Goal: Task Accomplishment & Management: Complete application form

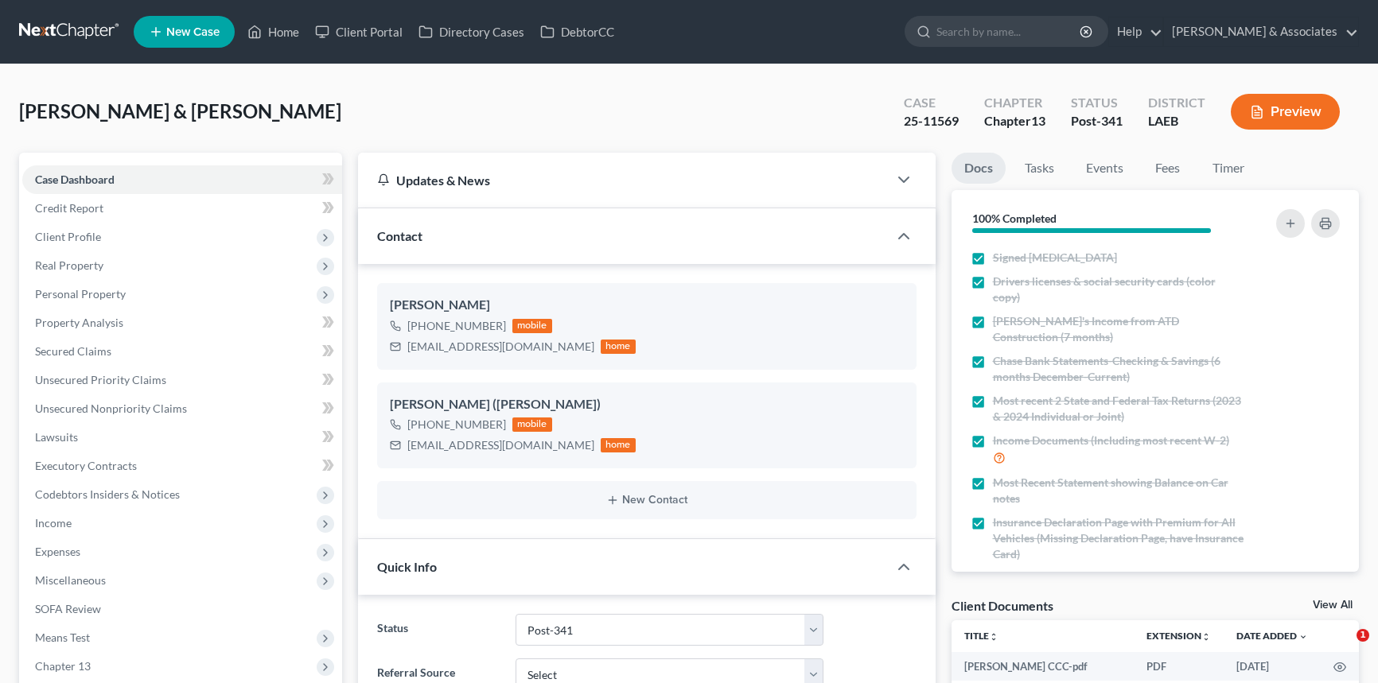
select select "19"
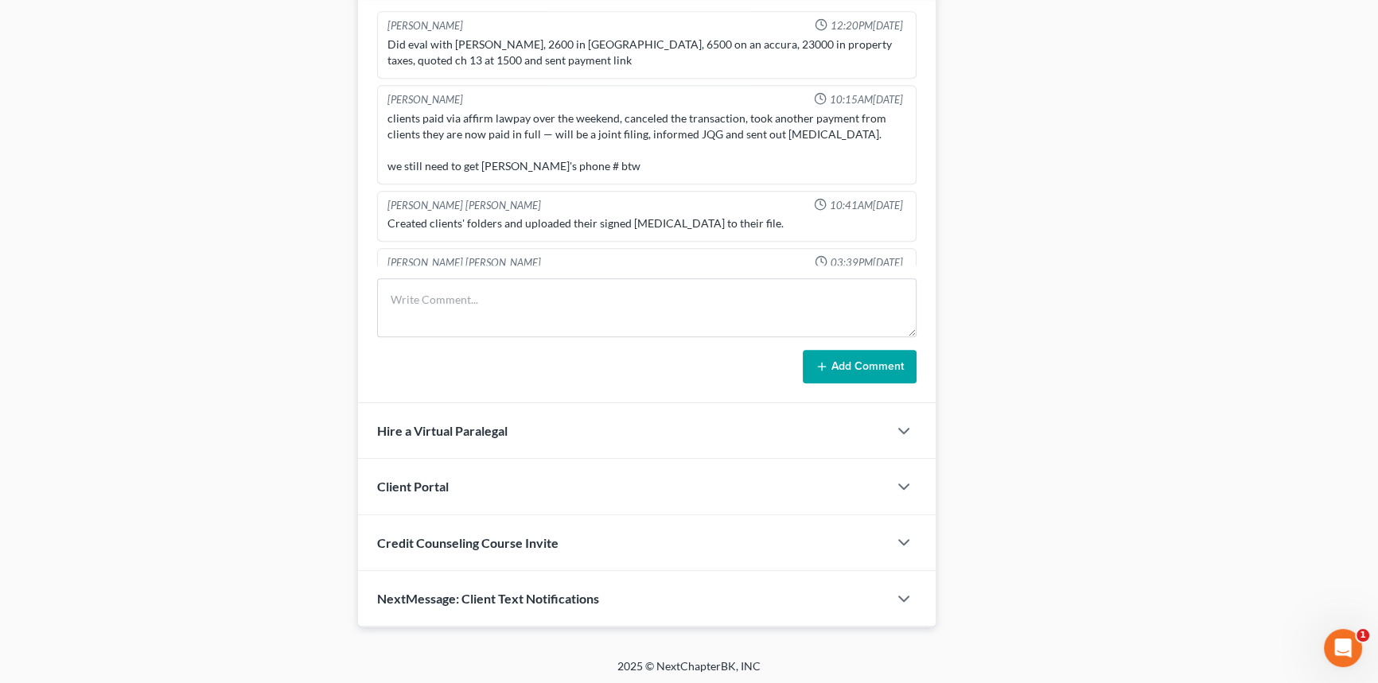
scroll to position [3023, 0]
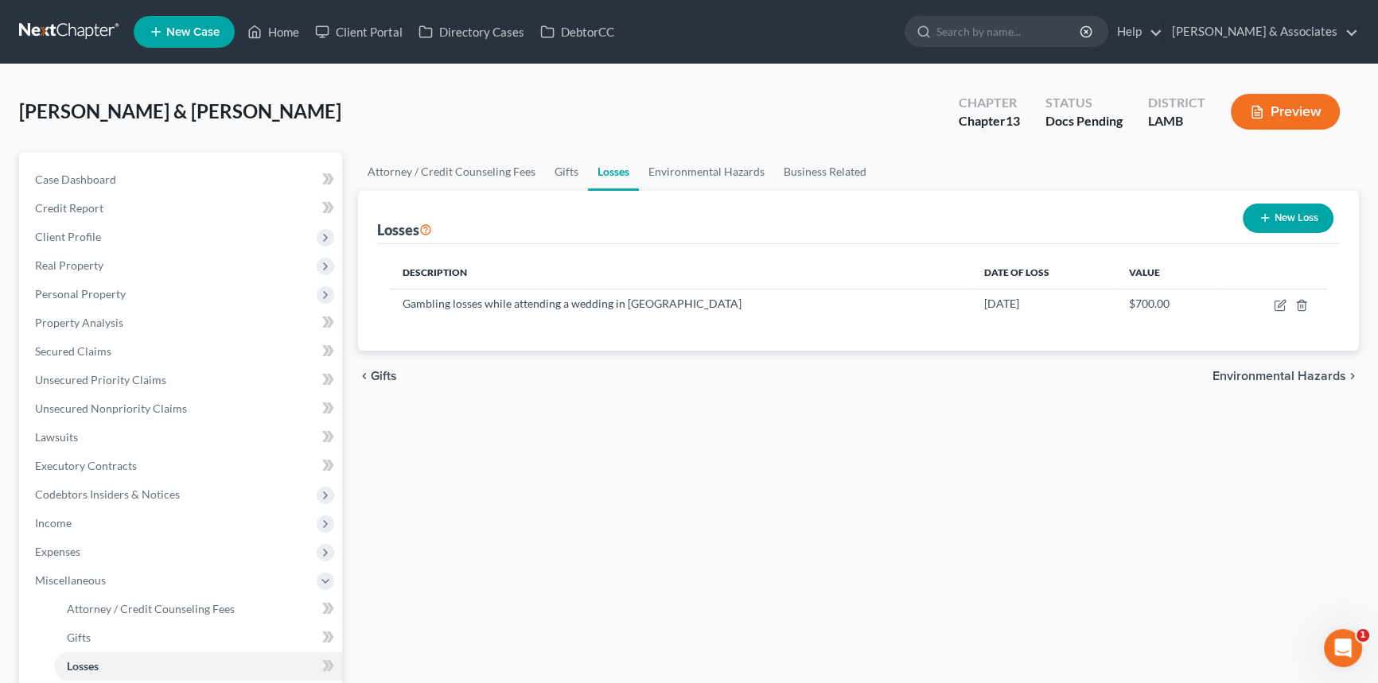
click at [64, 36] on link at bounding box center [70, 32] width 102 height 29
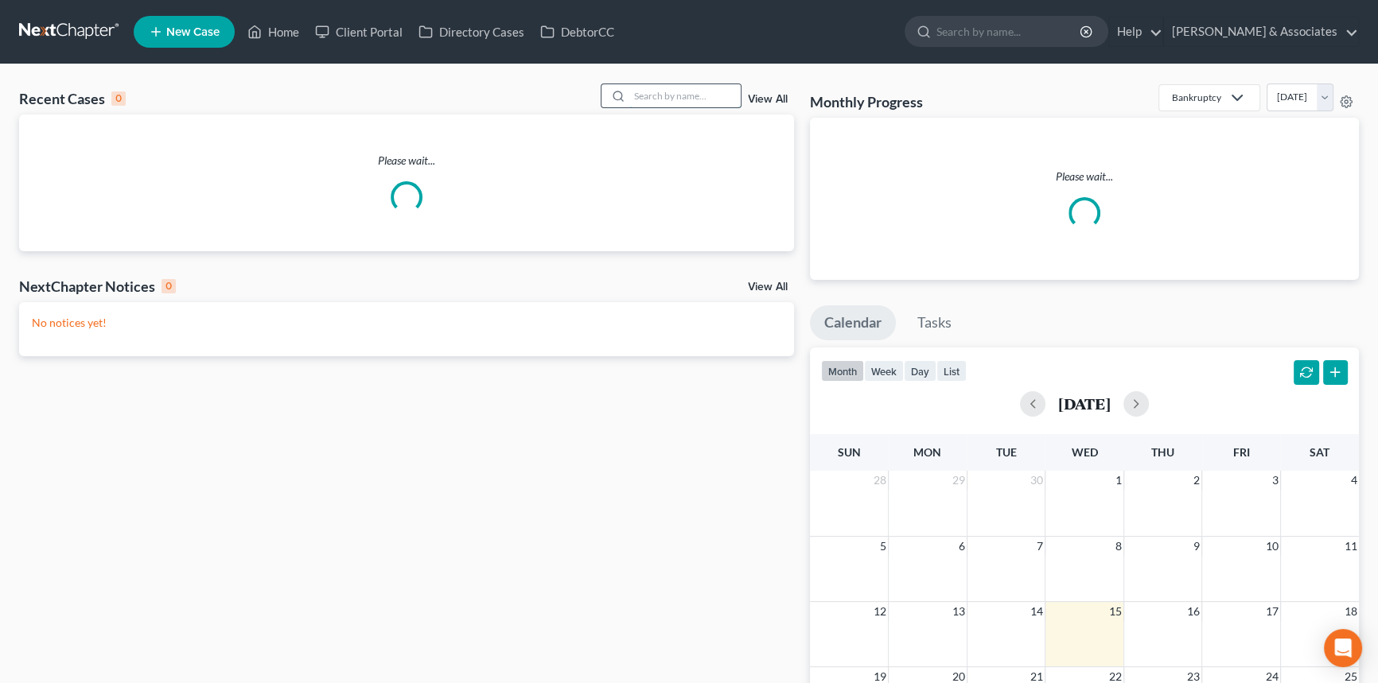
click at [695, 93] on input "search" at bounding box center [684, 95] width 111 height 23
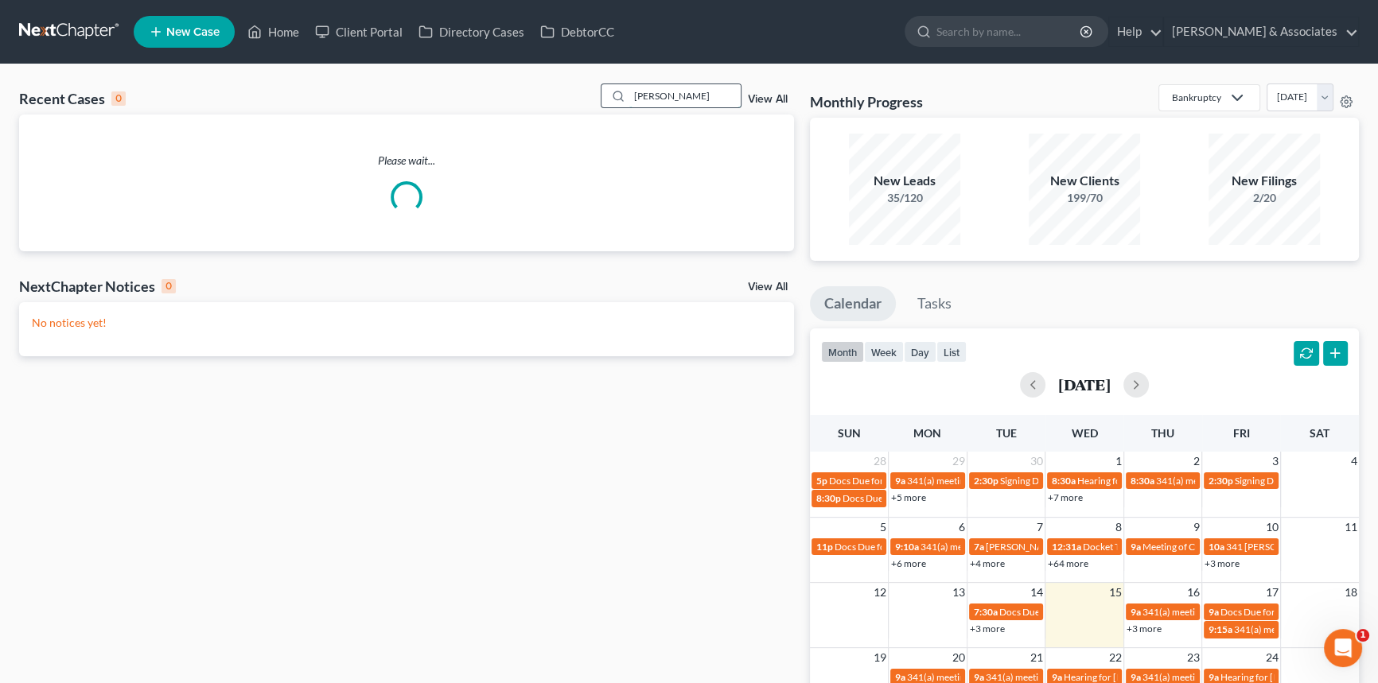
type input "hudson"
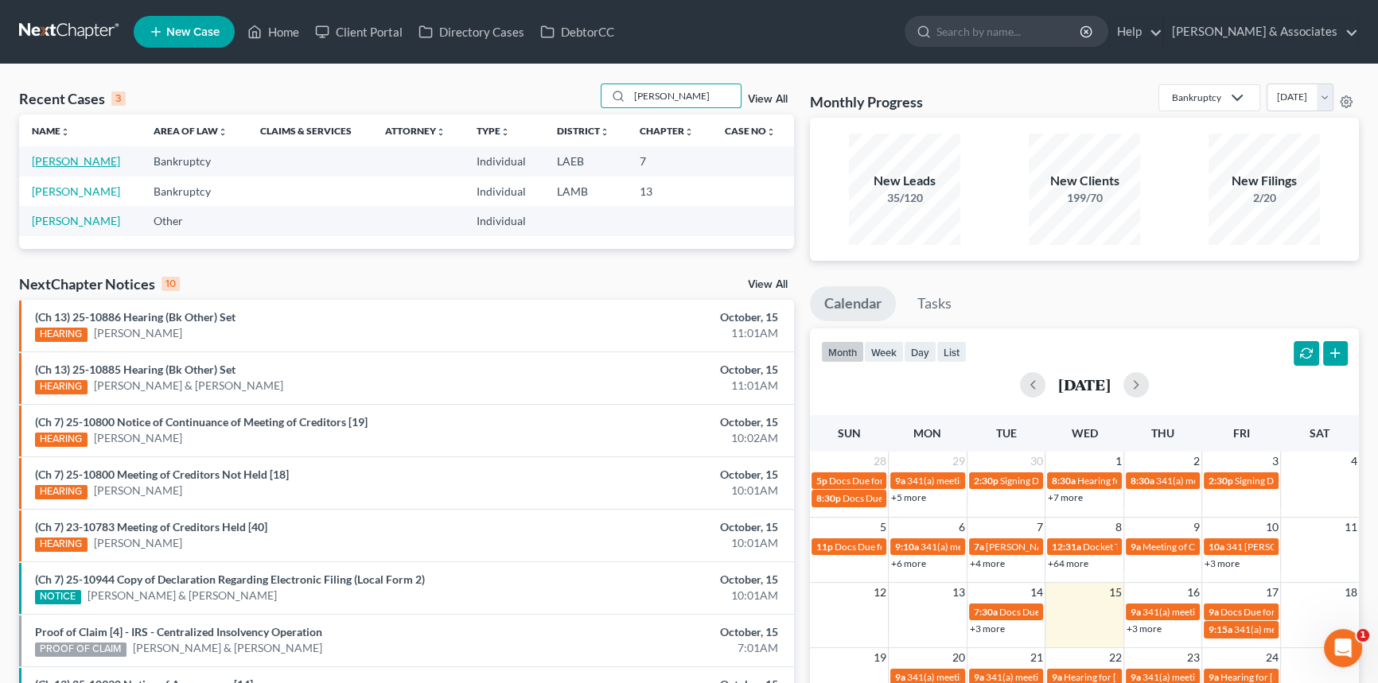
click at [74, 167] on link "Hudson, Kacey" at bounding box center [76, 161] width 88 height 14
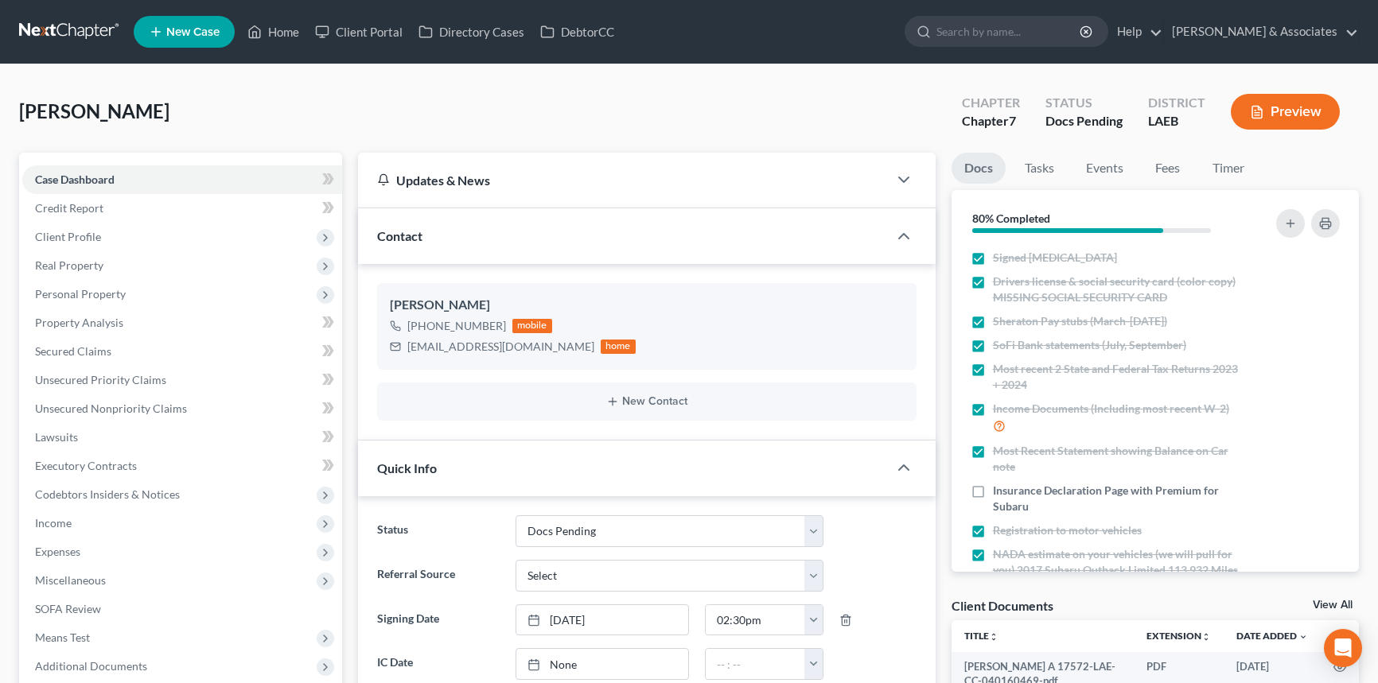
select select "6"
click at [127, 223] on span "Client Profile" at bounding box center [182, 237] width 320 height 29
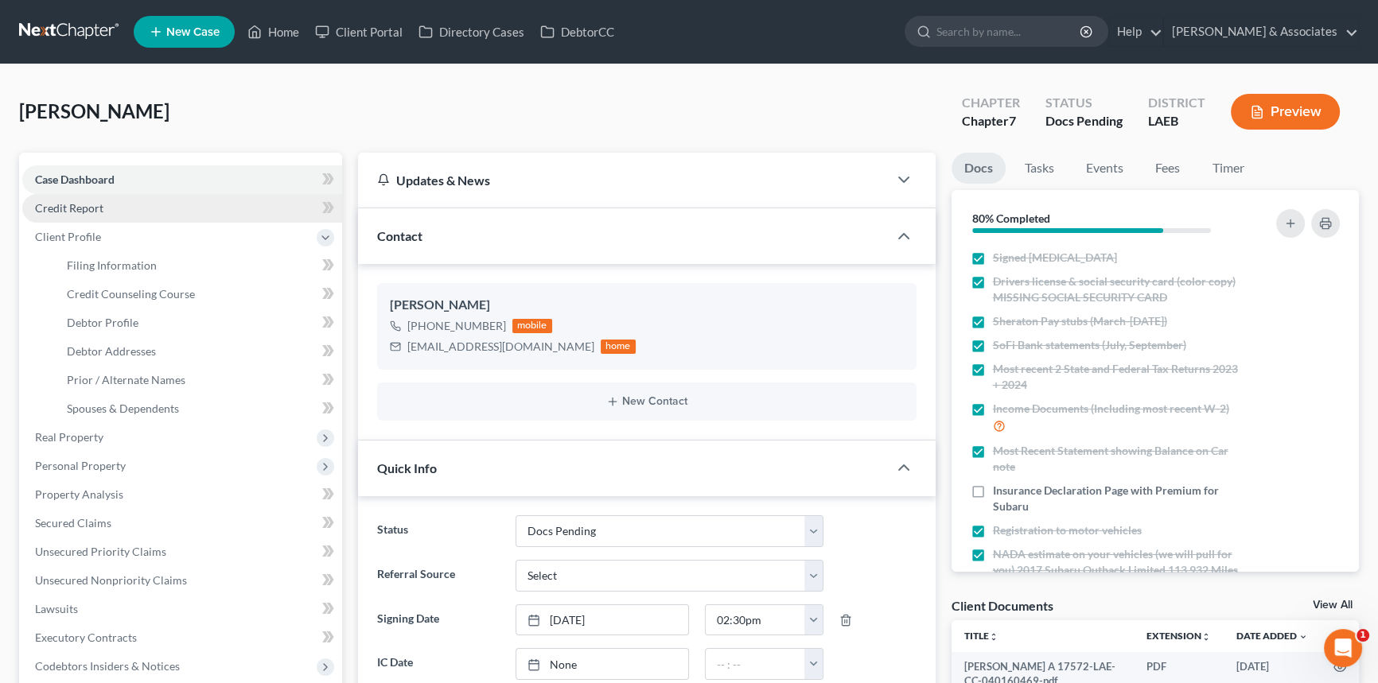
click at [130, 215] on link "Credit Report" at bounding box center [182, 208] width 320 height 29
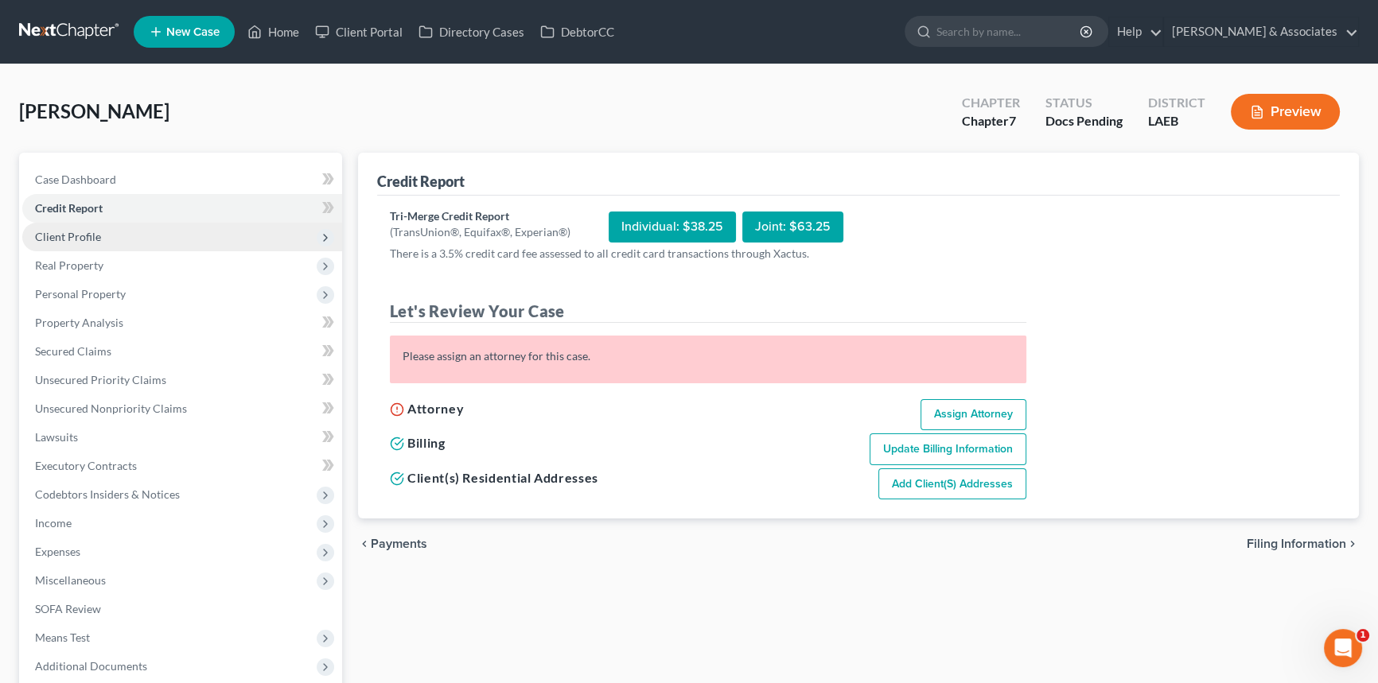
click at [119, 224] on span "Client Profile" at bounding box center [182, 237] width 320 height 29
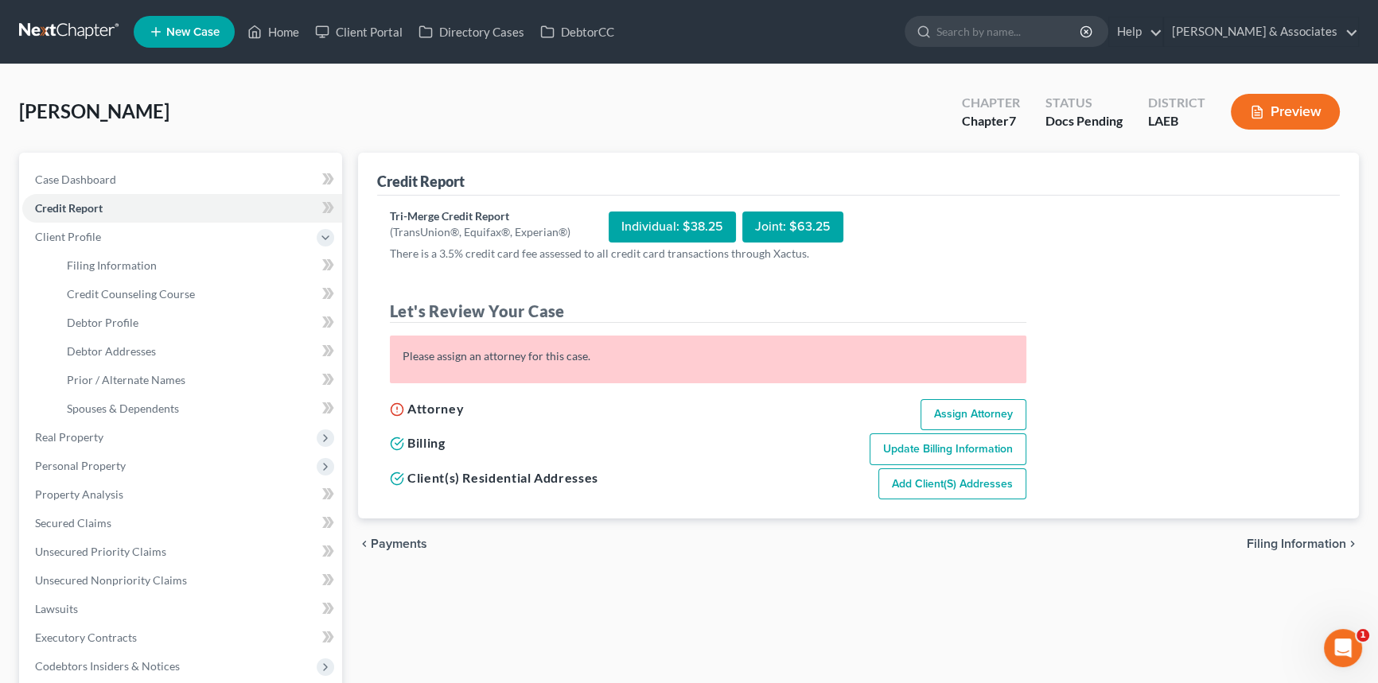
click at [979, 399] on link "Assign Attorney" at bounding box center [974, 415] width 106 height 32
select select "1"
select select "0"
select select "19"
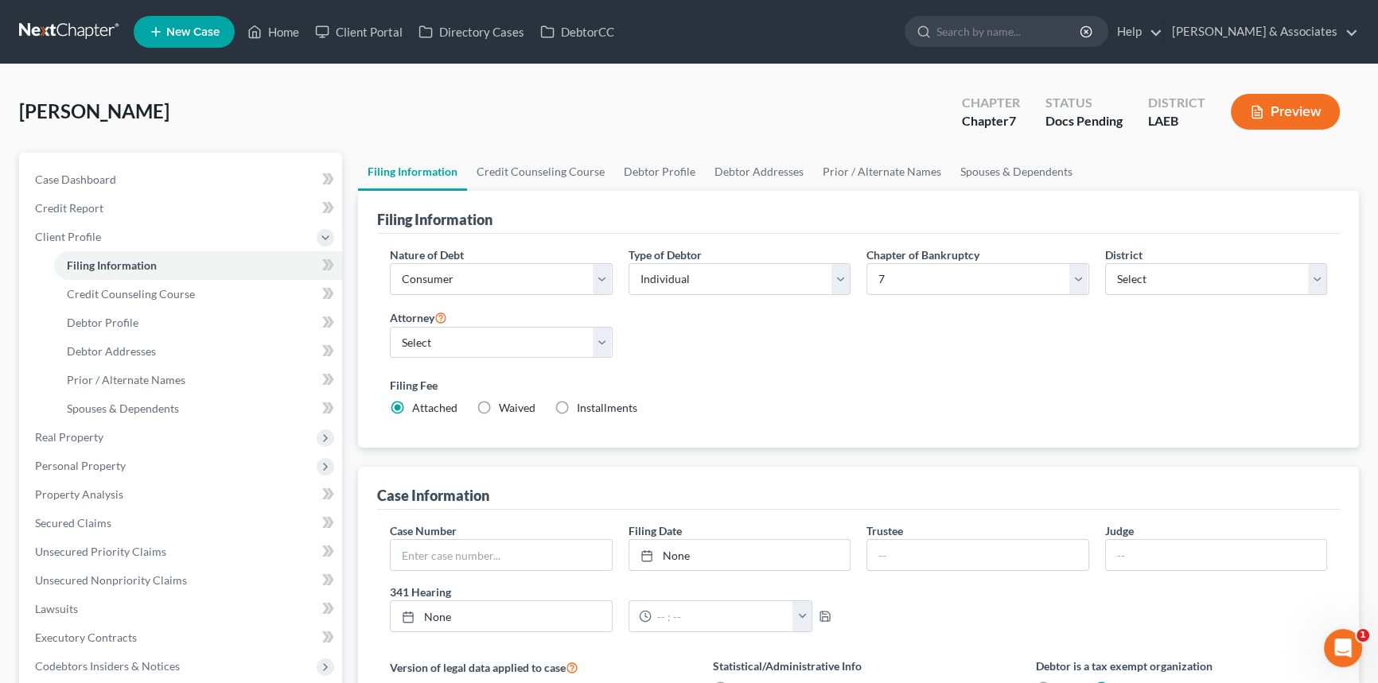
click at [448, 357] on div "Attorney Select Morley Diment - LAMB Morley Diment - LAEB Morley Diment - LAWB …" at bounding box center [501, 340] width 239 height 64
click at [457, 344] on select "Select Morley Diment - LAMB Morley Diment - LAEB Morley Diment - LAWB Paul Shou…" at bounding box center [501, 343] width 223 height 32
select select "1"
click at [390, 327] on select "Select Morley Diment - LAMB Morley Diment - LAEB Morley Diment - LAWB Paul Shou…" at bounding box center [501, 343] width 223 height 32
click at [891, 405] on div "Filing Fee Attached Waived Waived Installments Installments" at bounding box center [858, 396] width 937 height 39
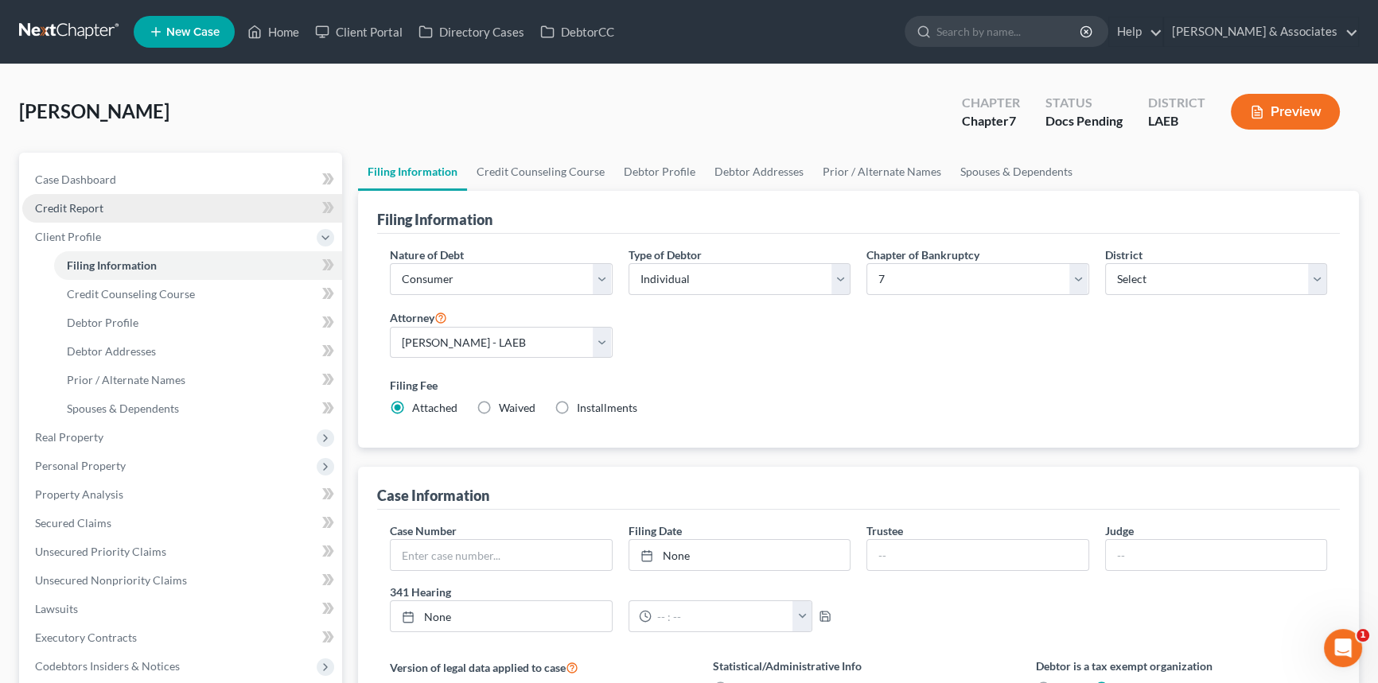
click at [158, 212] on link "Credit Report" at bounding box center [182, 208] width 320 height 29
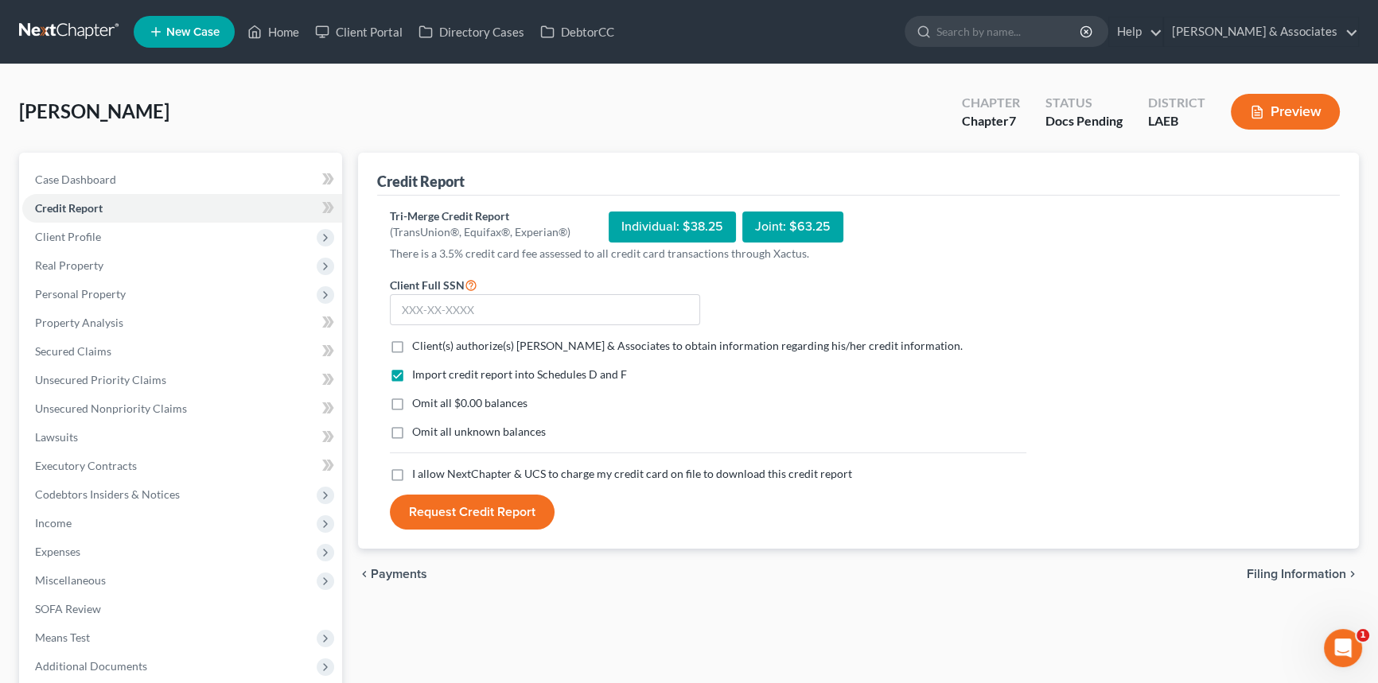
click at [456, 434] on span "Omit all unknown balances" at bounding box center [479, 432] width 134 height 14
click at [429, 434] on input "Omit all unknown balances" at bounding box center [424, 429] width 10 height 10
checkbox input "true"
click at [448, 475] on span "I allow NextChapter & UCS to charge my credit card on file to download this cre…" at bounding box center [632, 474] width 440 height 14
click at [429, 475] on input "I allow NextChapter & UCS to charge my credit card on file to download this cre…" at bounding box center [424, 471] width 10 height 10
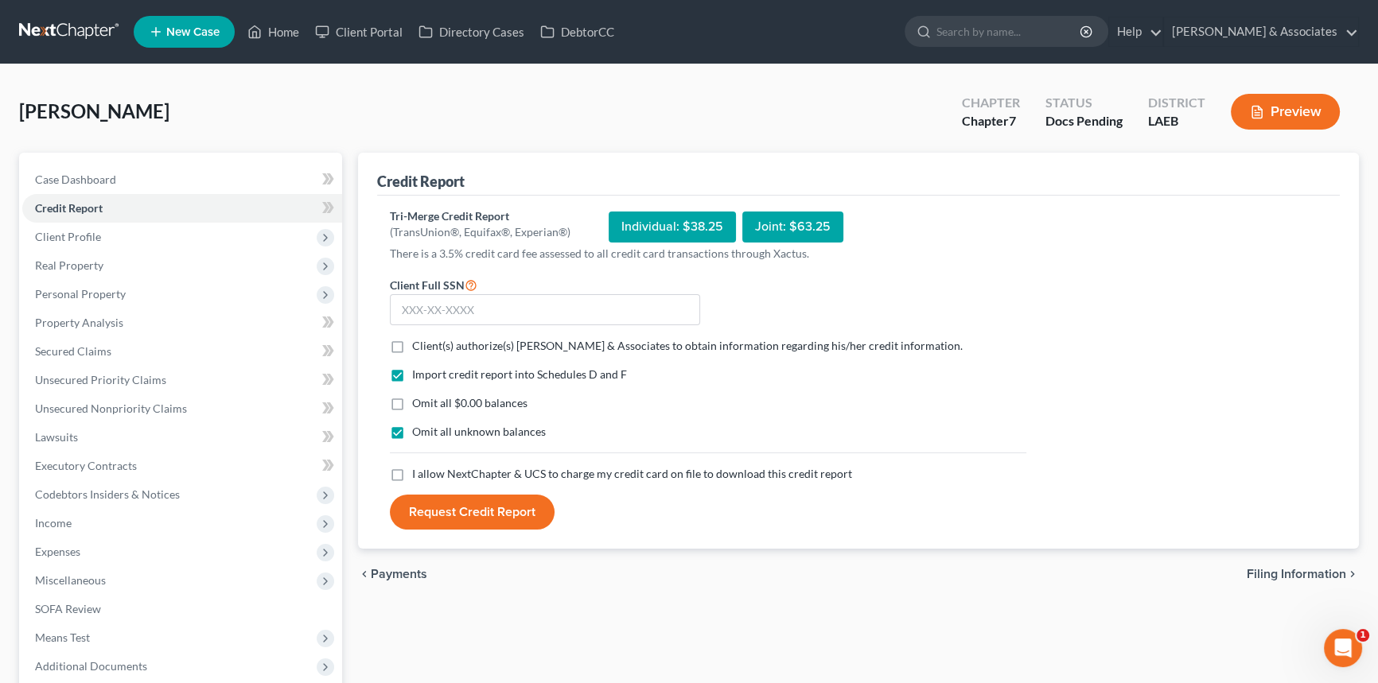
checkbox input "true"
click at [617, 305] on input "text" at bounding box center [545, 310] width 310 height 32
click at [488, 347] on span "Client(s) authorize(s) Diment & Associates to obtain information regarding his/…" at bounding box center [687, 346] width 551 height 14
click at [429, 347] on input "Client(s) authorize(s) Diment & Associates to obtain information regarding his/…" at bounding box center [424, 343] width 10 height 10
checkbox input "true"
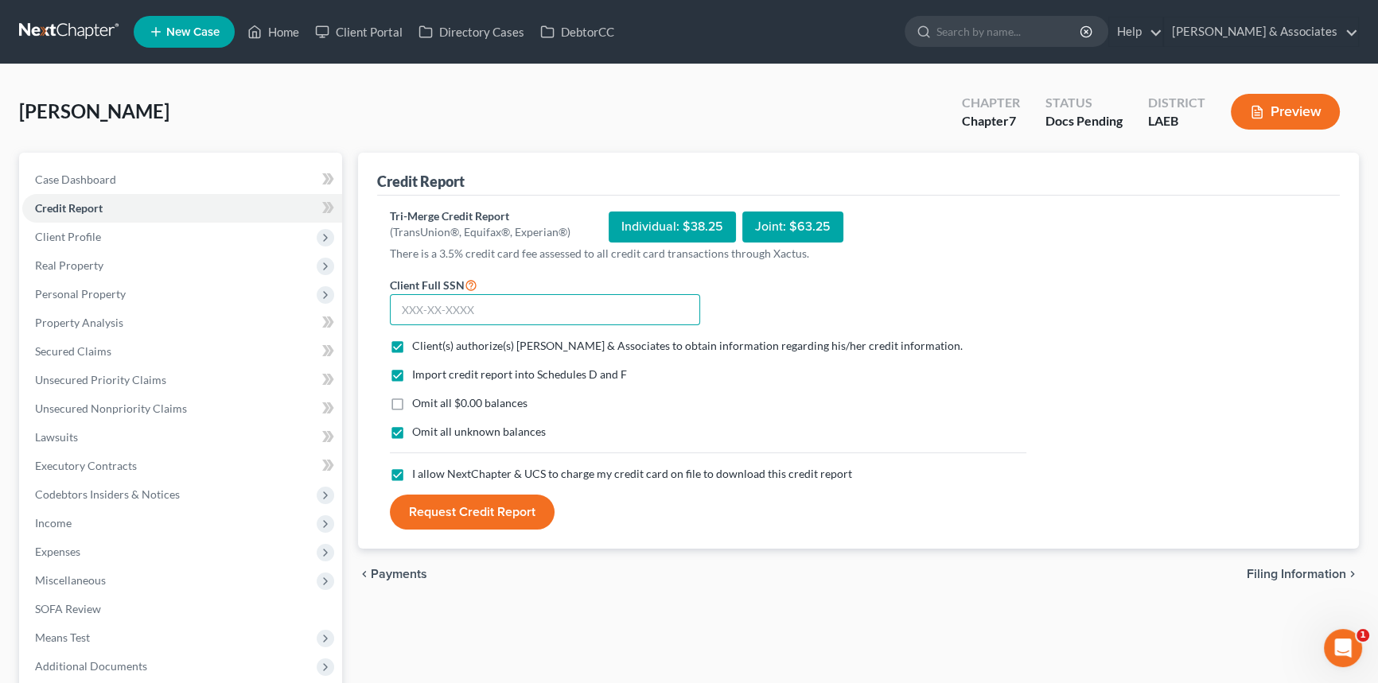
click at [493, 314] on input "text" at bounding box center [545, 310] width 310 height 32
type input "076-89-0682"
drag, startPoint x: 1004, startPoint y: 531, endPoint x: 563, endPoint y: 531, distance: 440.8
click at [1002, 531] on div "Tri-Merge Credit Report (TransUnion®, Equifax®, Experian®) Individual: $38.25 J…" at bounding box center [858, 373] width 963 height 354
click at [463, 512] on button "Request Credit Report" at bounding box center [472, 512] width 165 height 35
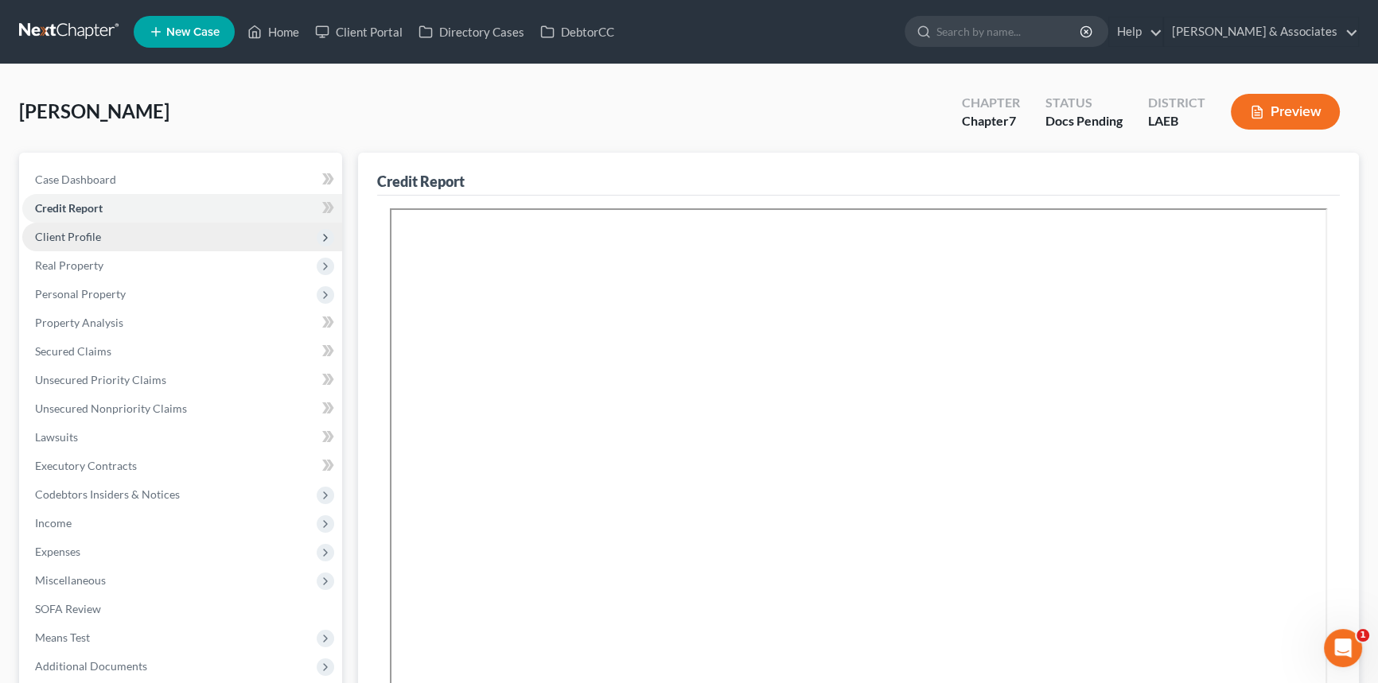
click at [90, 236] on span "Client Profile" at bounding box center [68, 237] width 66 height 14
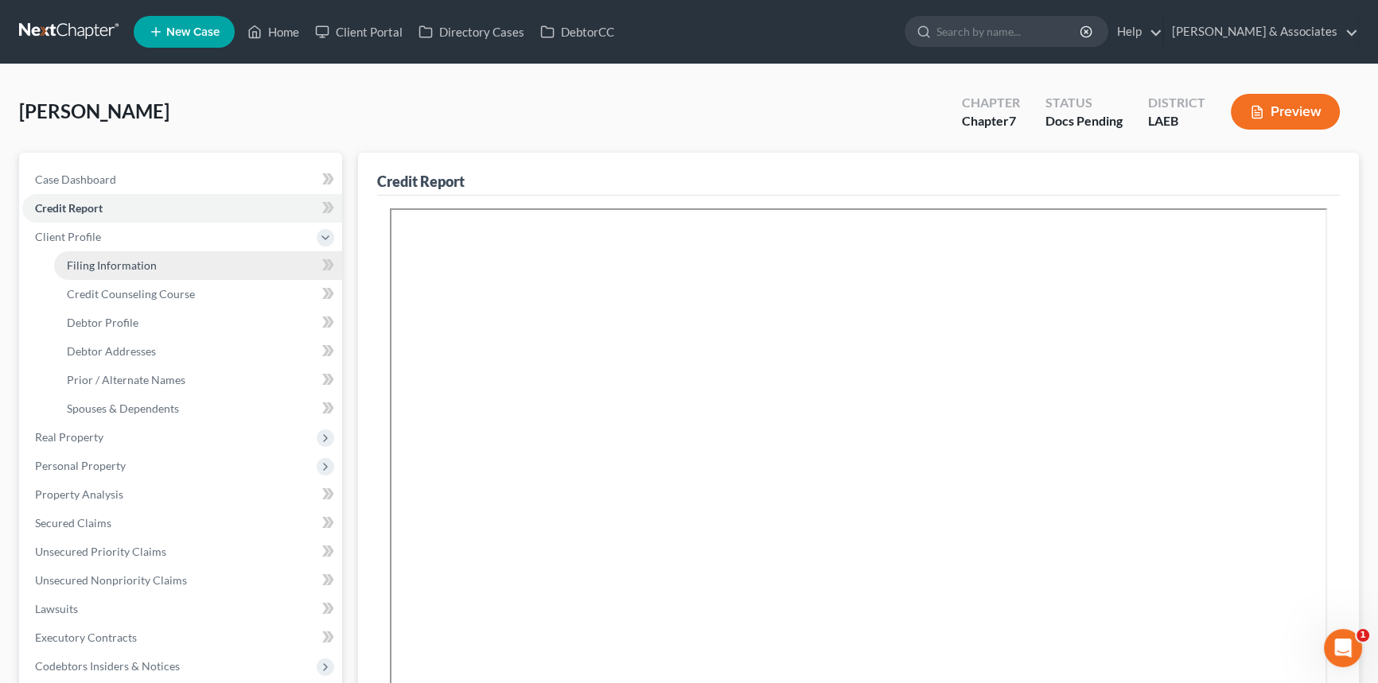
click at [156, 260] on link "Filing Information" at bounding box center [198, 265] width 288 height 29
select select "1"
select select "0"
select select "34"
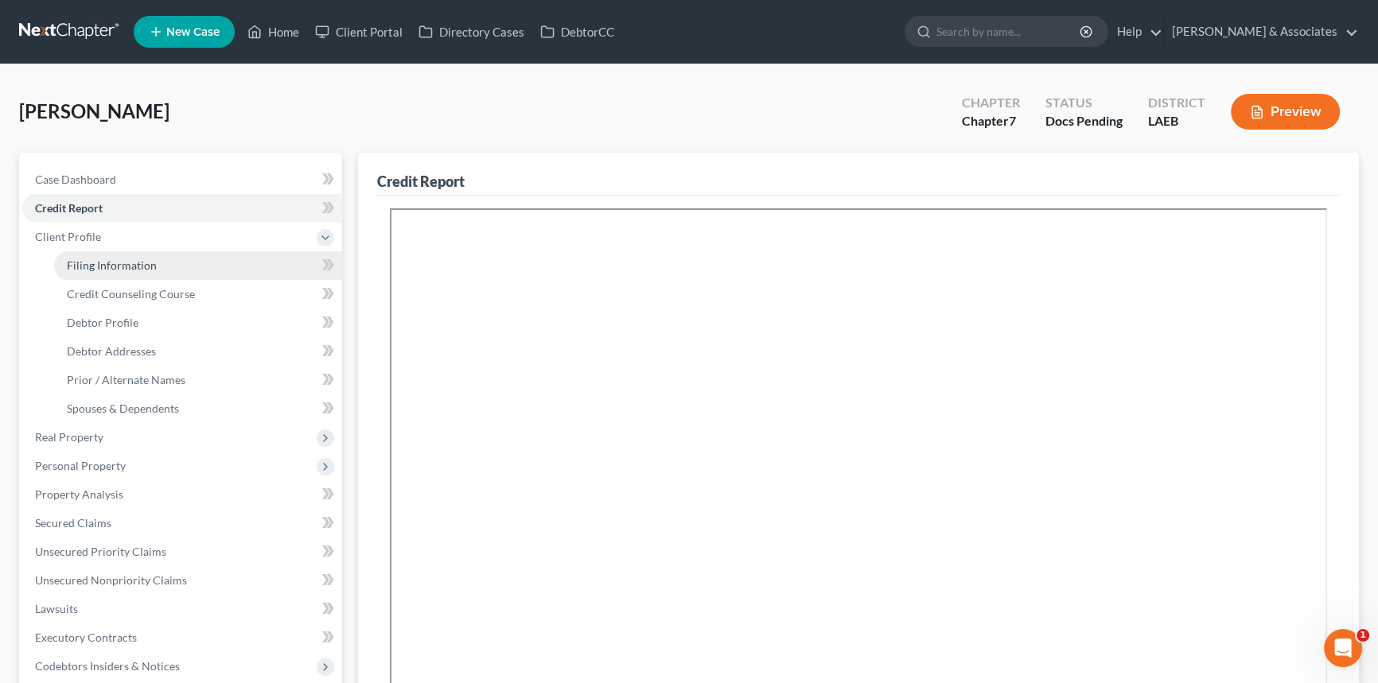
select select "1"
select select "19"
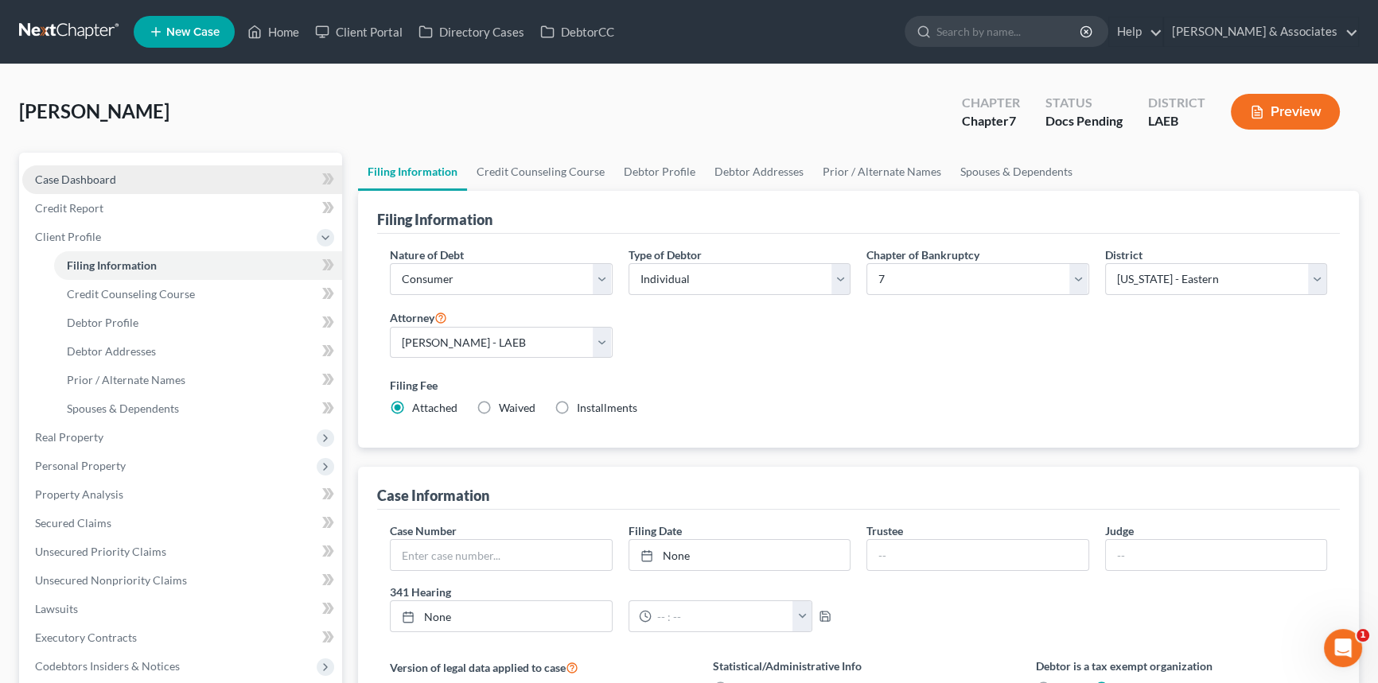
click at [134, 181] on link "Case Dashboard" at bounding box center [182, 179] width 320 height 29
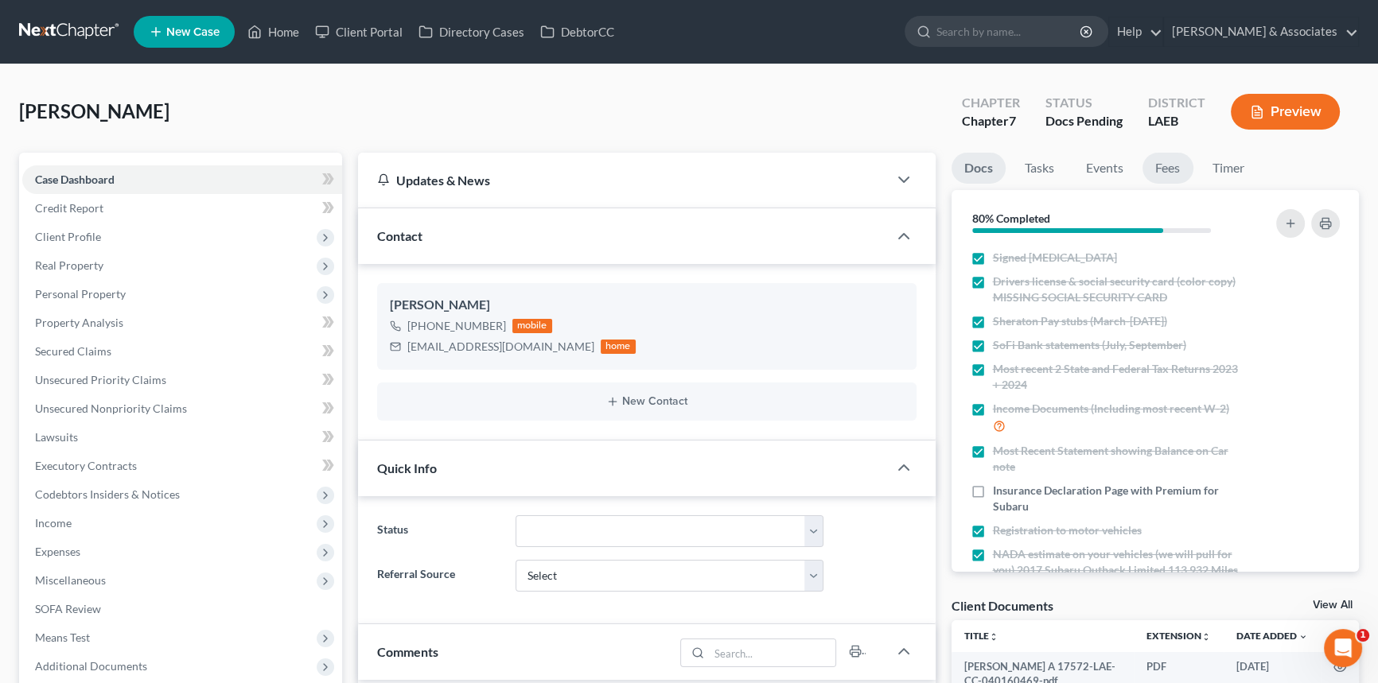
click at [1170, 167] on link "Fees" at bounding box center [1168, 168] width 51 height 31
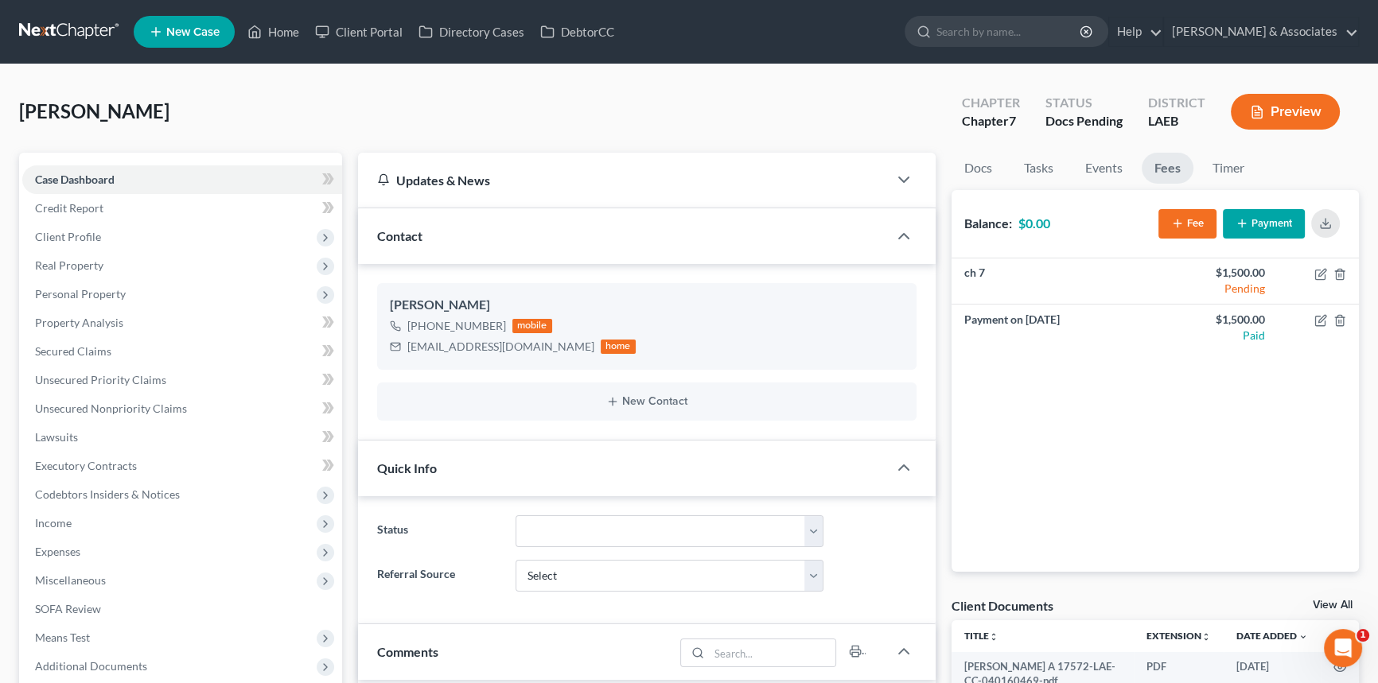
scroll to position [1237, 0]
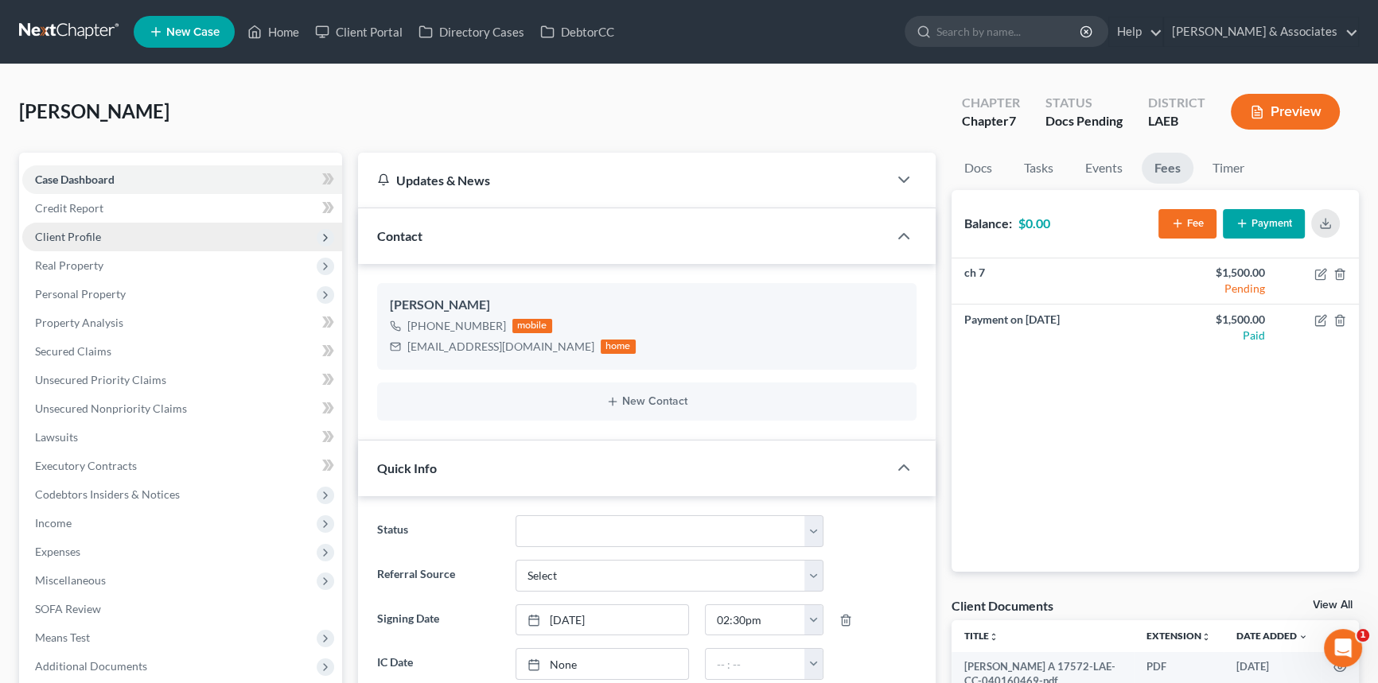
click at [138, 225] on span "Client Profile" at bounding box center [182, 237] width 320 height 29
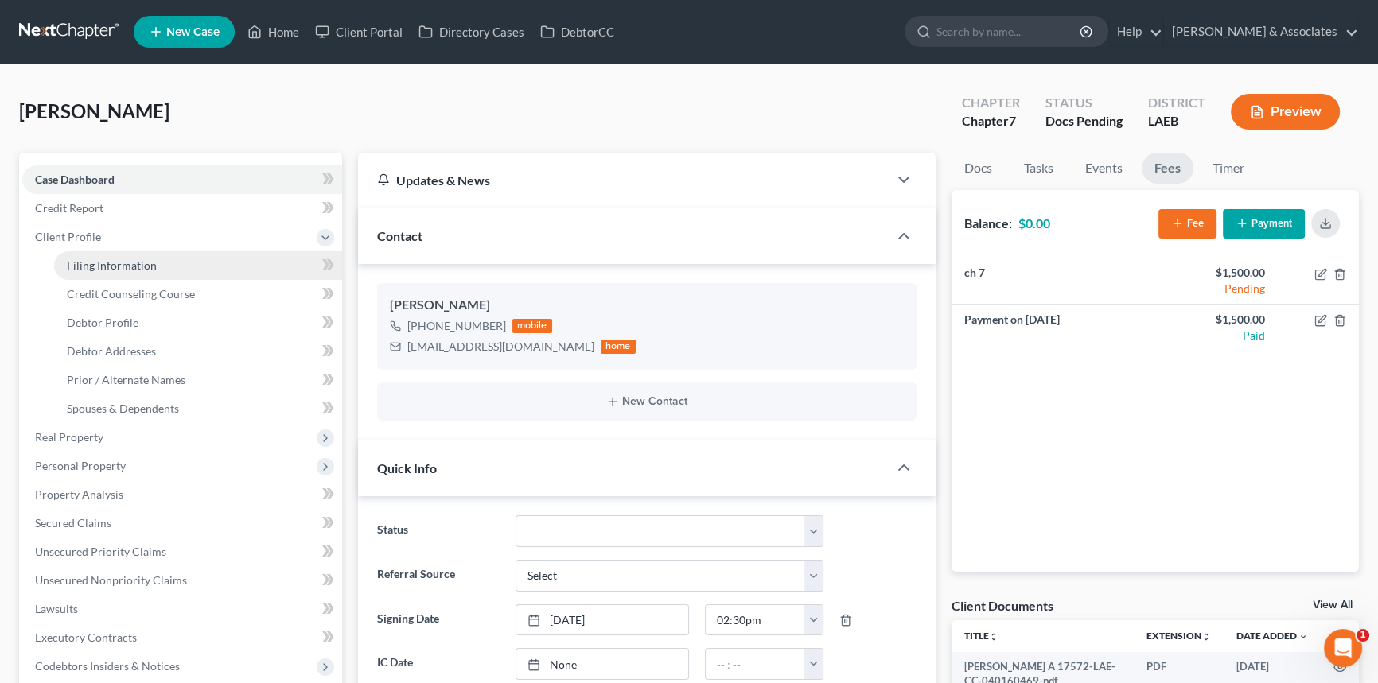
click at [153, 265] on span "Filing Information" at bounding box center [112, 266] width 90 height 14
select select "1"
select select "0"
select select "34"
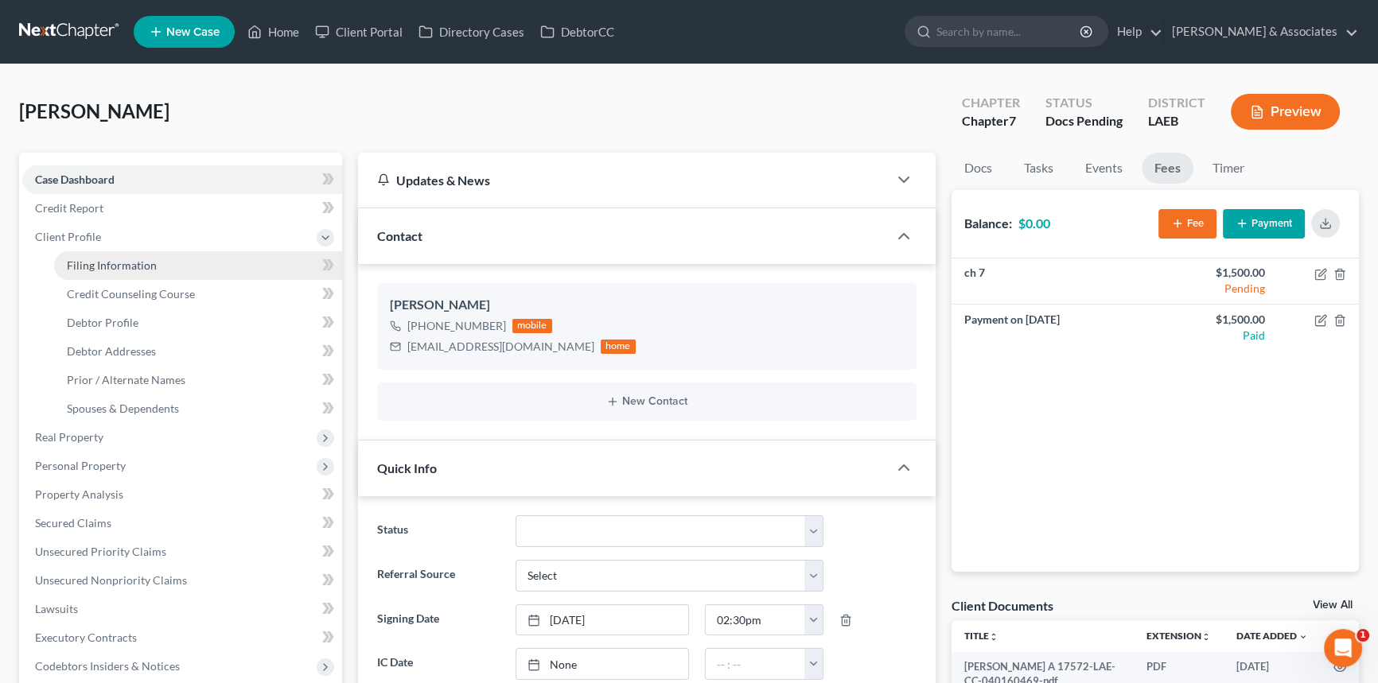
select select "1"
select select "19"
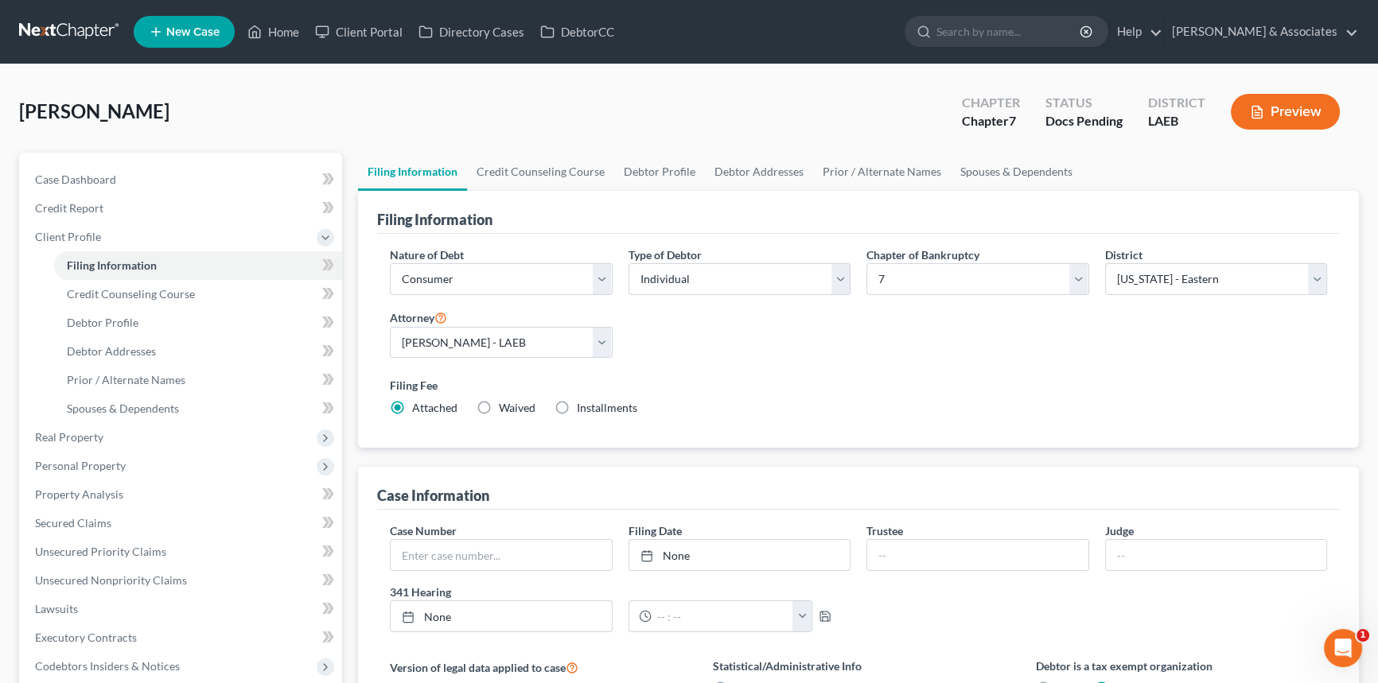
click at [591, 405] on span "Installments" at bounding box center [607, 408] width 60 height 14
click at [591, 405] on input "Installments Installments" at bounding box center [588, 405] width 10 height 10
radio input "true"
radio input "false"
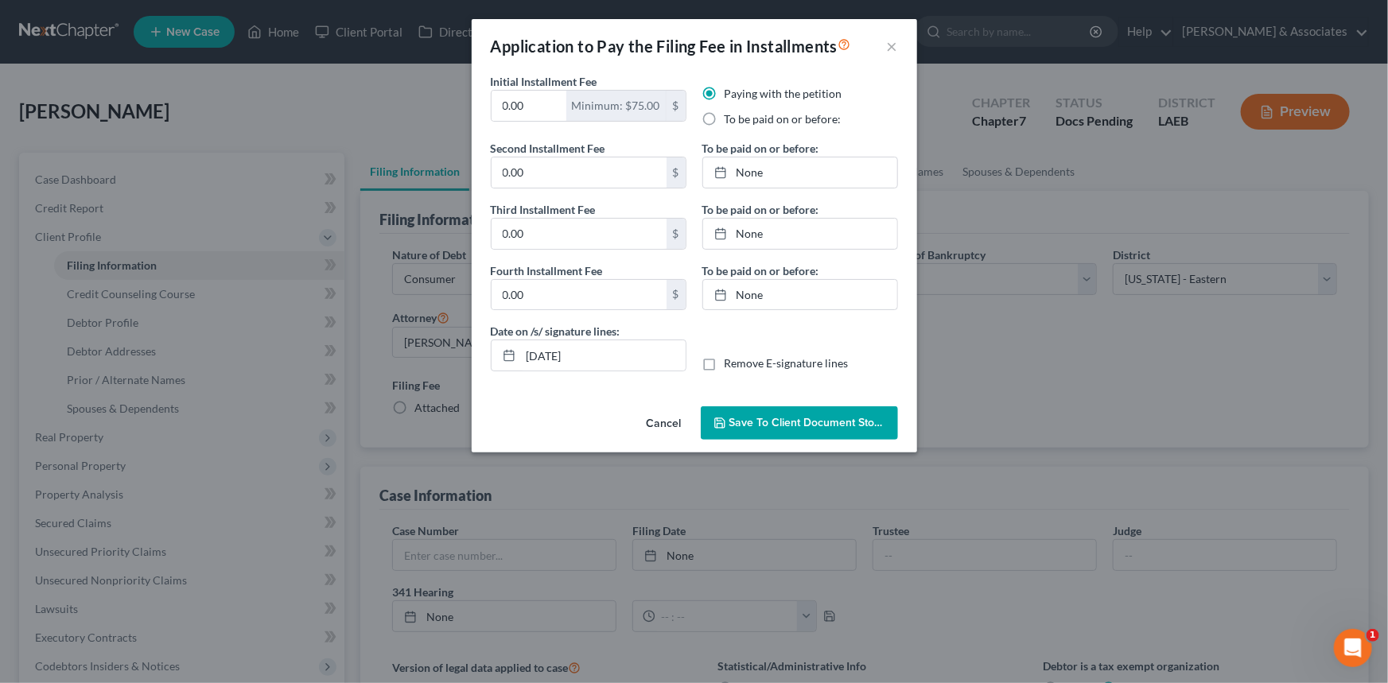
drag, startPoint x: 659, startPoint y: 421, endPoint x: 519, endPoint y: 423, distance: 140.1
click at [657, 421] on button "Cancel" at bounding box center [664, 424] width 60 height 32
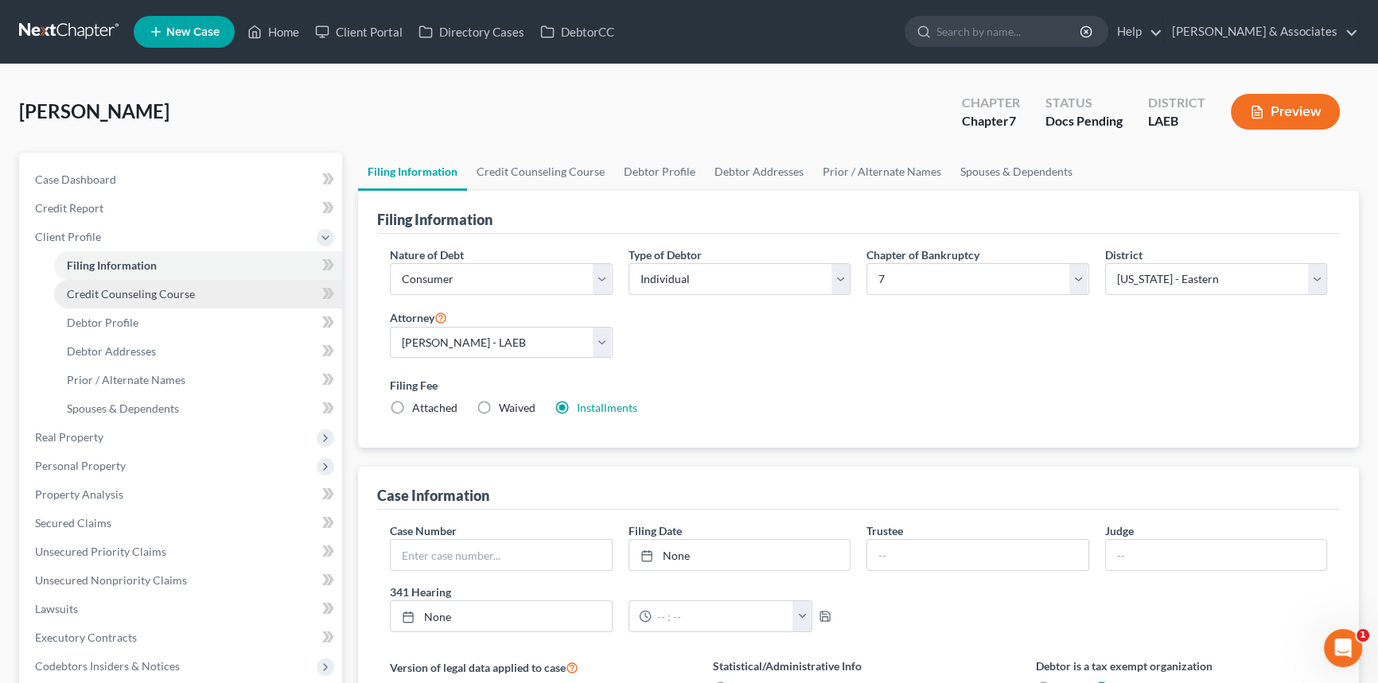
click at [162, 302] on link "Credit Counseling Course" at bounding box center [198, 294] width 288 height 29
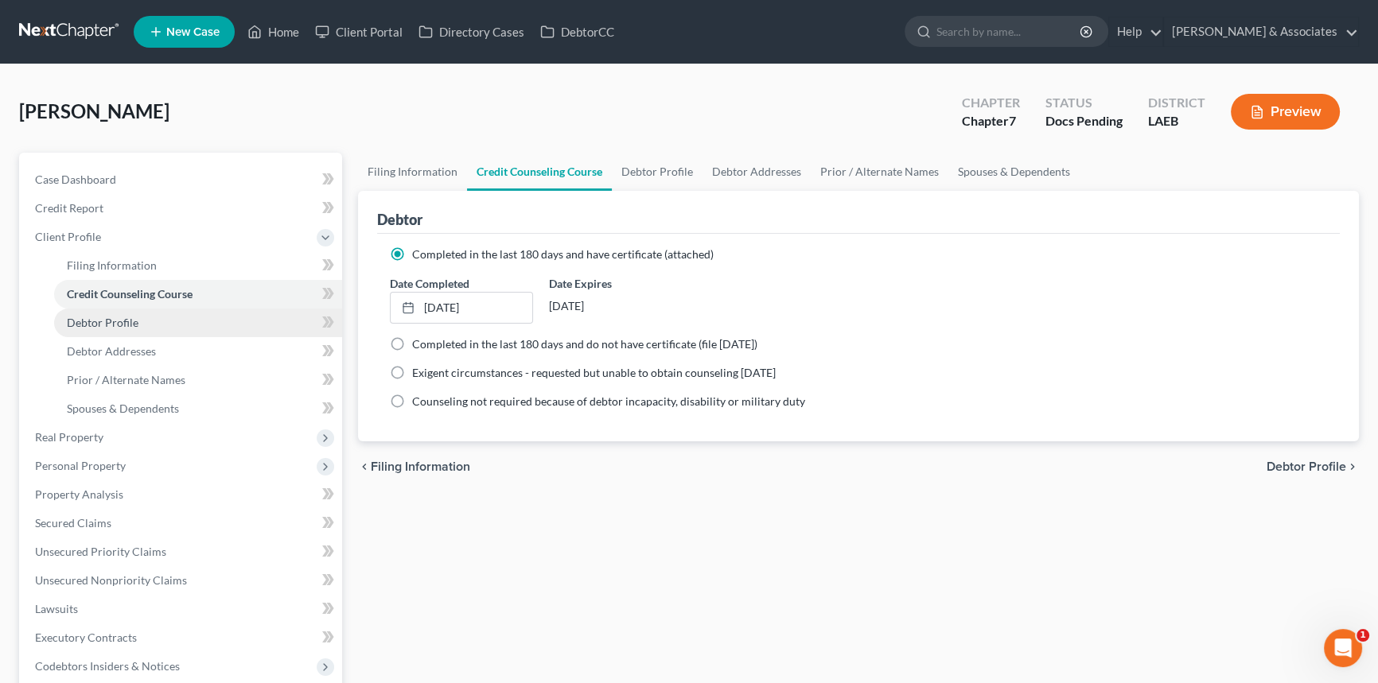
click at [155, 330] on link "Debtor Profile" at bounding box center [198, 323] width 288 height 29
select select "0"
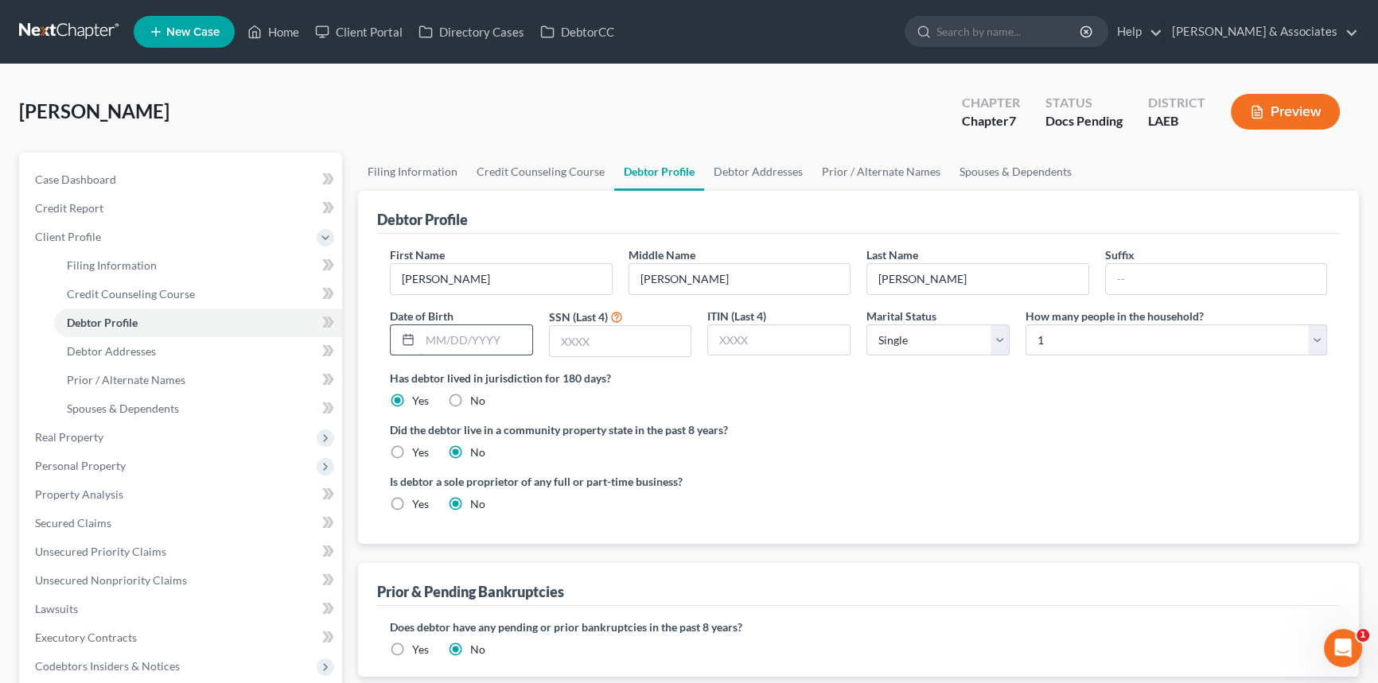
drag, startPoint x: 466, startPoint y: 334, endPoint x: 474, endPoint y: 333, distance: 8.0
click at [466, 333] on input "text" at bounding box center [476, 340] width 112 height 30
click at [623, 347] on input "text" at bounding box center [621, 341] width 142 height 30
type input "0682"
click at [485, 338] on input "text" at bounding box center [476, 340] width 112 height 30
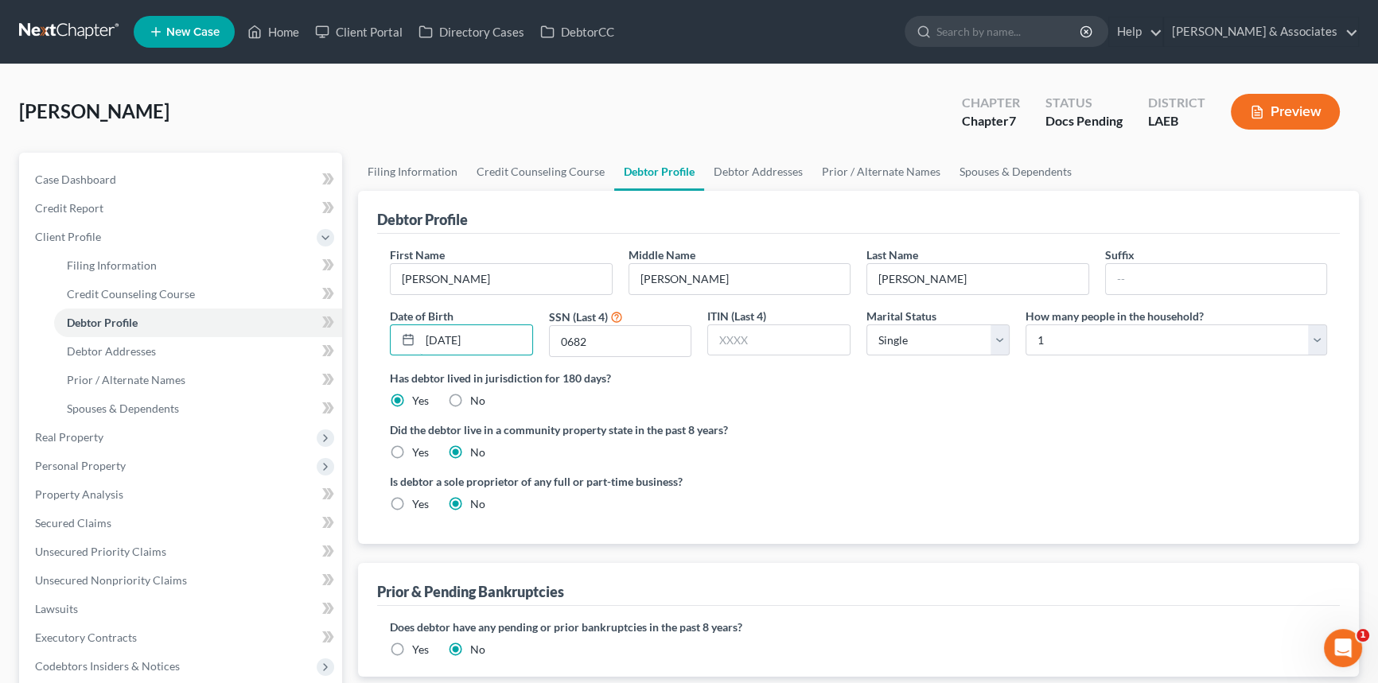
type input "11/12/1986"
click at [883, 391] on div "Has debtor lived in jurisdiction for 180 days? Yes No Debtor must reside in jur…" at bounding box center [858, 389] width 937 height 39
click at [914, 330] on select "Select Single Married Separated Divorced Widowed" at bounding box center [937, 341] width 143 height 32
select select "3"
click at [866, 325] on select "Select Single Married Separated Divorced Widowed" at bounding box center [937, 341] width 143 height 32
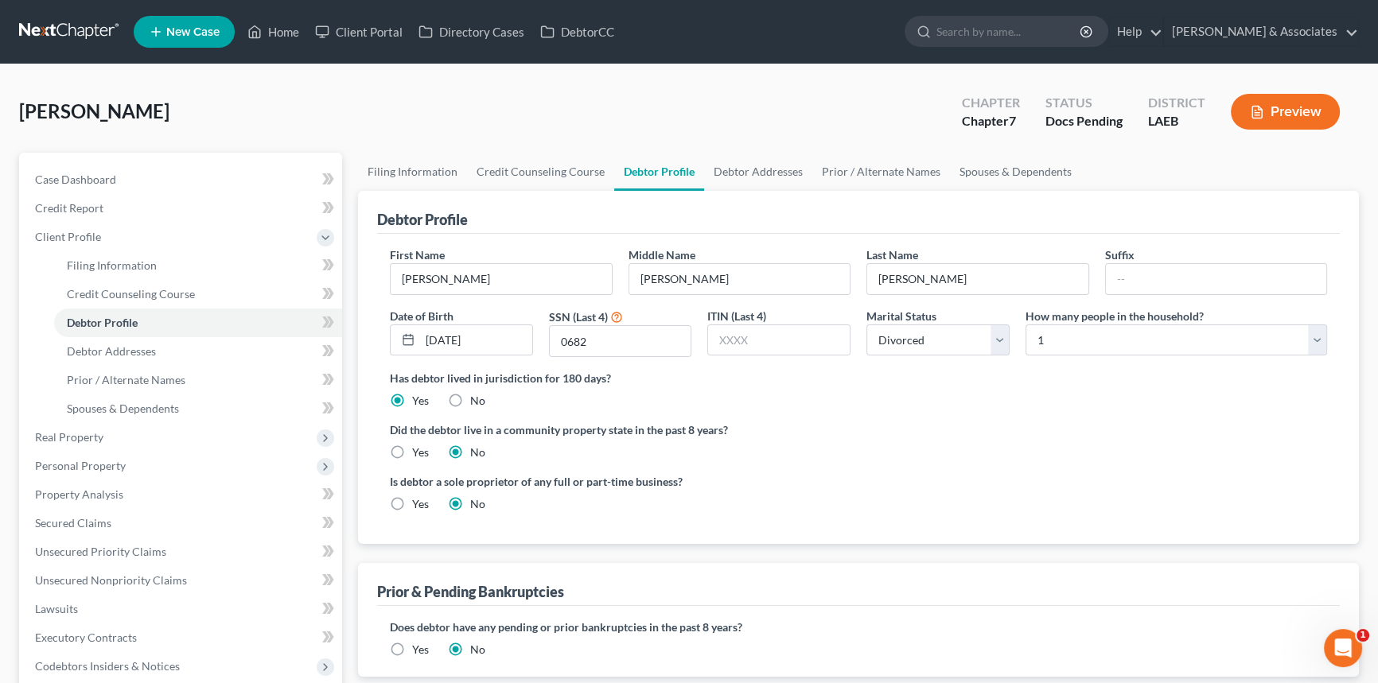
click at [1156, 405] on div "Has debtor lived in jurisdiction for 180 days? Yes No Debtor must reside in jur…" at bounding box center [858, 389] width 937 height 39
click at [1256, 348] on select "Select 1 2 3 4 5 6 7 8 9 10 11 12 13 14 15 16 17 18 19 20" at bounding box center [1177, 341] width 302 height 32
select select "3"
click at [1026, 325] on select "Select 1 2 3 4 5 6 7 8 9 10 11 12 13 14 15 16 17 18 19 20" at bounding box center [1177, 341] width 302 height 32
drag, startPoint x: 731, startPoint y: 434, endPoint x: 367, endPoint y: 422, distance: 364.6
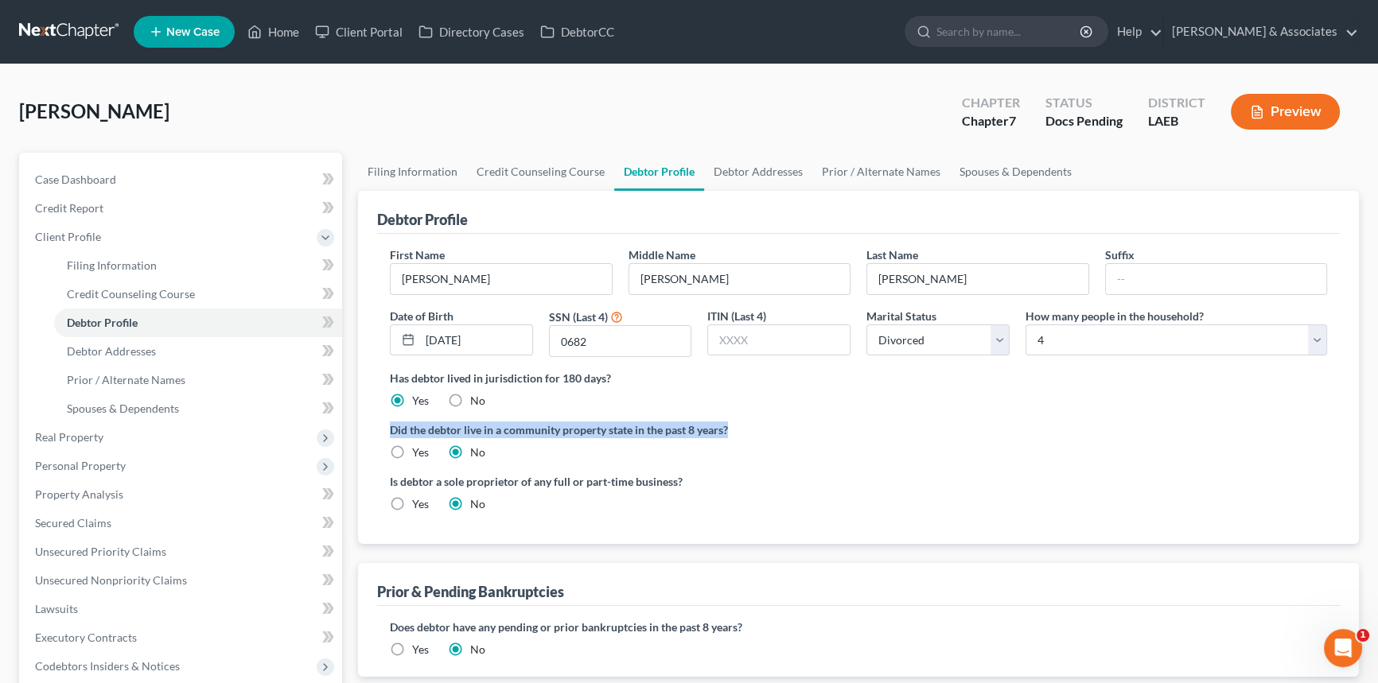
click at [367, 422] on div "Debtor Profile First Name Kacey Middle Name Althea Last Name Hudson Suffix Date…" at bounding box center [858, 367] width 1001 height 353
click at [866, 433] on label "Did the debtor live in a community property state in the past 8 years?" at bounding box center [858, 430] width 937 height 17
click at [412, 445] on label "Yes" at bounding box center [420, 453] width 17 height 16
click at [419, 445] on input "Yes" at bounding box center [424, 450] width 10 height 10
radio input "true"
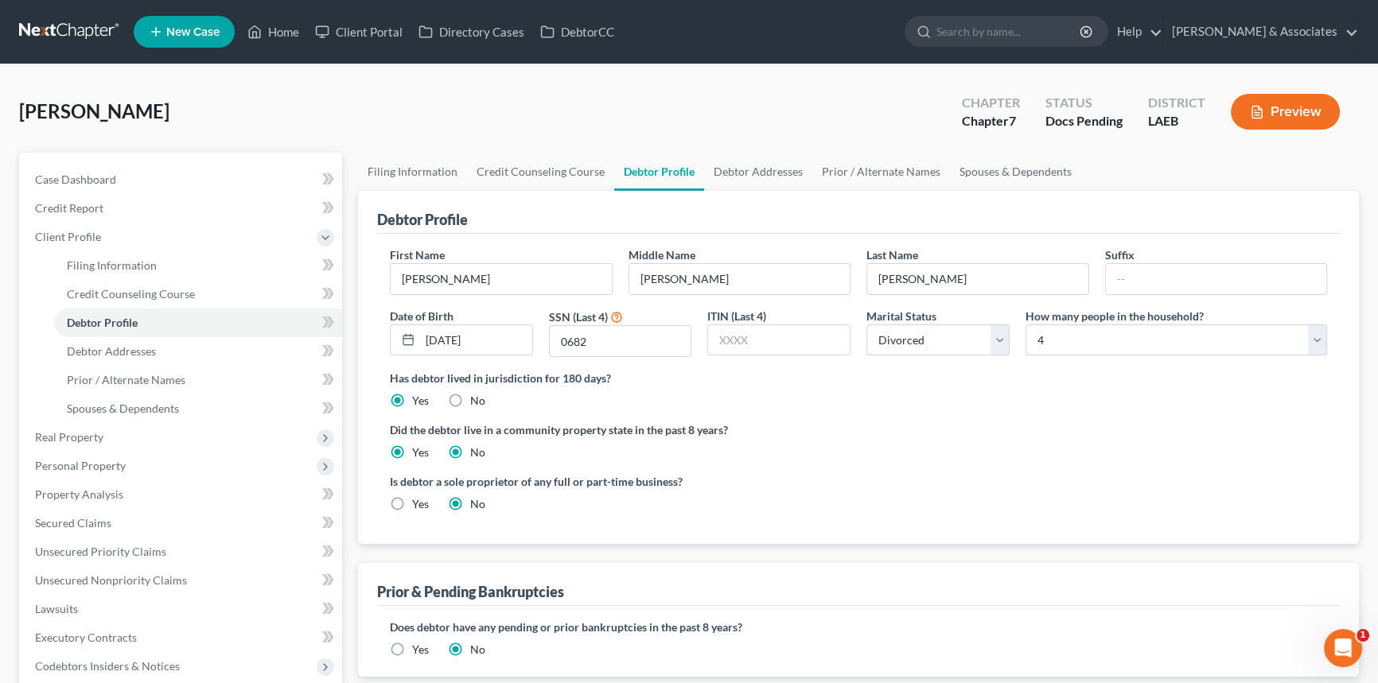
radio input "false"
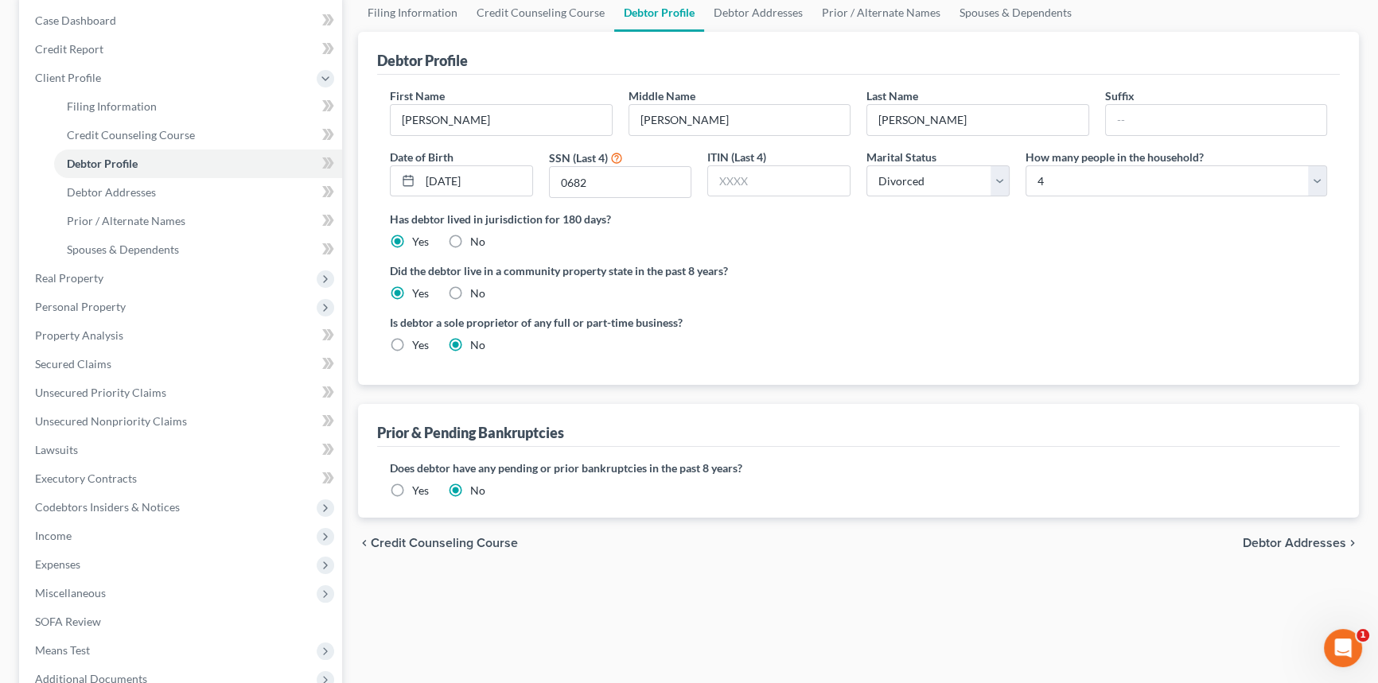
scroll to position [144, 0]
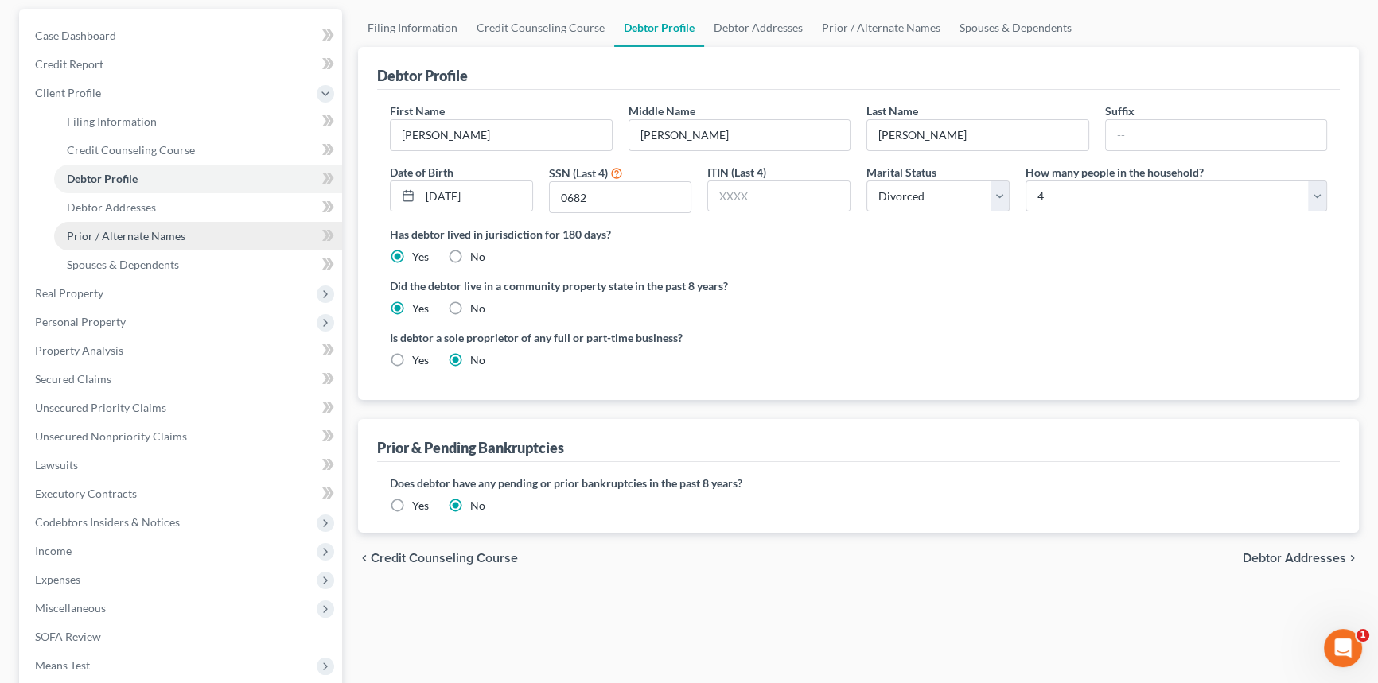
click at [154, 222] on link "Prior / Alternate Names" at bounding box center [198, 236] width 288 height 29
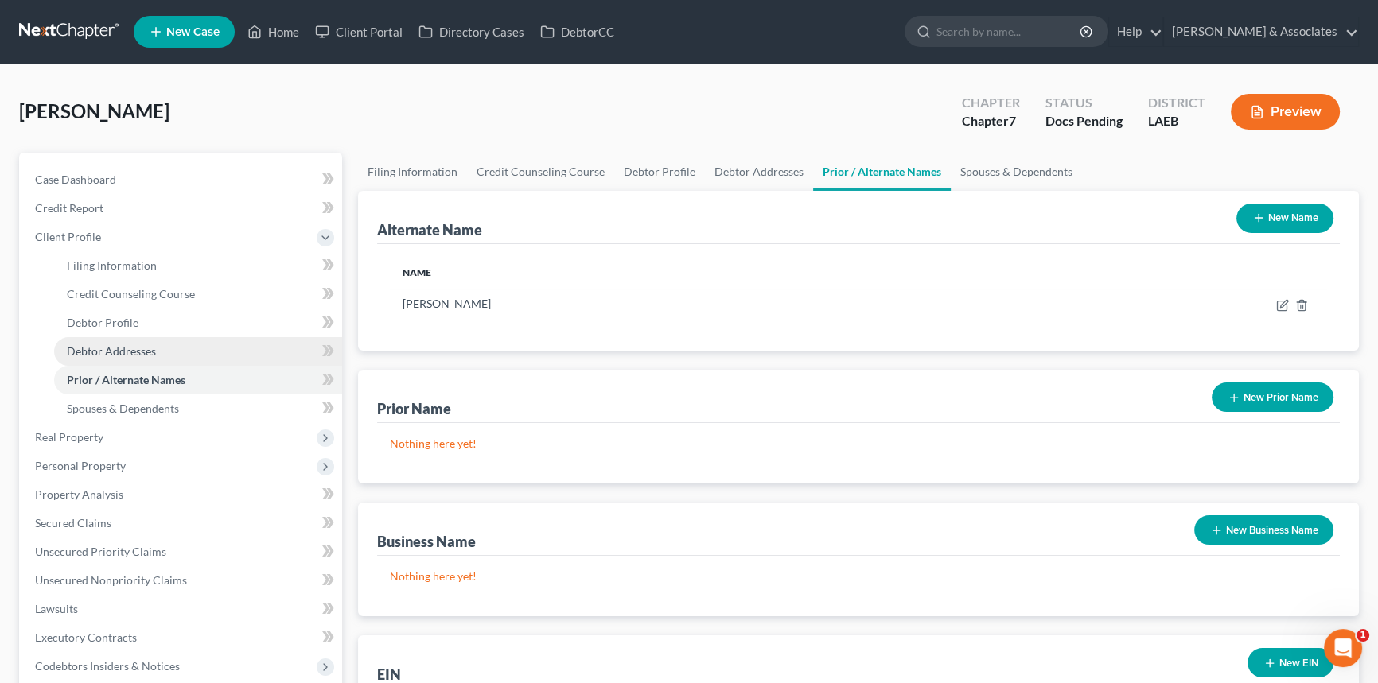
click at [155, 337] on link "Debtor Addresses" at bounding box center [198, 351] width 288 height 29
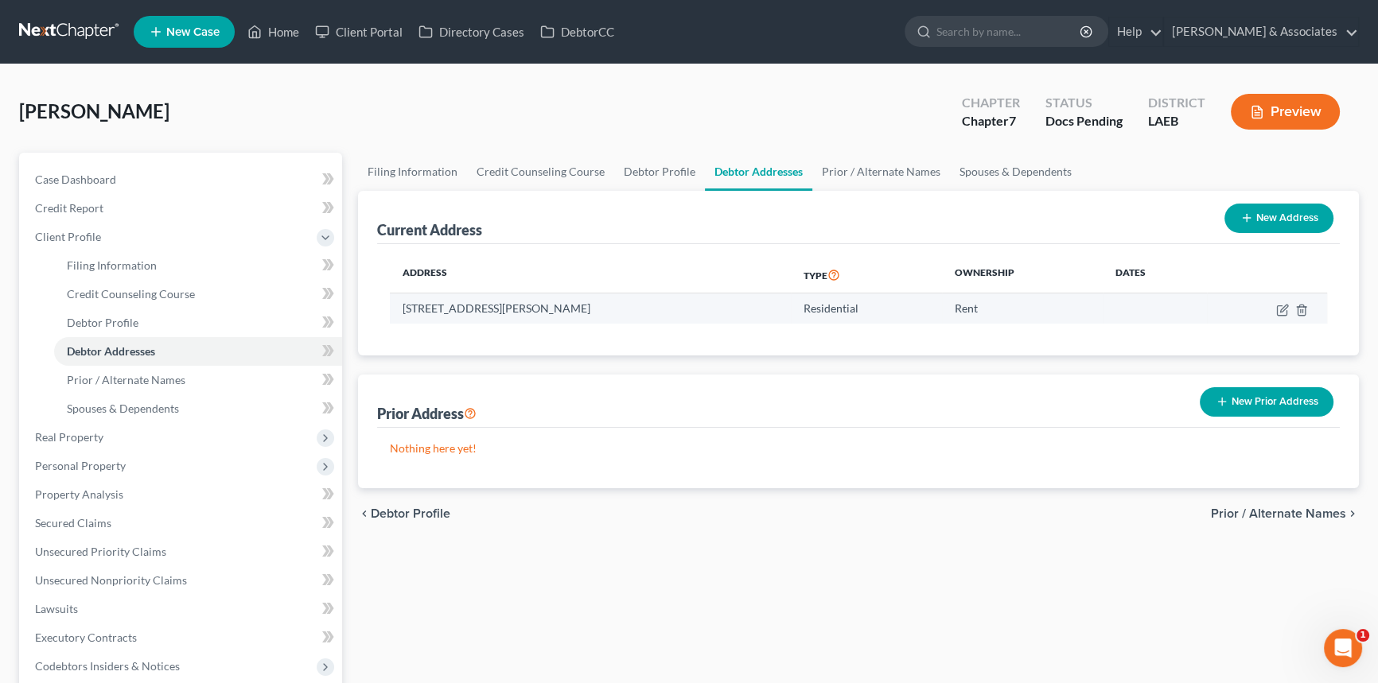
drag, startPoint x: 408, startPoint y: 311, endPoint x: 656, endPoint y: 317, distance: 248.3
click at [656, 317] on td "5501 Tullis Drive, Apt. 13-103, New Orleans, LA 70131" at bounding box center [590, 309] width 401 height 30
click at [746, 557] on div "Filing Information Credit Counseling Course Debtor Profile Debtor Addresses Pri…" at bounding box center [858, 555] width 1017 height 804
drag, startPoint x: 668, startPoint y: 306, endPoint x: 387, endPoint y: 302, distance: 280.9
click at [387, 302] on div "Address Type Ownership Dates 5501 Tullis Drive, Apt. 13-103, New Orleans, LA 70…" at bounding box center [858, 299] width 963 height 111
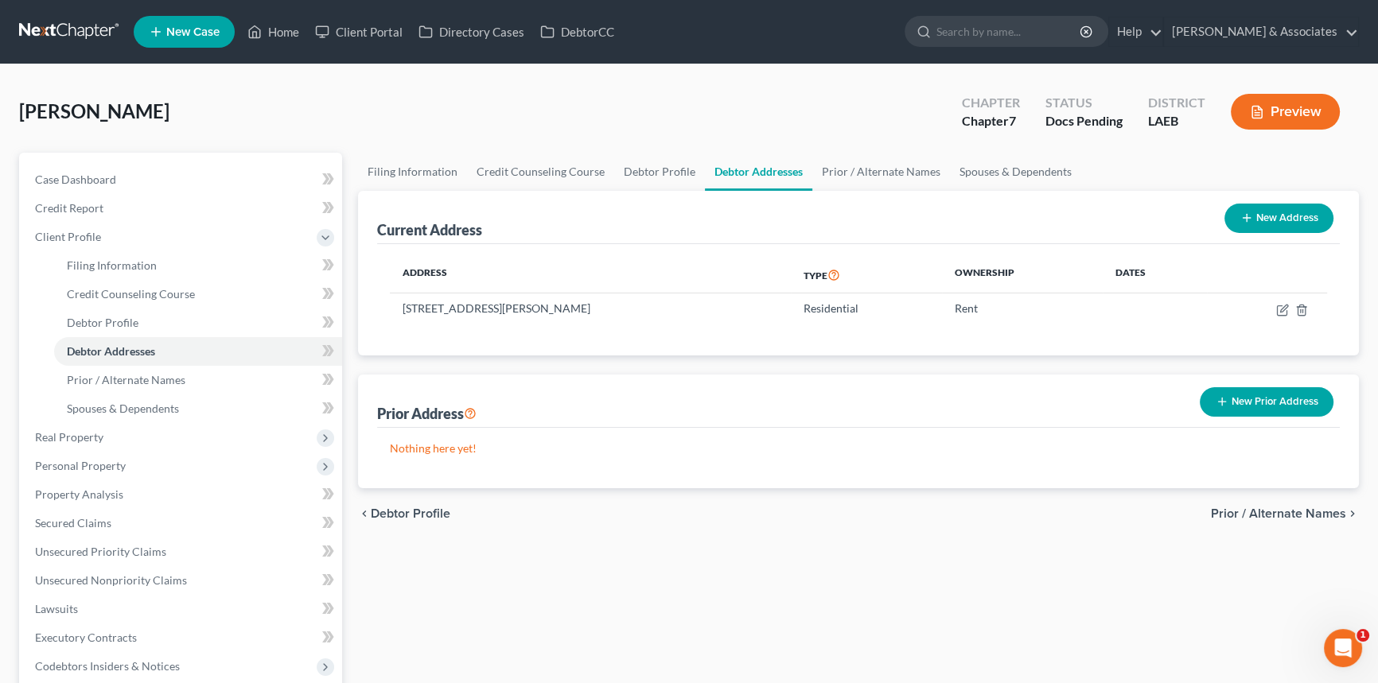
drag, startPoint x: 617, startPoint y: 573, endPoint x: 602, endPoint y: 560, distance: 20.4
click at [618, 573] on div "Filing Information Credit Counseling Course Debtor Profile Debtor Addresses Pri…" at bounding box center [858, 555] width 1017 height 804
click at [142, 385] on link "Prior / Alternate Names" at bounding box center [198, 380] width 288 height 29
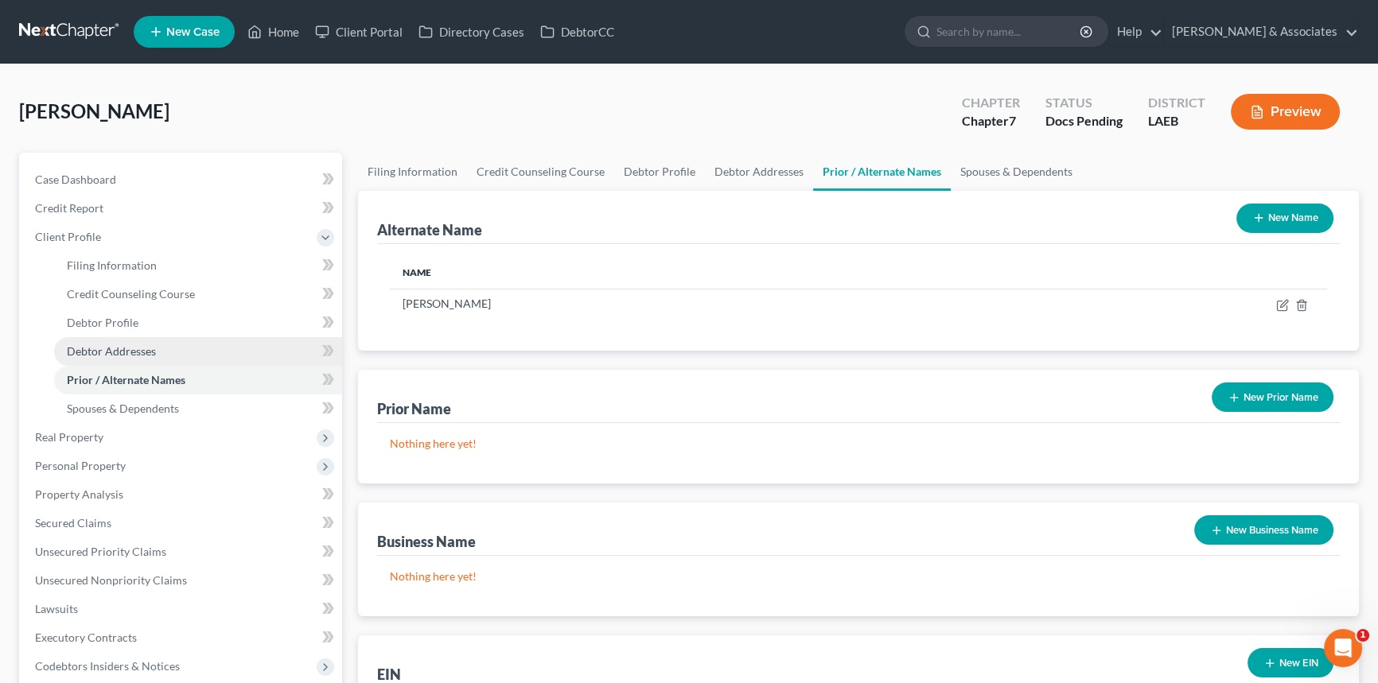
click at [183, 346] on link "Debtor Addresses" at bounding box center [198, 351] width 288 height 29
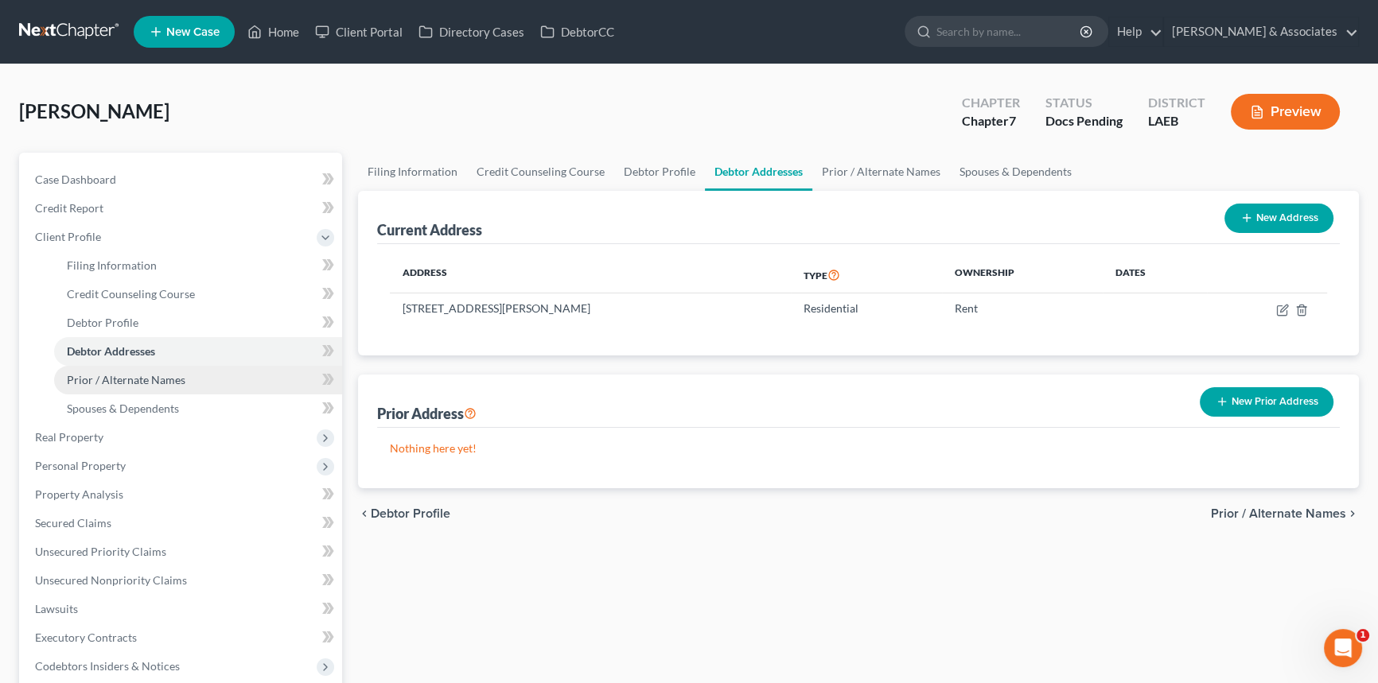
click at [165, 389] on link "Prior / Alternate Names" at bounding box center [198, 380] width 288 height 29
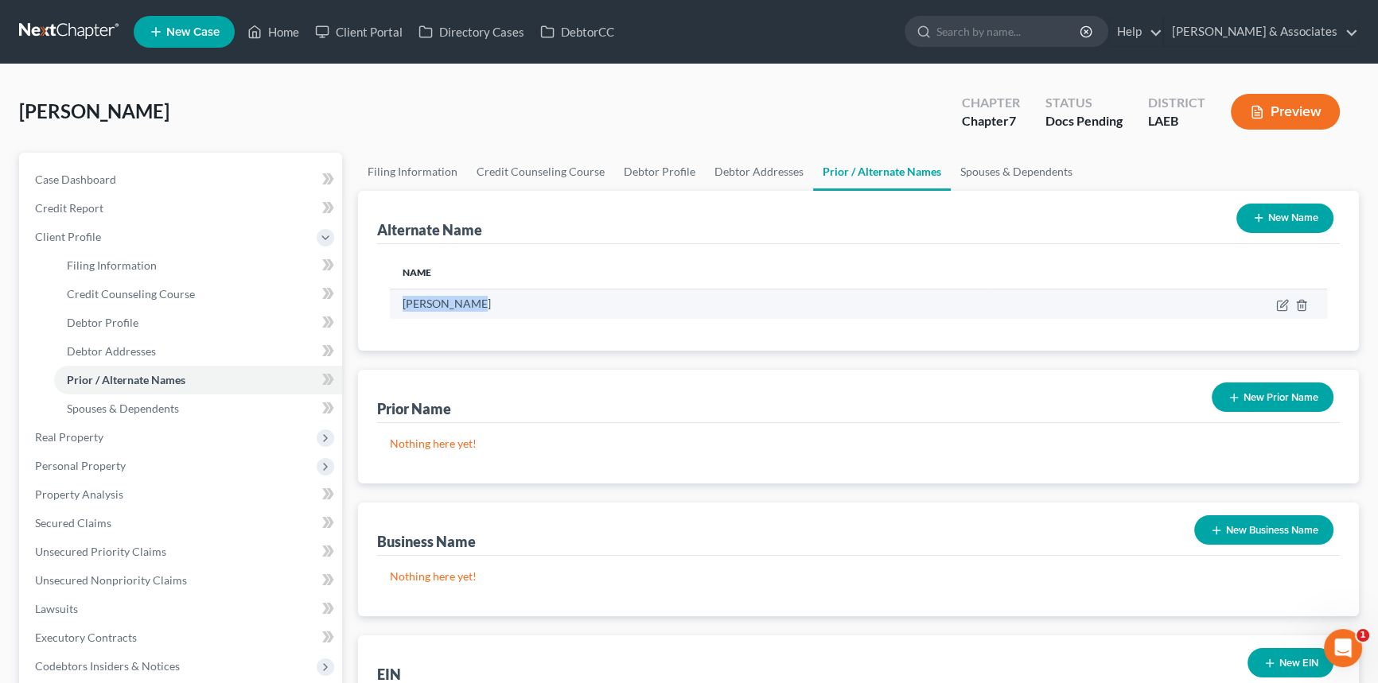
drag, startPoint x: 399, startPoint y: 298, endPoint x: 515, endPoint y: 310, distance: 116.9
click at [515, 310] on td "Kacey Hudson" at bounding box center [690, 304] width 601 height 30
click at [485, 302] on td "Kacey Hudson" at bounding box center [690, 304] width 601 height 30
drag, startPoint x: 473, startPoint y: 302, endPoint x: 400, endPoint y: 295, distance: 72.7
click at [400, 295] on td "Kacey Hudson" at bounding box center [690, 304] width 601 height 30
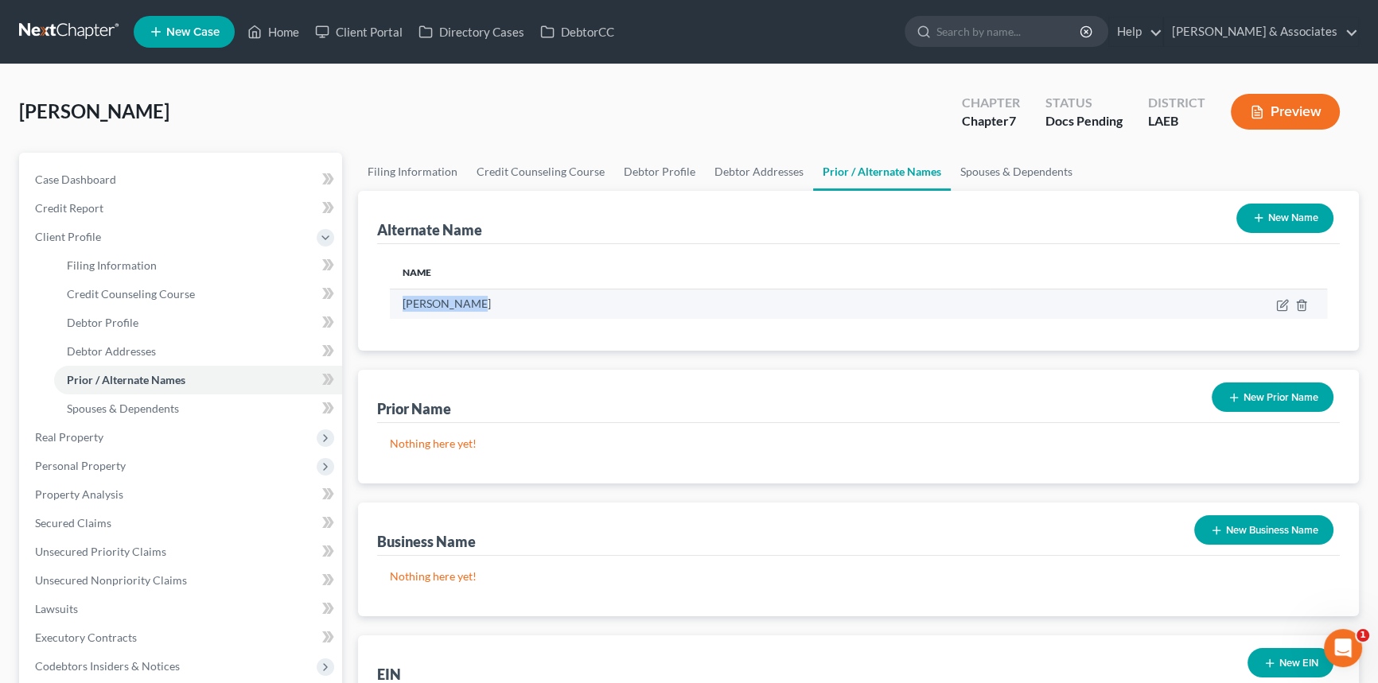
click at [403, 308] on td "Kacey Hudson" at bounding box center [690, 304] width 601 height 30
click at [399, 303] on td "Kacey Hudson" at bounding box center [690, 304] width 601 height 30
drag, startPoint x: 473, startPoint y: 307, endPoint x: 396, endPoint y: 307, distance: 77.2
click at [396, 307] on td "Kacey Hudson" at bounding box center [690, 304] width 601 height 30
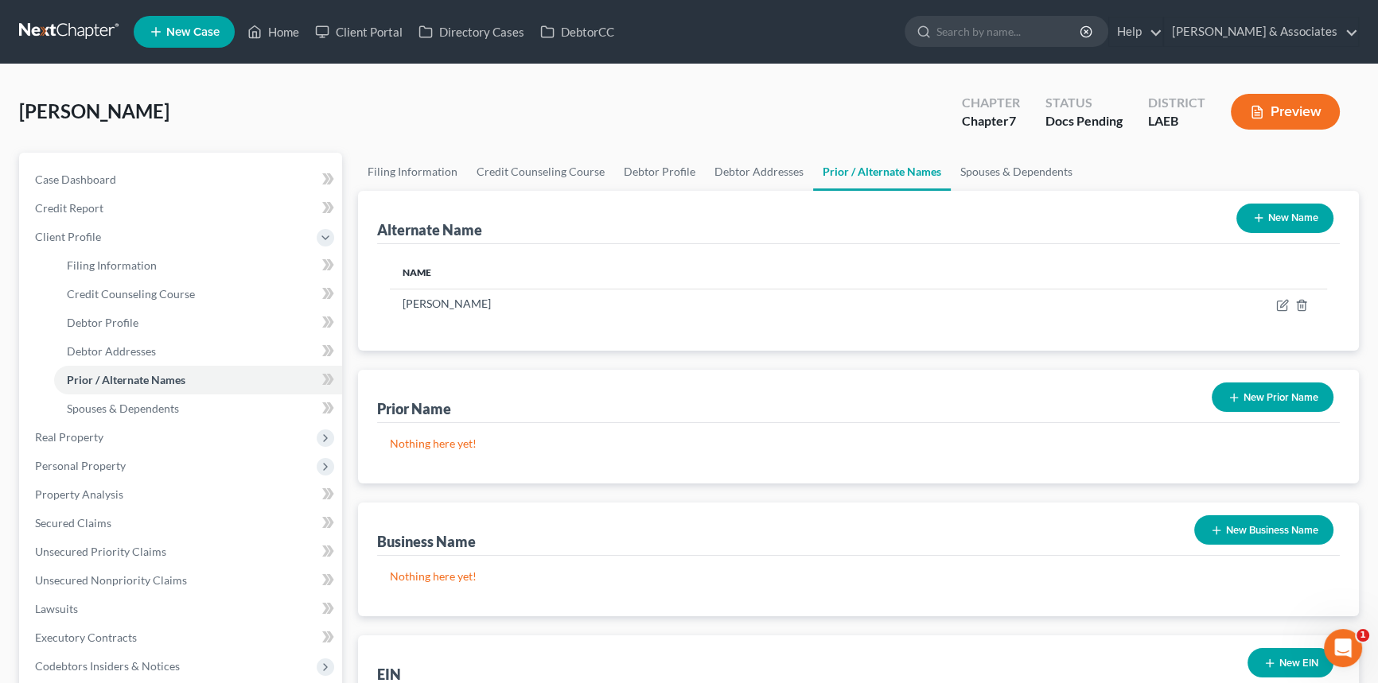
click at [442, 318] on div "Name Kacey Hudson" at bounding box center [858, 297] width 963 height 107
click at [1284, 306] on icon at bounding box center [1282, 305] width 13 height 13
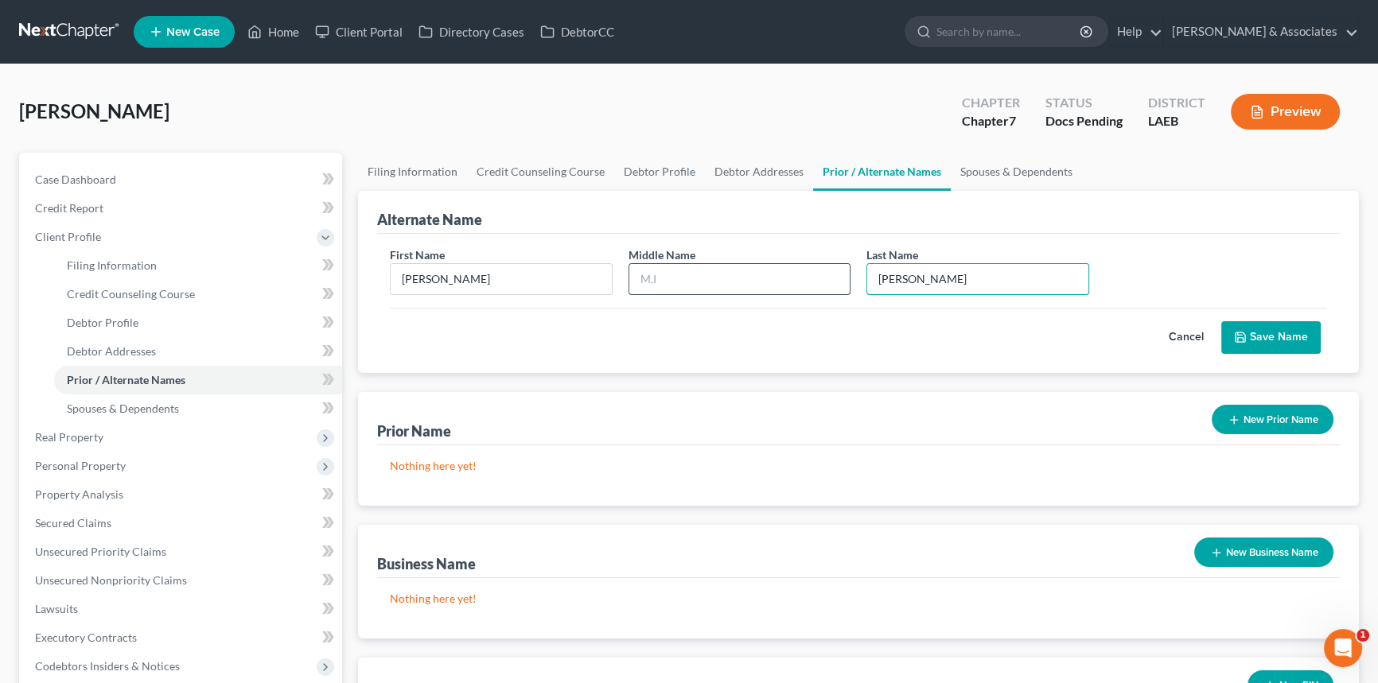
drag, startPoint x: 958, startPoint y: 278, endPoint x: 830, endPoint y: 278, distance: 128.1
click at [830, 278] on div "First Name Kacey Middle Name Last Name * Hudson" at bounding box center [858, 277] width 953 height 61
type input "Craft"
click at [1266, 333] on button "Save Name" at bounding box center [1270, 337] width 99 height 33
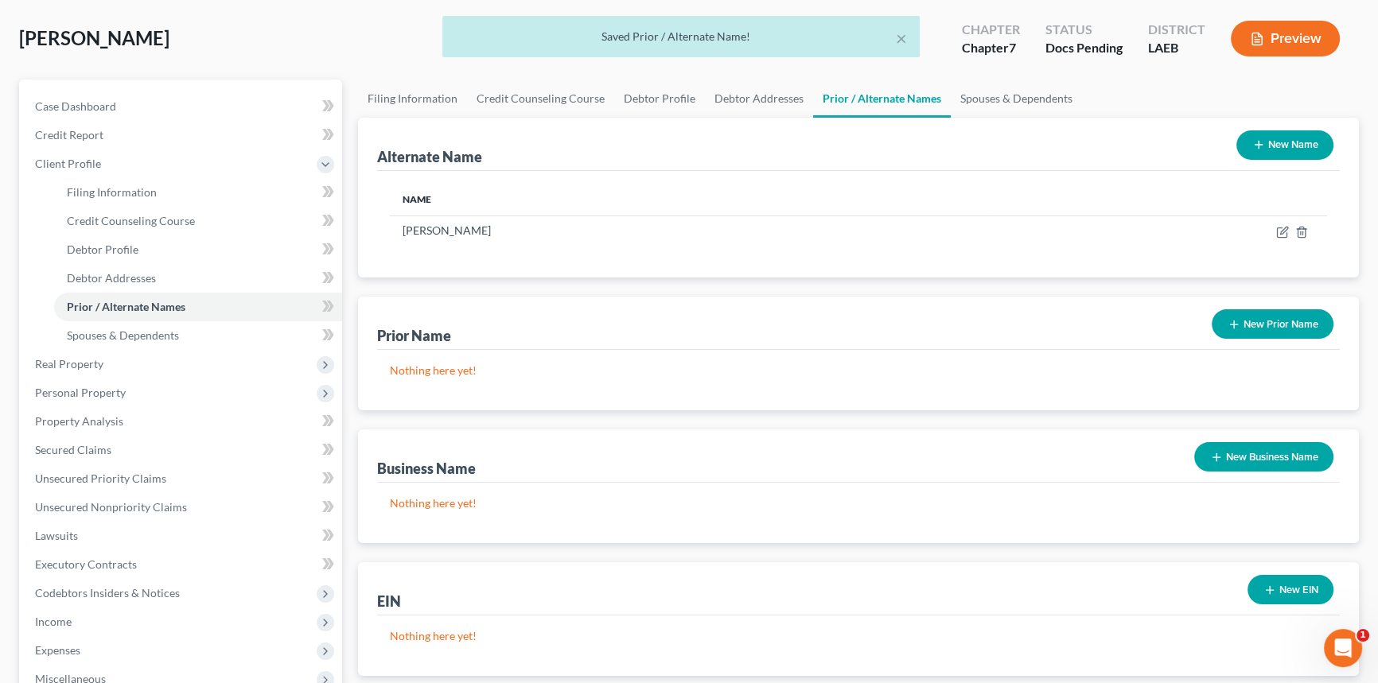
scroll to position [144, 0]
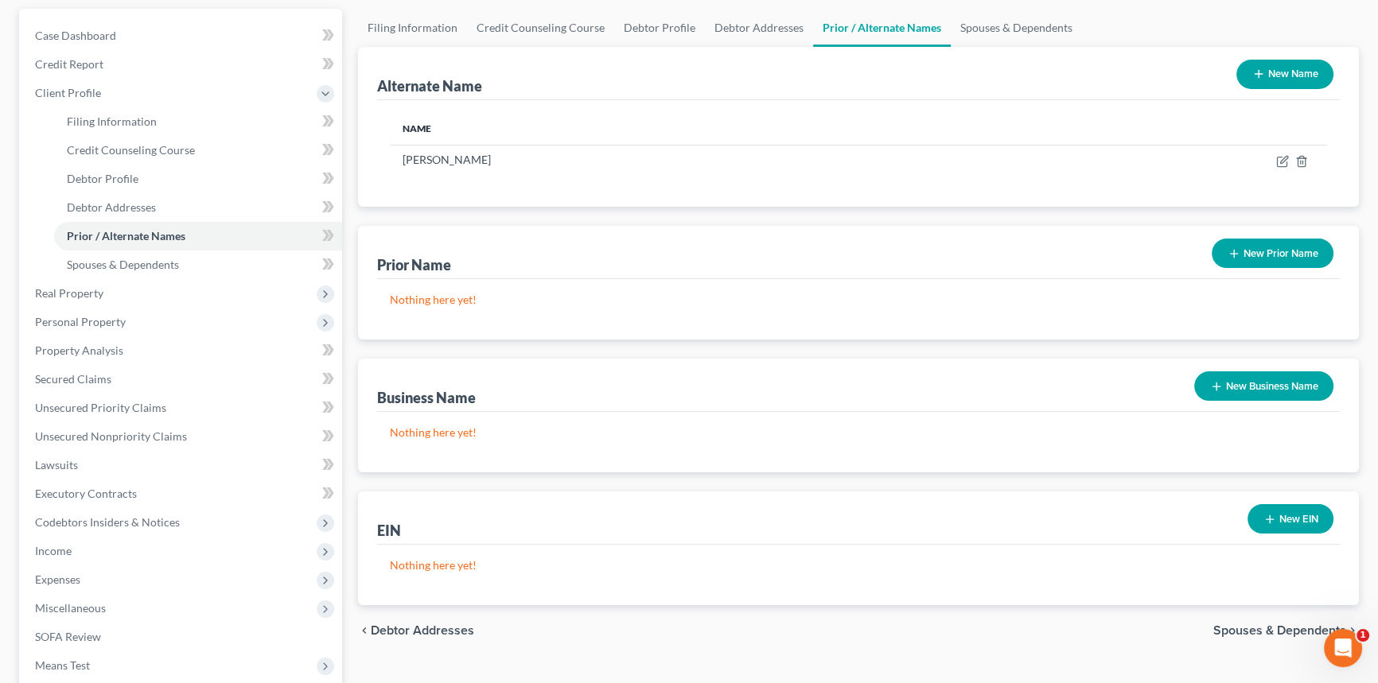
click at [1259, 254] on button "New Prior Name" at bounding box center [1273, 253] width 122 height 29
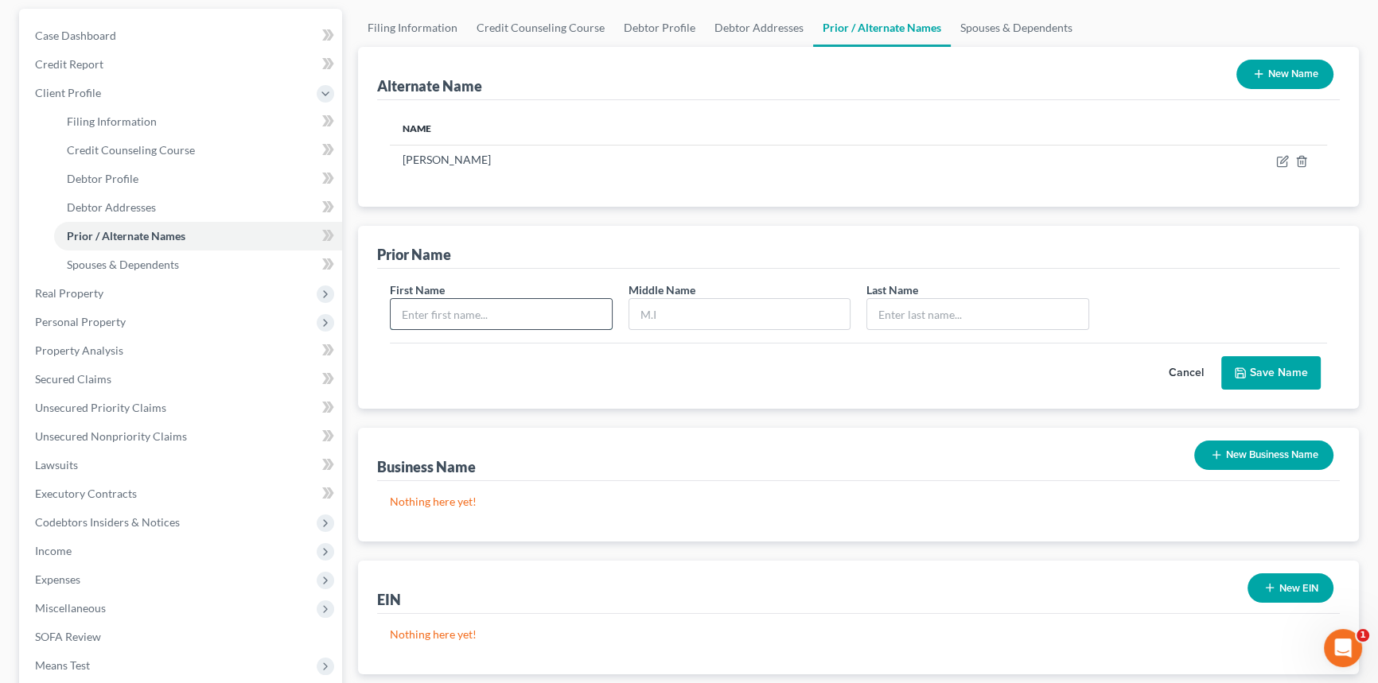
click at [411, 310] on input "text" at bounding box center [501, 314] width 221 height 30
type input "Kacey"
type input "Craft"
click at [1276, 349] on div "Cancel Save Name" at bounding box center [858, 366] width 937 height 47
click at [1275, 364] on button "Save Name" at bounding box center [1270, 372] width 99 height 33
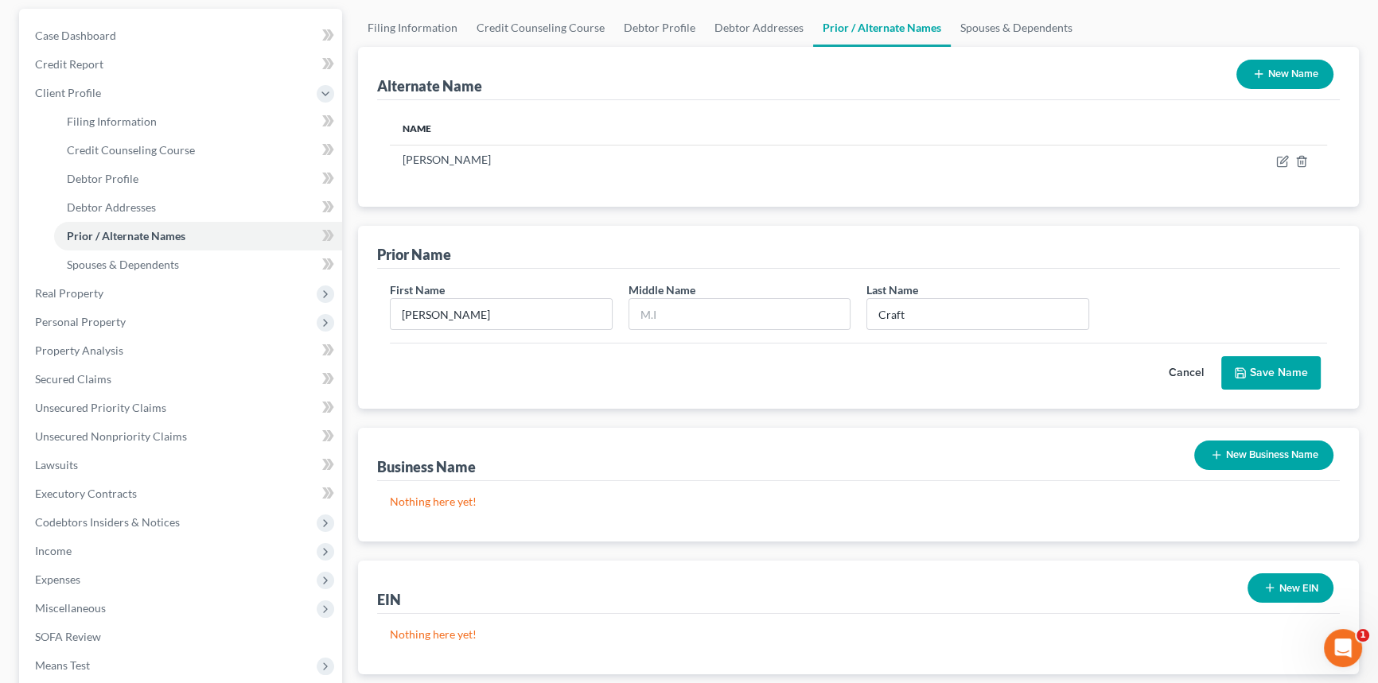
click at [1266, 382] on button "Save Name" at bounding box center [1270, 372] width 99 height 33
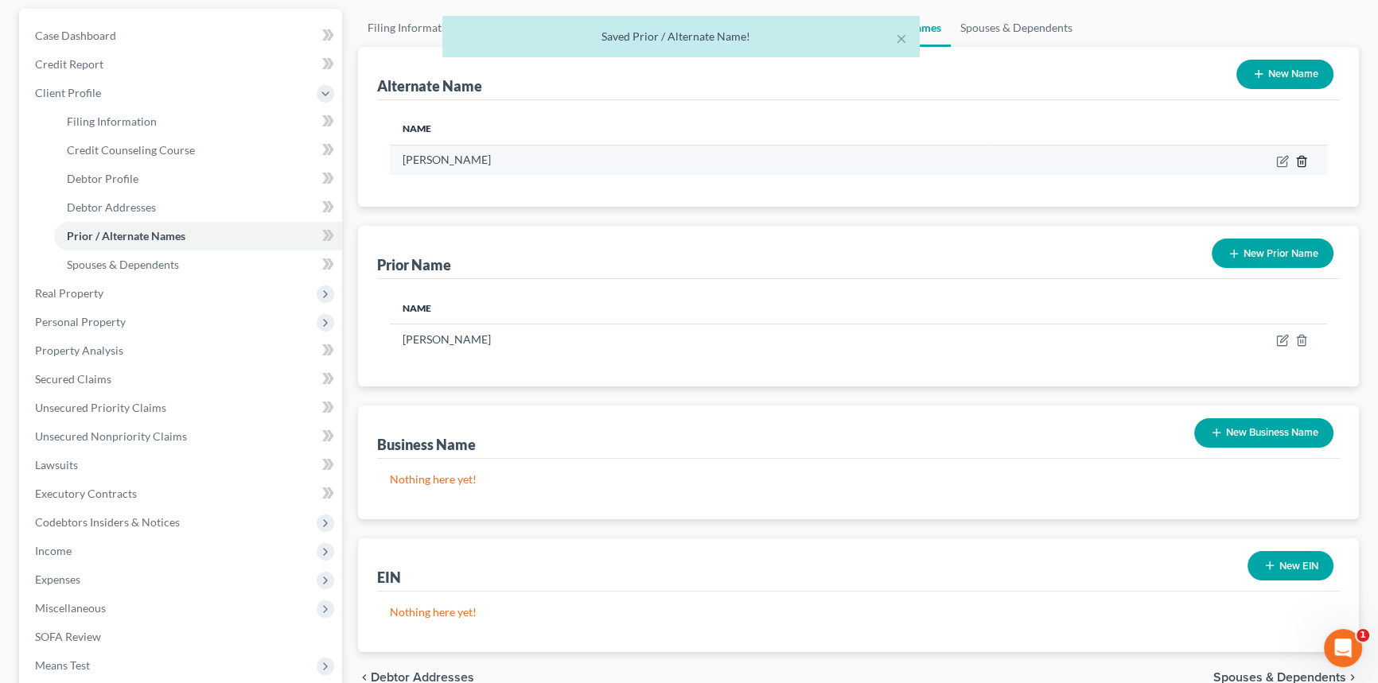
click at [1301, 159] on icon at bounding box center [1301, 161] width 13 height 13
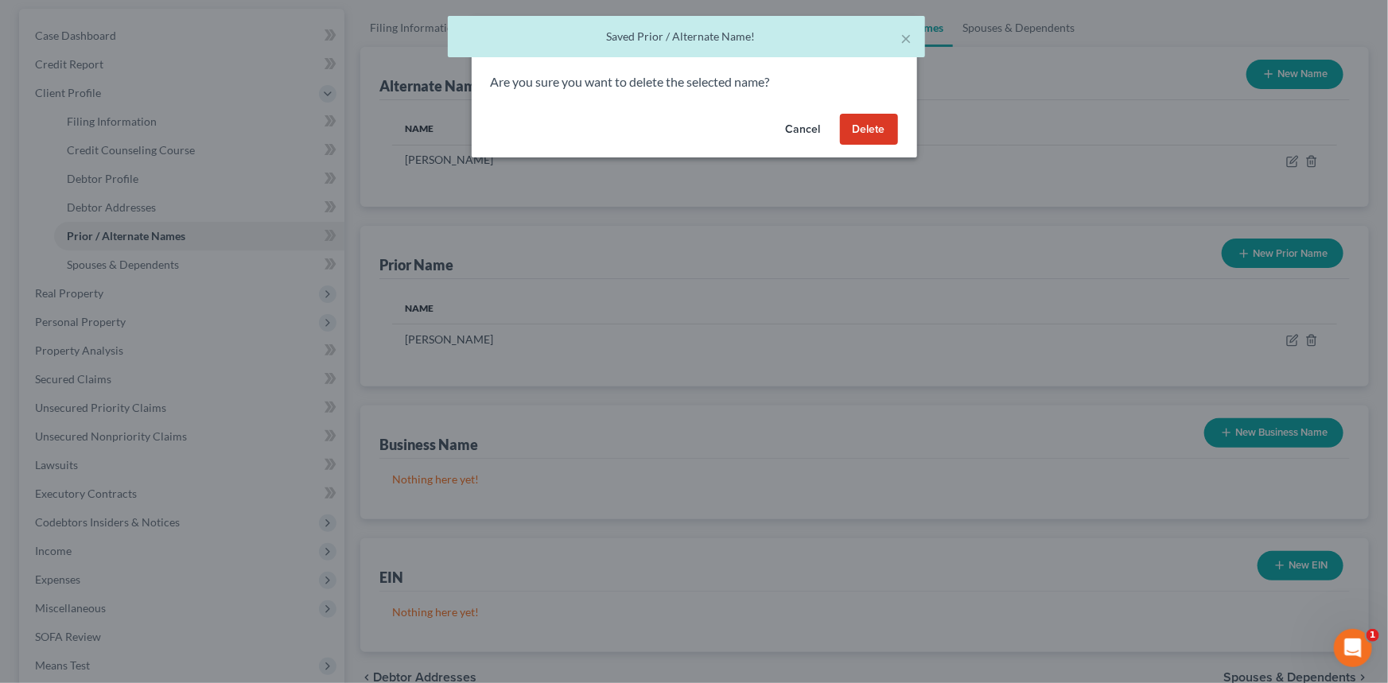
click at [855, 142] on button "Delete" at bounding box center [869, 130] width 58 height 32
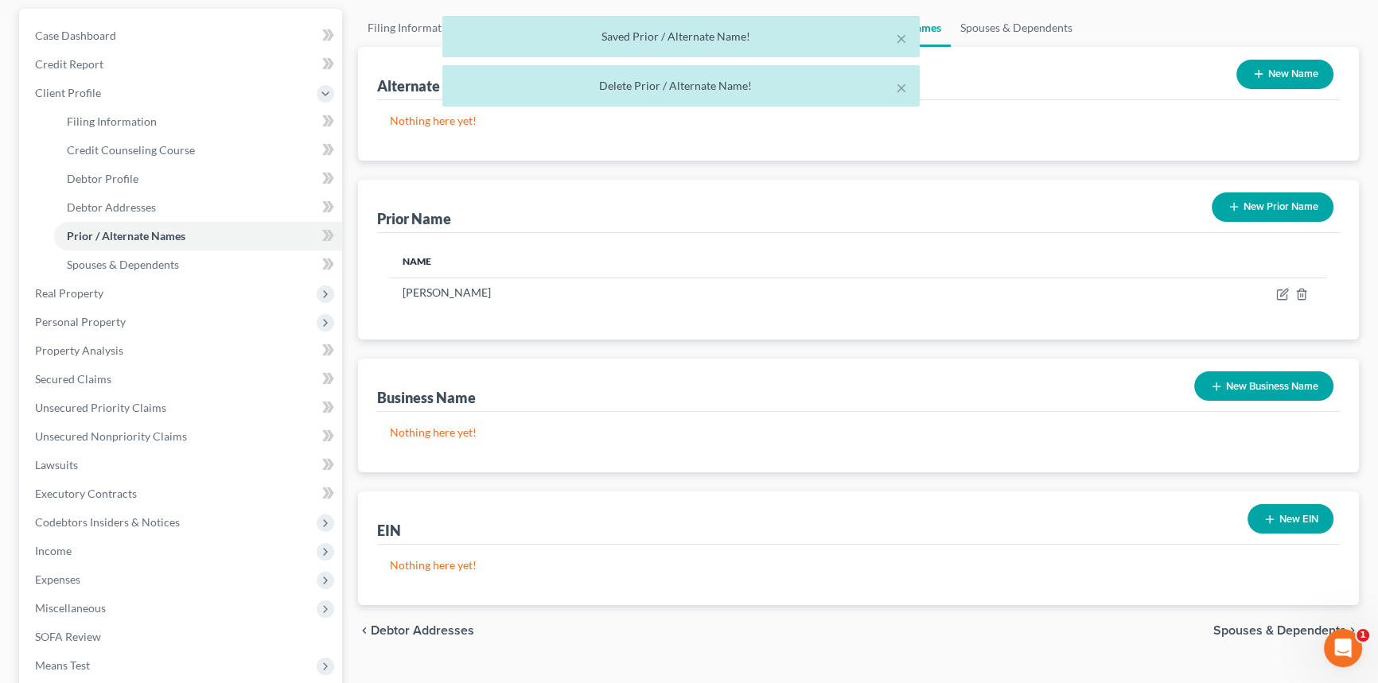
click at [1225, 389] on button "New Business Name" at bounding box center [1263, 386] width 139 height 29
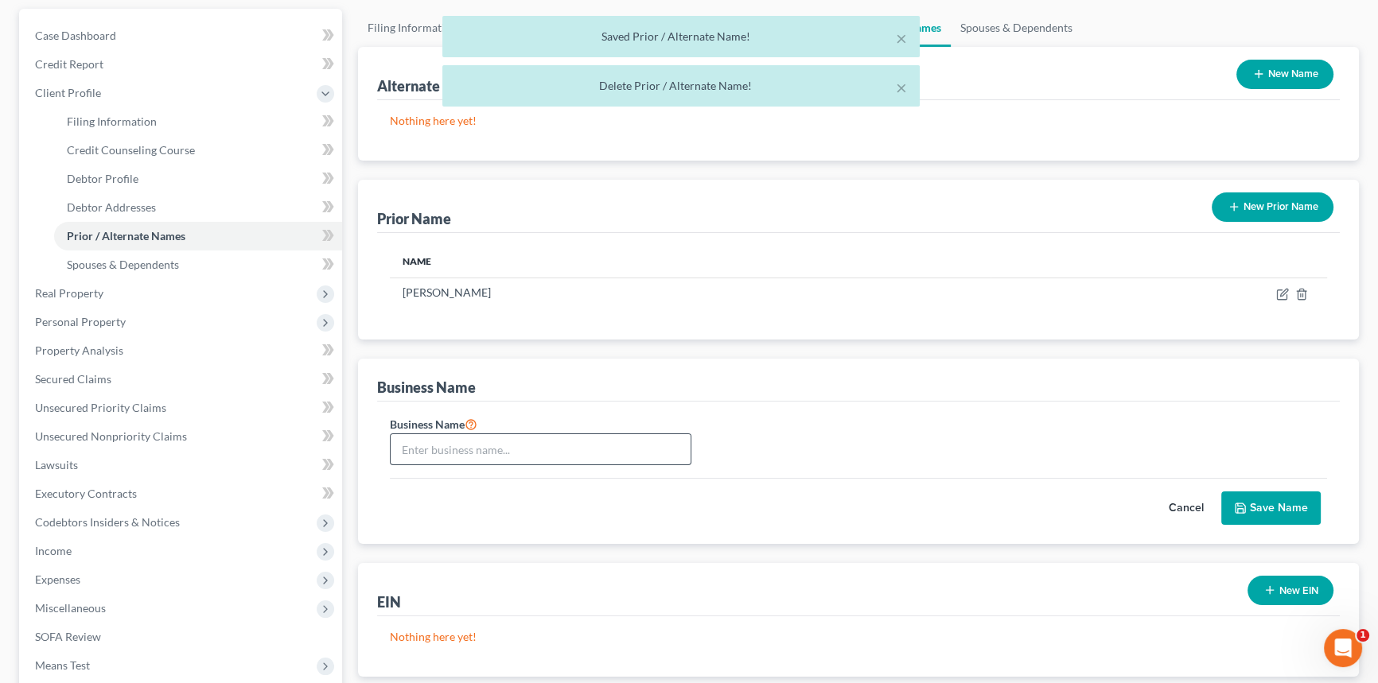
click at [541, 467] on div "Business Name" at bounding box center [858, 447] width 953 height 64
click at [547, 447] on input "text" at bounding box center [541, 449] width 300 height 30
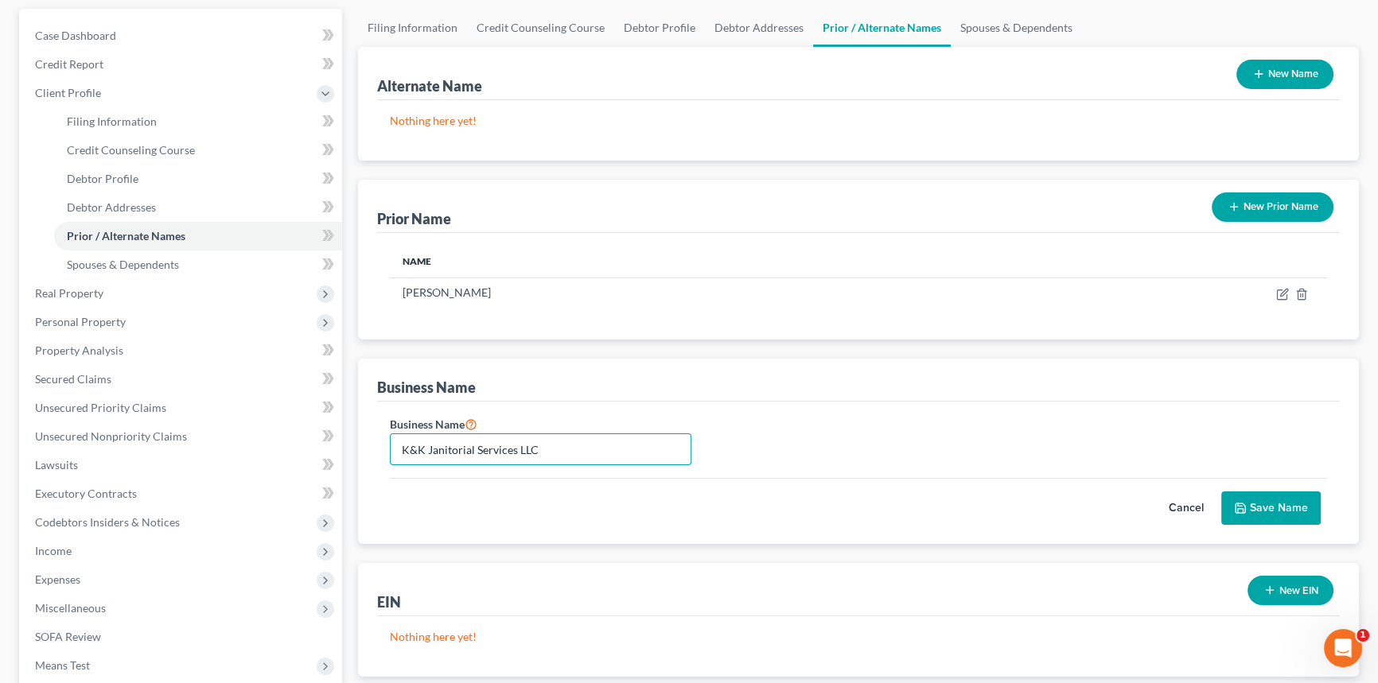
type input "K&K Janitorial Services LLC"
click at [1264, 507] on button "Save Name" at bounding box center [1270, 508] width 99 height 33
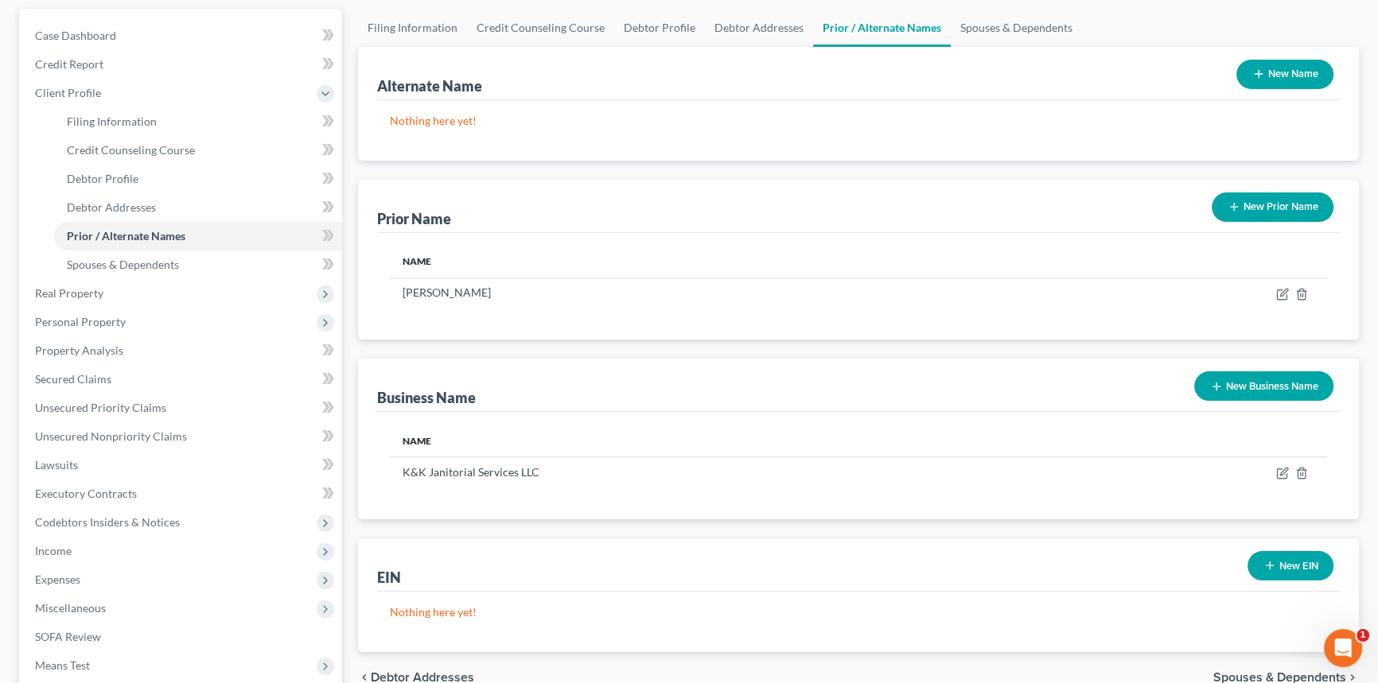
click at [1285, 561] on button "New EIN" at bounding box center [1291, 565] width 86 height 29
click at [597, 633] on input "text" at bounding box center [541, 629] width 300 height 30
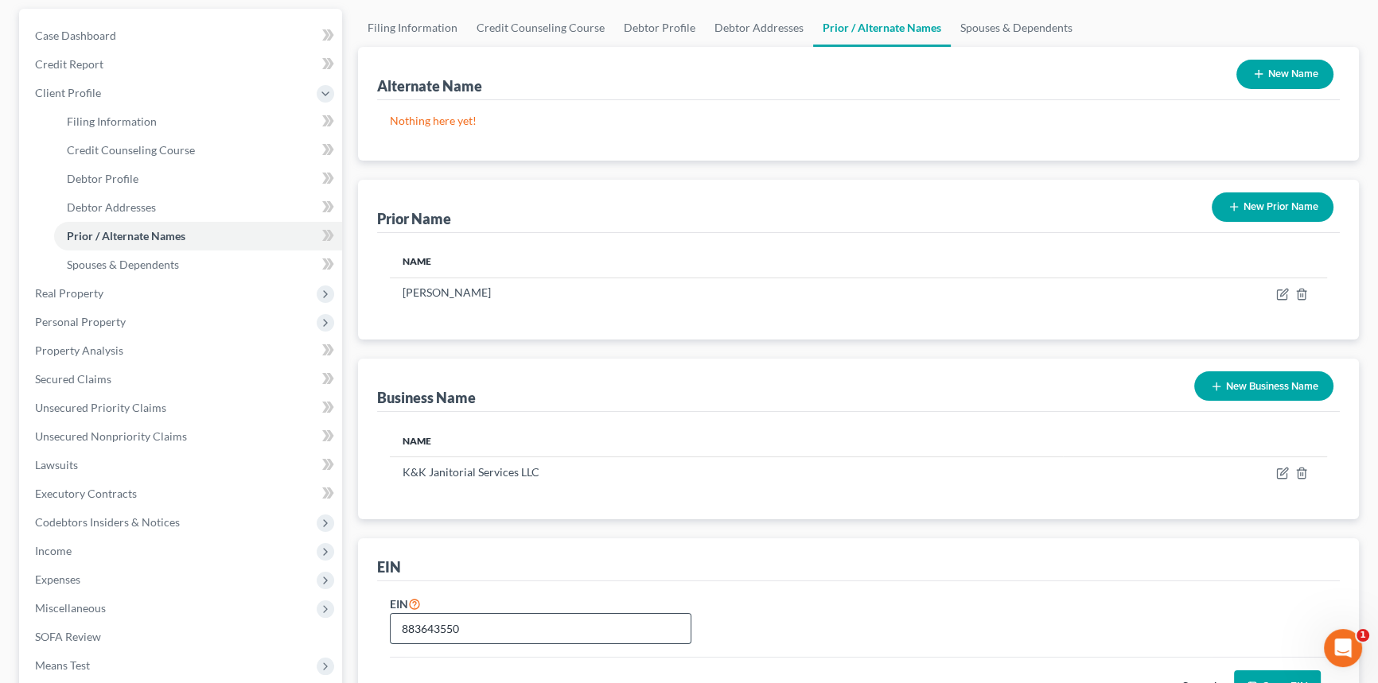
click at [415, 625] on input "883643550" at bounding box center [541, 629] width 300 height 30
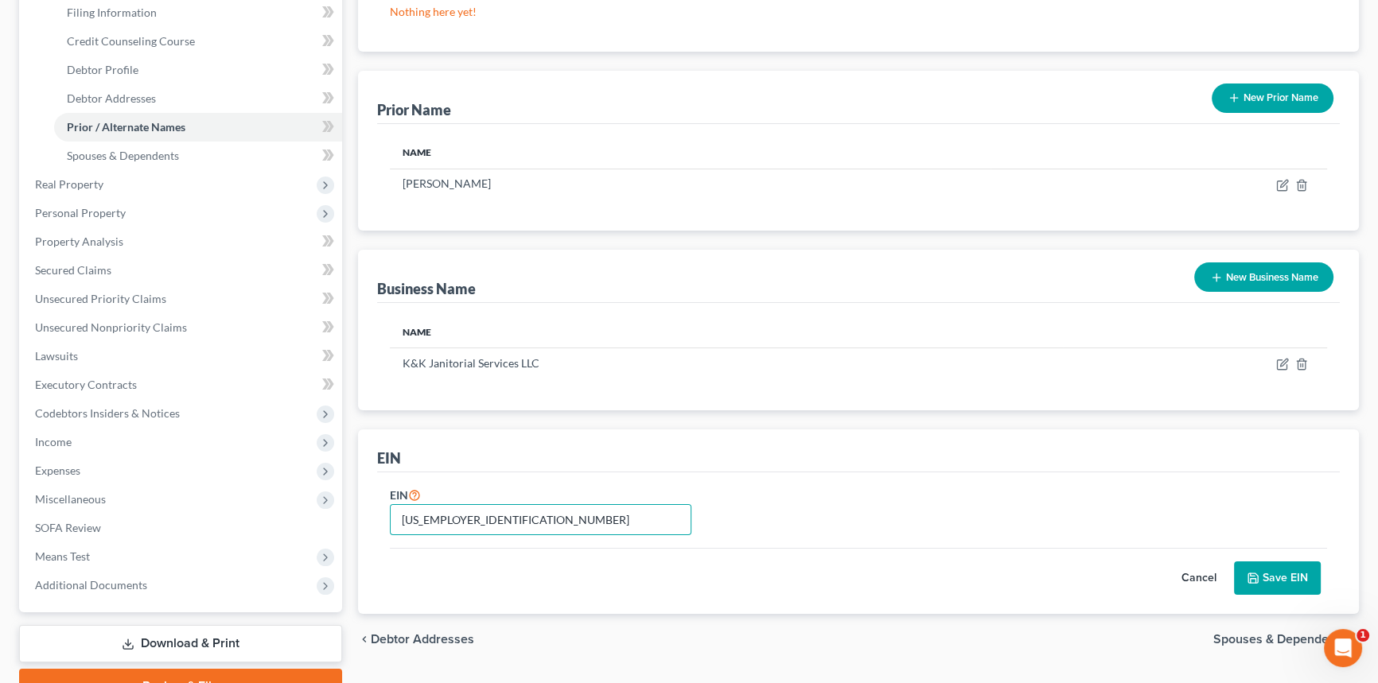
scroll to position [332, 0]
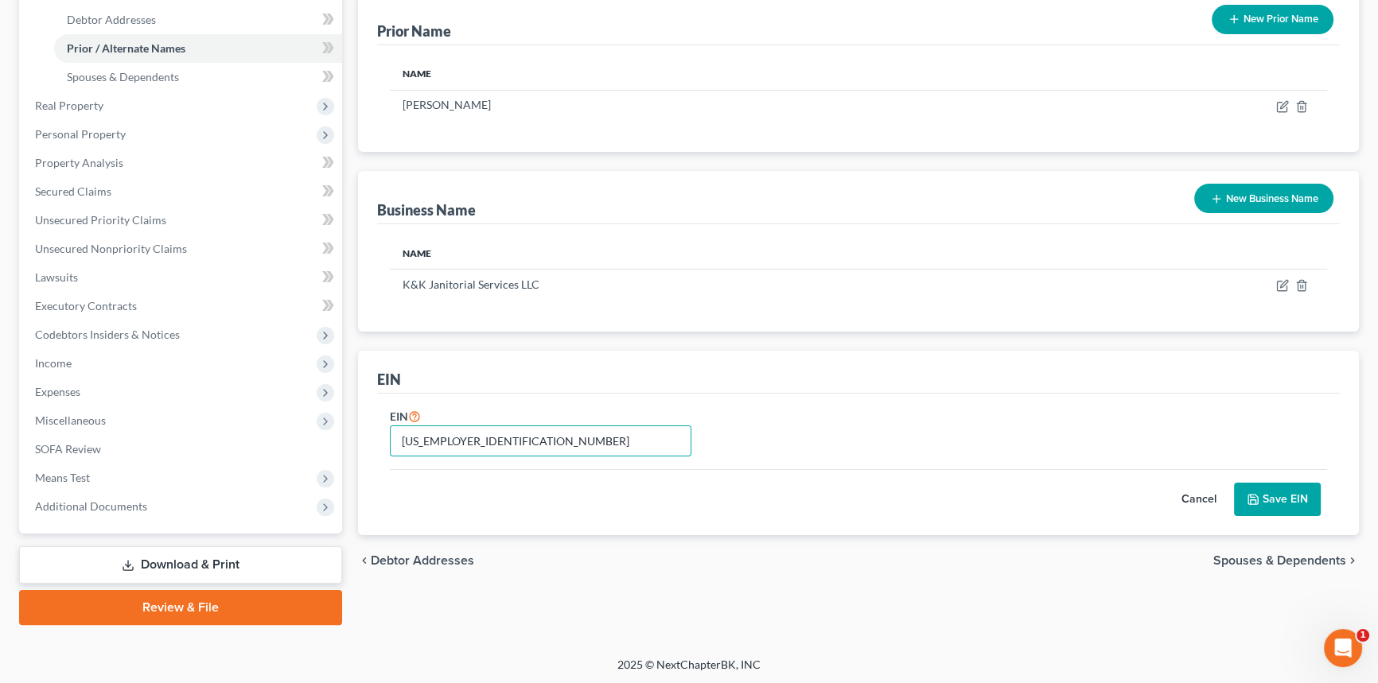
type input "88-3643550"
click at [1291, 499] on button "Save EIN" at bounding box center [1277, 499] width 87 height 33
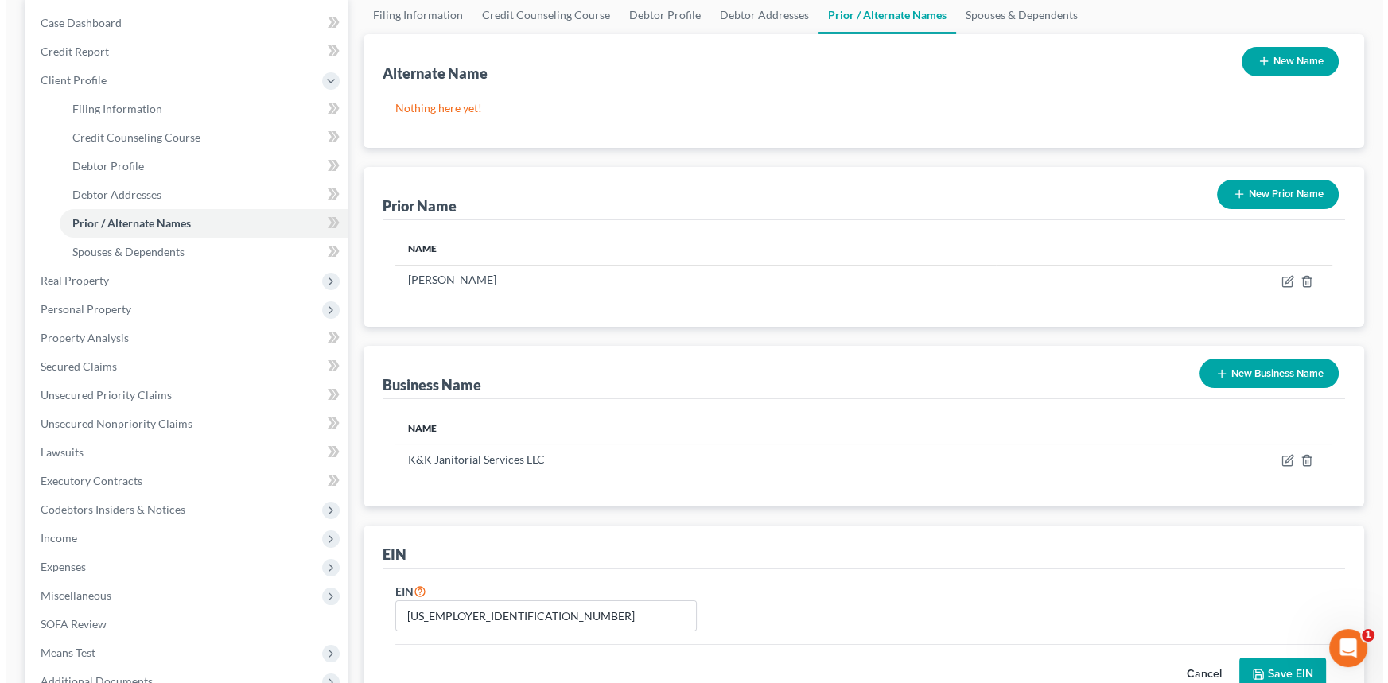
scroll to position [0, 0]
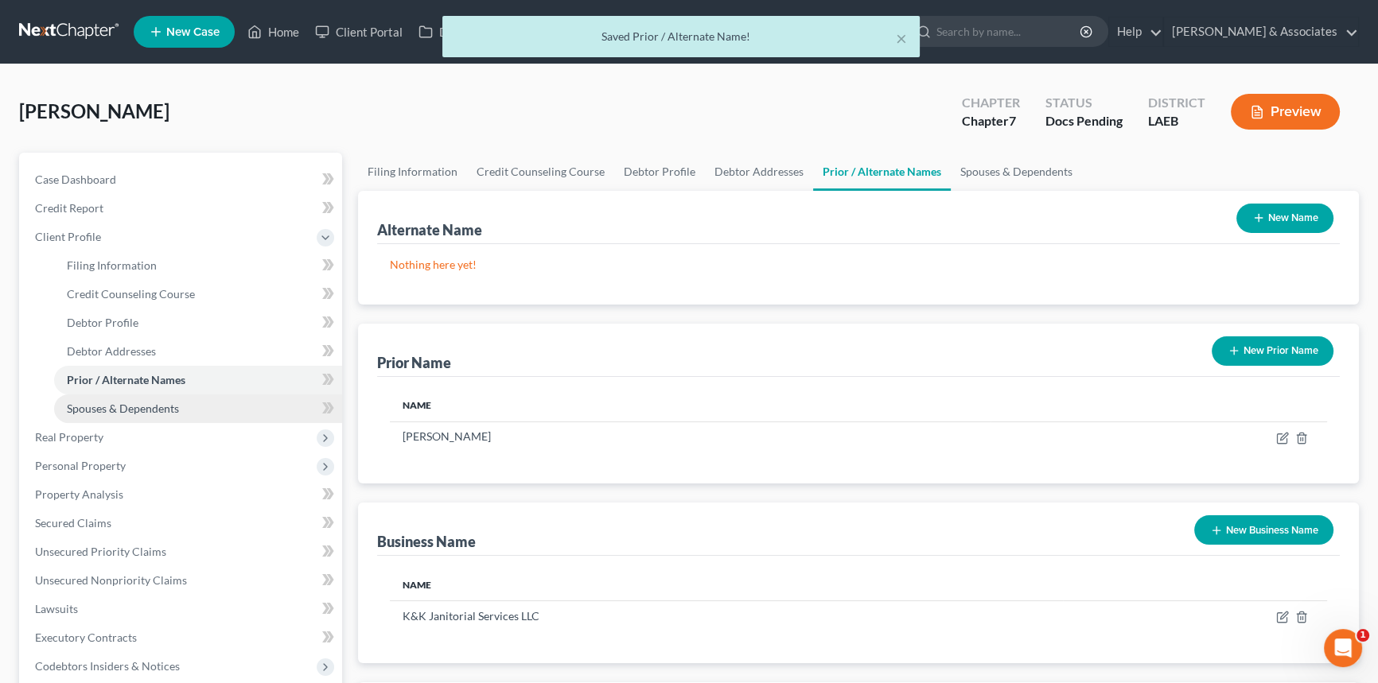
click at [169, 411] on span "Spouses & Dependents" at bounding box center [123, 409] width 112 height 14
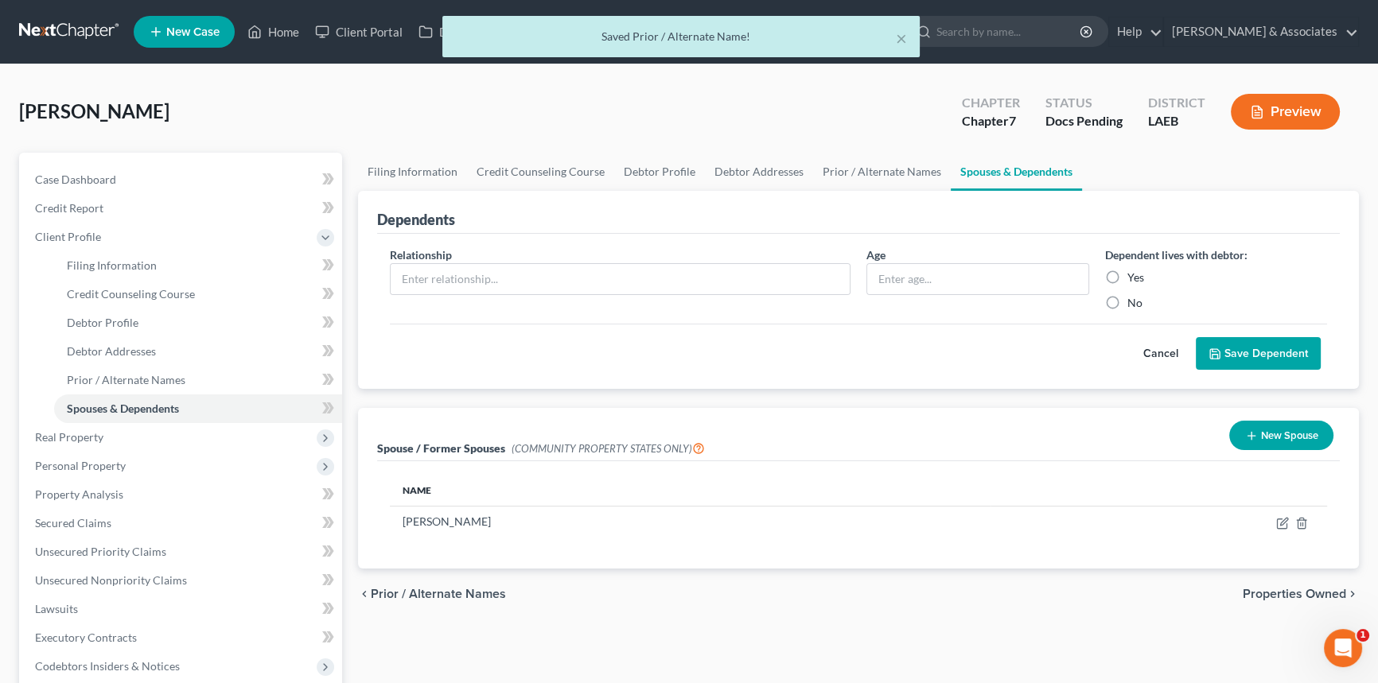
click at [594, 258] on div "Relationship *" at bounding box center [620, 279] width 477 height 64
click at [597, 269] on input "text" at bounding box center [620, 279] width 459 height 30
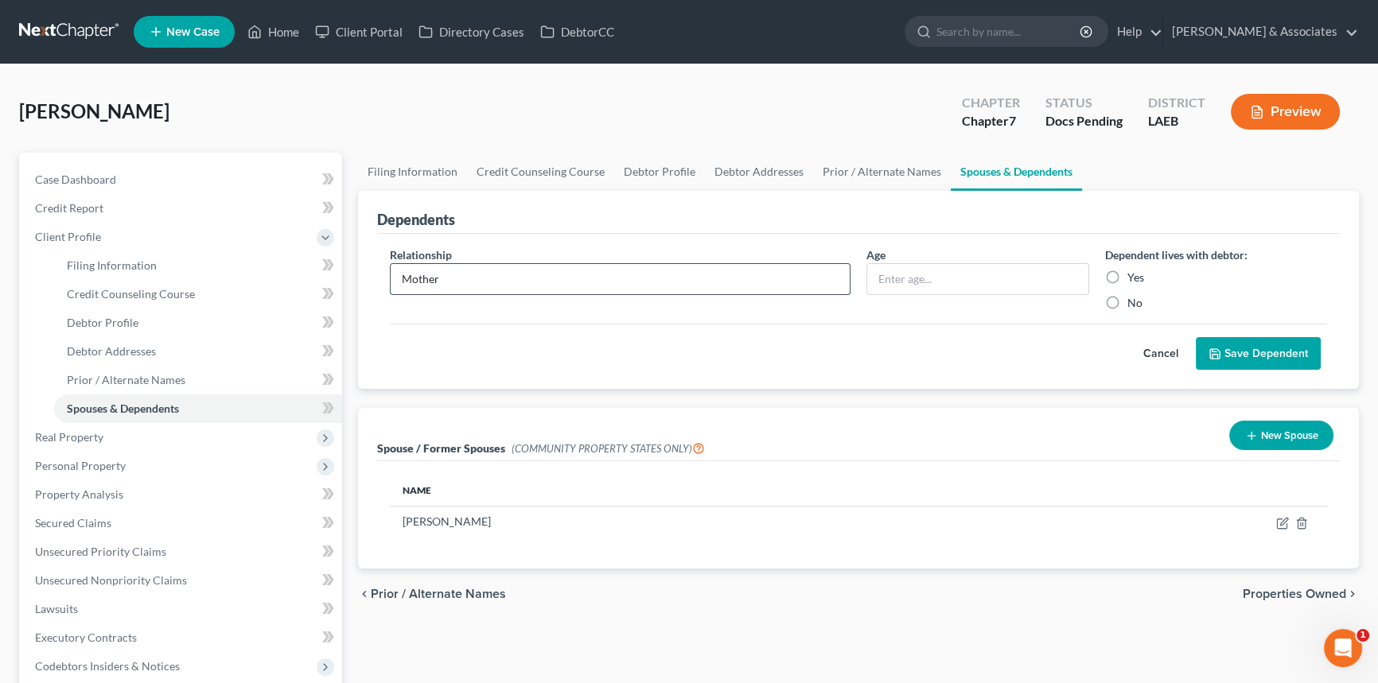
type input "Mother"
click at [1127, 277] on label "Yes" at bounding box center [1135, 278] width 17 height 16
click at [1134, 277] on input "Yes" at bounding box center [1139, 275] width 10 height 10
radio input "true"
click at [1006, 286] on input "text" at bounding box center [977, 279] width 221 height 30
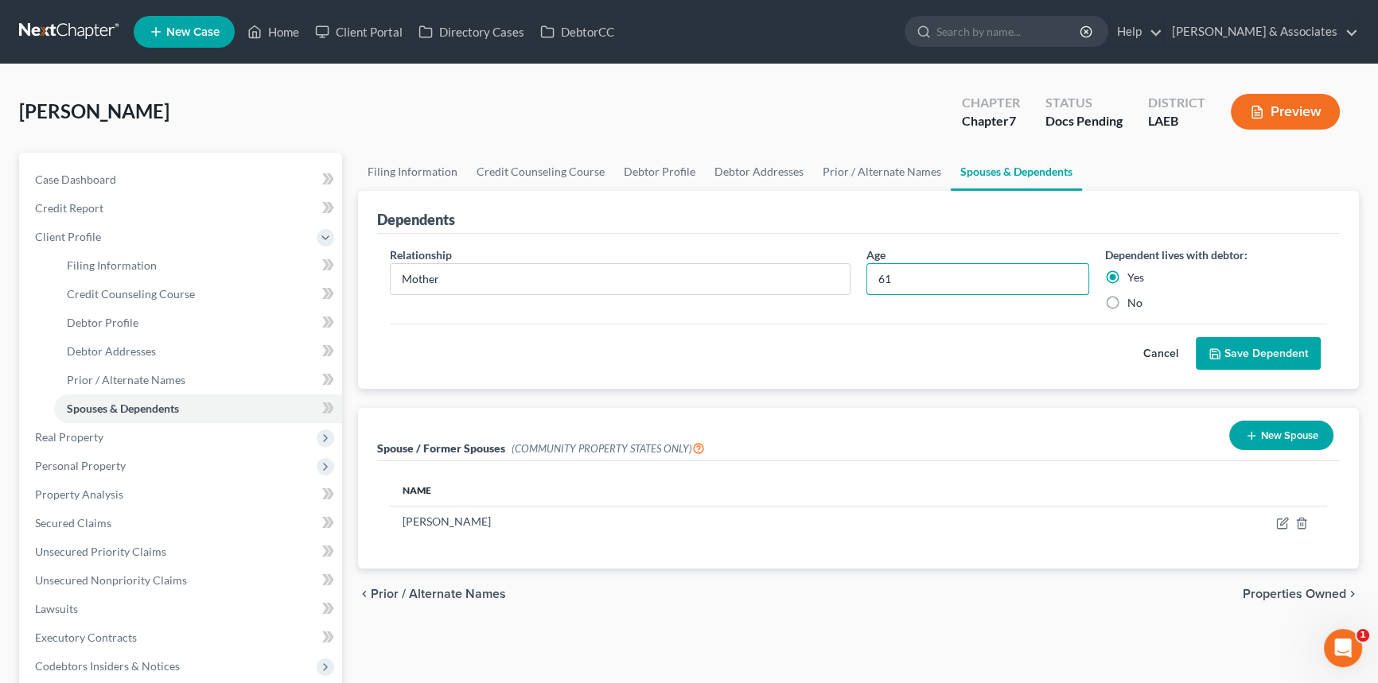
type input "61"
click at [1049, 356] on div "Cancel Save Dependent" at bounding box center [858, 347] width 937 height 47
click at [1237, 345] on button "Save Dependent" at bounding box center [1258, 353] width 125 height 33
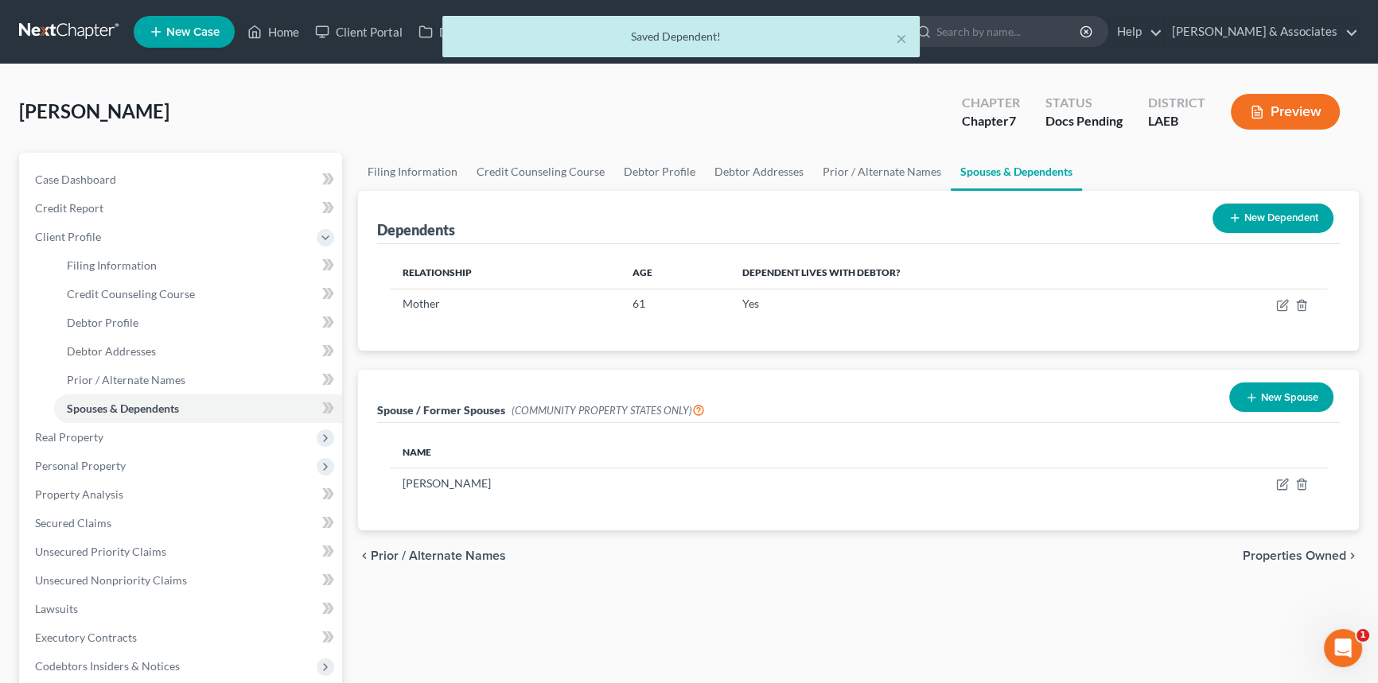
click at [1241, 232] on div "New Dependent" at bounding box center [1273, 218] width 134 height 42
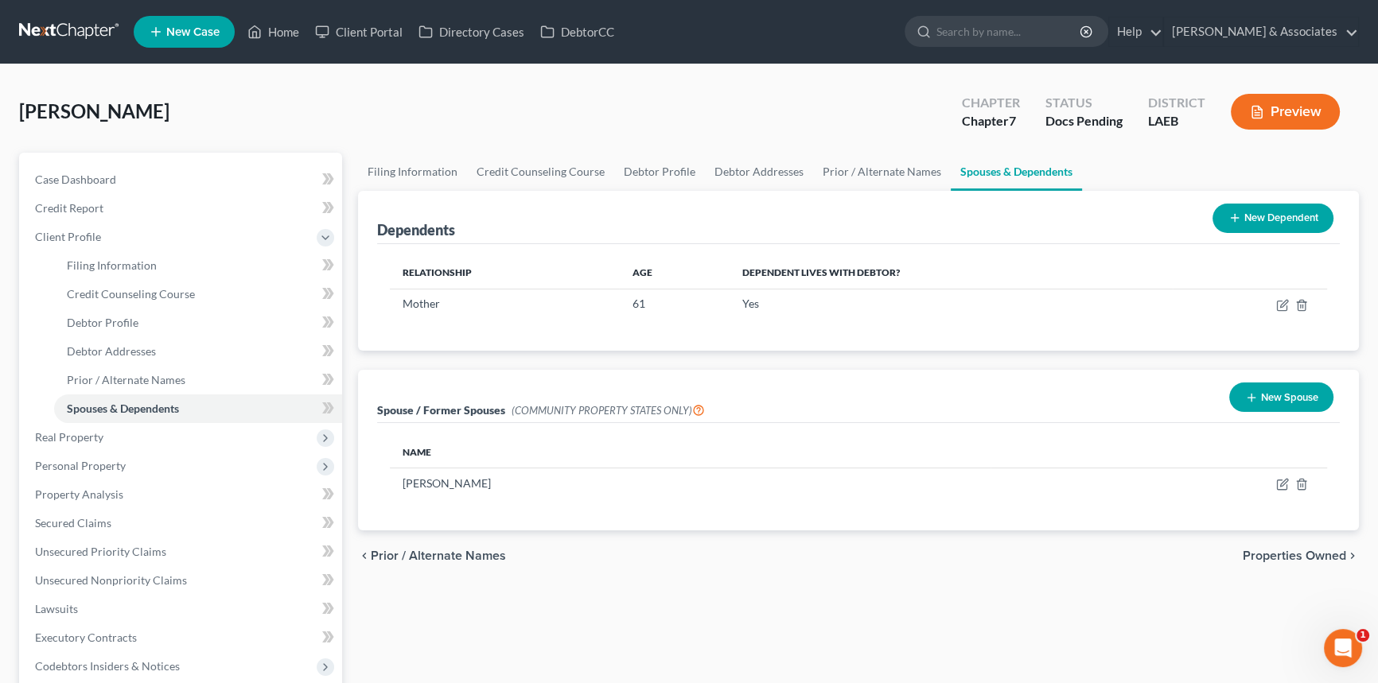
click at [1242, 225] on button "New Dependent" at bounding box center [1273, 218] width 121 height 29
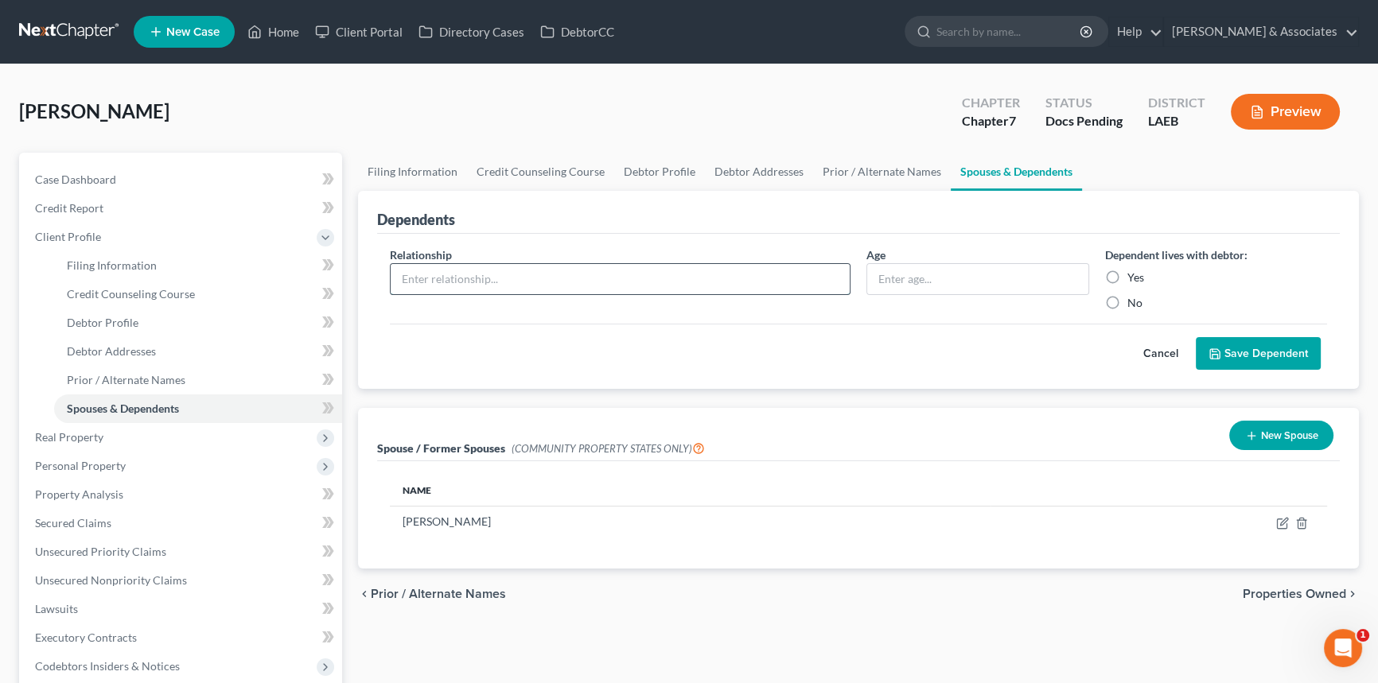
click at [492, 273] on input "text" at bounding box center [620, 279] width 459 height 30
type input "15"
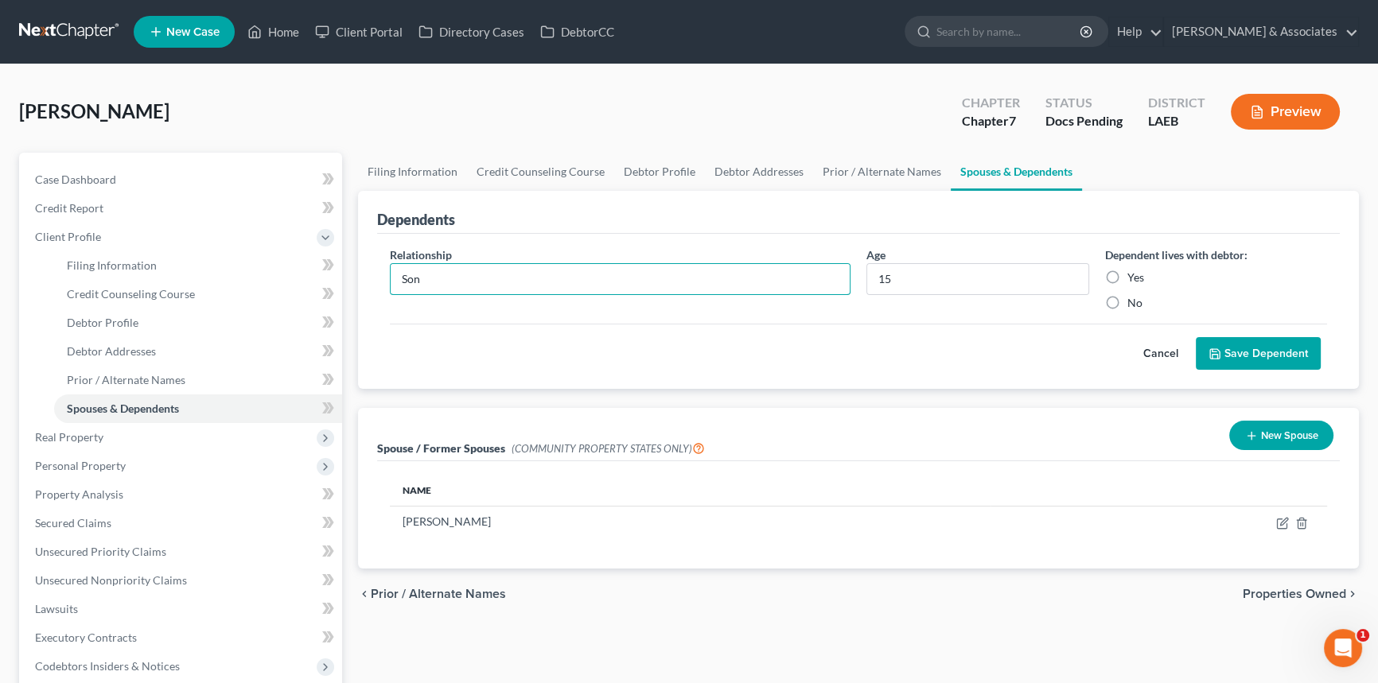
type input "Son"
click at [1098, 270] on div "Dependent lives with debtor: Yes No" at bounding box center [1216, 279] width 239 height 64
click at [1127, 274] on label "Yes" at bounding box center [1135, 278] width 17 height 16
click at [1134, 274] on input "Yes" at bounding box center [1139, 275] width 10 height 10
radio input "true"
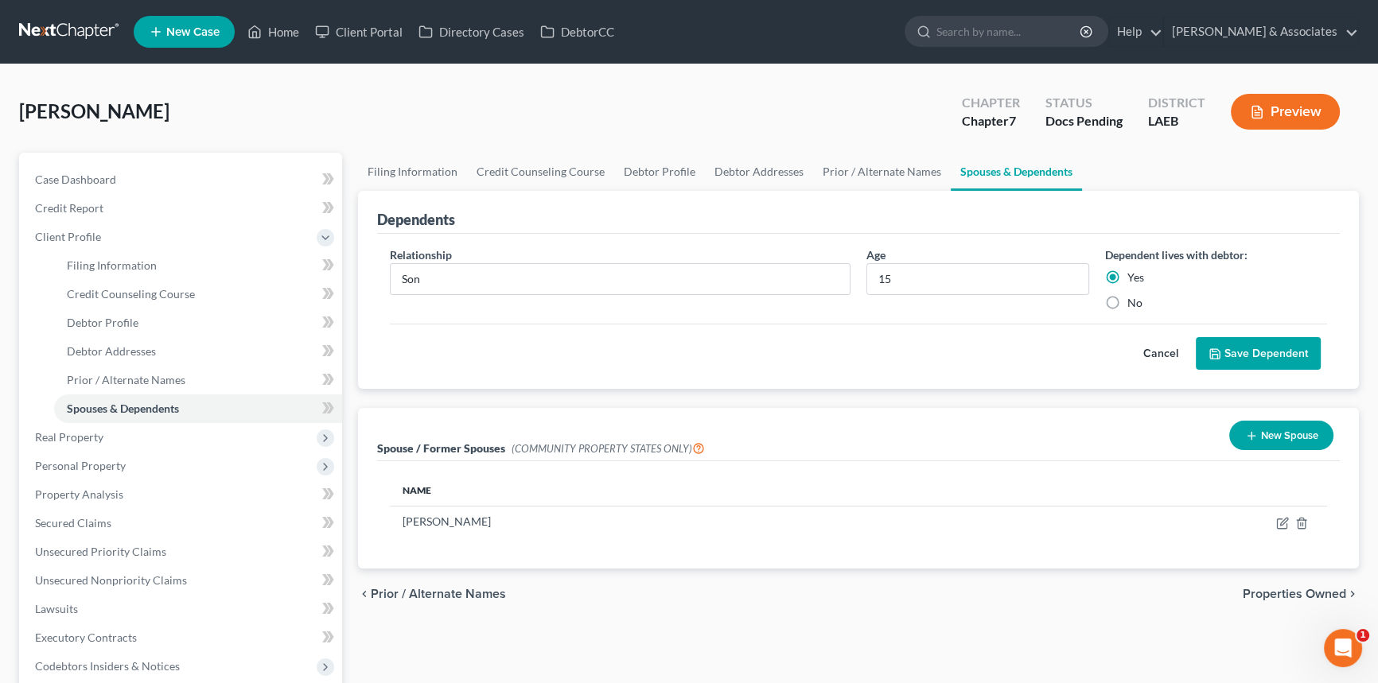
click at [1229, 344] on button "Save Dependent" at bounding box center [1258, 353] width 125 height 33
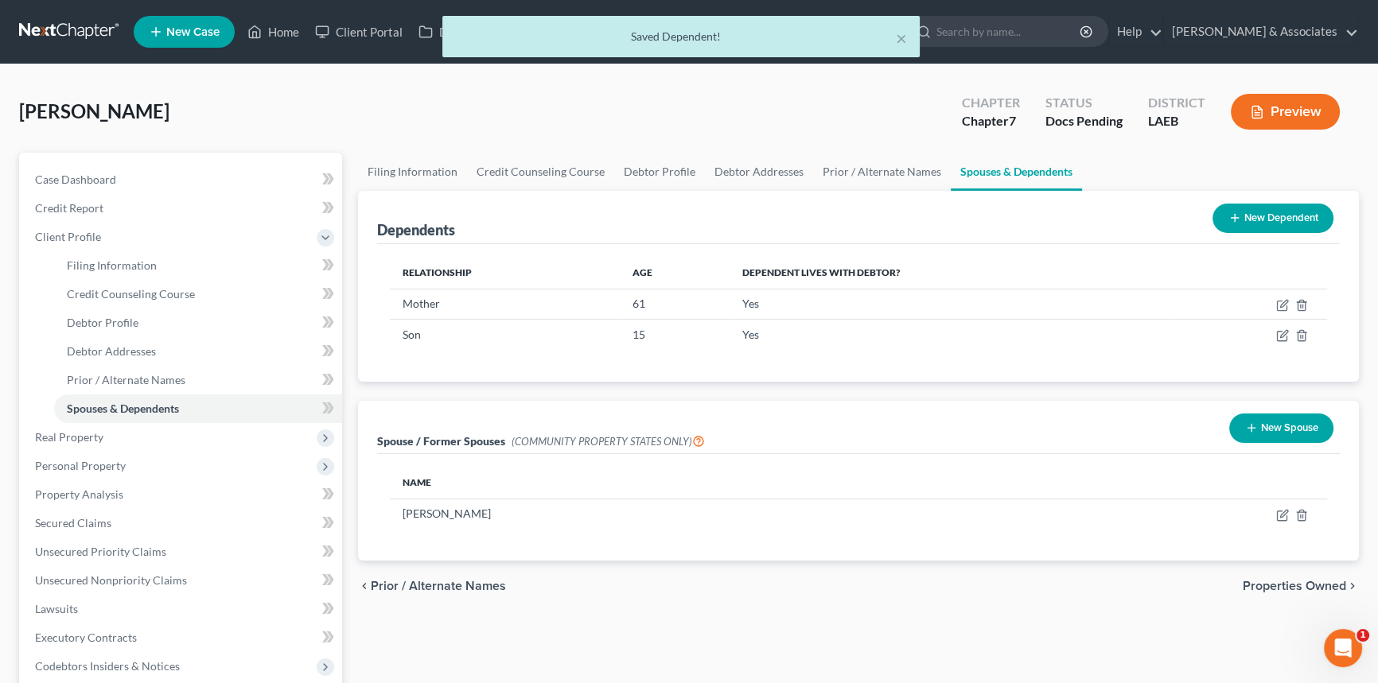
click at [1287, 217] on button "New Dependent" at bounding box center [1273, 218] width 121 height 29
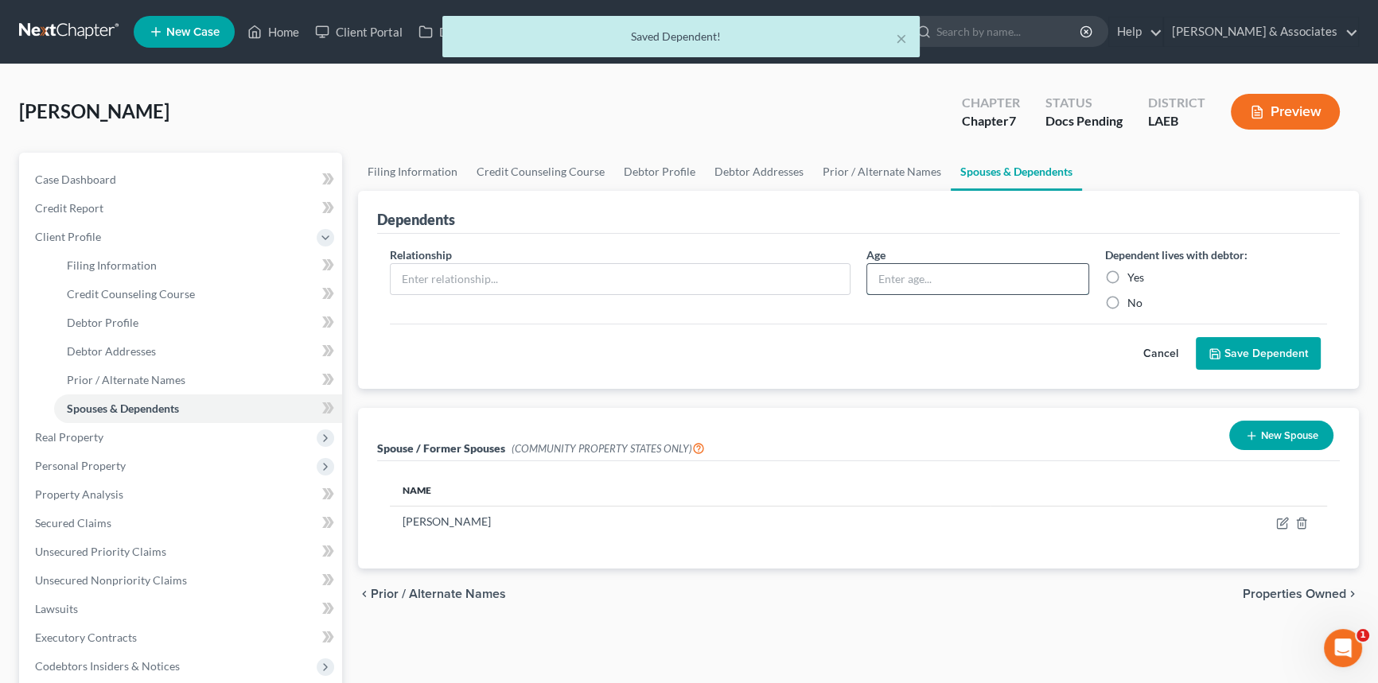
click at [908, 286] on input "text" at bounding box center [977, 279] width 221 height 30
type input "2"
click at [1127, 286] on label "Yes" at bounding box center [1135, 278] width 17 height 16
click at [1134, 280] on input "Yes" at bounding box center [1139, 275] width 10 height 10
radio input "true"
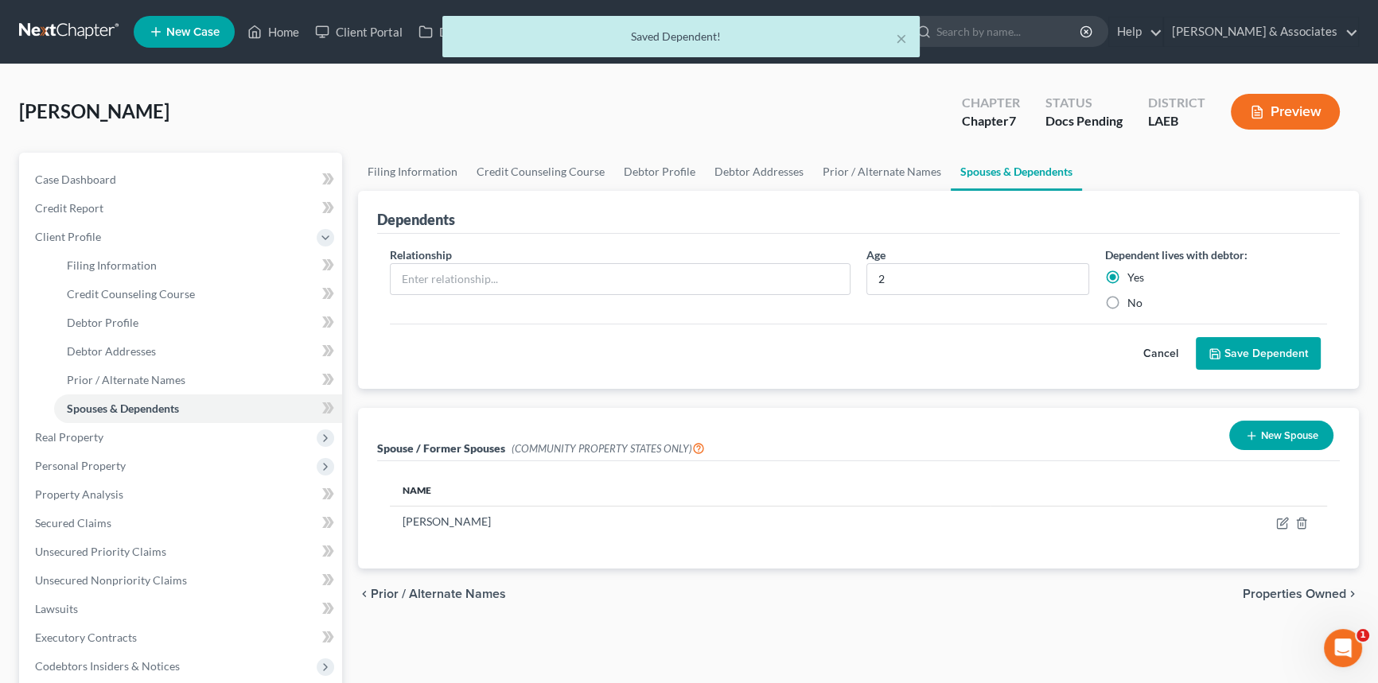
click at [1127, 278] on label "Yes" at bounding box center [1135, 278] width 17 height 16
click at [1134, 278] on input "Yes" at bounding box center [1139, 275] width 10 height 10
click at [723, 300] on div "Relationship *" at bounding box center [620, 279] width 477 height 64
click at [723, 273] on input "text" at bounding box center [620, 279] width 459 height 30
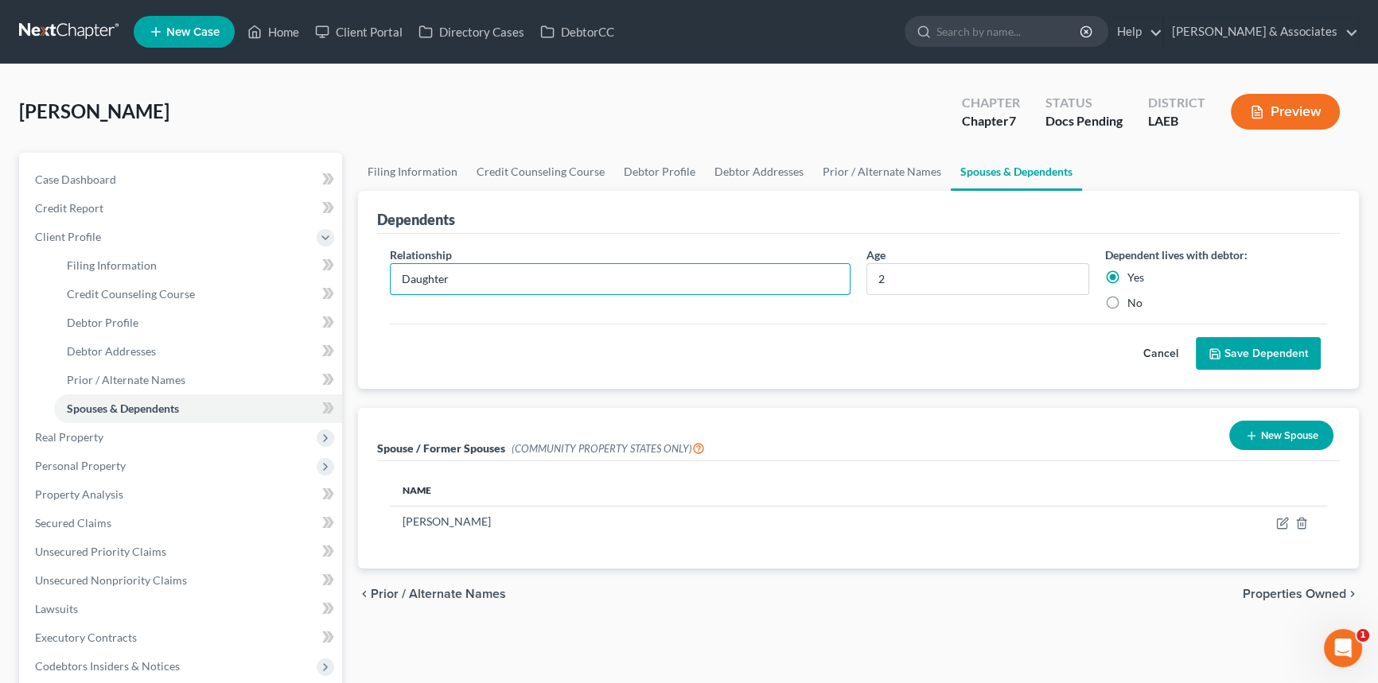
type input "Daughter"
click at [1223, 347] on button "Save Dependent" at bounding box center [1258, 353] width 125 height 33
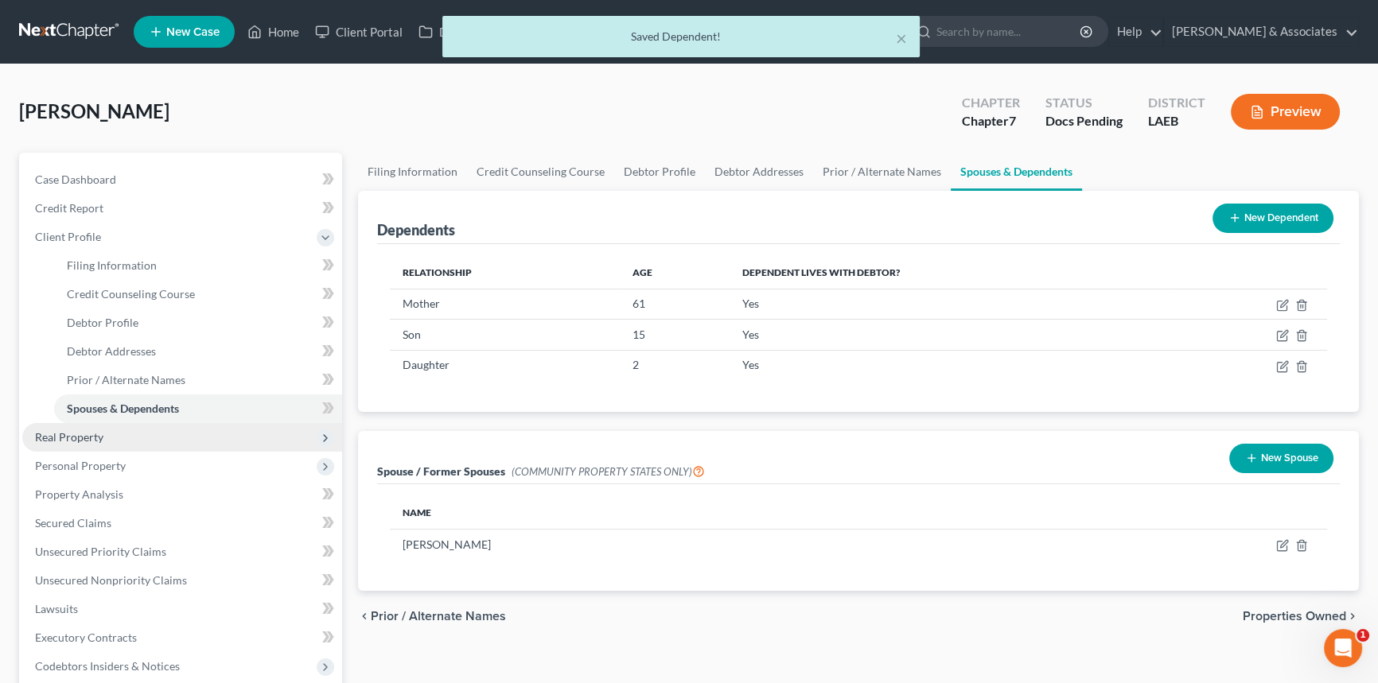
click at [175, 444] on span "Real Property" at bounding box center [182, 437] width 320 height 29
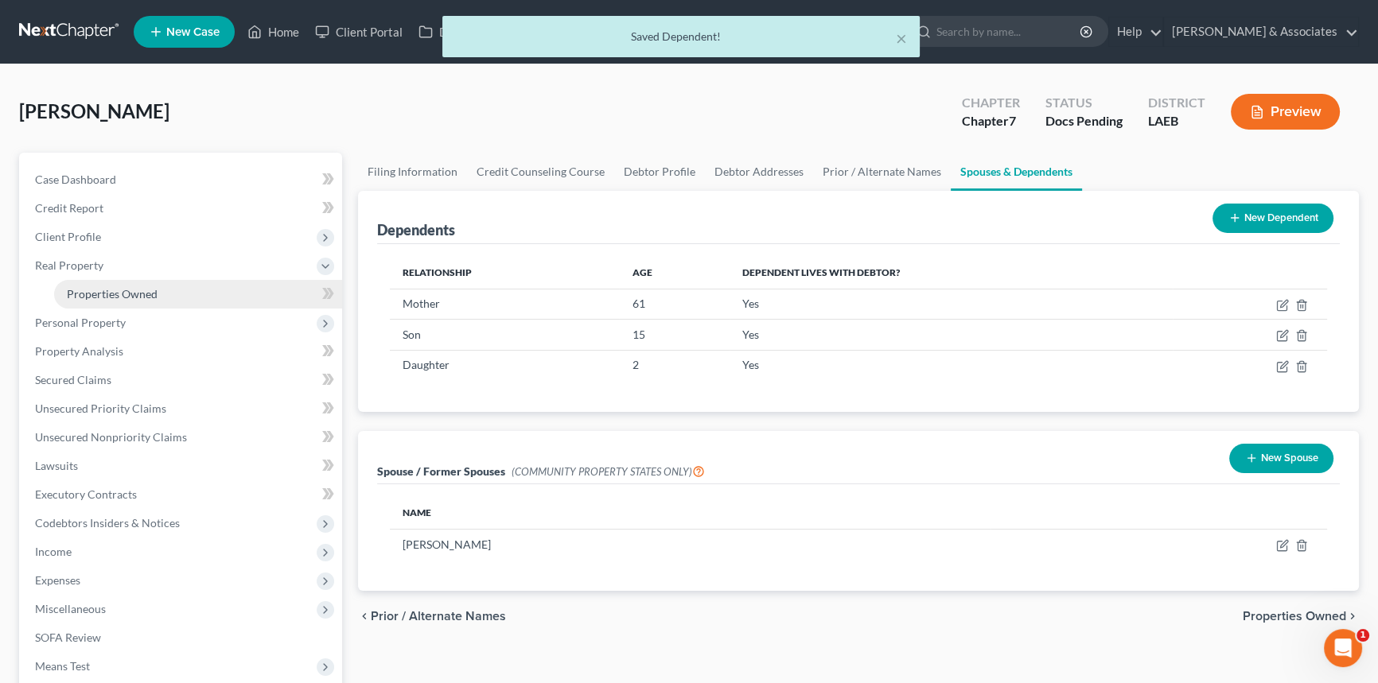
click at [154, 297] on span "Properties Owned" at bounding box center [112, 294] width 91 height 14
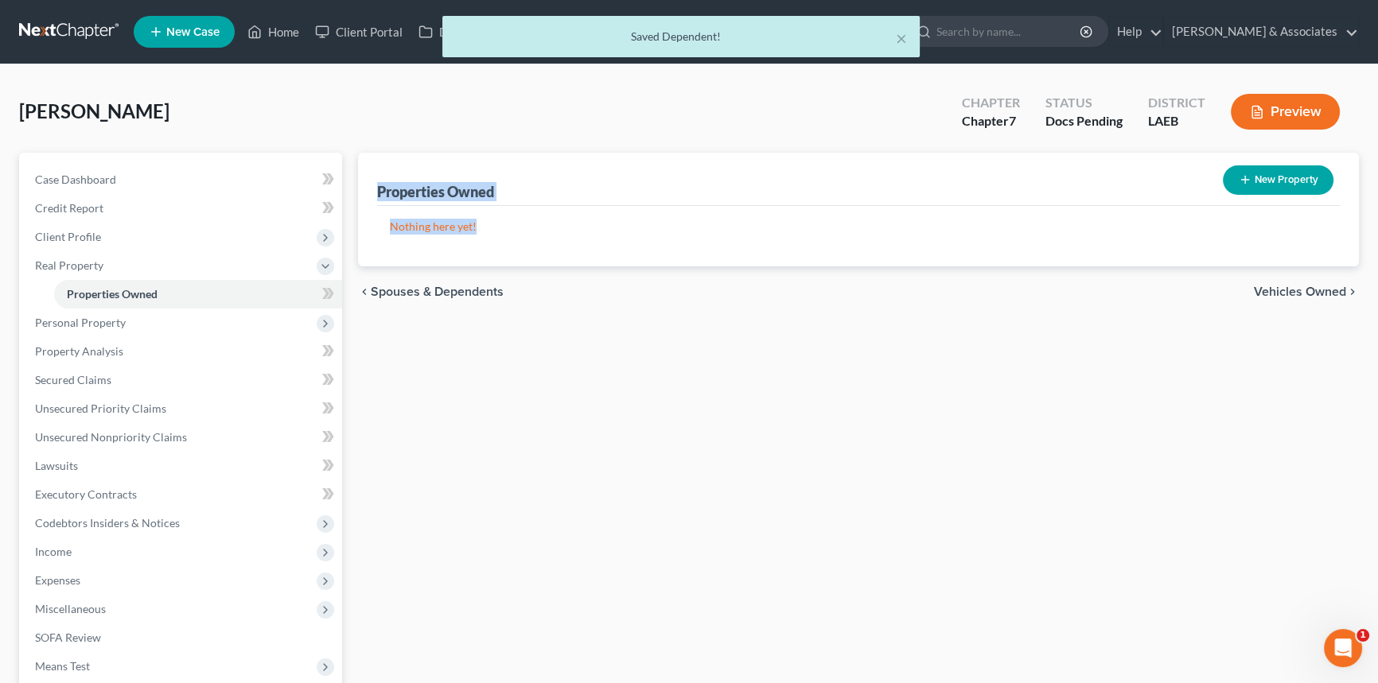
drag, startPoint x: 375, startPoint y: 190, endPoint x: 508, endPoint y: 231, distance: 139.7
click at [508, 231] on div "Properties Owned New Property Nothing here yet! Property Market Value Liens Exe…" at bounding box center [858, 210] width 1001 height 114
click at [508, 231] on p "Nothing here yet!" at bounding box center [858, 227] width 937 height 16
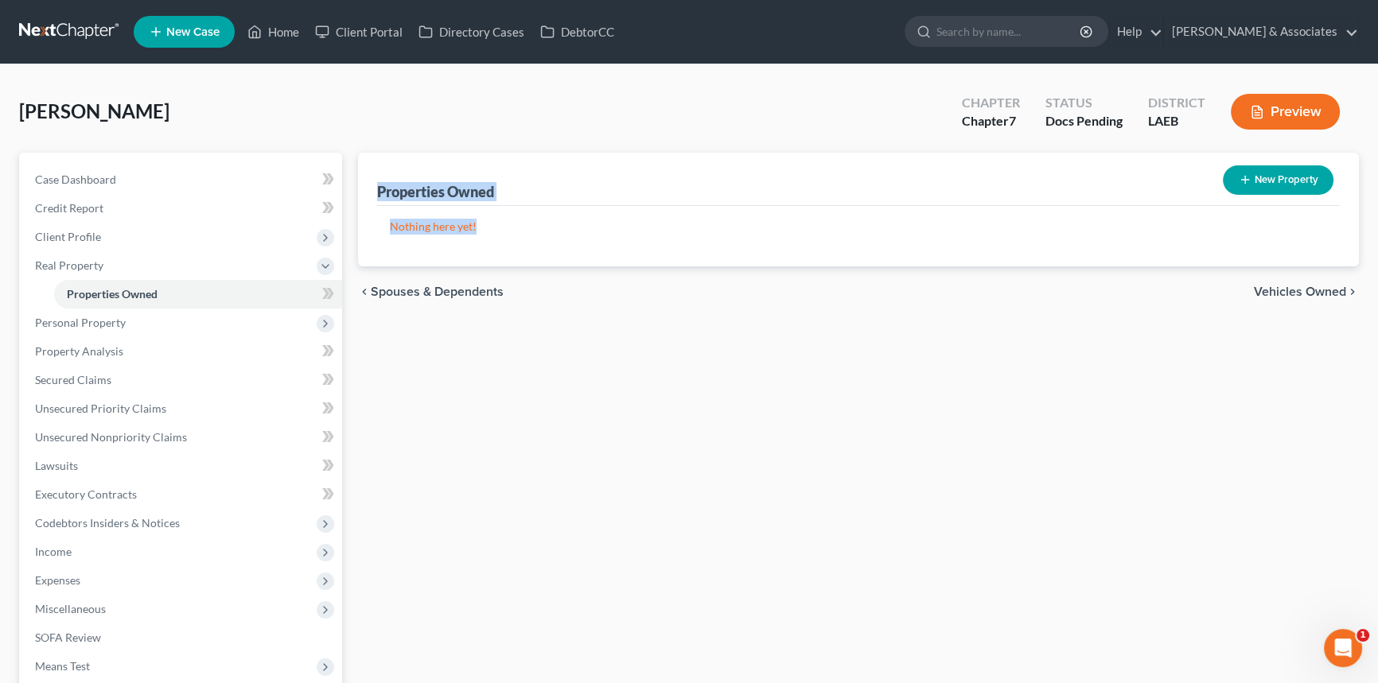
drag, startPoint x: 435, startPoint y: 208, endPoint x: 366, endPoint y: 186, distance: 72.5
click at [366, 186] on div "Properties Owned New Property Nothing here yet! Property Market Value Liens Exe…" at bounding box center [858, 210] width 1001 height 114
click at [370, 188] on div "Properties Owned New Property Nothing here yet! Property Market Value Liens Exe…" at bounding box center [858, 210] width 1001 height 114
drag, startPoint x: 403, startPoint y: 194, endPoint x: 500, endPoint y: 223, distance: 101.2
click at [500, 223] on div "Properties Owned New Property Nothing here yet! Property Market Value Liens Exe…" at bounding box center [858, 210] width 1001 height 114
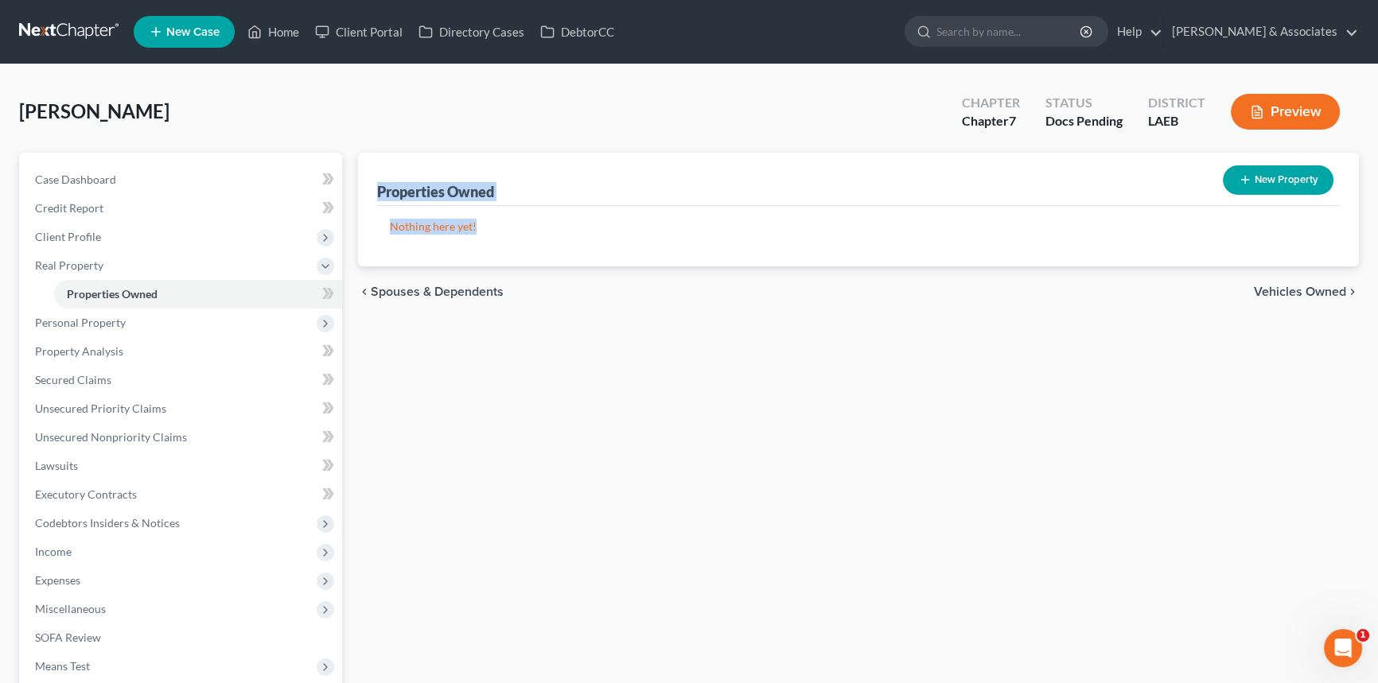
click at [500, 223] on p "Nothing here yet!" at bounding box center [858, 227] width 937 height 16
drag, startPoint x: 443, startPoint y: 210, endPoint x: 376, endPoint y: 189, distance: 71.0
click at [376, 189] on div "Properties Owned New Property Nothing here yet! Property Market Value Liens Exe…" at bounding box center [858, 210] width 1001 height 114
drag, startPoint x: 376, startPoint y: 189, endPoint x: 525, endPoint y: 238, distance: 156.7
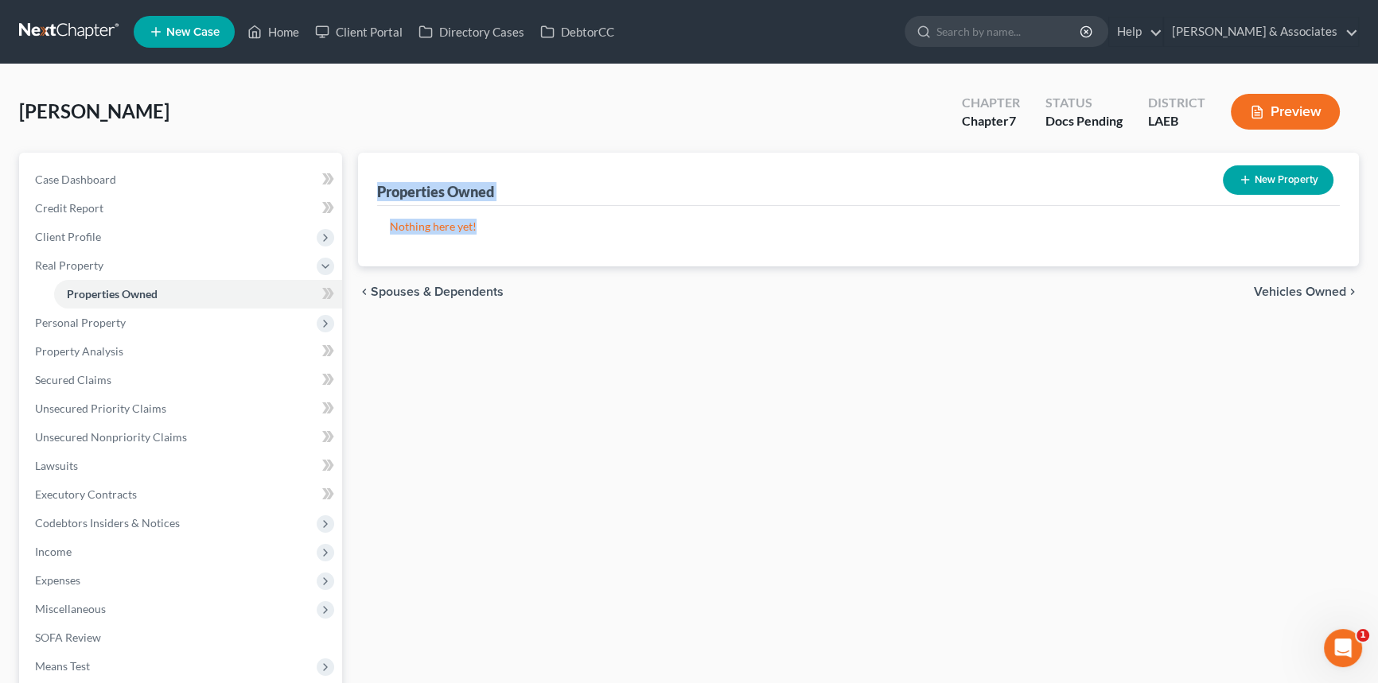
click at [525, 238] on div "Properties Owned New Property Nothing here yet! Property Market Value Liens Exe…" at bounding box center [858, 210] width 1001 height 114
click at [525, 238] on div "Nothing here yet! Property Market Value Liens Exemptions" at bounding box center [858, 236] width 963 height 60
drag, startPoint x: 512, startPoint y: 236, endPoint x: 364, endPoint y: 188, distance: 156.5
click at [364, 188] on div "Properties Owned New Property Nothing here yet! Property Market Value Liens Exe…" at bounding box center [858, 210] width 1001 height 114
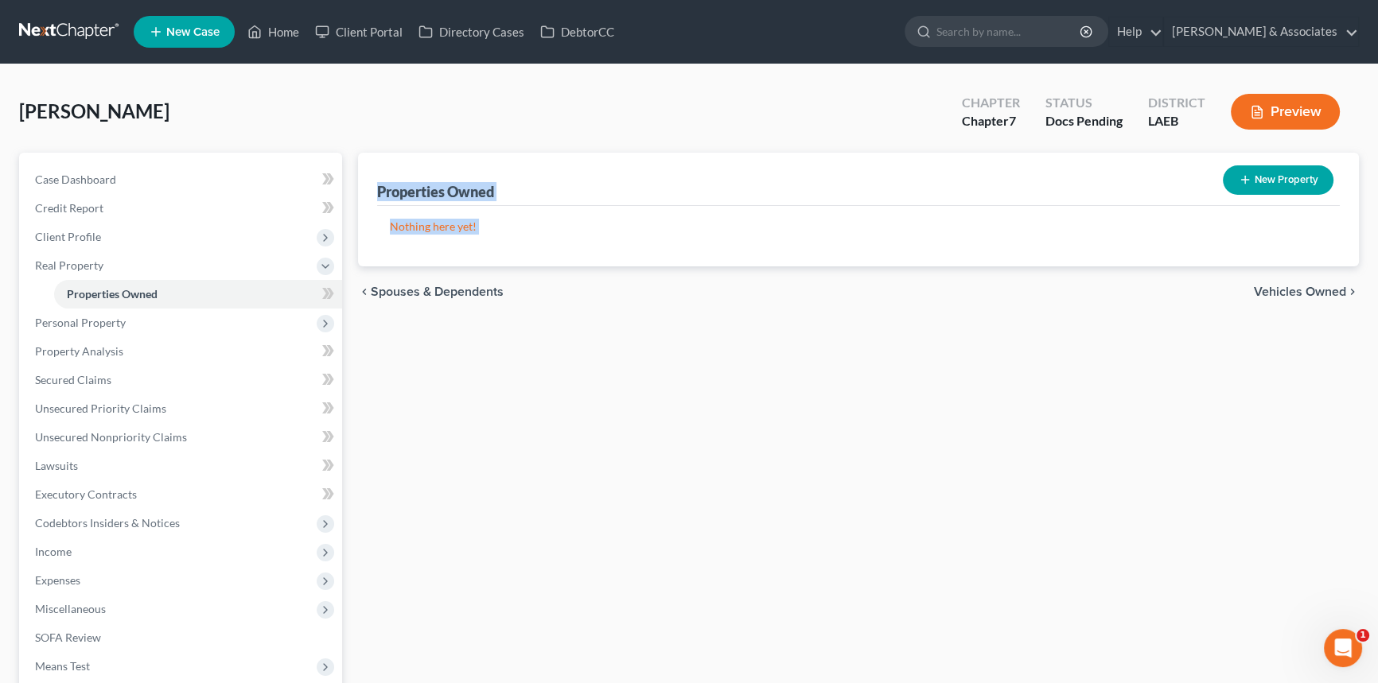
drag, startPoint x: 366, startPoint y: 188, endPoint x: 573, endPoint y: 249, distance: 215.7
click at [573, 249] on div "Properties Owned New Property Nothing here yet! Property Market Value Liens Exe…" at bounding box center [858, 210] width 1001 height 114
click at [573, 249] on div "Nothing here yet! Property Market Value Liens Exemptions" at bounding box center [858, 236] width 963 height 60
drag, startPoint x: 484, startPoint y: 220, endPoint x: 359, endPoint y: 199, distance: 126.6
click at [365, 189] on div "Properties Owned New Property Nothing here yet! Property Market Value Liens Exe…" at bounding box center [858, 210] width 1001 height 114
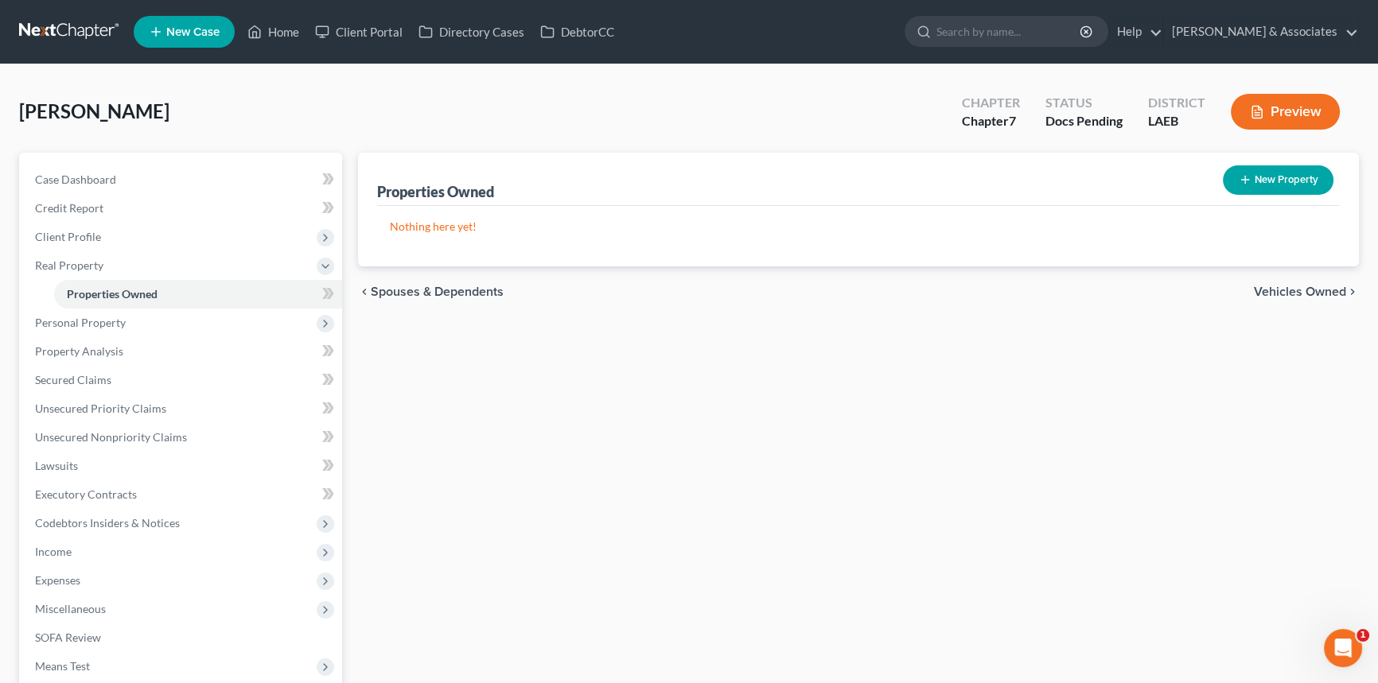
click at [699, 332] on div "Properties Owned New Property Nothing here yet! Property Market Value Liens Exe…" at bounding box center [858, 483] width 1017 height 661
click at [166, 319] on span "Personal Property" at bounding box center [182, 323] width 320 height 29
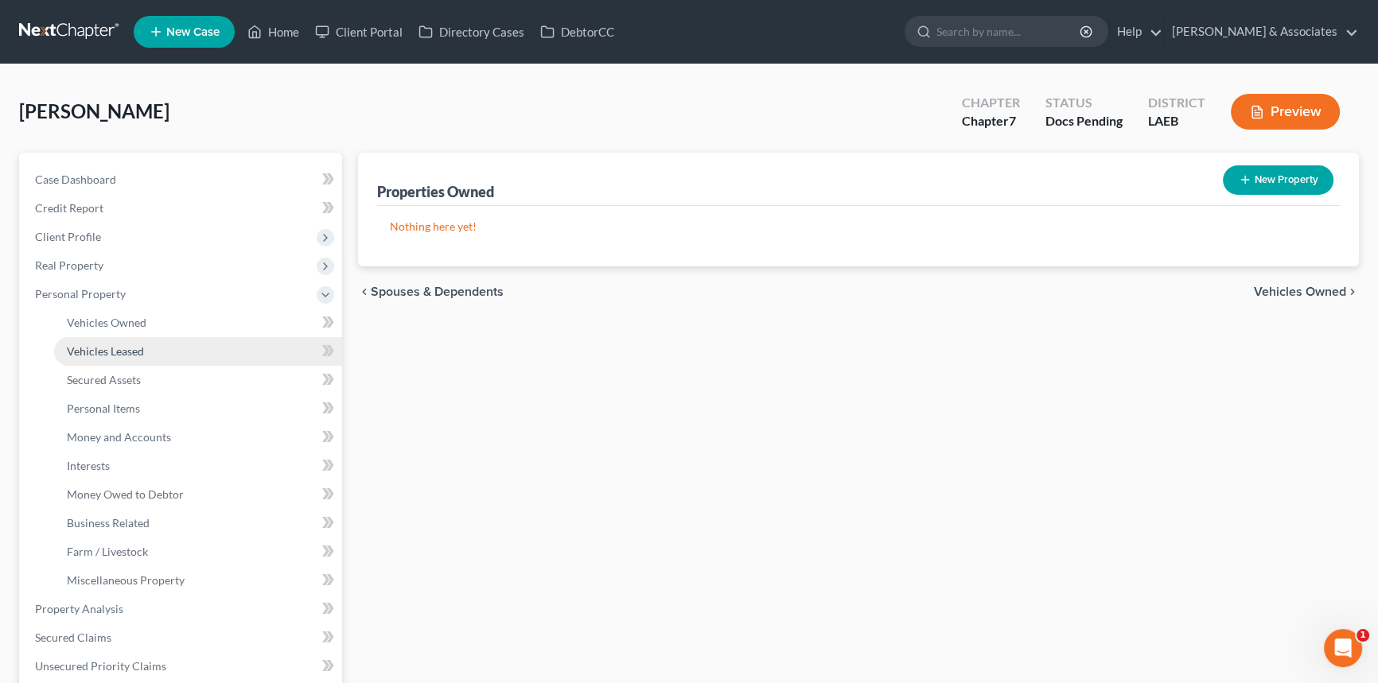
click at [145, 343] on link "Vehicles Leased" at bounding box center [198, 351] width 288 height 29
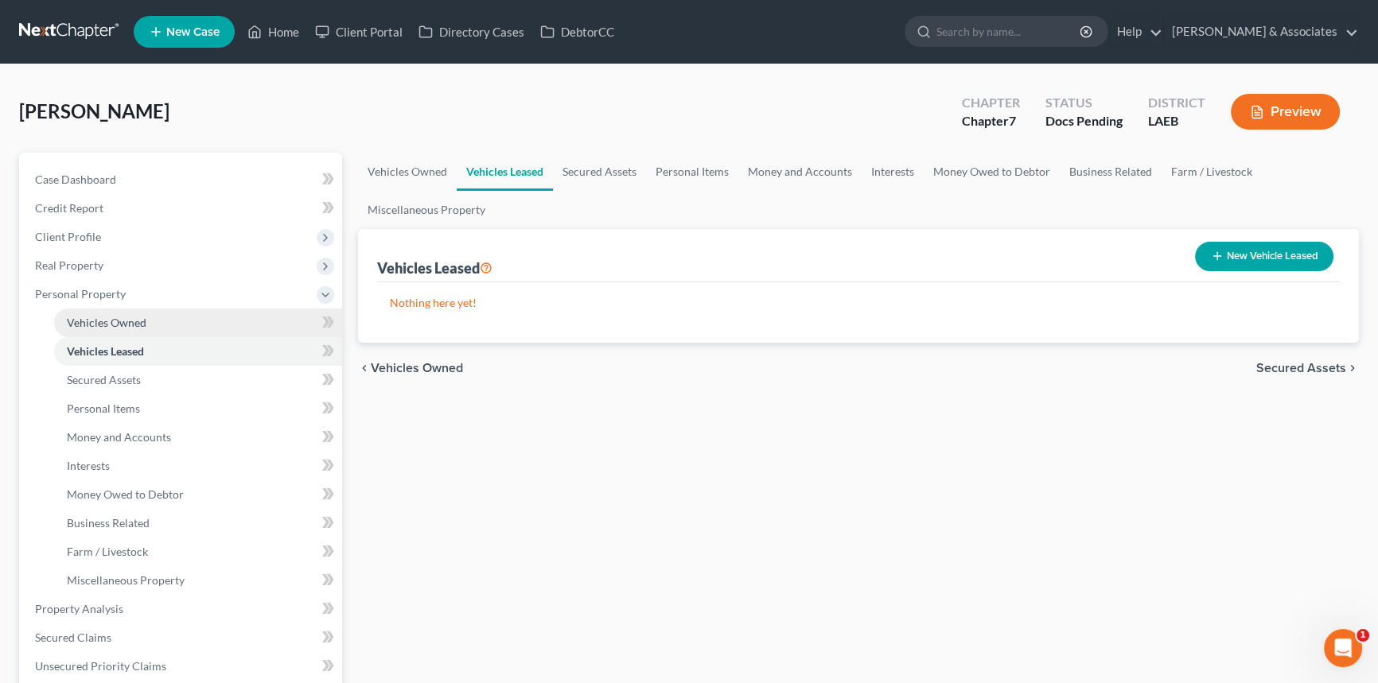
click at [149, 332] on link "Vehicles Owned" at bounding box center [198, 323] width 288 height 29
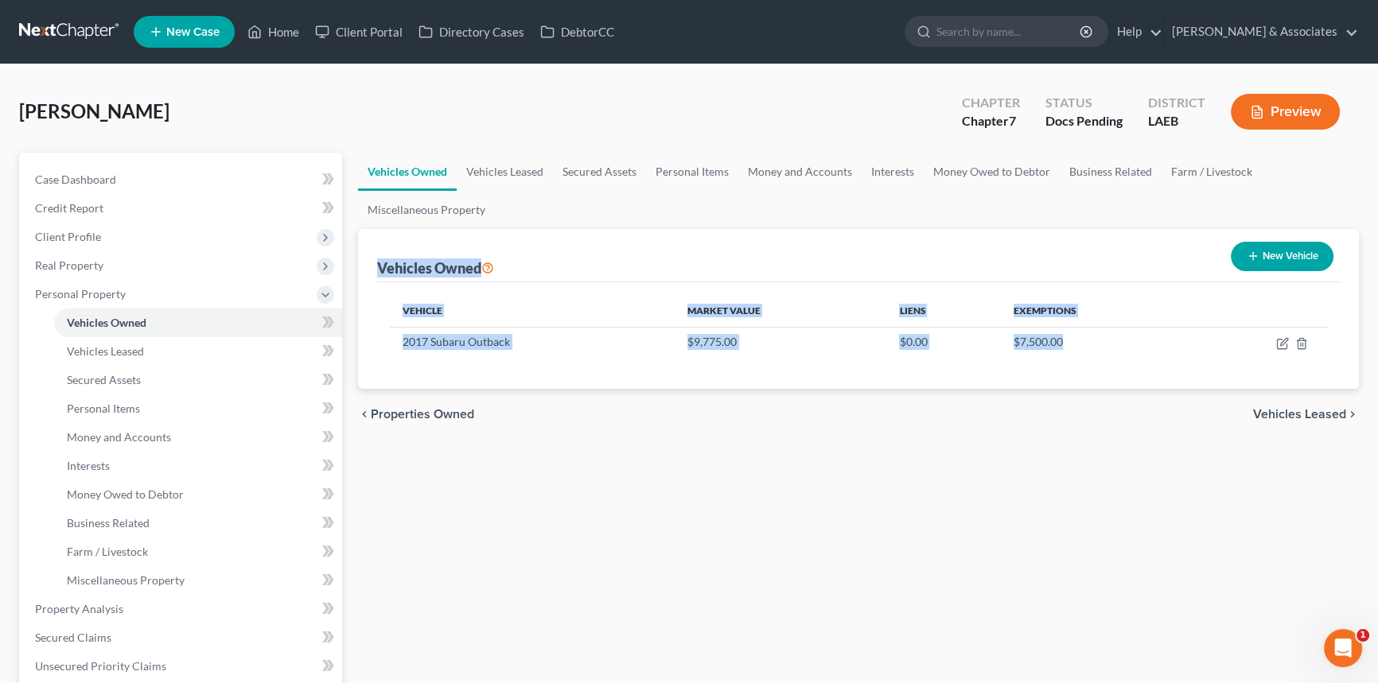
drag, startPoint x: 1139, startPoint y: 342, endPoint x: 377, endPoint y: 268, distance: 765.0
click at [377, 268] on div "Vehicles Owned New Vehicle Vehicle Market Value Liens Exemptions 2017 Subaru Ou…" at bounding box center [858, 309] width 1001 height 160
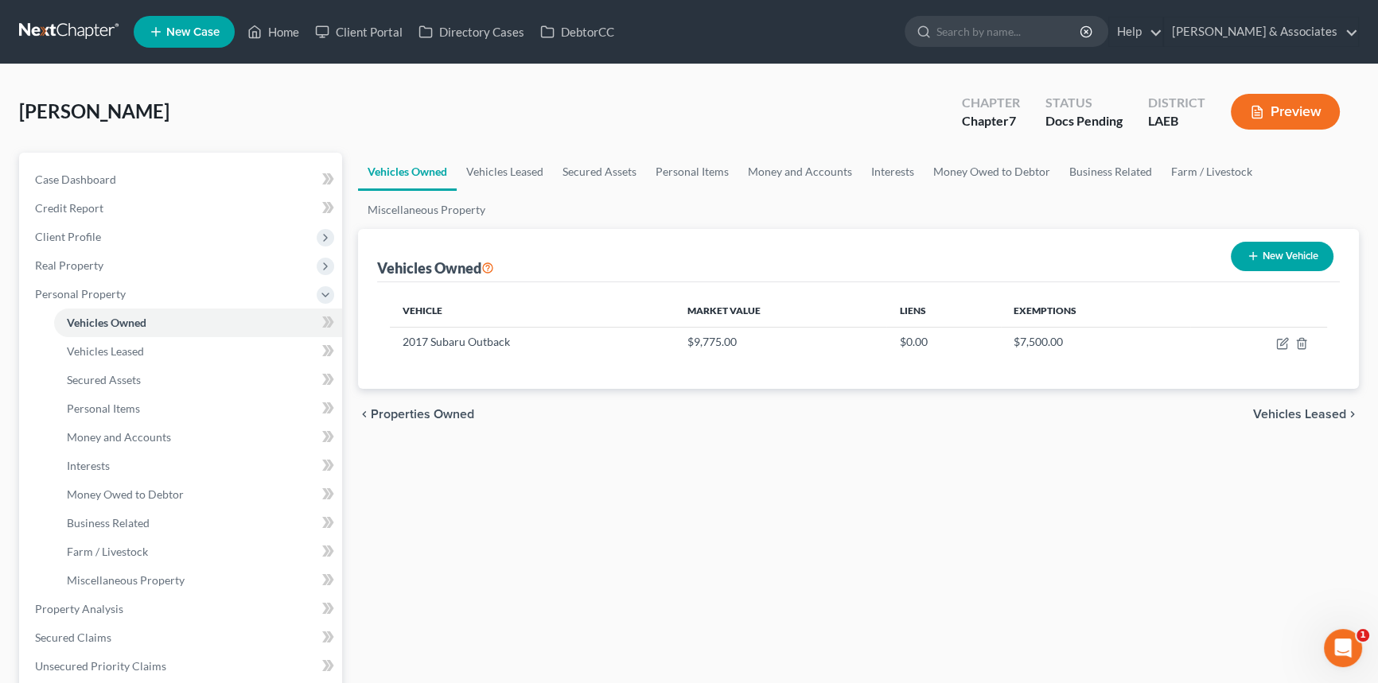
click at [770, 541] on div "Vehicles Owned Vehicles Leased Secured Assets Personal Items Money and Accounts…" at bounding box center [858, 612] width 1017 height 919
click at [111, 629] on link "Secured Claims" at bounding box center [182, 638] width 320 height 29
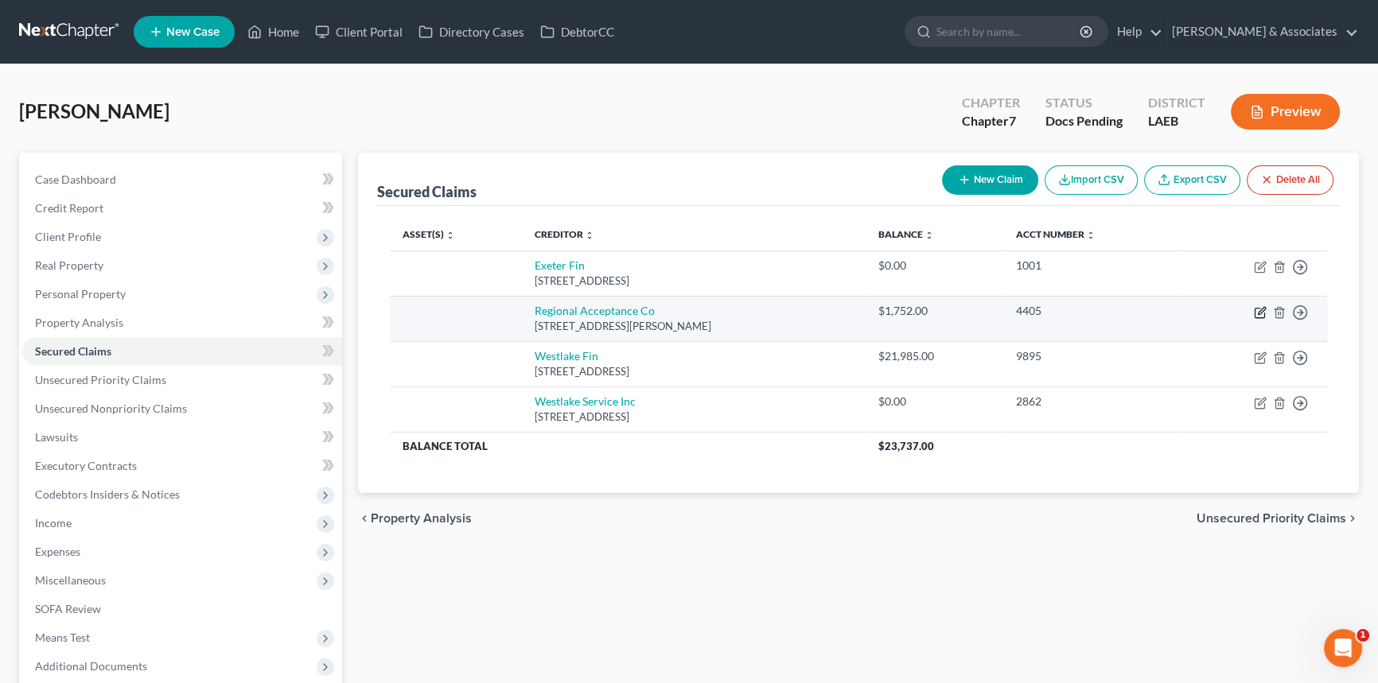
click at [1256, 313] on icon "button" at bounding box center [1260, 312] width 13 height 13
select select "45"
select select "0"
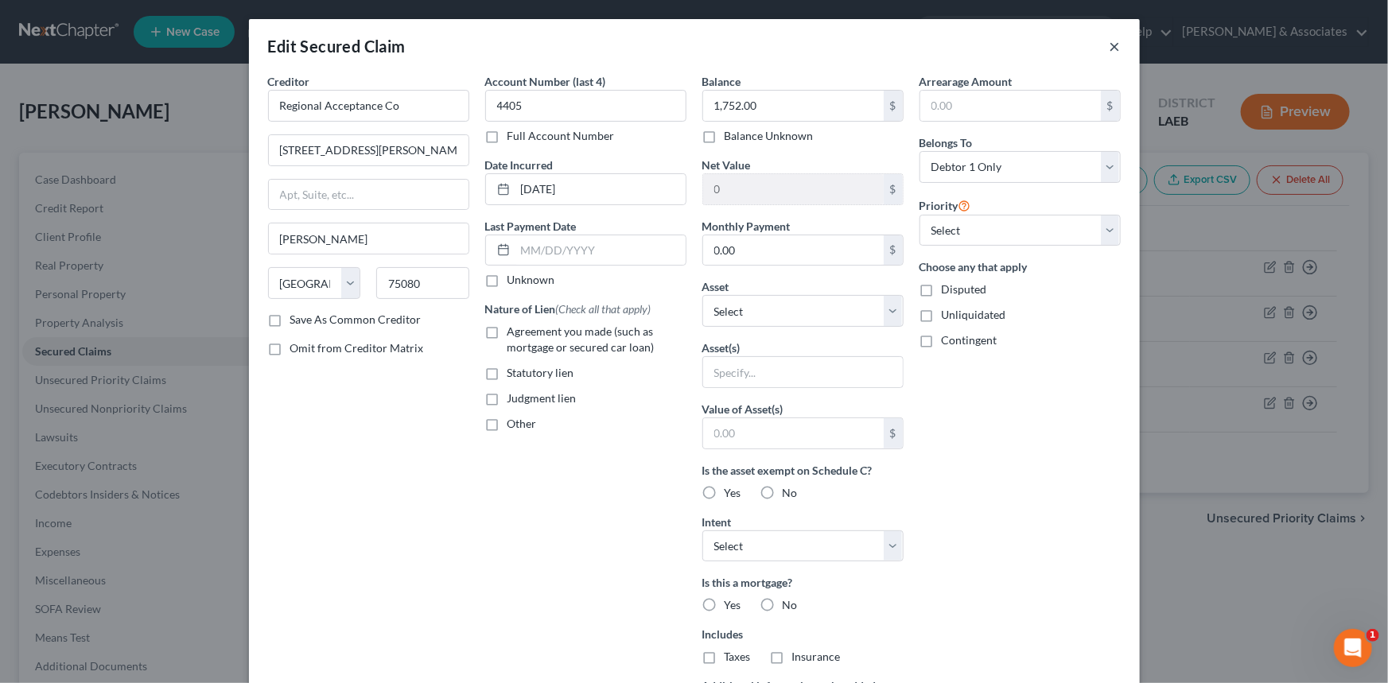
click at [1110, 49] on button "×" at bounding box center [1115, 46] width 11 height 19
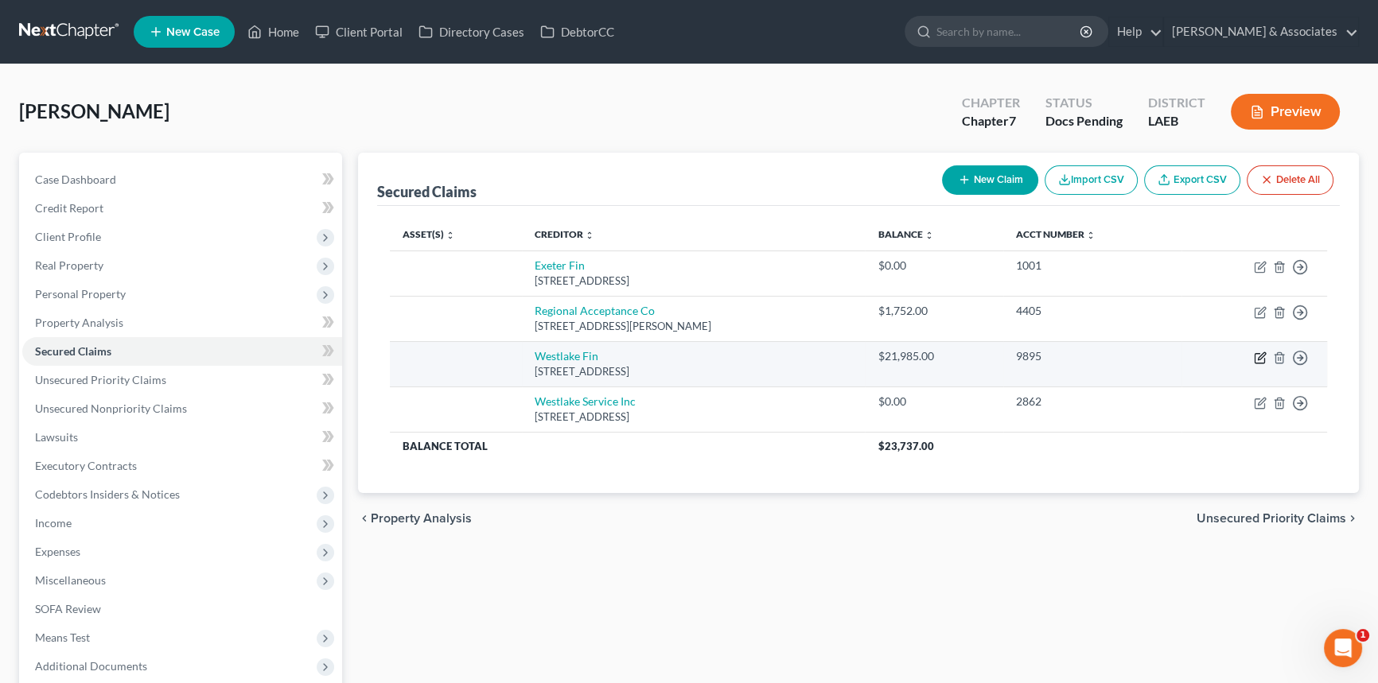
click at [1256, 352] on icon "button" at bounding box center [1260, 358] width 13 height 13
select select "4"
select select "0"
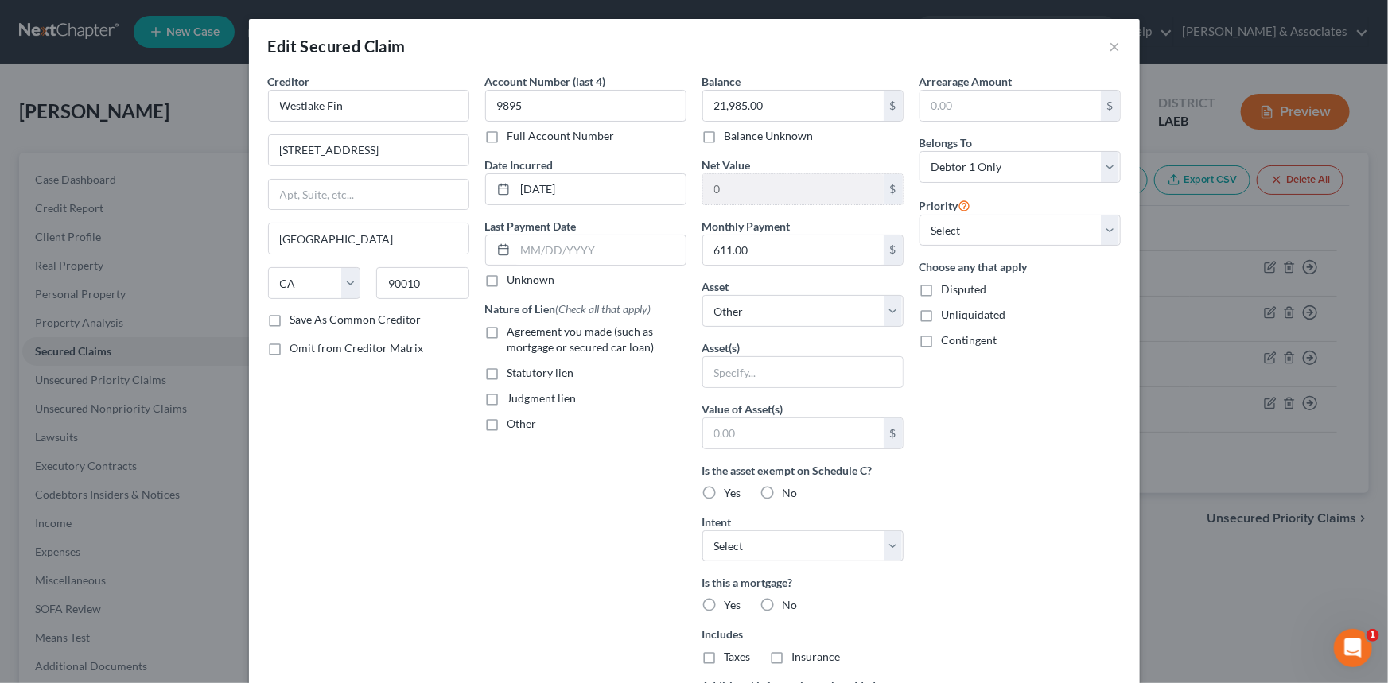
click at [544, 341] on span "Agreement you made (such as mortgage or secured car loan)" at bounding box center [581, 339] width 147 height 29
click at [524, 334] on input "Agreement you made (such as mortgage or secured car loan)" at bounding box center [519, 329] width 10 height 10
checkbox input "true"
click at [792, 332] on div "Balance 21,985.00 $ Balance Unknown Balance Undetermined 21,985.00 $ Balance Un…" at bounding box center [803, 428] width 217 height 710
click at [797, 318] on select "Select Other Multiple Assets Cash App (Other (Credit Union, Health Savings Acco…" at bounding box center [803, 311] width 201 height 32
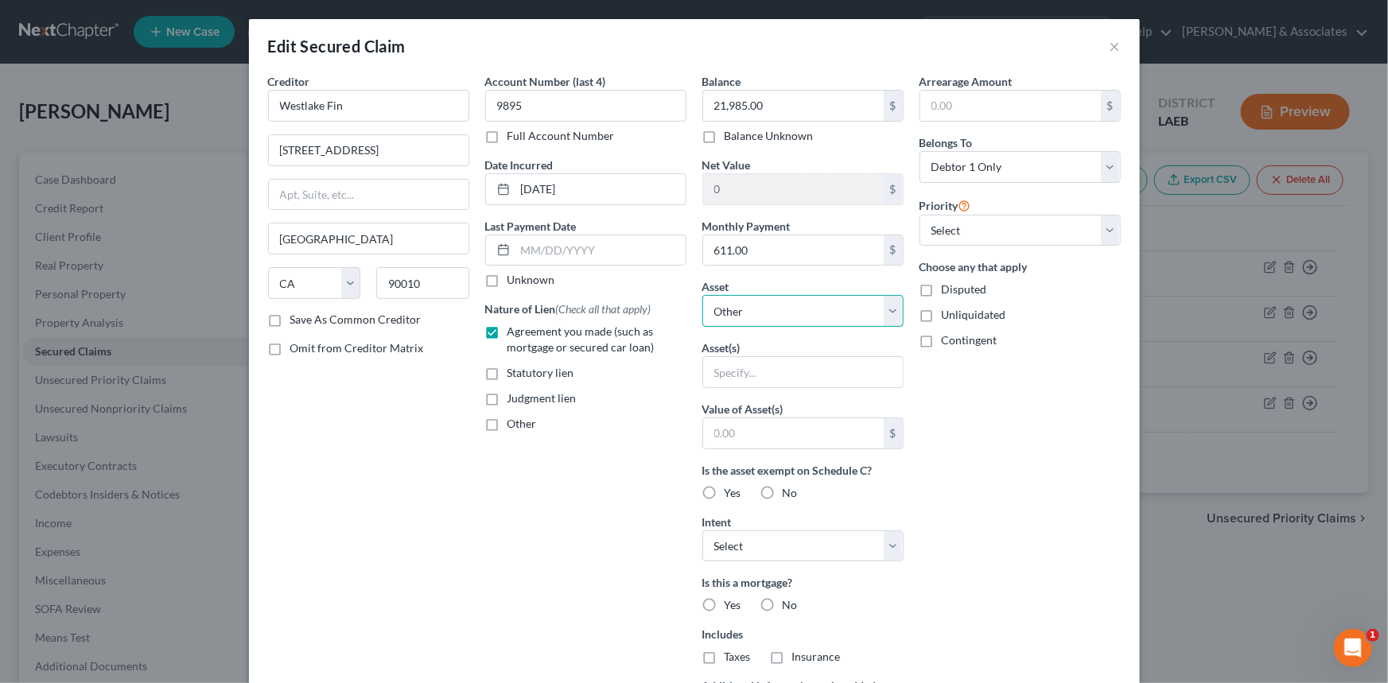
select select "7"
click at [703, 295] on select "Select Other Multiple Assets Cash App (Other (Credit Union, Health Savings Acco…" at bounding box center [803, 311] width 201 height 32
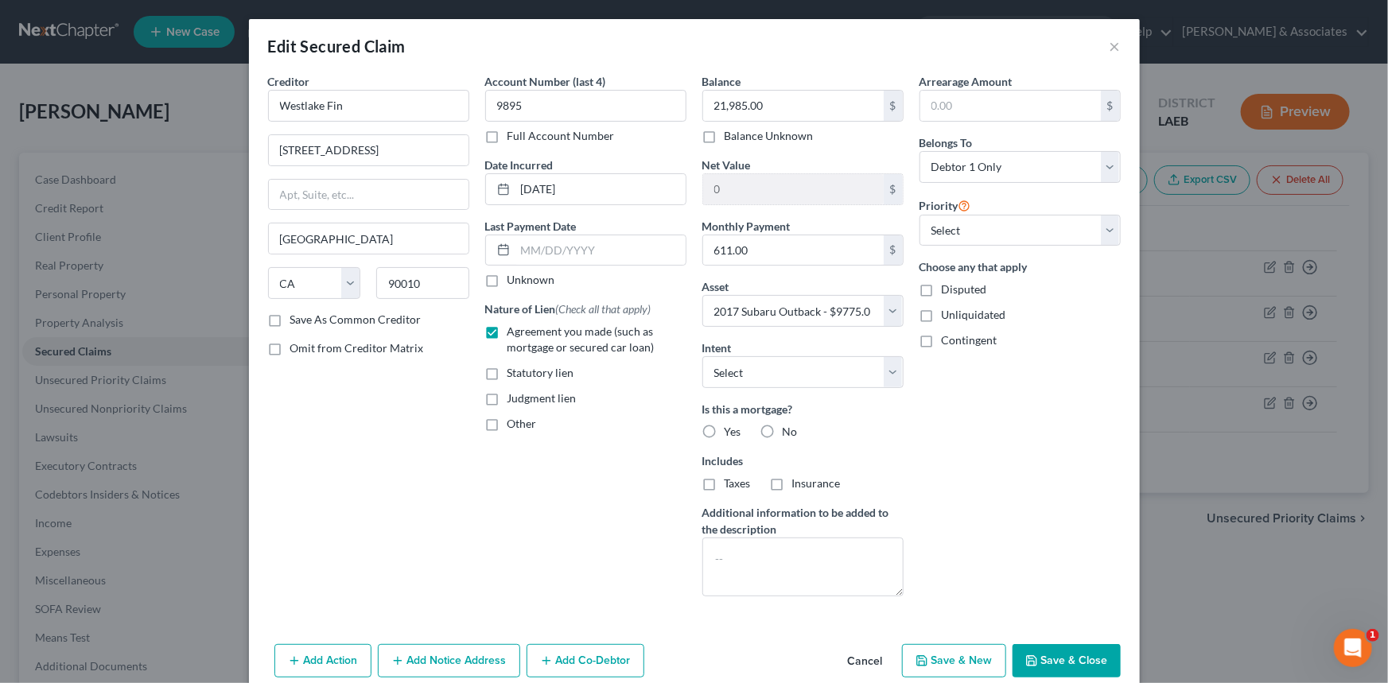
click at [748, 390] on div "Balance 21,985.00 $ Balance Unknown Balance Undetermined 21,985.00 $ Balance Un…" at bounding box center [803, 341] width 217 height 536
click at [753, 381] on select "Select Surrender Redeem Reaffirm Avoid Other" at bounding box center [803, 372] width 201 height 32
select select "2"
click at [703, 356] on select "Select Surrender Redeem Reaffirm Avoid Other" at bounding box center [803, 372] width 201 height 32
click at [725, 434] on label "Yes" at bounding box center [733, 432] width 17 height 16
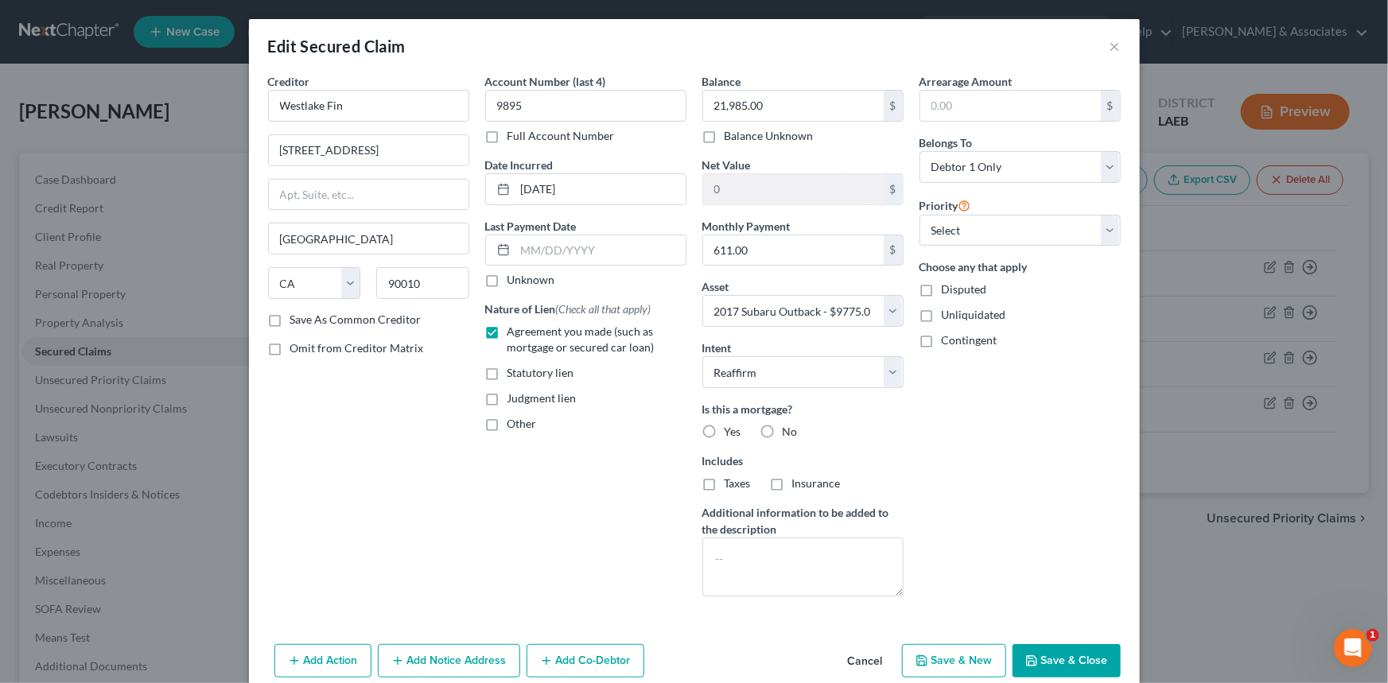
click at [731, 434] on input "Yes" at bounding box center [736, 429] width 10 height 10
radio input "true"
click at [783, 431] on label "No" at bounding box center [790, 432] width 15 height 16
click at [789, 431] on input "No" at bounding box center [794, 429] width 10 height 10
radio input "true"
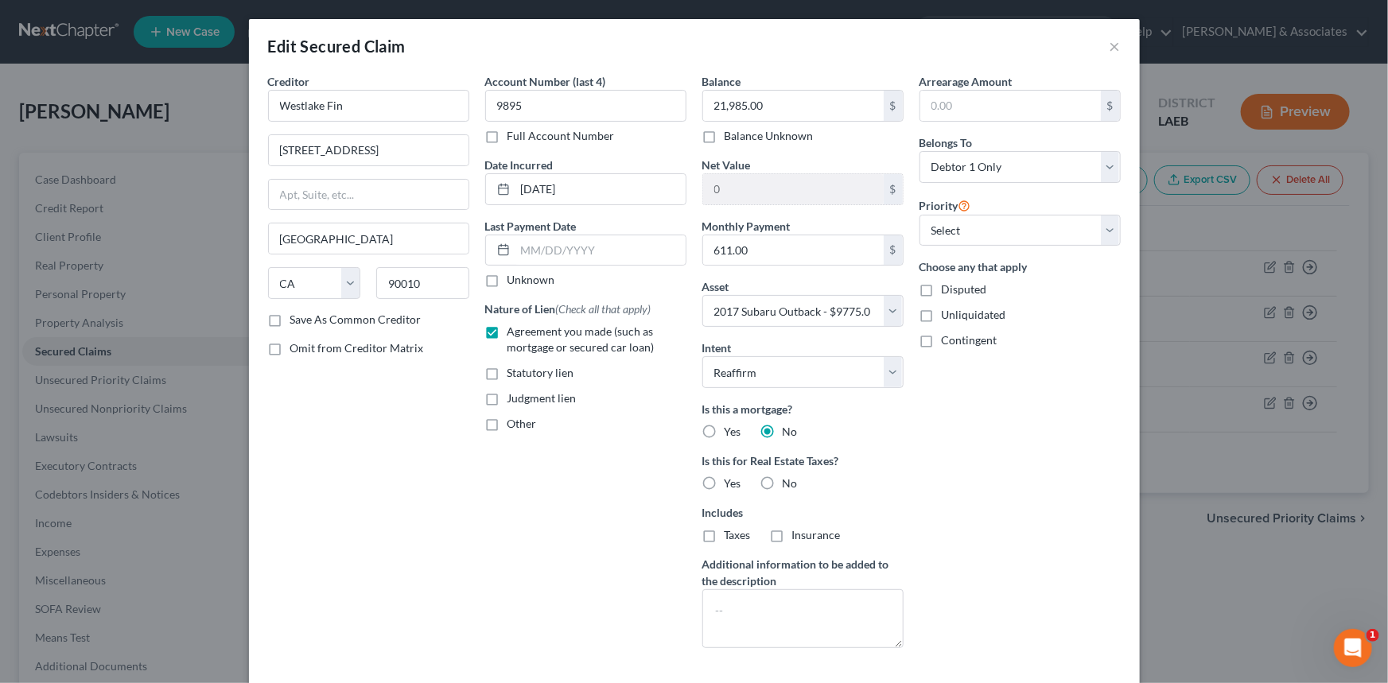
click at [783, 476] on label "No" at bounding box center [790, 484] width 15 height 16
click at [789, 476] on input "No" at bounding box center [794, 481] width 10 height 10
radio input "true"
click at [982, 227] on select "Select 1st 2nd 3rd 4th 5th 6th 7th 8th 9th 10th 11th 12th 13th 14th 15th 16th 1…" at bounding box center [1020, 231] width 201 height 32
select select "0"
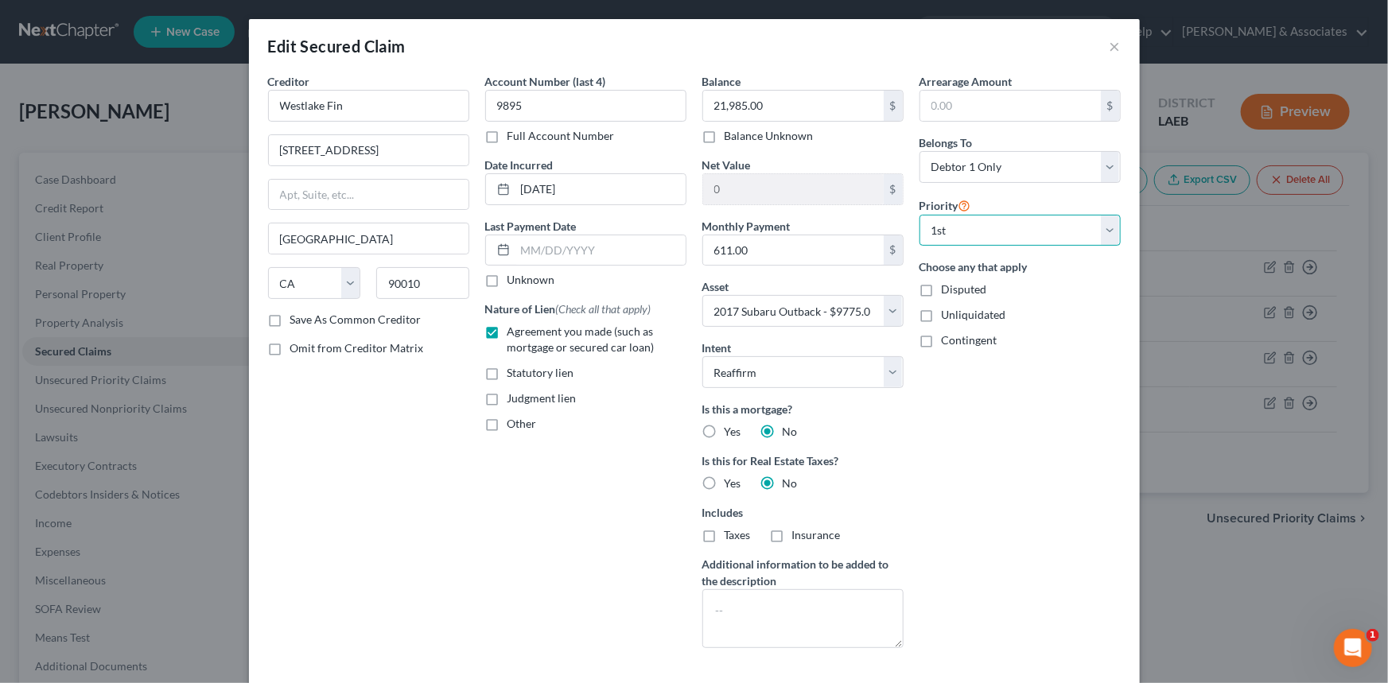
click at [920, 215] on select "Select 1st 2nd 3rd 4th 5th 6th 7th 8th 9th 10th 11th 12th 13th 14th 15th 16th 1…" at bounding box center [1020, 231] width 201 height 32
click at [1003, 418] on div "Arrearage Amount $ Belongs To * Select Debtor 1 Only Debtor 2 Only Debtor 1 And…" at bounding box center [1020, 367] width 217 height 588
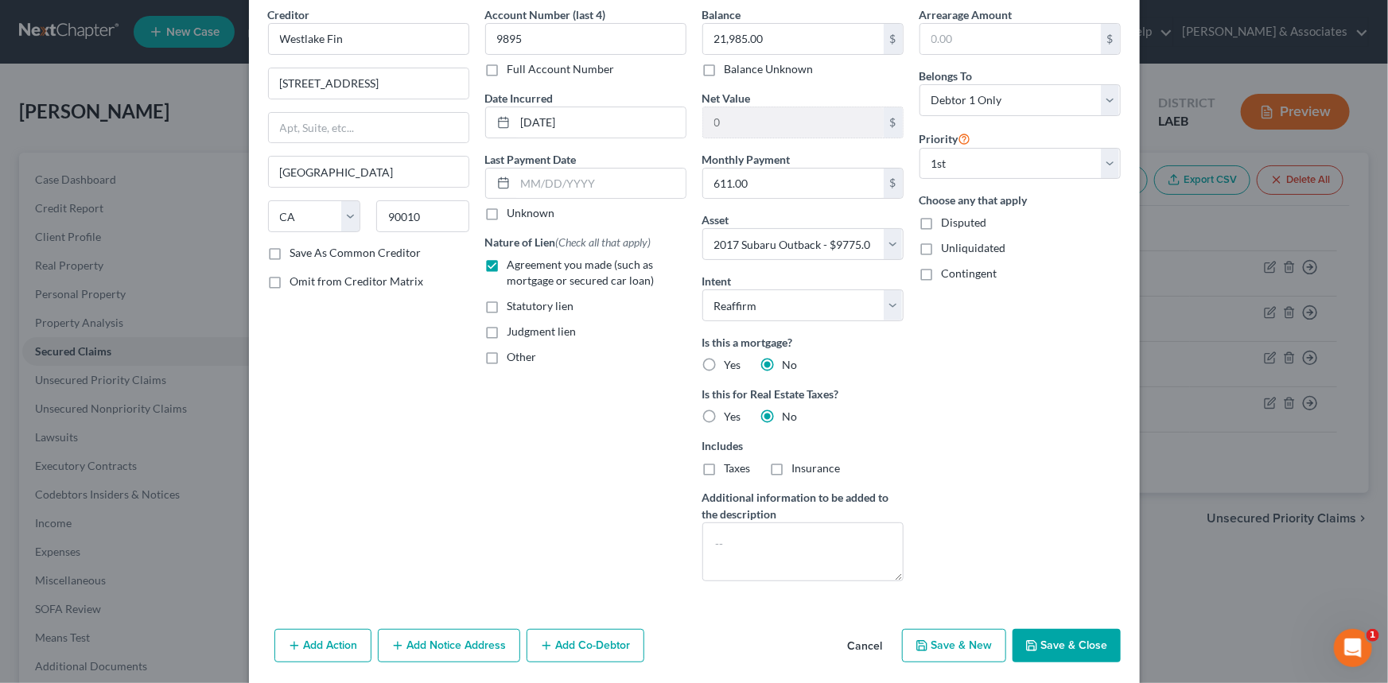
scroll to position [122, 0]
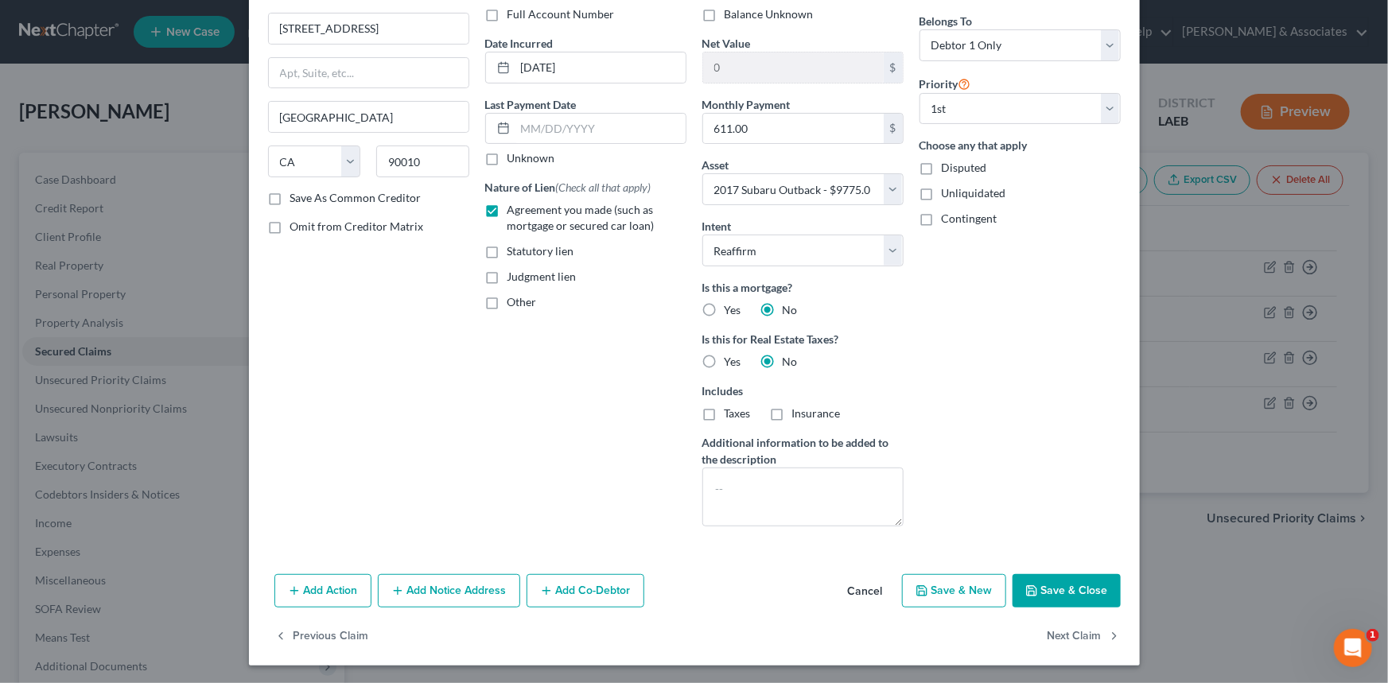
click at [1067, 591] on button "Save & Close" at bounding box center [1067, 590] width 108 height 33
select select
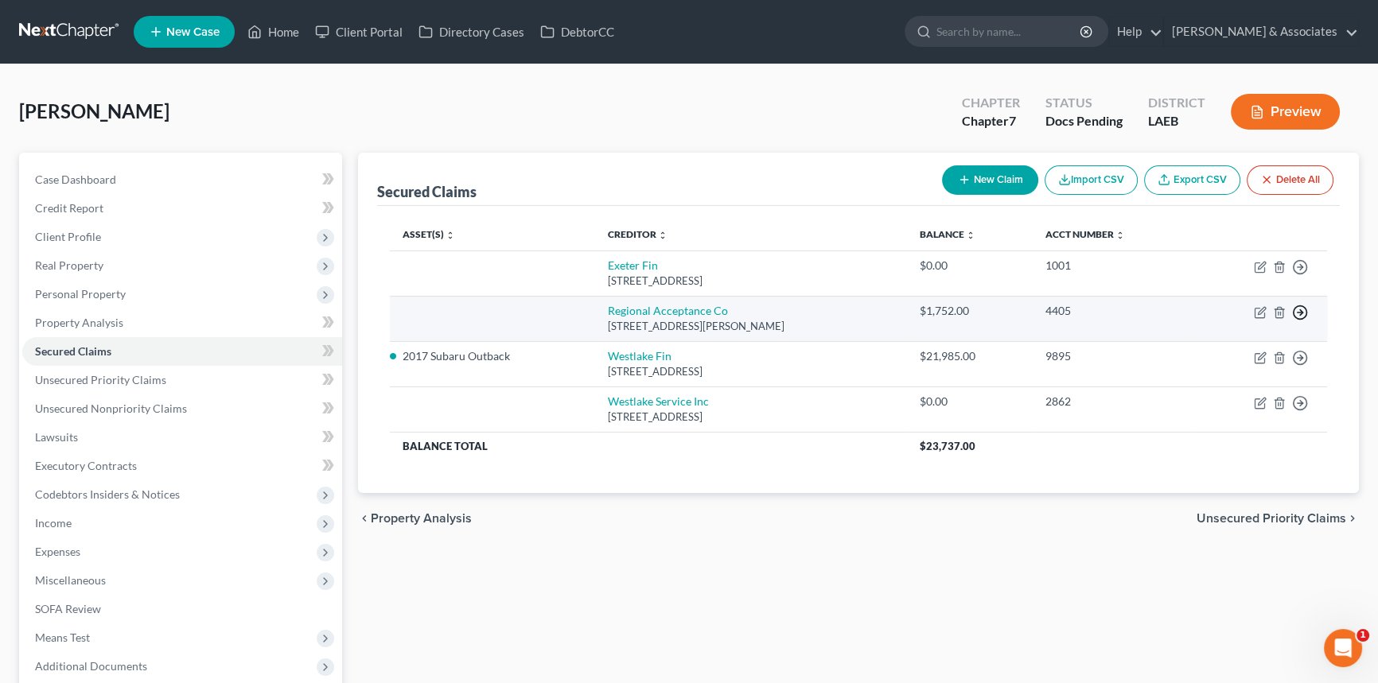
click at [1302, 313] on icon "button" at bounding box center [1300, 313] width 16 height 16
click at [1206, 349] on link "Move to F" at bounding box center [1227, 351] width 133 height 27
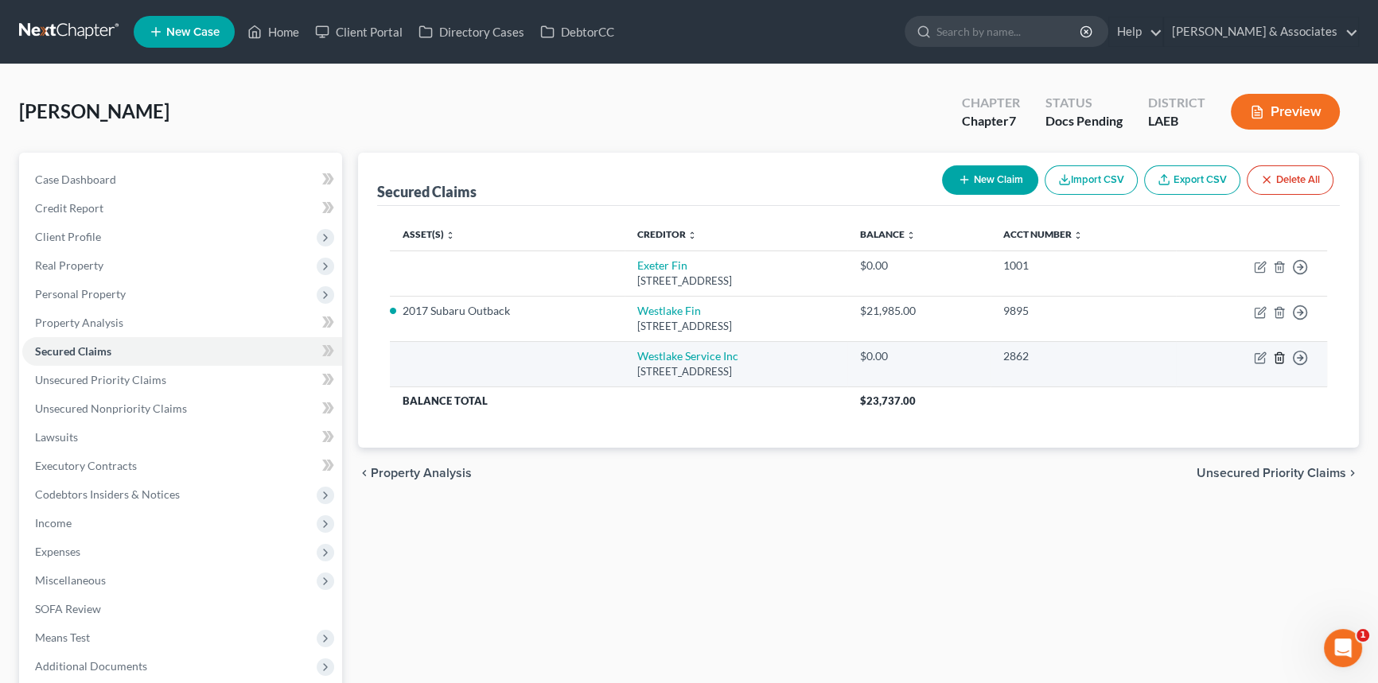
click at [1278, 362] on icon "button" at bounding box center [1278, 357] width 7 height 10
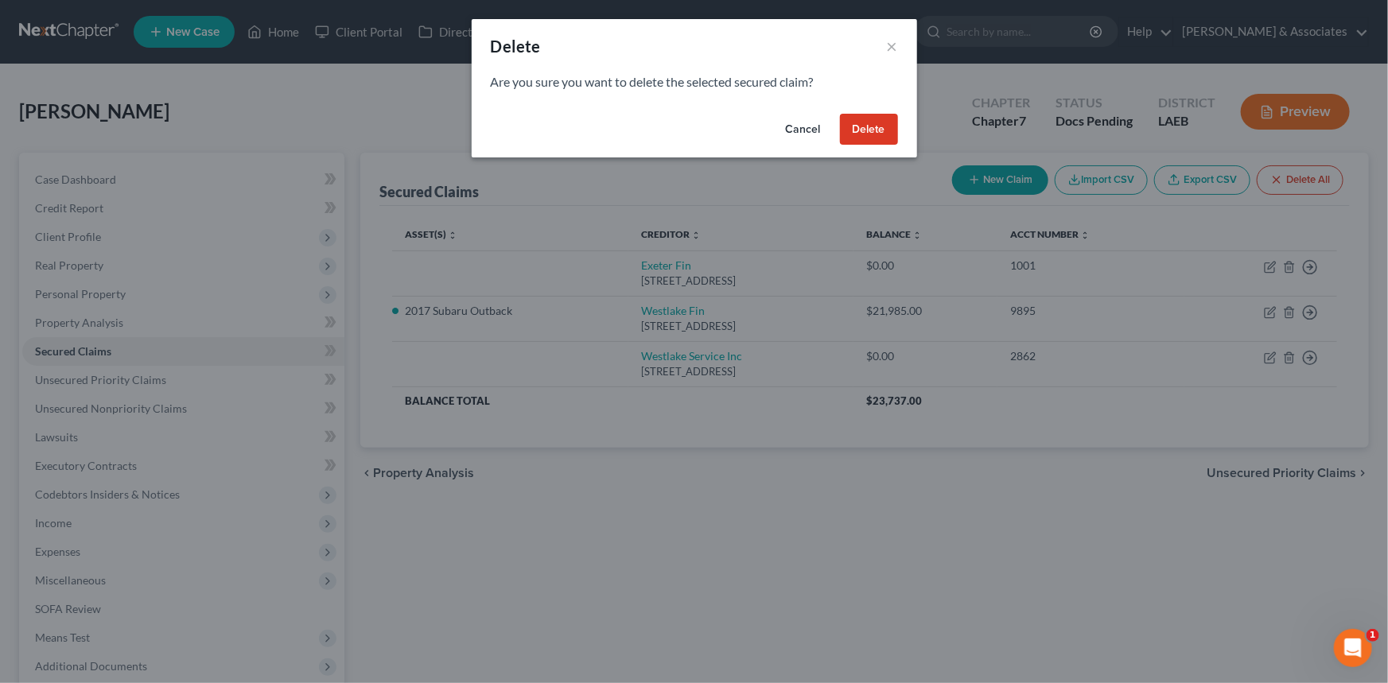
click at [874, 140] on button "Delete" at bounding box center [869, 130] width 58 height 32
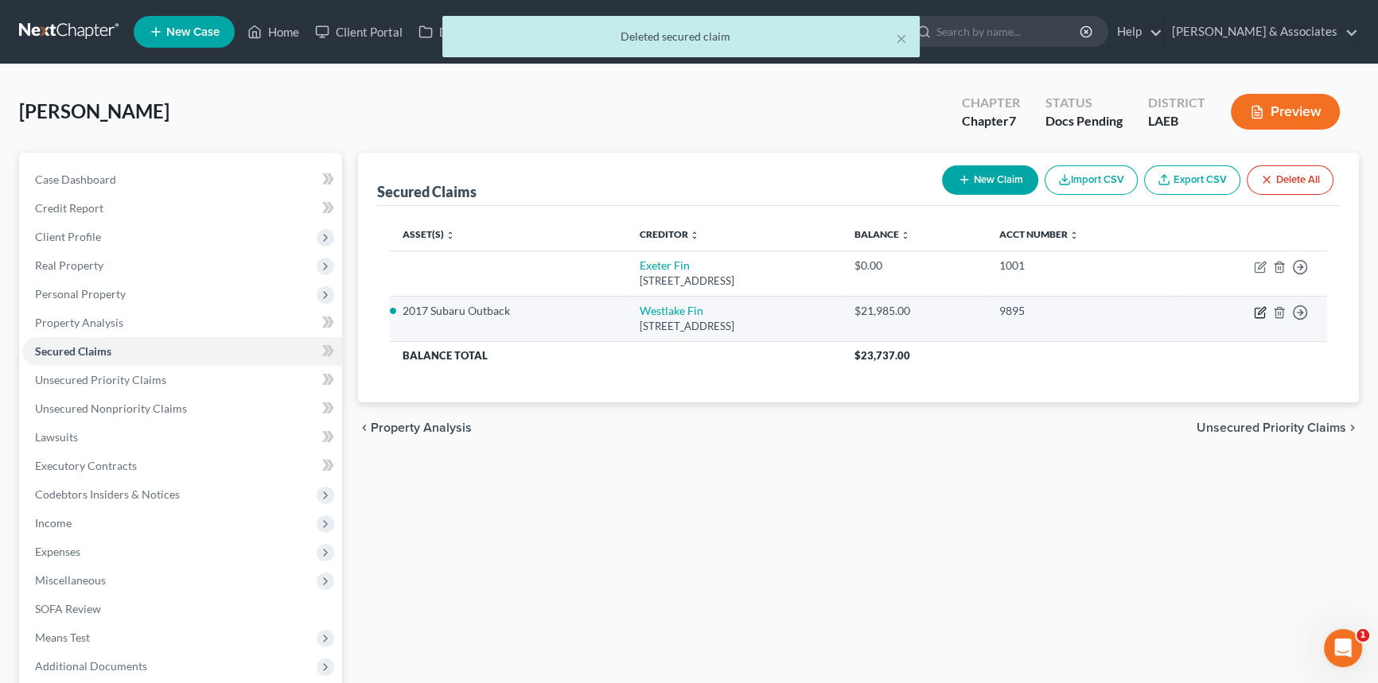
click at [1260, 311] on icon "button" at bounding box center [1260, 312] width 13 height 13
select select "4"
select select "2"
select select "0"
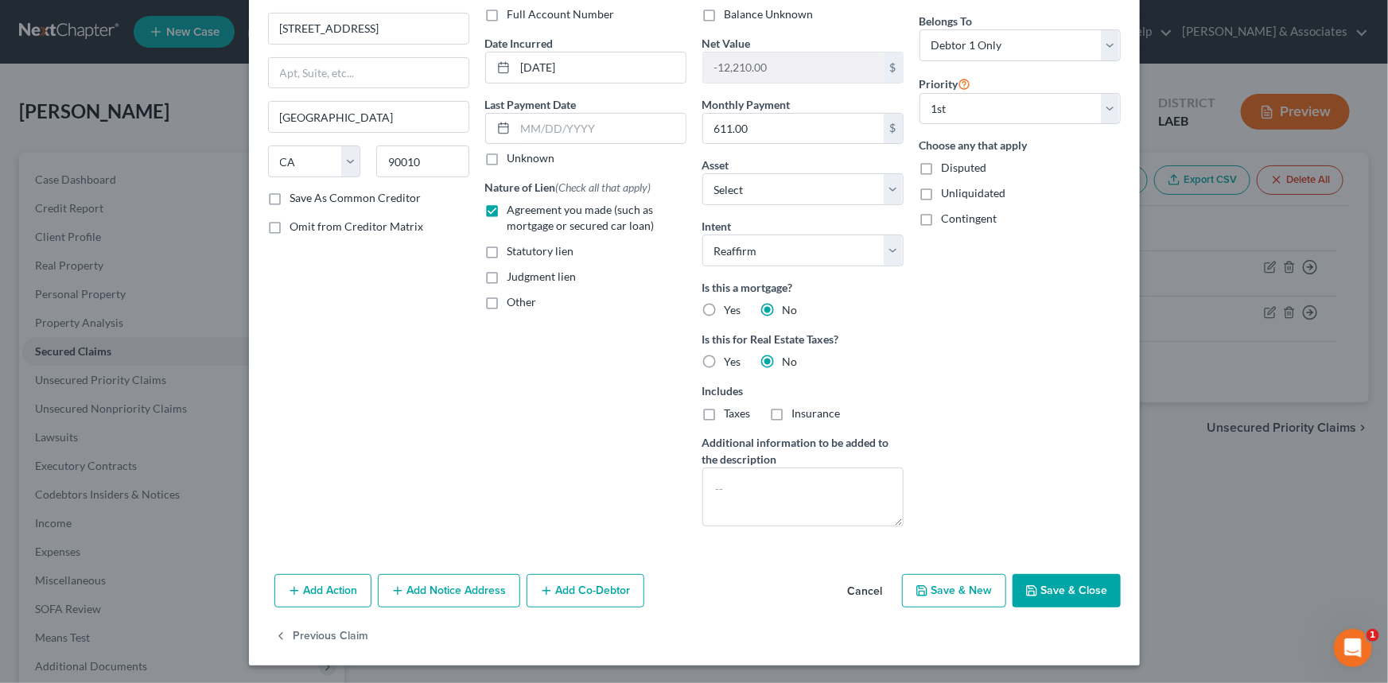
click at [1057, 590] on button "Save & Close" at bounding box center [1067, 590] width 108 height 33
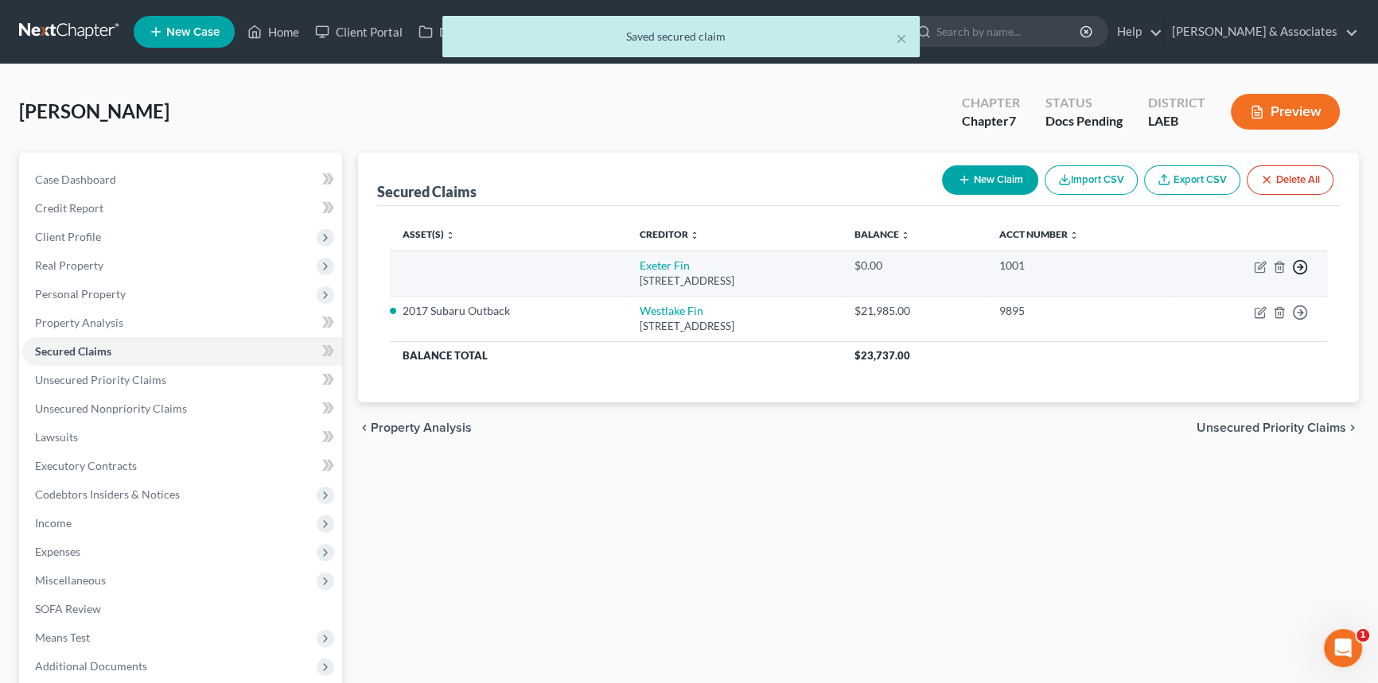
click at [1298, 267] on line "button" at bounding box center [1301, 267] width 6 height 0
click at [1239, 310] on link "Move to F" at bounding box center [1227, 306] width 133 height 27
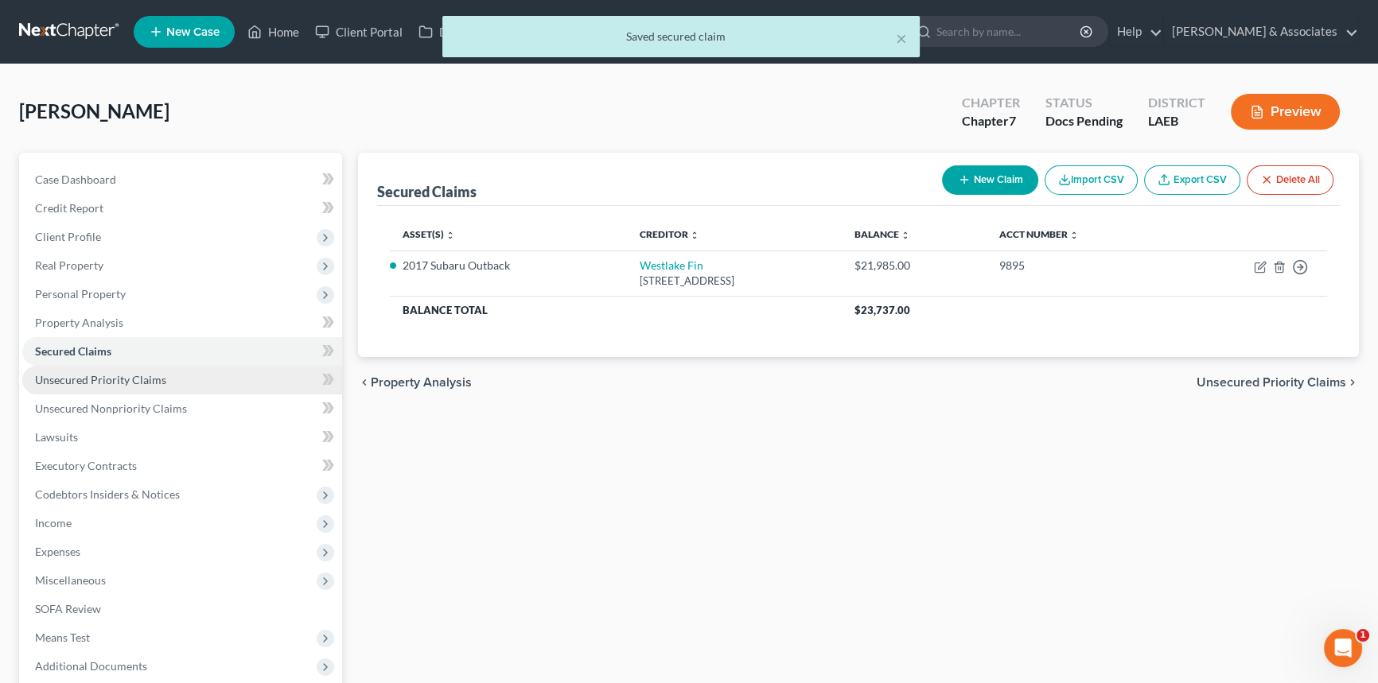
click at [197, 384] on link "Unsecured Priority Claims" at bounding box center [182, 380] width 320 height 29
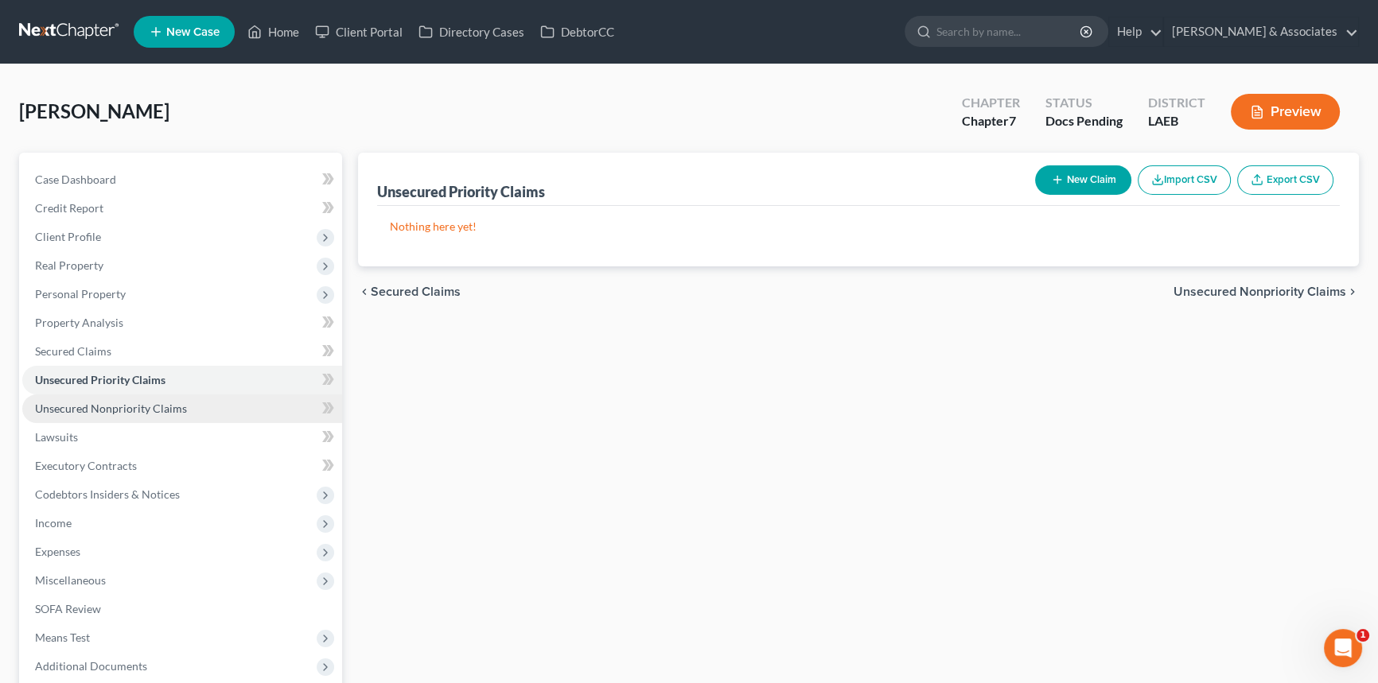
click at [191, 403] on link "Unsecured Nonpriority Claims" at bounding box center [182, 409] width 320 height 29
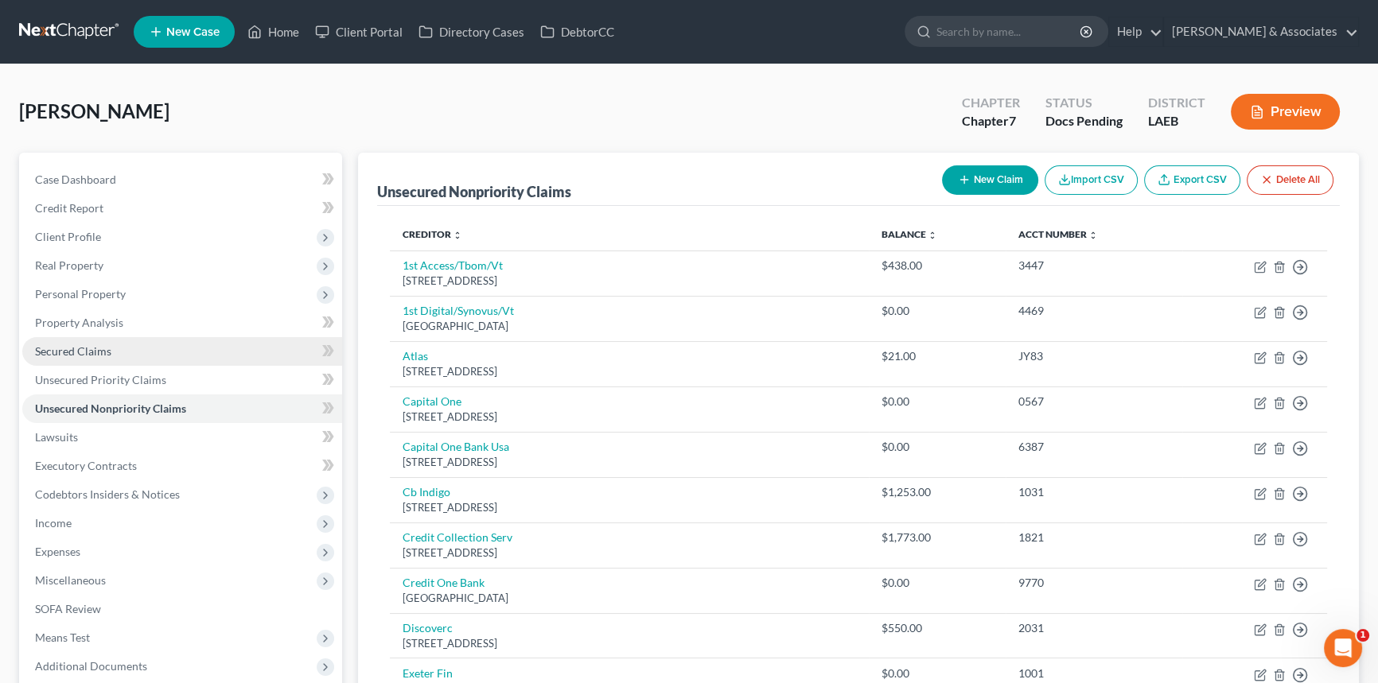
click at [152, 354] on link "Secured Claims" at bounding box center [182, 351] width 320 height 29
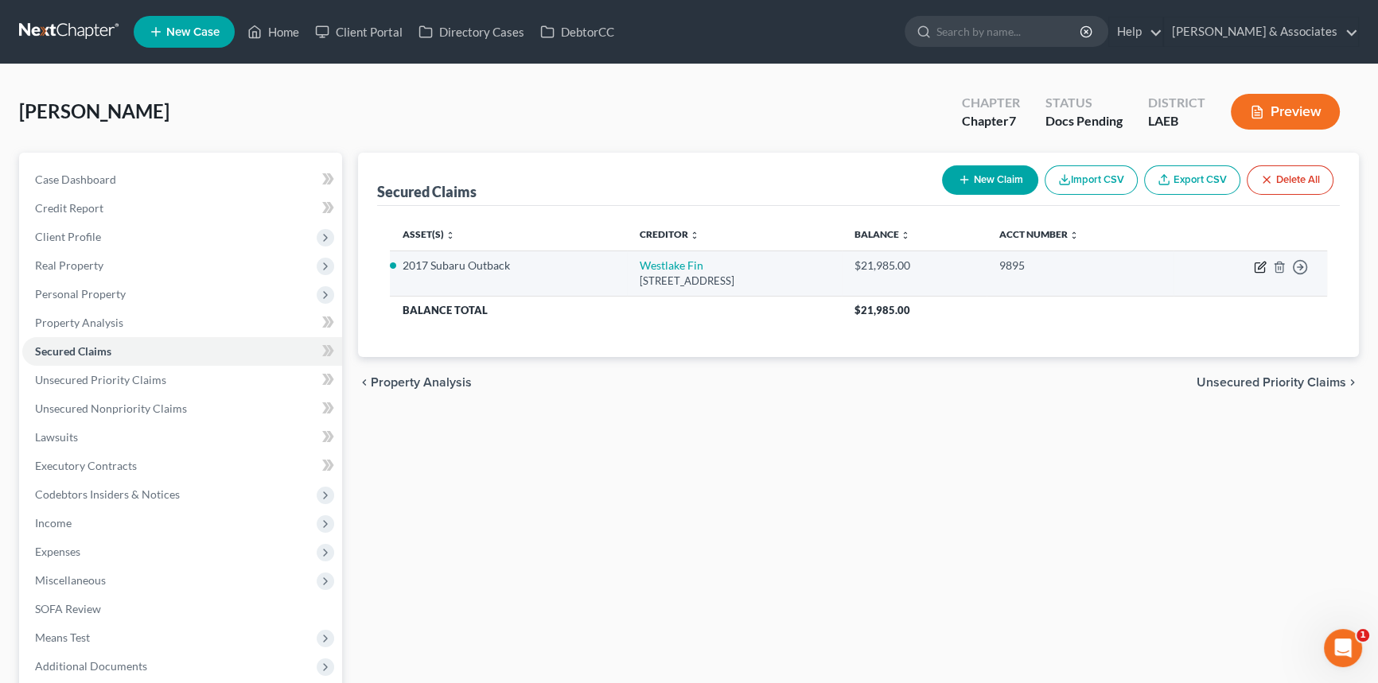
click at [1259, 271] on icon "button" at bounding box center [1260, 267] width 13 height 13
select select "4"
select select "2"
select select "0"
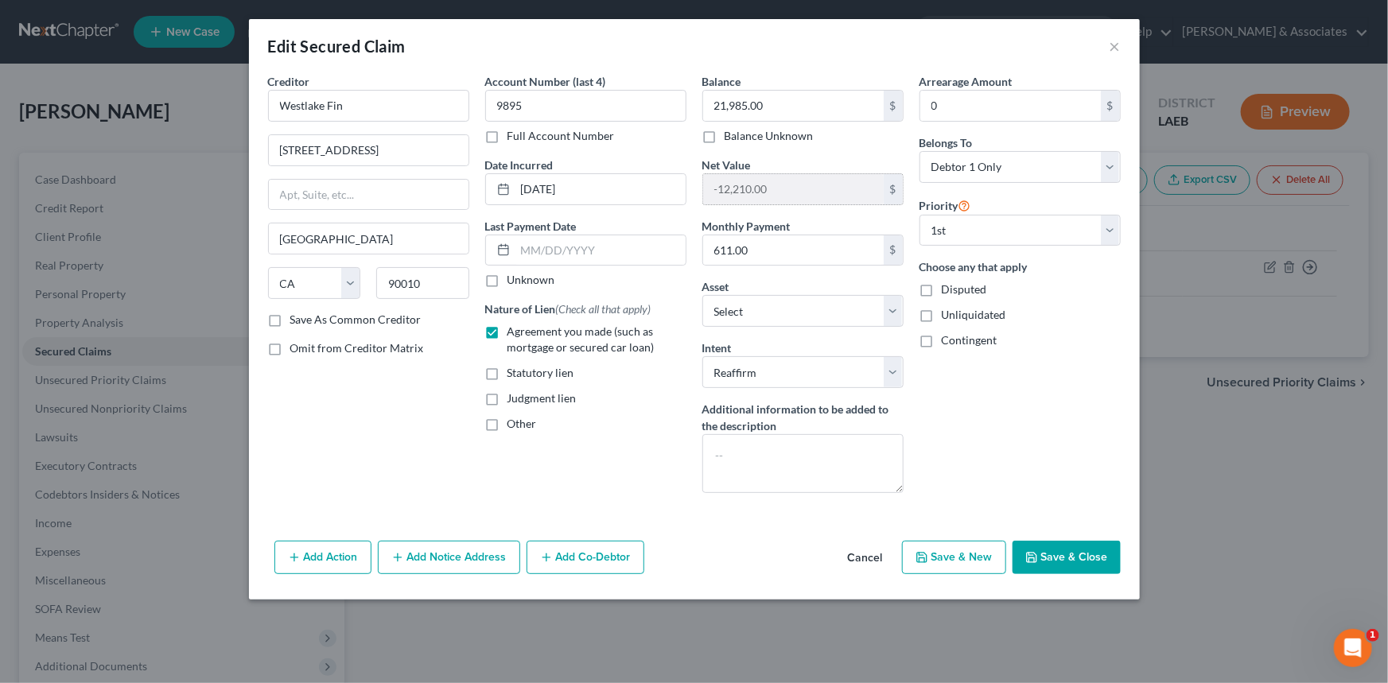
drag, startPoint x: 786, startPoint y: 185, endPoint x: 708, endPoint y: 185, distance: 78.0
click at [708, 185] on input "-12,210.00" at bounding box center [793, 189] width 181 height 30
click at [1027, 418] on div "Arrearage Amount 0 $ Belongs To * Select Debtor 1 Only Debtor 2 Only Debtor 1 A…" at bounding box center [1020, 289] width 217 height 433
click at [1096, 564] on button "Save & Close" at bounding box center [1067, 557] width 108 height 33
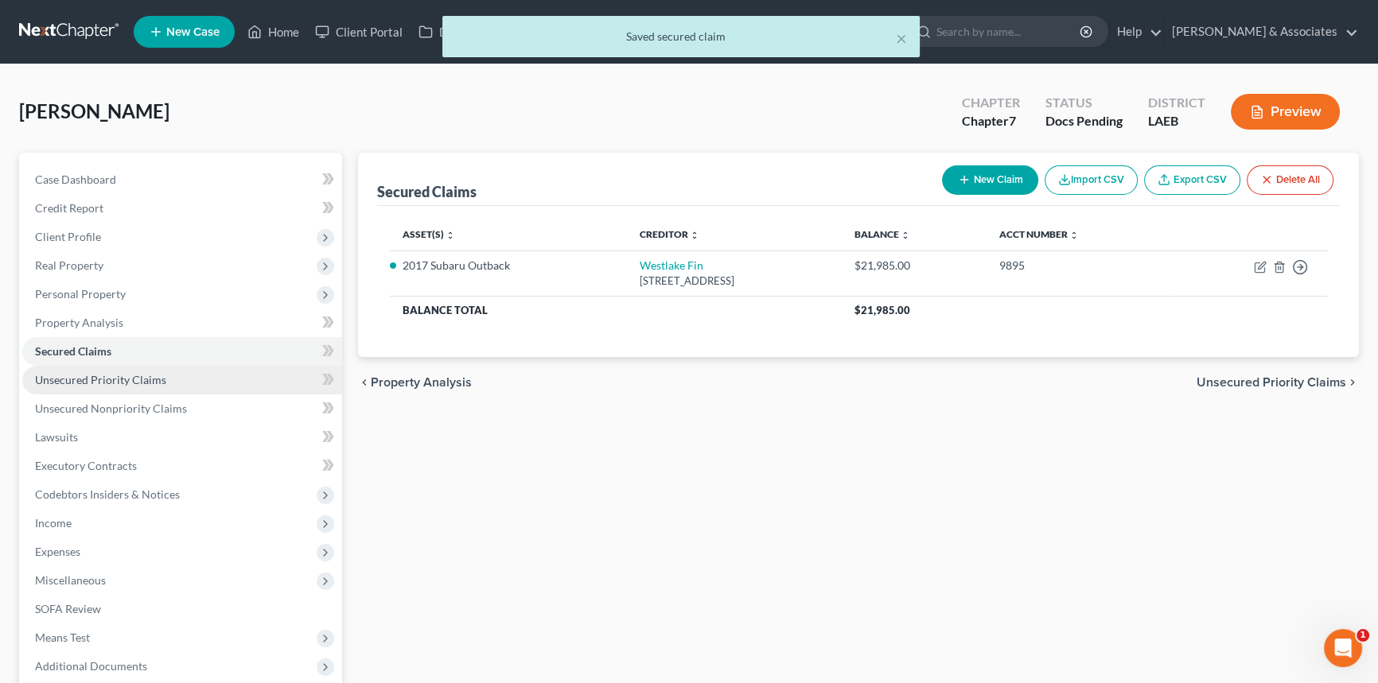
click at [203, 371] on link "Unsecured Priority Claims" at bounding box center [182, 380] width 320 height 29
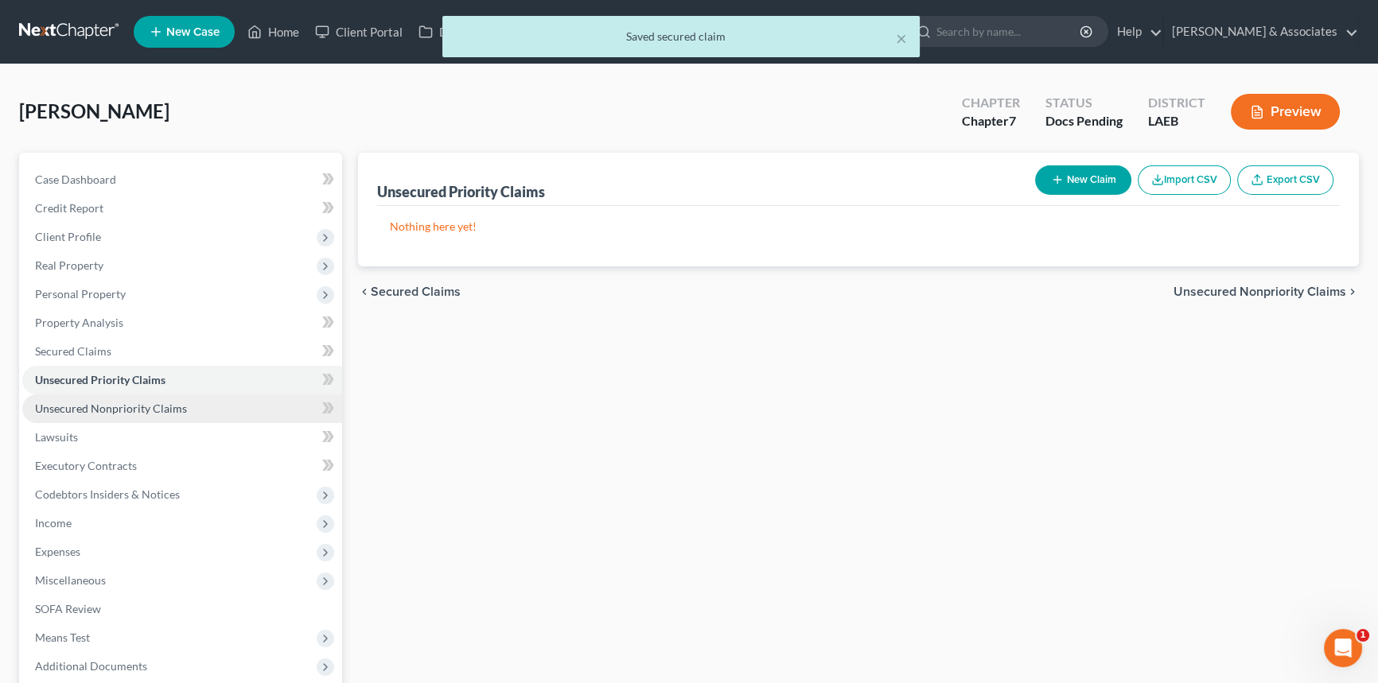
click at [208, 398] on link "Unsecured Nonpriority Claims" at bounding box center [182, 409] width 320 height 29
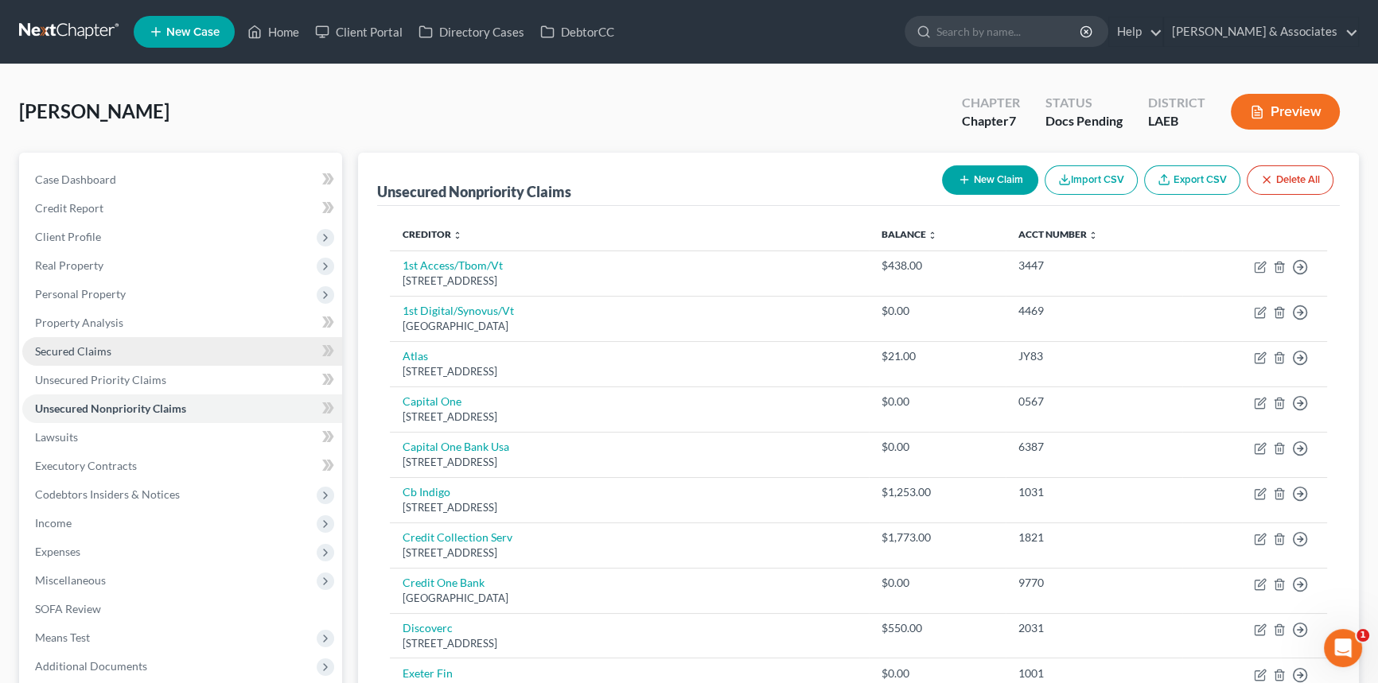
click at [205, 356] on link "Secured Claims" at bounding box center [182, 351] width 320 height 29
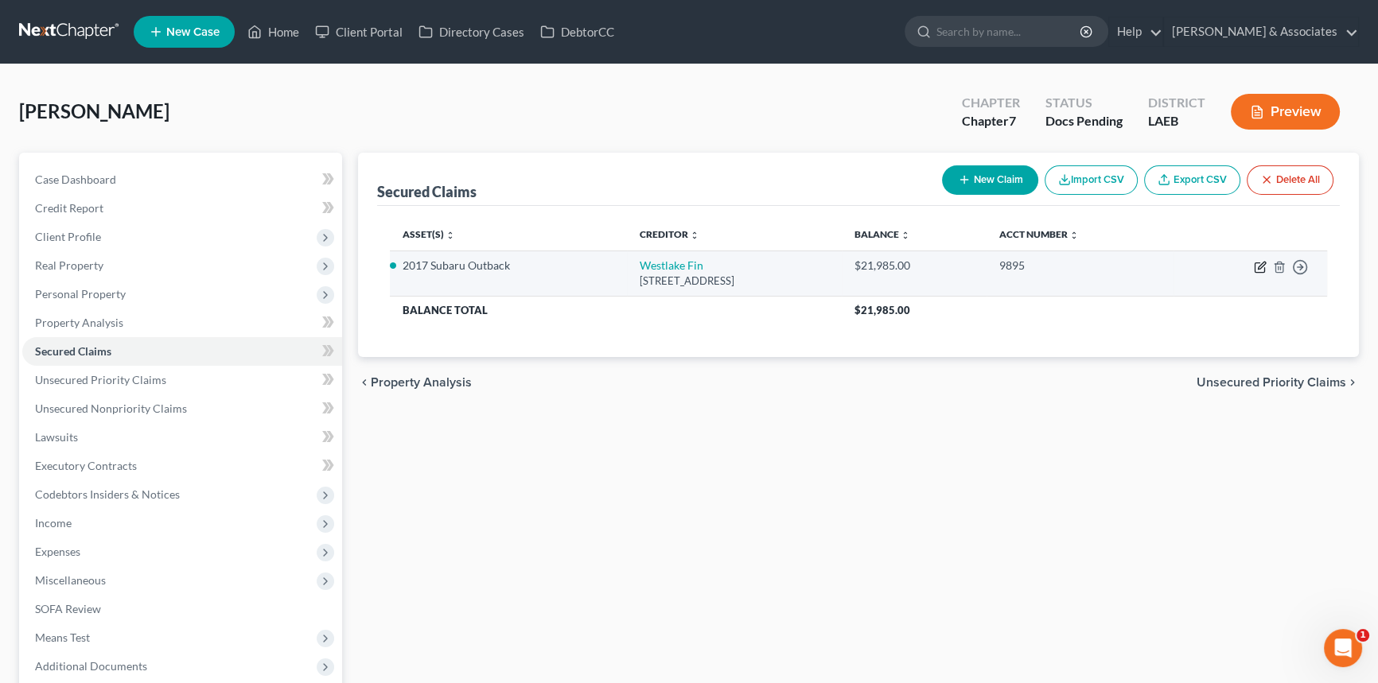
click at [1263, 270] on icon "button" at bounding box center [1260, 267] width 13 height 13
select select "4"
select select "2"
select select "0"
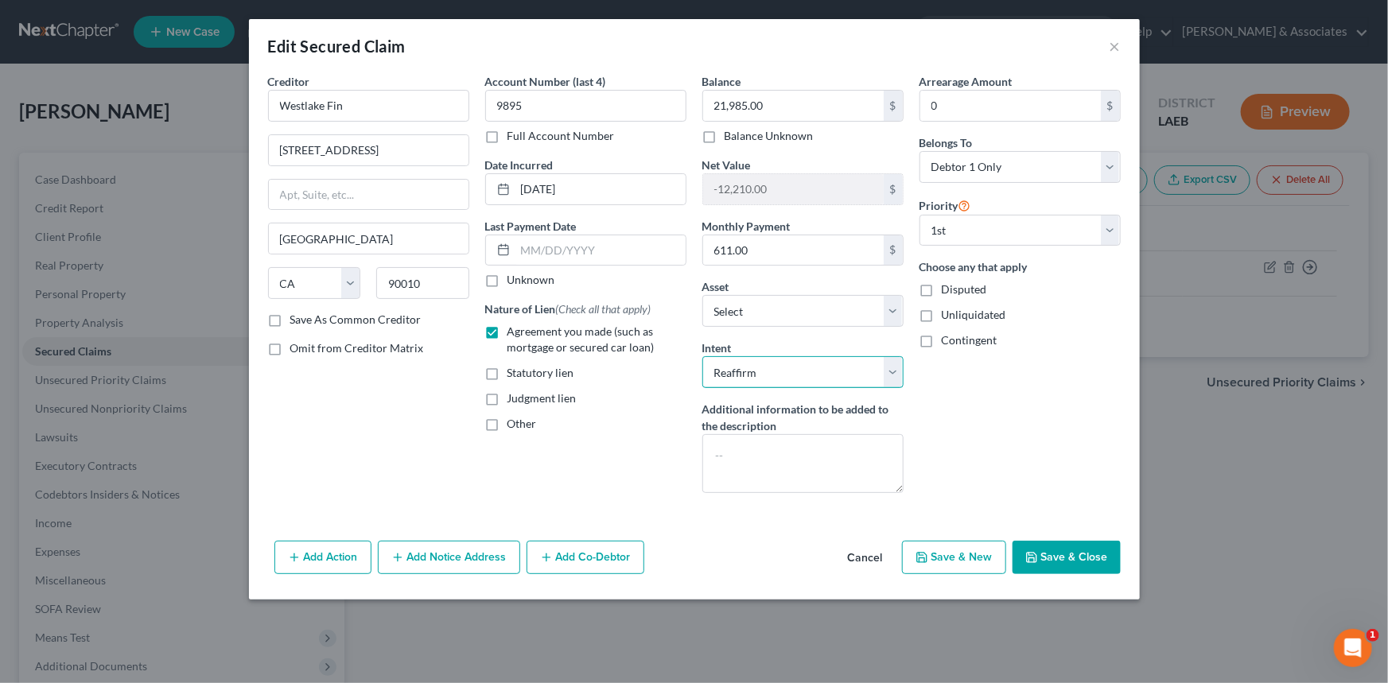
click at [816, 357] on select "Select Surrender Redeem Reaffirm Avoid Other" at bounding box center [803, 372] width 201 height 32
select select "0"
click at [703, 356] on select "Select Surrender Redeem Reaffirm Avoid Other" at bounding box center [803, 372] width 201 height 32
click at [1077, 543] on button "Save & Close" at bounding box center [1067, 557] width 108 height 33
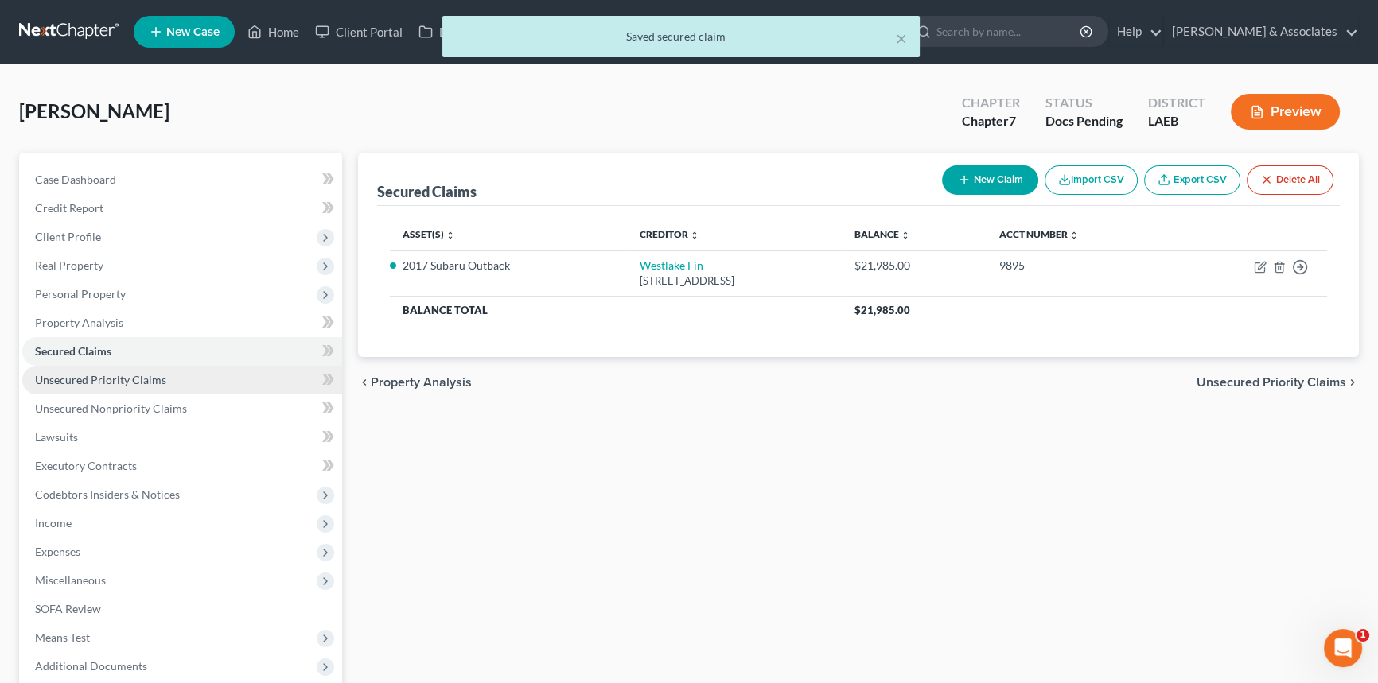
click at [159, 376] on span "Unsecured Priority Claims" at bounding box center [100, 380] width 131 height 14
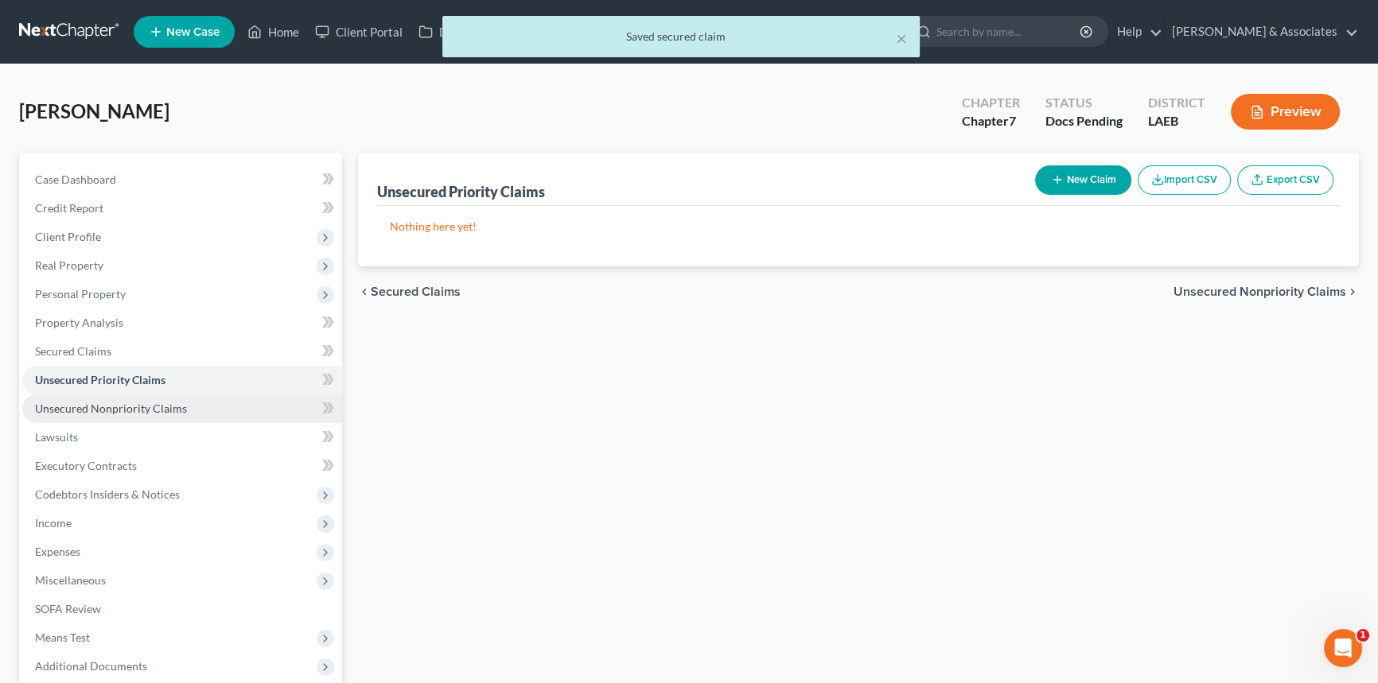
click at [134, 410] on span "Unsecured Nonpriority Claims" at bounding box center [111, 409] width 152 height 14
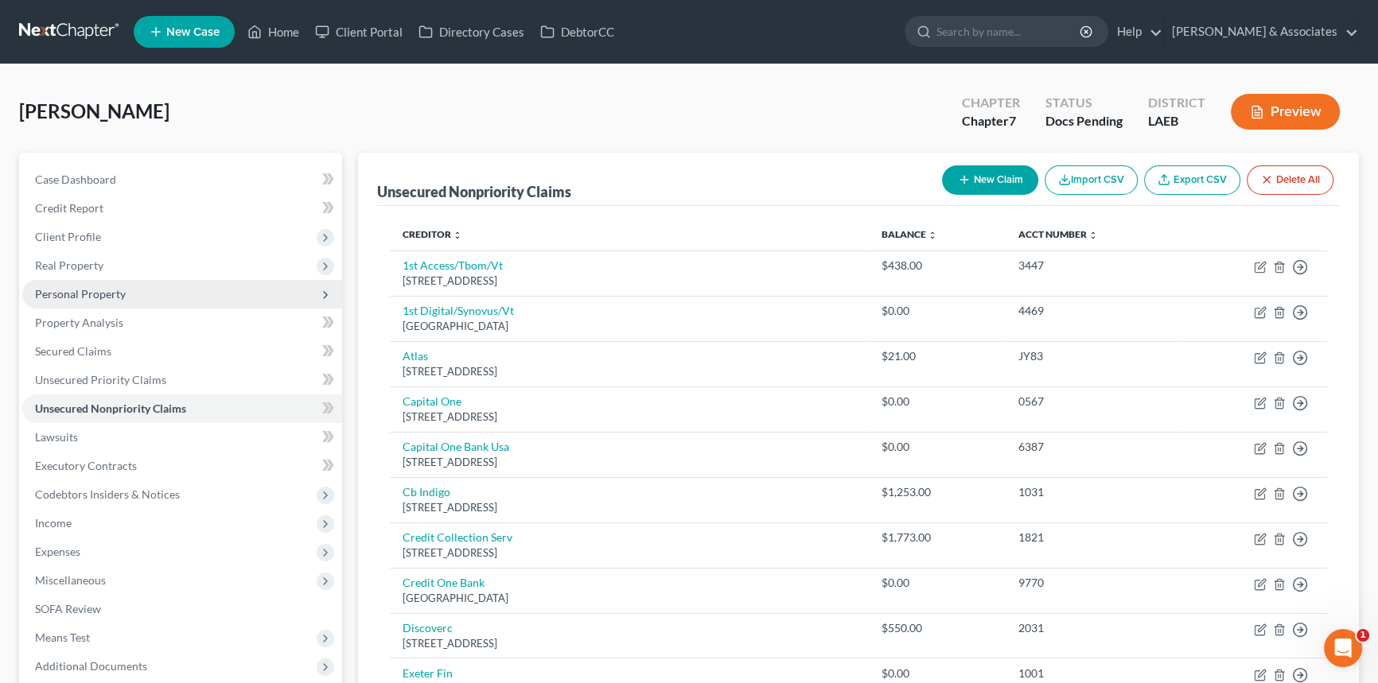
click at [164, 295] on span "Personal Property" at bounding box center [182, 294] width 320 height 29
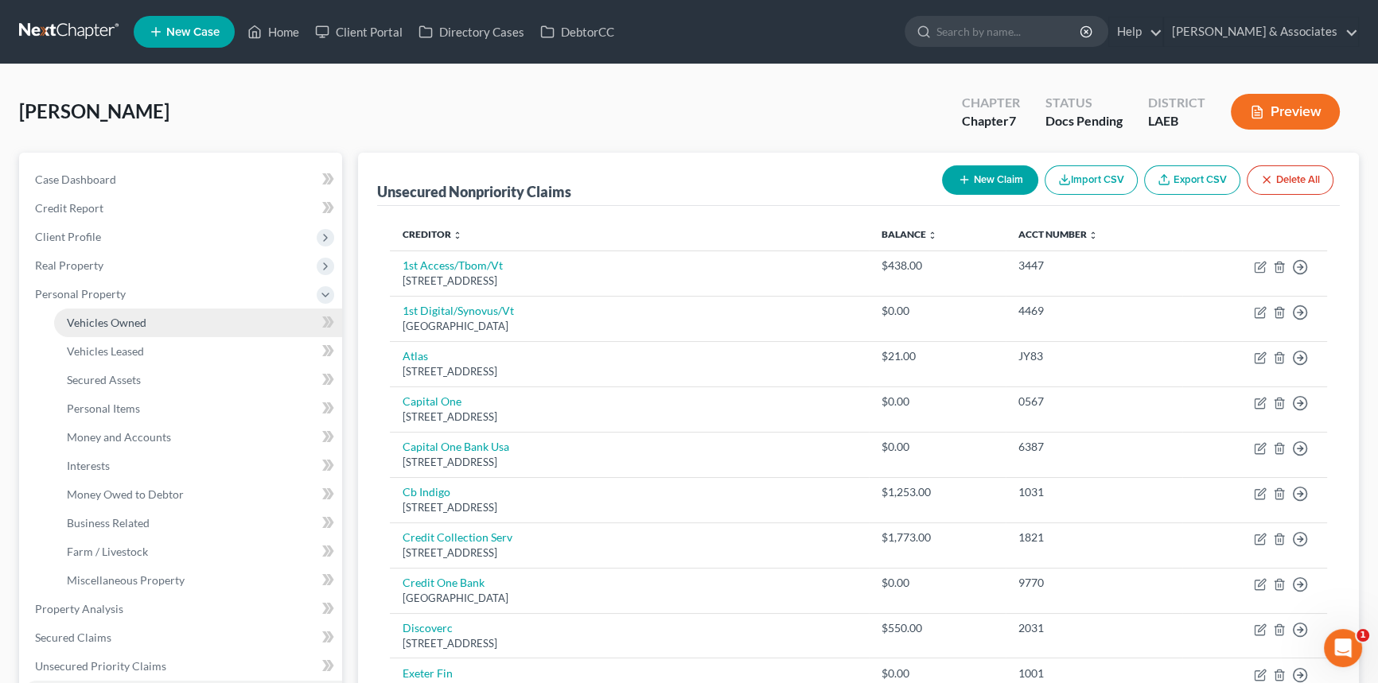
click at [155, 320] on link "Vehicles Owned" at bounding box center [198, 323] width 288 height 29
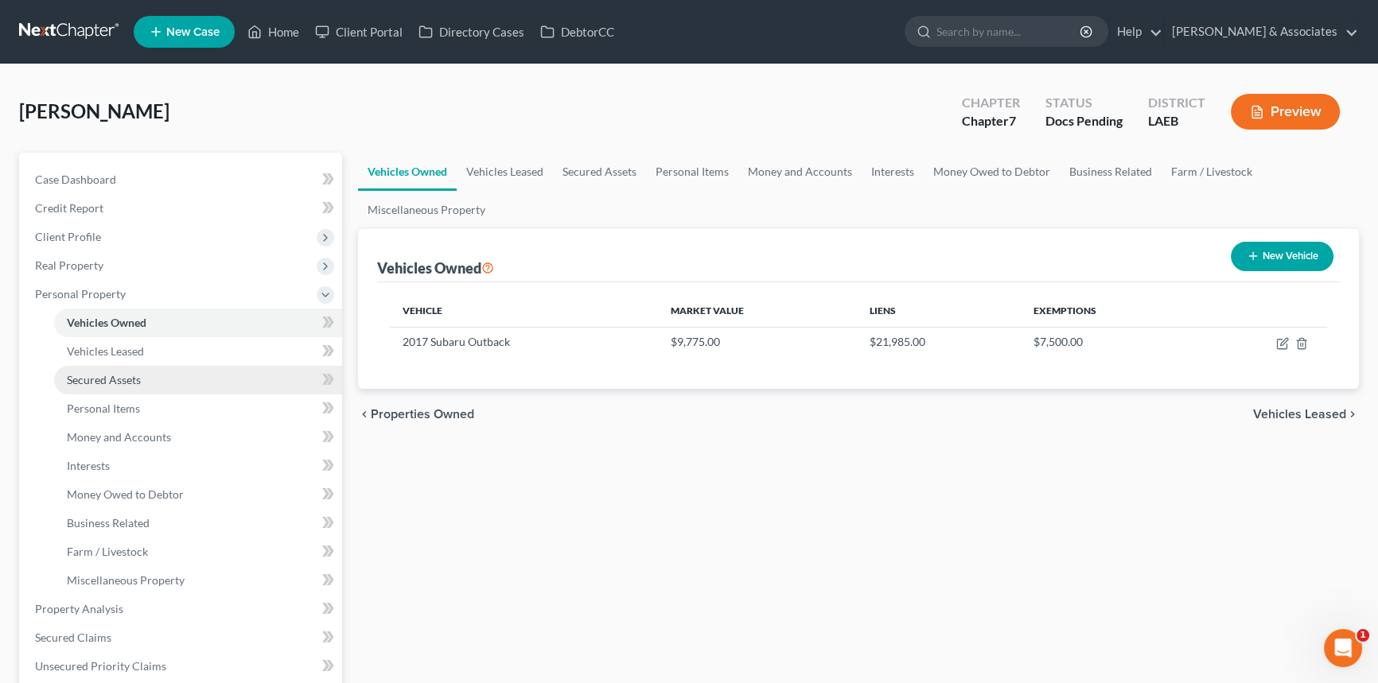
click at [154, 373] on link "Secured Assets" at bounding box center [198, 380] width 288 height 29
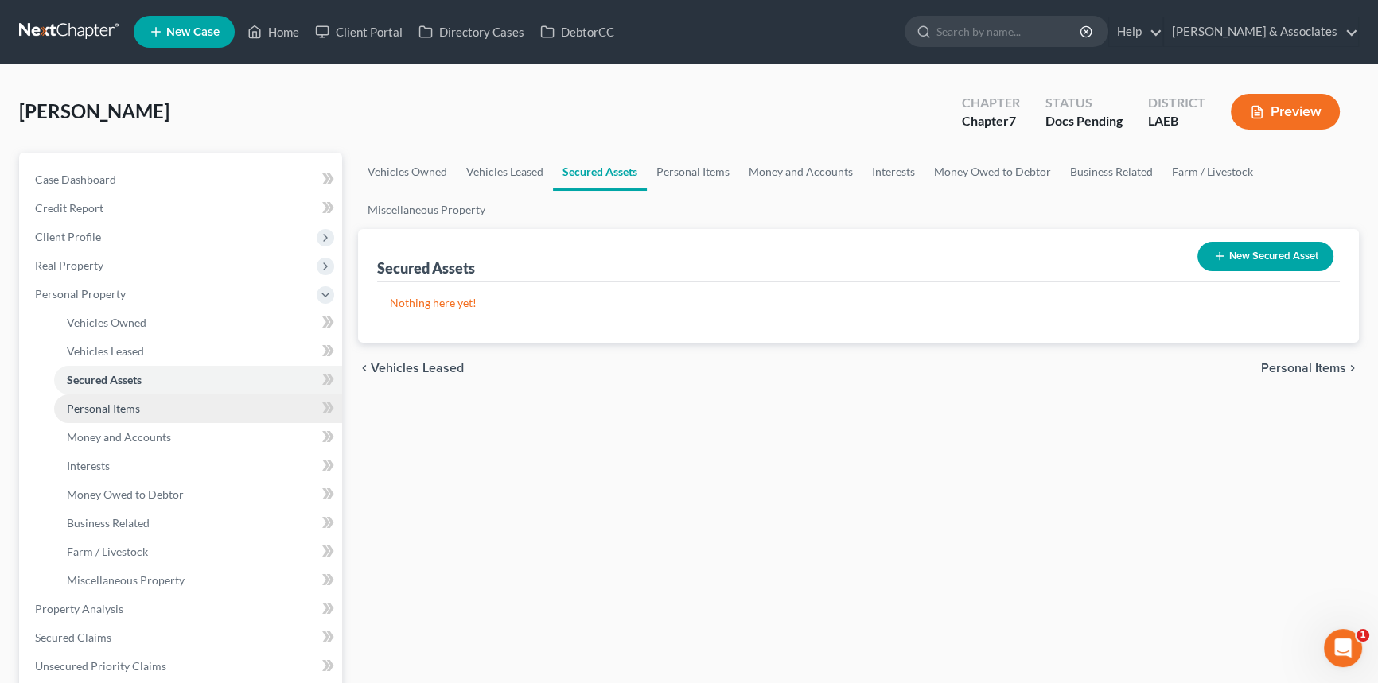
click at [148, 406] on link "Personal Items" at bounding box center [198, 409] width 288 height 29
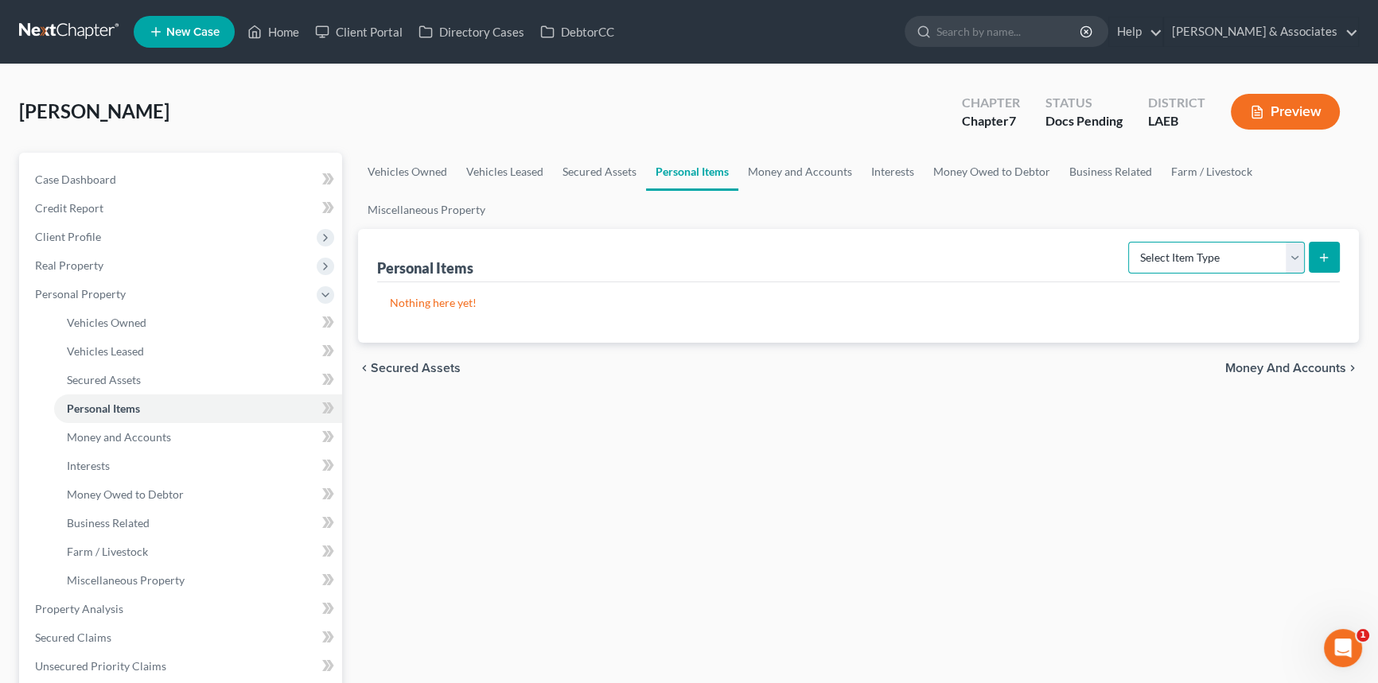
click at [1213, 256] on select "Select Item Type Clothing Collectibles Of Value Electronics Firearms Household …" at bounding box center [1216, 258] width 177 height 32
select select "household_goods"
click at [1130, 242] on select "Select Item Type Clothing Collectibles Of Value Electronics Firearms Household …" at bounding box center [1216, 258] width 177 height 32
click at [1322, 255] on icon "submit" at bounding box center [1324, 257] width 13 height 13
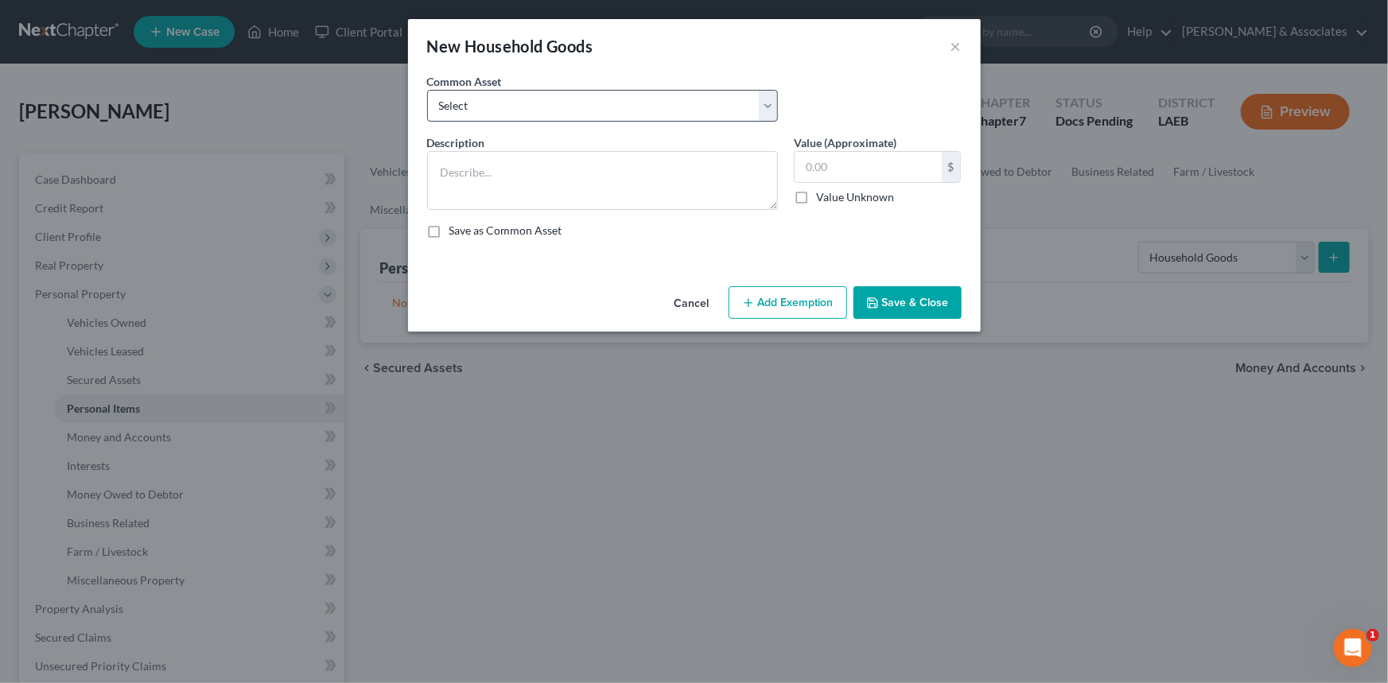
drag, startPoint x: 557, startPoint y: 56, endPoint x: 549, endPoint y: 95, distance: 39.8
click at [558, 61] on div "New Household Goods ×" at bounding box center [694, 46] width 573 height 54
click at [549, 98] on select "Select Appliances and furniture" at bounding box center [602, 106] width 351 height 32
select select "0"
click at [427, 90] on select "Select Appliances and furniture" at bounding box center [602, 106] width 351 height 32
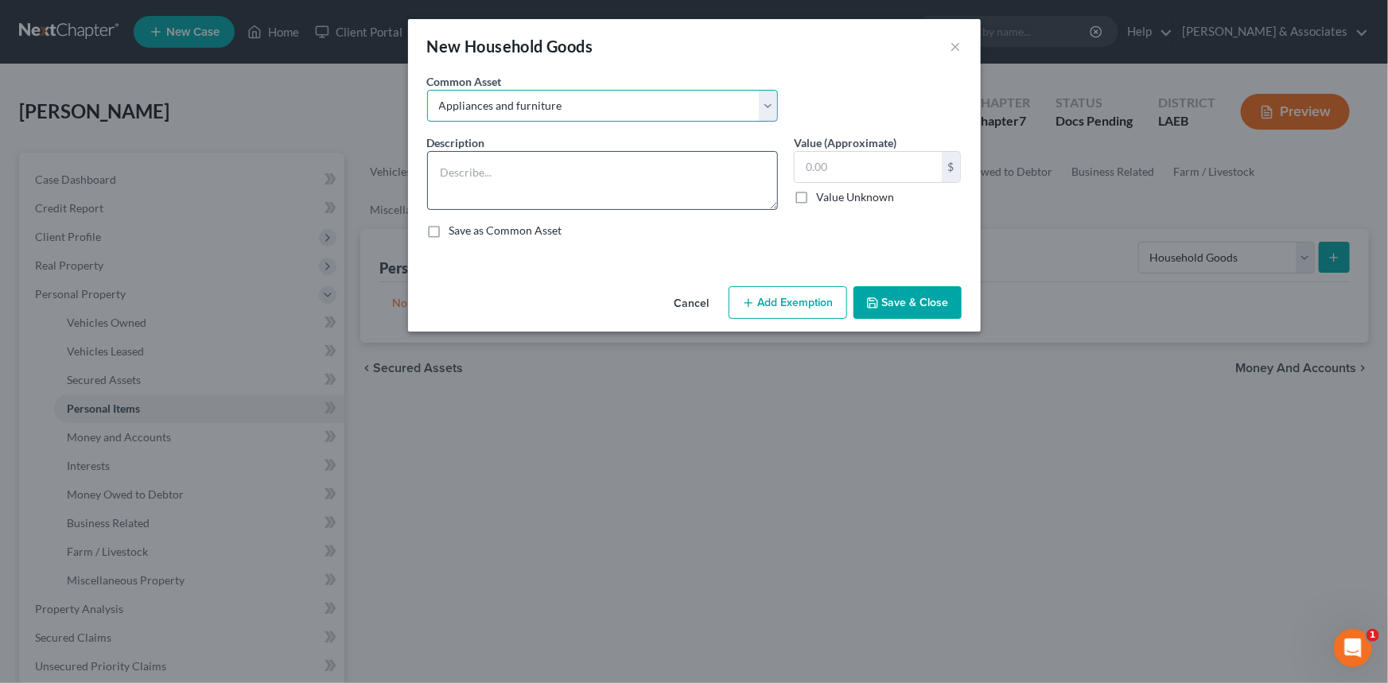
type textarea "Appliances and furniture"
type input "1,000.00"
click at [816, 286] on div "Cancel Add Exemption Save & Close" at bounding box center [694, 306] width 573 height 53
click at [815, 288] on button "Add Exemption" at bounding box center [788, 302] width 119 height 33
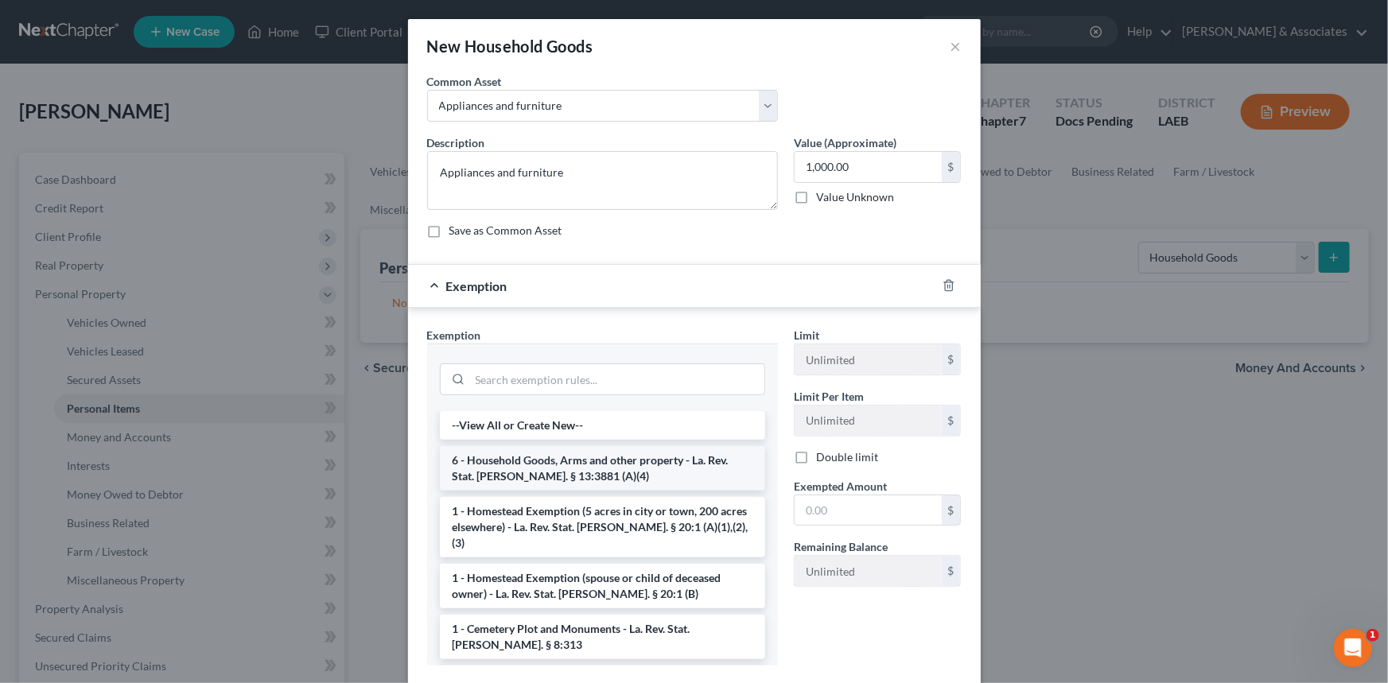
click at [621, 460] on li "6 - Household Goods, Arms and other property - La. Rev. Stat. Ann. § 13:3881 (A…" at bounding box center [602, 468] width 325 height 45
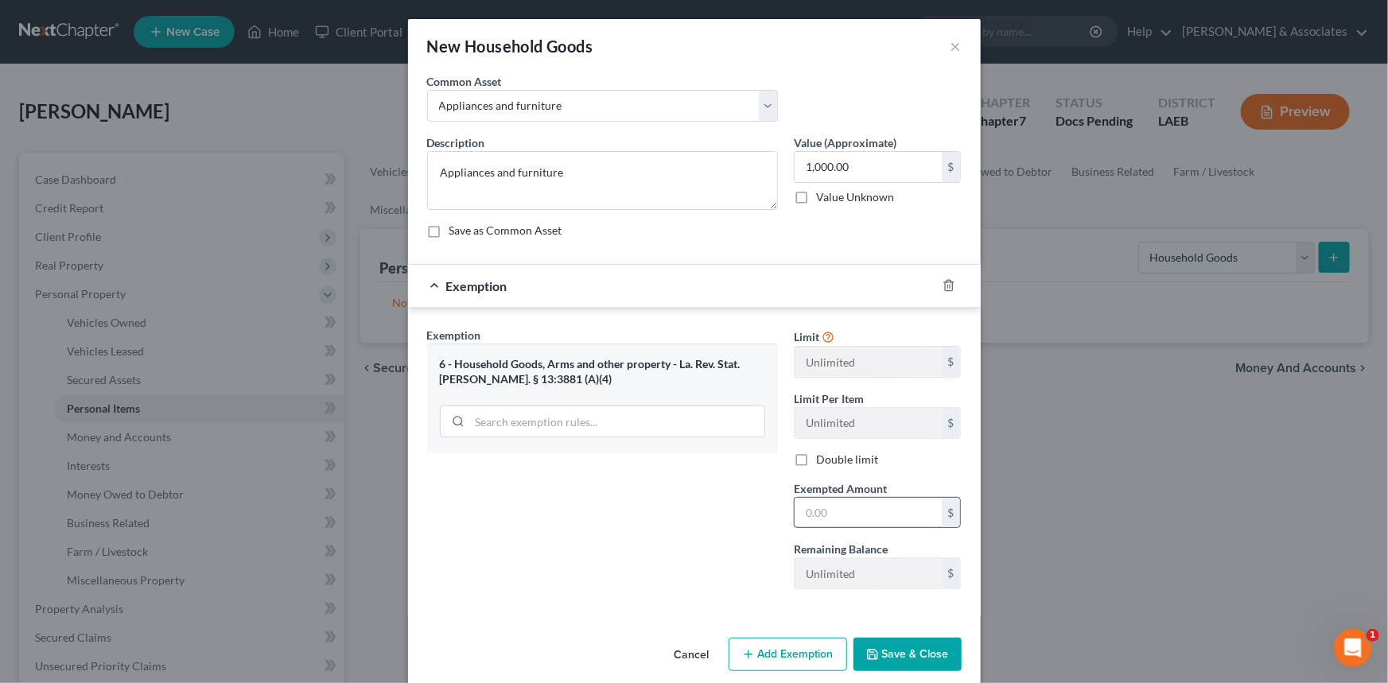
click at [795, 509] on input "text" at bounding box center [868, 513] width 147 height 30
type input "1,000"
click at [908, 651] on button "Save & Close" at bounding box center [908, 654] width 108 height 33
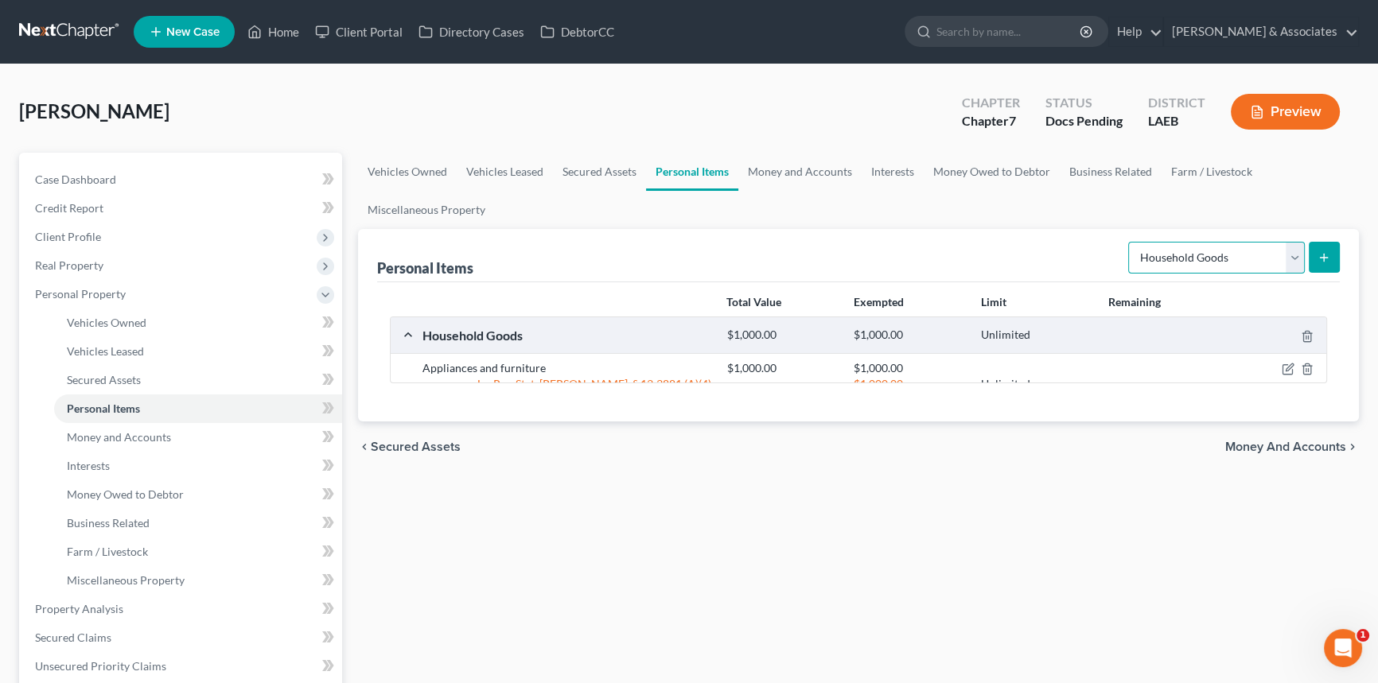
click at [1190, 261] on select "Select Item Type Clothing Collectibles Of Value Electronics Firearms Household …" at bounding box center [1216, 258] width 177 height 32
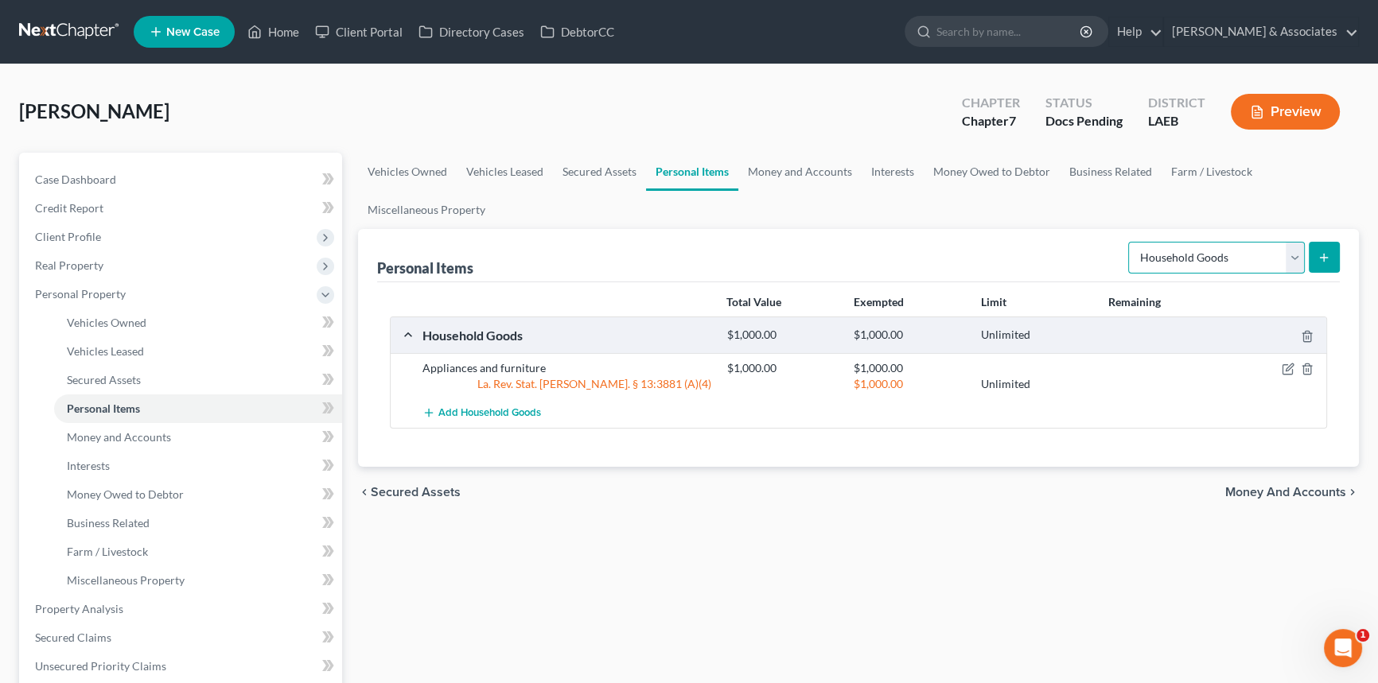
select select "clothing"
click at [1130, 242] on select "Select Item Type Clothing Collectibles Of Value Electronics Firearms Household …" at bounding box center [1216, 258] width 177 height 32
click at [1313, 249] on button "submit" at bounding box center [1324, 257] width 31 height 31
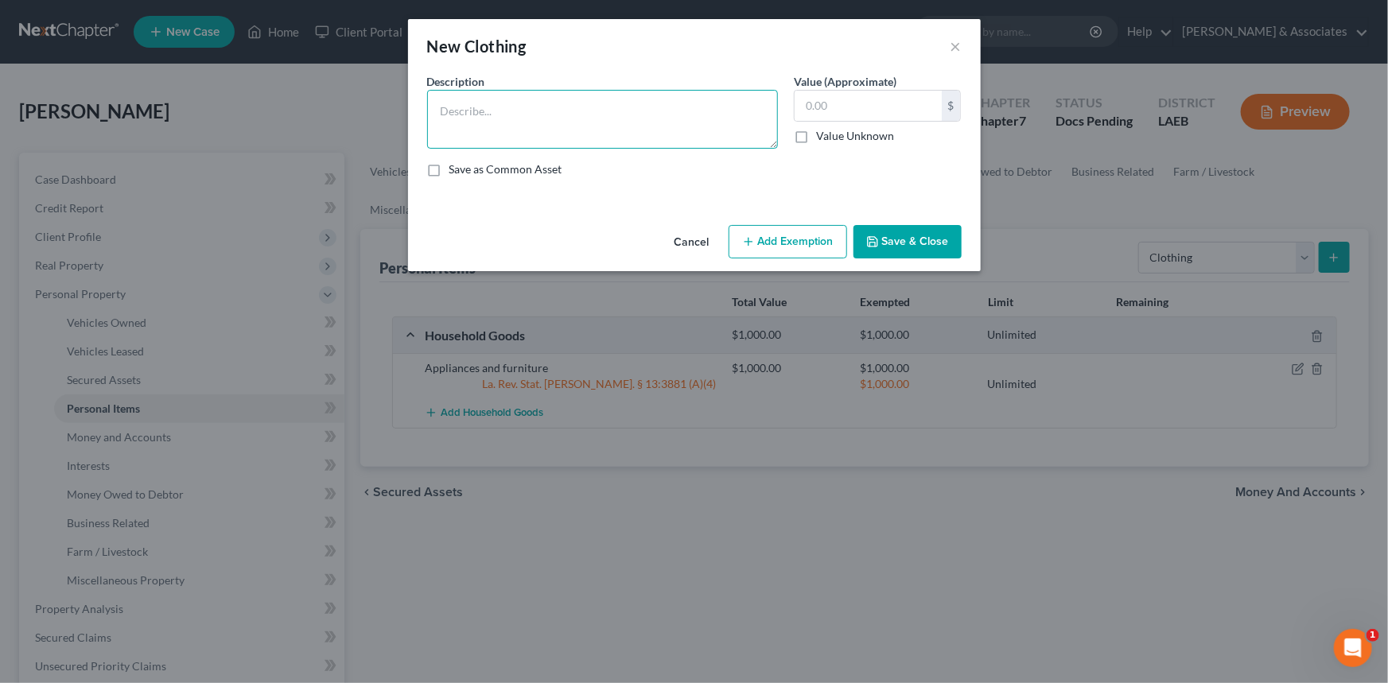
click at [563, 127] on textarea at bounding box center [602, 119] width 351 height 59
type textarea "Used clothing"
type input "200"
click at [808, 228] on button "Add Exemption" at bounding box center [788, 241] width 119 height 33
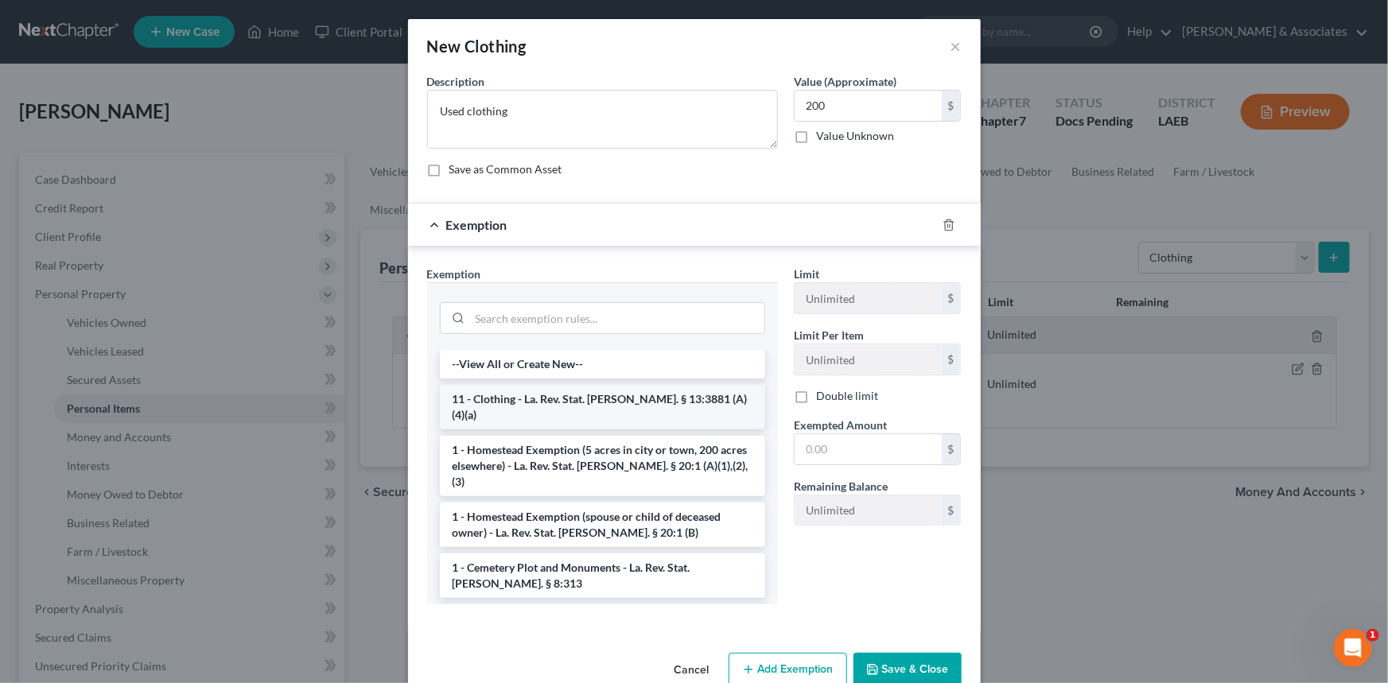
click at [574, 399] on li "11 - Clothing - La. Rev. Stat. Ann. § 13:3881 (A)(4)(a)" at bounding box center [602, 407] width 325 height 45
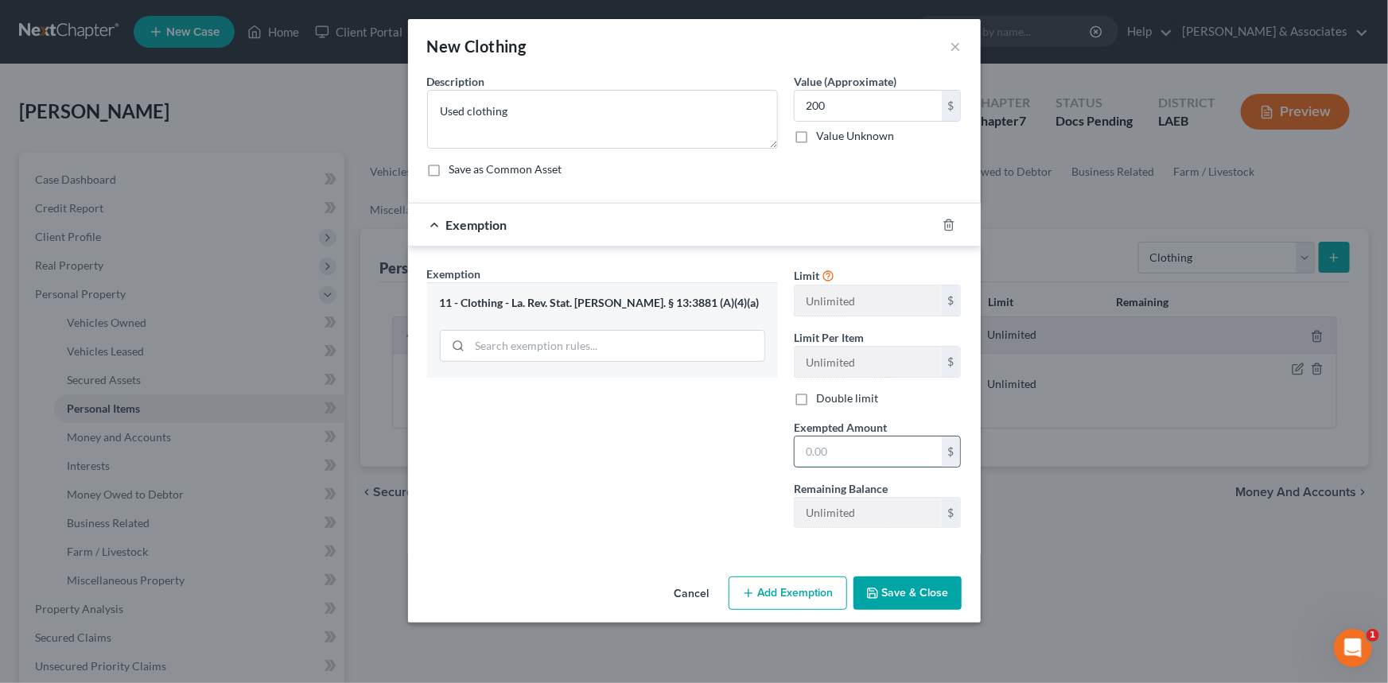
click at [859, 460] on input "text" at bounding box center [868, 452] width 147 height 30
type input "200"
click at [905, 589] on button "Save & Close" at bounding box center [908, 593] width 108 height 33
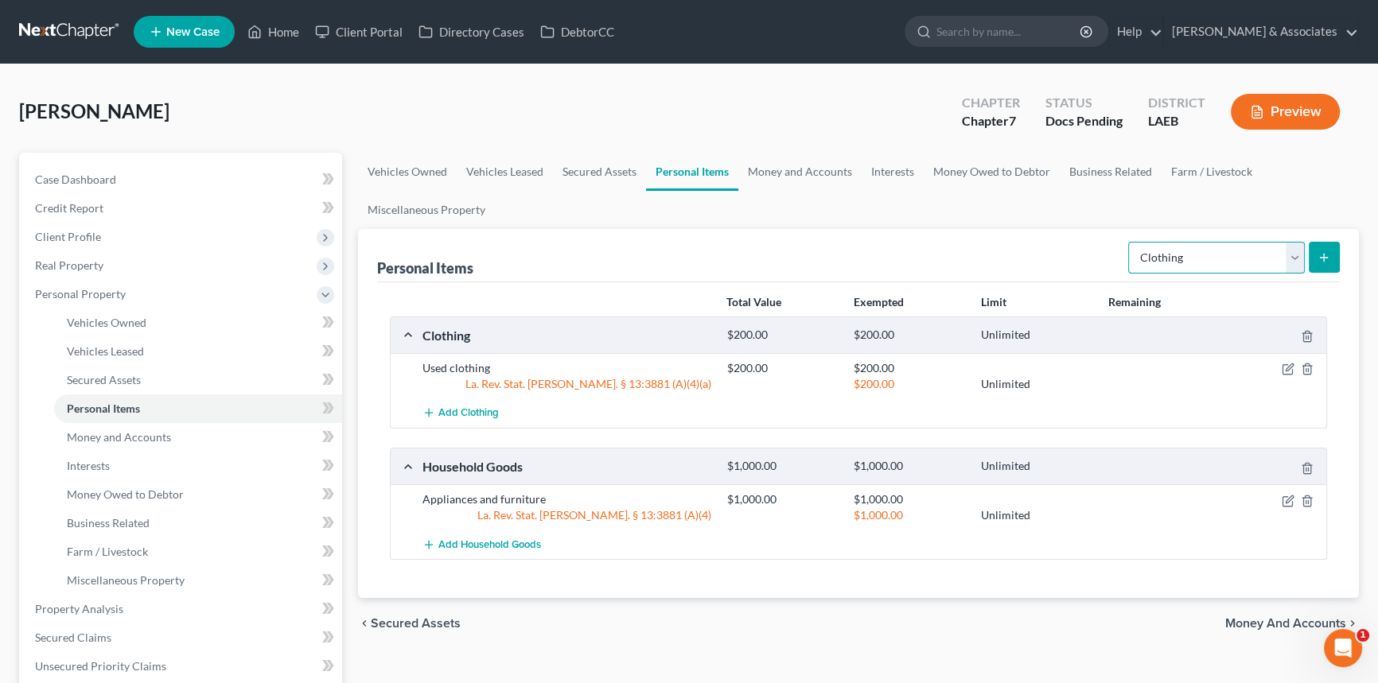
click at [1221, 263] on select "Select Item Type Clothing Collectibles Of Value Electronics Firearms Household …" at bounding box center [1216, 258] width 177 height 32
select select "electronics"
click at [1130, 242] on select "Select Item Type Clothing Collectibles Of Value Electronics Firearms Household …" at bounding box center [1216, 258] width 177 height 32
click at [1325, 258] on line "submit" at bounding box center [1324, 258] width 7 height 0
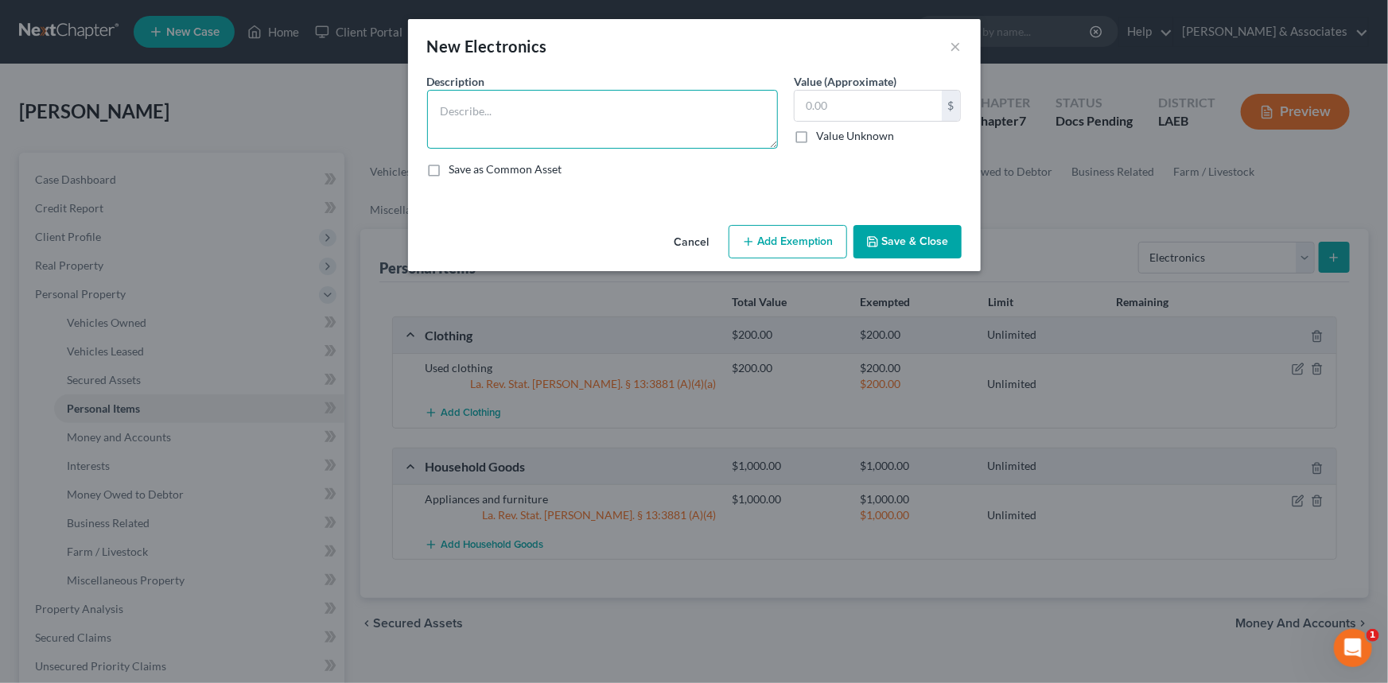
click at [517, 127] on textarea at bounding box center [602, 119] width 351 height 59
click at [549, 133] on textarea at bounding box center [602, 119] width 351 height 59
type textarea "3"
type textarea "2 Tvs, tablet, PS5"
click at [862, 107] on input "text" at bounding box center [868, 106] width 147 height 30
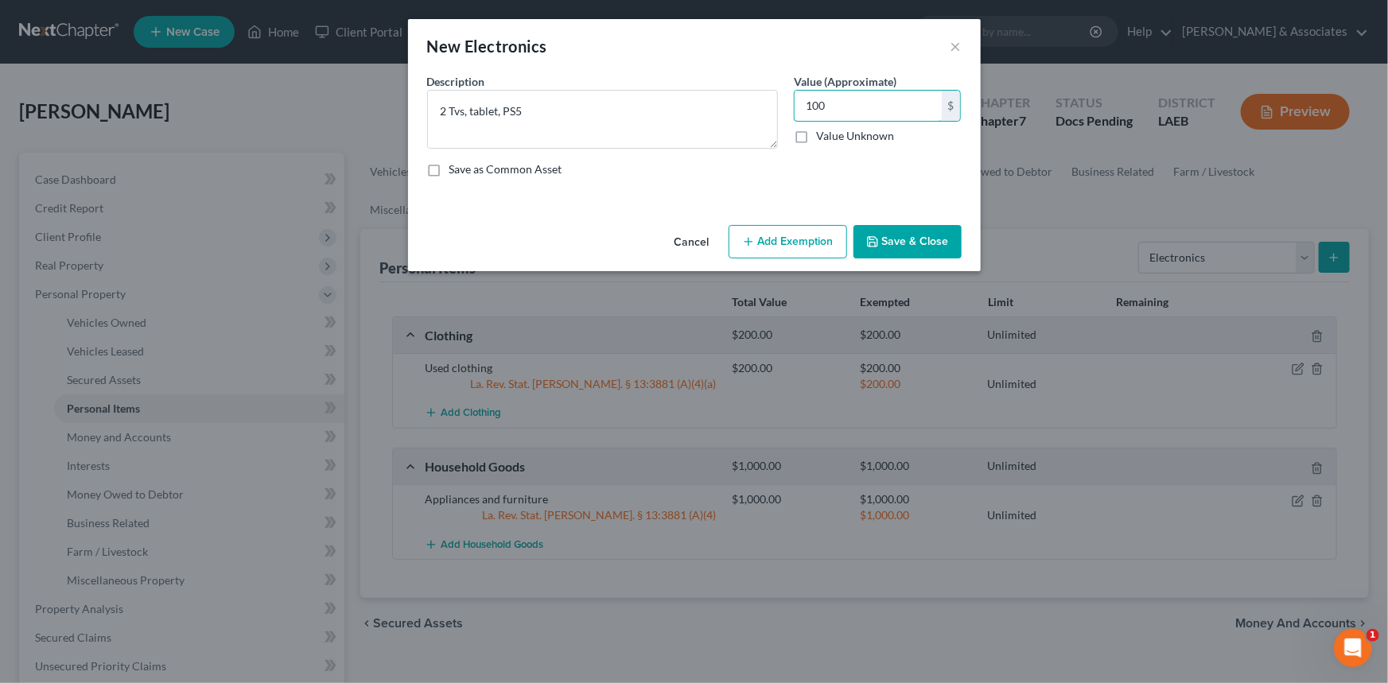
type input "100"
click at [808, 239] on button "Add Exemption" at bounding box center [788, 241] width 119 height 33
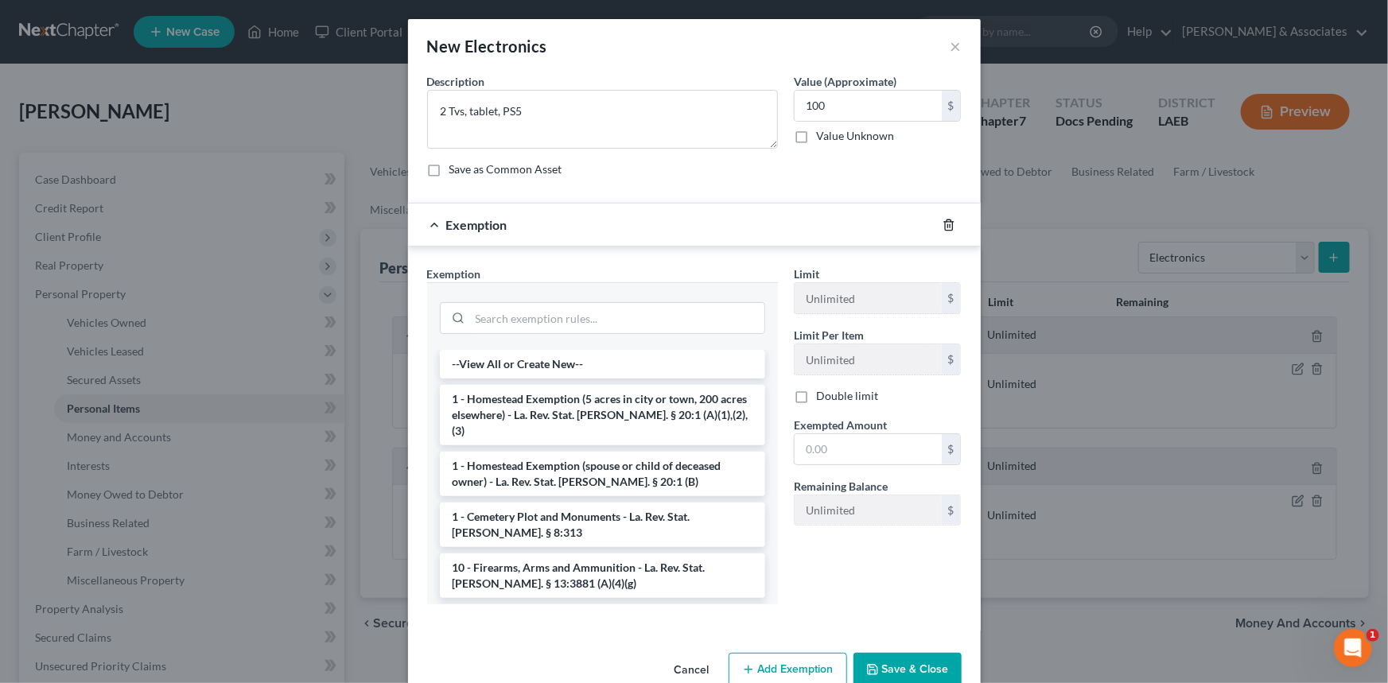
click at [948, 227] on icon "button" at bounding box center [949, 225] width 13 height 13
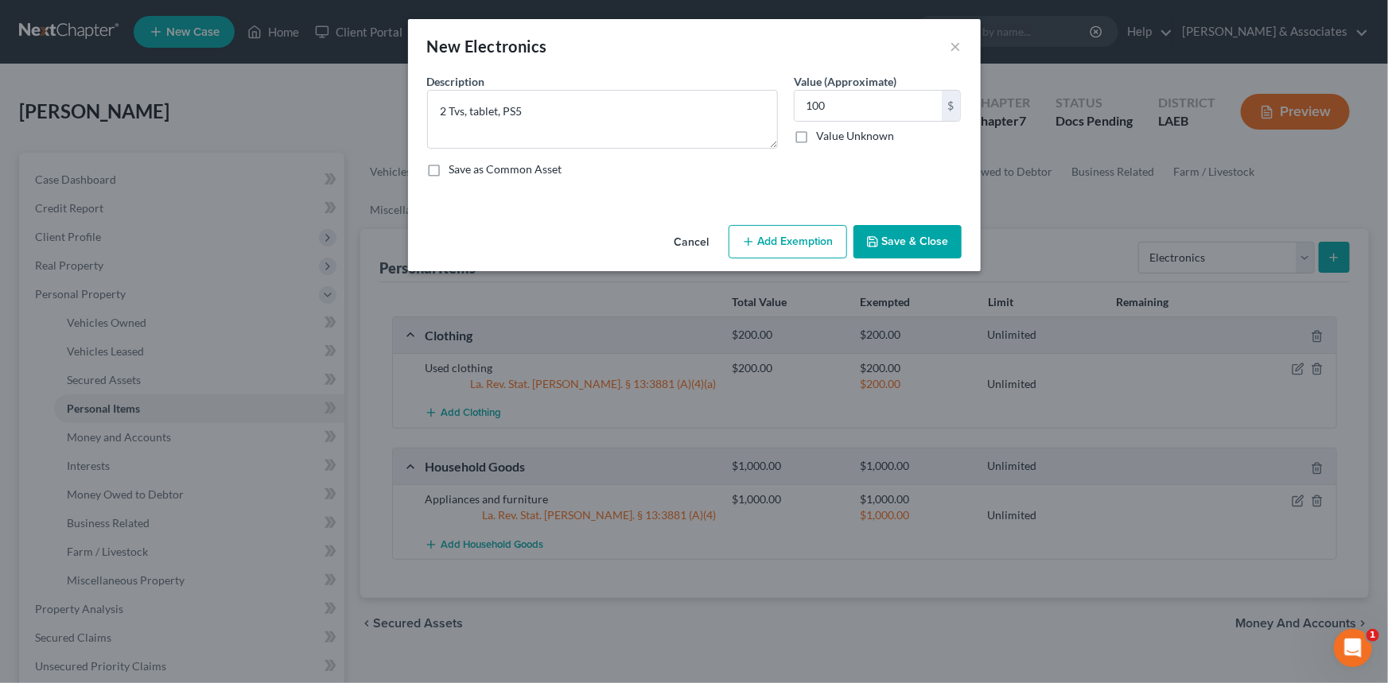
click at [915, 235] on button "Save & Close" at bounding box center [908, 241] width 108 height 33
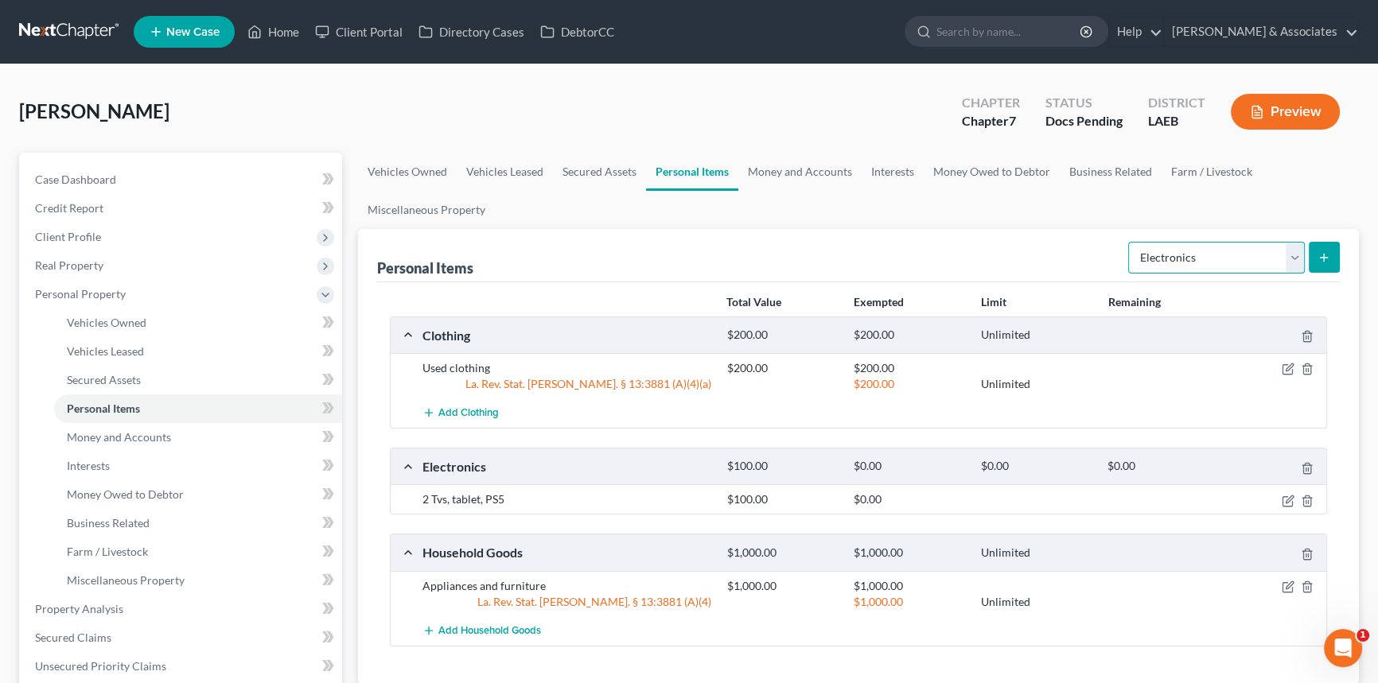
click at [1171, 257] on select "Select Item Type Clothing Collectibles Of Value Electronics Firearms Household …" at bounding box center [1216, 258] width 177 height 32
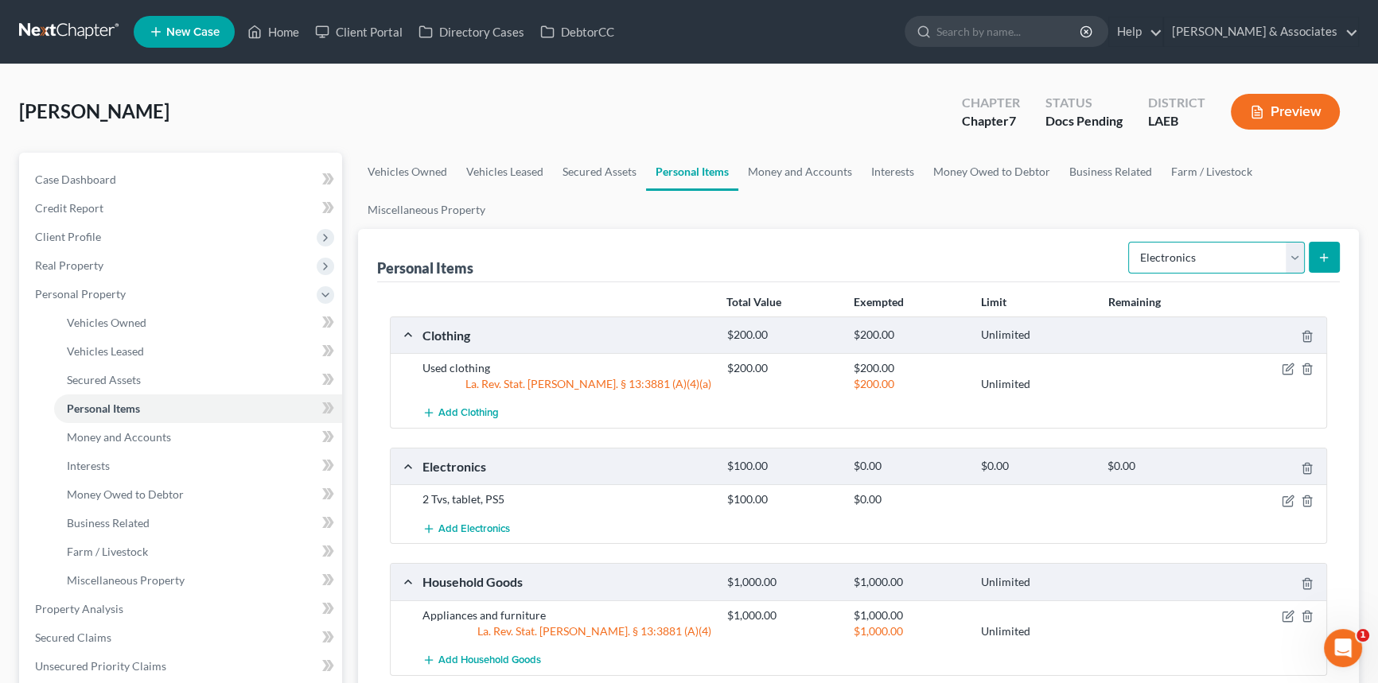
select select "firearms"
click at [1130, 242] on select "Select Item Type Clothing Collectibles Of Value Electronics Firearms Household …" at bounding box center [1216, 258] width 177 height 32
click at [1243, 263] on select "Select Item Type Clothing Collectibles Of Value Electronics Firearms Household …" at bounding box center [1216, 258] width 177 height 32
click at [1314, 258] on button "submit" at bounding box center [1324, 257] width 31 height 31
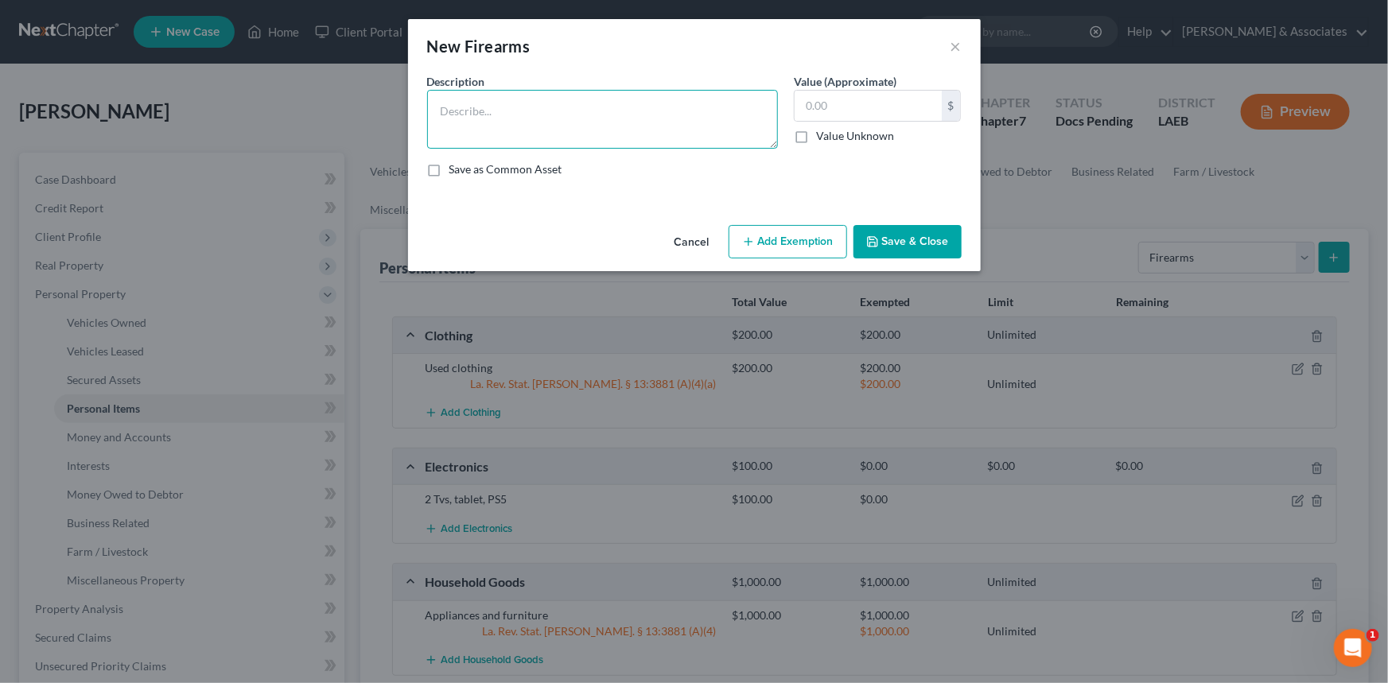
click at [617, 114] on textarea at bounding box center [602, 119] width 351 height 59
type textarea "Handgun"
click at [913, 103] on input "text" at bounding box center [868, 106] width 147 height 30
type input "200"
click at [803, 234] on button "Add Exemption" at bounding box center [788, 241] width 119 height 33
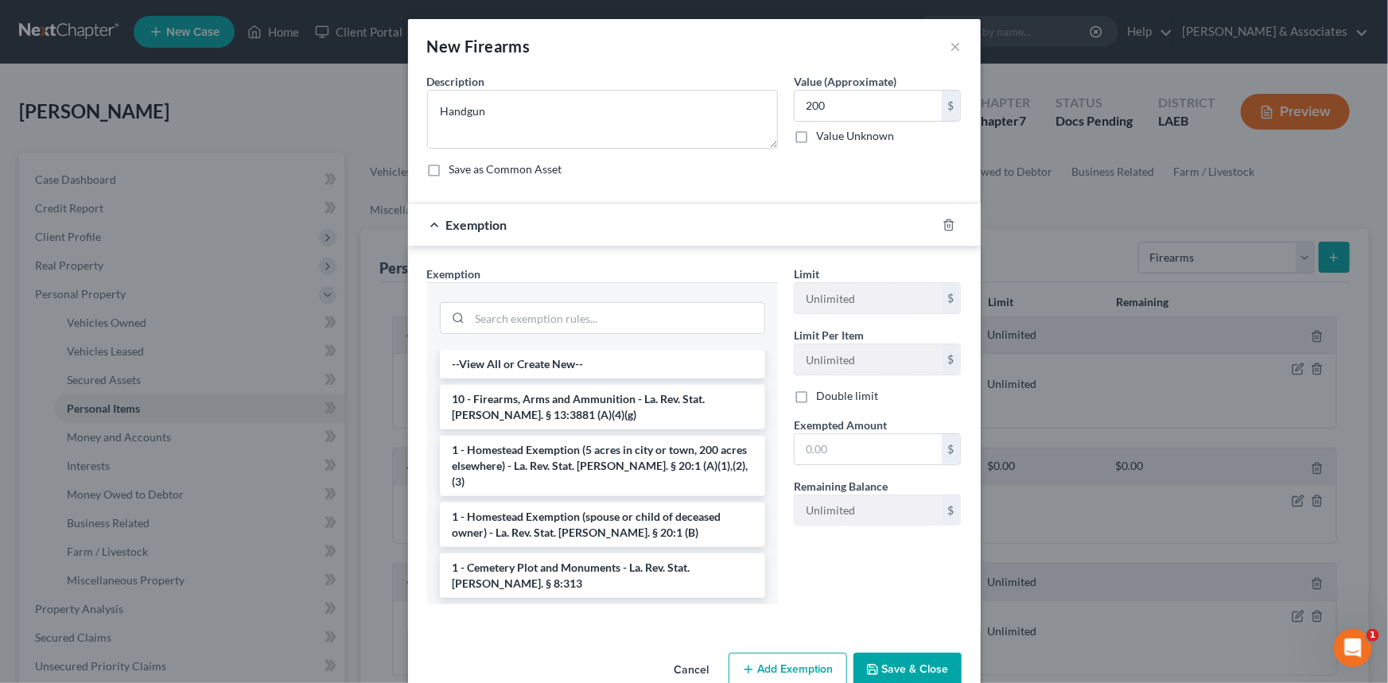
click at [548, 405] on li "10 - Firearms, Arms and Ammunition - La. Rev. Stat. Ann. § 13:3881 (A)(4)(g)" at bounding box center [602, 407] width 325 height 45
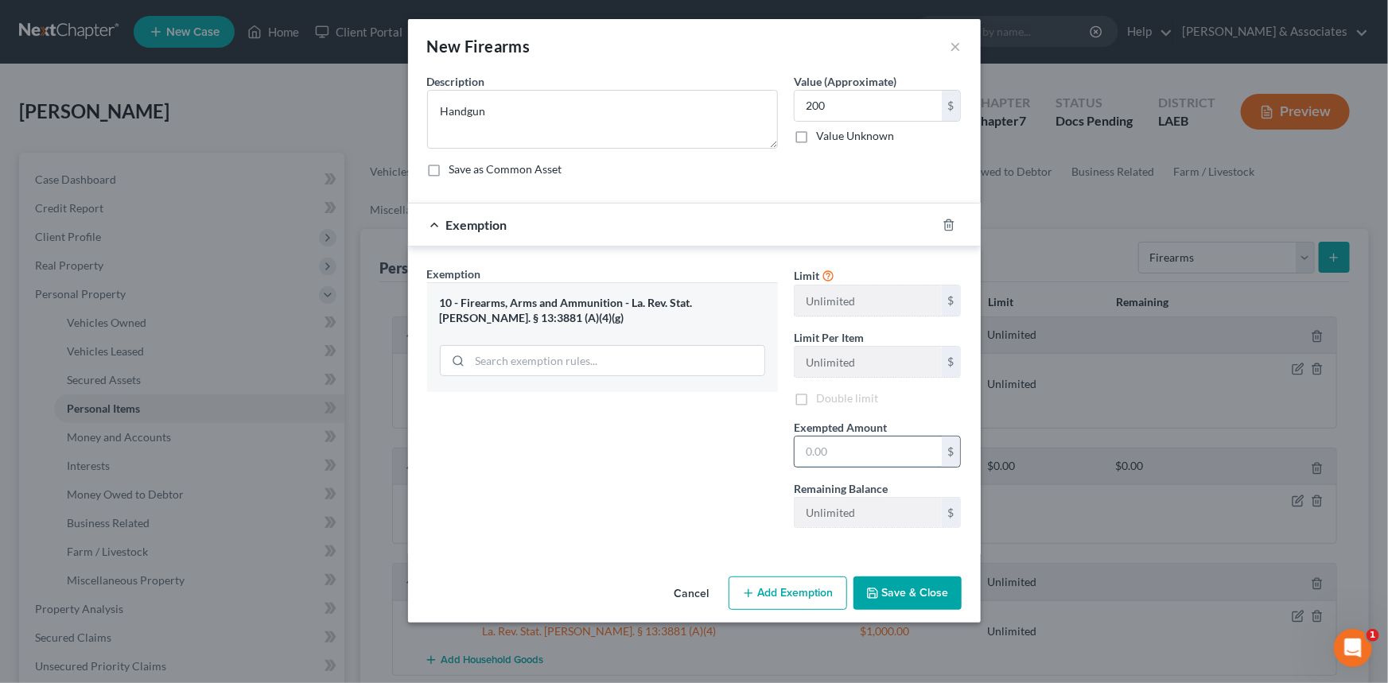
click at [820, 463] on input "text" at bounding box center [868, 452] width 147 height 30
type input "200"
click at [887, 582] on button "Save & Close" at bounding box center [908, 593] width 108 height 33
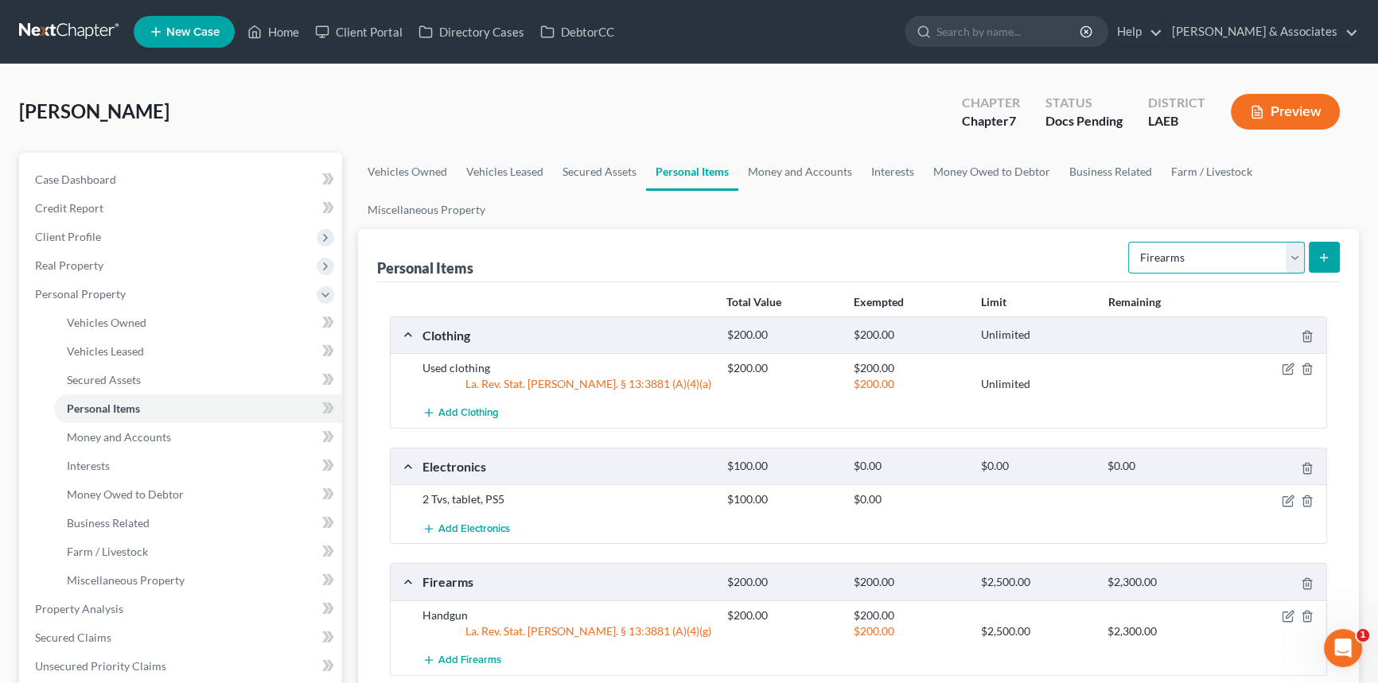
click at [1202, 255] on select "Select Item Type Clothing Collectibles Of Value Electronics Firearms Household …" at bounding box center [1216, 258] width 177 height 32
click at [1130, 242] on select "Select Item Type Clothing Collectibles Of Value Electronics Firearms Household …" at bounding box center [1216, 258] width 177 height 32
click at [1295, 260] on select "Select Item Type Clothing Collectibles Of Value Electronics Firearms Household …" at bounding box center [1216, 258] width 177 height 32
select select "jewelry"
click at [1130, 242] on select "Select Item Type Clothing Collectibles Of Value Electronics Firearms Household …" at bounding box center [1216, 258] width 177 height 32
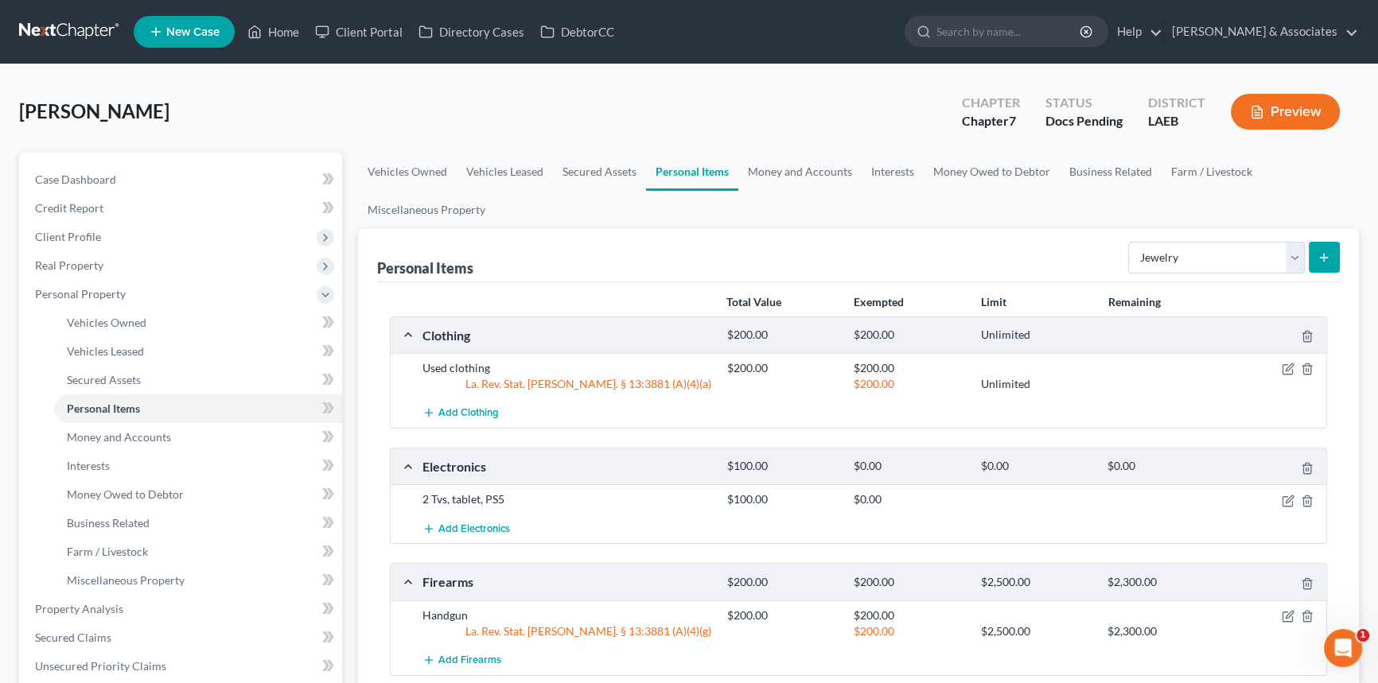
click at [1330, 247] on button "submit" at bounding box center [1324, 257] width 31 height 31
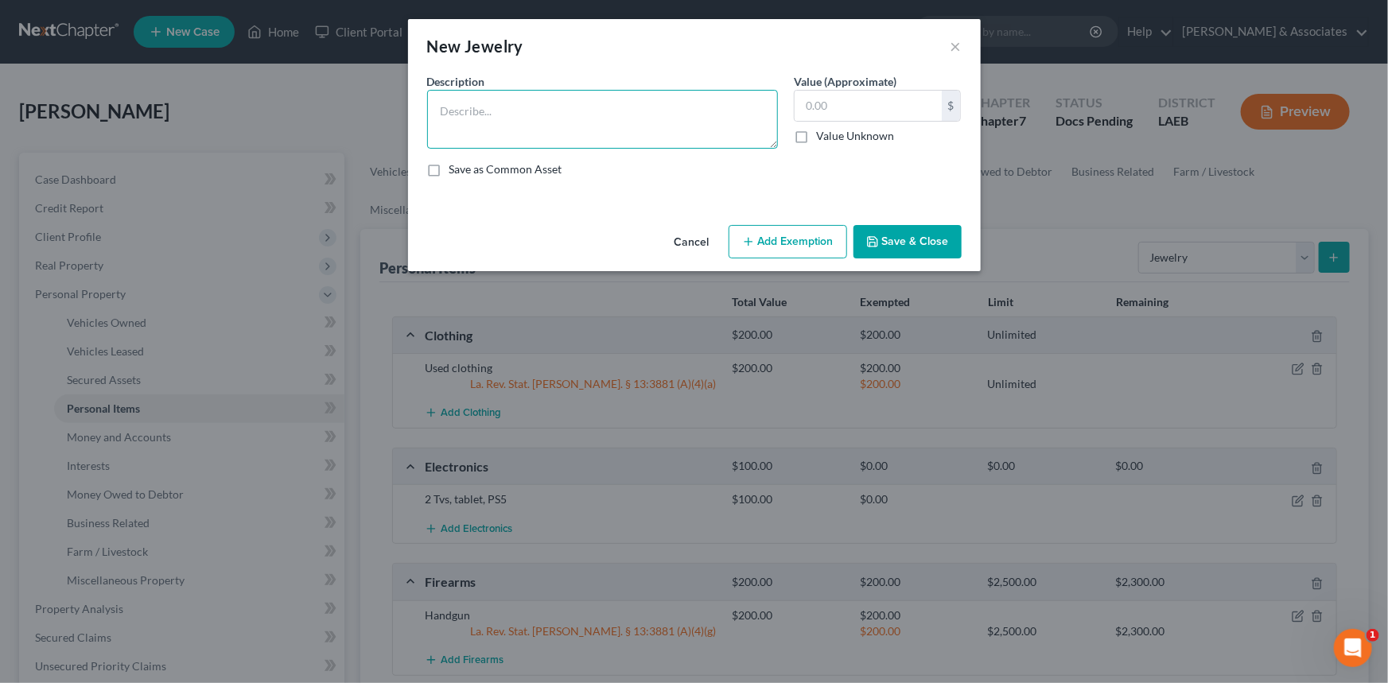
click at [485, 101] on textarea at bounding box center [602, 119] width 351 height 59
type textarea "Costume jewelry"
type input "10"
drag, startPoint x: 899, startPoint y: 236, endPoint x: 1080, endPoint y: 265, distance: 182.9
click at [900, 236] on button "Save & Close" at bounding box center [908, 241] width 108 height 33
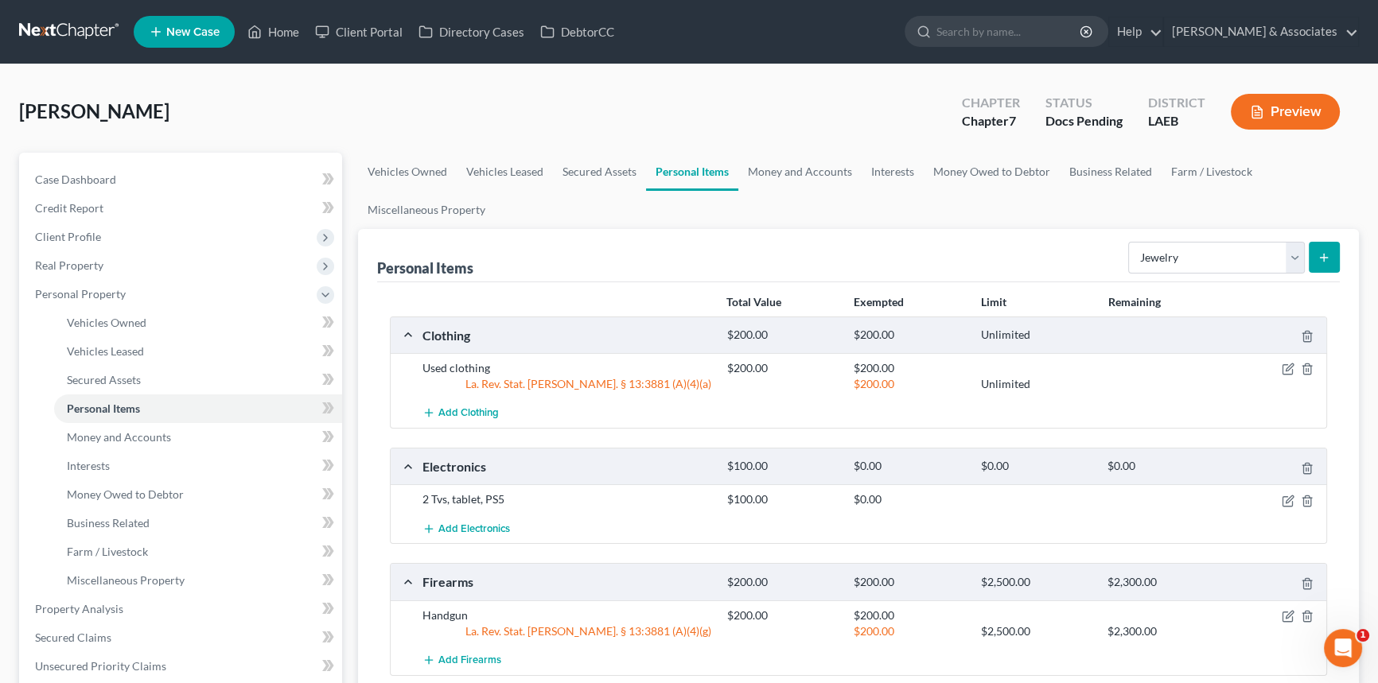
click at [1154, 250] on div at bounding box center [689, 341] width 1378 height 683
click at [1166, 249] on select "Select Item Type Clothing Collectibles Of Value Electronics Firearms Household …" at bounding box center [1216, 258] width 177 height 32
click at [1130, 242] on select "Select Item Type Clothing Collectibles Of Value Electronics Firearms Household …" at bounding box center [1216, 258] width 177 height 32
drag, startPoint x: 1245, startPoint y: 253, endPoint x: 1239, endPoint y: 268, distance: 16.4
click at [1245, 253] on select "Select Item Type Clothing Collectibles Of Value Electronics Firearms Household …" at bounding box center [1216, 258] width 177 height 32
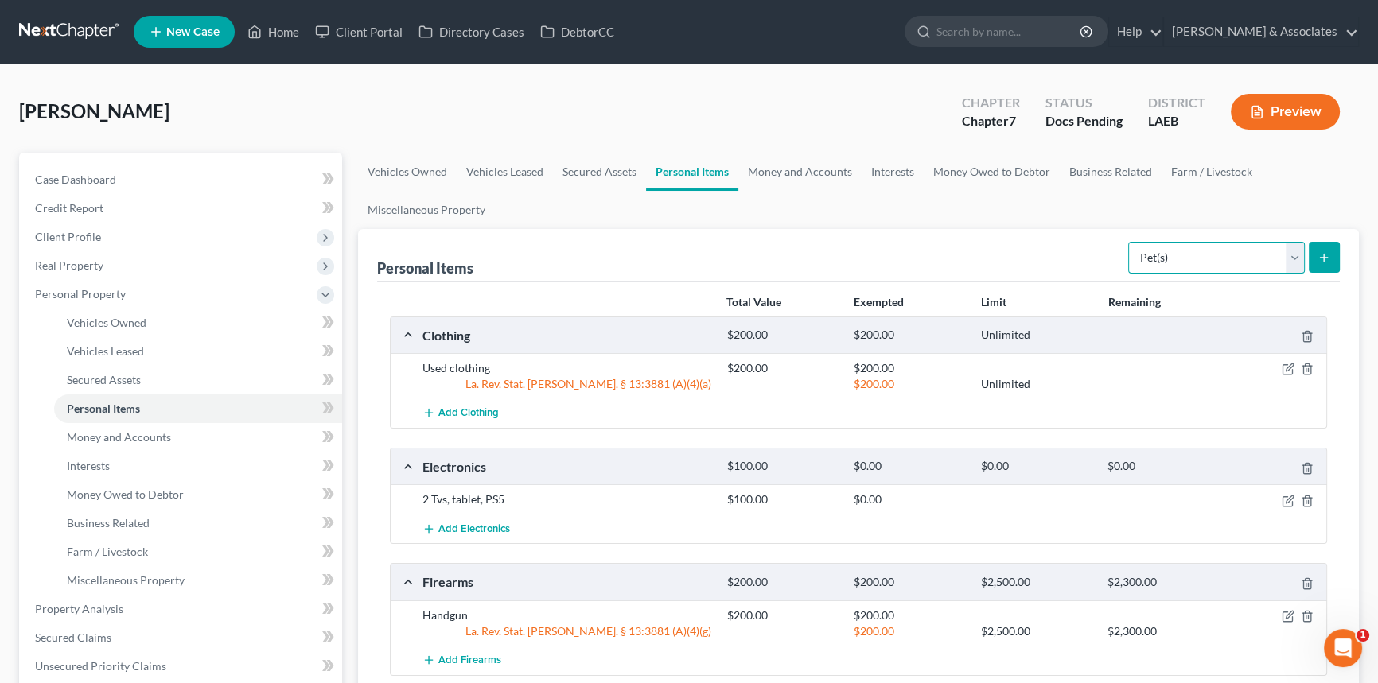
select select "sports_and_hobby_equipment"
click at [1130, 242] on select "Select Item Type Clothing Collectibles Of Value Electronics Firearms Household …" at bounding box center [1216, 258] width 177 height 32
click at [1321, 259] on icon "submit" at bounding box center [1324, 257] width 13 height 13
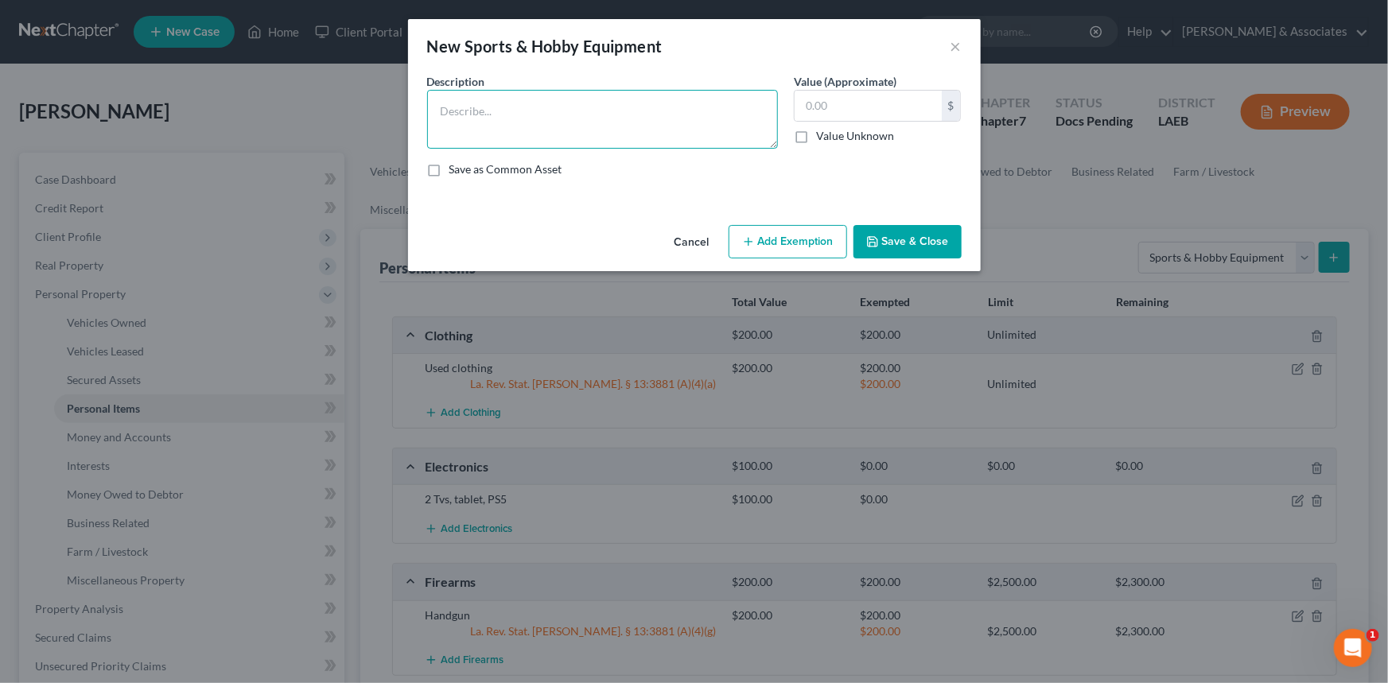
click at [557, 92] on textarea at bounding box center [602, 119] width 351 height 59
click at [696, 244] on button "Cancel" at bounding box center [692, 243] width 60 height 32
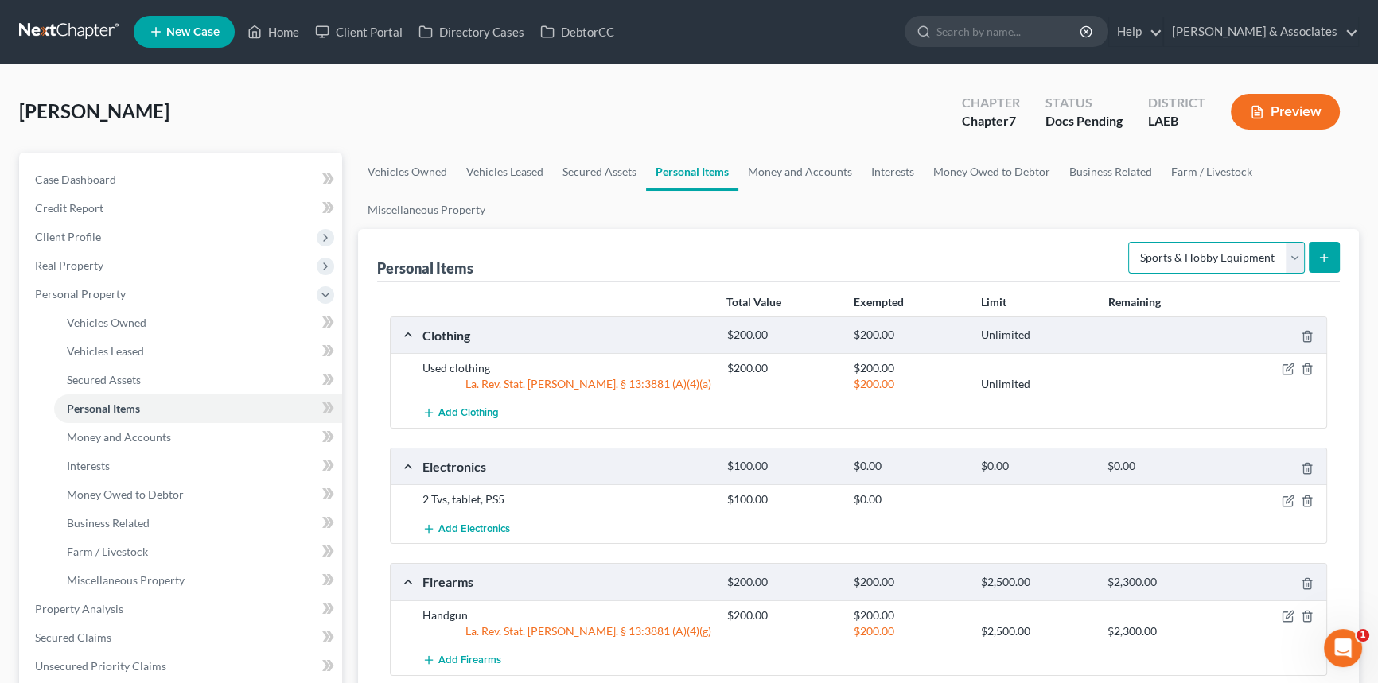
click at [1182, 255] on select "Select Item Type Clothing Collectibles Of Value Electronics Firearms Household …" at bounding box center [1216, 258] width 177 height 32
click at [876, 255] on div "Personal Items Select Item Type Clothing Collectibles Of Value Electronics Fire…" at bounding box center [858, 255] width 963 height 53
drag, startPoint x: 774, startPoint y: 169, endPoint x: 803, endPoint y: 181, distance: 30.7
click at [774, 169] on link "Money and Accounts" at bounding box center [799, 172] width 123 height 38
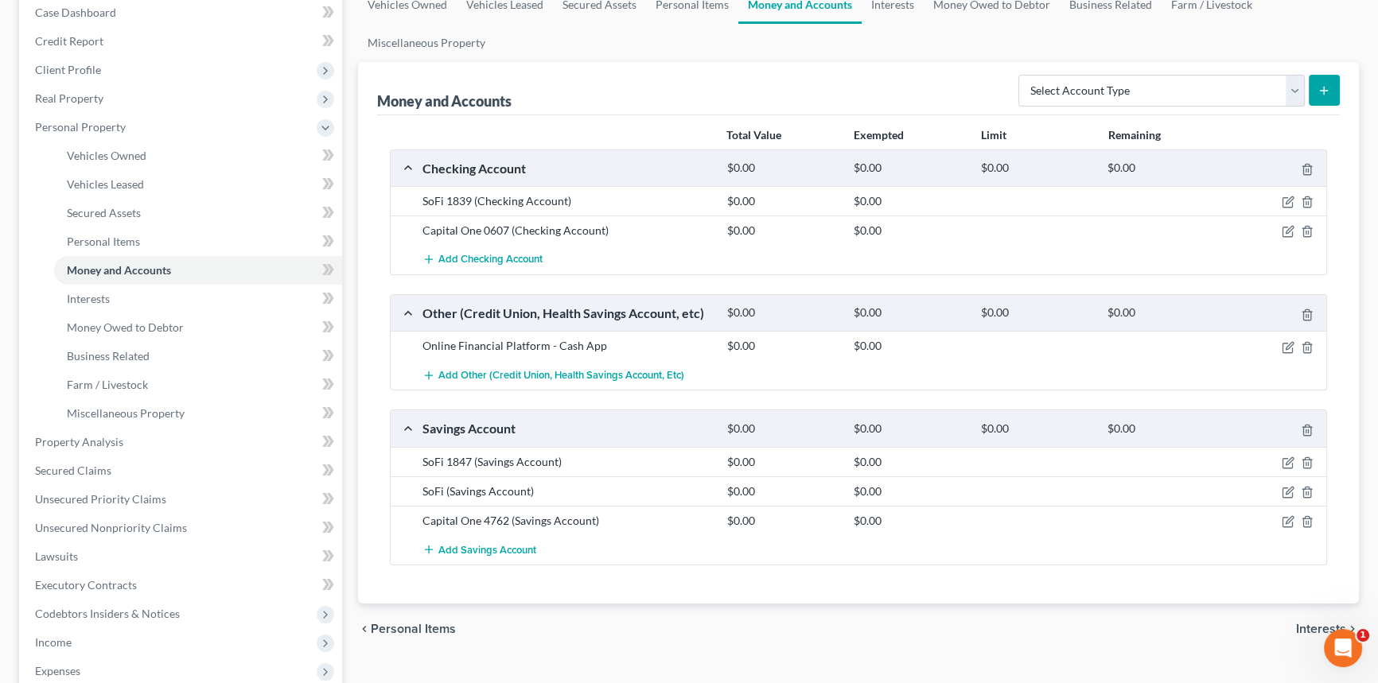
scroll to position [144, 0]
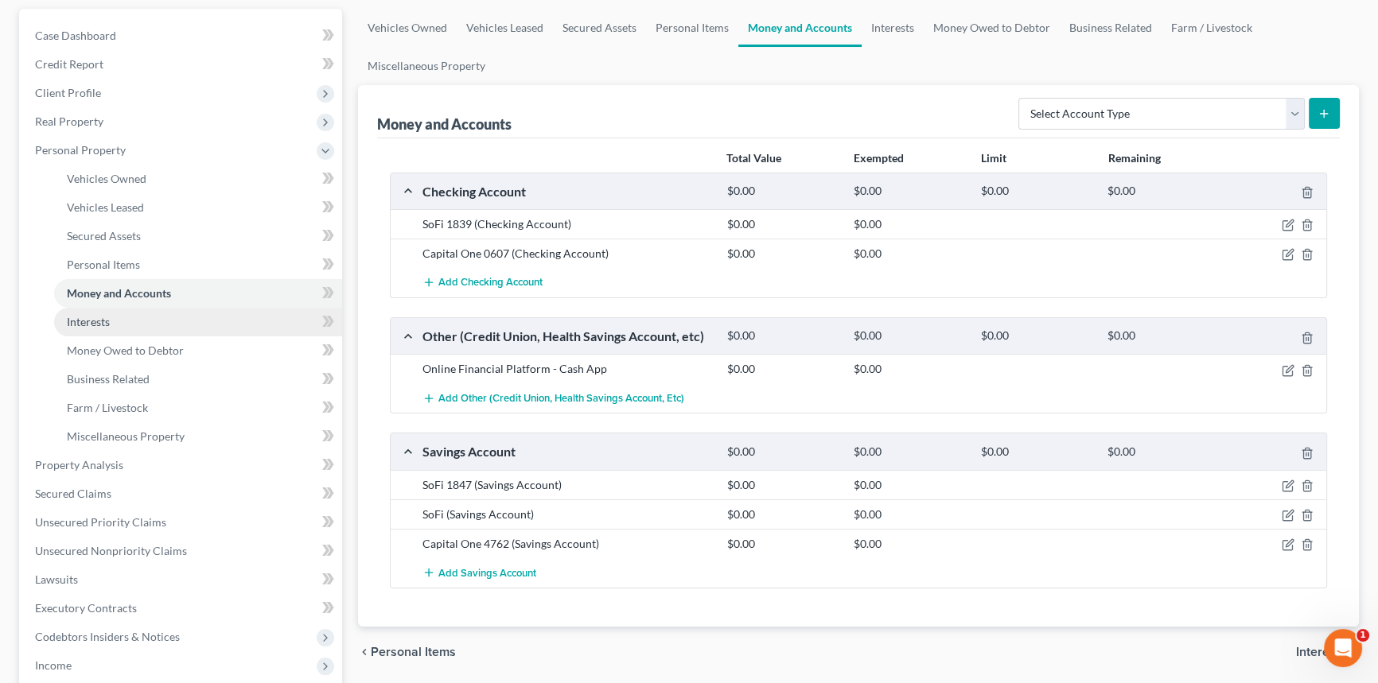
click at [121, 326] on link "Interests" at bounding box center [198, 322] width 288 height 29
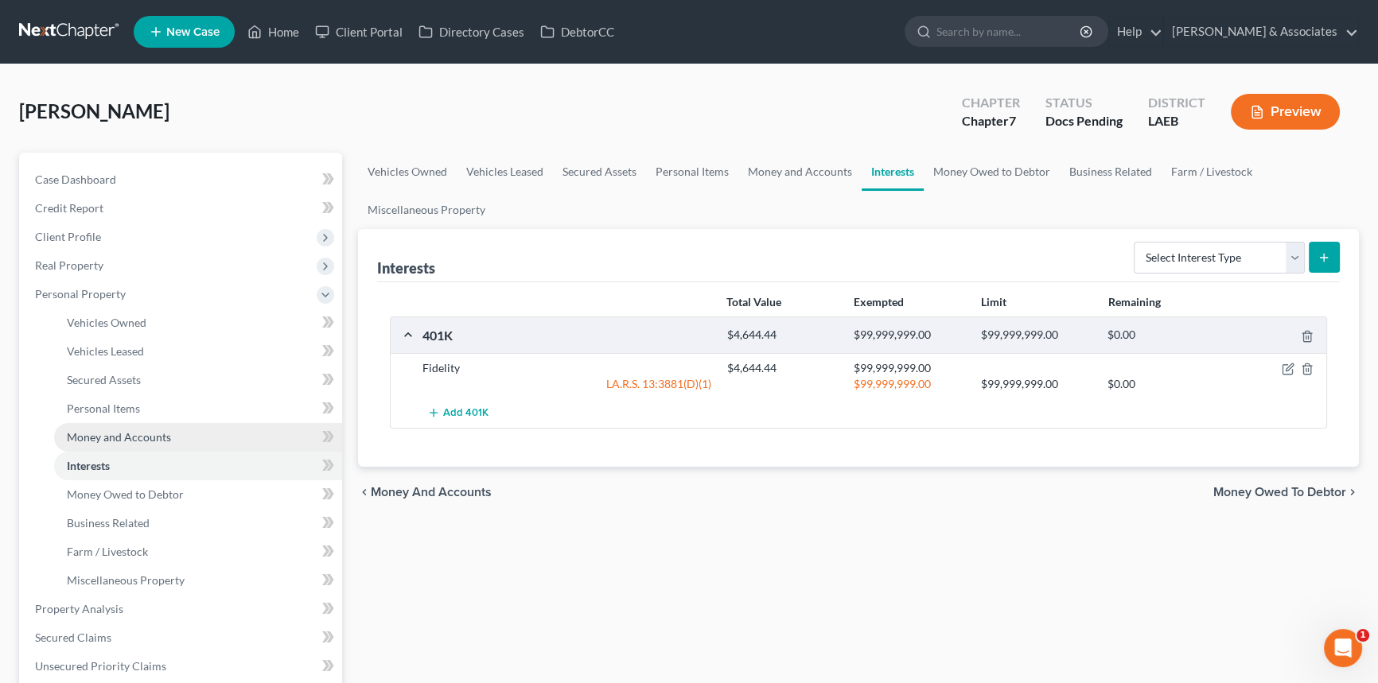
click at [185, 438] on link "Money and Accounts" at bounding box center [198, 437] width 288 height 29
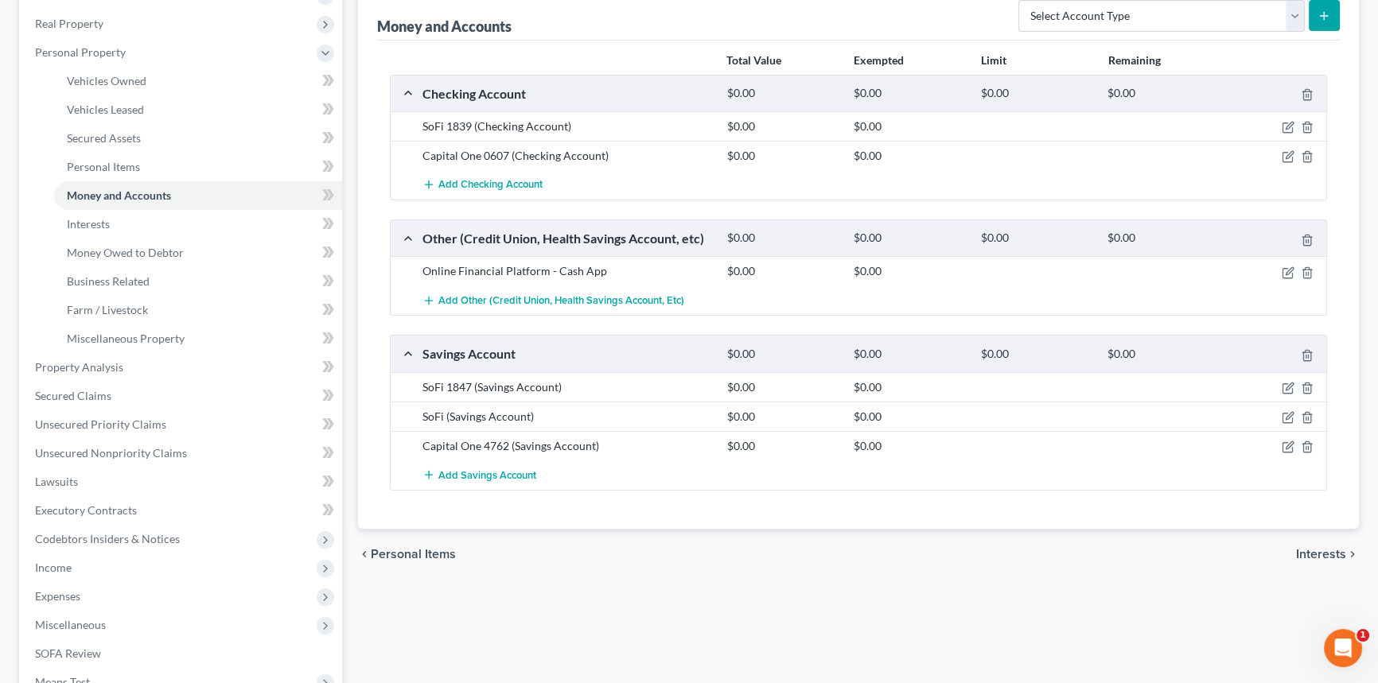
scroll to position [216, 0]
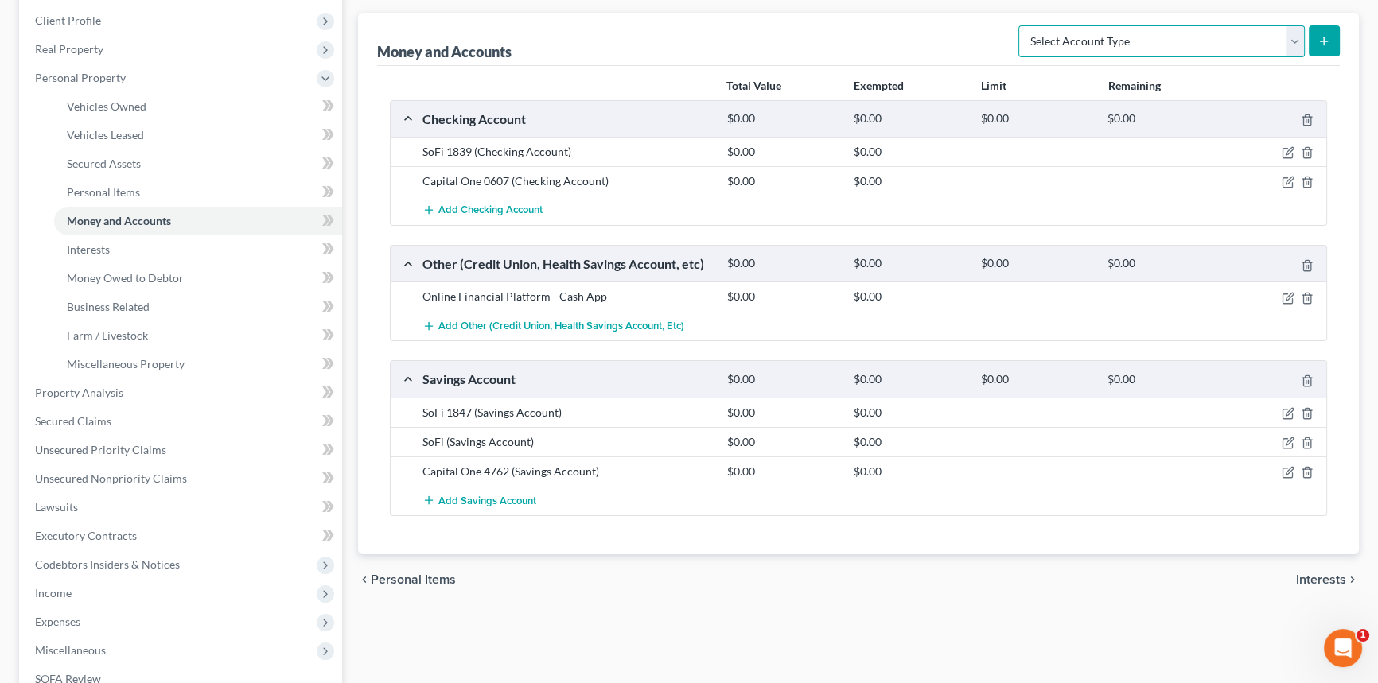
click at [1161, 31] on select "Select Account Type Brokerage Cash on Hand Certificates of Deposit Checking Acc…" at bounding box center [1161, 41] width 286 height 32
select select "checking"
click at [1022, 25] on select "Select Account Type Brokerage Cash on Hand Certificates of Deposit Checking Acc…" at bounding box center [1161, 41] width 286 height 32
click at [1330, 45] on icon "submit" at bounding box center [1324, 41] width 13 height 13
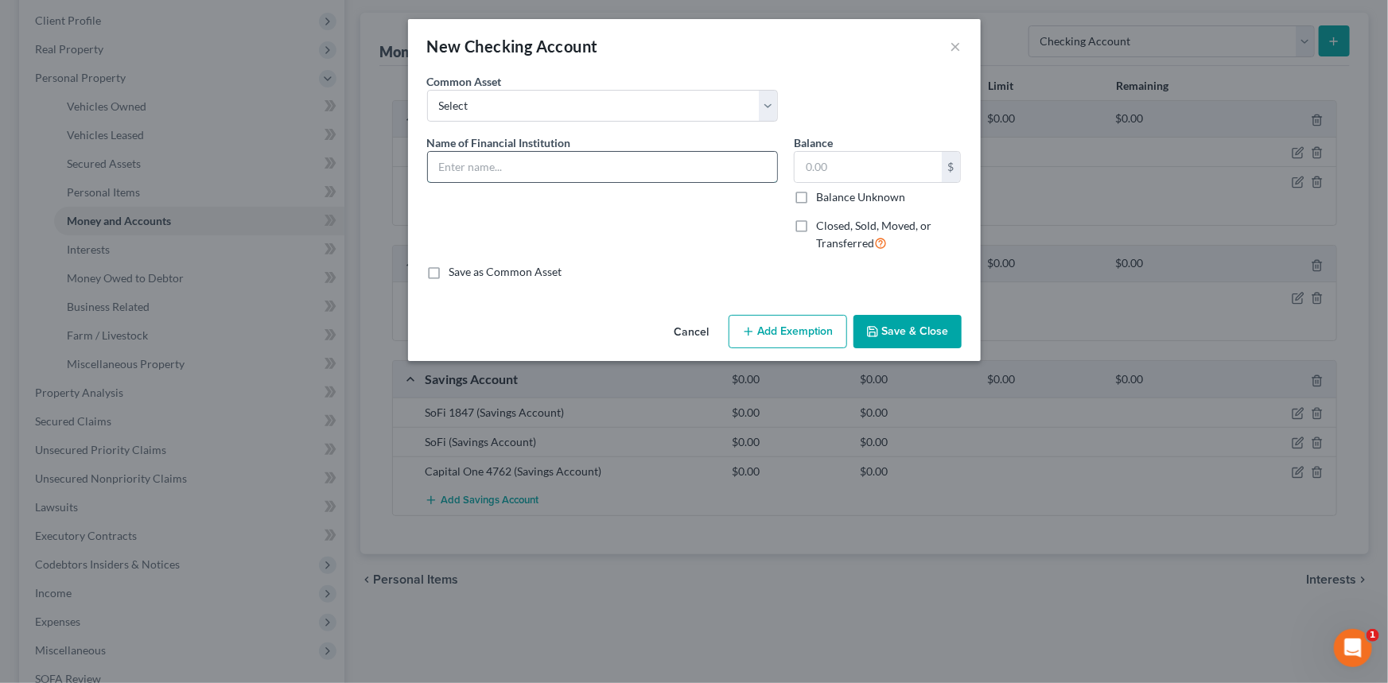
click at [577, 173] on input "text" at bounding box center [602, 167] width 349 height 30
type input "US Alliance Saving"
click at [693, 337] on button "Cancel" at bounding box center [692, 333] width 60 height 32
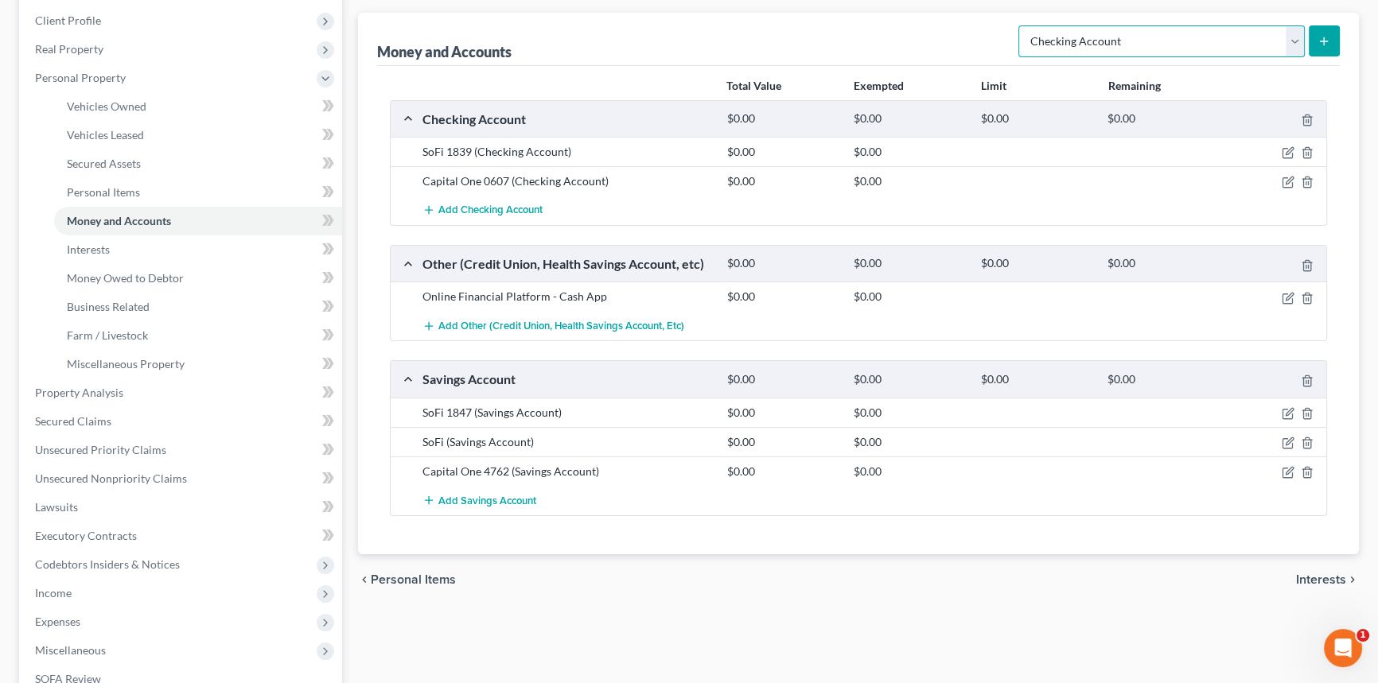
click at [1171, 47] on select "Select Account Type Brokerage Cash on Hand Certificates of Deposit Checking Acc…" at bounding box center [1161, 41] width 286 height 32
select select "savings"
click at [1022, 25] on select "Select Account Type Brokerage Cash on Hand Certificates of Deposit Checking Acc…" at bounding box center [1161, 41] width 286 height 32
click at [1333, 34] on button "submit" at bounding box center [1324, 40] width 31 height 31
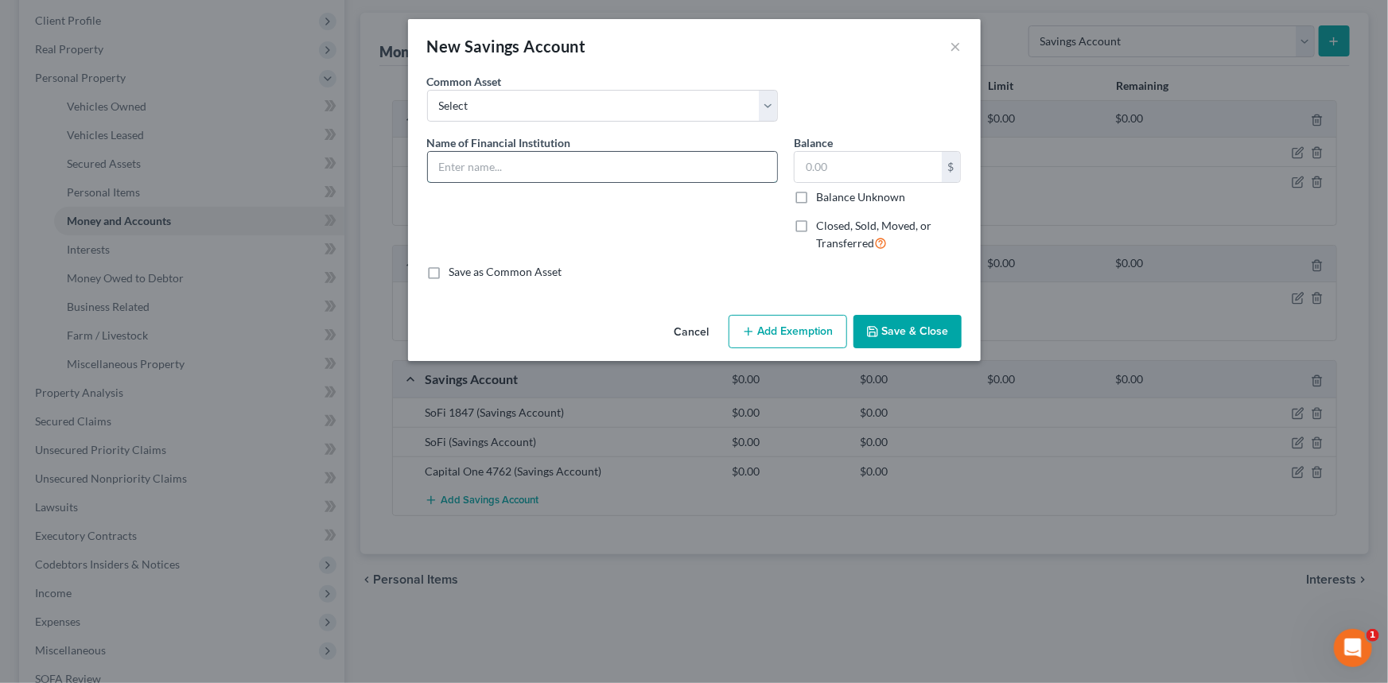
click at [722, 158] on input "text" at bounding box center [602, 167] width 349 height 30
type input "US Alliance Saving"
click at [866, 166] on input "text" at bounding box center [868, 167] width 147 height 30
type input "100"
click at [926, 345] on button "Save & Close" at bounding box center [908, 331] width 108 height 33
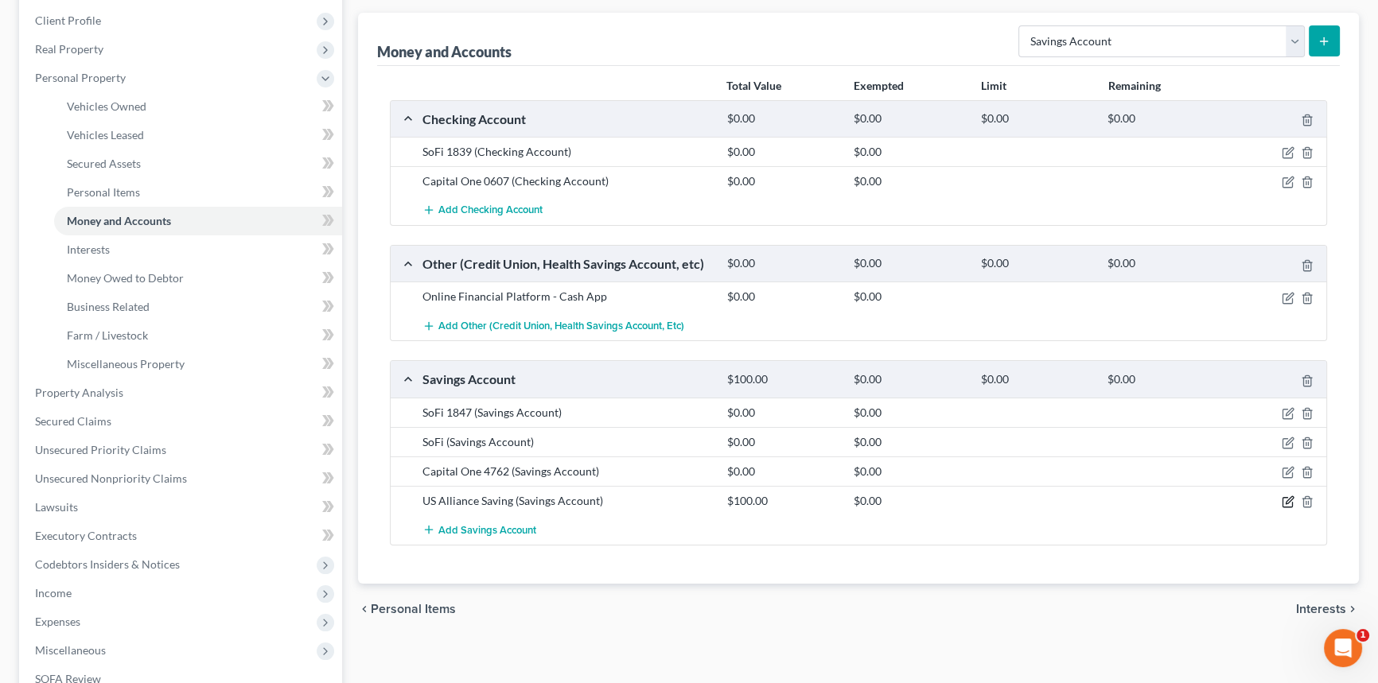
click at [1283, 500] on icon "button" at bounding box center [1288, 502] width 13 height 13
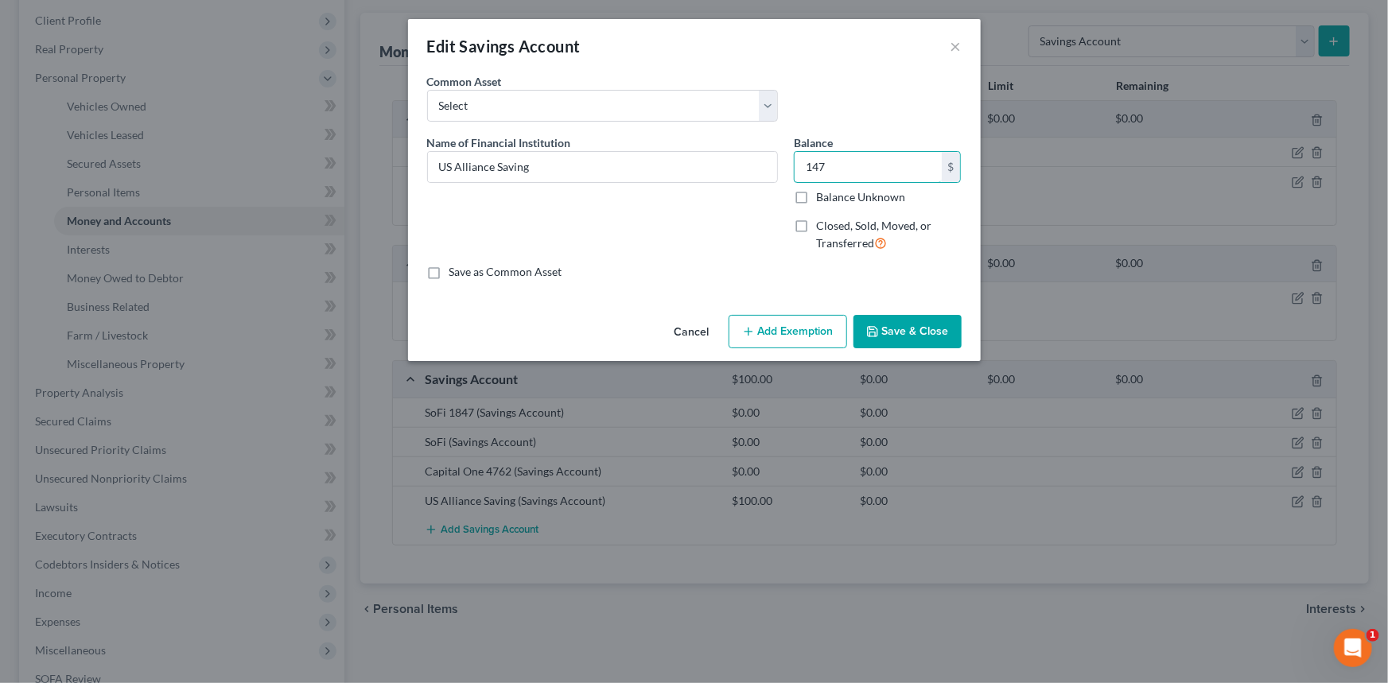
type input "147"
click at [930, 318] on button "Save & Close" at bounding box center [908, 331] width 108 height 33
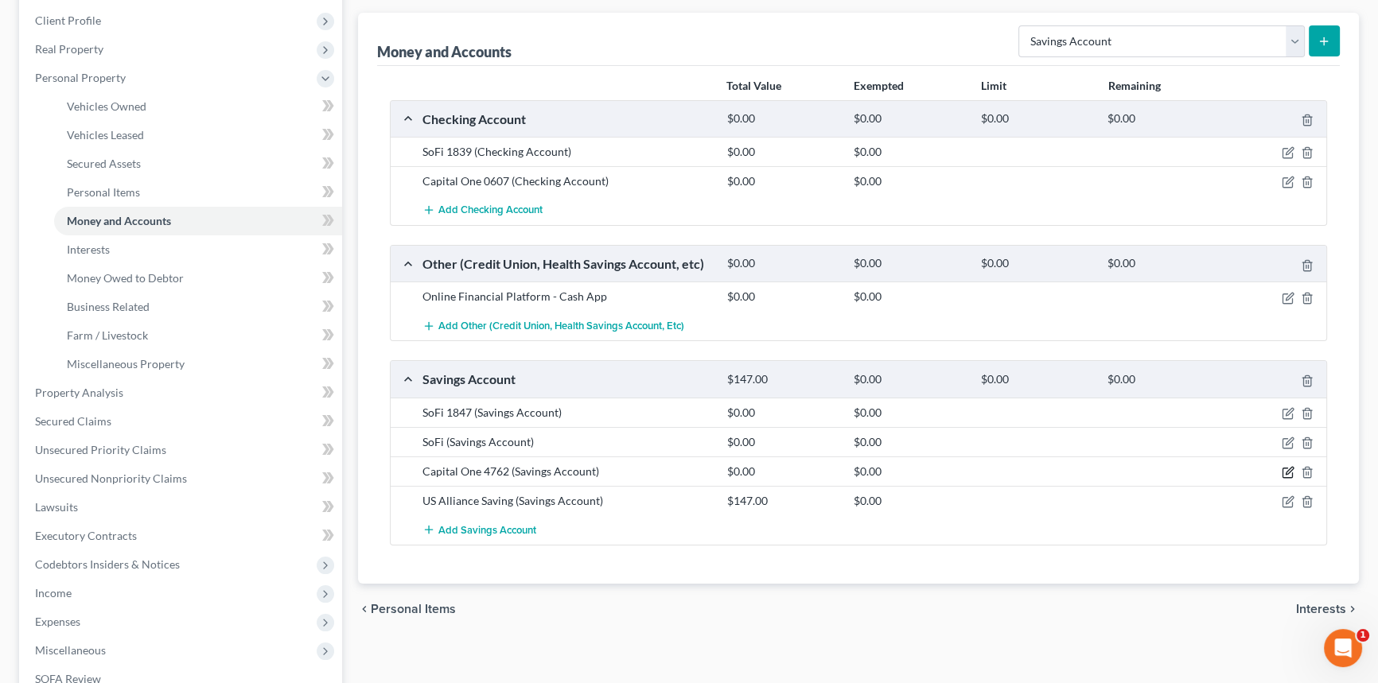
click at [1290, 471] on icon "button" at bounding box center [1288, 472] width 13 height 13
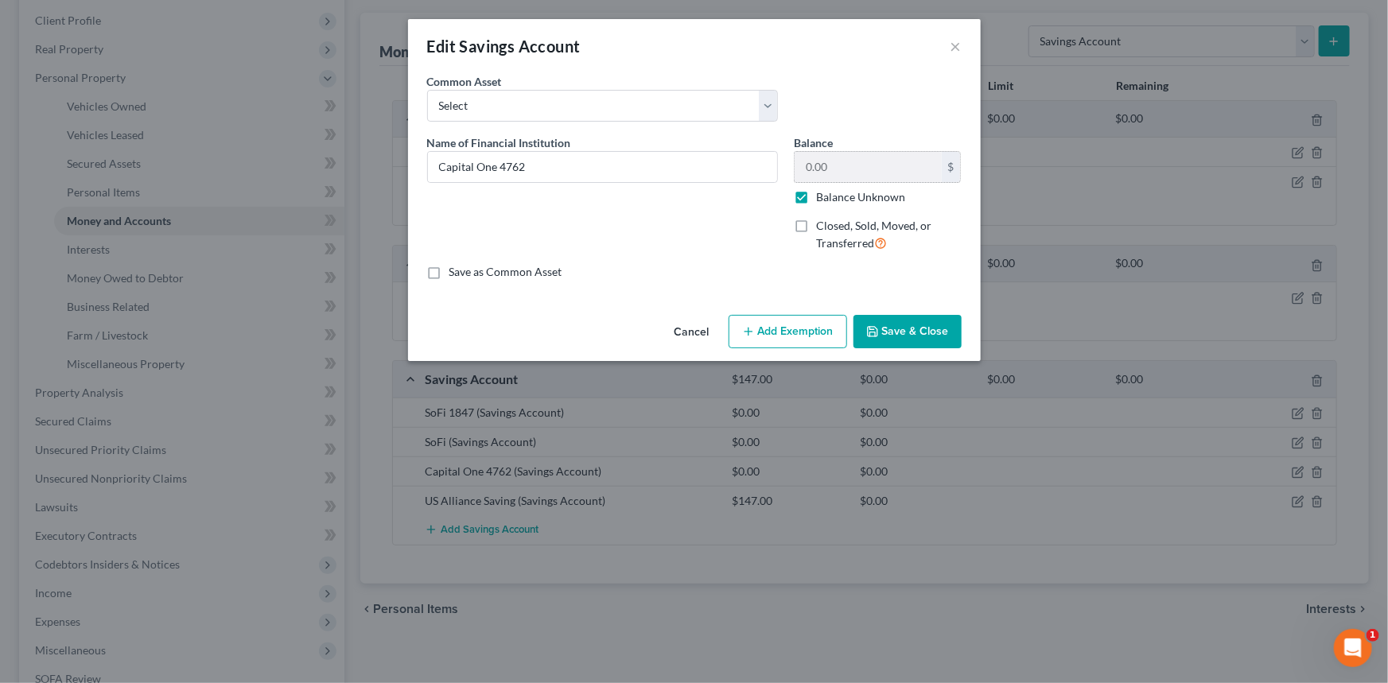
click at [875, 198] on label "Balance Unknown" at bounding box center [860, 197] width 89 height 16
click at [833, 198] on input "Balance Unknown" at bounding box center [828, 194] width 10 height 10
checkbox input "false"
click at [882, 177] on input "0.00" at bounding box center [868, 167] width 147 height 30
type input "40"
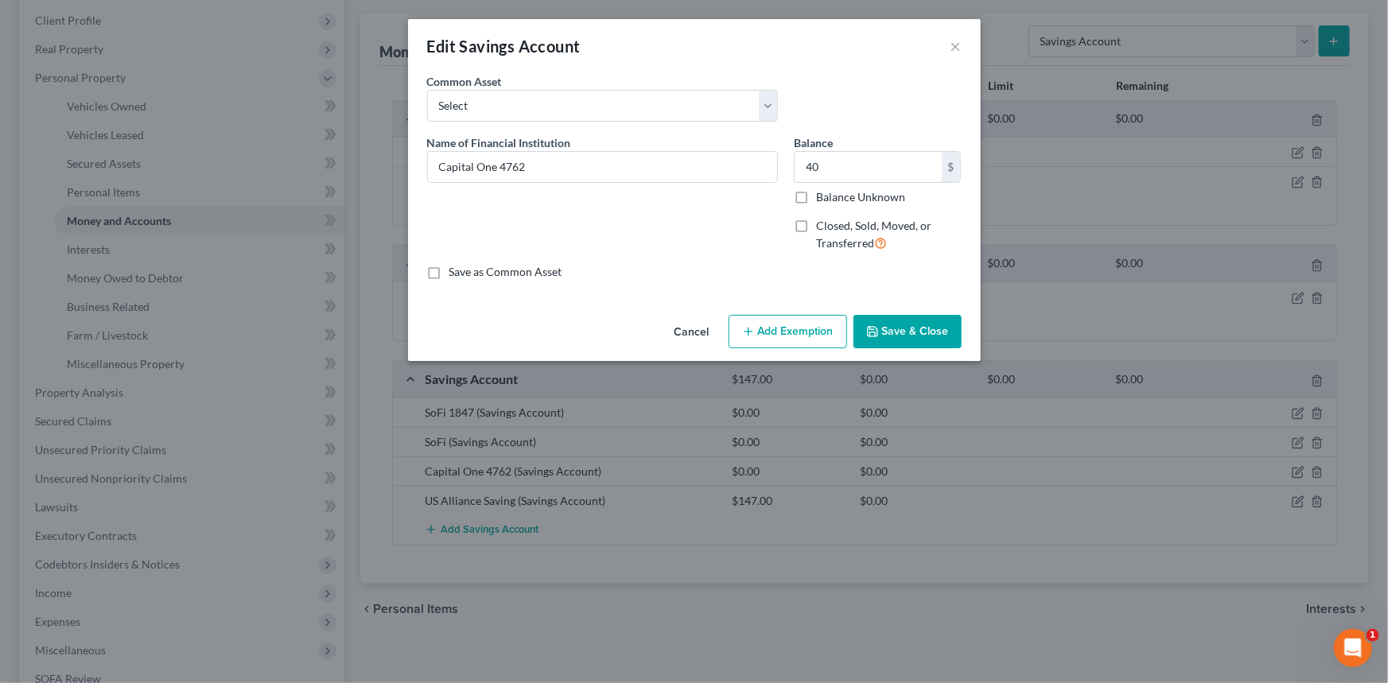
click at [917, 329] on button "Save & Close" at bounding box center [908, 331] width 108 height 33
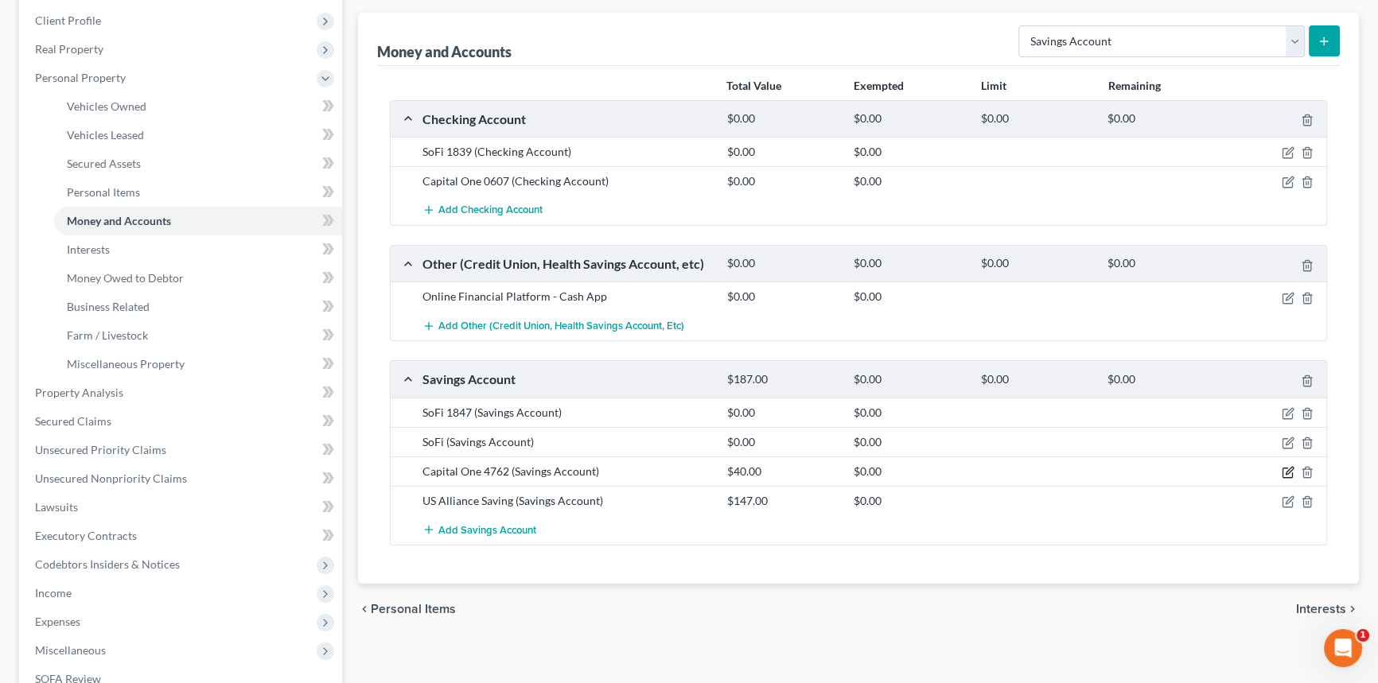
click at [1286, 469] on icon "button" at bounding box center [1288, 472] width 13 height 13
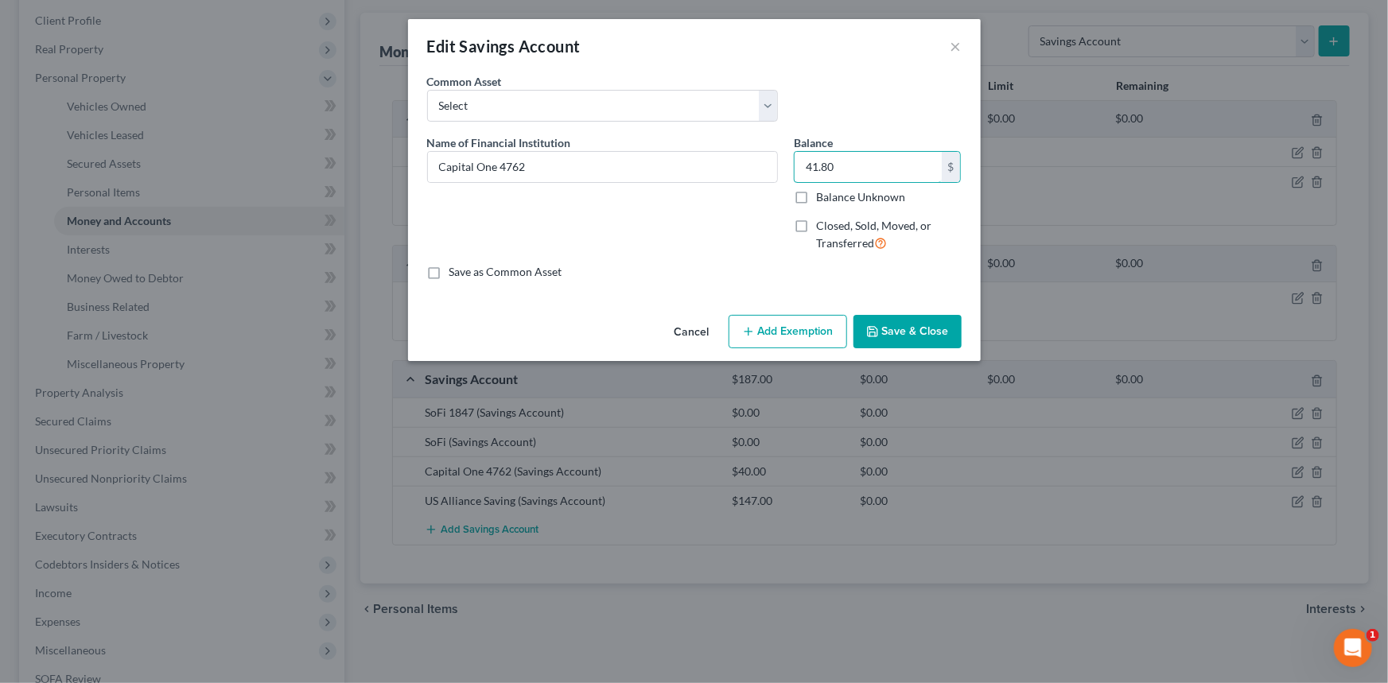
type input "41.80"
click at [897, 320] on button "Save & Close" at bounding box center [908, 331] width 108 height 33
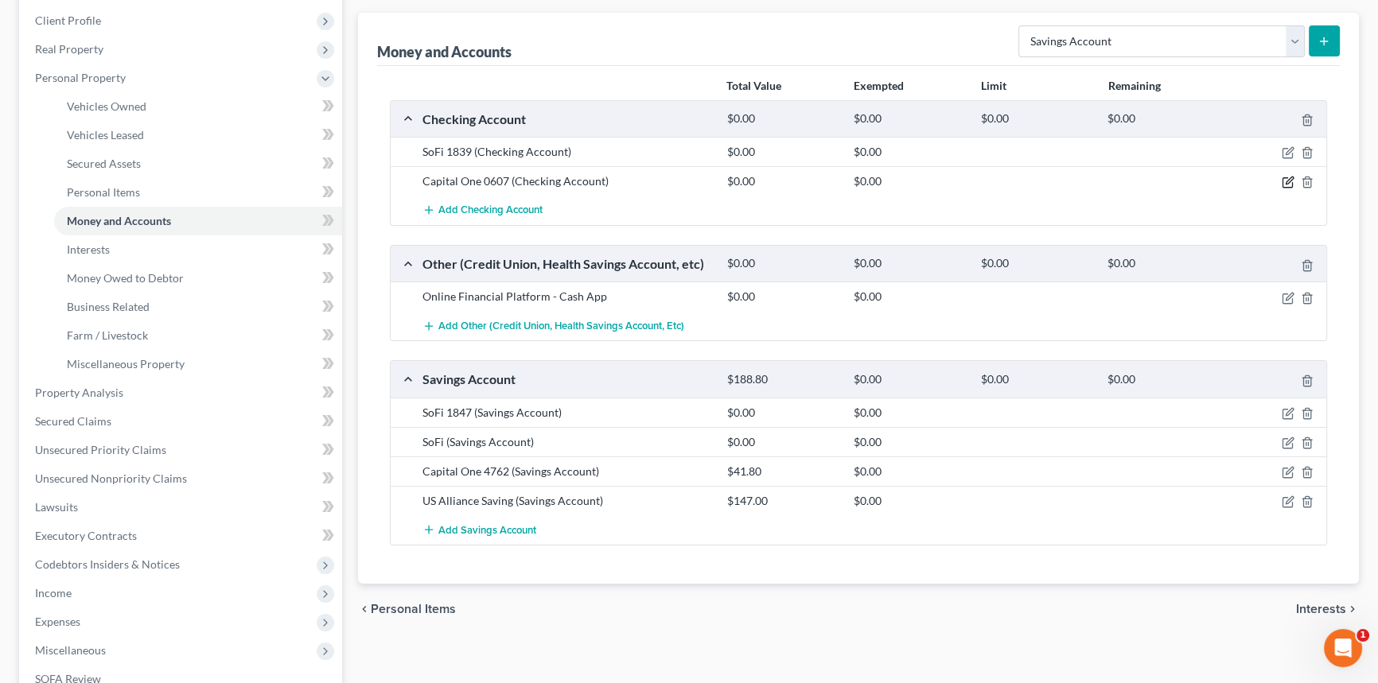
click at [1284, 180] on icon "button" at bounding box center [1288, 182] width 13 height 13
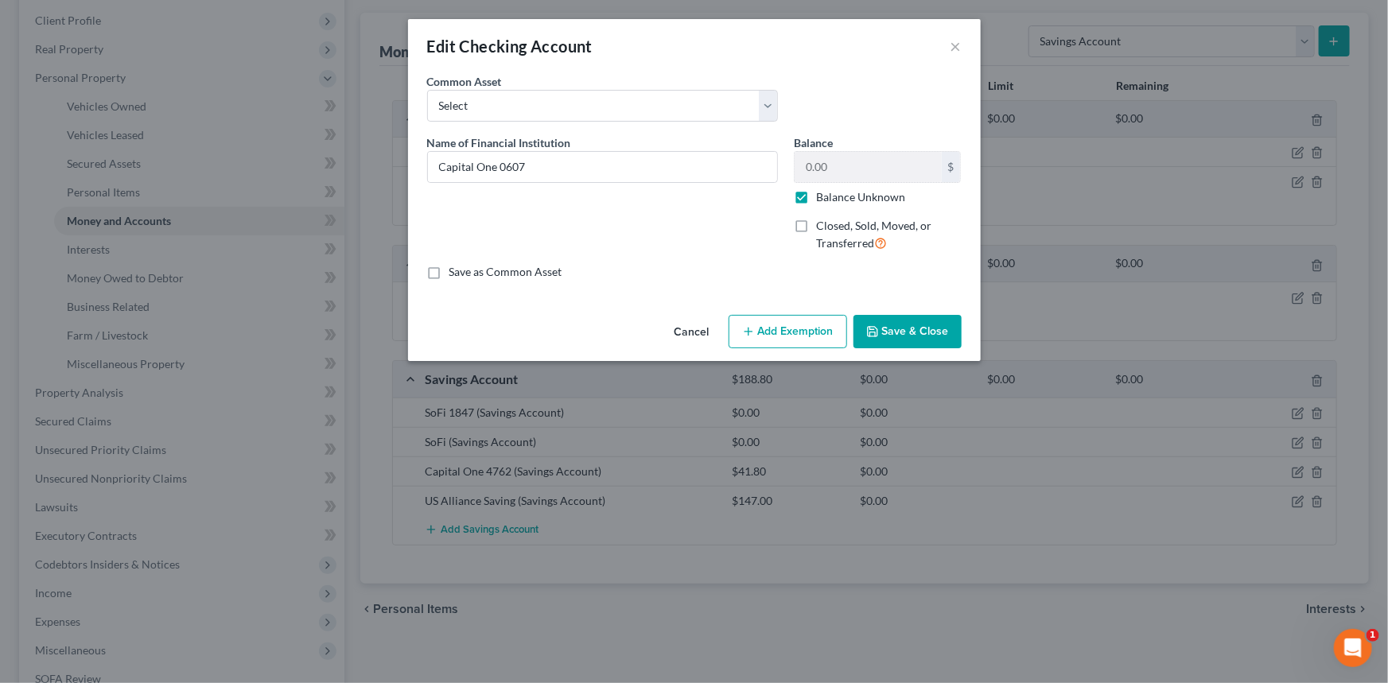
click at [838, 193] on label "Balance Unknown" at bounding box center [860, 197] width 89 height 16
click at [833, 193] on input "Balance Unknown" at bounding box center [828, 194] width 10 height 10
checkbox input "false"
click at [862, 169] on input "0.00" at bounding box center [868, 167] width 147 height 30
type input "31"
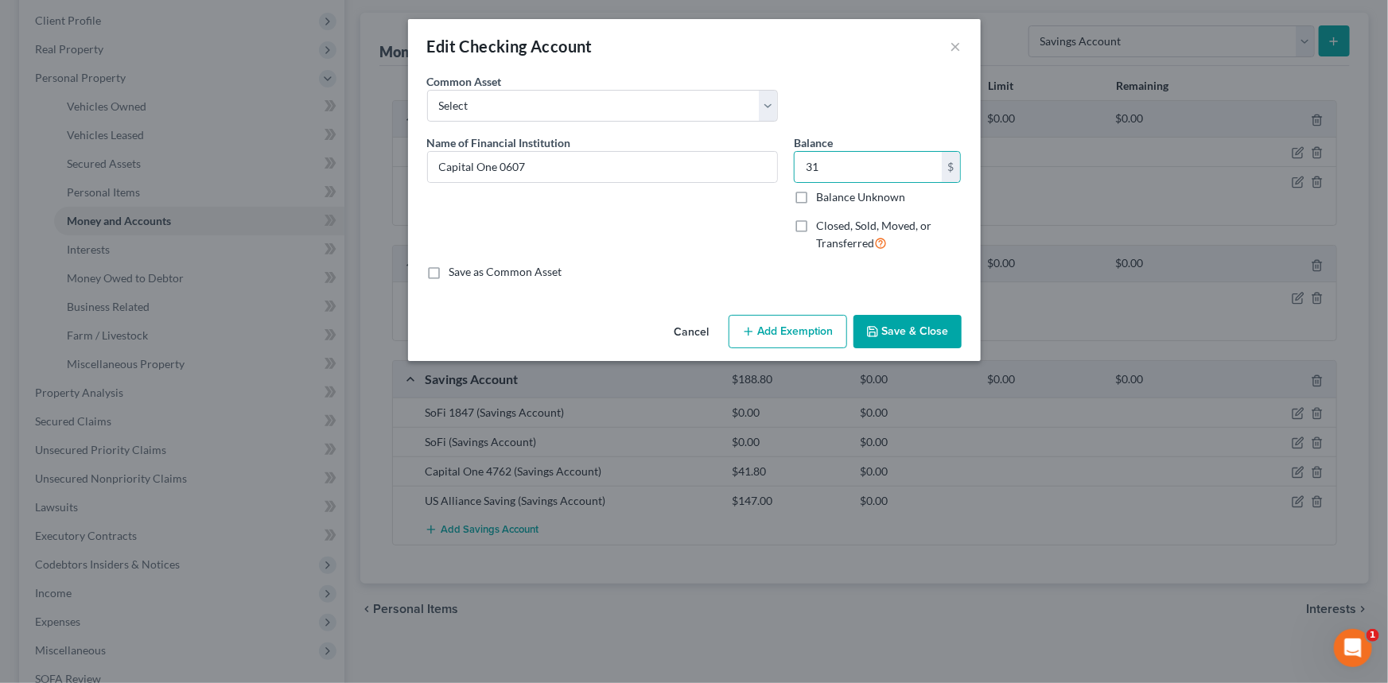
click at [893, 313] on div "Cancel Add Exemption Save & Close" at bounding box center [694, 335] width 573 height 53
click at [897, 316] on button "Save & Close" at bounding box center [908, 331] width 108 height 33
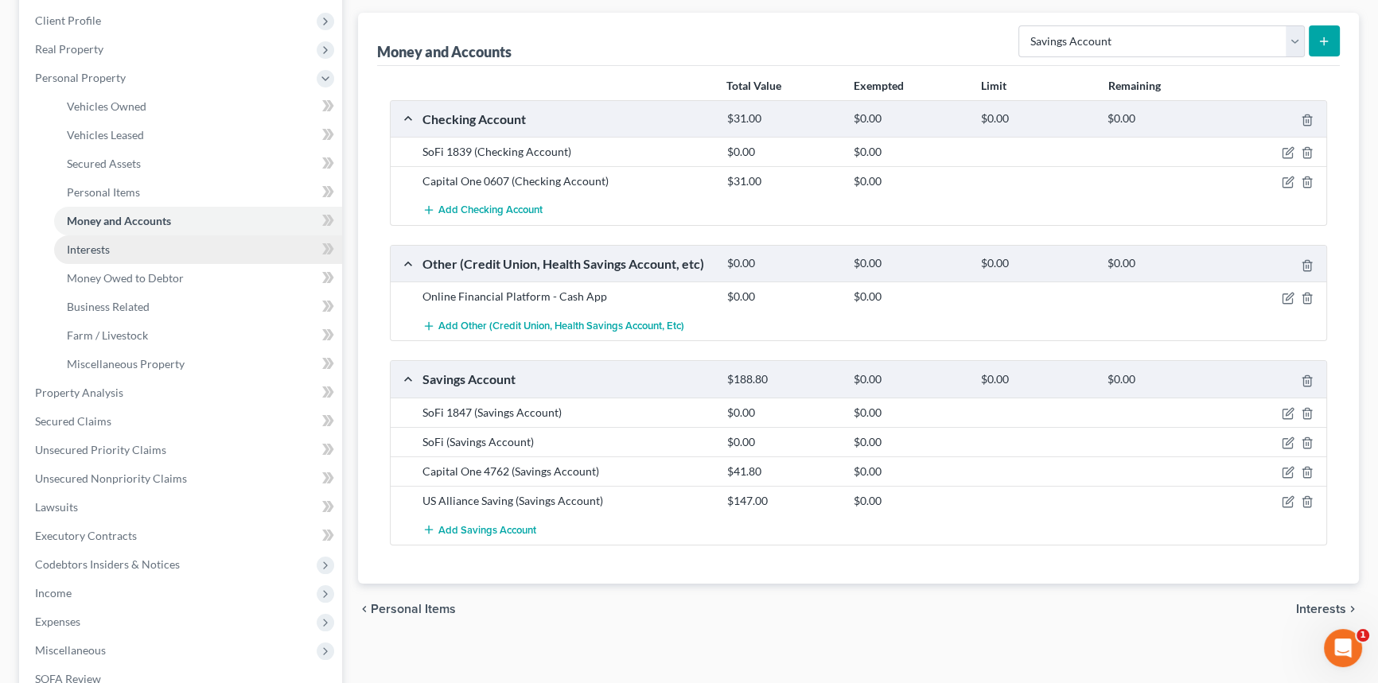
click at [165, 259] on link "Interests" at bounding box center [198, 250] width 288 height 29
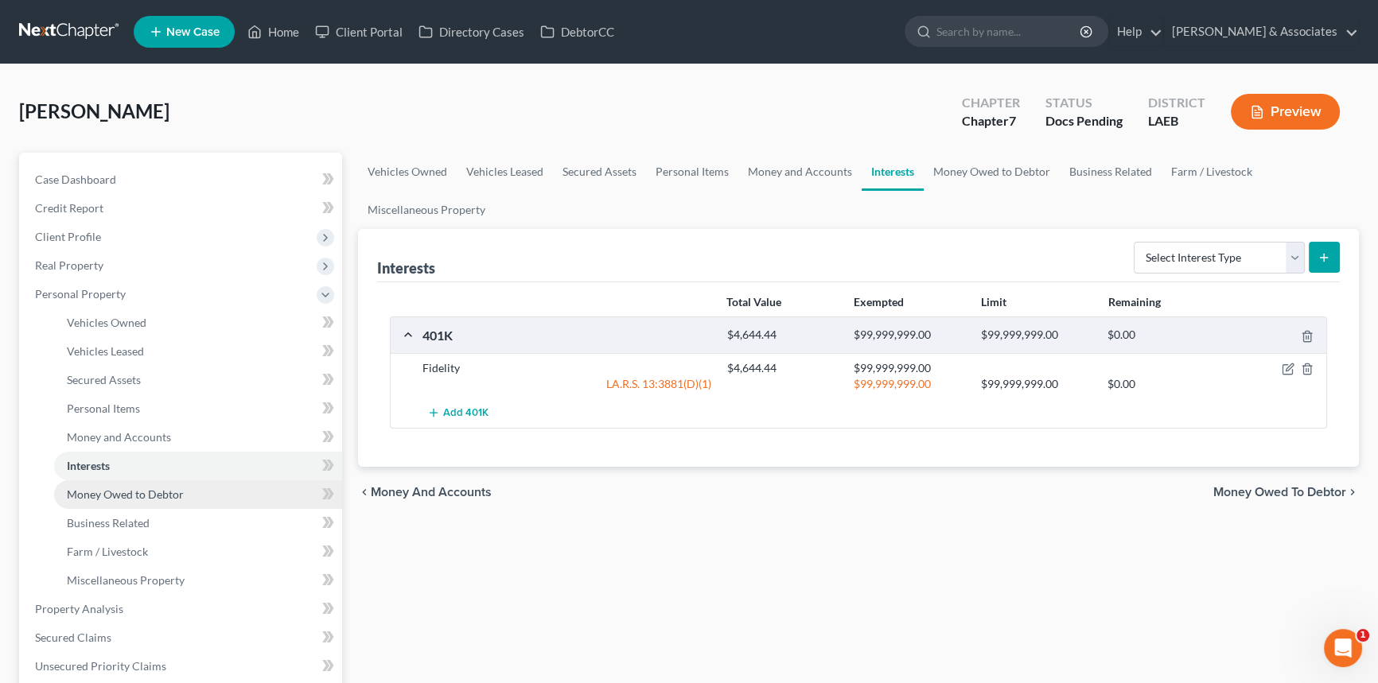
drag, startPoint x: 170, startPoint y: 488, endPoint x: 220, endPoint y: 485, distance: 49.4
click at [170, 488] on span "Money Owed to Debtor" at bounding box center [125, 495] width 117 height 14
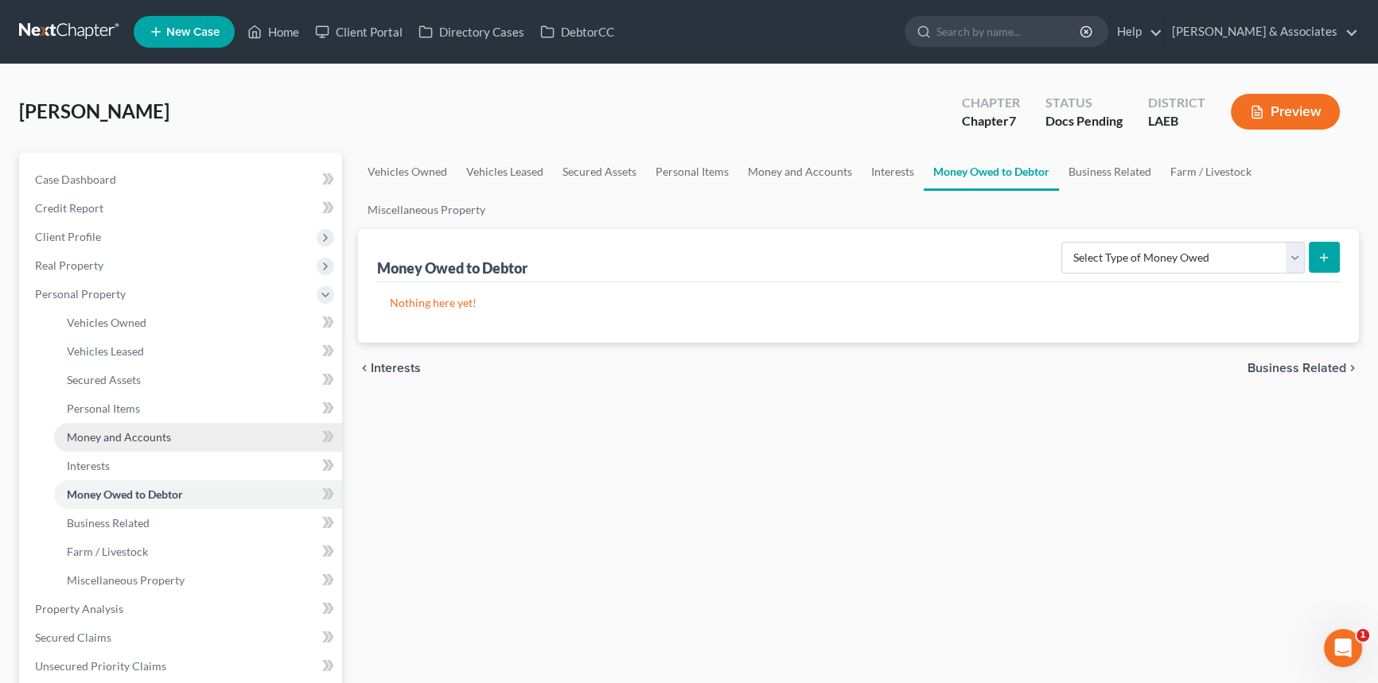
click at [135, 431] on span "Money and Accounts" at bounding box center [119, 437] width 104 height 14
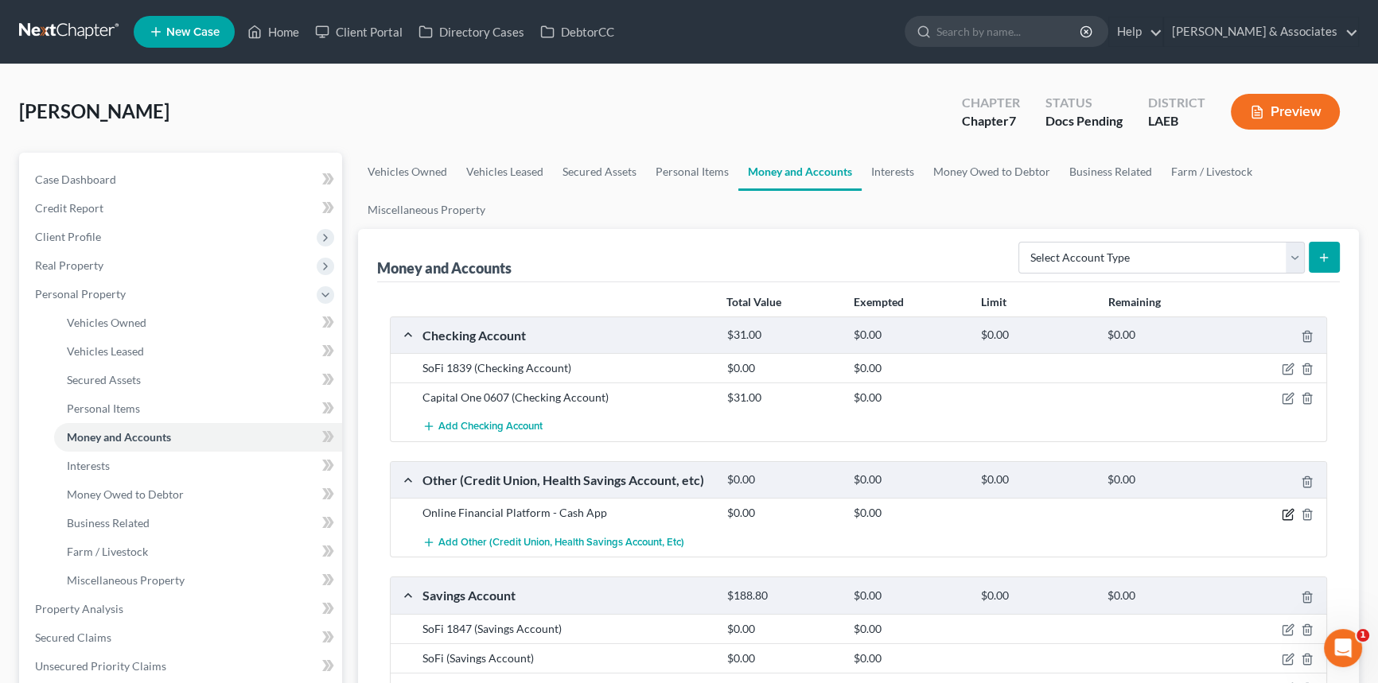
click at [1284, 508] on icon "button" at bounding box center [1288, 514] width 13 height 13
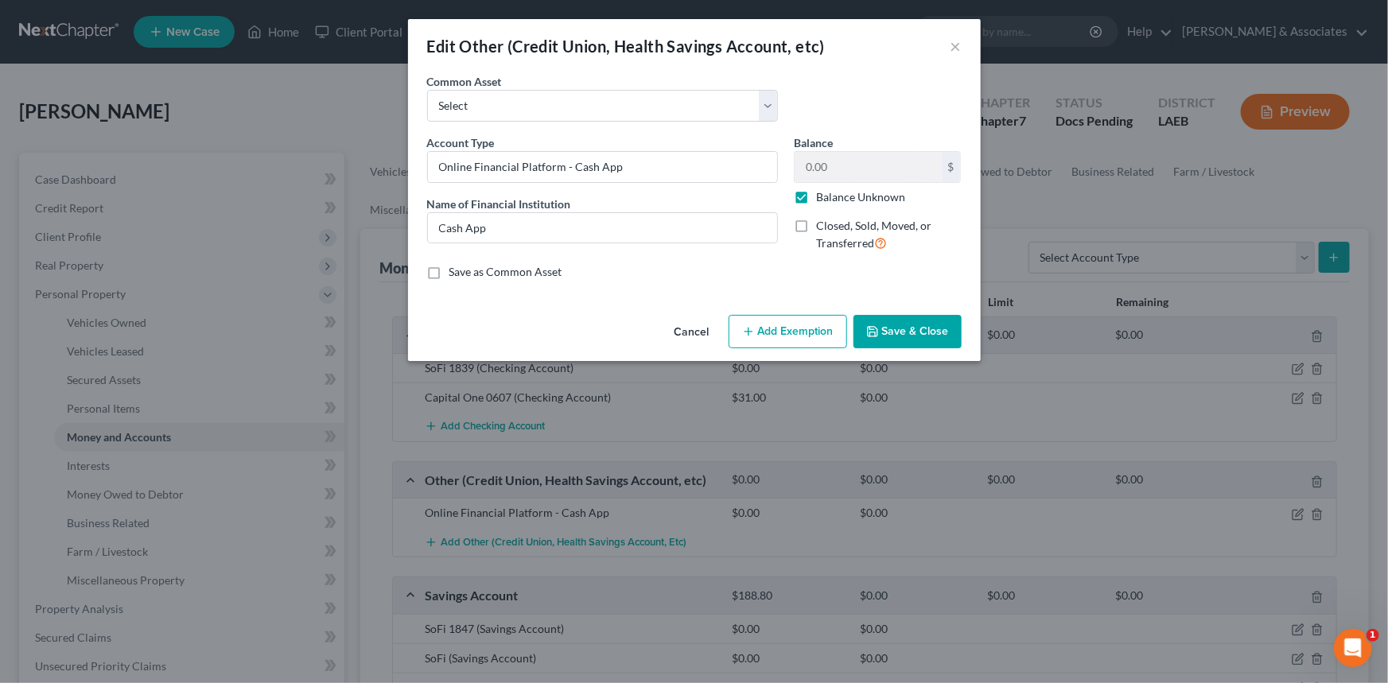
click at [835, 185] on div "0.00 $ Balance Unknown" at bounding box center [878, 178] width 168 height 54
click at [860, 202] on label "Balance Unknown" at bounding box center [860, 197] width 89 height 16
click at [833, 200] on input "Balance Unknown" at bounding box center [828, 194] width 10 height 10
checkbox input "false"
click at [870, 174] on input "0.00" at bounding box center [868, 167] width 147 height 30
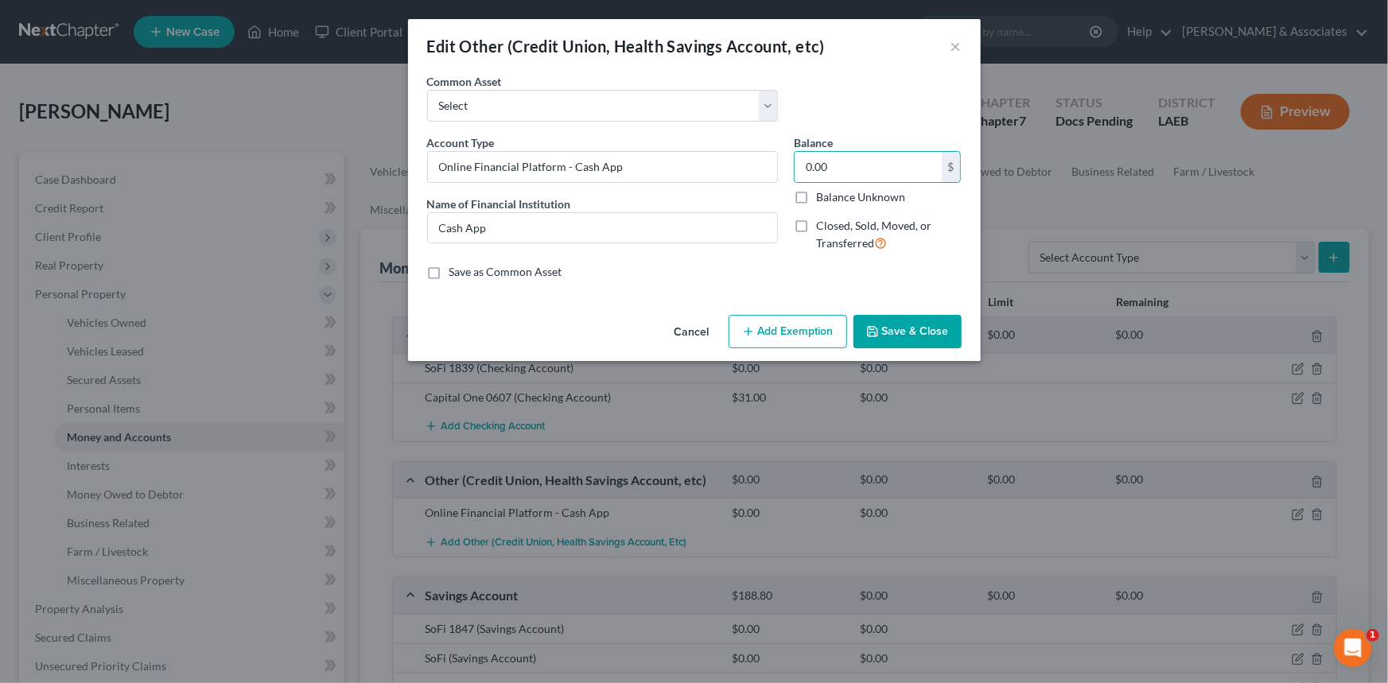
click at [917, 326] on button "Save & Close" at bounding box center [908, 331] width 108 height 33
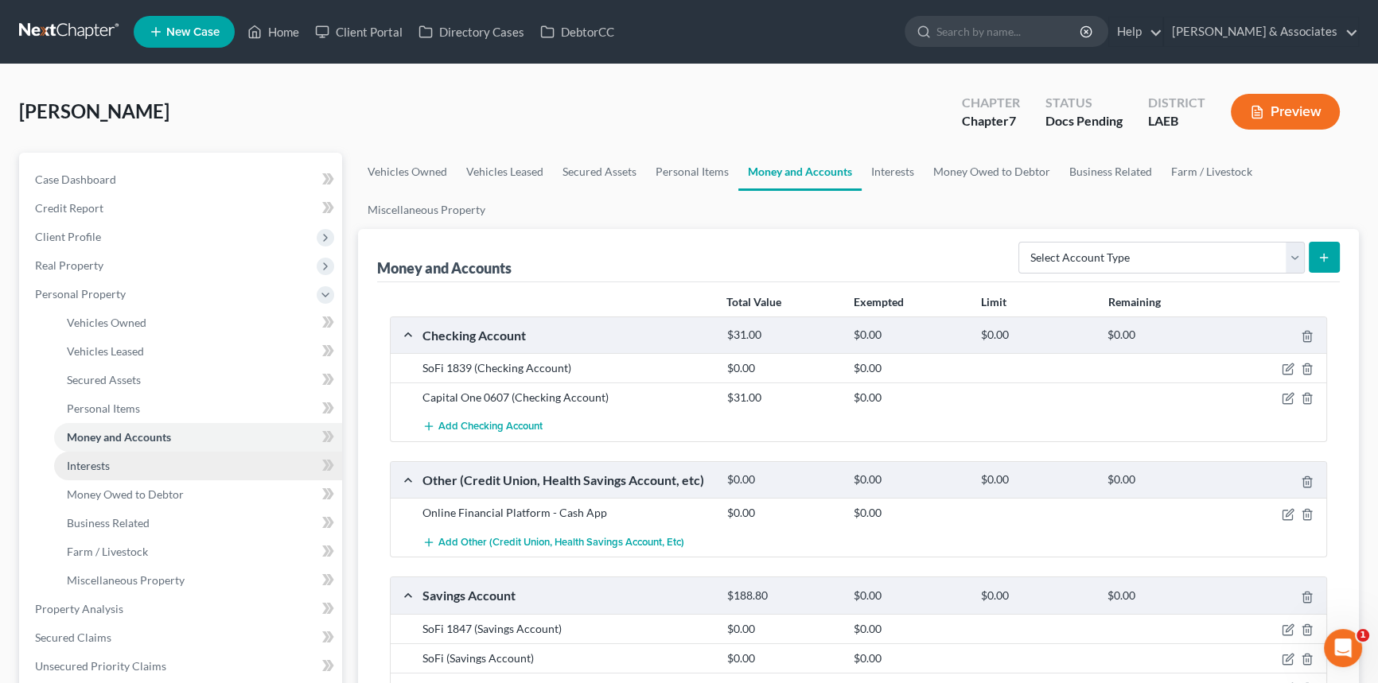
click at [251, 469] on link "Interests" at bounding box center [198, 466] width 288 height 29
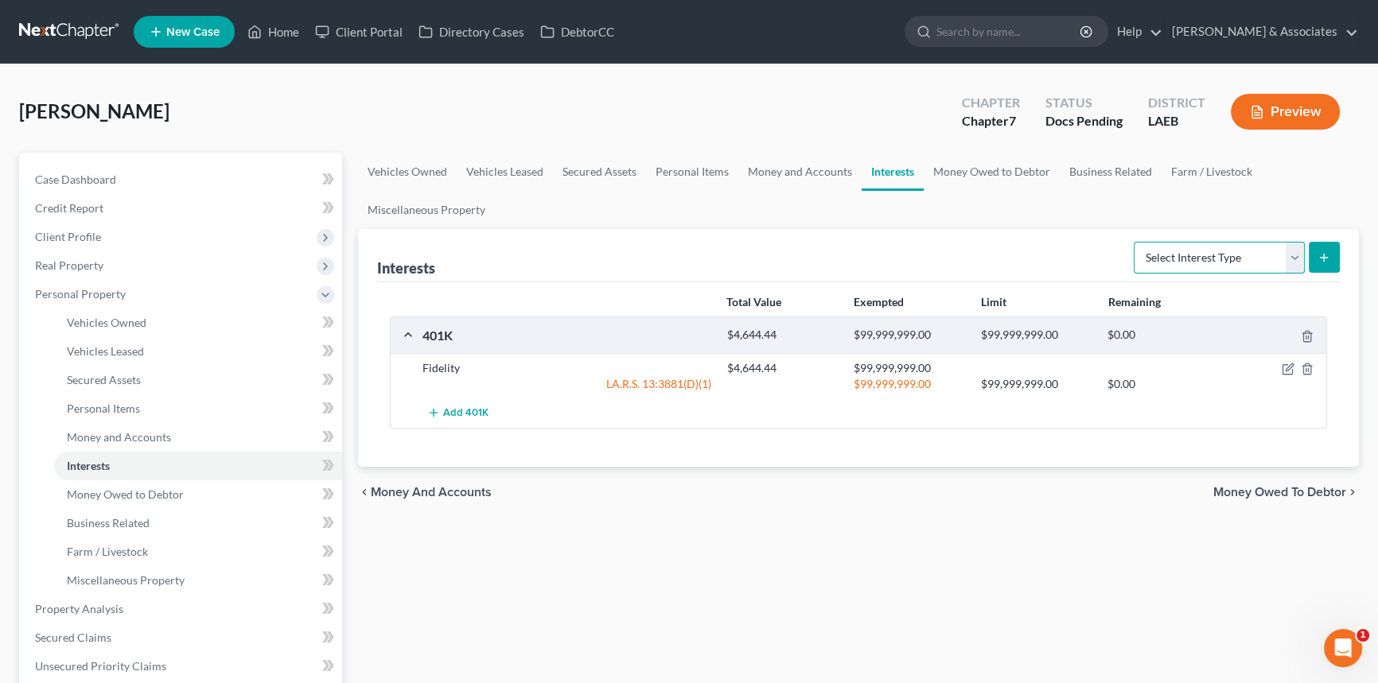
click at [1242, 254] on select "Select Interest Type 401K Annuity Bond Education IRA Government Bond Government…" at bounding box center [1219, 258] width 171 height 32
click at [144, 493] on span "Money Owed to Debtor" at bounding box center [125, 495] width 117 height 14
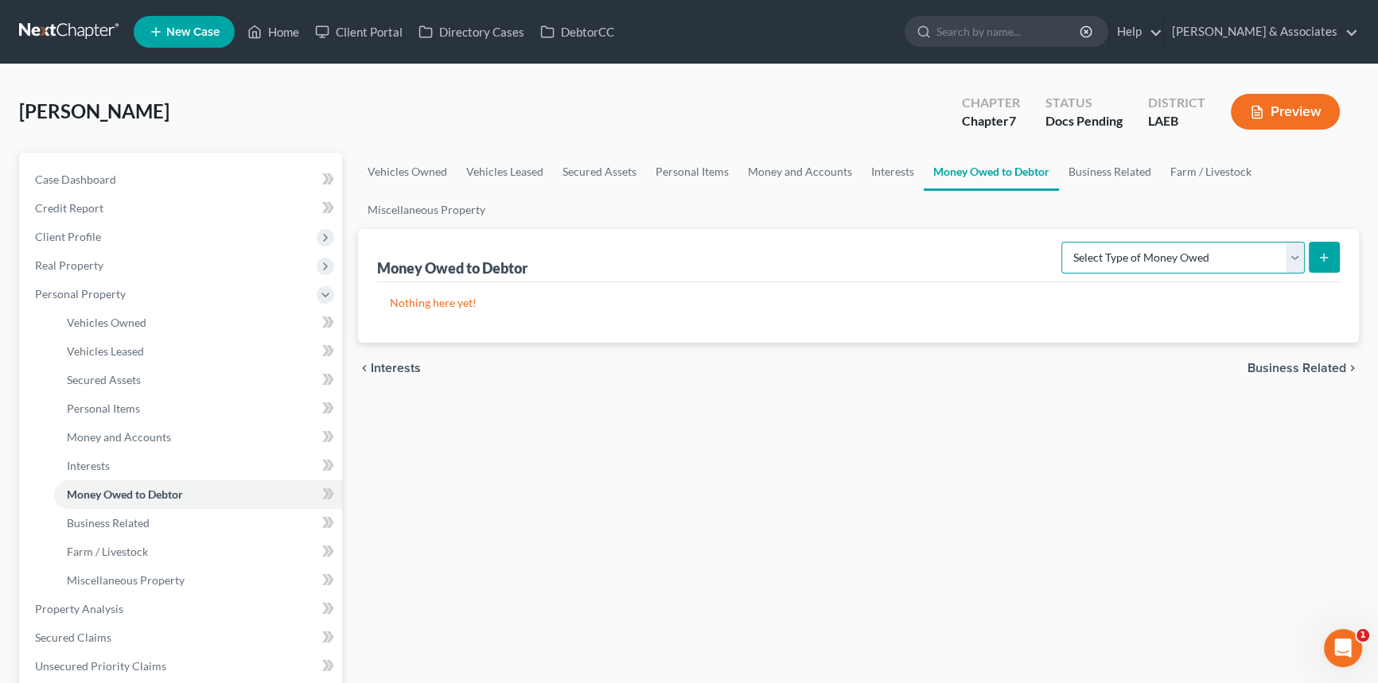
click at [1139, 261] on select "Select Type of Money Owed Accounts Receivable Alimony Child Support Claims Agai…" at bounding box center [1182, 258] width 243 height 32
click at [603, 407] on div "Vehicles Owned Vehicles Leased Secured Assets Personal Items Money and Accounts…" at bounding box center [858, 612] width 1017 height 919
click at [1182, 259] on select "Select Type of Money Owed Accounts Receivable Alimony Child Support Claims Agai…" at bounding box center [1182, 258] width 243 height 32
click at [797, 485] on div "Vehicles Owned Vehicles Leased Secured Assets Personal Items Money and Accounts…" at bounding box center [858, 612] width 1017 height 919
click at [1154, 242] on select "Select Type of Money Owed Accounts Receivable Alimony Child Support Claims Agai…" at bounding box center [1182, 258] width 243 height 32
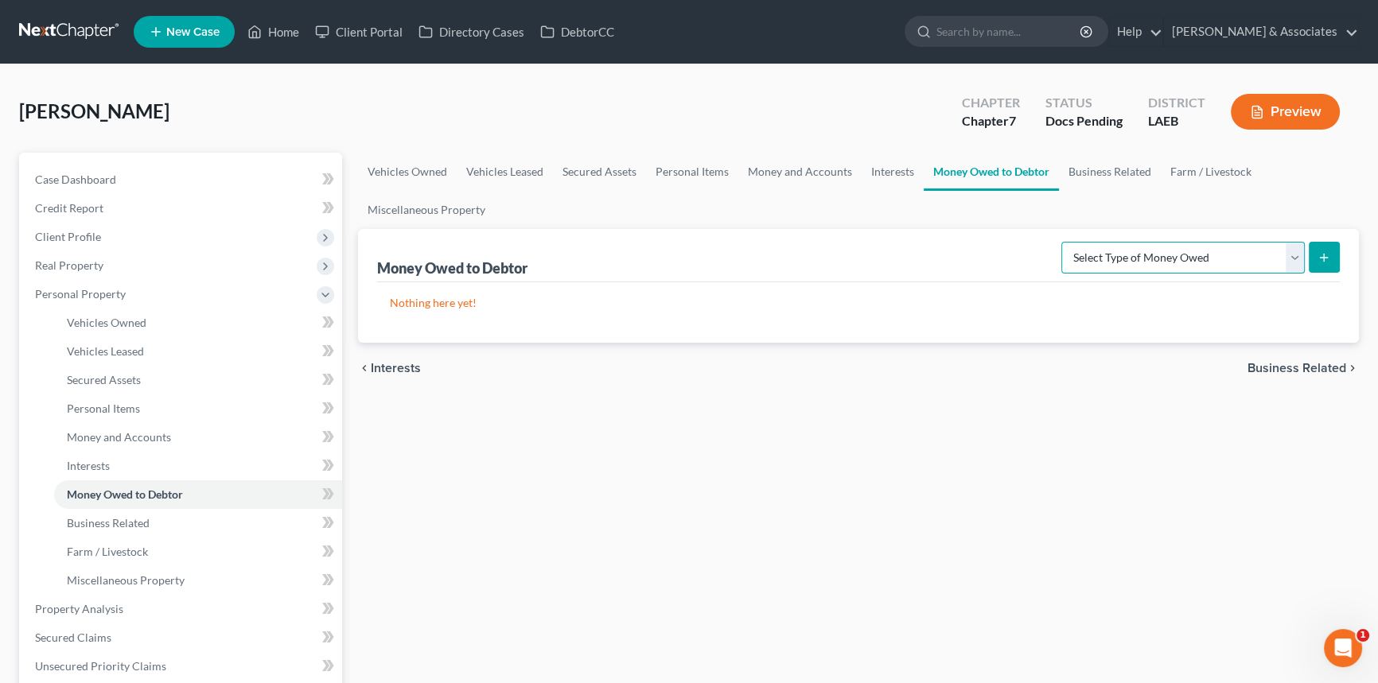
select select "property_settlements"
click at [1065, 242] on select "Select Type of Money Owed Accounts Receivable Alimony Child Support Claims Agai…" at bounding box center [1182, 258] width 243 height 32
click at [1325, 267] on button "submit" at bounding box center [1324, 257] width 31 height 31
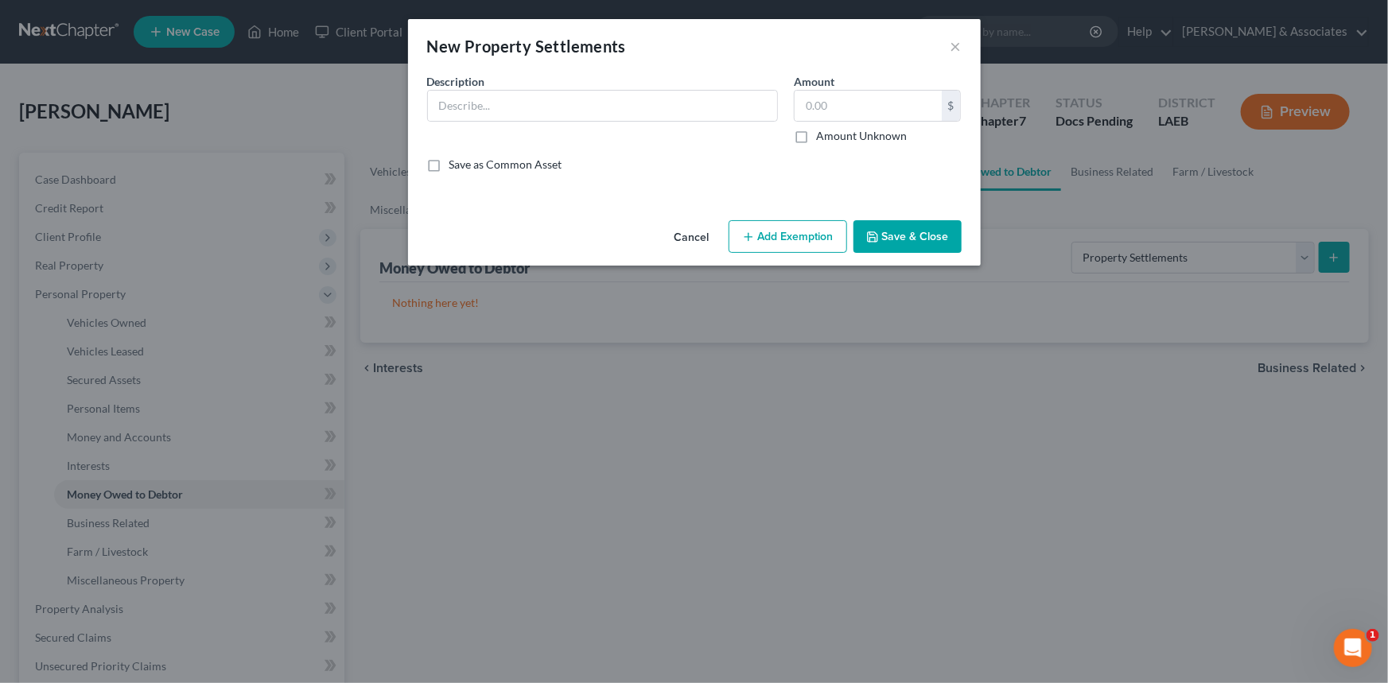
click at [621, 122] on div "Description *" at bounding box center [602, 108] width 367 height 71
click at [629, 105] on input "text" at bounding box center [602, 106] width 349 height 30
click at [623, 105] on input "text" at bounding box center [602, 106] width 349 height 30
click at [629, 95] on input "text" at bounding box center [602, 106] width 349 height 30
click at [535, 98] on input "text" at bounding box center [602, 106] width 349 height 30
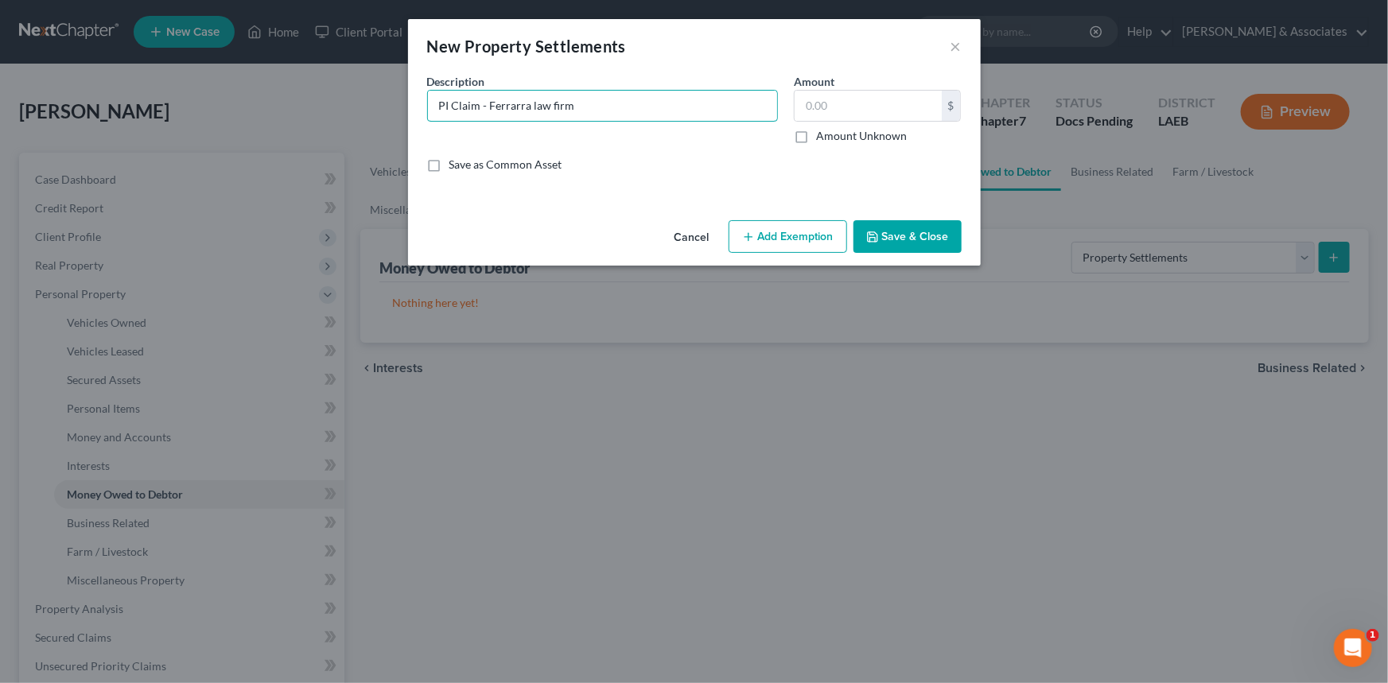
type input "PI Claim - Ferrarra law firm"
click at [917, 237] on button "Save & Close" at bounding box center [908, 236] width 108 height 33
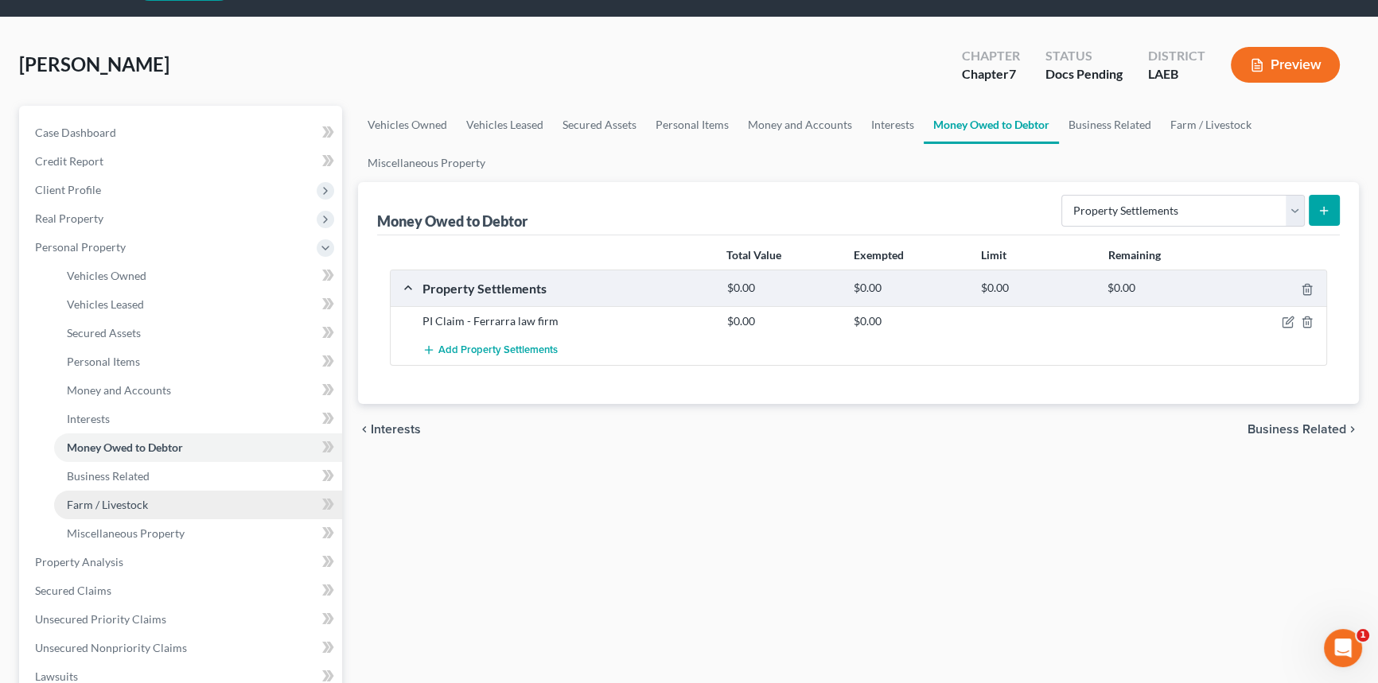
scroll to position [72, 0]
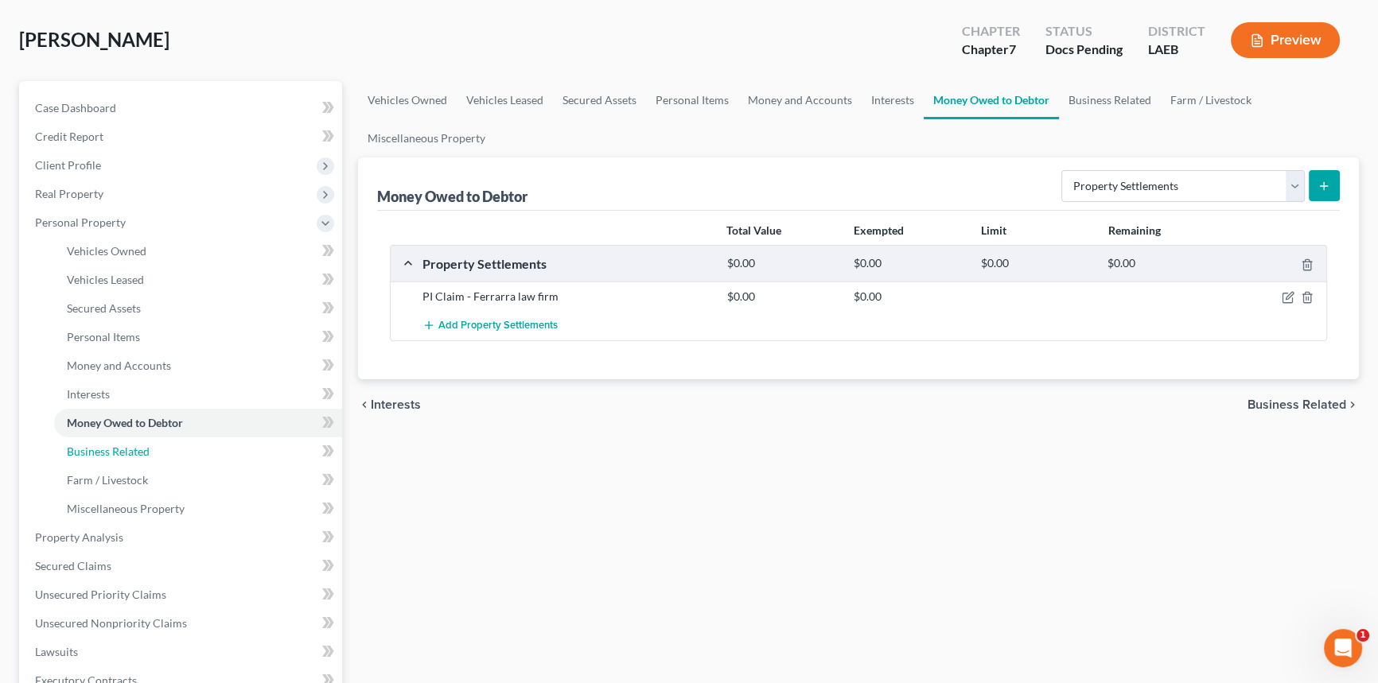
drag, startPoint x: 222, startPoint y: 451, endPoint x: 345, endPoint y: 468, distance: 124.5
click at [222, 450] on link "Business Related" at bounding box center [198, 452] width 288 height 29
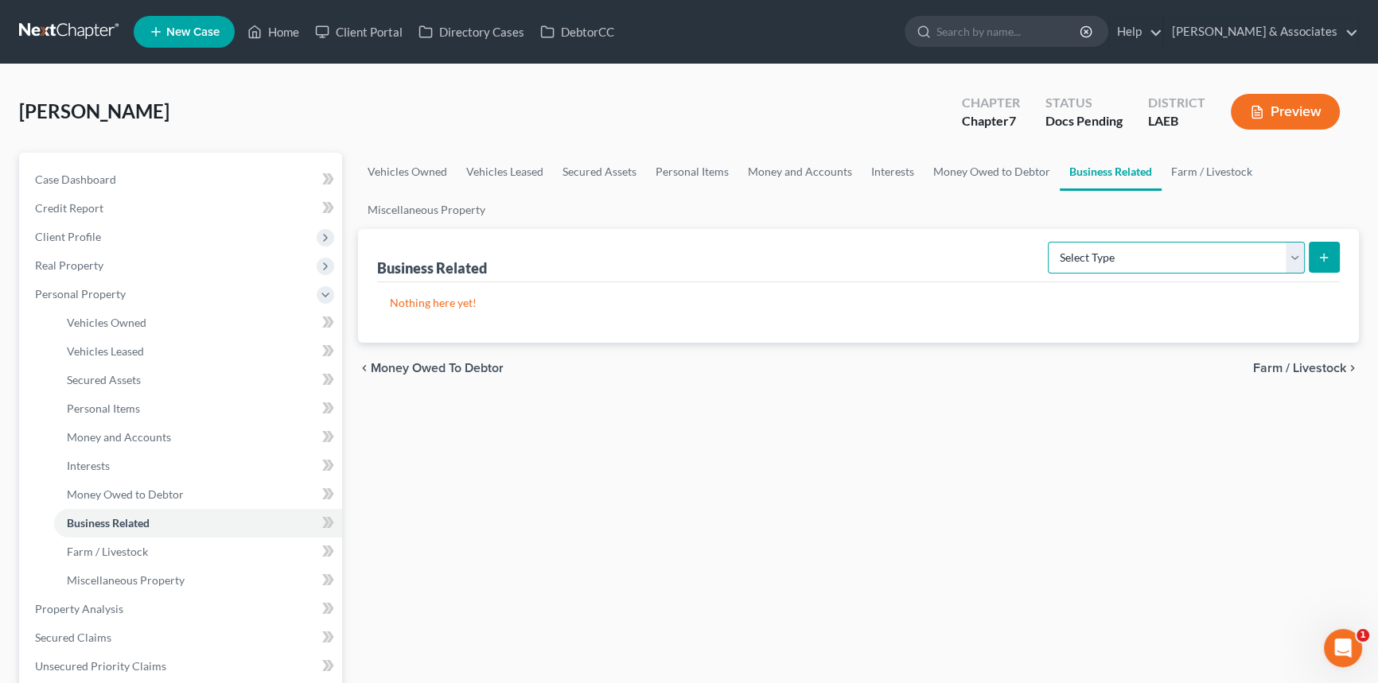
click at [1158, 261] on select "Select Type Customer Lists Franchises Inventory Licenses Machinery Office Equip…" at bounding box center [1176, 258] width 257 height 32
click at [743, 469] on div "Vehicles Owned Vehicles Leased Secured Assets Personal Items Money and Accounts…" at bounding box center [858, 612] width 1017 height 919
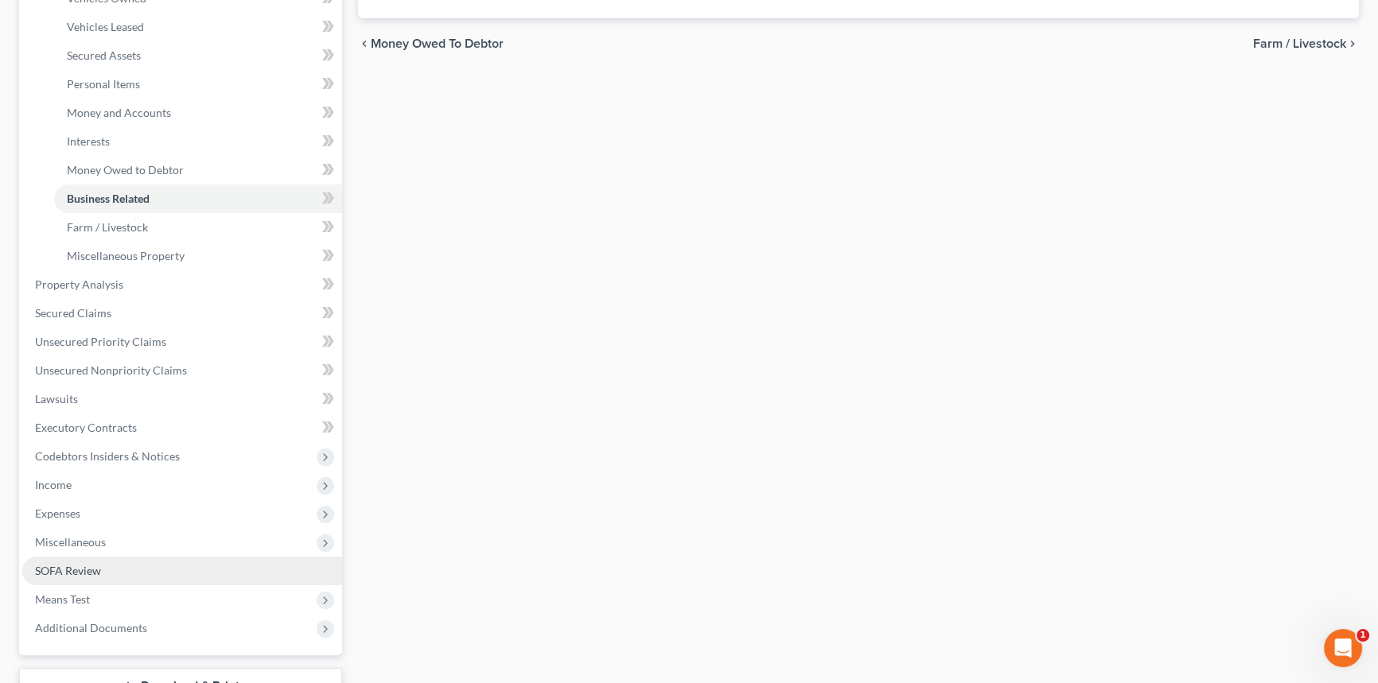
scroll to position [361, 0]
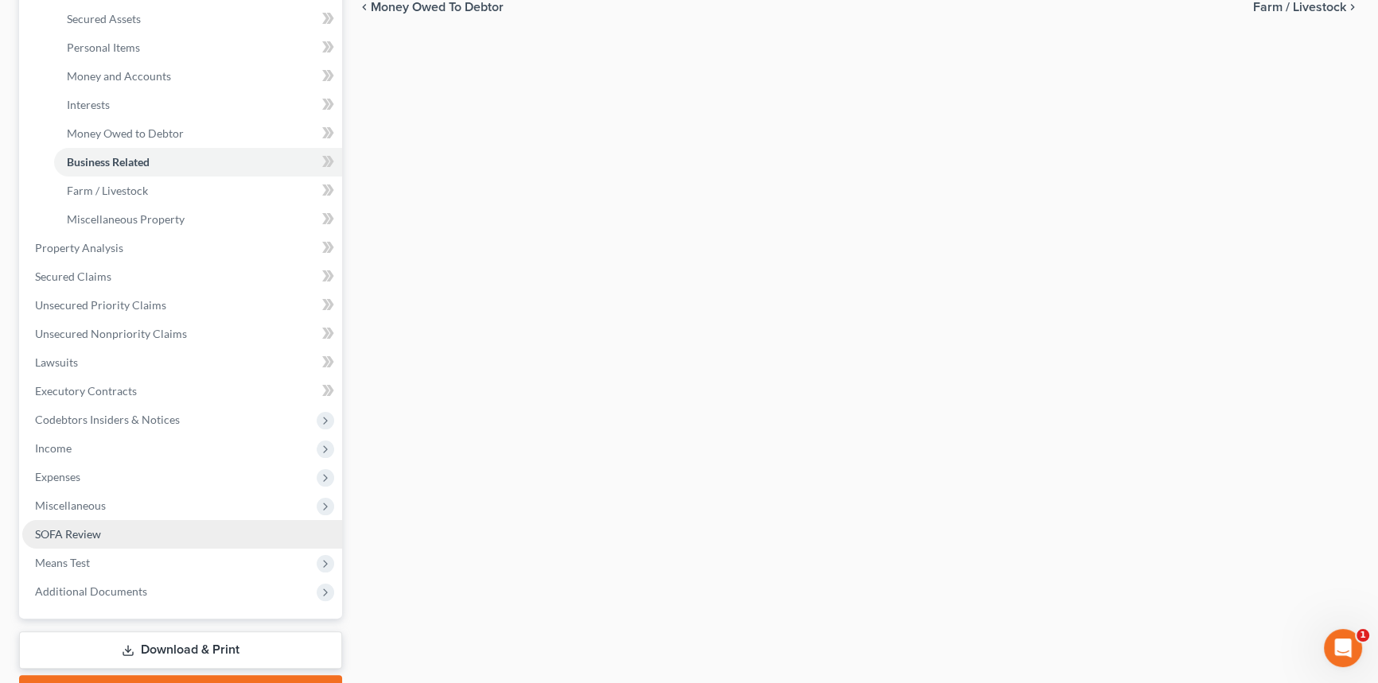
click at [133, 528] on link "SOFA Review" at bounding box center [182, 534] width 320 height 29
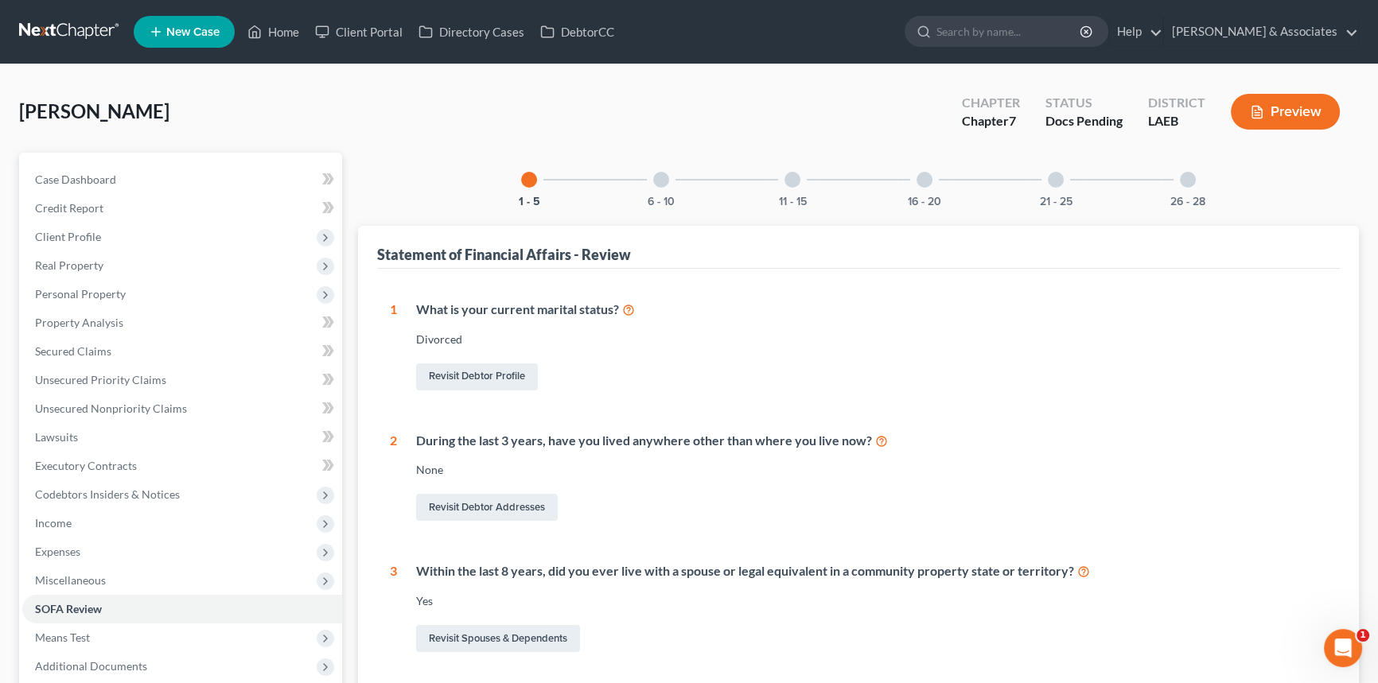
click at [1215, 188] on div "1 - 5 6 - 10 11 - 15 16 - 20 21 - 25 26 - 28 Statement of Financial Affairs - R…" at bounding box center [858, 564] width 1001 height 823
click at [1193, 191] on div "26 - 28" at bounding box center [1188, 180] width 54 height 54
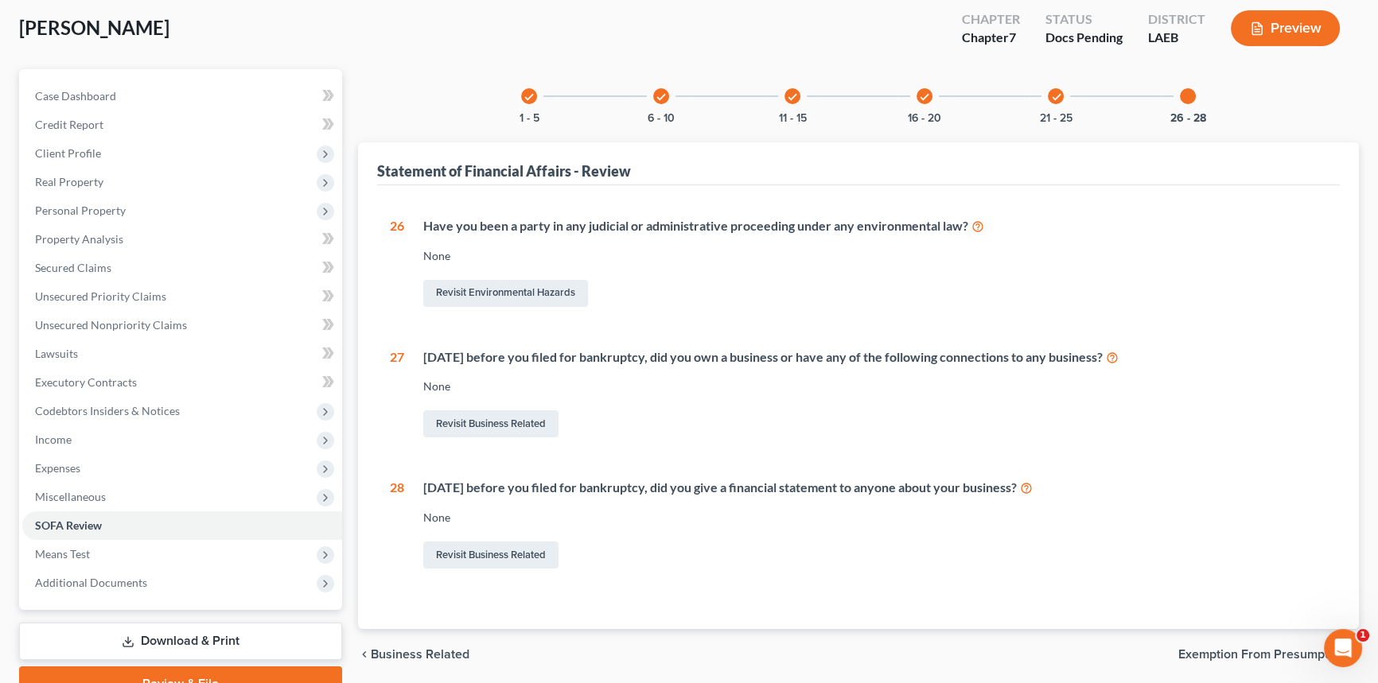
scroll to position [160, 0]
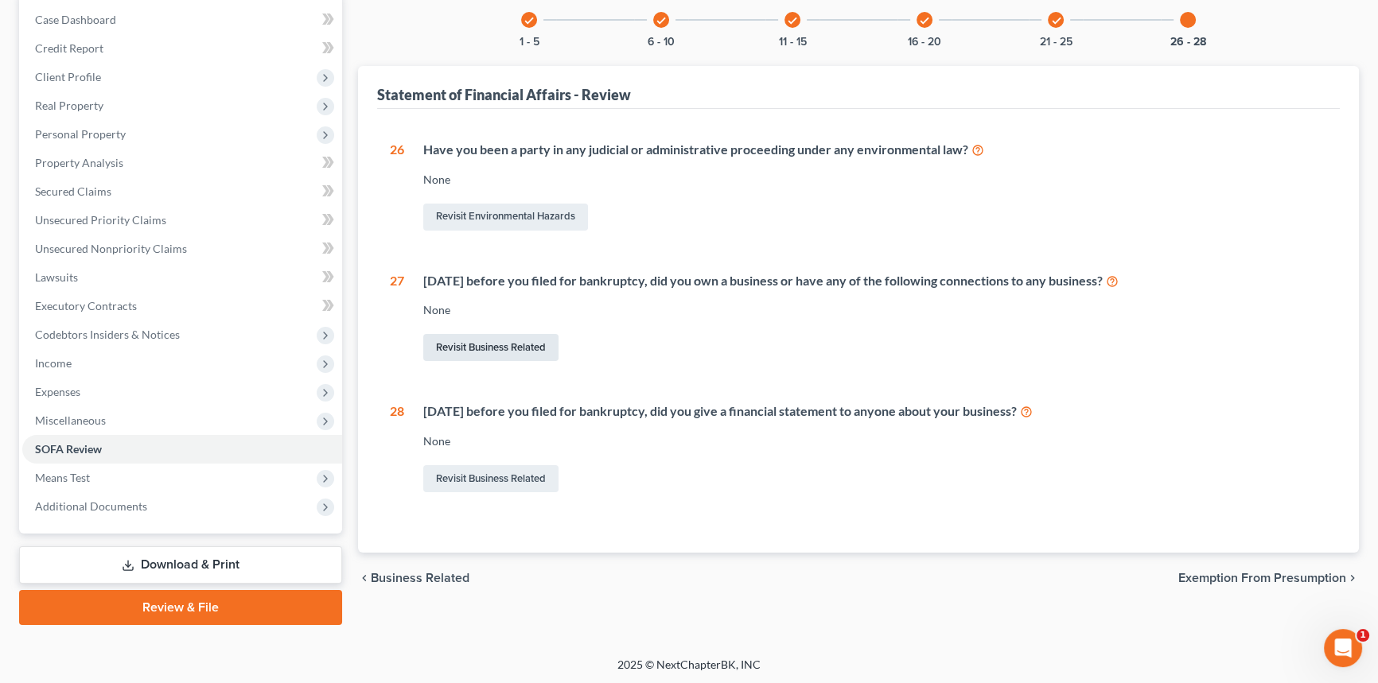
click at [481, 337] on link "Revisit Business Related" at bounding box center [490, 347] width 135 height 27
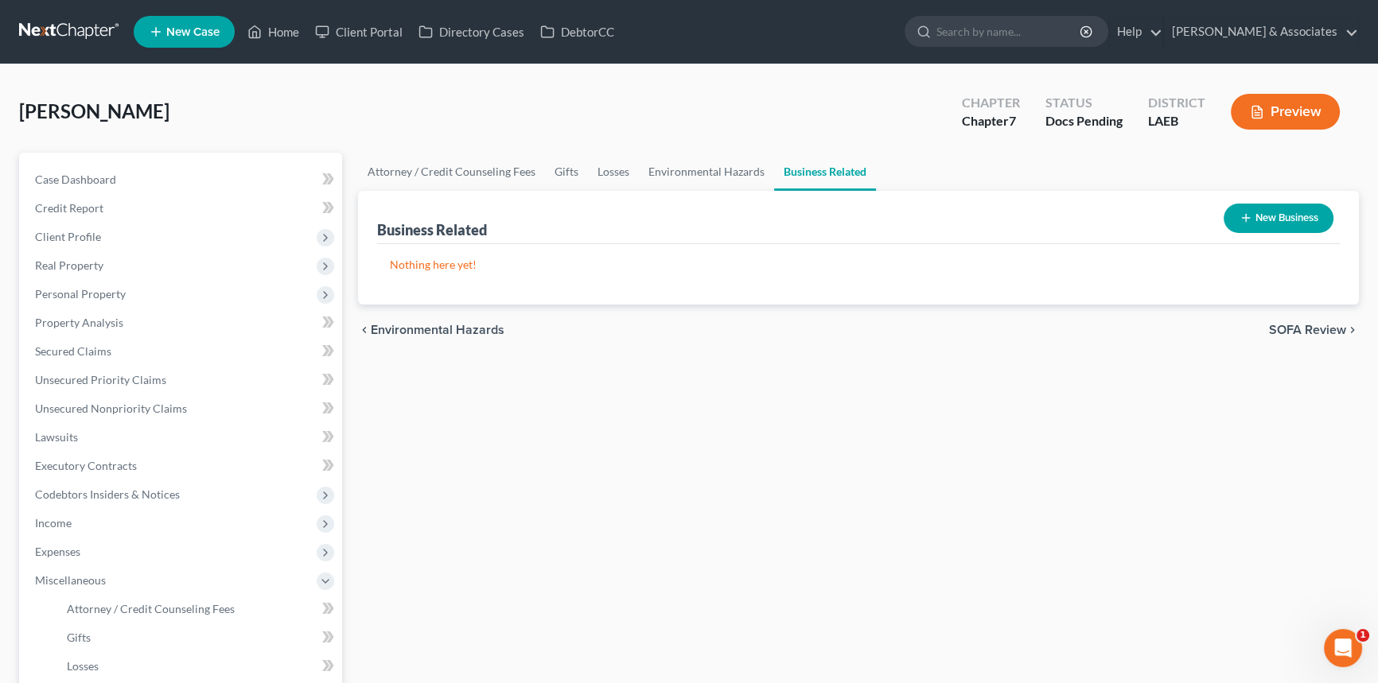
click at [1298, 222] on button "New Business" at bounding box center [1279, 218] width 110 height 29
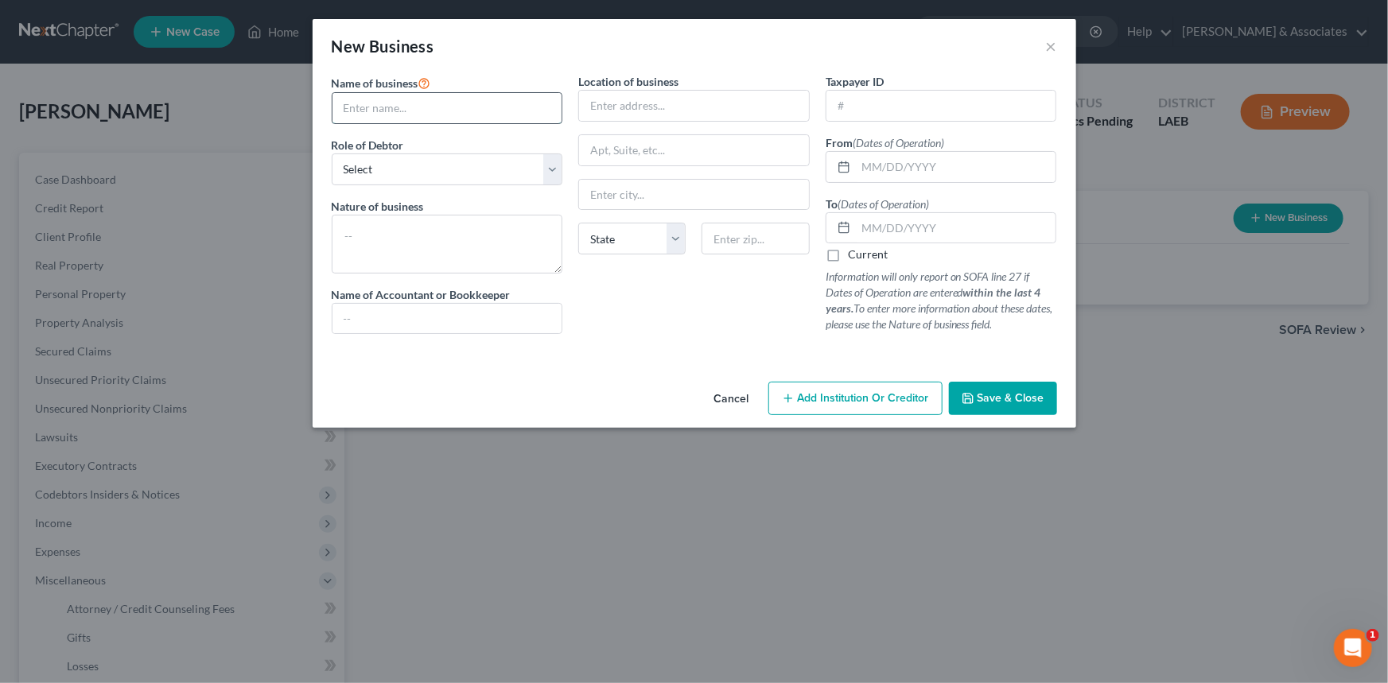
click at [451, 111] on input "text" at bounding box center [448, 108] width 230 height 30
type input "K & K Janitorial"
drag, startPoint x: 454, startPoint y: 167, endPoint x: 446, endPoint y: 181, distance: 15.7
click at [454, 167] on select "Select A member of a limited liability company (LLC) or limited liability partn…" at bounding box center [448, 170] width 232 height 32
select select "member"
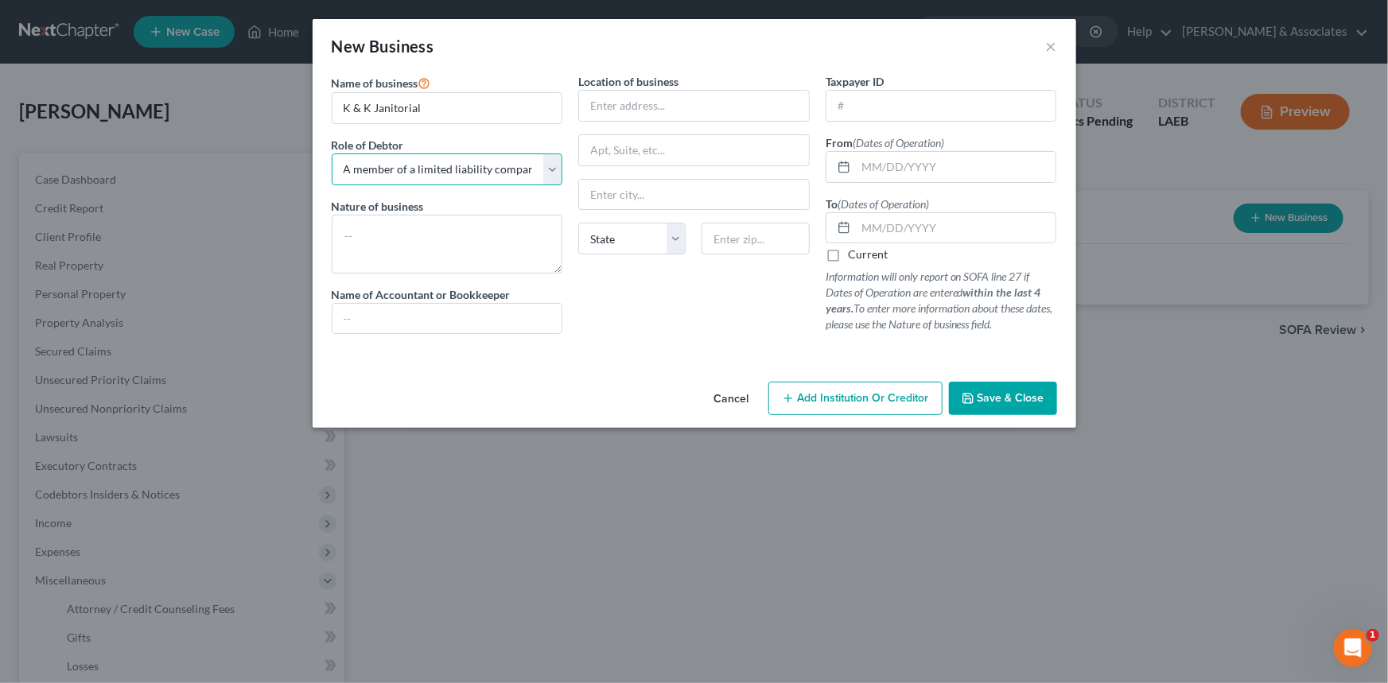
click at [332, 154] on select "Select A member of a limited liability company (LLC) or limited liability partn…" at bounding box center [448, 170] width 232 height 32
click at [425, 228] on textarea at bounding box center [448, 244] width 232 height 59
type textarea "Cleaning business"
click at [898, 107] on input "text" at bounding box center [942, 106] width 230 height 30
click at [854, 160] on div at bounding box center [841, 167] width 29 height 30
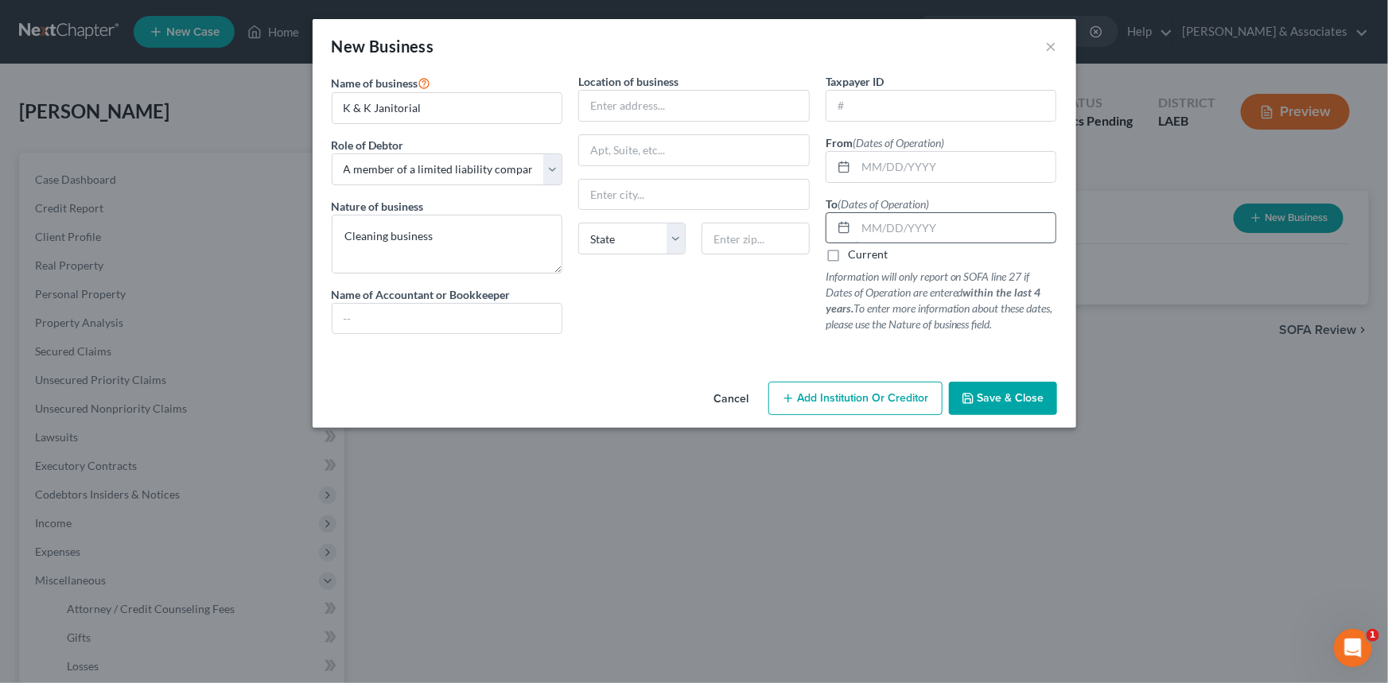
click at [882, 213] on input "text" at bounding box center [956, 228] width 201 height 30
type input "12/01/2023"
click at [907, 177] on input "text" at bounding box center [956, 167] width 201 height 30
type input "01/01/2022"
click at [1006, 395] on span "Save & Close" at bounding box center [1011, 398] width 67 height 14
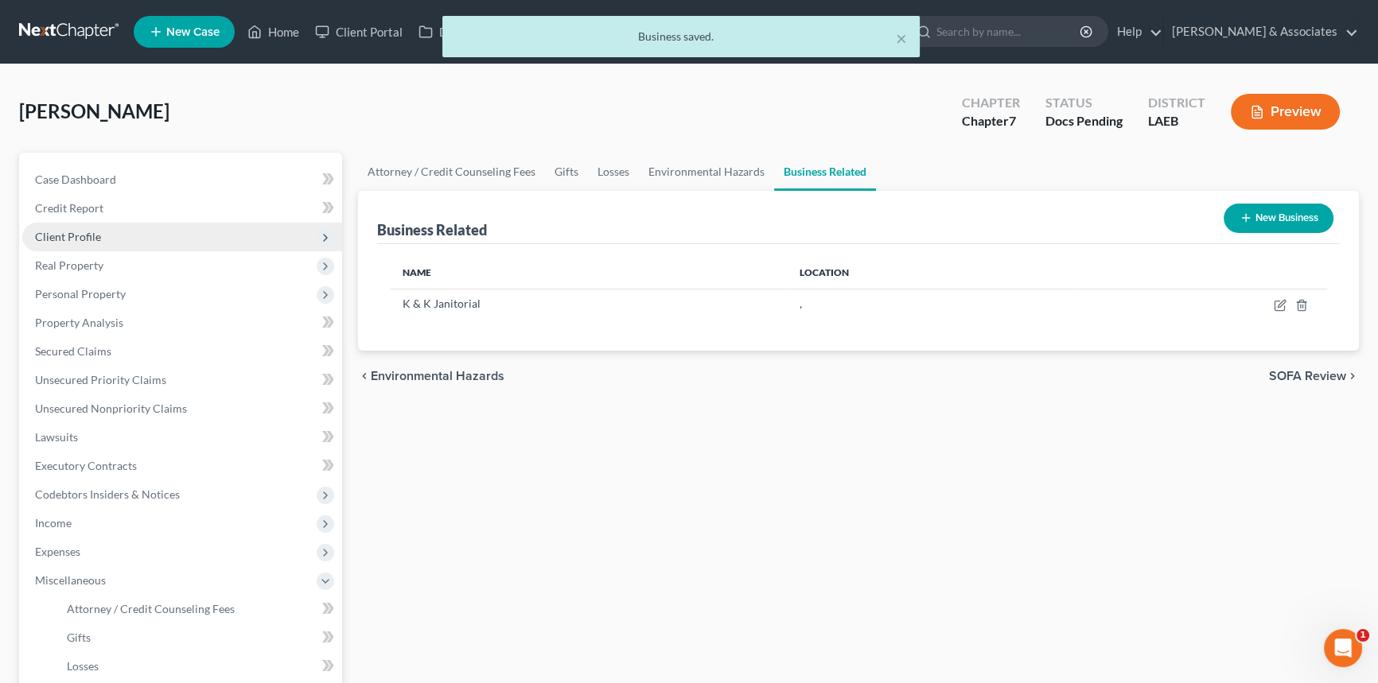
click at [128, 231] on span "Client Profile" at bounding box center [182, 237] width 320 height 29
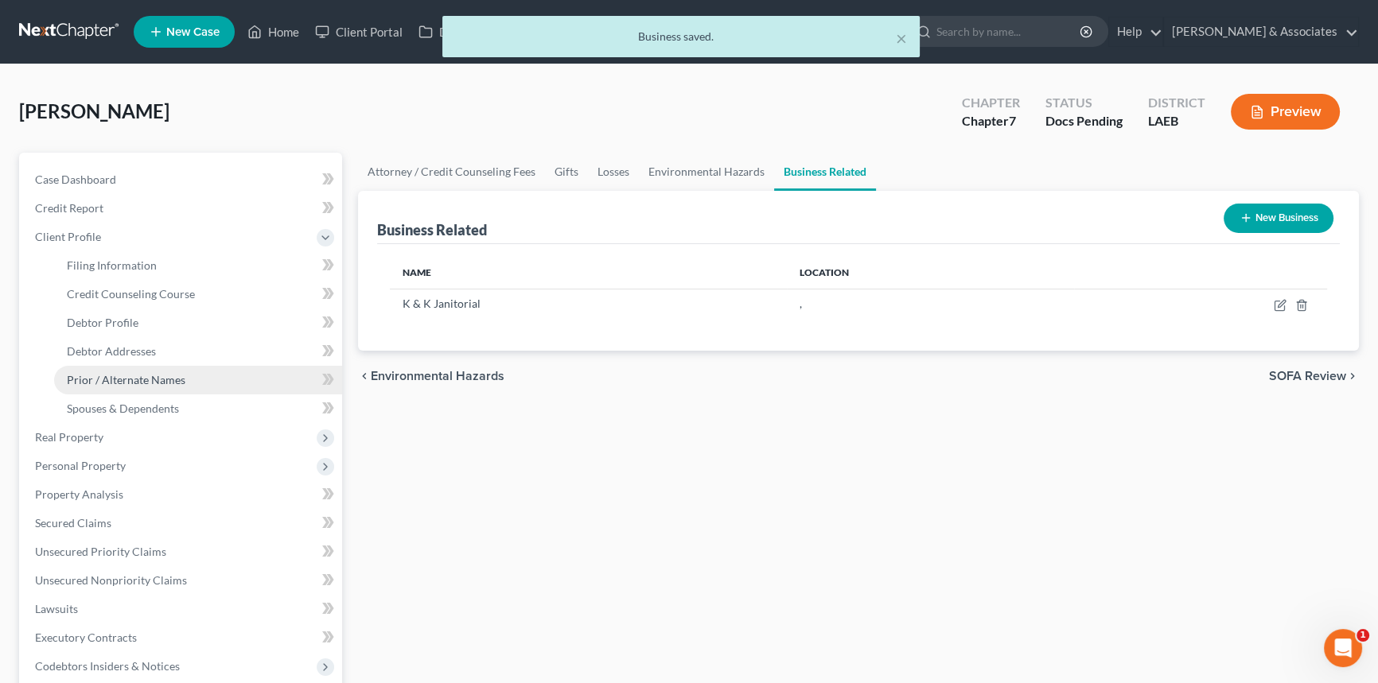
click at [176, 373] on span "Prior / Alternate Names" at bounding box center [126, 380] width 119 height 14
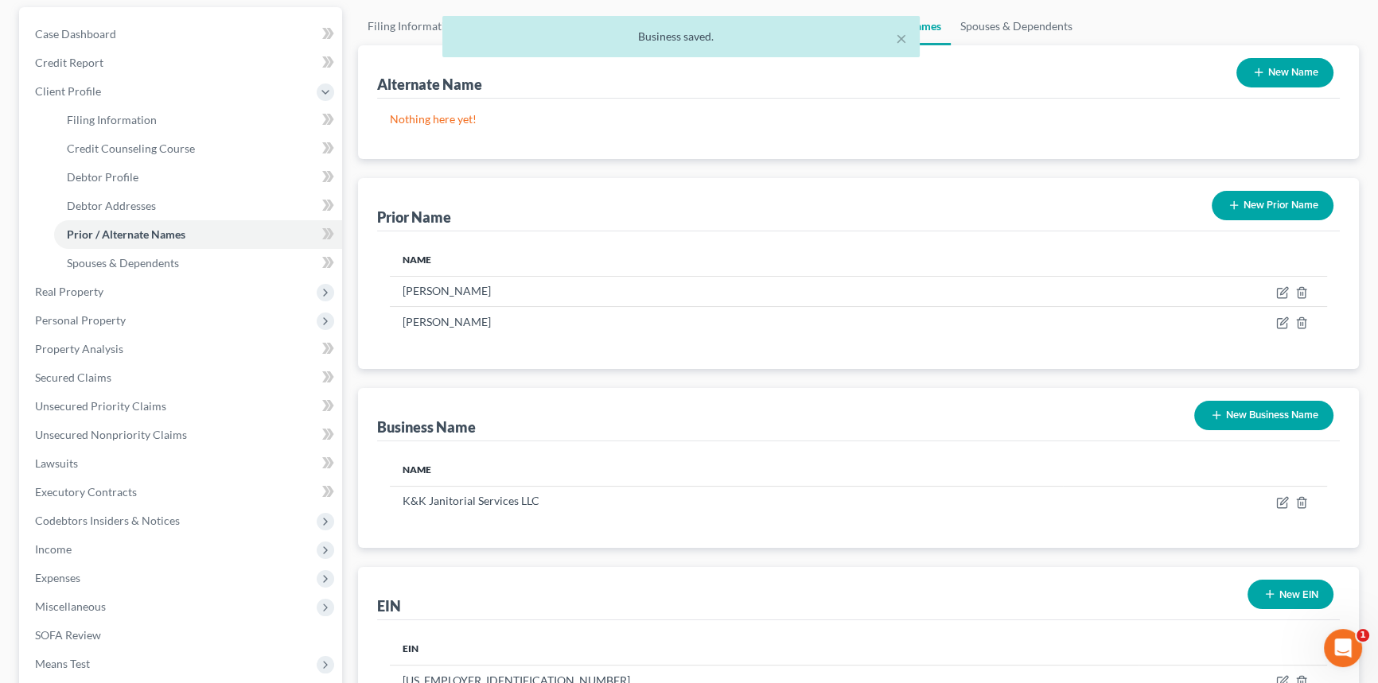
scroll to position [332, 0]
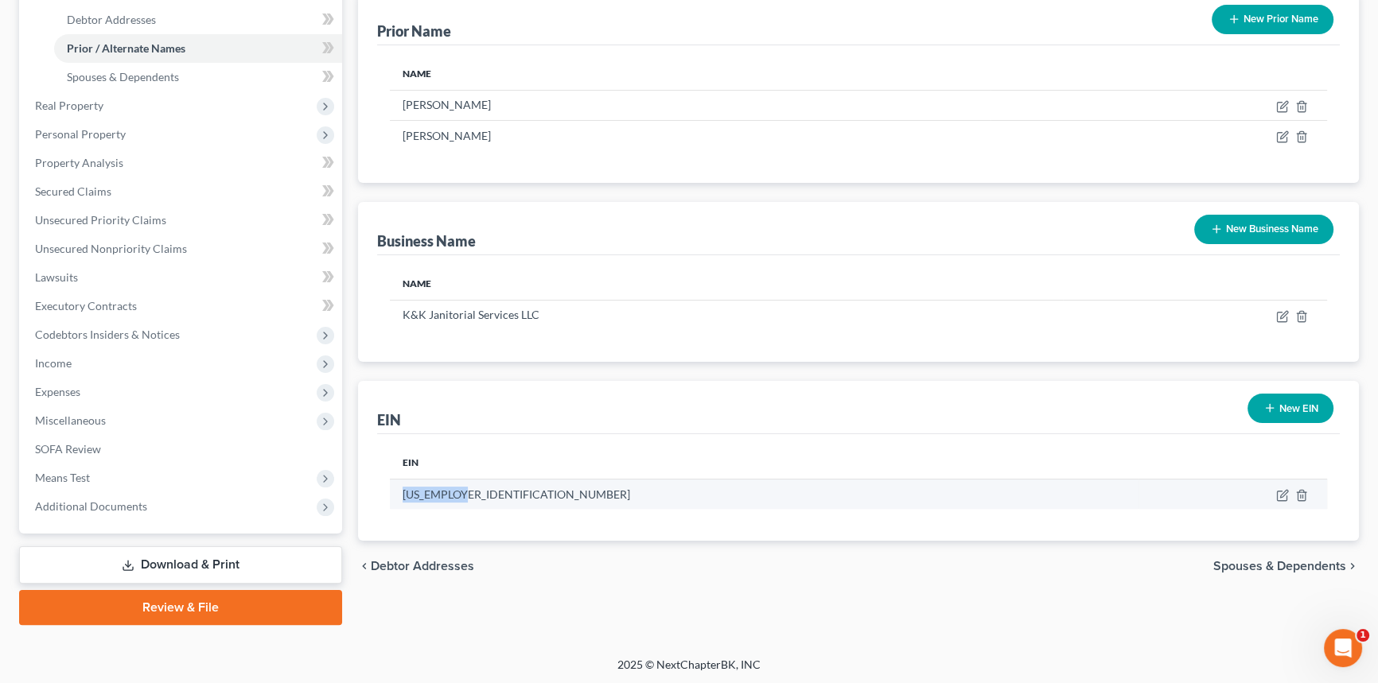
drag, startPoint x: 401, startPoint y: 490, endPoint x: 477, endPoint y: 497, distance: 75.9
click at [477, 497] on td "88-3643550" at bounding box center [764, 494] width 749 height 30
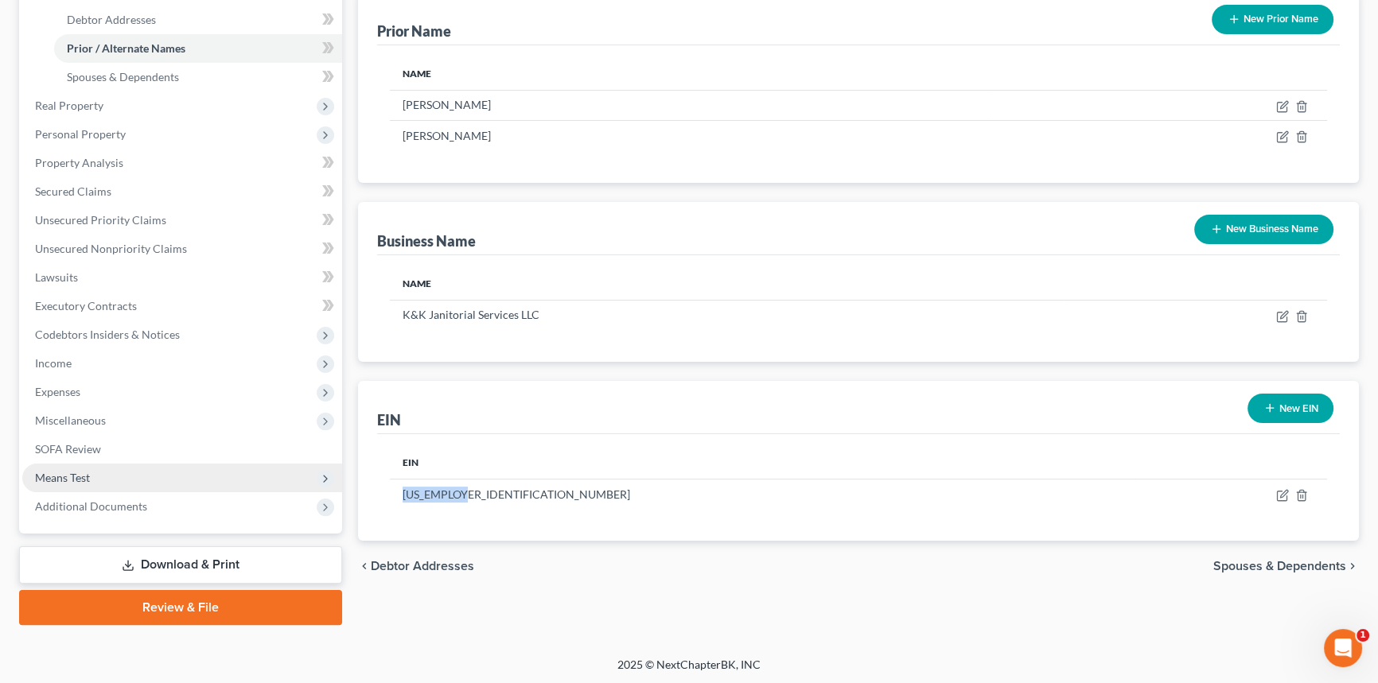
copy td "88-3643550"
click at [151, 442] on link "SOFA Review" at bounding box center [182, 449] width 320 height 29
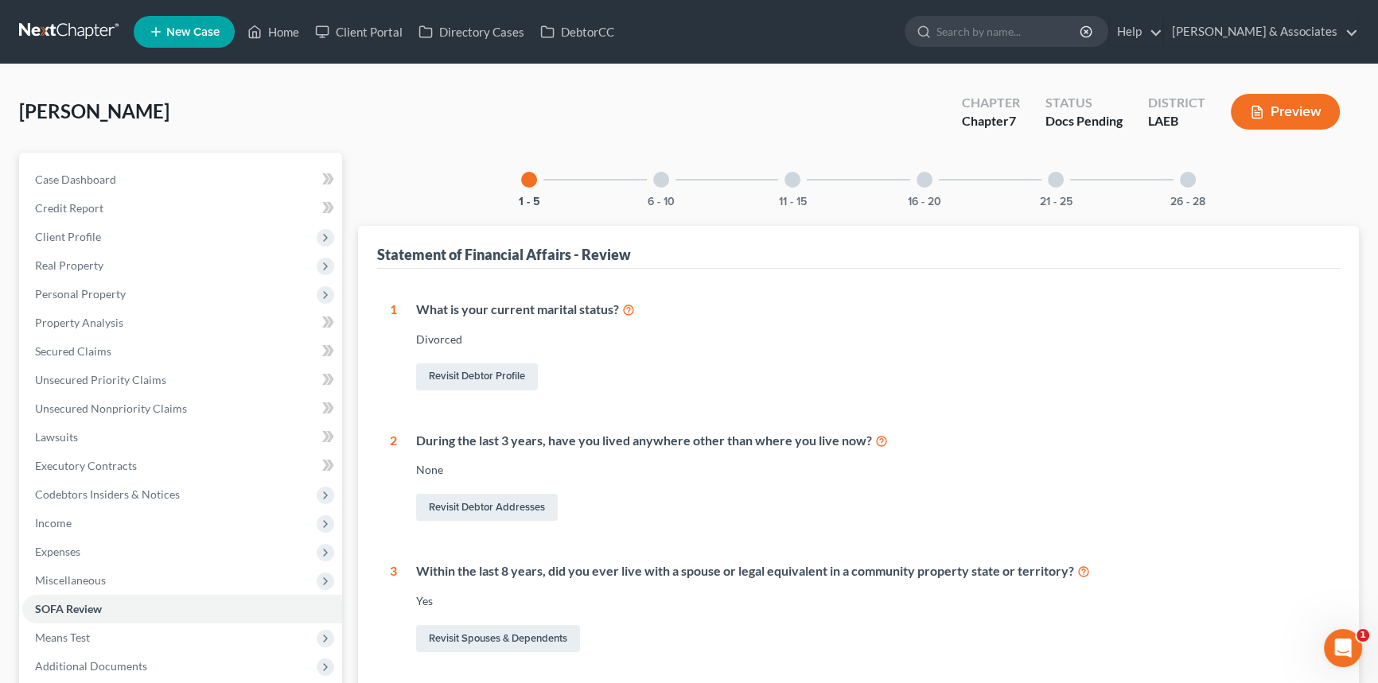
click at [1205, 173] on div "26 - 28" at bounding box center [1188, 180] width 54 height 54
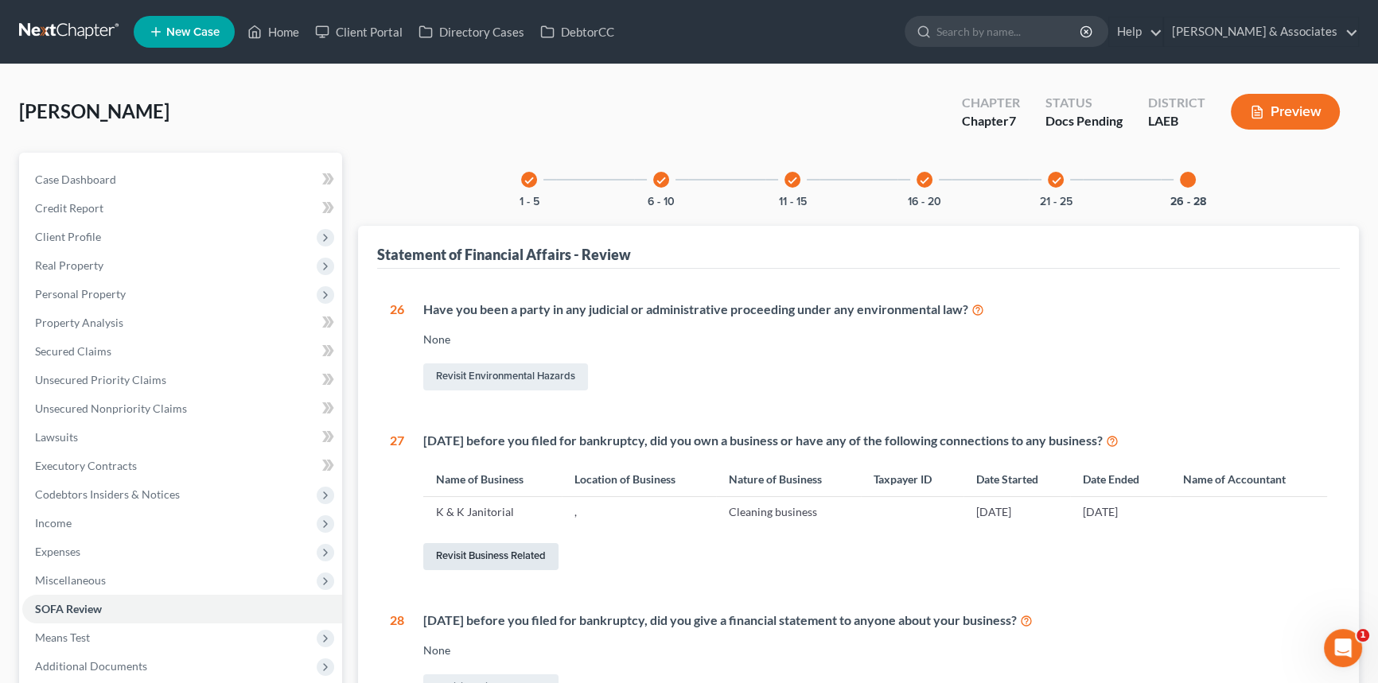
click at [479, 548] on link "Revisit Business Related" at bounding box center [490, 556] width 135 height 27
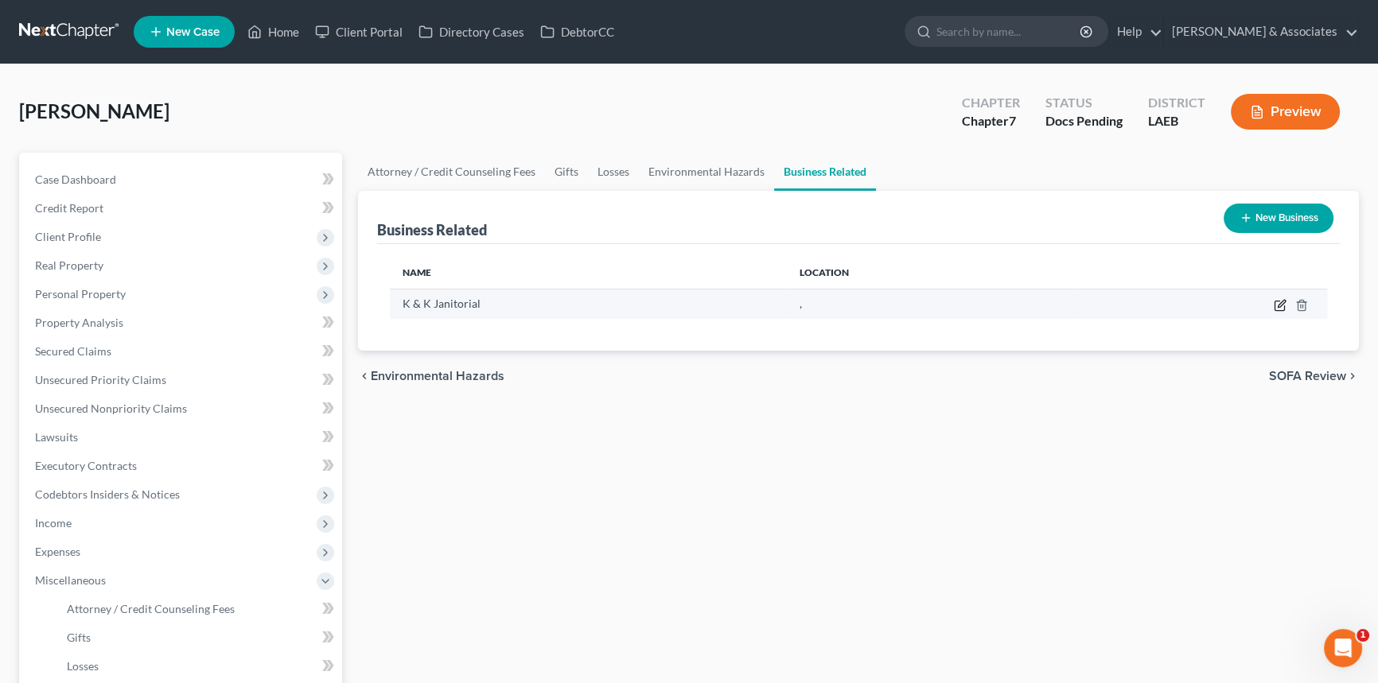
click at [1278, 305] on icon "button" at bounding box center [1281, 303] width 7 height 7
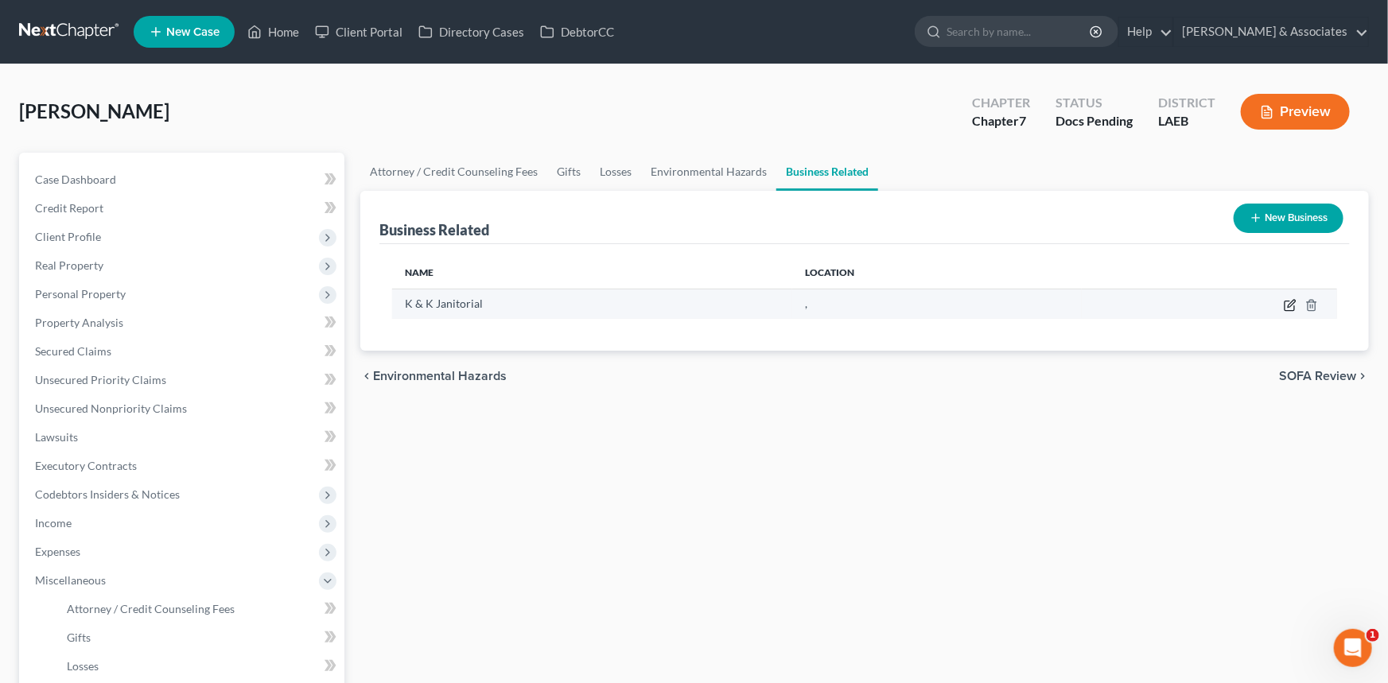
select select "member"
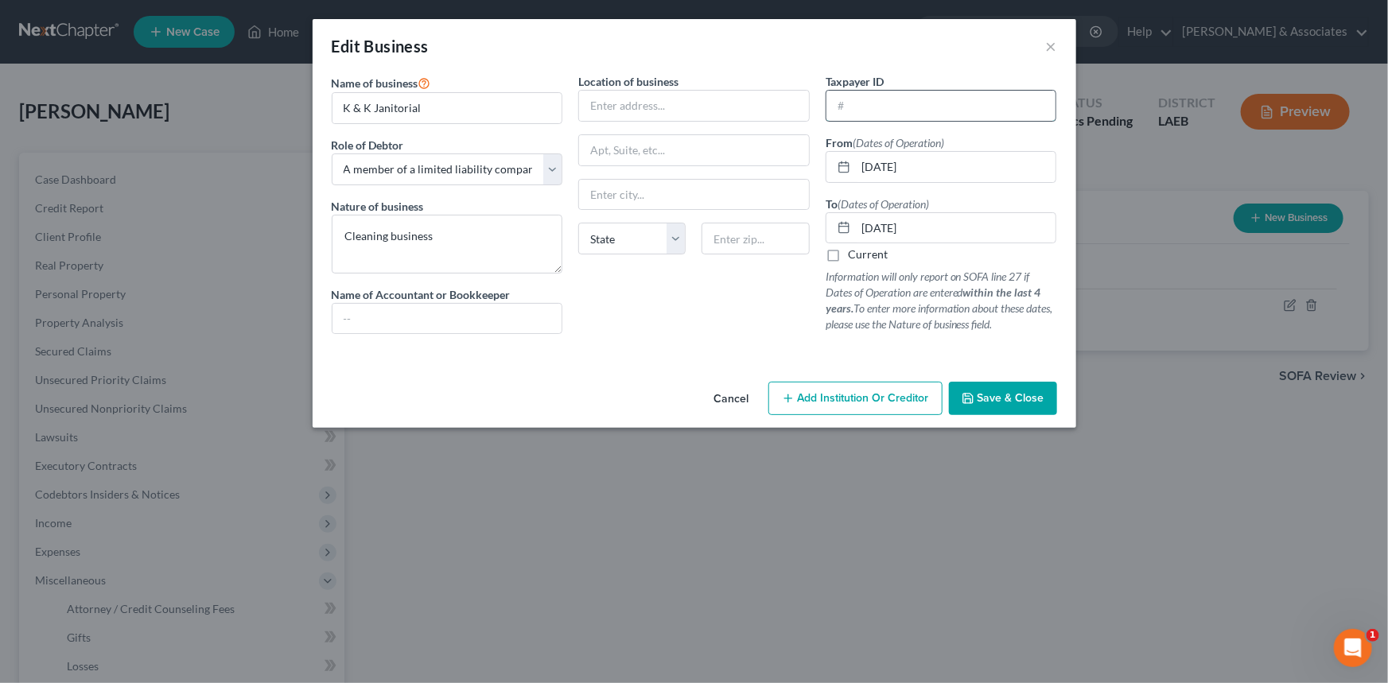
click at [928, 114] on input "text" at bounding box center [942, 106] width 230 height 30
paste input "88-3643550"
type input "88-3643550"
click at [492, 113] on input "K & K Janitorial" at bounding box center [448, 108] width 230 height 30
type input "K & K Janitorial Services"
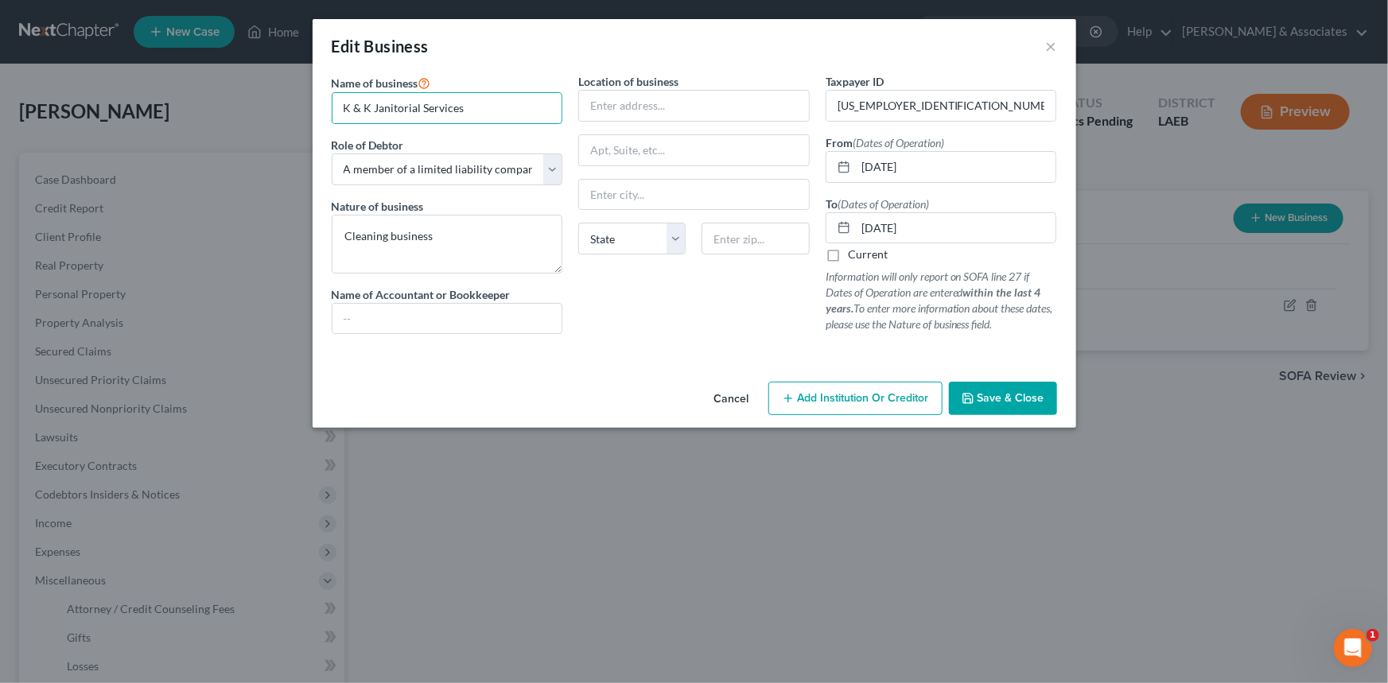
click at [1032, 393] on span "Save & Close" at bounding box center [1011, 398] width 67 height 14
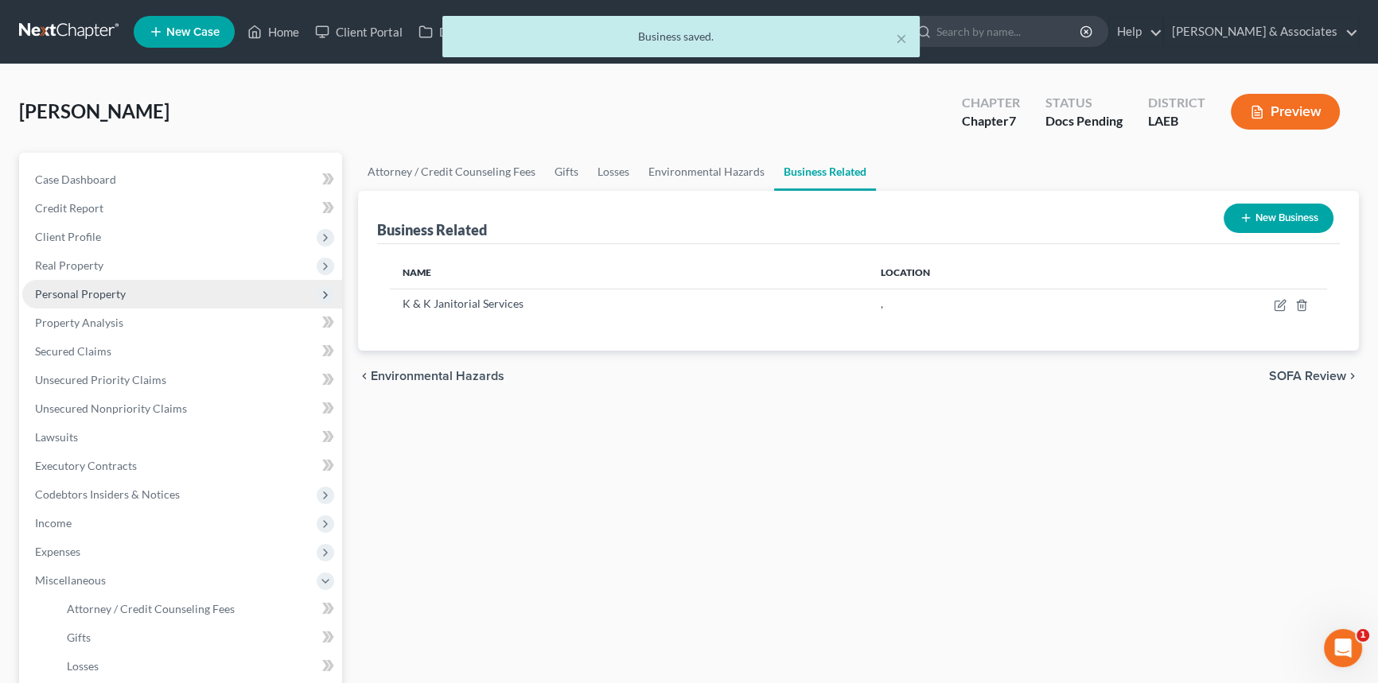
click at [127, 287] on span "Personal Property" at bounding box center [182, 294] width 320 height 29
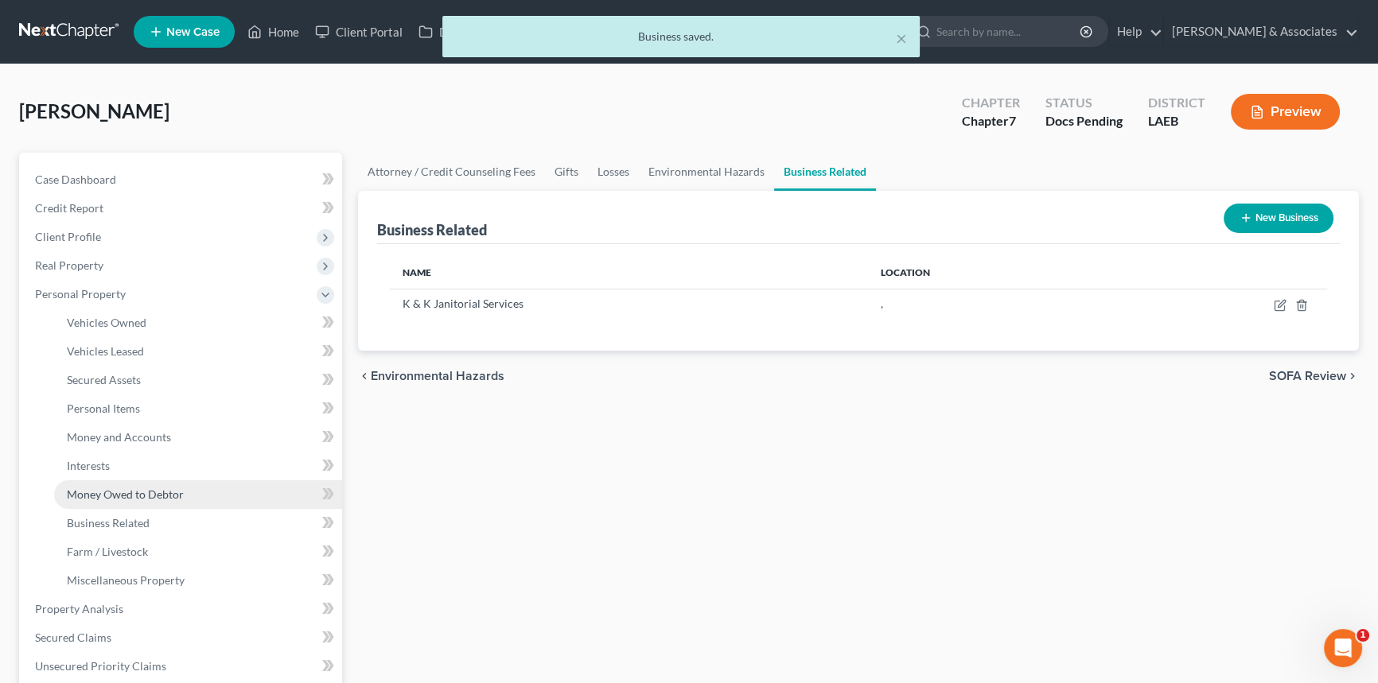
click at [147, 493] on span "Money Owed to Debtor" at bounding box center [125, 495] width 117 height 14
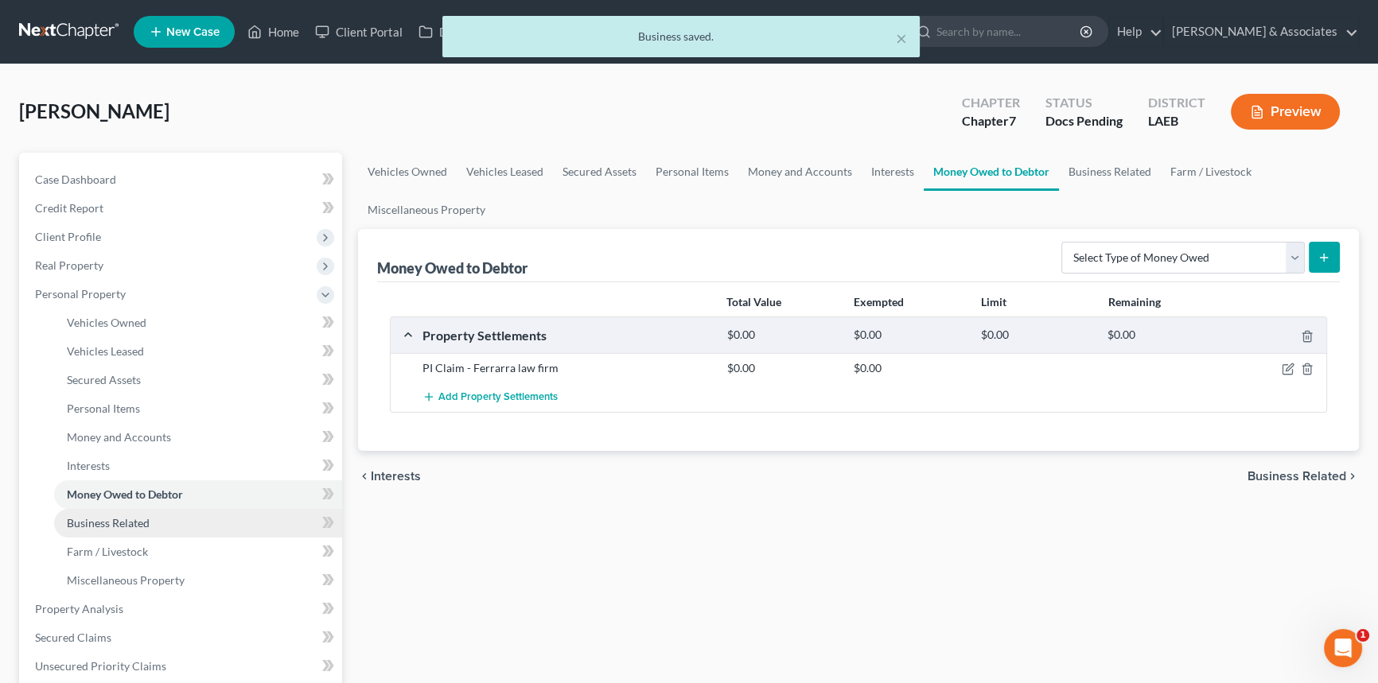
click at [129, 521] on span "Business Related" at bounding box center [108, 523] width 83 height 14
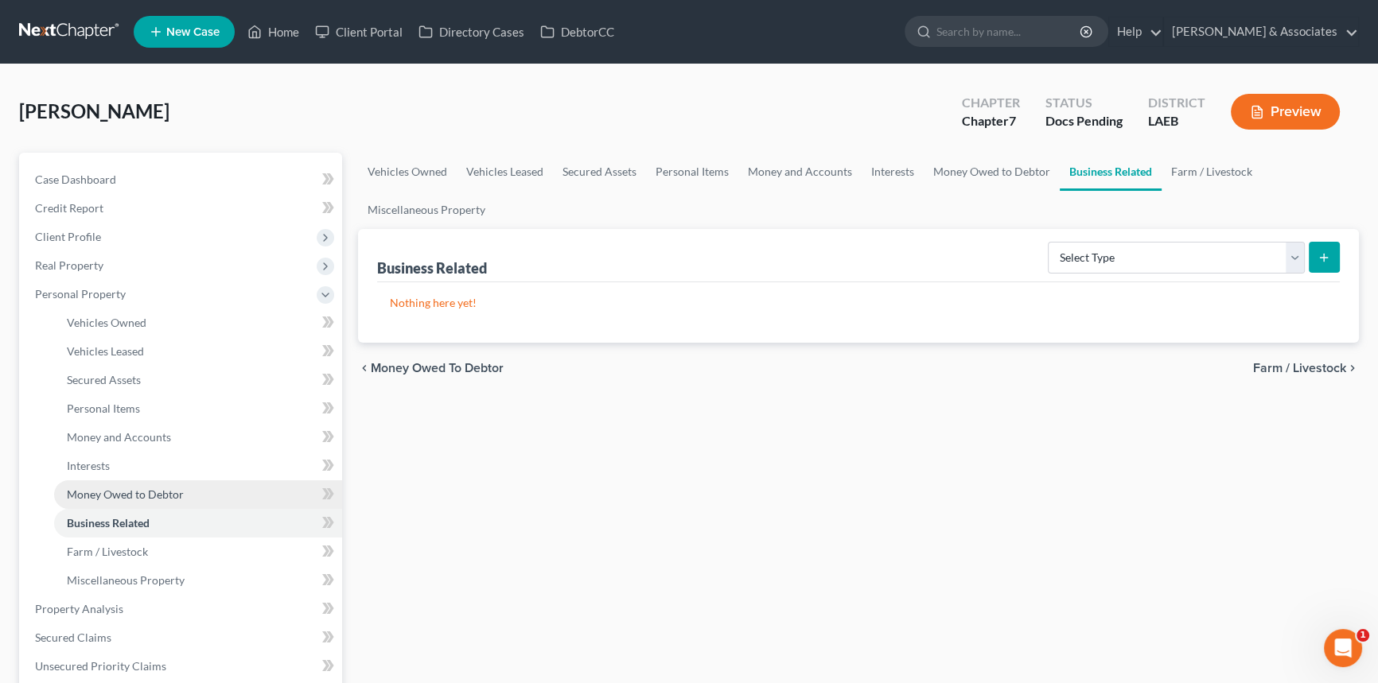
click at [143, 502] on link "Money Owed to Debtor" at bounding box center [198, 495] width 288 height 29
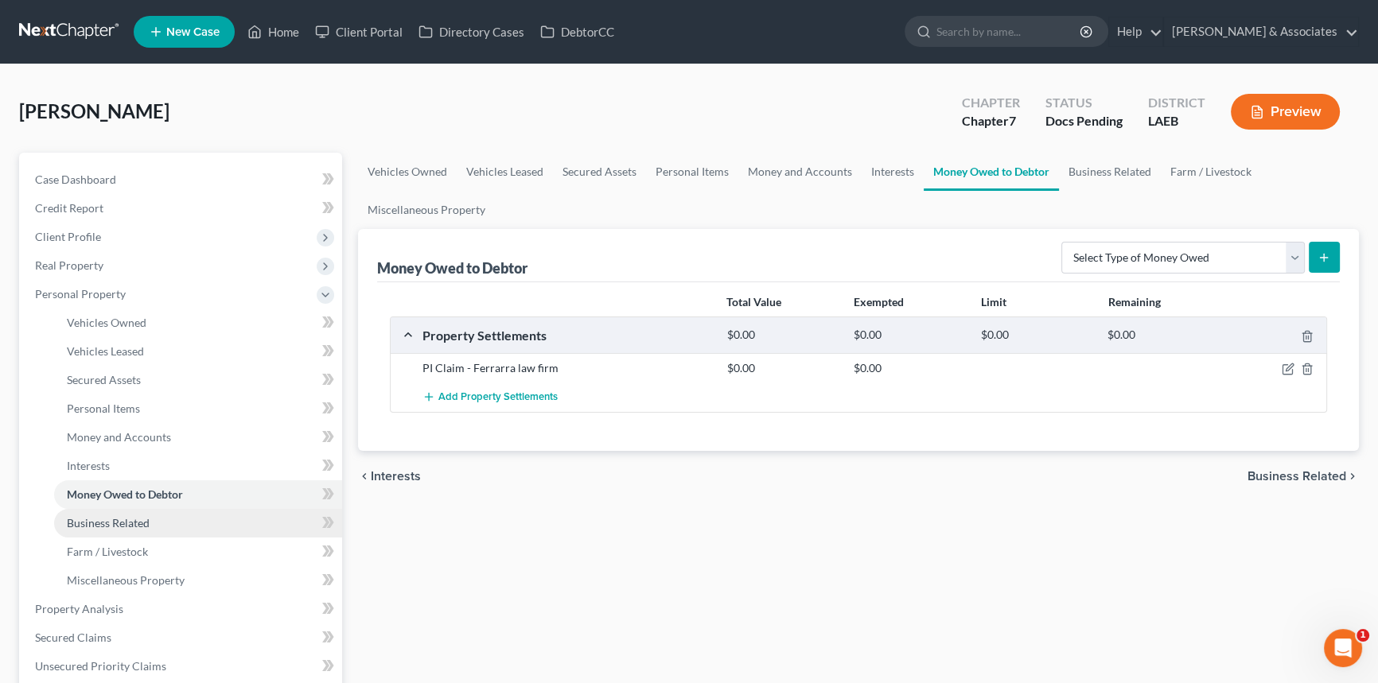
click at [125, 527] on span "Business Related" at bounding box center [108, 523] width 83 height 14
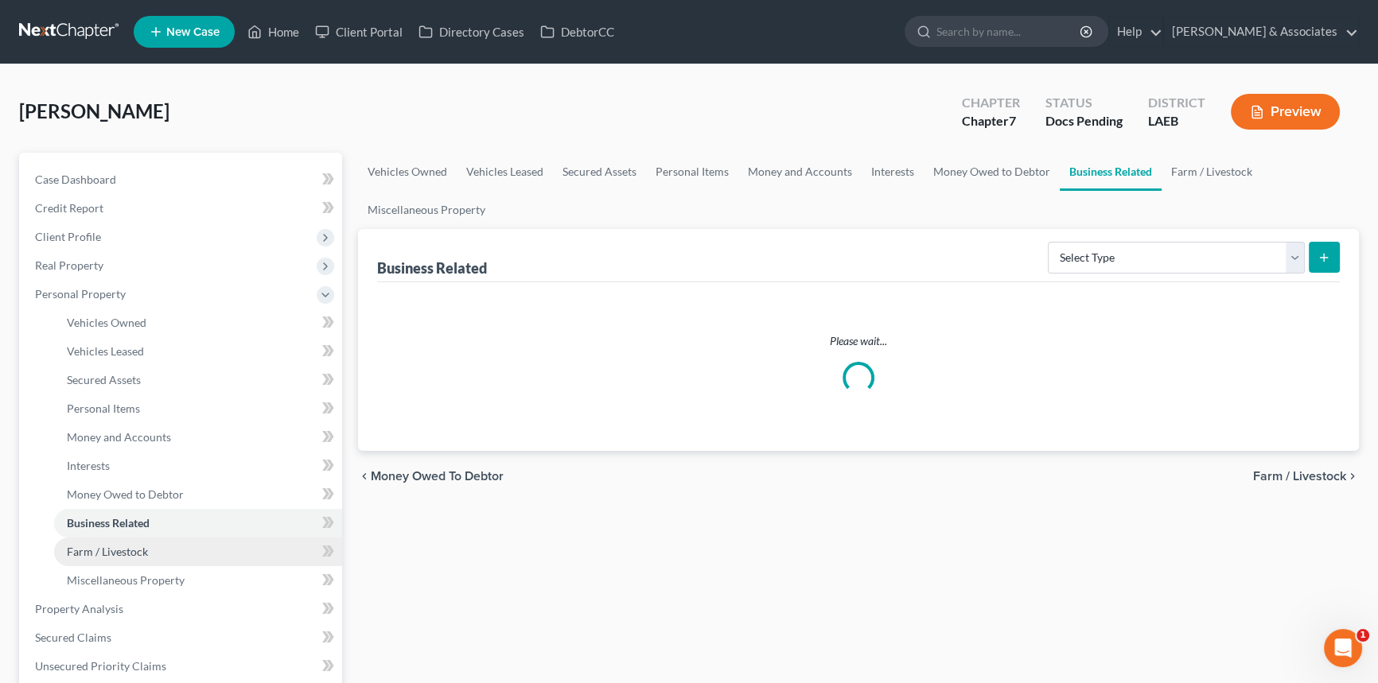
click at [119, 549] on span "Farm / Livestock" at bounding box center [107, 552] width 81 height 14
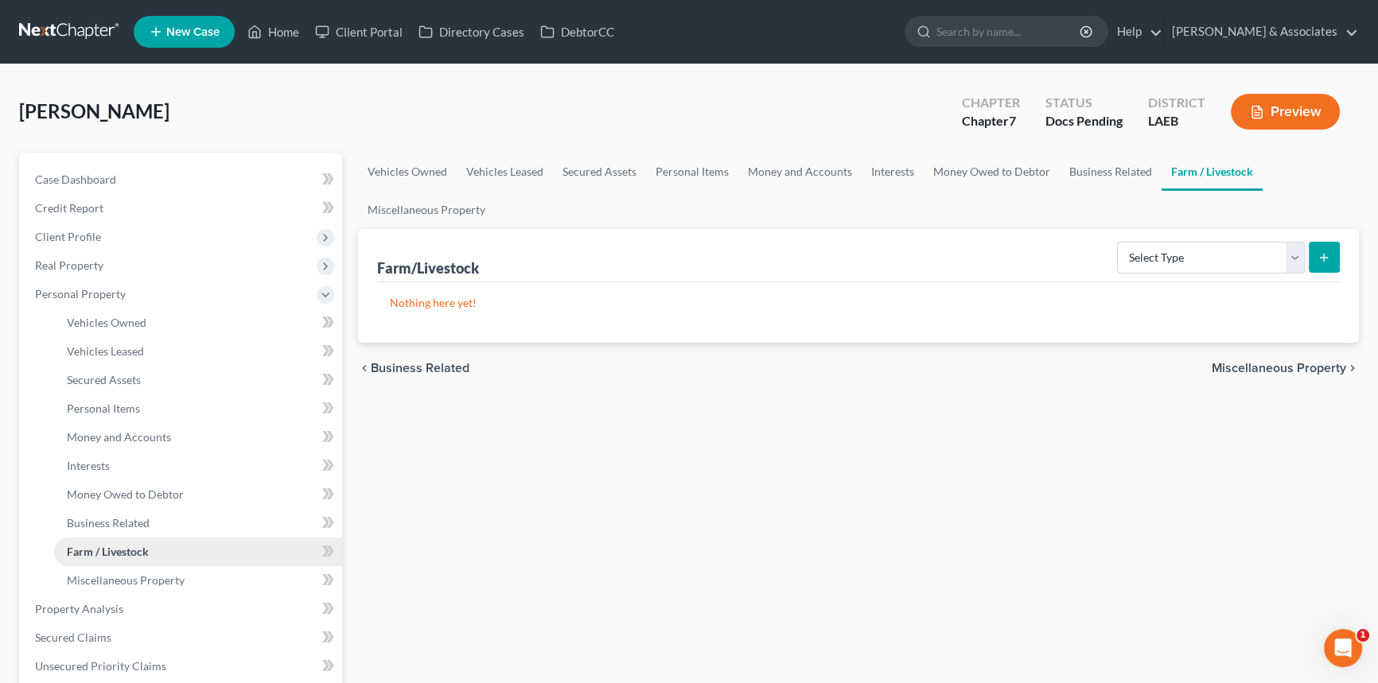
click at [132, 561] on link "Farm / Livestock" at bounding box center [198, 552] width 288 height 29
click at [139, 570] on link "Miscellaneous Property" at bounding box center [198, 580] width 288 height 29
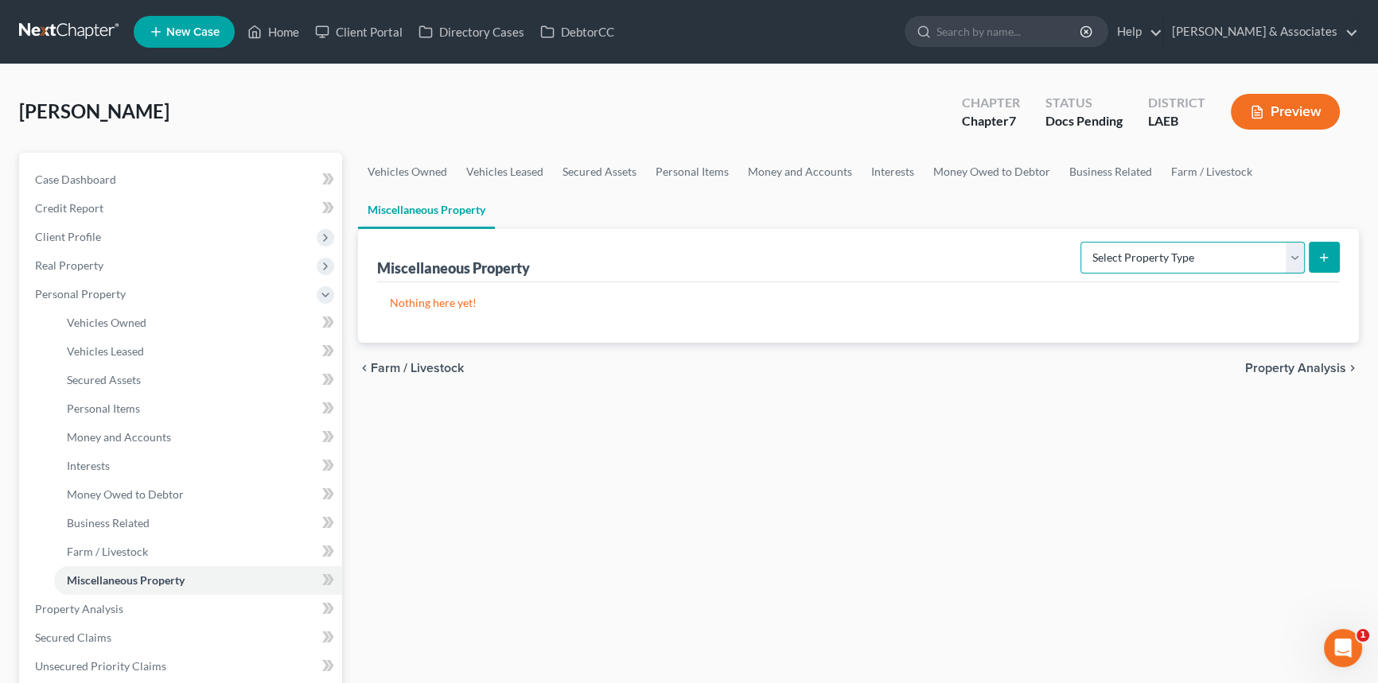
click at [1211, 271] on select "Select Property Type Assigned for Creditor Benefit Within 1 Year Holding for An…" at bounding box center [1192, 258] width 224 height 32
drag, startPoint x: 714, startPoint y: 486, endPoint x: 596, endPoint y: 545, distance: 131.7
click at [714, 486] on div "Vehicles Owned Vehicles Leased Secured Assets Personal Items Money and Accounts…" at bounding box center [858, 612] width 1017 height 919
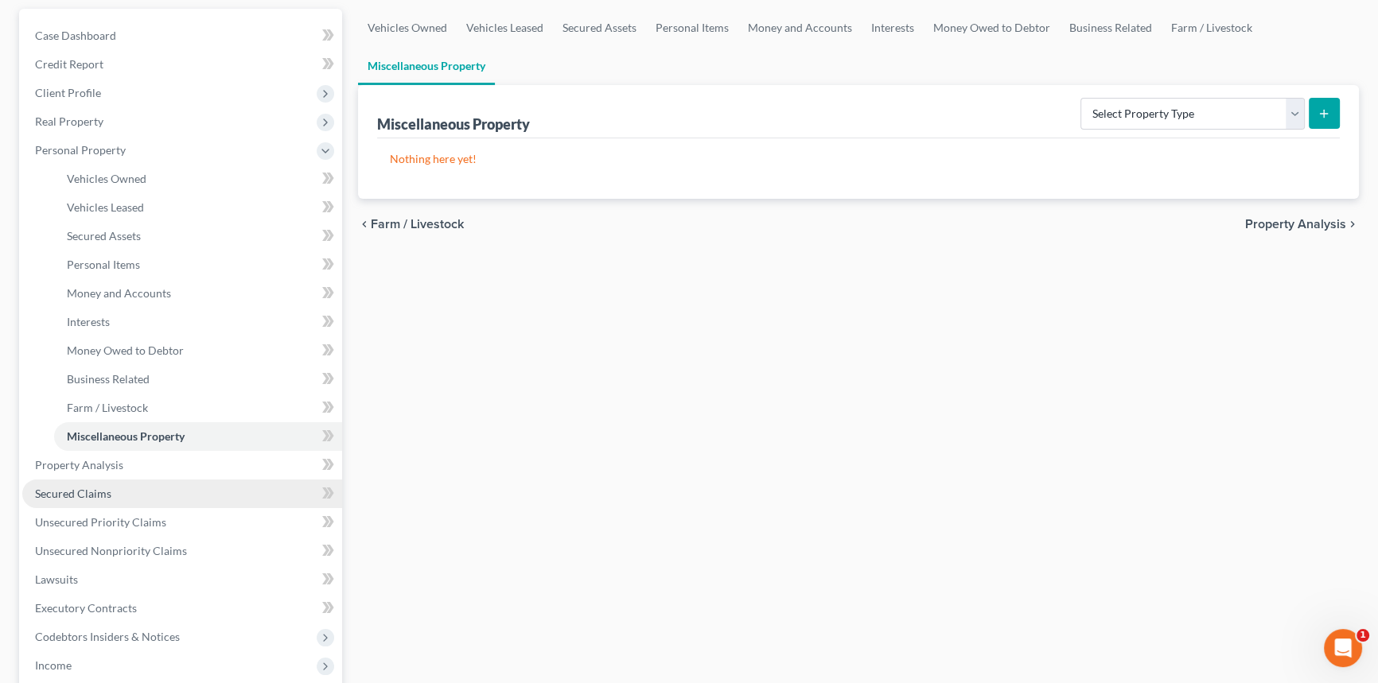
click at [181, 490] on link "Secured Claims" at bounding box center [182, 494] width 320 height 29
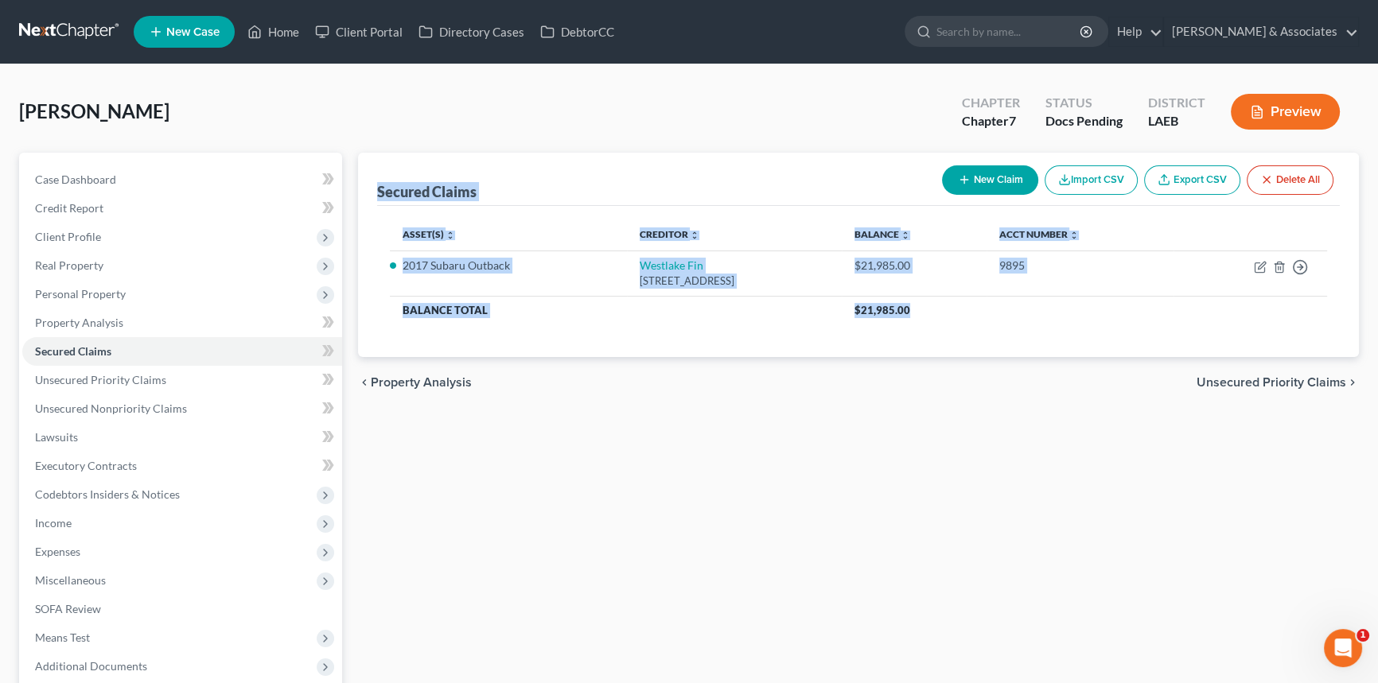
drag, startPoint x: 906, startPoint y: 298, endPoint x: 372, endPoint y: 186, distance: 545.4
click at [372, 186] on div "Secured Claims New Claim Import CSV Export CSV Delete All Asset(s) expand_more …" at bounding box center [858, 255] width 1001 height 204
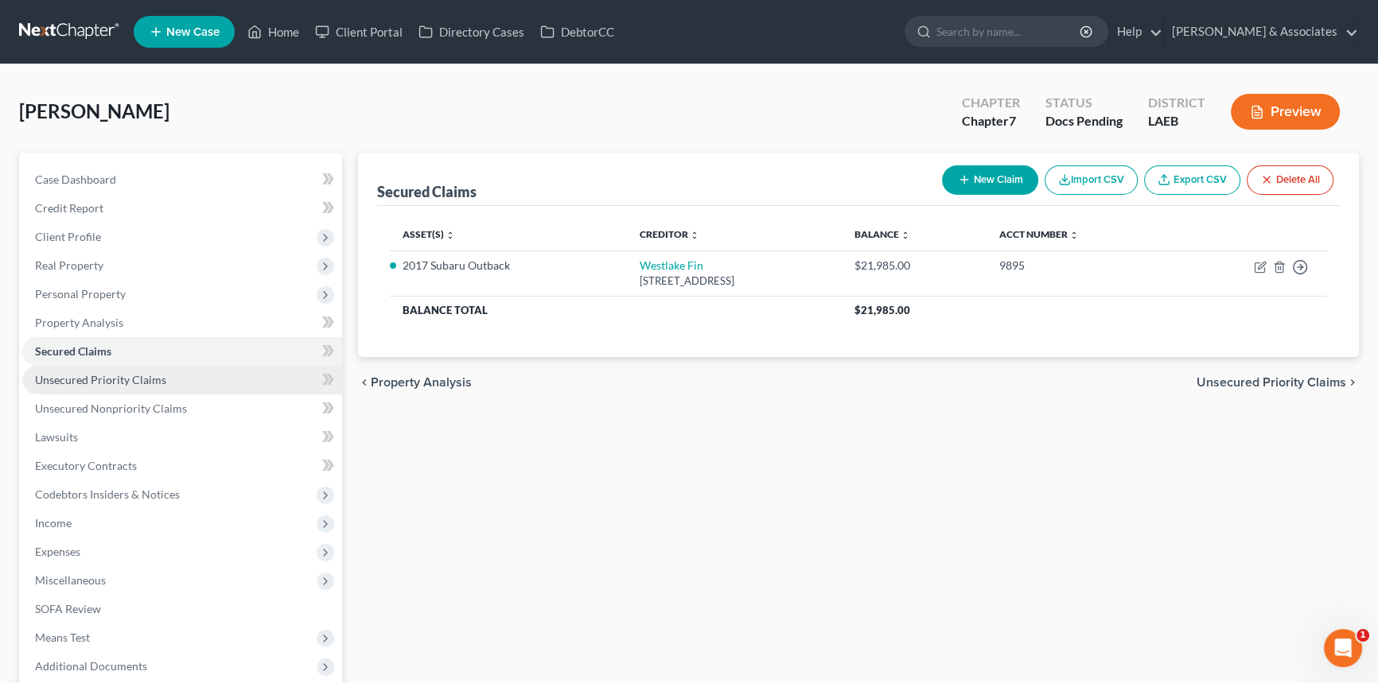
click at [187, 379] on link "Unsecured Priority Claims" at bounding box center [182, 380] width 320 height 29
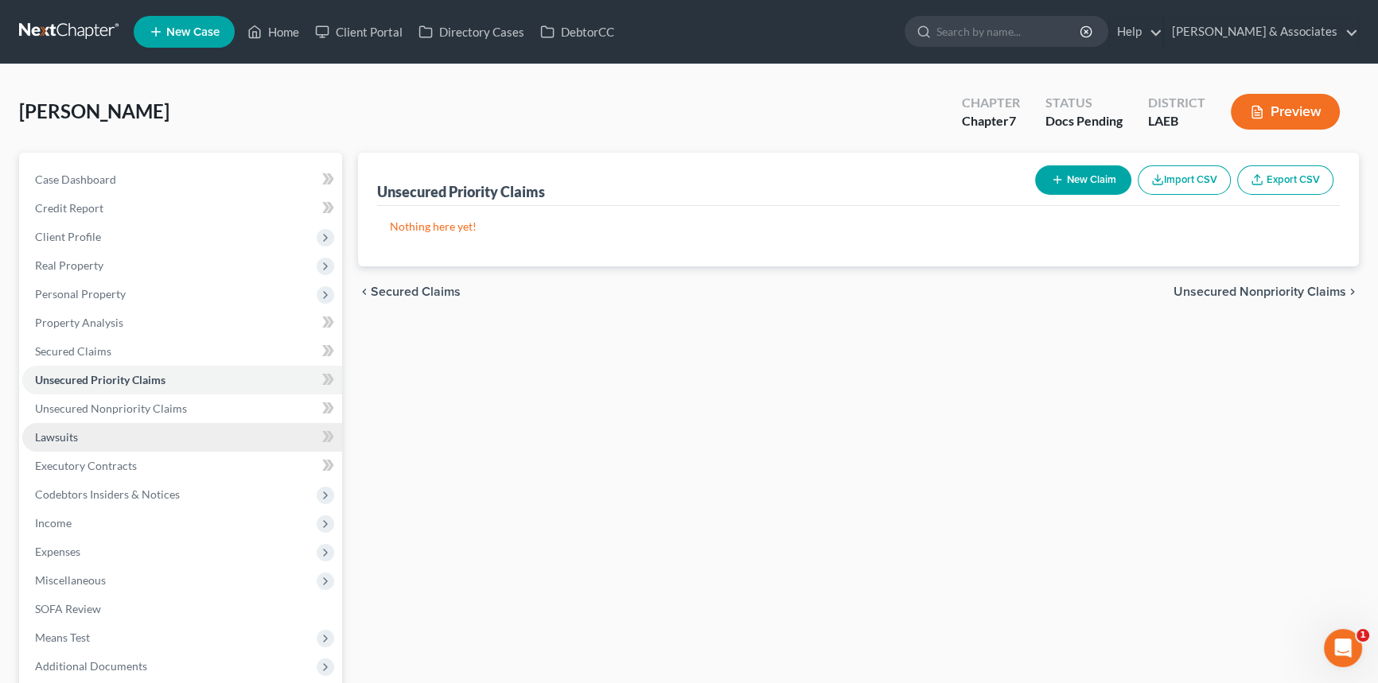
click at [140, 428] on link "Lawsuits" at bounding box center [182, 437] width 320 height 29
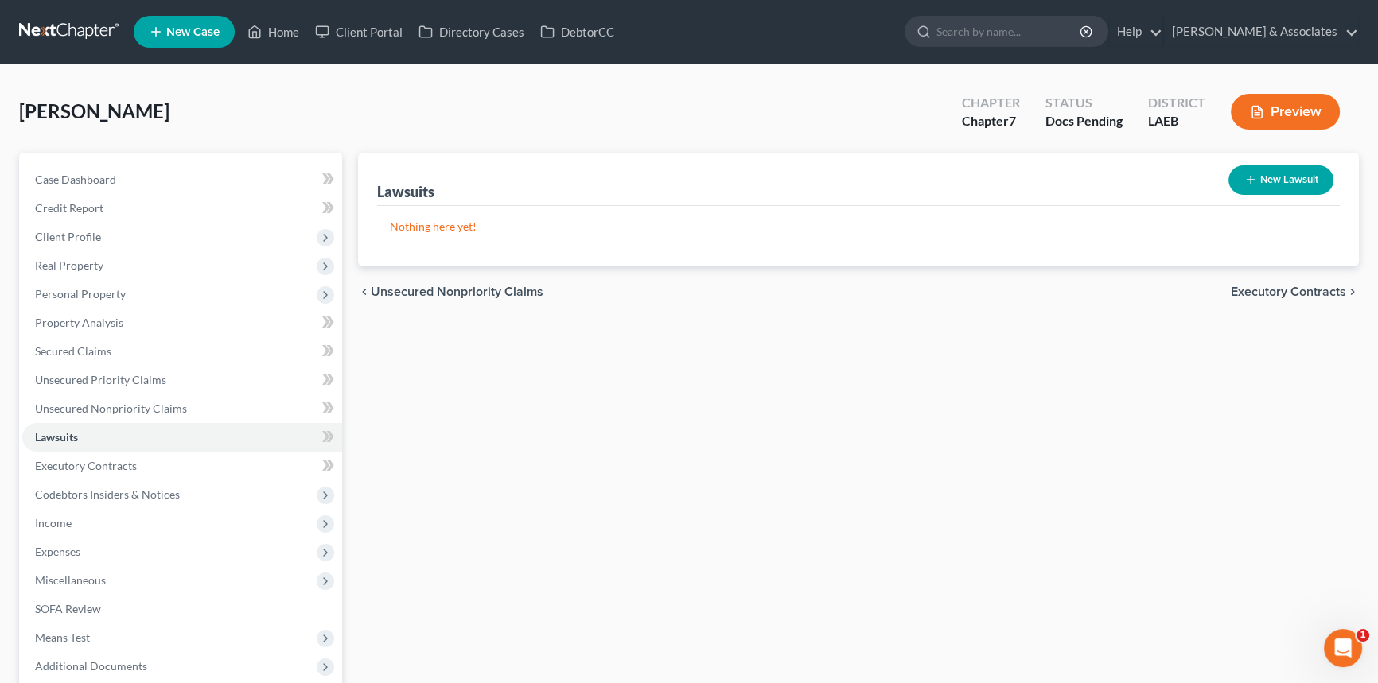
click at [1241, 179] on button "New Lawsuit" at bounding box center [1280, 179] width 105 height 29
select select "0"
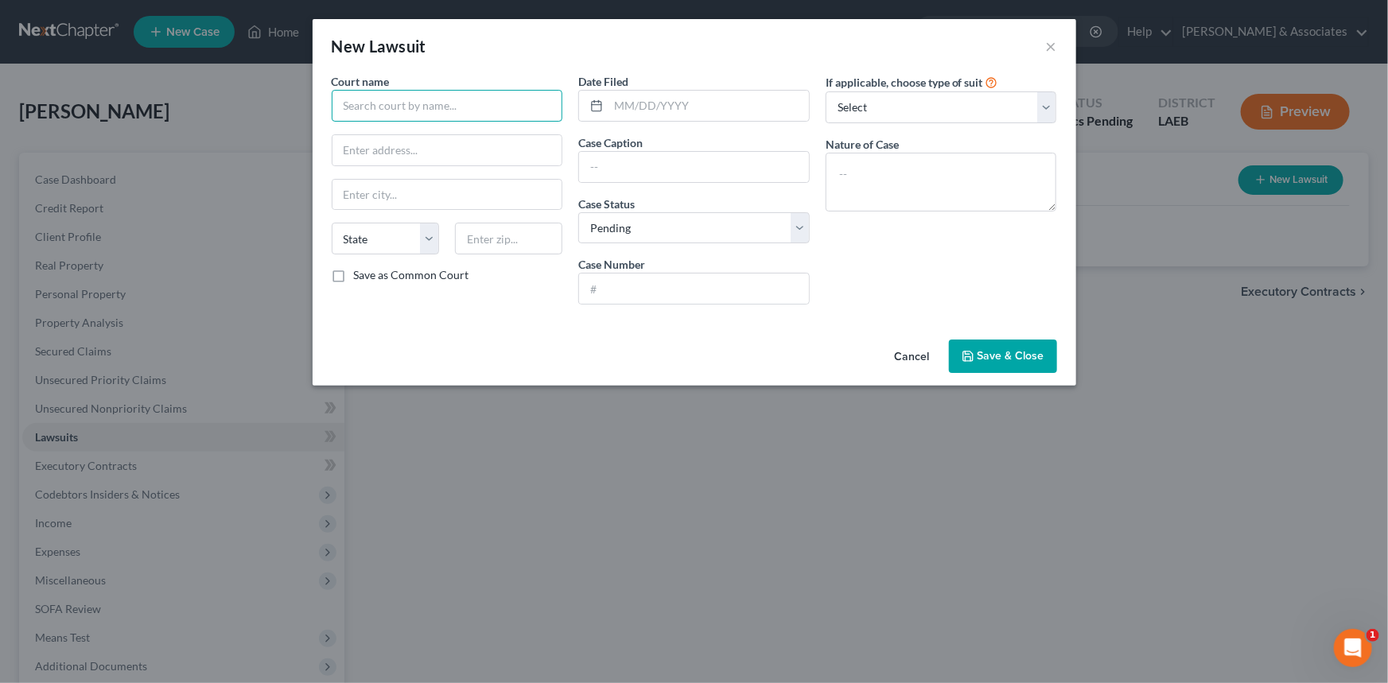
click at [450, 107] on input "text" at bounding box center [448, 106] width 232 height 32
click at [882, 364] on div "Cancel Save & Close" at bounding box center [695, 359] width 764 height 53
click at [892, 360] on button "Cancel" at bounding box center [912, 357] width 60 height 32
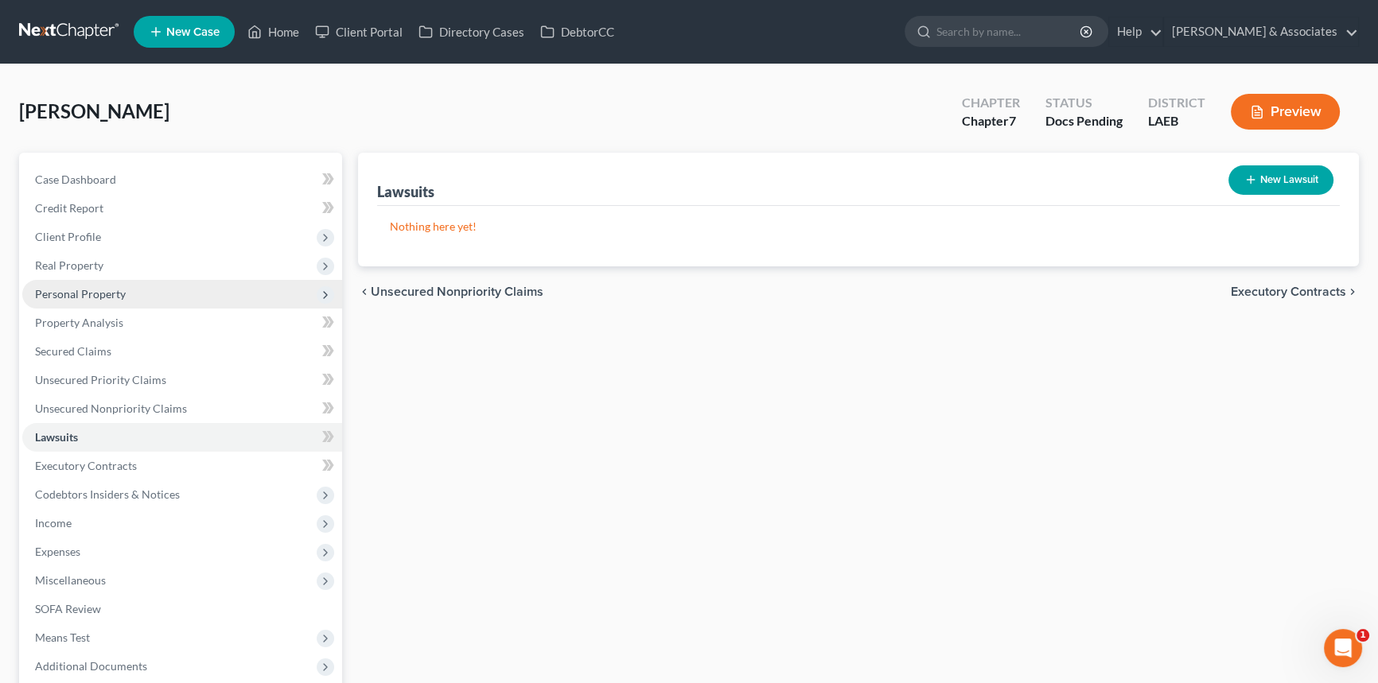
click at [154, 299] on span "Personal Property" at bounding box center [182, 294] width 320 height 29
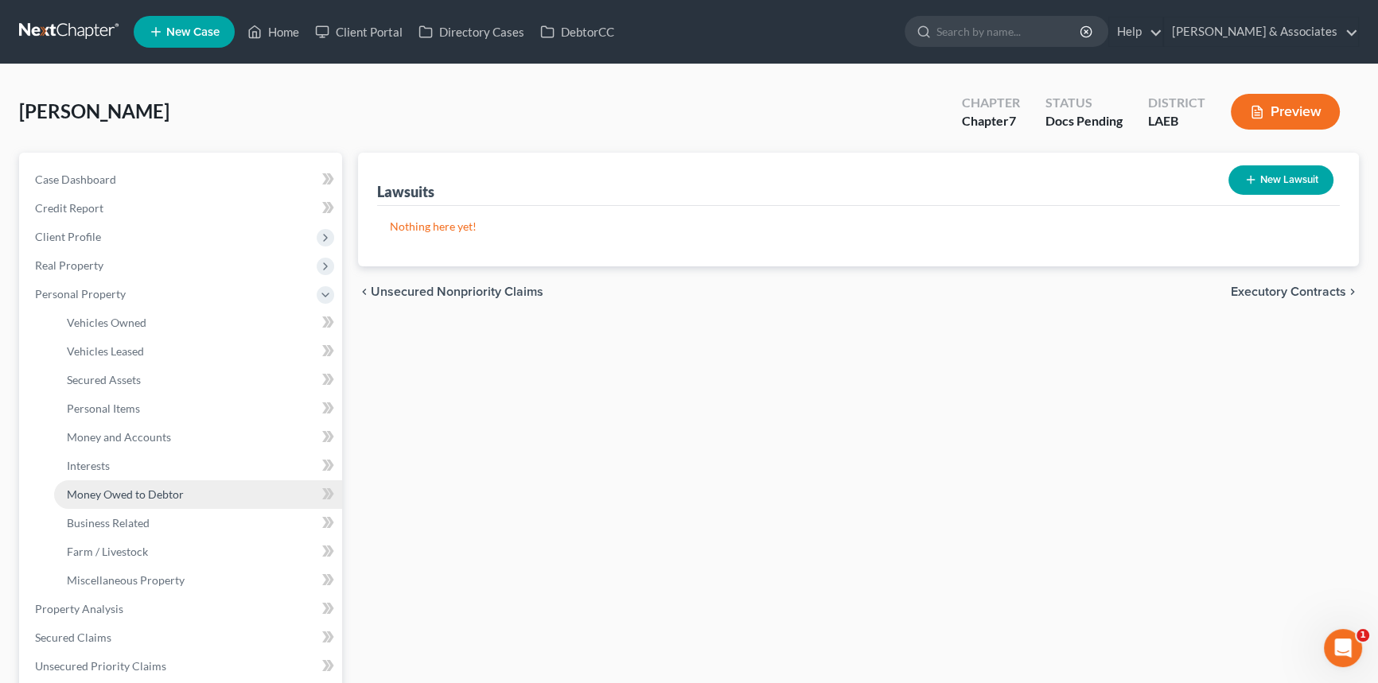
click at [171, 504] on link "Money Owed to Debtor" at bounding box center [198, 495] width 288 height 29
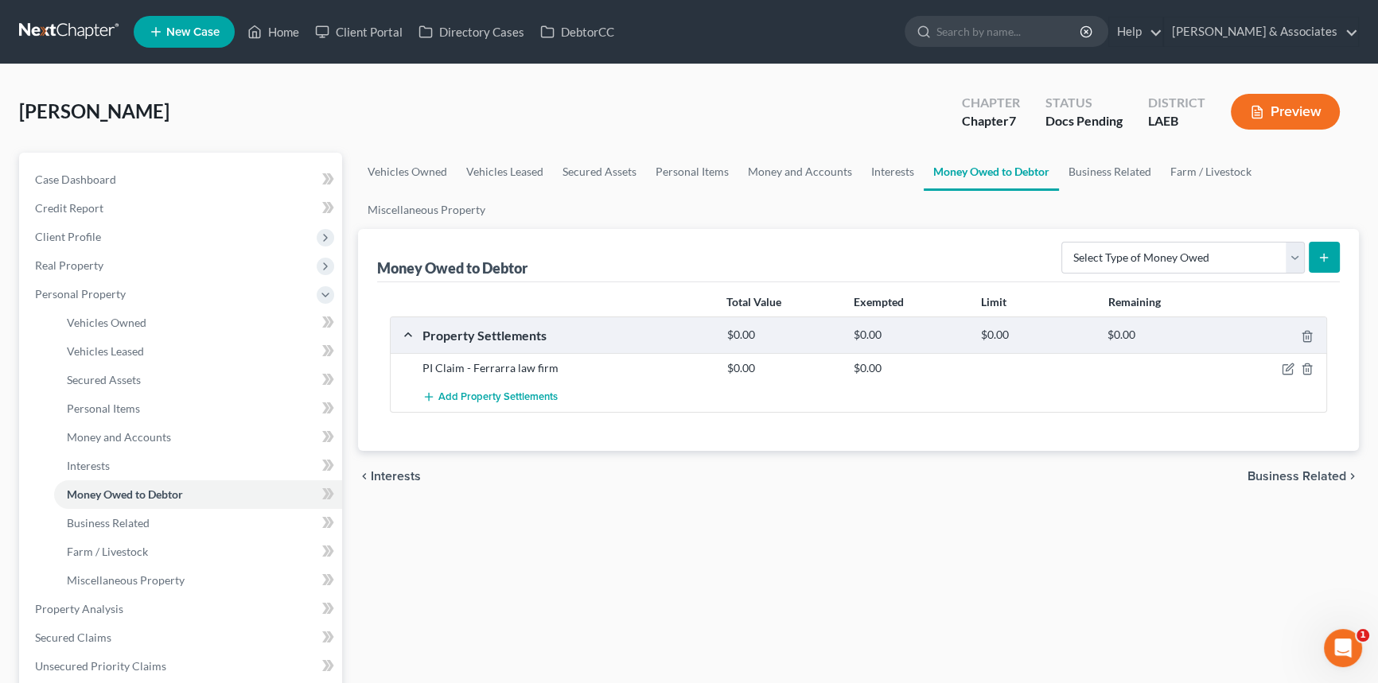
click at [1244, 278] on div "Money Owed to Debtor Select Type of Money Owed Accounts Receivable Alimony Chil…" at bounding box center [858, 255] width 963 height 53
click at [1242, 267] on select "Select Type of Money Owed Accounts Receivable Alimony Child Support Claims Agai…" at bounding box center [1182, 258] width 243 height 32
select select "property_settlements"
click at [1065, 242] on select "Select Type of Money Owed Accounts Receivable Alimony Child Support Claims Agai…" at bounding box center [1182, 258] width 243 height 32
click at [1324, 259] on line "submit" at bounding box center [1324, 257] width 0 height 7
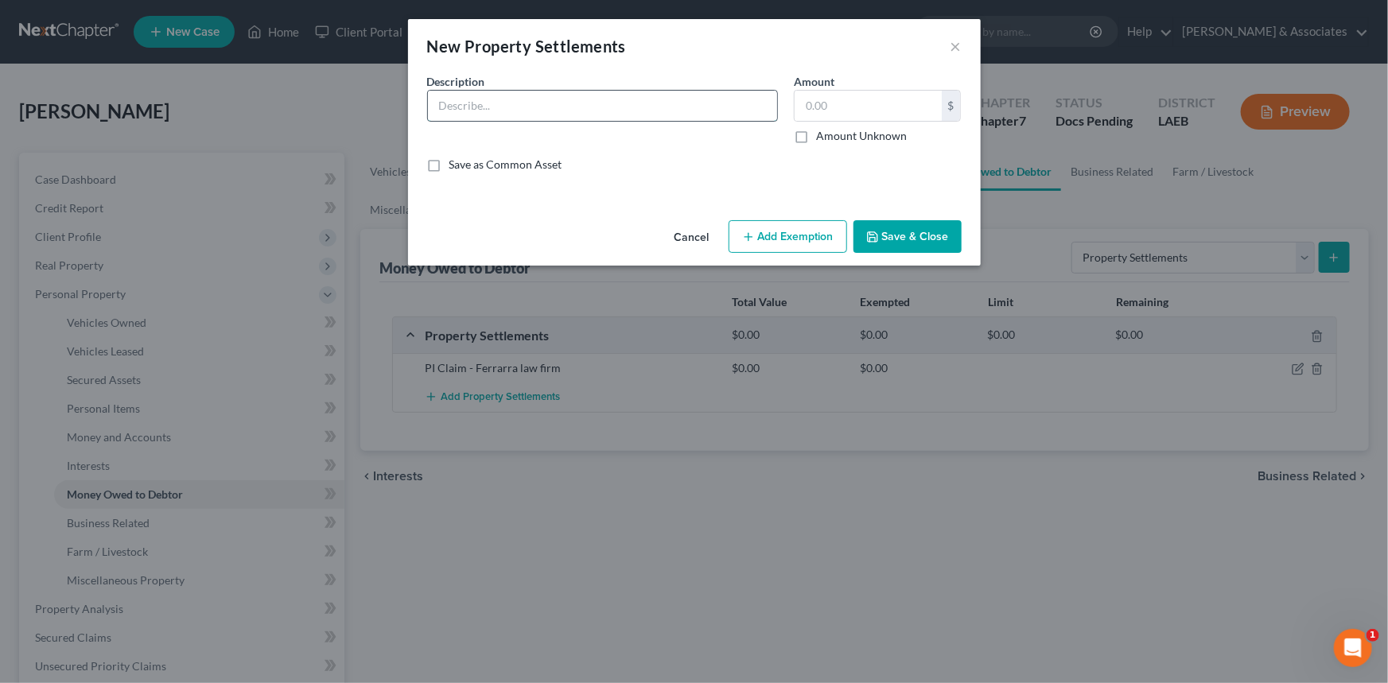
click at [529, 114] on input "text" at bounding box center [602, 106] width 349 height 30
type input "Discrimination Suit against Ambridge Hospital - Minas Law Firm"
click at [912, 239] on button "Save & Close" at bounding box center [908, 236] width 108 height 33
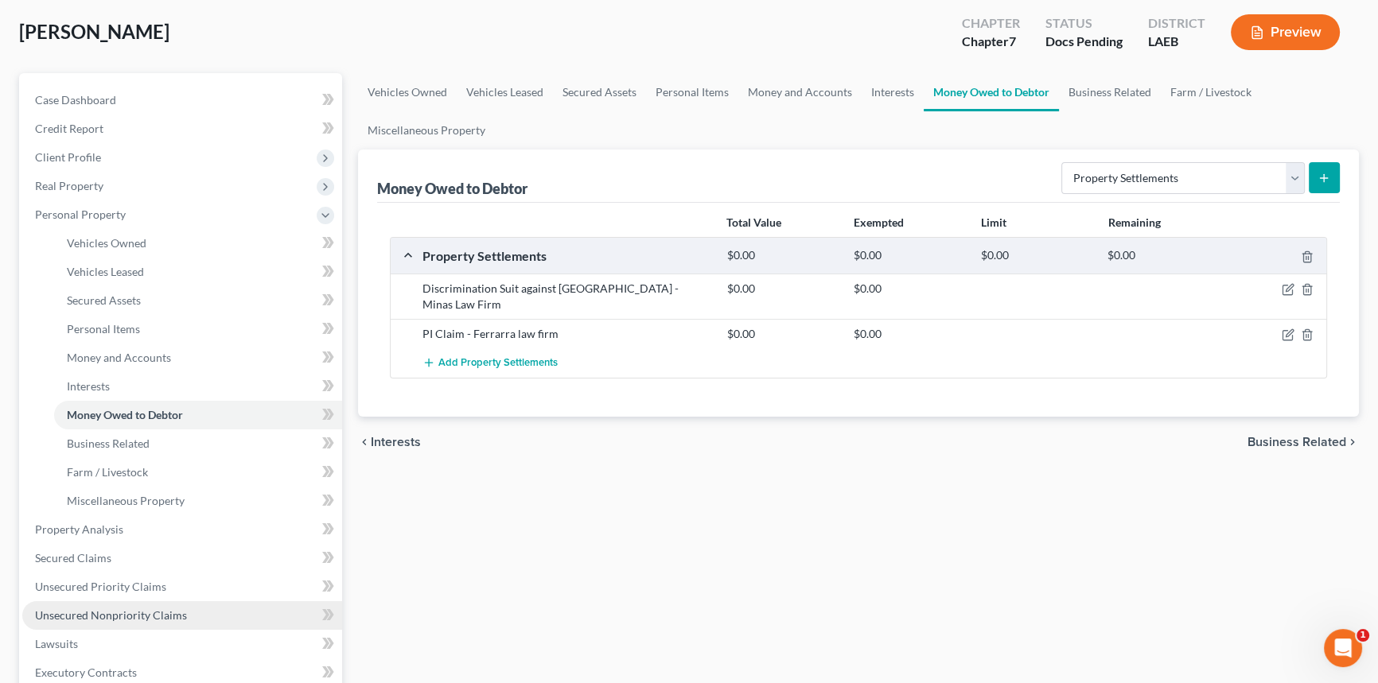
scroll to position [216, 0]
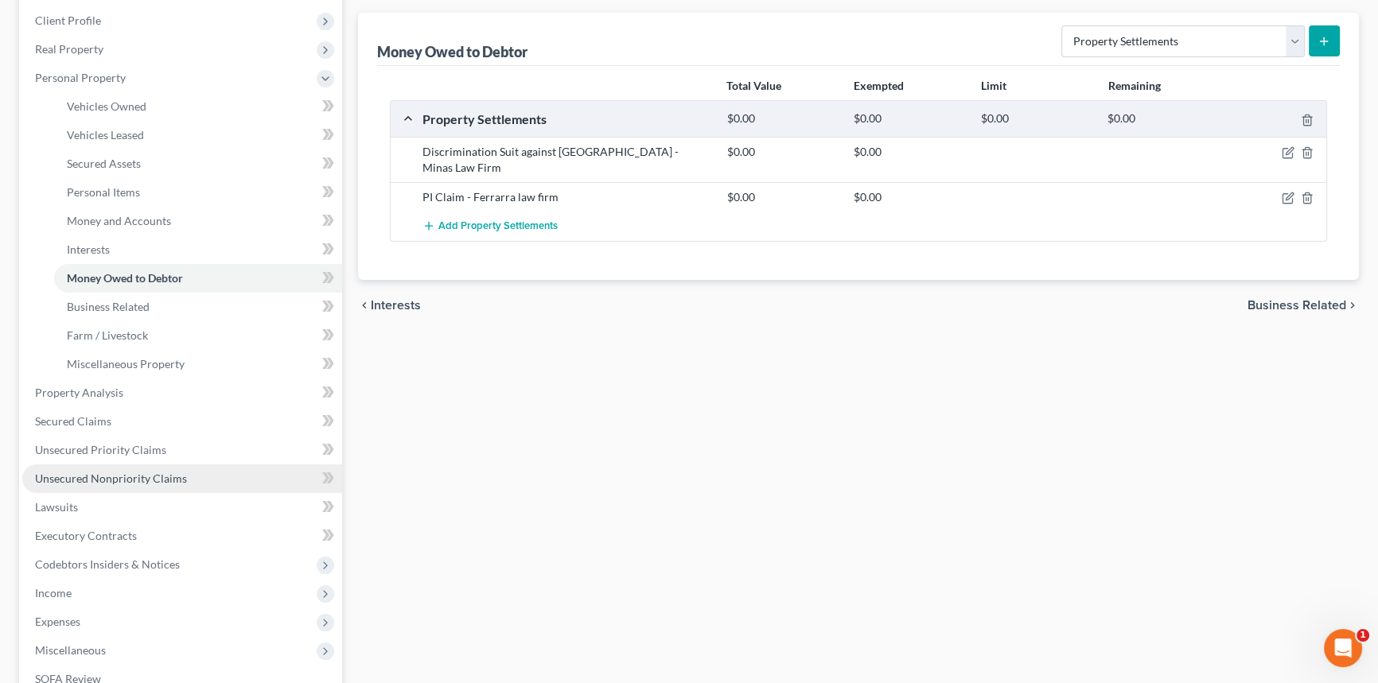
click at [154, 472] on span "Unsecured Nonpriority Claims" at bounding box center [111, 479] width 152 height 14
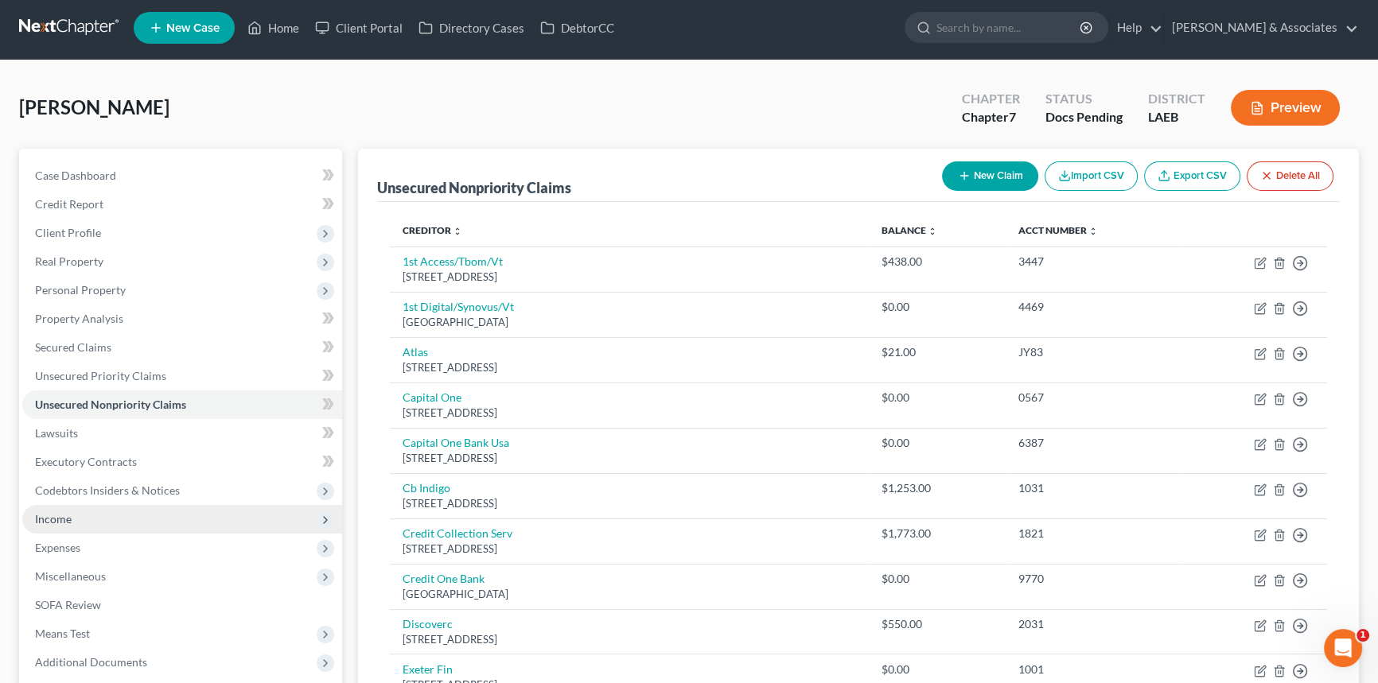
scroll to position [216, 0]
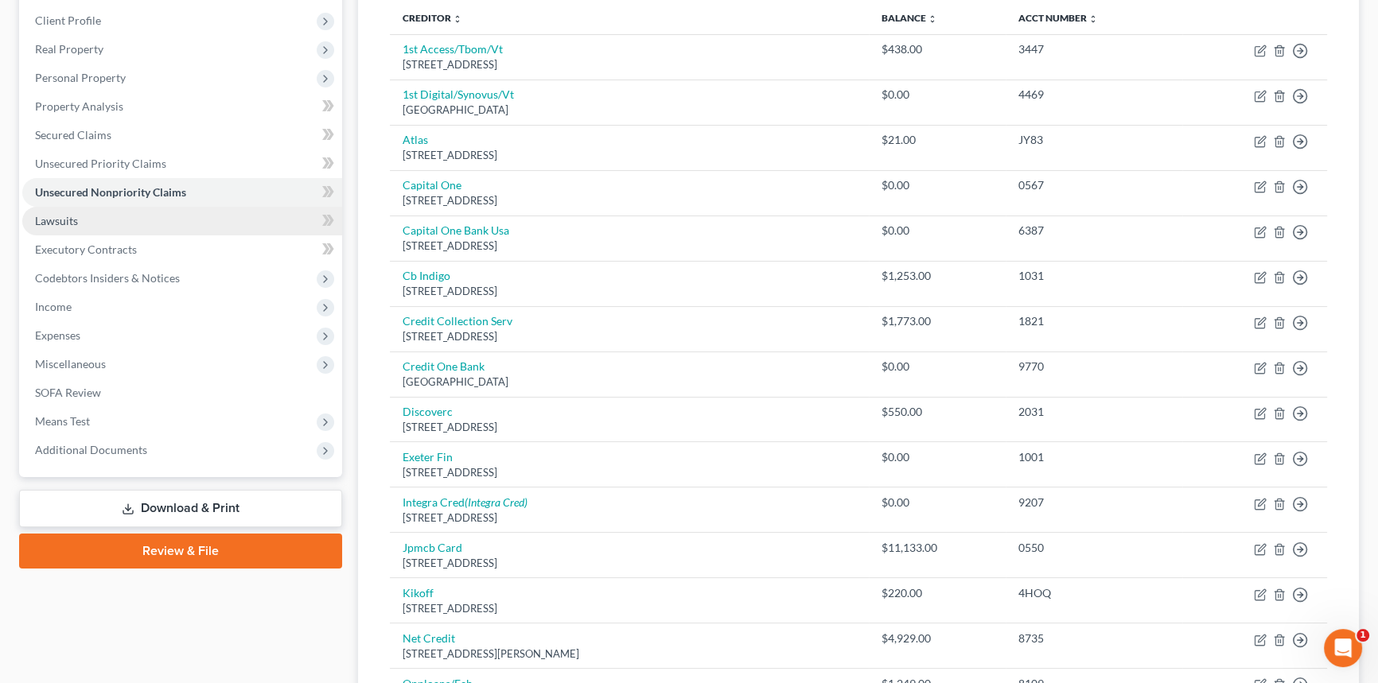
click at [104, 216] on link "Lawsuits" at bounding box center [182, 221] width 320 height 29
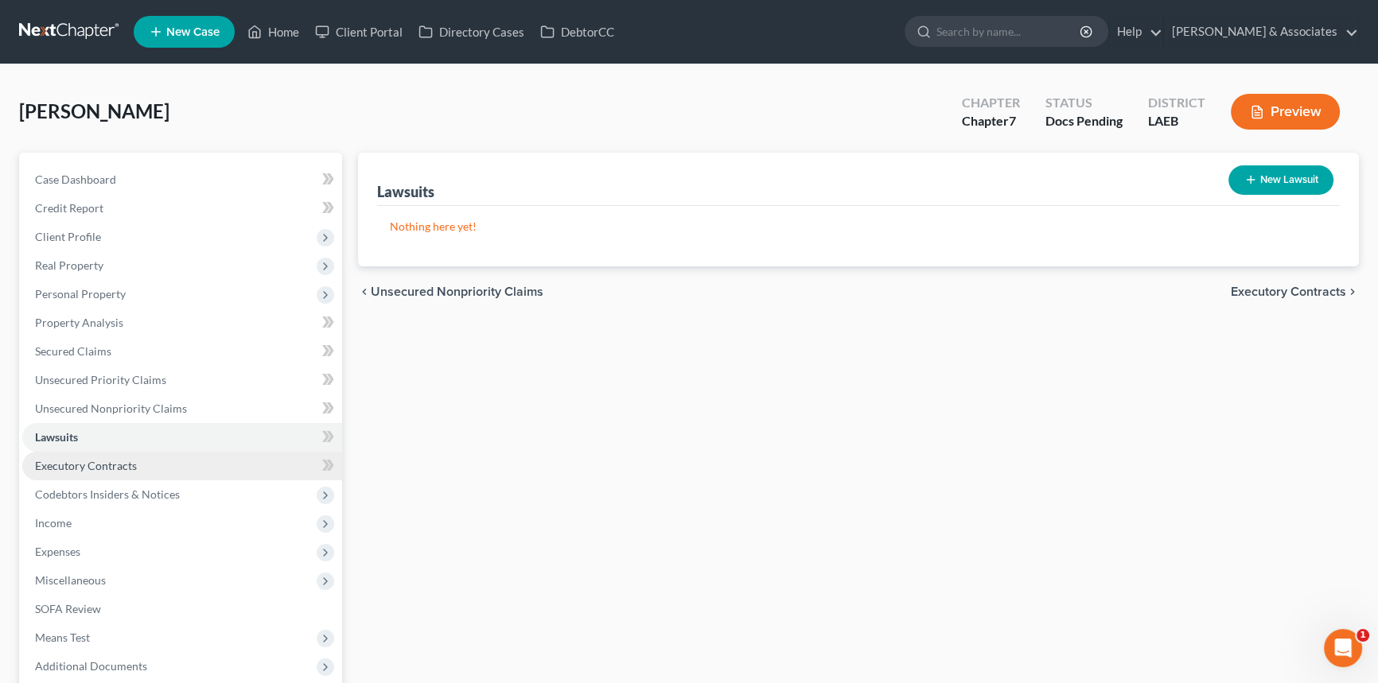
click at [56, 465] on span "Executory Contracts" at bounding box center [86, 466] width 102 height 14
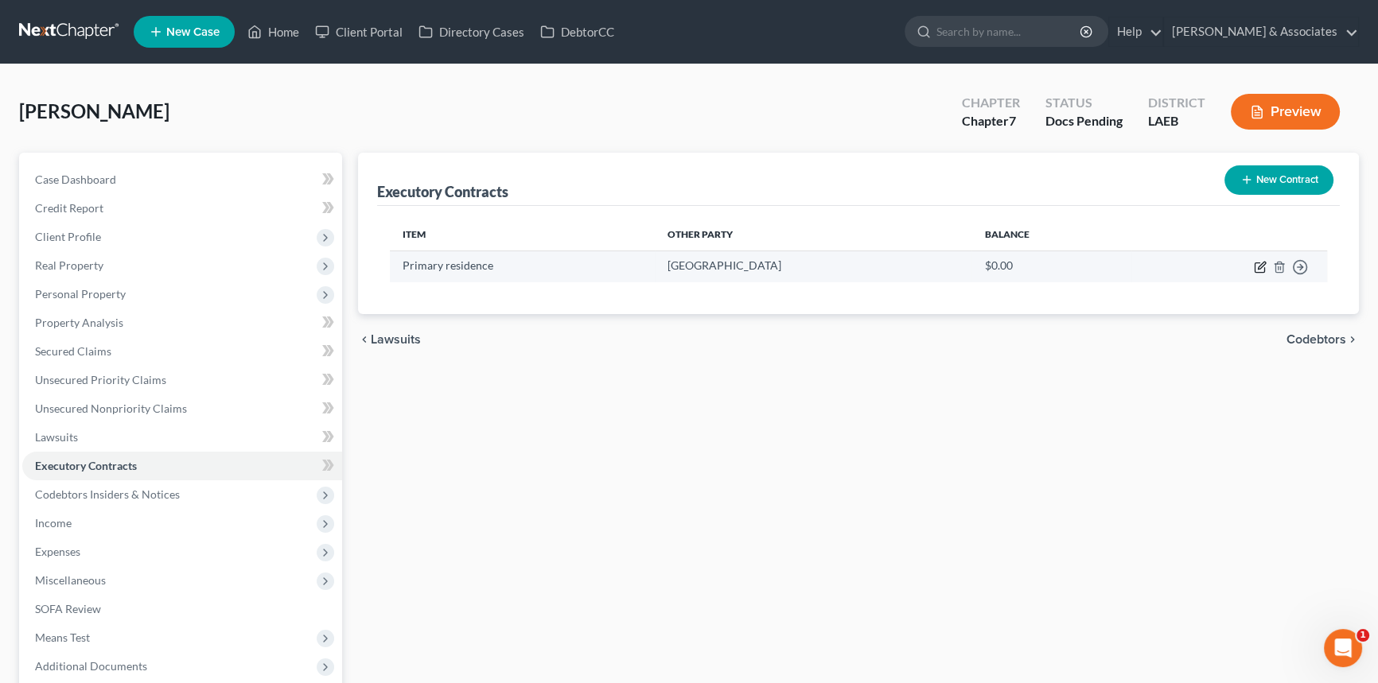
click at [1263, 263] on icon "button" at bounding box center [1260, 267] width 13 height 13
select select "3"
select select "19"
select select "0"
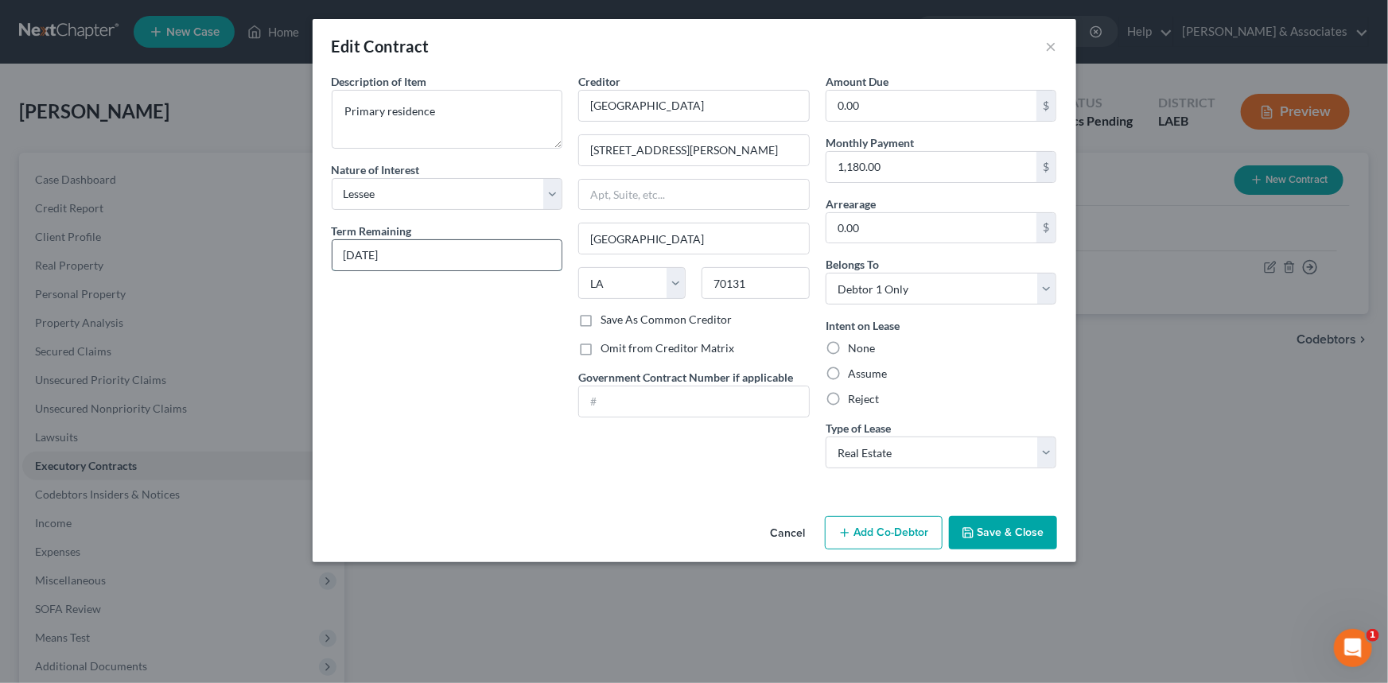
click at [509, 254] on input "October 31, 2026" at bounding box center [448, 255] width 230 height 30
click at [847, 403] on div "Reject" at bounding box center [942, 399] width 232 height 16
click at [856, 399] on label "Reject" at bounding box center [863, 399] width 31 height 16
click at [856, 399] on input "Reject" at bounding box center [860, 396] width 10 height 10
radio input "true"
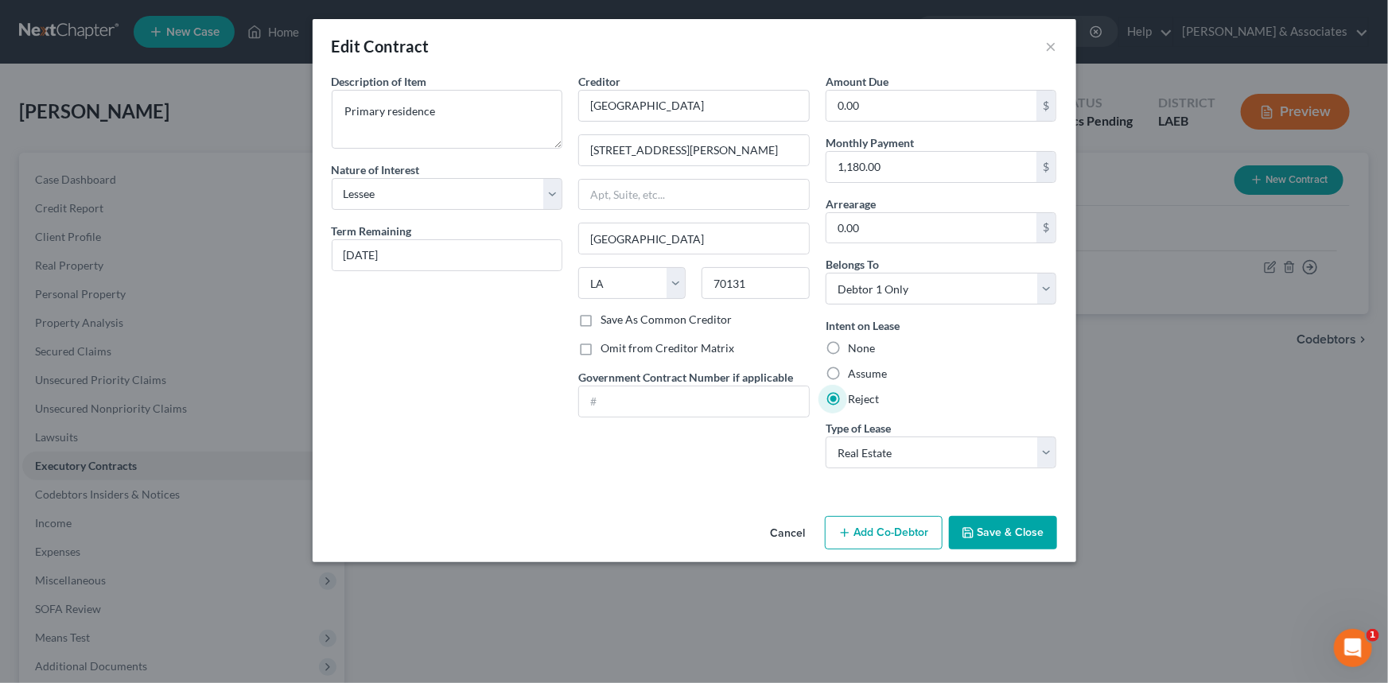
click at [682, 320] on label "Save As Common Creditor" at bounding box center [666, 320] width 131 height 16
click at [617, 320] on input "Save As Common Creditor" at bounding box center [612, 317] width 10 height 10
checkbox input "true"
drag, startPoint x: 458, startPoint y: 259, endPoint x: 423, endPoint y: 259, distance: 35.0
click at [423, 259] on input "October 31, 2026" at bounding box center [448, 255] width 230 height 30
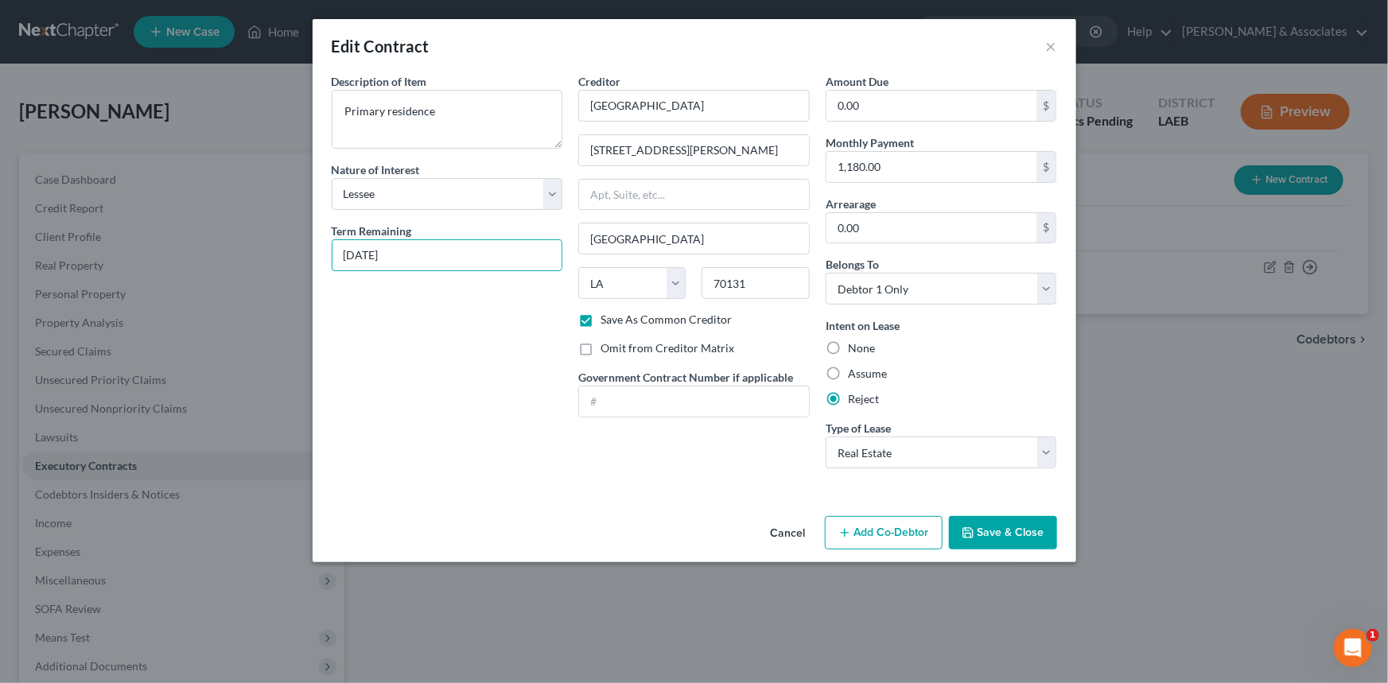
type input "October 31, 2025"
click at [434, 407] on div "Description of non-residential real property * Description of Item * Primary re…" at bounding box center [447, 277] width 247 height 408
click at [997, 533] on button "Save & Close" at bounding box center [1003, 532] width 108 height 33
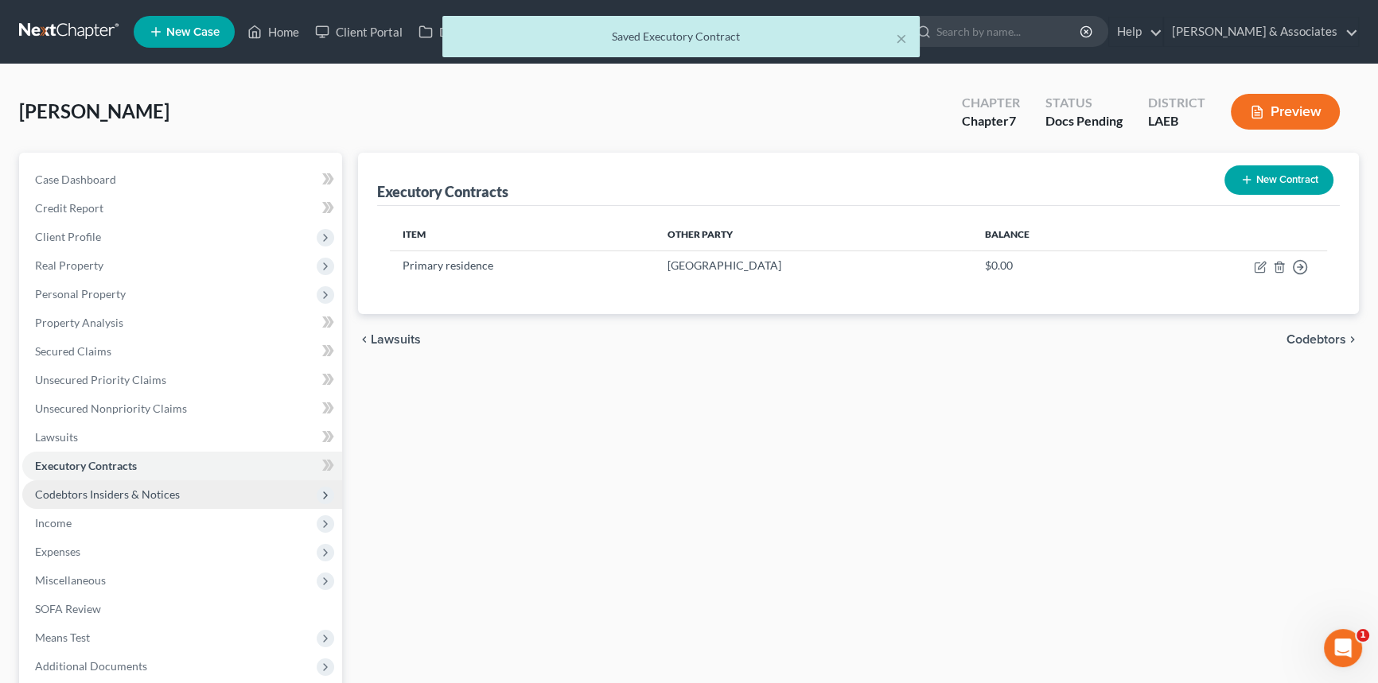
click at [199, 485] on span "Codebtors Insiders & Notices" at bounding box center [182, 495] width 320 height 29
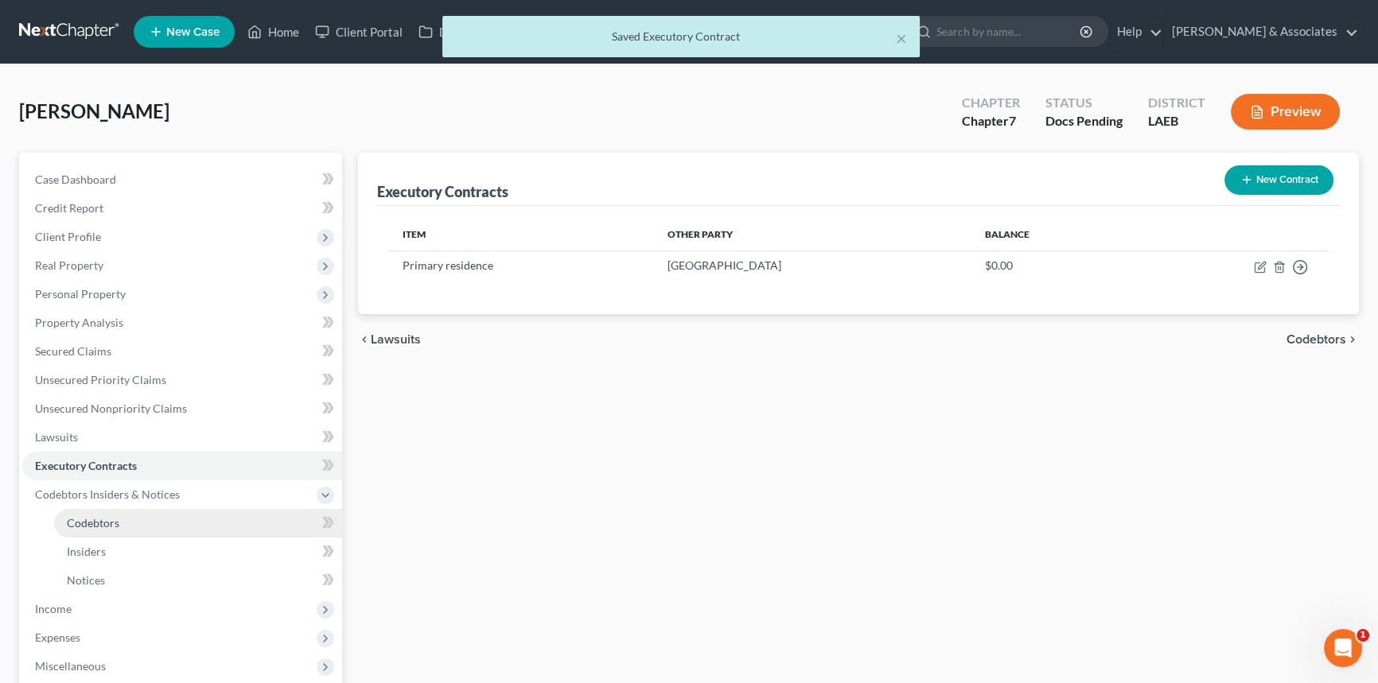
click at [163, 517] on link "Codebtors" at bounding box center [198, 523] width 288 height 29
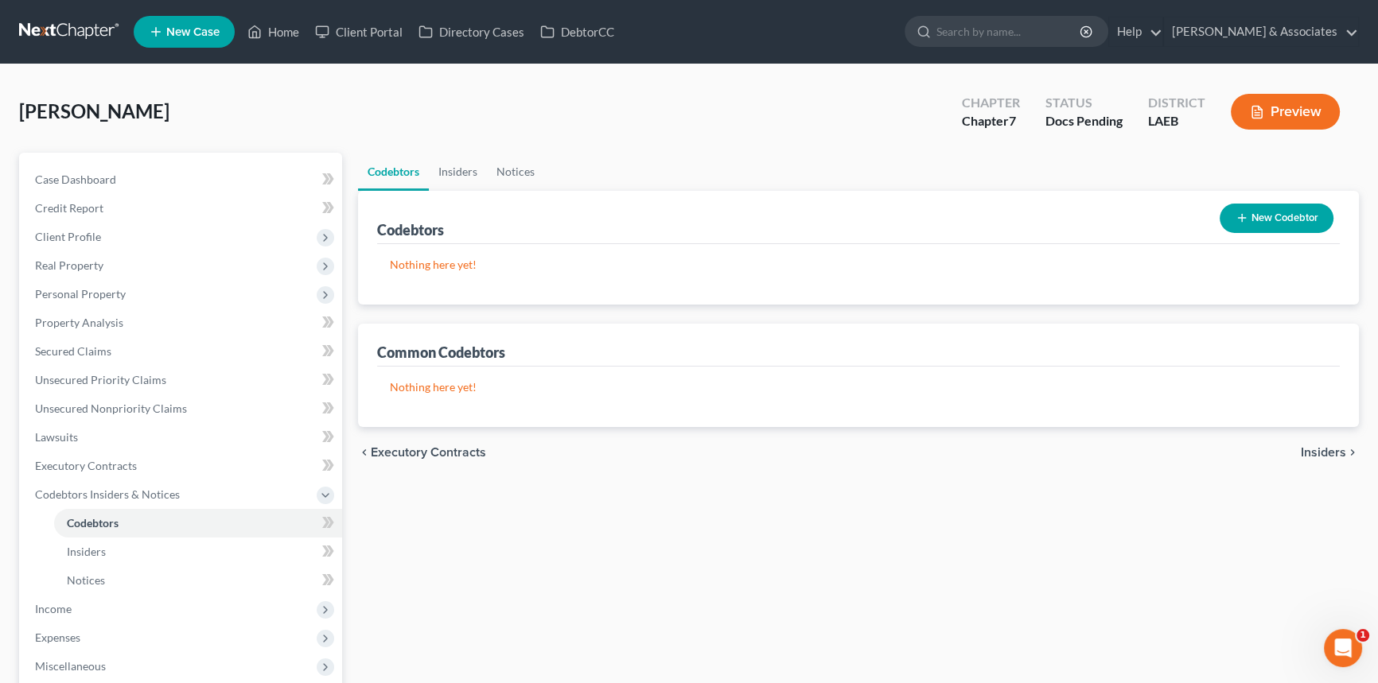
click at [1261, 211] on button "New Codebtor" at bounding box center [1277, 218] width 114 height 29
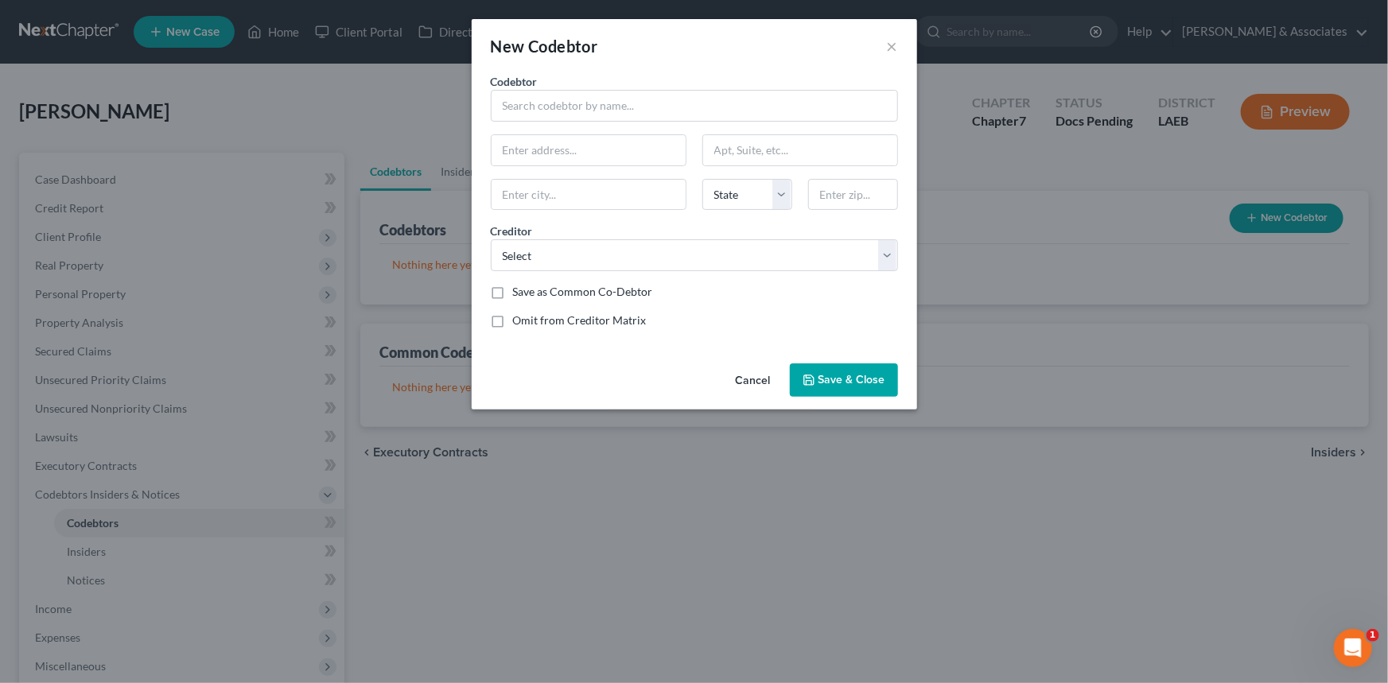
click at [607, 127] on div "Codebtor * Codebtor * State AL AK AR AZ CA CO CT DE DC FL GA GU HI ID IL IN IA …" at bounding box center [694, 207] width 423 height 268
click at [616, 103] on input "text" at bounding box center [694, 106] width 407 height 32
type input "Tasper Hudson"
click at [655, 252] on select "Select Regional Acceptance Co Jpmcb Card Net Credit Verizon Wireless Credit Col…" at bounding box center [694, 255] width 407 height 32
select select "22"
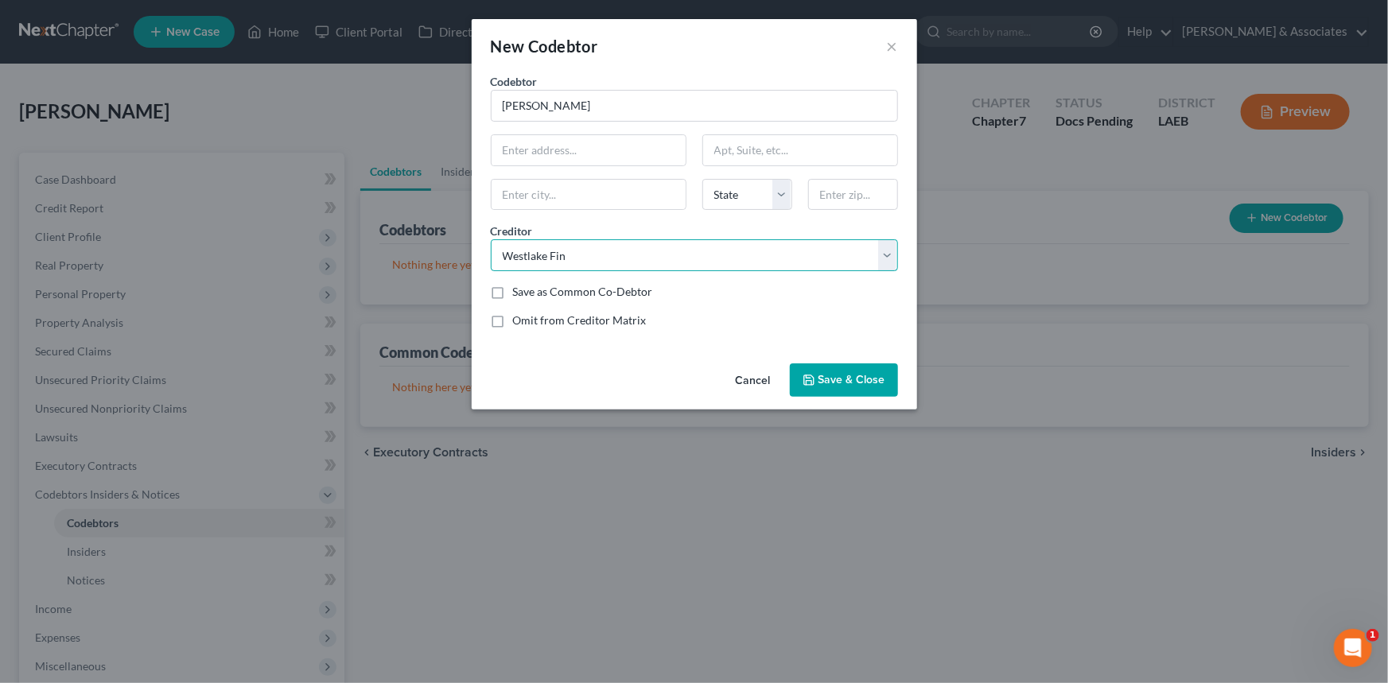
click at [491, 239] on select "Select Regional Acceptance Co Jpmcb Card Net Credit Verizon Wireless Credit Col…" at bounding box center [694, 255] width 407 height 32
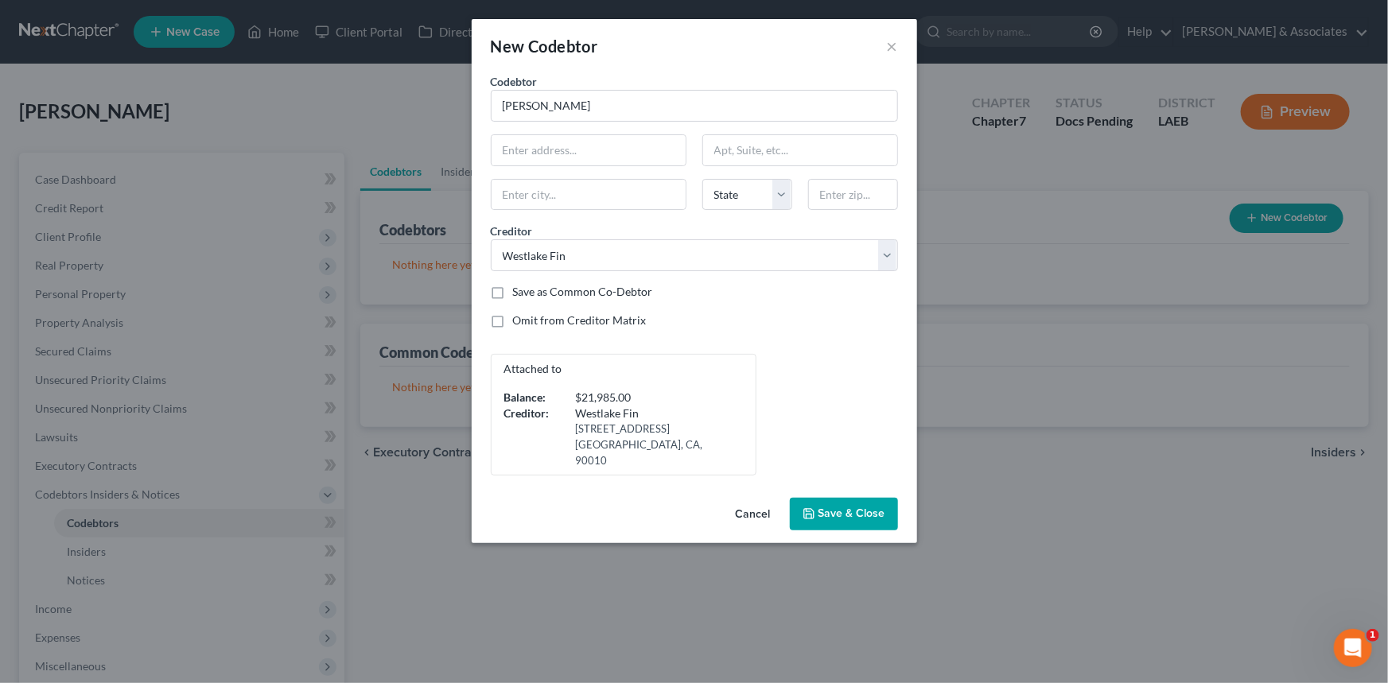
click at [574, 323] on label "Omit from Creditor Matrix" at bounding box center [580, 321] width 134 height 16
click at [530, 323] on input "Omit from Creditor Matrix" at bounding box center [525, 318] width 10 height 10
checkbox input "true"
click at [840, 505] on button "Save & Close" at bounding box center [844, 514] width 108 height 33
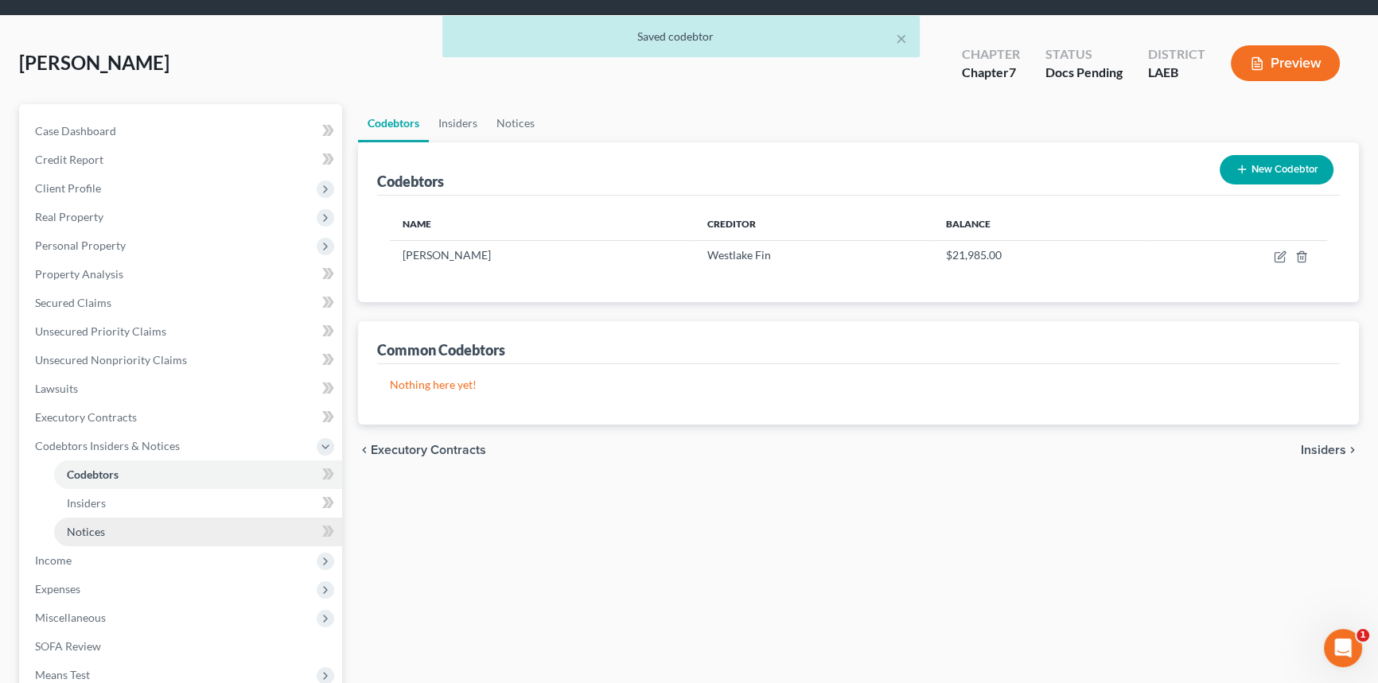
scroll to position [72, 0]
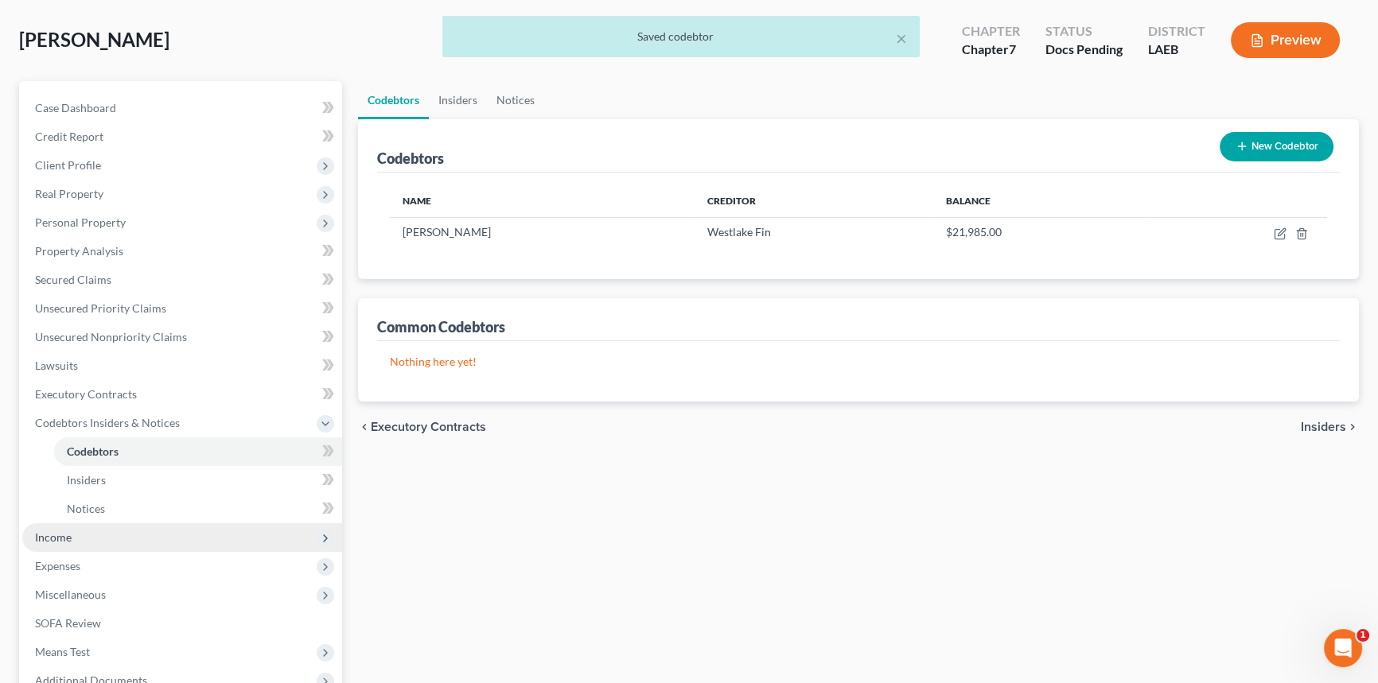
click at [159, 540] on span "Income" at bounding box center [182, 538] width 320 height 29
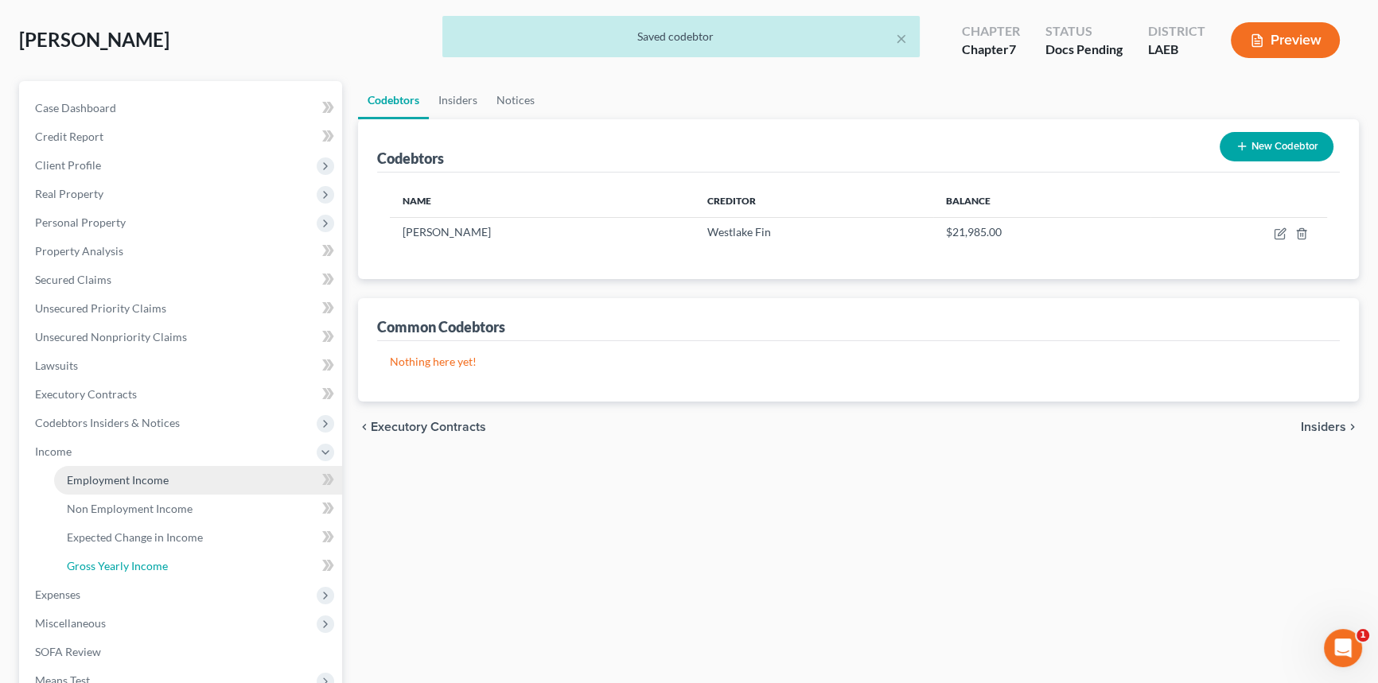
click at [156, 552] on link "Gross Yearly Income" at bounding box center [198, 566] width 288 height 29
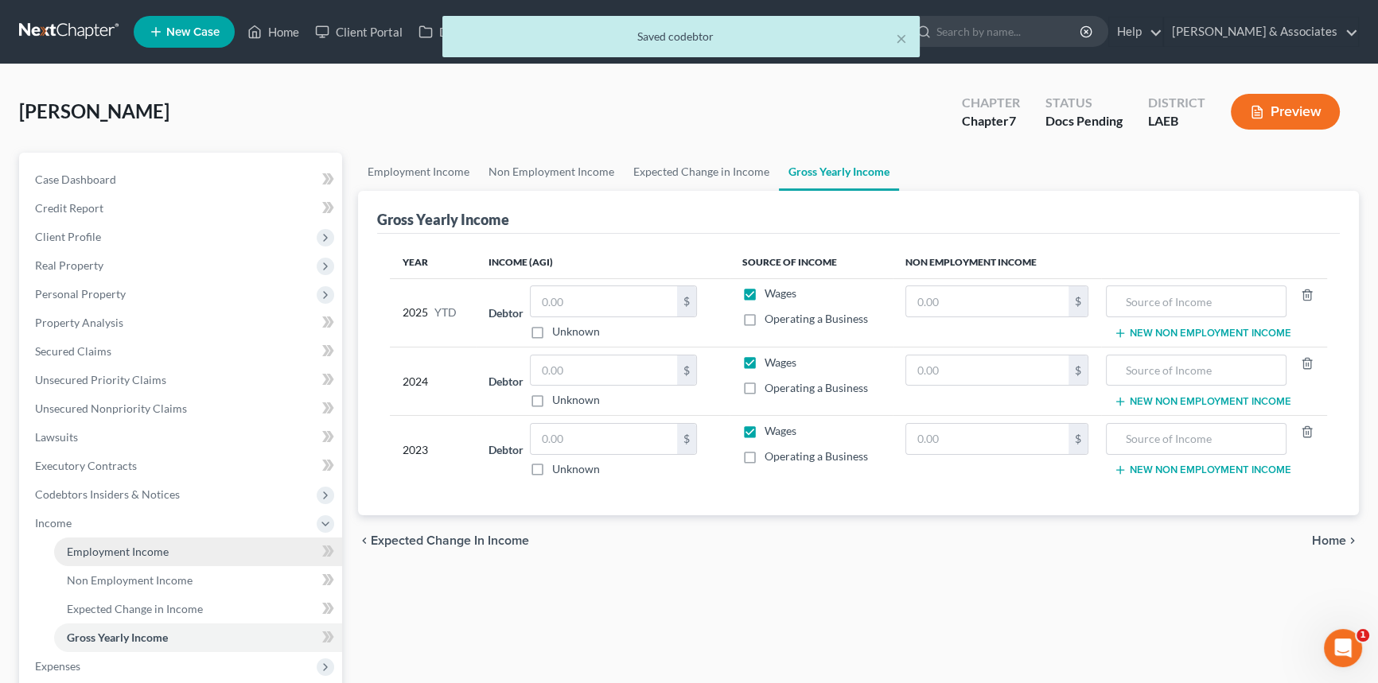
click at [158, 549] on span "Employment Income" at bounding box center [118, 552] width 102 height 14
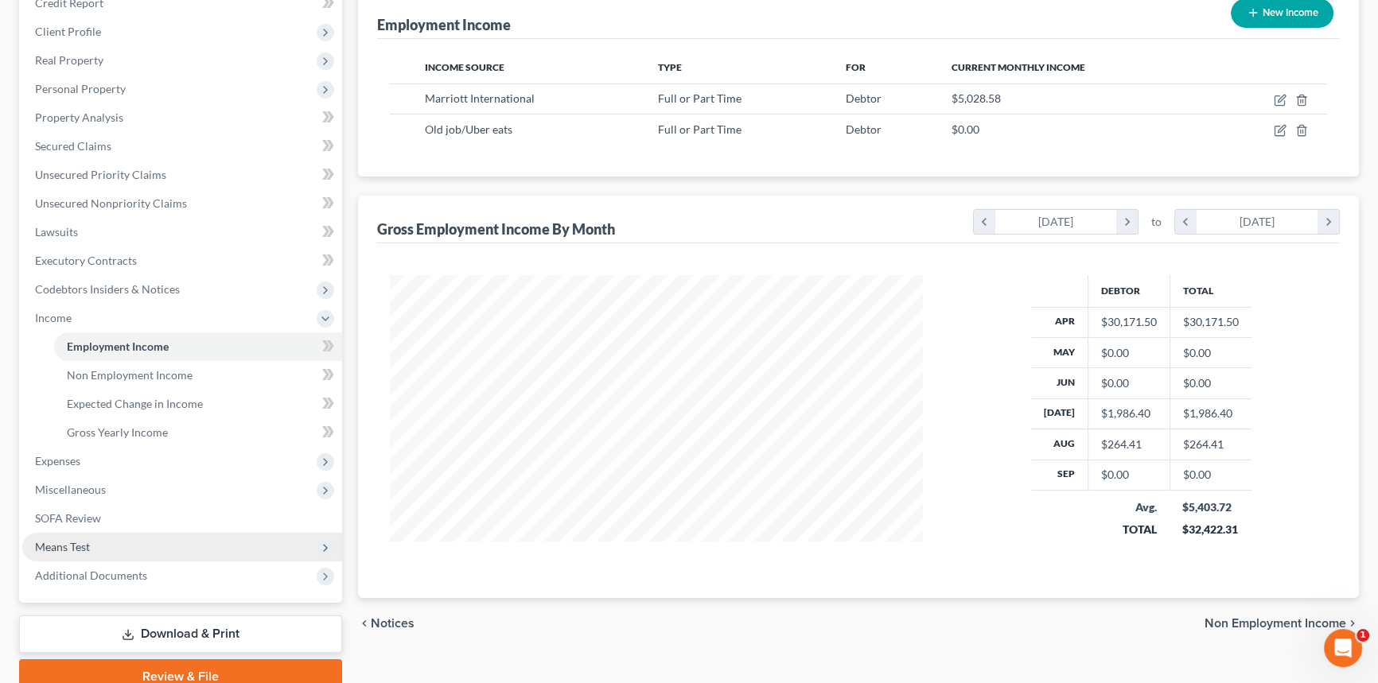
scroll to position [216, 0]
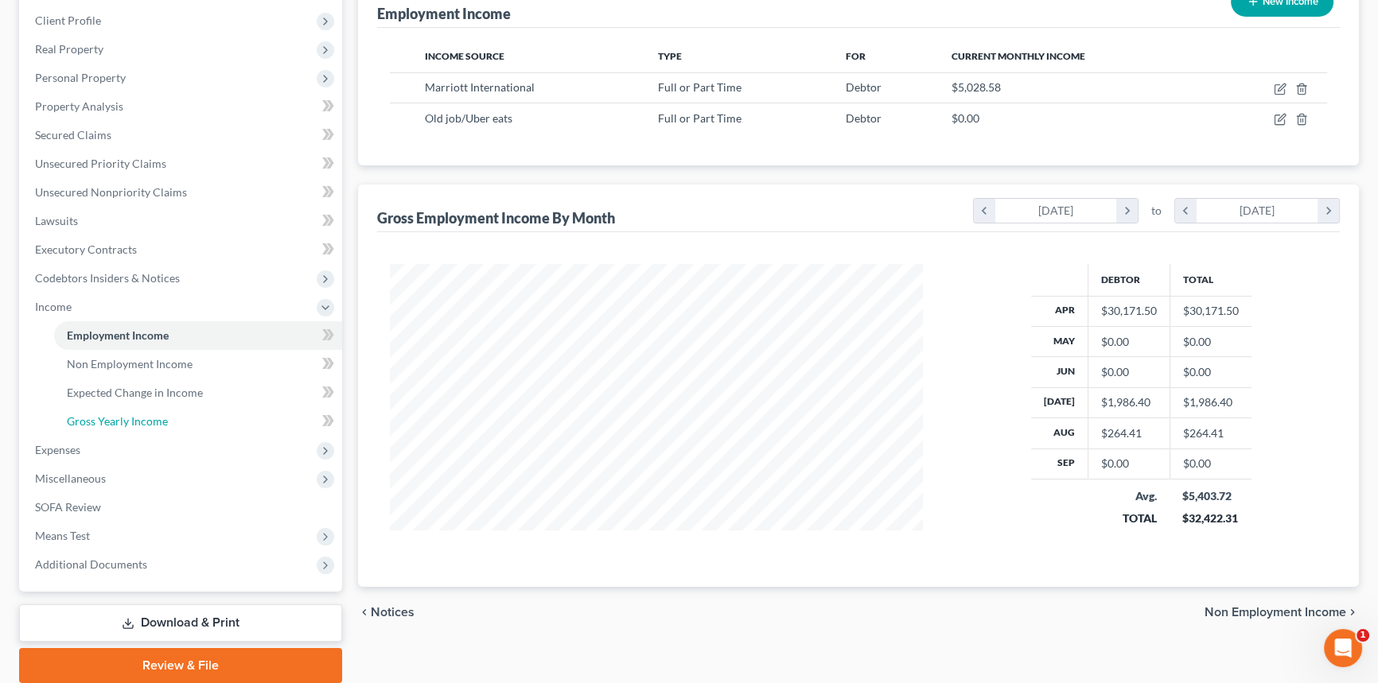
drag, startPoint x: 107, startPoint y: 415, endPoint x: 5, endPoint y: 424, distance: 102.2
click at [107, 415] on span "Gross Yearly Income" at bounding box center [117, 422] width 101 height 14
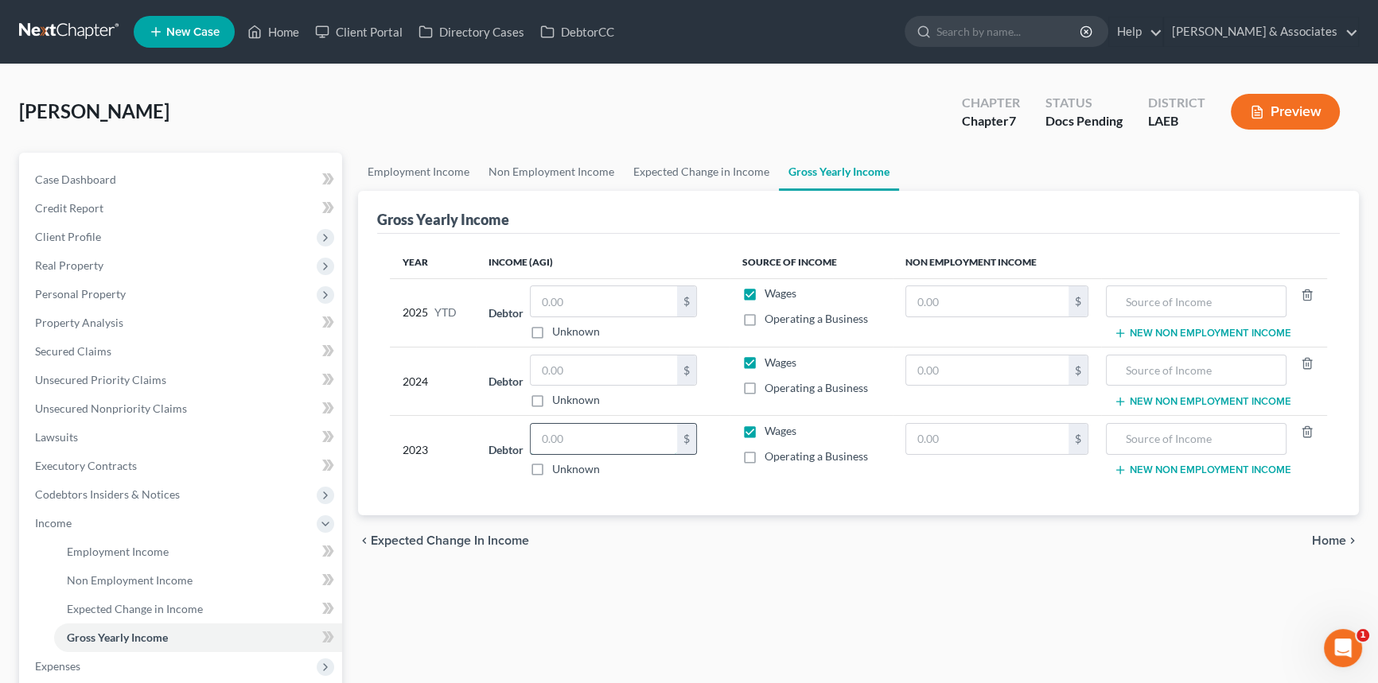
click at [634, 431] on input "text" at bounding box center [604, 439] width 146 height 30
type input "33,332"
click at [590, 362] on input "text" at bounding box center [604, 371] width 146 height 30
type input "46,223"
click at [603, 304] on input "text" at bounding box center [604, 301] width 146 height 30
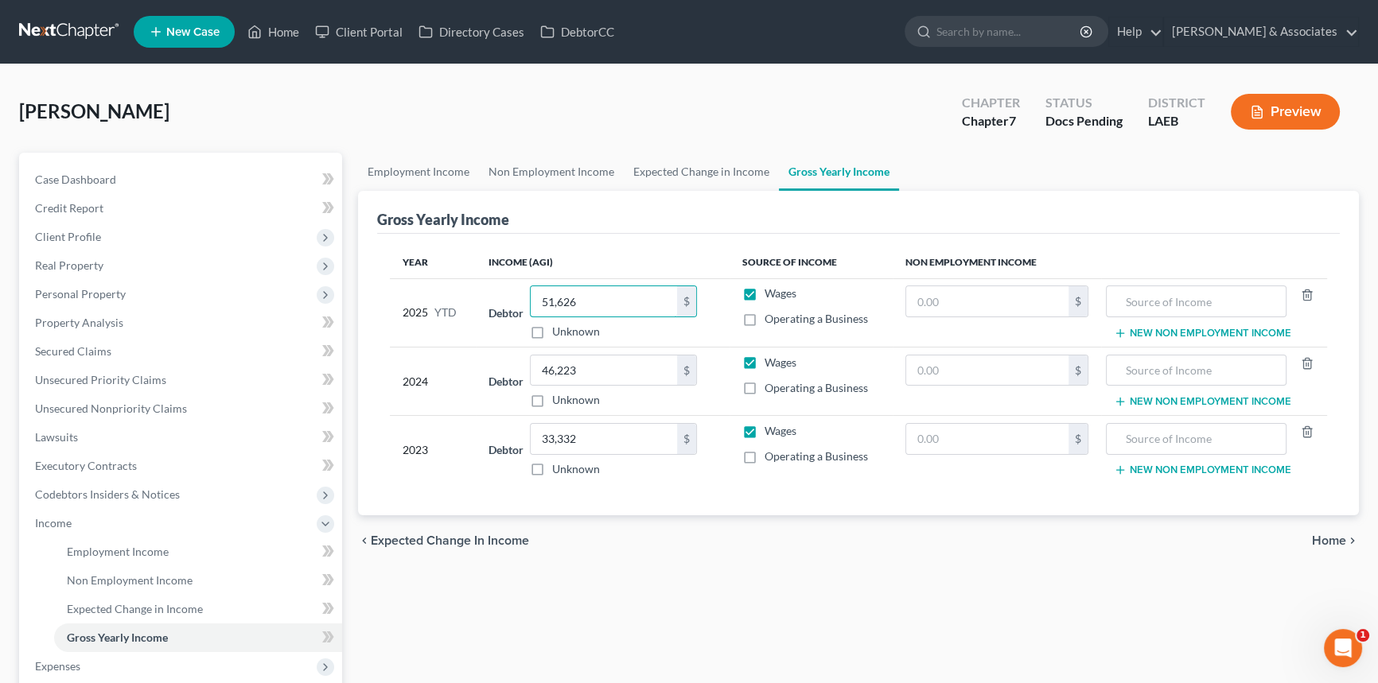
type input "51,626"
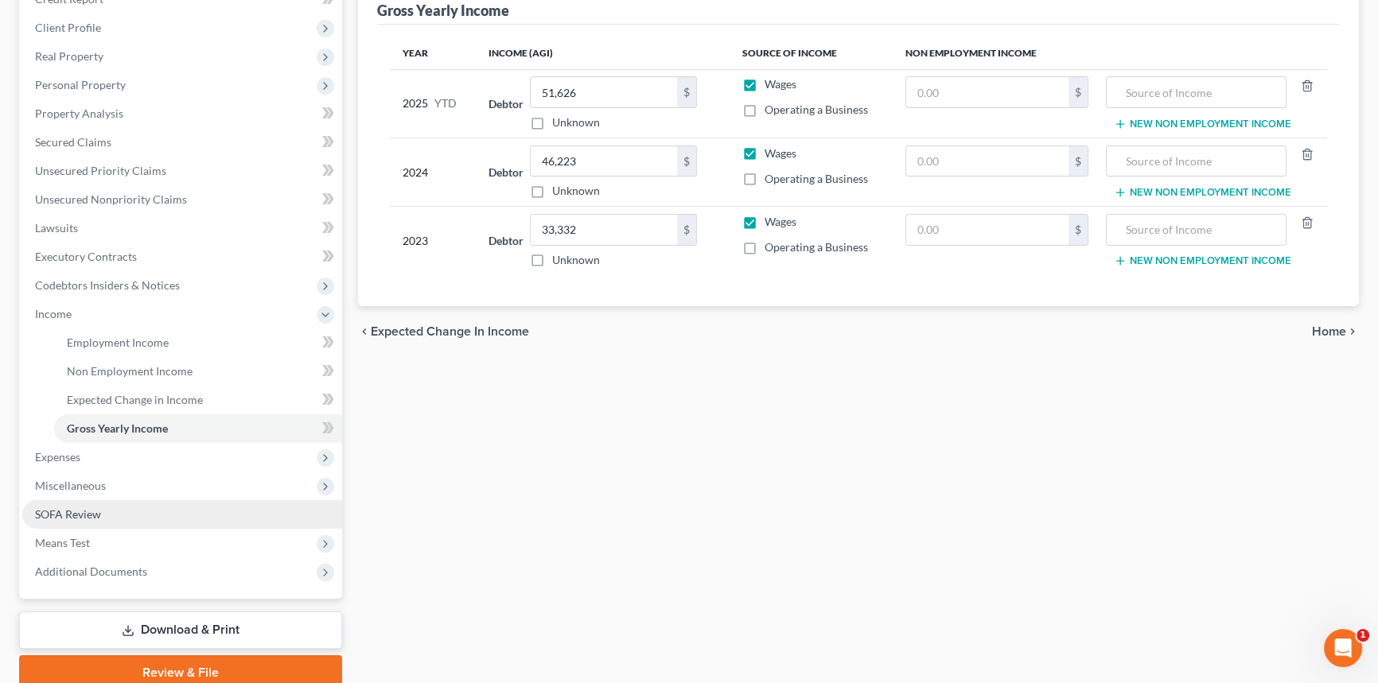
scroll to position [216, 0]
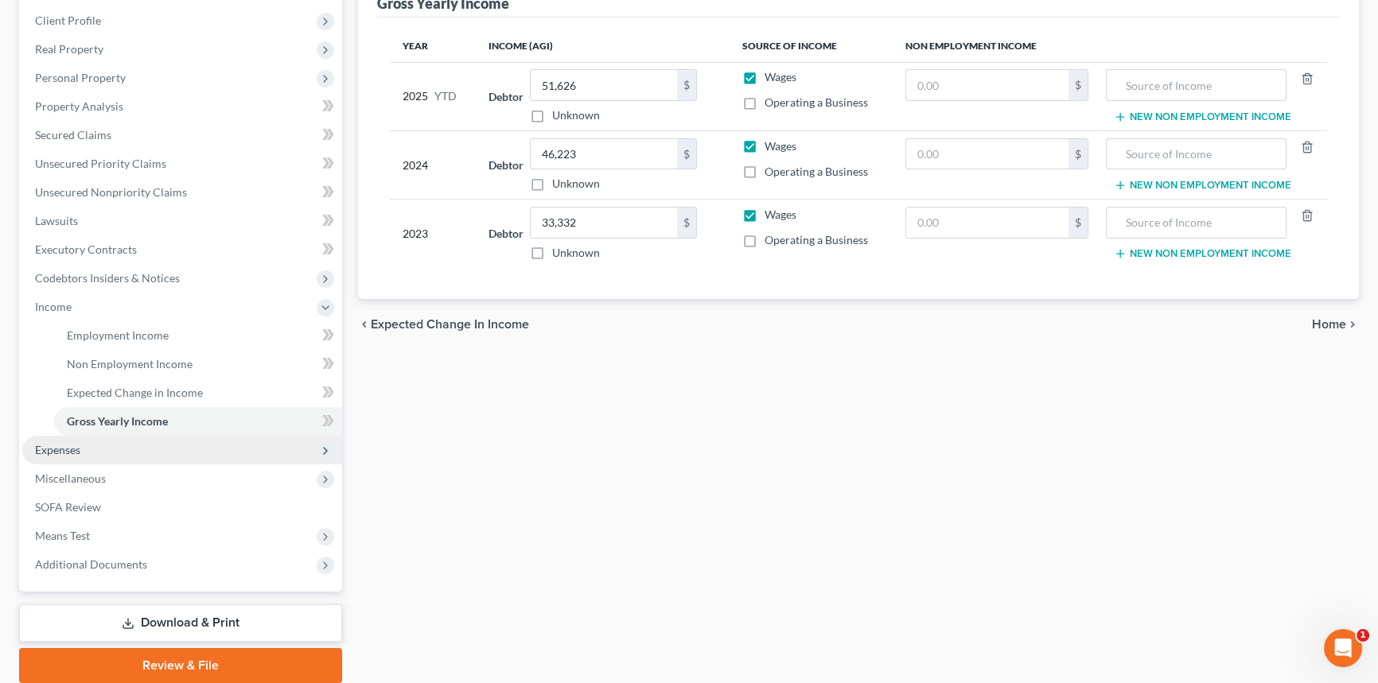
click at [135, 446] on span "Expenses" at bounding box center [182, 450] width 320 height 29
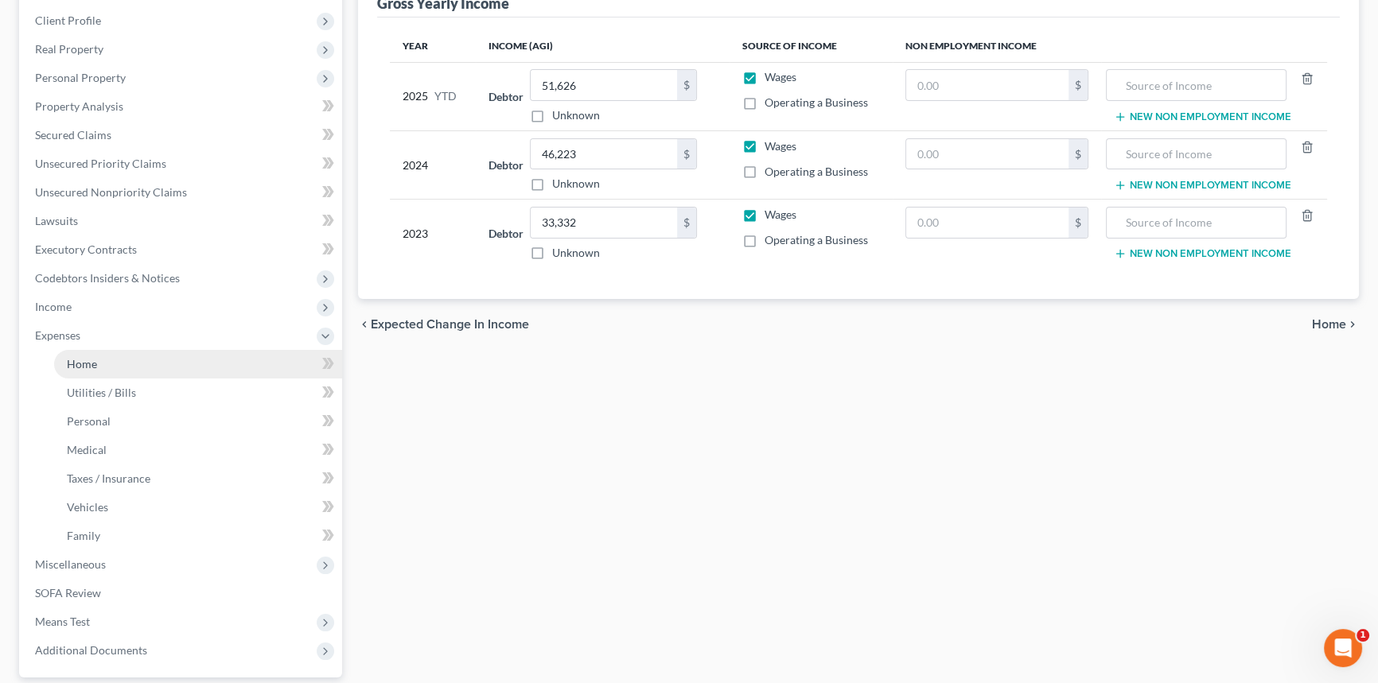
click at [127, 360] on link "Home" at bounding box center [198, 364] width 288 height 29
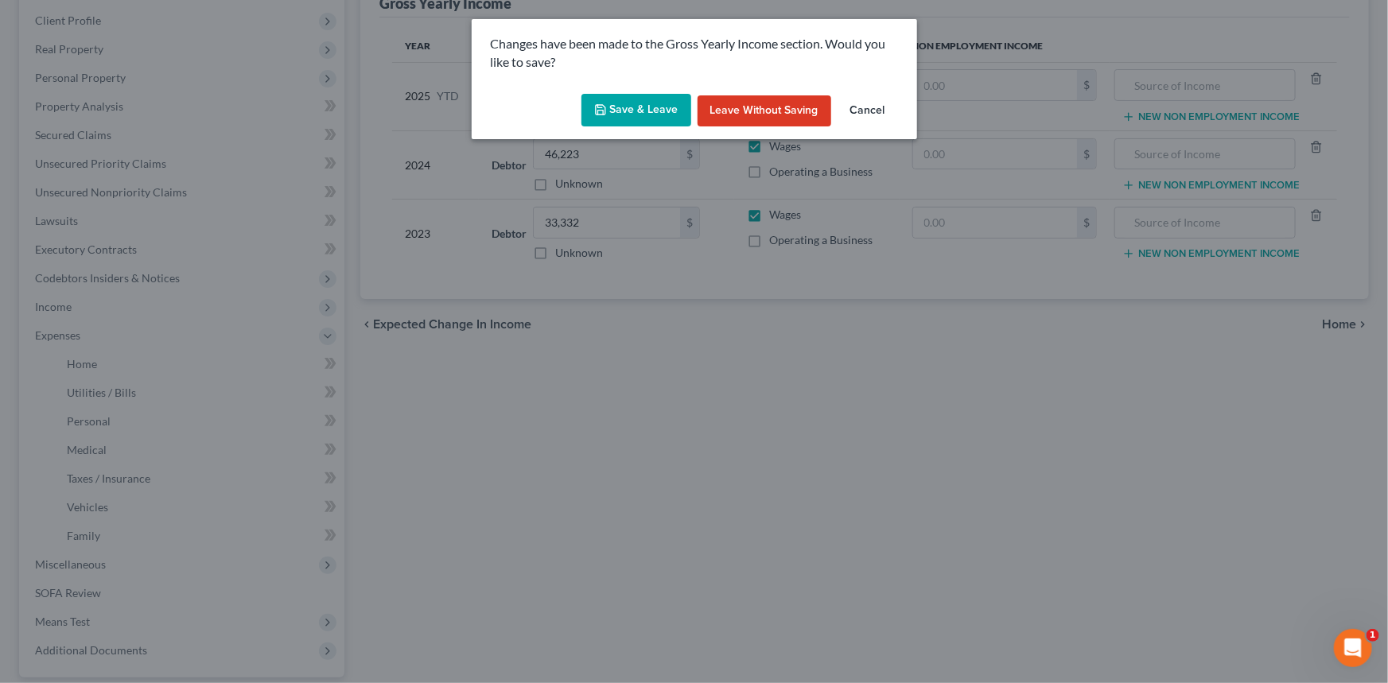
click at [633, 117] on button "Save & Leave" at bounding box center [637, 110] width 110 height 33
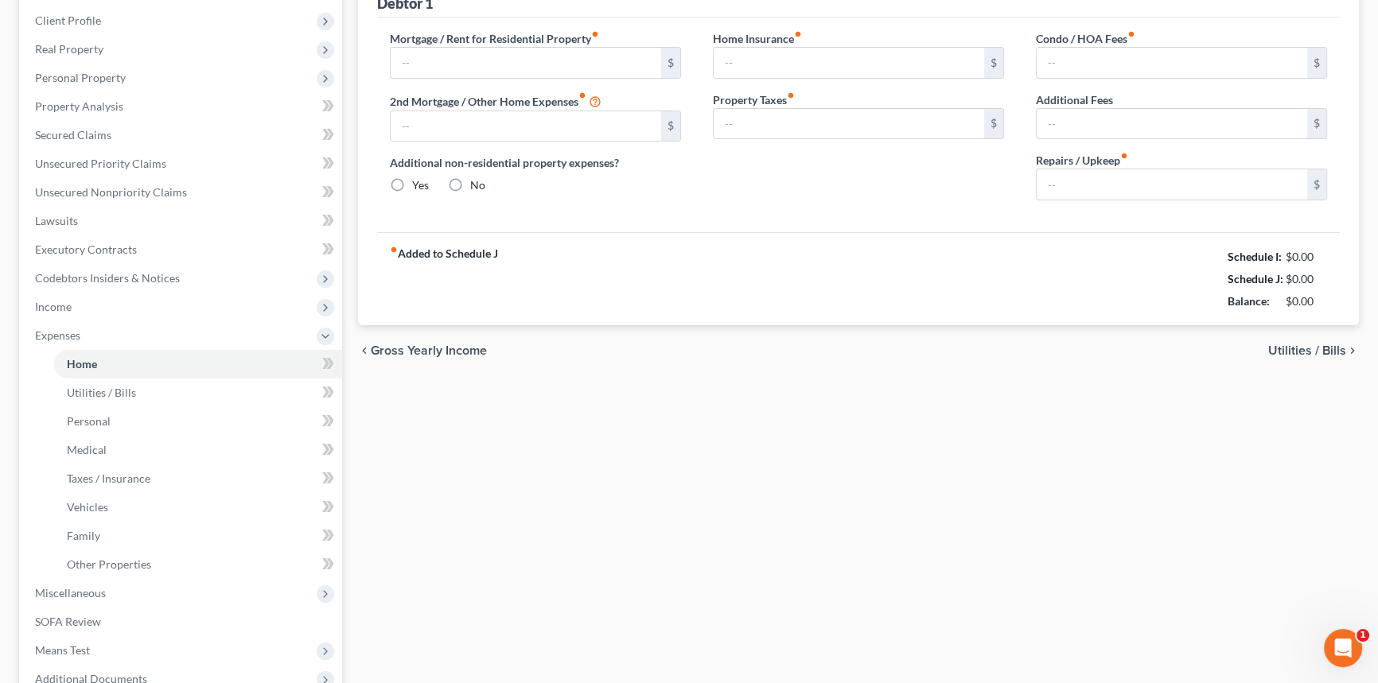
scroll to position [8, 0]
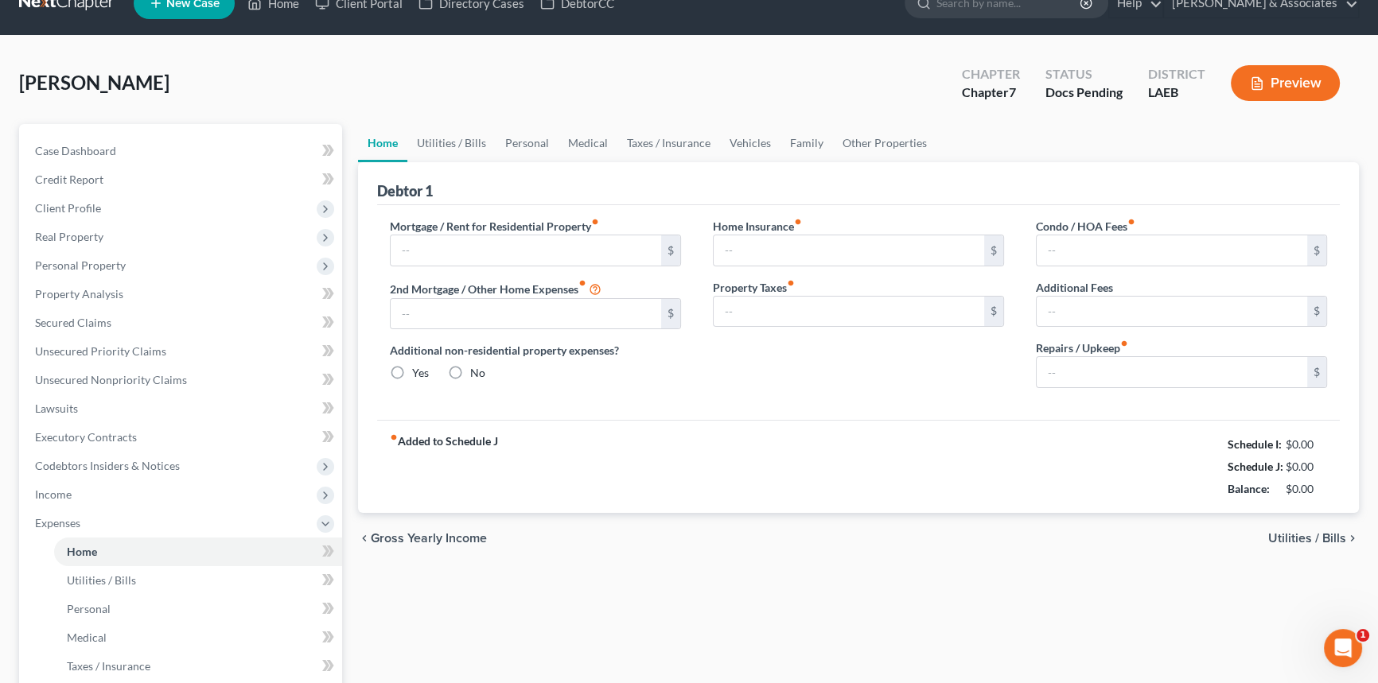
type input "0.00"
radio input "true"
type input "0.00"
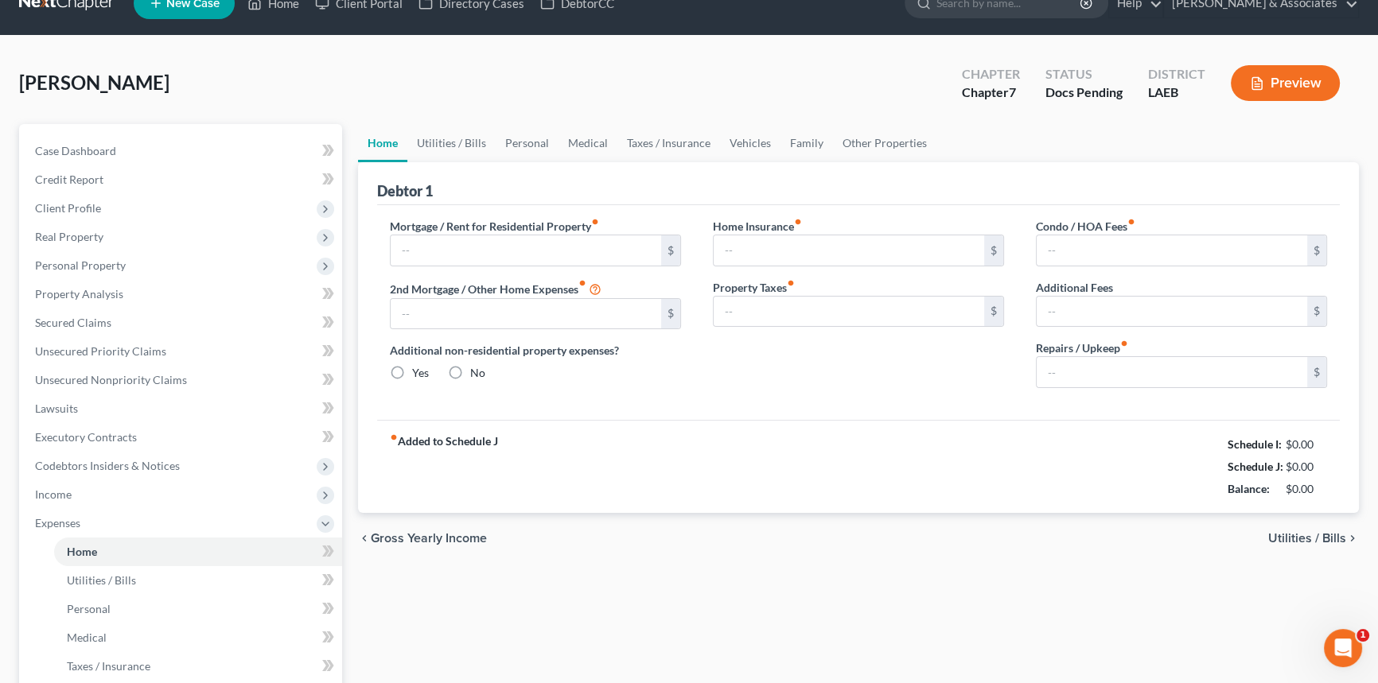
type input "0.00"
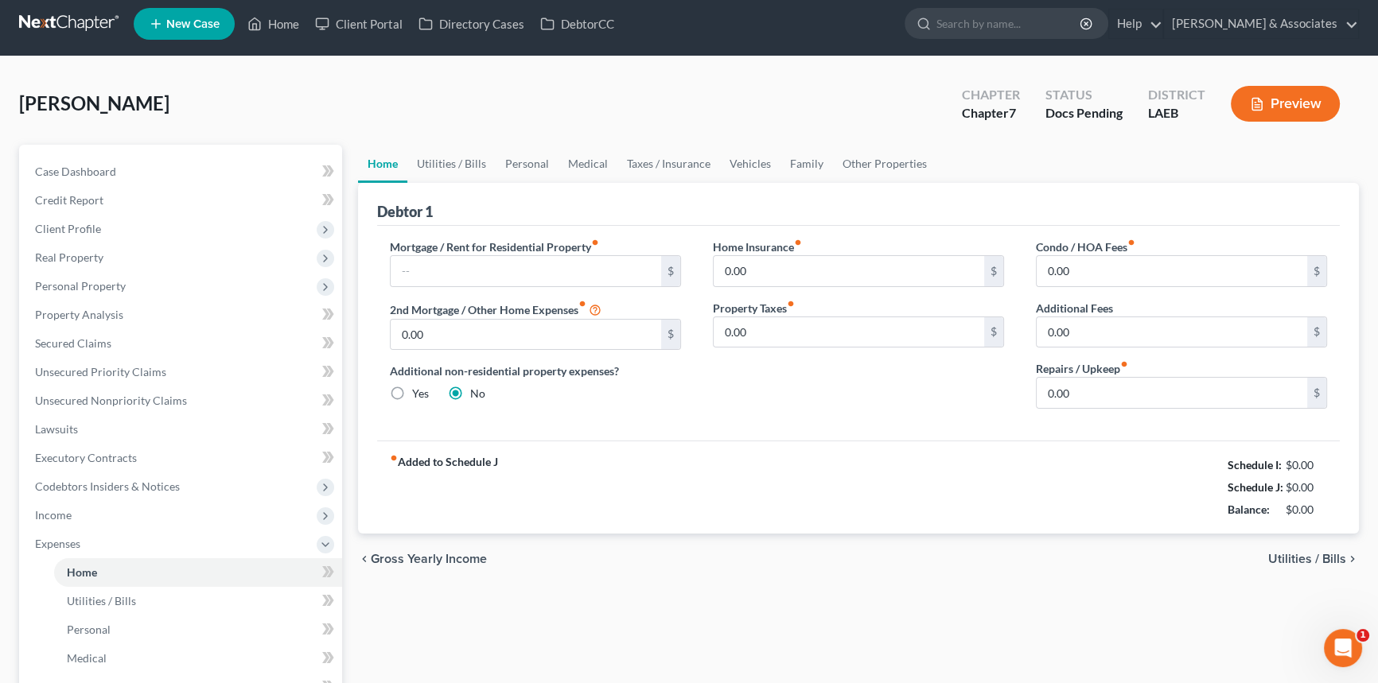
scroll to position [0, 0]
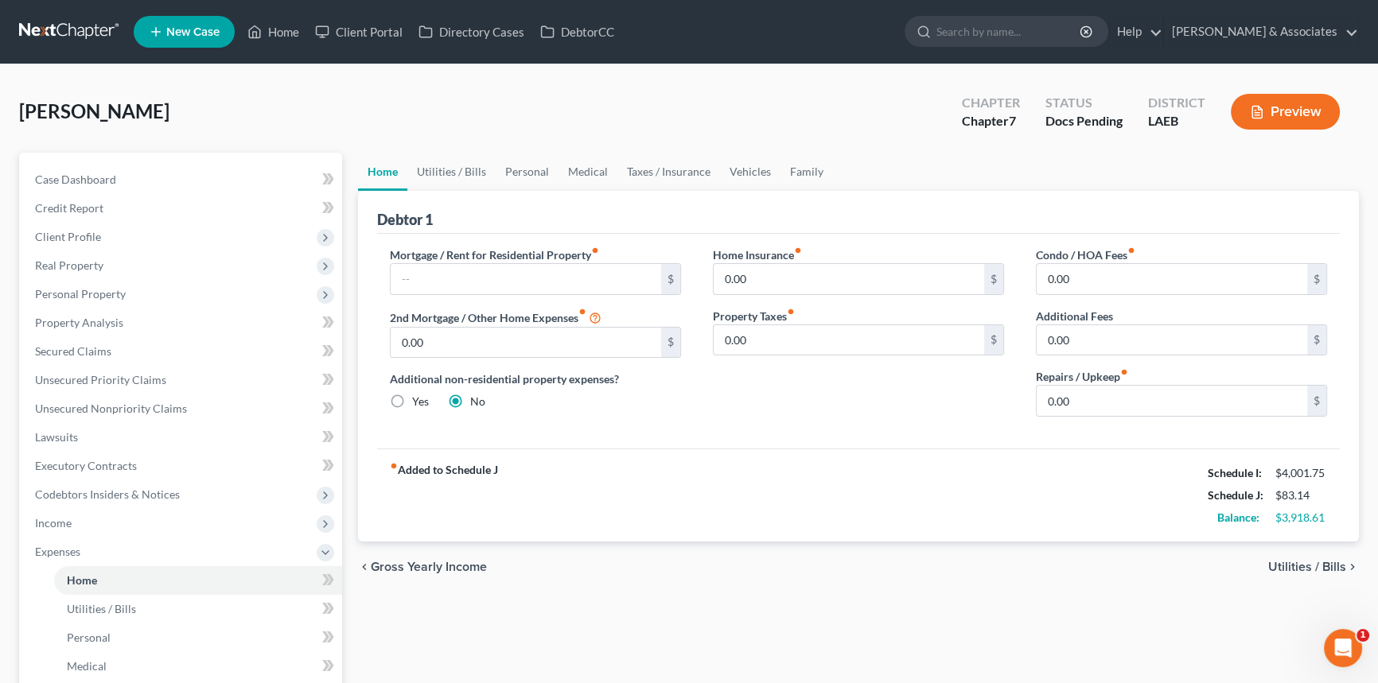
click at [558, 294] on div "Mortgage / Rent for Residential Property fiber_manual_record $ 2nd Mortgage / O…" at bounding box center [535, 338] width 323 height 183
click at [561, 286] on input "text" at bounding box center [526, 279] width 271 height 30
click at [563, 276] on input "text" at bounding box center [526, 279] width 271 height 30
type input "1,180"
click at [1090, 390] on div "Repairs / Upkeep fiber_manual_record 0.00 $" at bounding box center [1181, 392] width 291 height 49
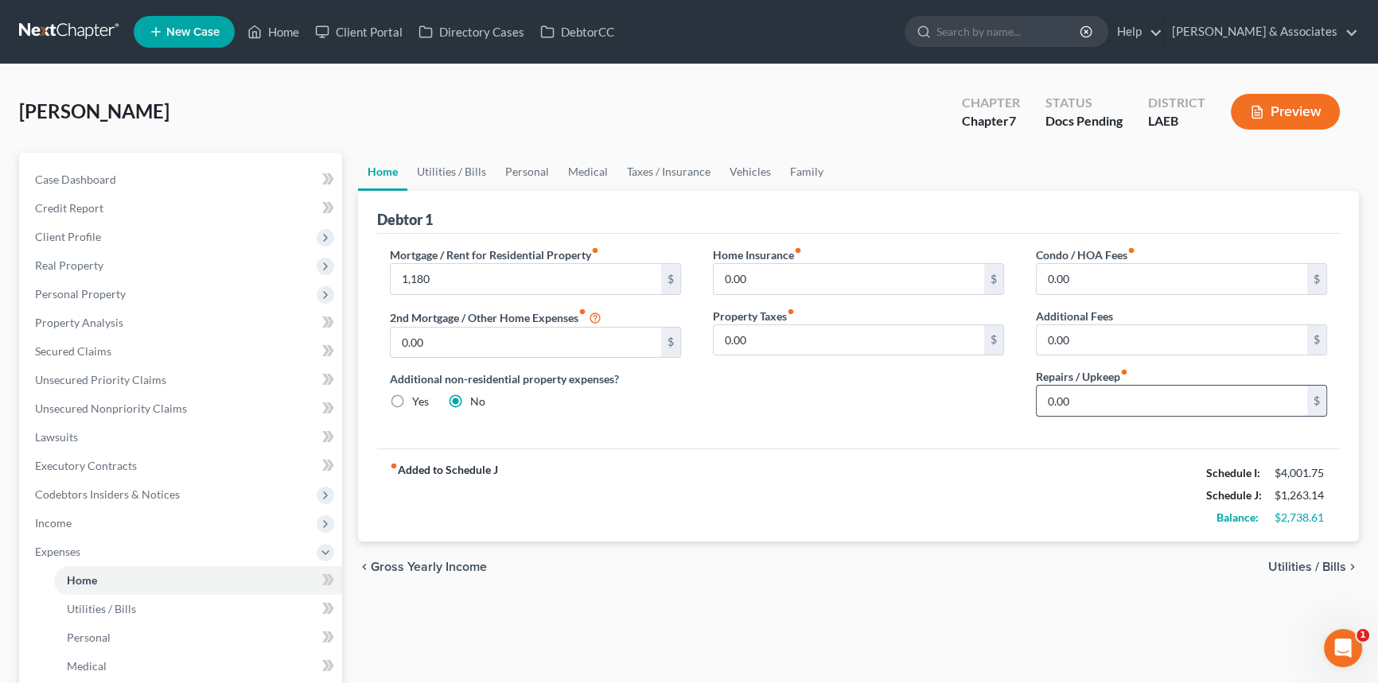
click at [1093, 398] on input "0.00" at bounding box center [1172, 401] width 271 height 30
type input "50"
click at [472, 177] on link "Utilities / Bills" at bounding box center [451, 172] width 88 height 38
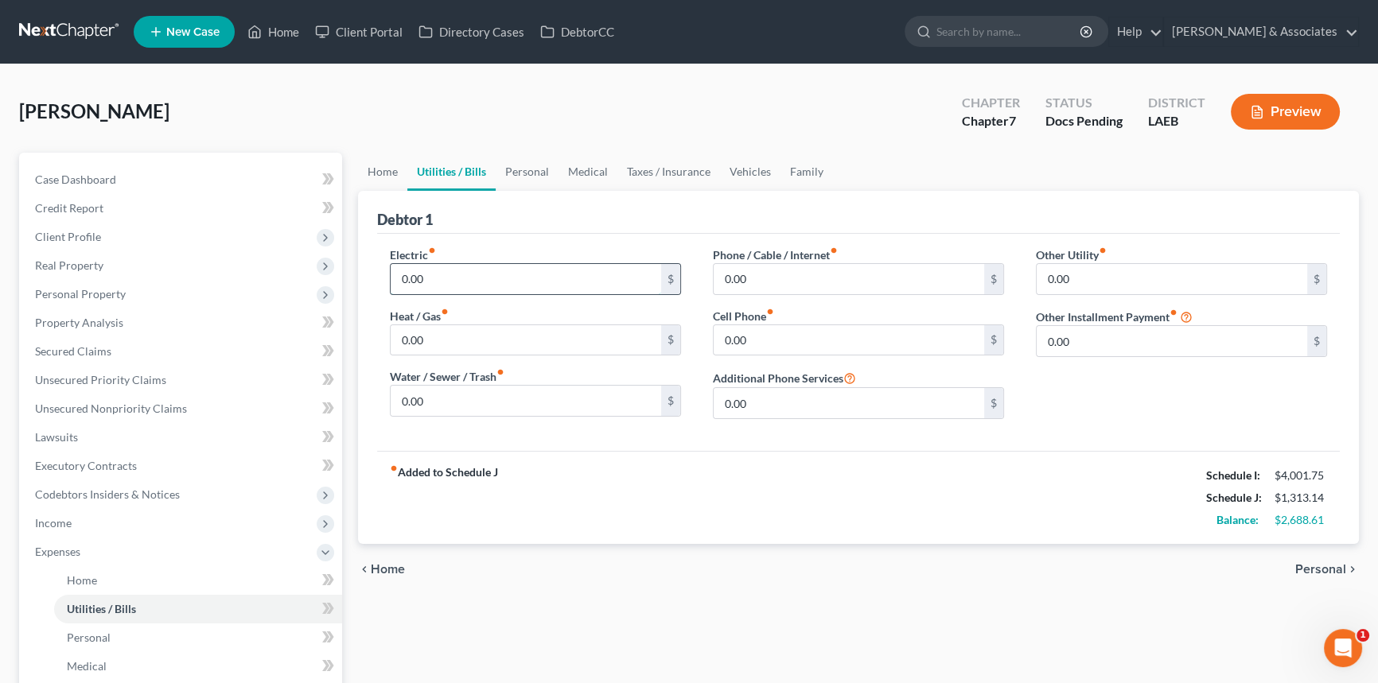
click at [521, 278] on input "0.00" at bounding box center [526, 279] width 271 height 30
type input "350"
click at [533, 377] on div "Water / Sewer / Trash fiber_manual_record 0.00 $" at bounding box center [535, 392] width 291 height 49
click at [528, 389] on input "0.00" at bounding box center [526, 401] width 271 height 30
type input "100"
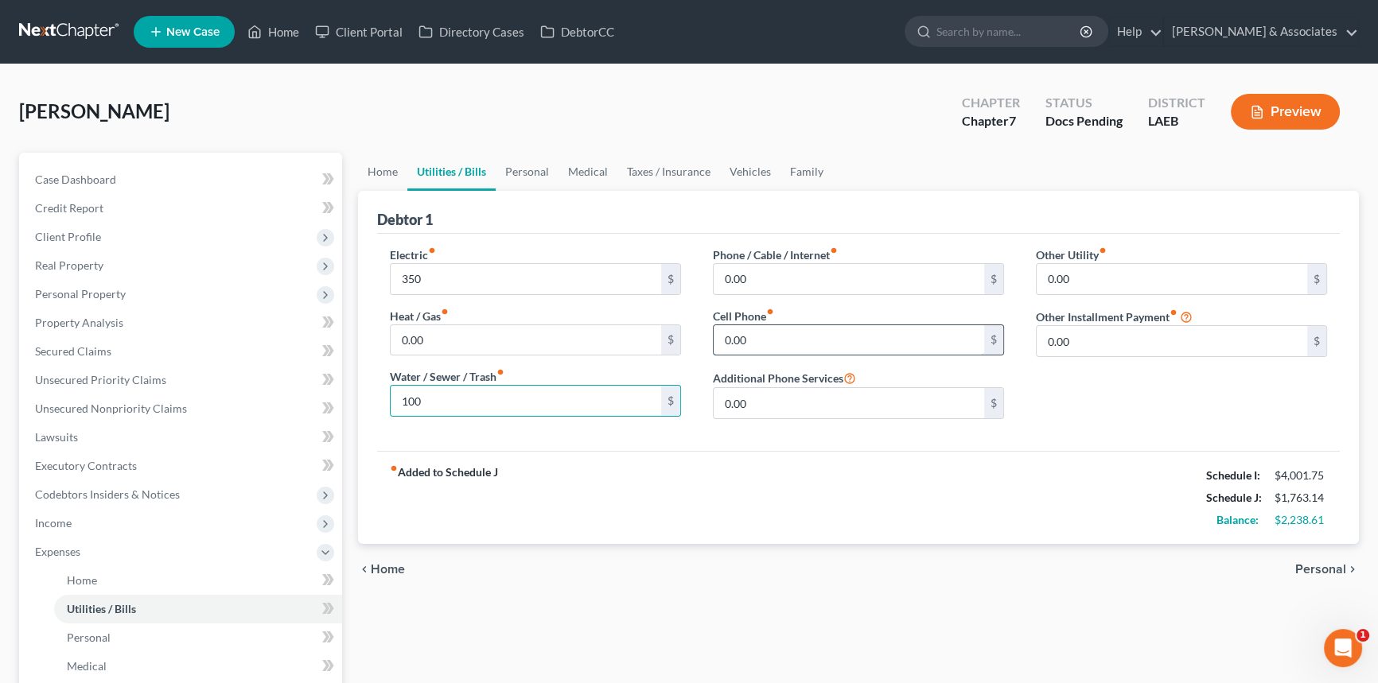
click at [812, 345] on input "0.00" at bounding box center [849, 340] width 271 height 30
type input "475"
click at [533, 169] on link "Personal" at bounding box center [527, 172] width 63 height 38
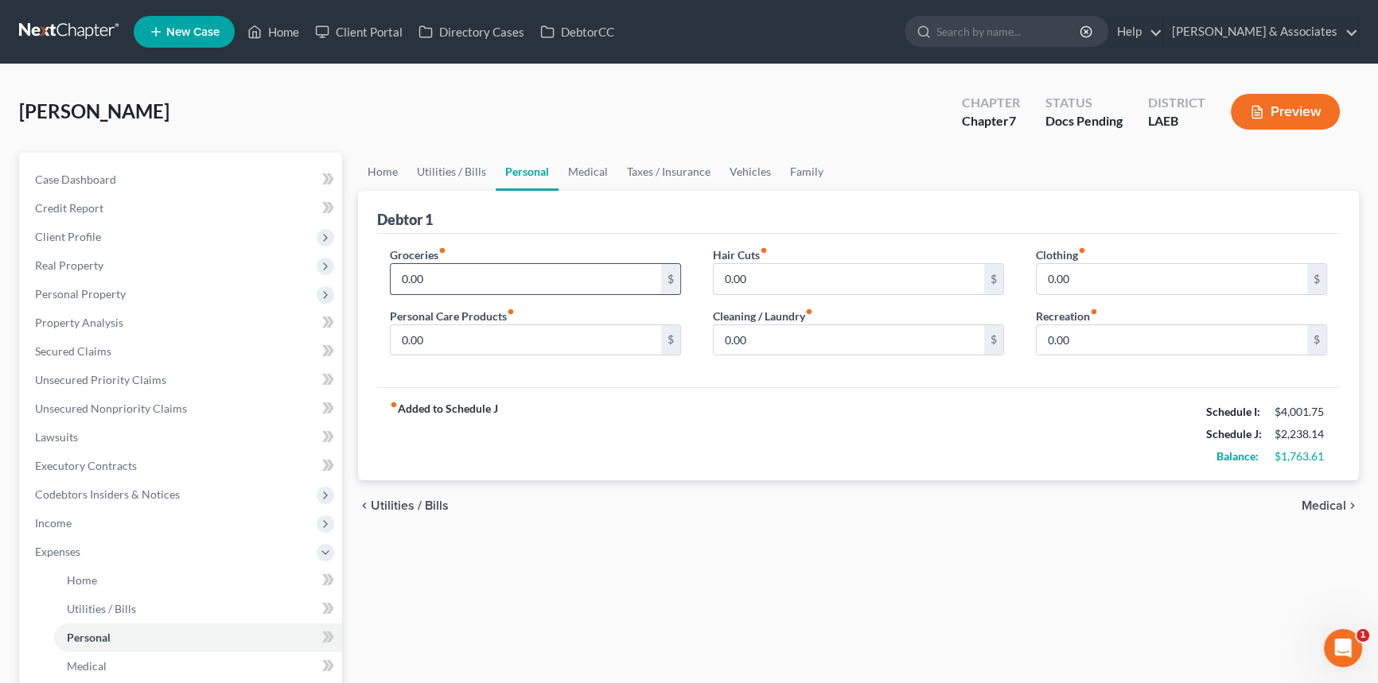
click at [477, 279] on input "0.00" at bounding box center [526, 279] width 271 height 30
type input "1,150"
click at [521, 355] on div "Groceries fiber_manual_record 1,150 $ Personal Care Products fiber_manual_recor…" at bounding box center [535, 308] width 323 height 123
click at [525, 345] on input "0.00" at bounding box center [526, 340] width 271 height 30
type input "94"
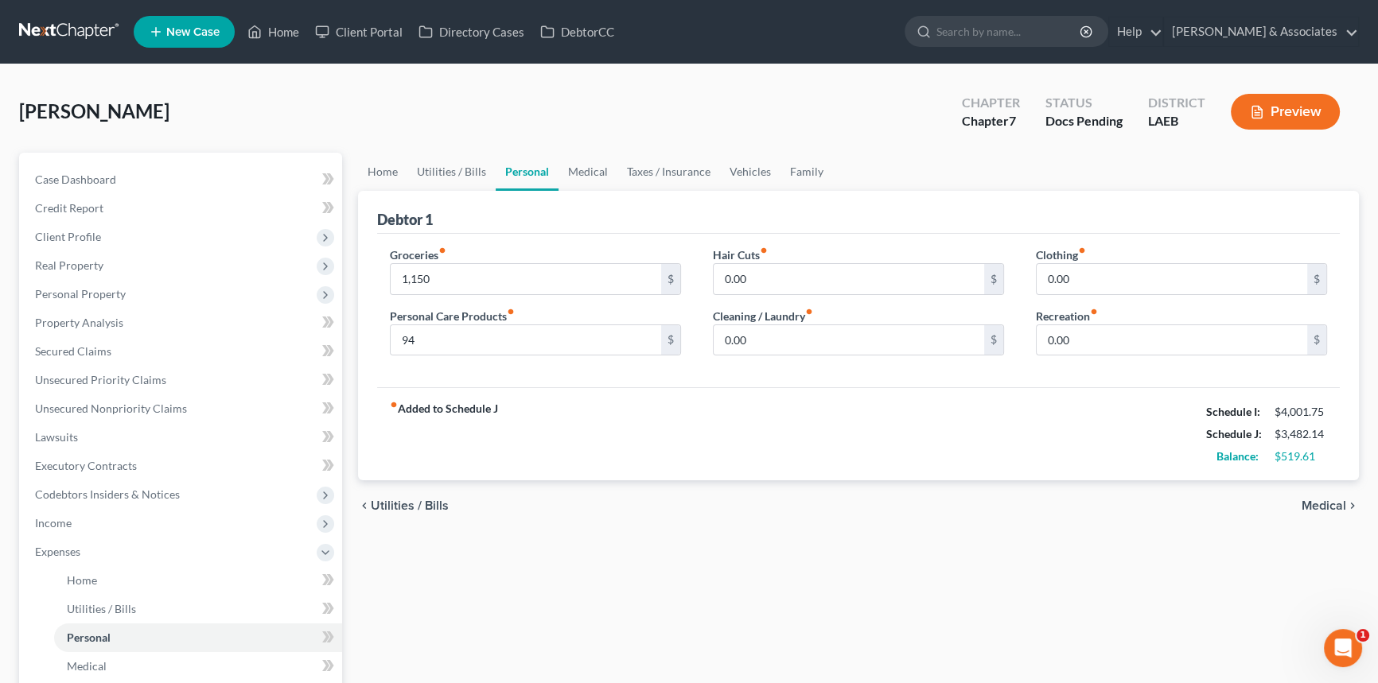
click at [835, 356] on div "Hair Cuts fiber_manual_record 0.00 $ Cleaning / Laundry fiber_manual_record 0.0…" at bounding box center [858, 308] width 323 height 123
click at [835, 333] on input "0.00" at bounding box center [849, 340] width 271 height 30
type input "188"
click at [1114, 355] on div "Clothing fiber_manual_record 0.00 $ Recreation fiber_manual_record 0.00 $" at bounding box center [1181, 308] width 323 height 123
click at [1123, 341] on input "0.00" at bounding box center [1172, 340] width 271 height 30
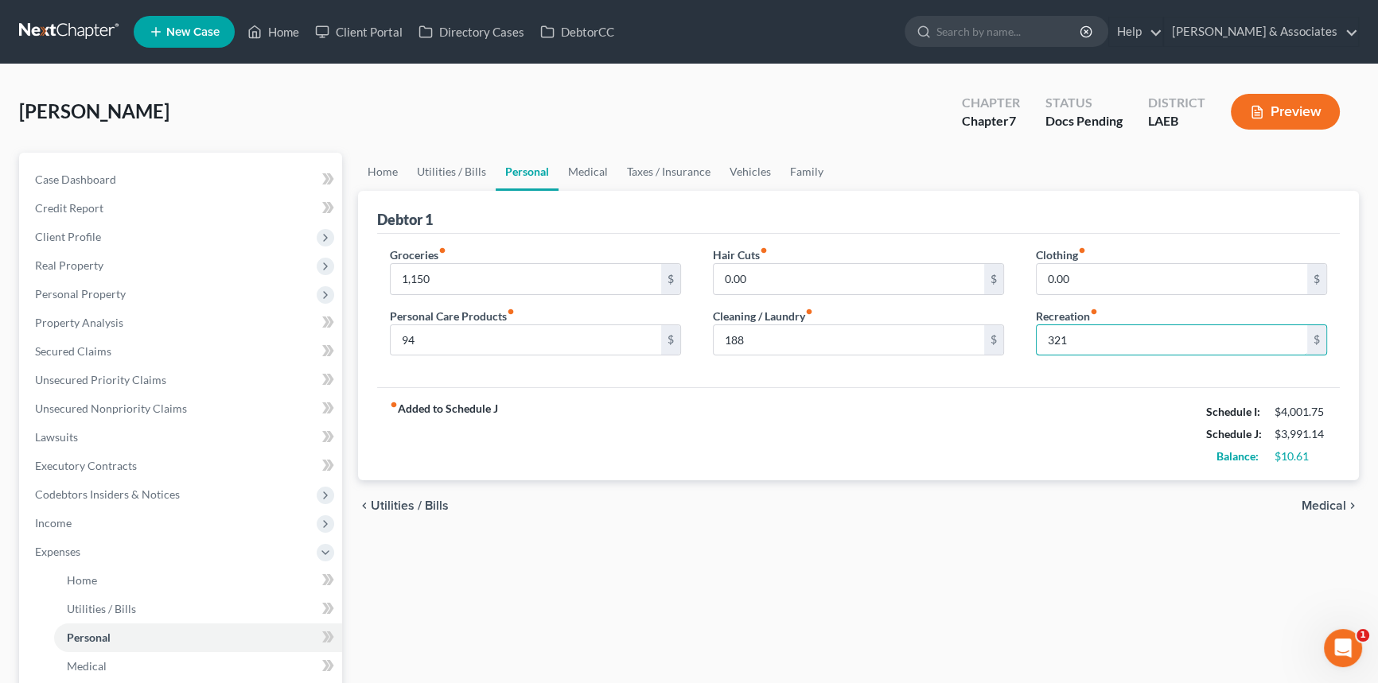
type input "321"
click at [874, 446] on div "fiber_manual_record Added to Schedule J Schedule I: $4,001.75 Schedule J: $3,99…" at bounding box center [858, 433] width 963 height 93
click at [578, 171] on link "Medical" at bounding box center [588, 172] width 59 height 38
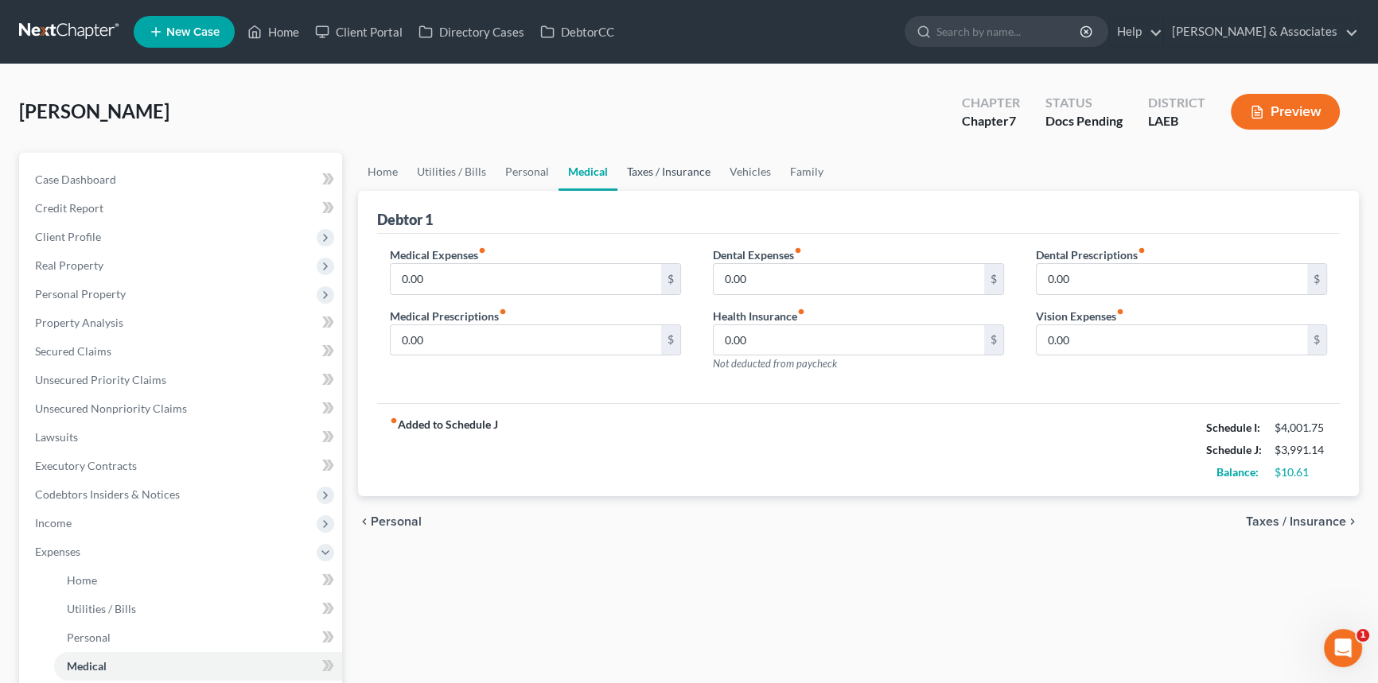
click at [656, 177] on link "Taxes / Insurance" at bounding box center [668, 172] width 103 height 38
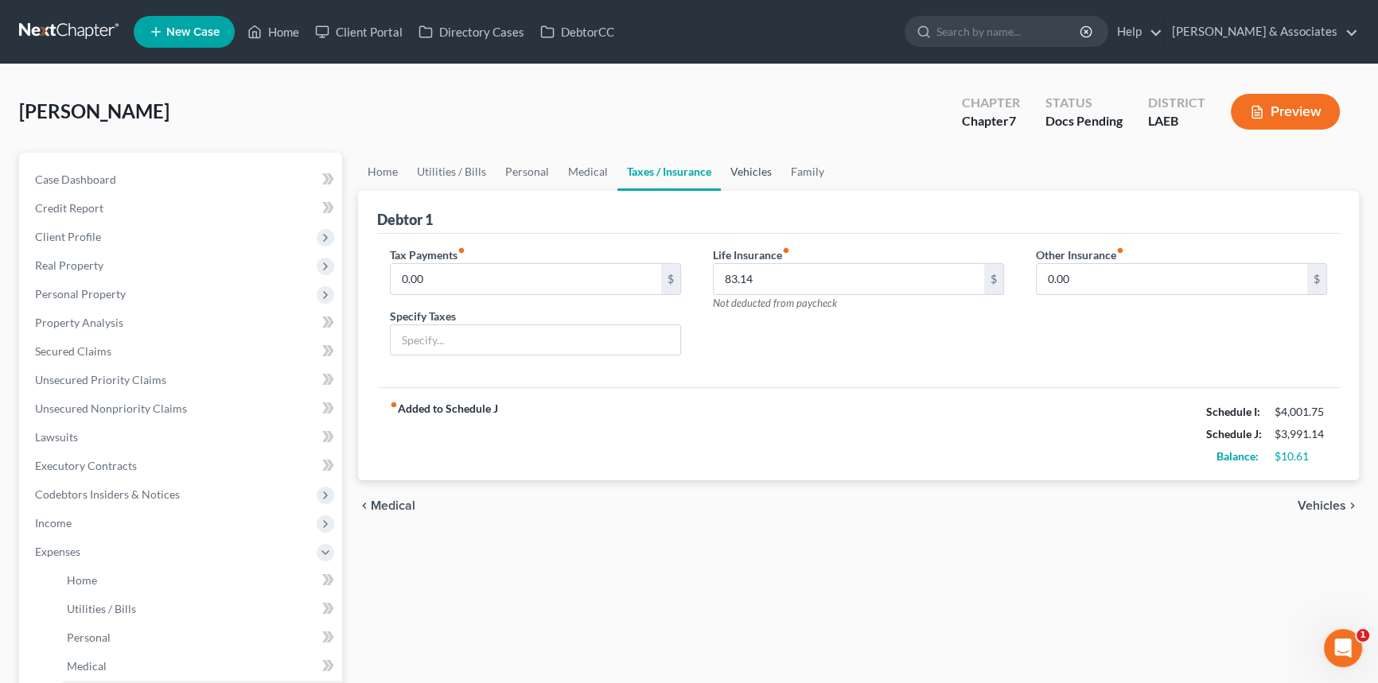
click at [741, 177] on link "Vehicles" at bounding box center [751, 172] width 60 height 38
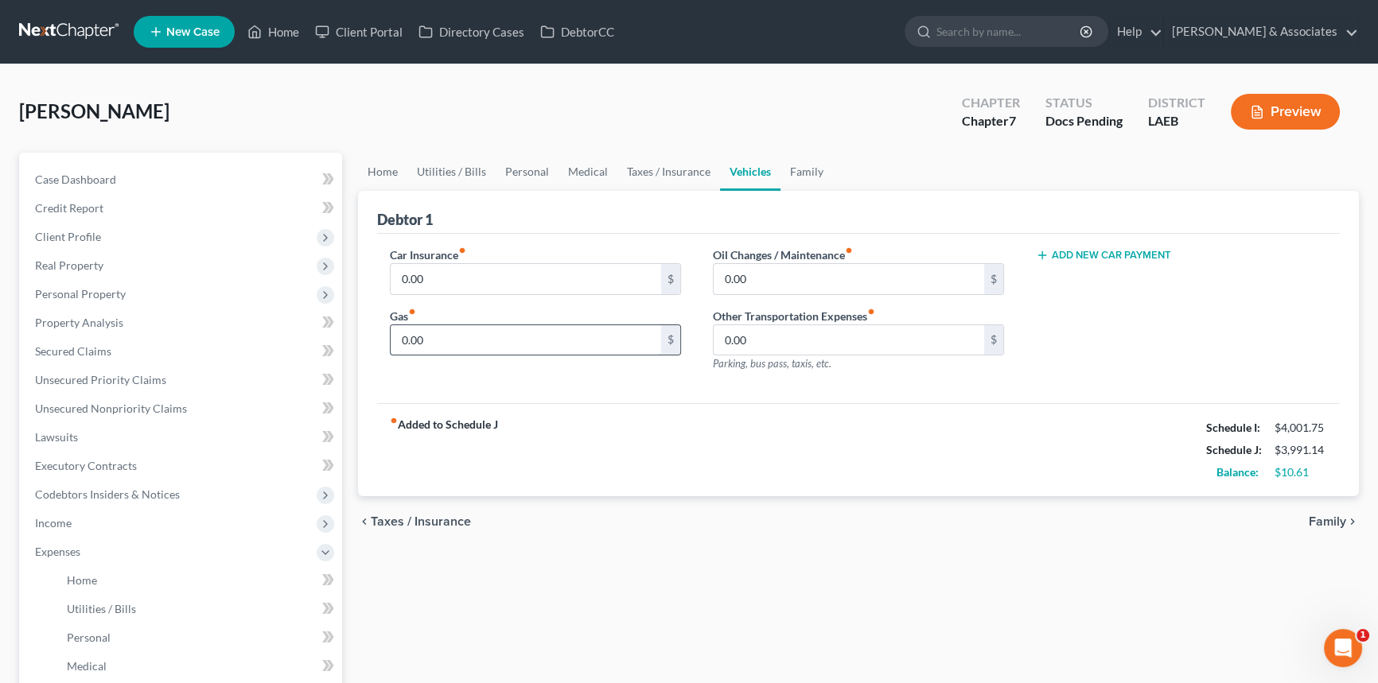
click at [581, 334] on input "0.00" at bounding box center [526, 340] width 271 height 30
type input "200"
click at [807, 181] on link "Family" at bounding box center [807, 172] width 53 height 38
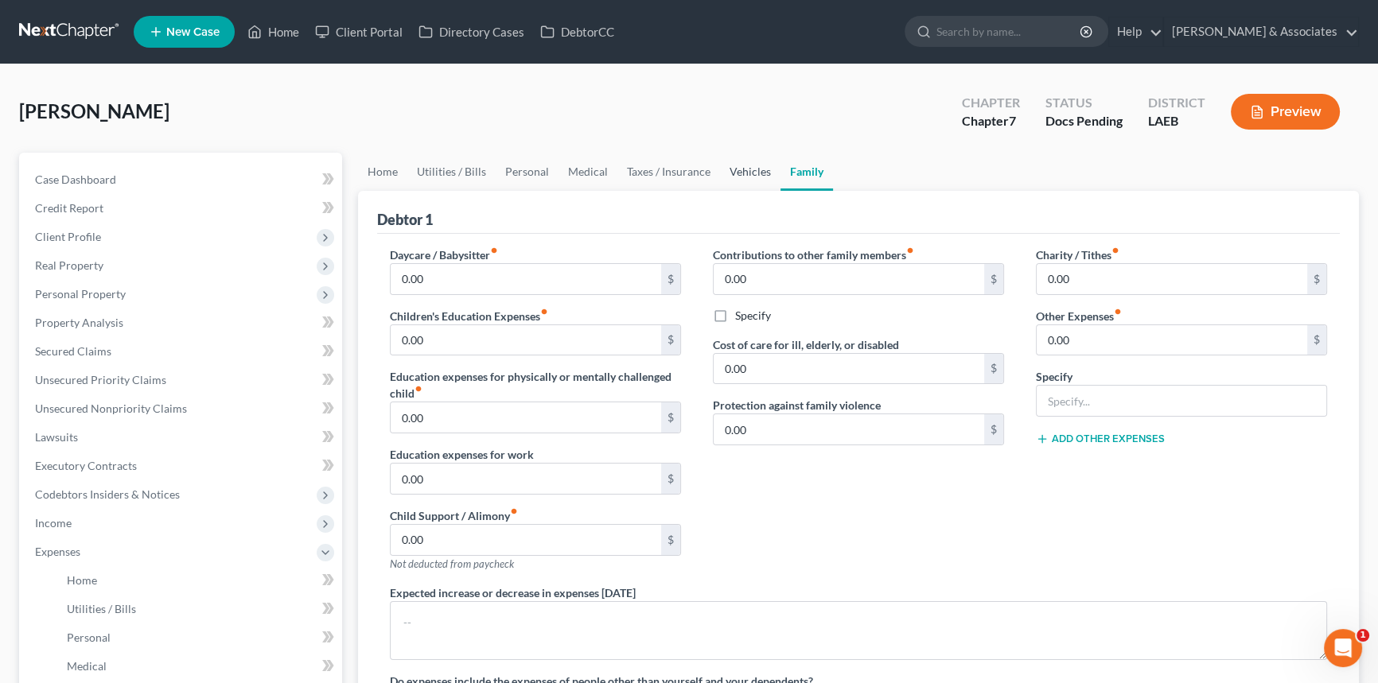
click at [757, 174] on link "Vehicles" at bounding box center [750, 172] width 60 height 38
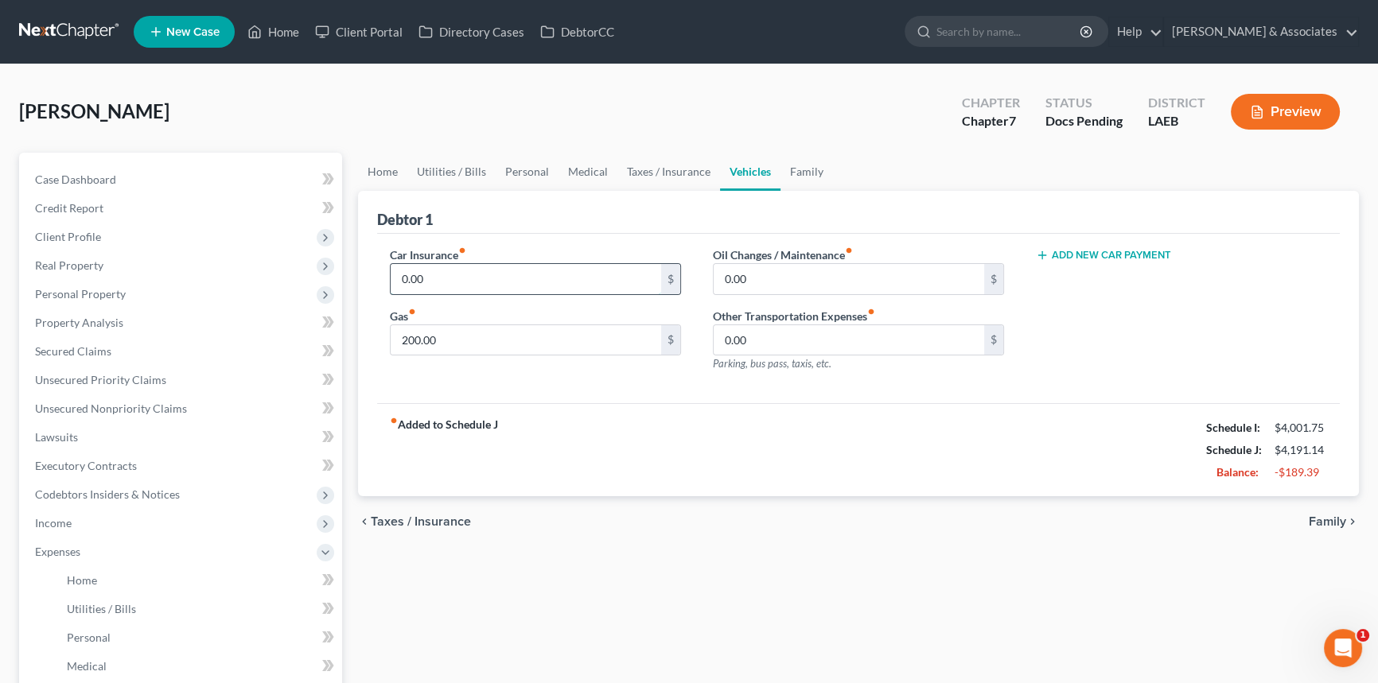
click at [570, 270] on input "0.00" at bounding box center [526, 279] width 271 height 30
click at [615, 485] on div "fiber_manual_record Added to Schedule J Schedule I: $4,001.75 Schedule J: $4,41…" at bounding box center [858, 449] width 963 height 93
click at [85, 543] on span "Expenses" at bounding box center [182, 552] width 320 height 29
click at [120, 568] on span "Miscellaneous" at bounding box center [182, 580] width 320 height 29
click at [122, 599] on link "Attorney / Credit Counseling Fees" at bounding box center [198, 609] width 288 height 29
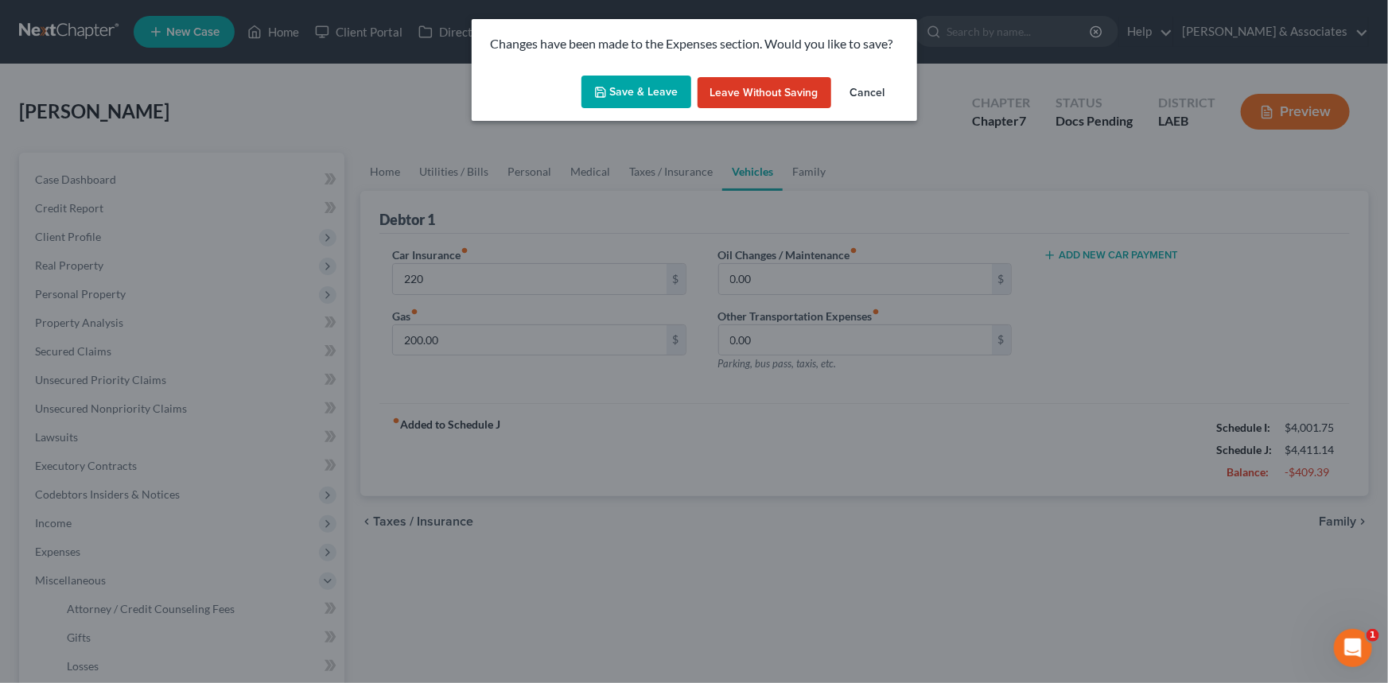
drag, startPoint x: 648, startPoint y: 119, endPoint x: 649, endPoint y: 102, distance: 17.6
click at [645, 119] on div "Save & Leave Leave without Saving Cancel" at bounding box center [695, 95] width 446 height 53
click at [649, 99] on button "Save & Leave" at bounding box center [637, 92] width 110 height 33
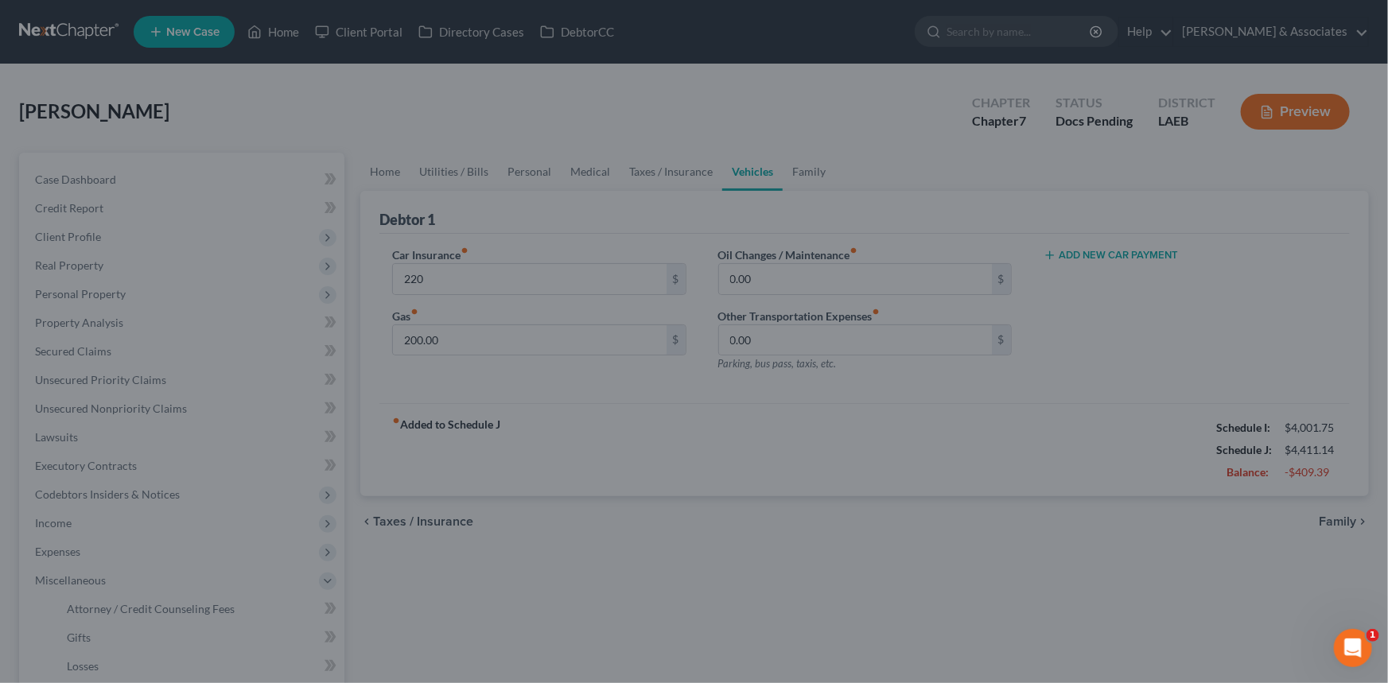
type input "220.00"
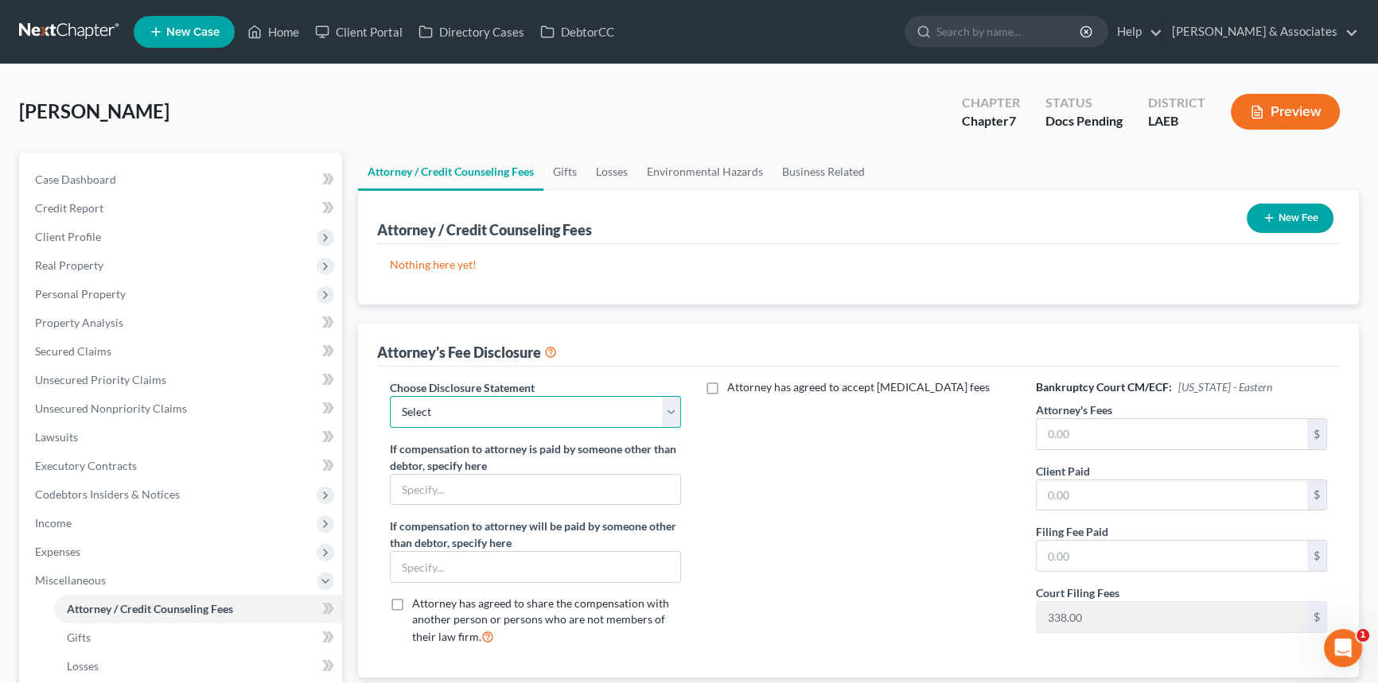
drag, startPoint x: 597, startPoint y: 404, endPoint x: 583, endPoint y: 423, distance: 23.4
click at [597, 404] on select "Select LAWB 13 ALL CHECK NOT KOLWE LAWB 13 ONLY KOLWE TEST LAMB 13 LAMB 7 Ch 11…" at bounding box center [535, 412] width 291 height 32
click at [390, 396] on select "Select LAWB 13 ALL CHECK NOT KOLWE LAWB 13 ONLY KOLWE TEST LAMB 13 LAMB 7 Ch 11…" at bounding box center [535, 412] width 291 height 32
click at [528, 396] on select "Select LAWB 13 ALL CHECK NOT KOLWE LAWB 13 ONLY KOLWE TEST LAMB 13 LAMB 7 Ch 11…" at bounding box center [535, 412] width 291 height 32
select select "6"
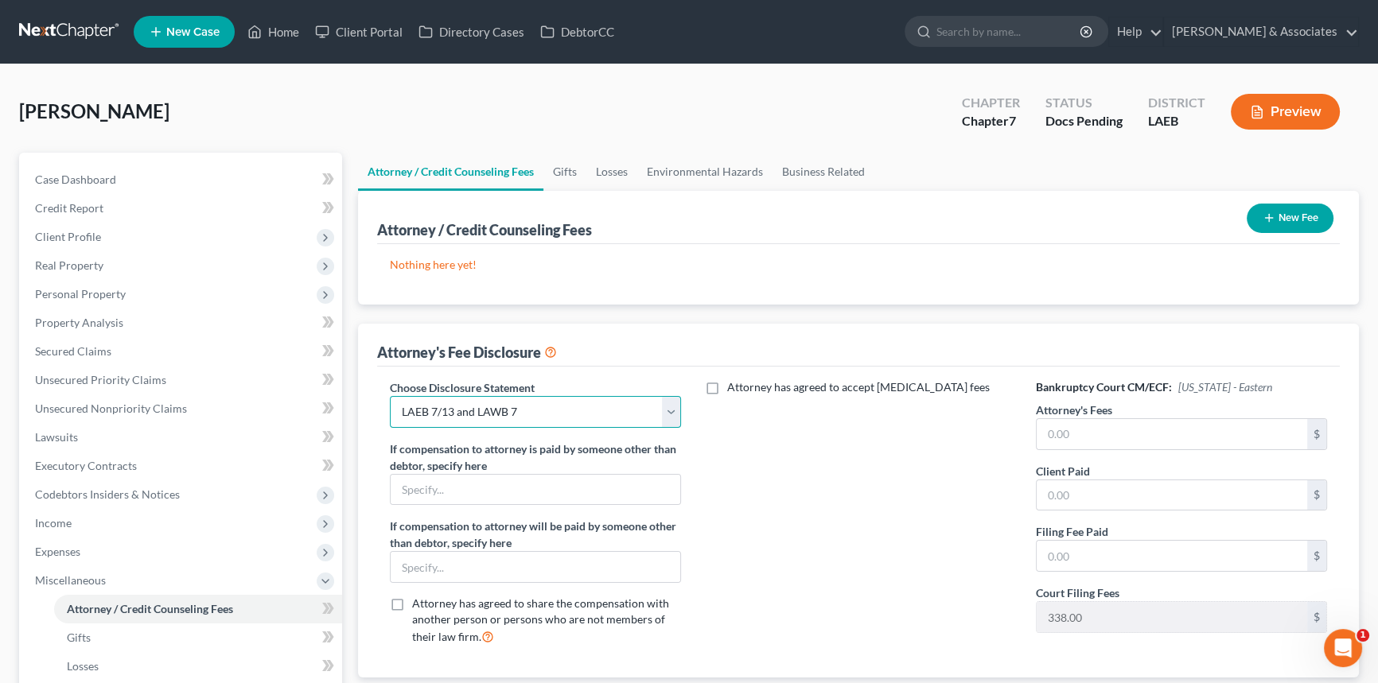
click at [390, 396] on select "Select LAWB 13 ALL CHECK NOT KOLWE LAWB 13 ONLY KOLWE TEST LAMB 13 LAMB 7 Ch 11…" at bounding box center [535, 412] width 291 height 32
click at [1192, 411] on div "Attorney's Fees $" at bounding box center [1181, 426] width 291 height 49
click at [1179, 423] on input "text" at bounding box center [1172, 434] width 271 height 30
type input "1,500"
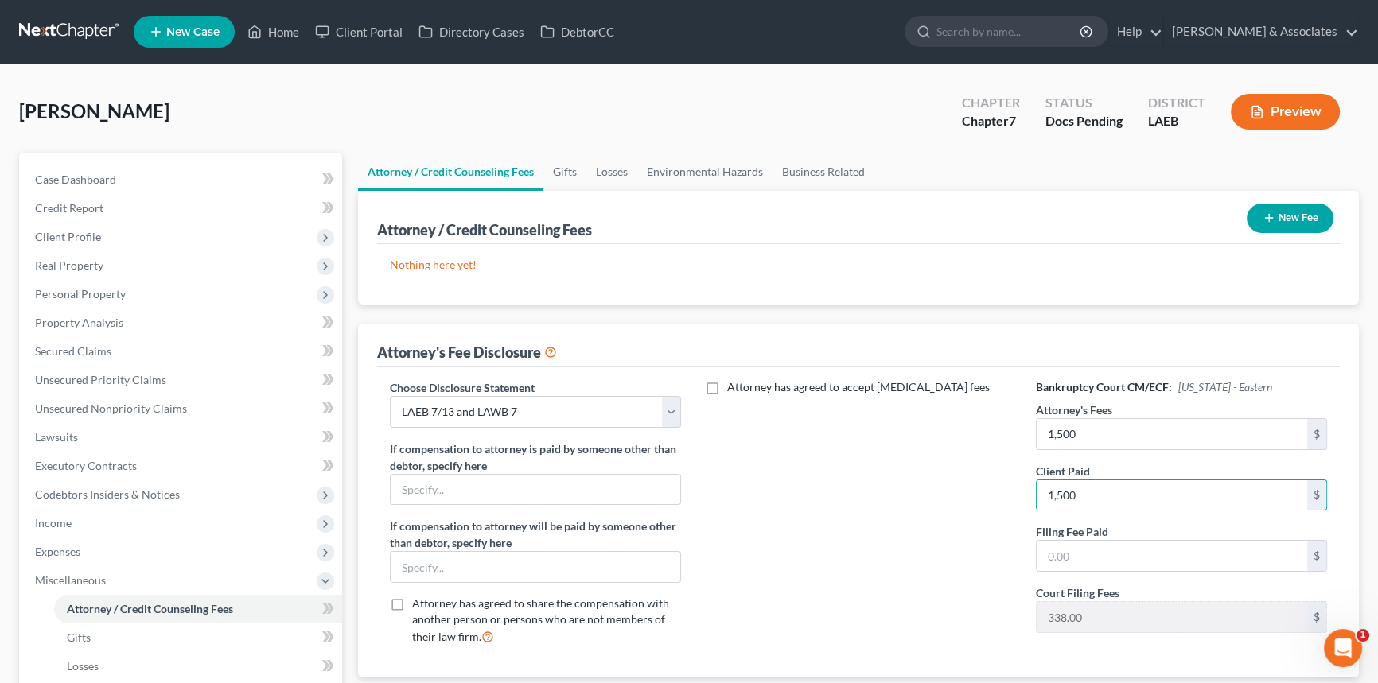
click at [1263, 231] on div "New Fee" at bounding box center [1289, 218] width 99 height 42
click at [1271, 224] on button "New Fee" at bounding box center [1290, 218] width 87 height 29
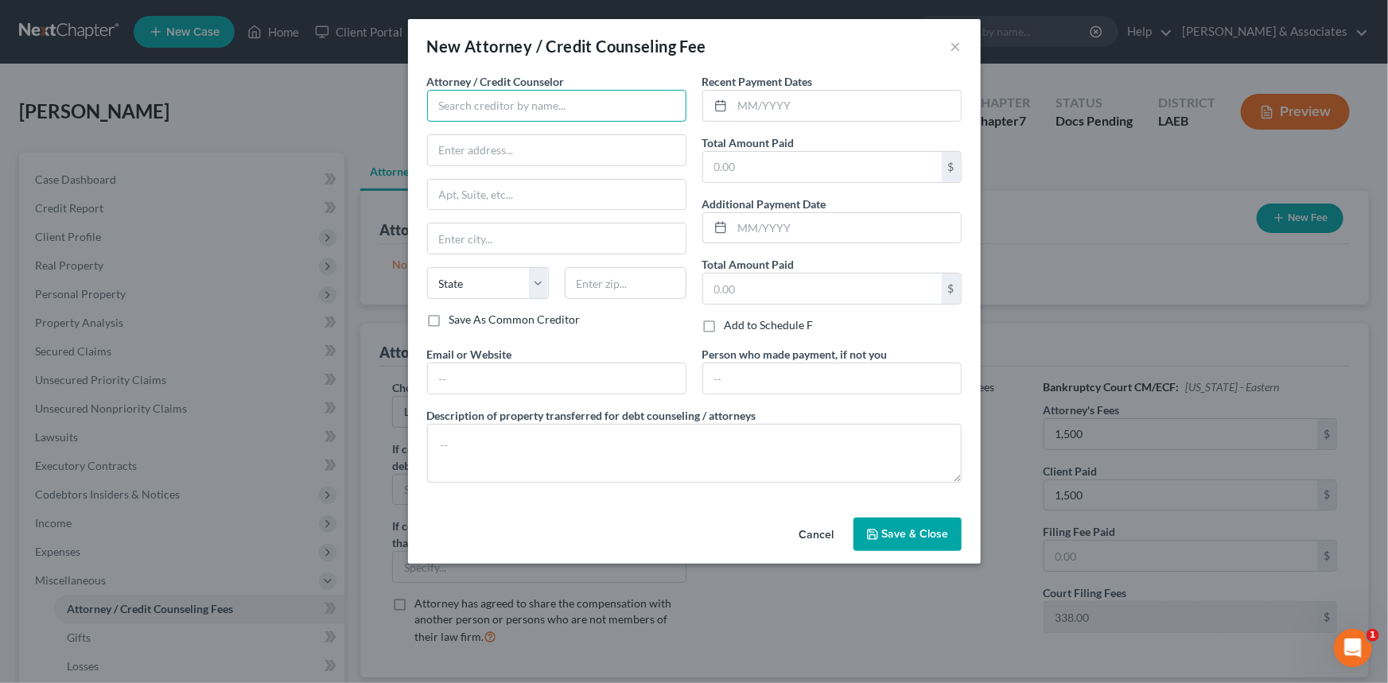
drag, startPoint x: 617, startPoint y: 119, endPoint x: 617, endPoint y: 109, distance: 9.6
click at [617, 115] on input "text" at bounding box center [556, 106] width 259 height 32
click at [621, 109] on input "text" at bounding box center [556, 106] width 259 height 32
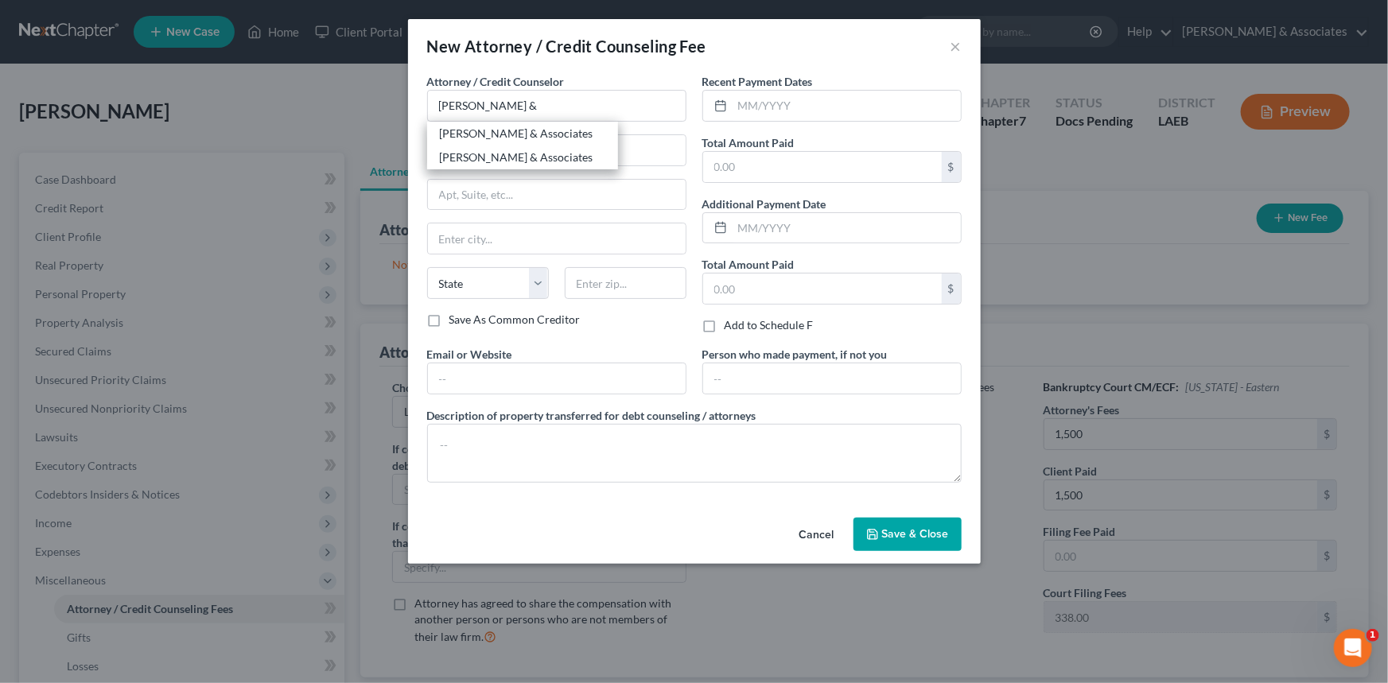
click at [556, 131] on div "[PERSON_NAME] & Associates" at bounding box center [522, 134] width 165 height 16
type input "[PERSON_NAME] & Associates"
type input "2644 S. Sherwood Forest Blvd."
type input "Baton Rouge"
select select "19"
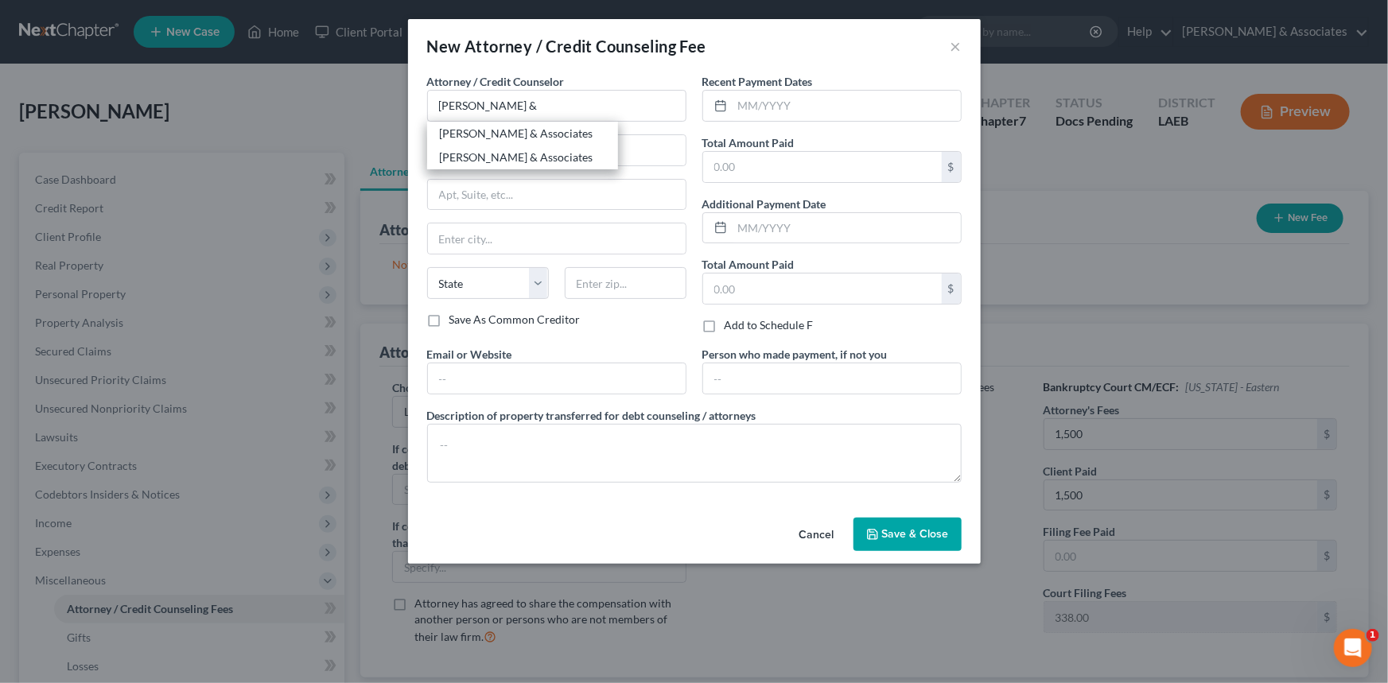
type input "70816"
click at [808, 98] on input "text" at bounding box center [847, 106] width 228 height 30
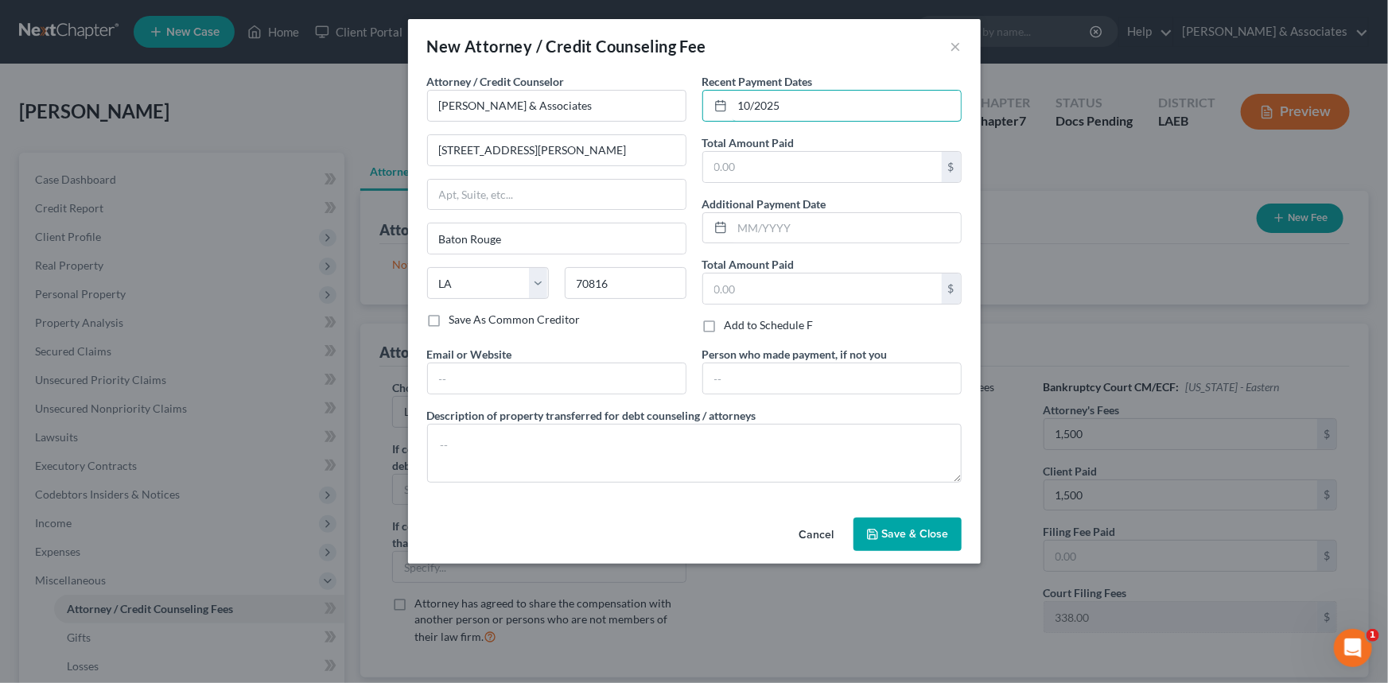
type input "10/2025"
drag, startPoint x: 730, startPoint y: 137, endPoint x: 747, endPoint y: 160, distance: 28.5
click at [734, 144] on label "Total Amount Paid" at bounding box center [749, 142] width 92 height 17
click at [748, 160] on input "text" at bounding box center [822, 167] width 239 height 30
type input "1,500"
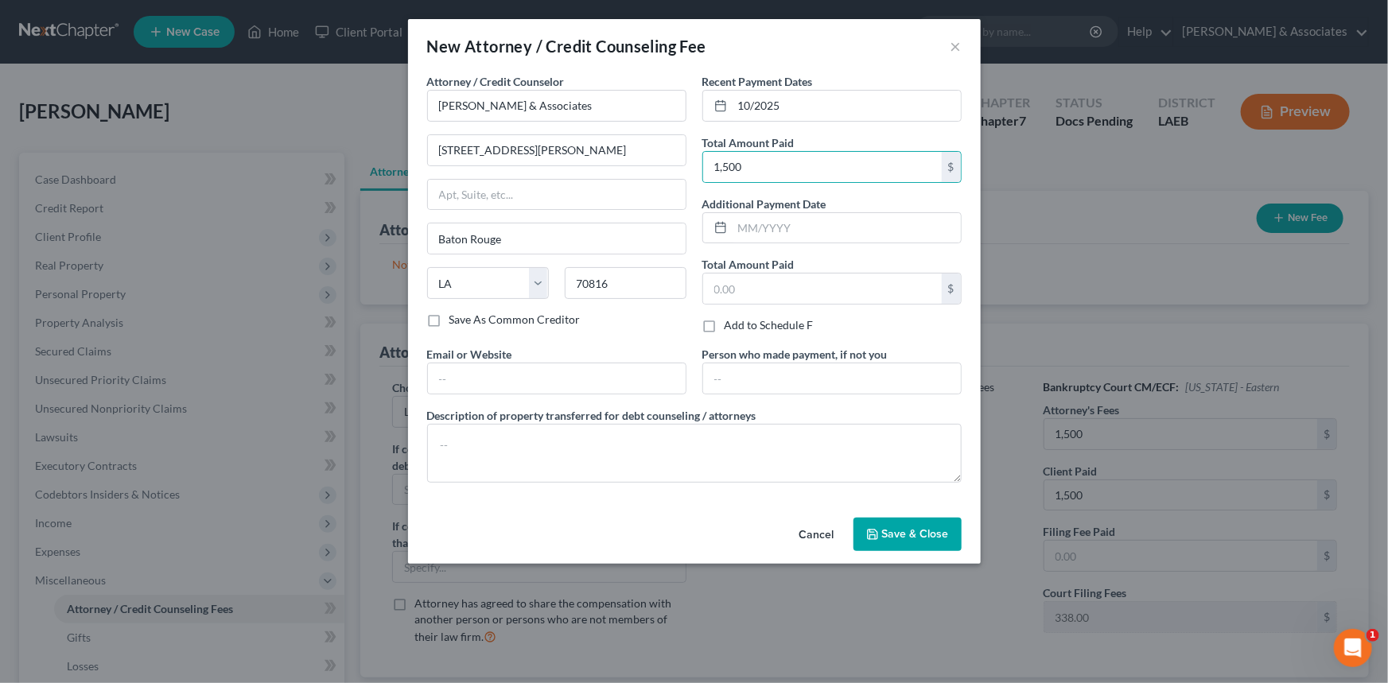
click at [904, 535] on span "Save & Close" at bounding box center [915, 535] width 67 height 14
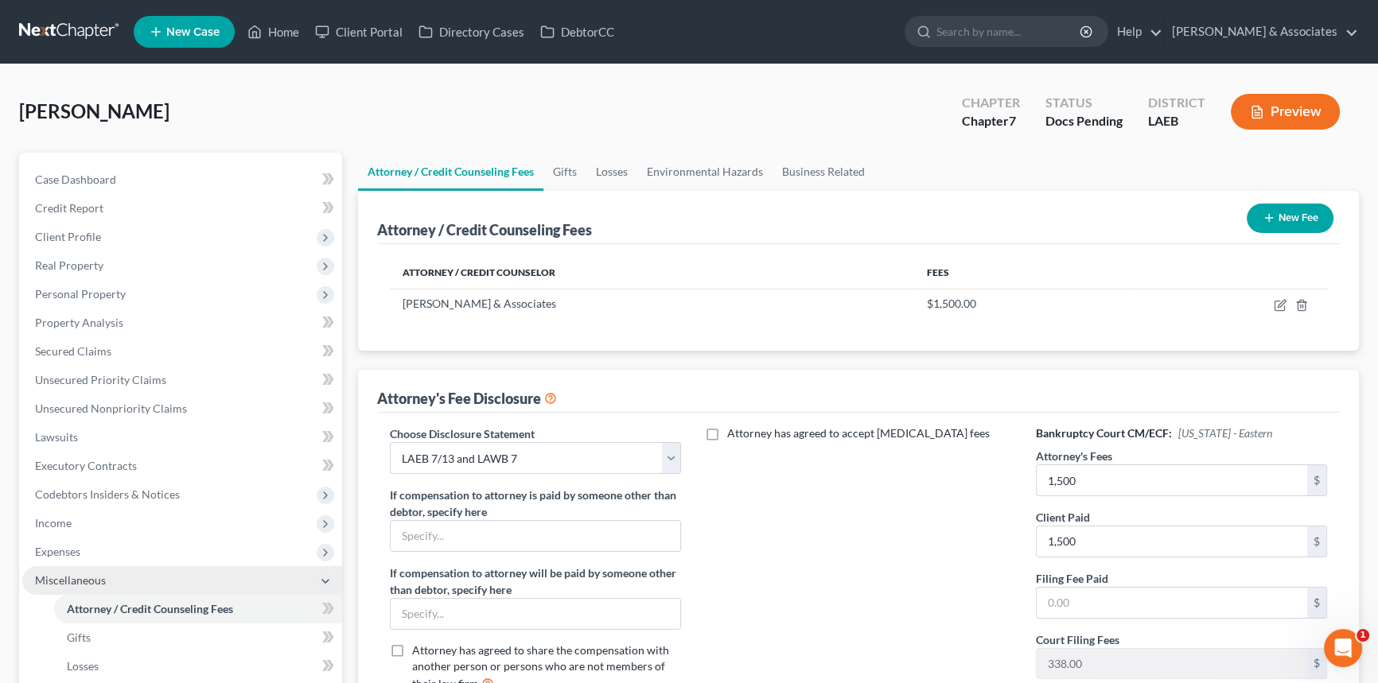
click at [150, 572] on span "Miscellaneous" at bounding box center [182, 580] width 320 height 29
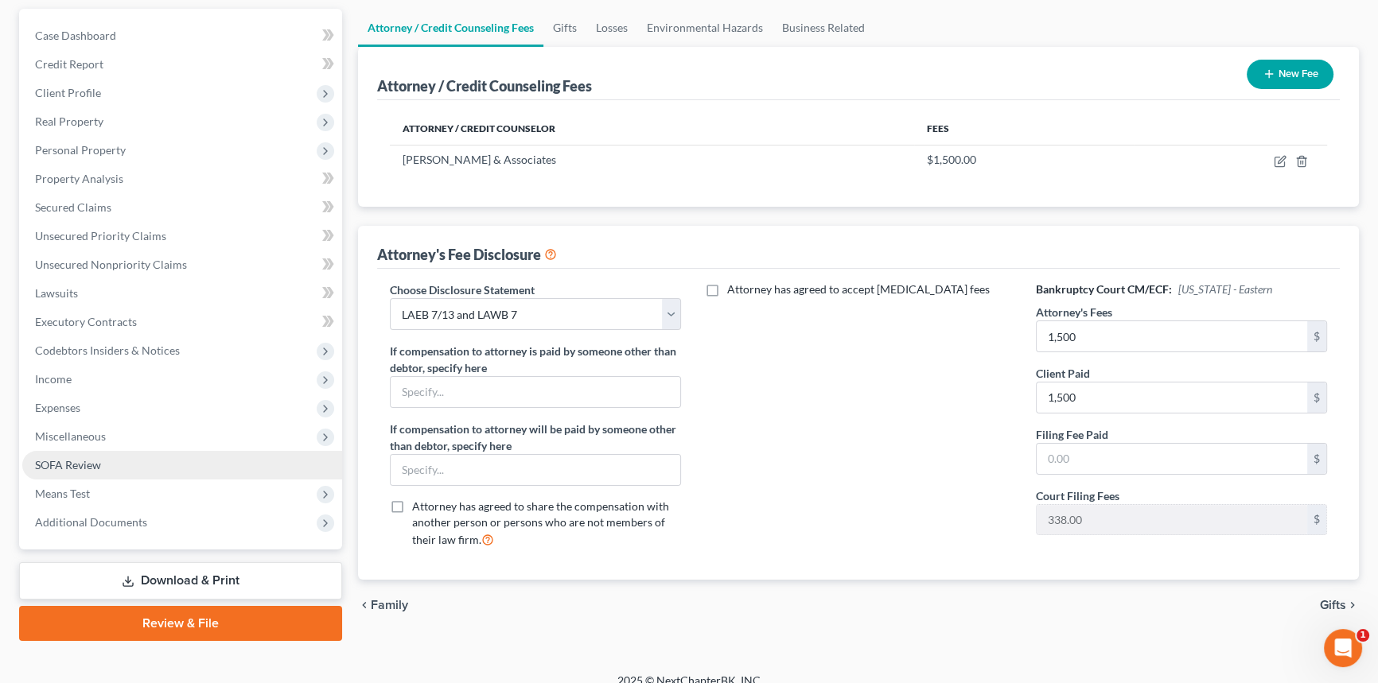
click at [129, 457] on link "SOFA Review" at bounding box center [182, 465] width 320 height 29
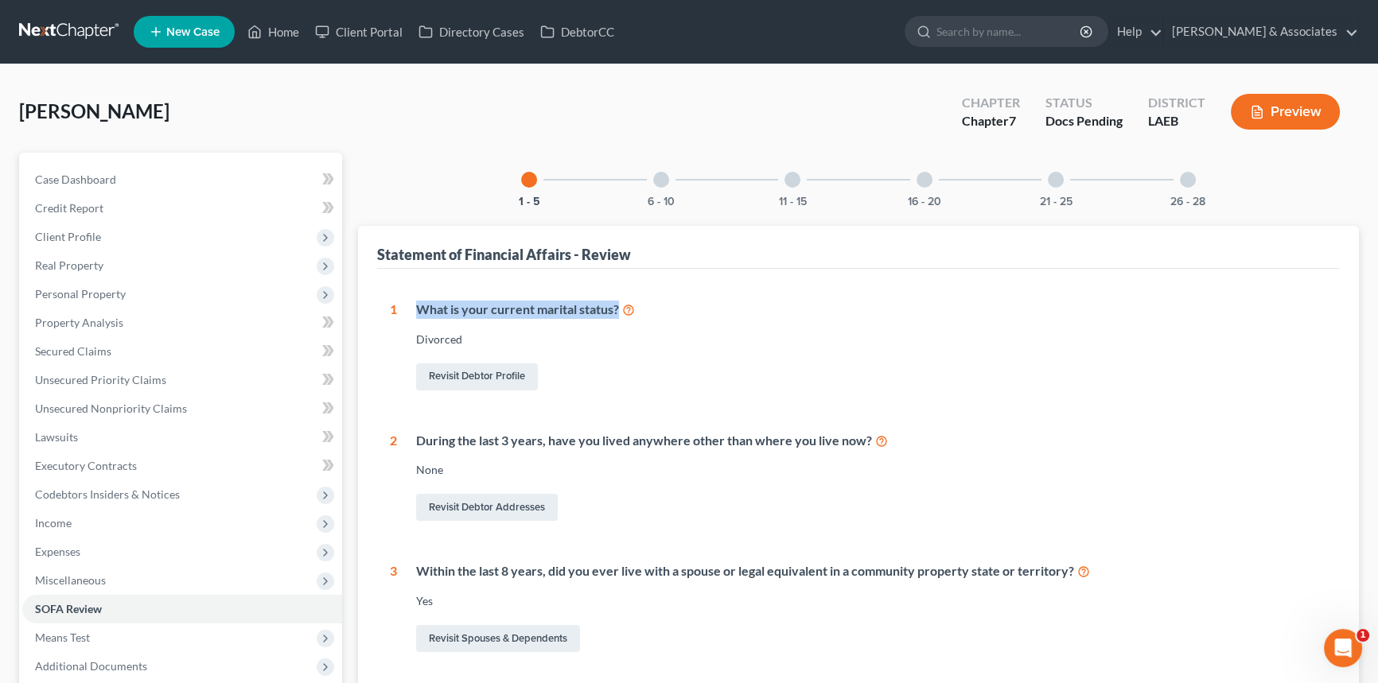
drag, startPoint x: 435, startPoint y: 306, endPoint x: 633, endPoint y: 306, distance: 198.1
click at [633, 306] on div "What is your current marital status? Divorced Revisit Debtor Profile" at bounding box center [862, 347] width 930 height 93
click at [870, 427] on div "1 What is your current marital status? Divorced Revisit Debtor Profile 2 During…" at bounding box center [858, 664] width 937 height 727
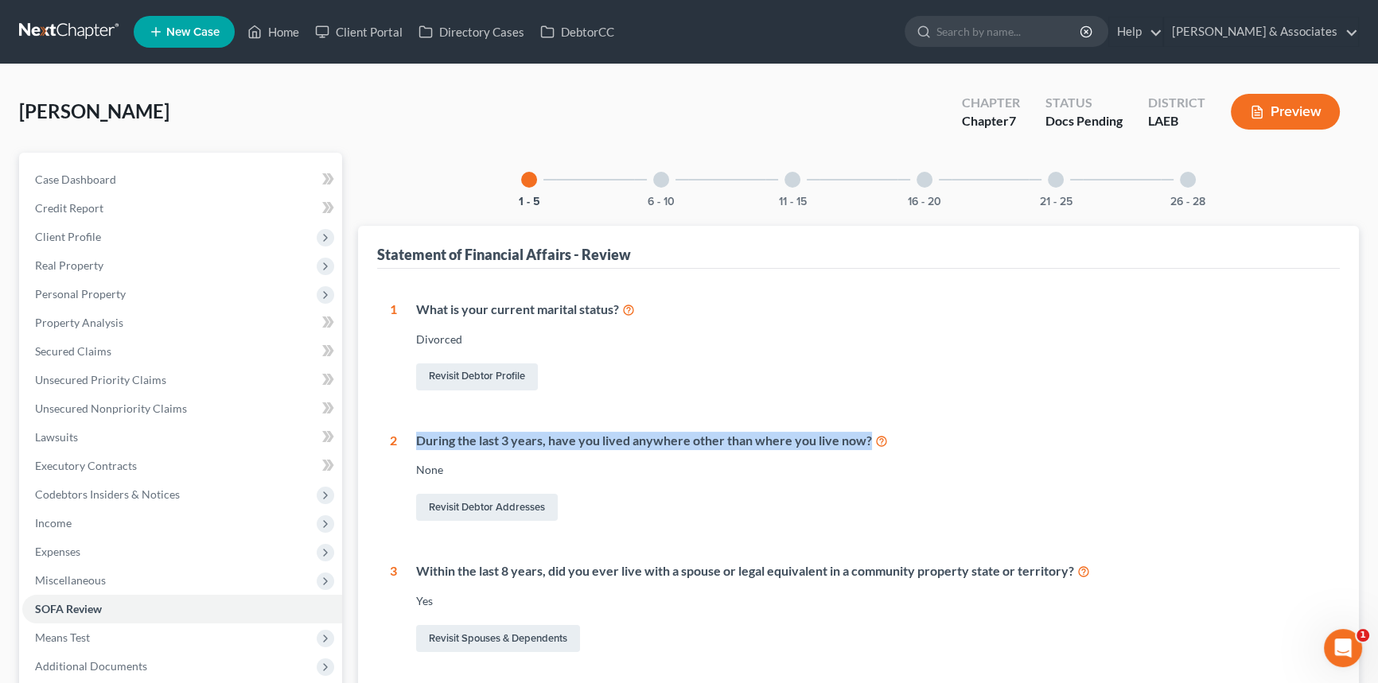
drag, startPoint x: 858, startPoint y: 435, endPoint x: 407, endPoint y: 442, distance: 450.4
click at [407, 442] on div "During the last 3 years, have you lived anywhere other than where you live now?…" at bounding box center [862, 478] width 930 height 93
click at [705, 497] on div "Revisit Debtor Addresses" at bounding box center [871, 507] width 911 height 33
click at [522, 510] on link "Revisit Debtor Addresses" at bounding box center [487, 507] width 142 height 27
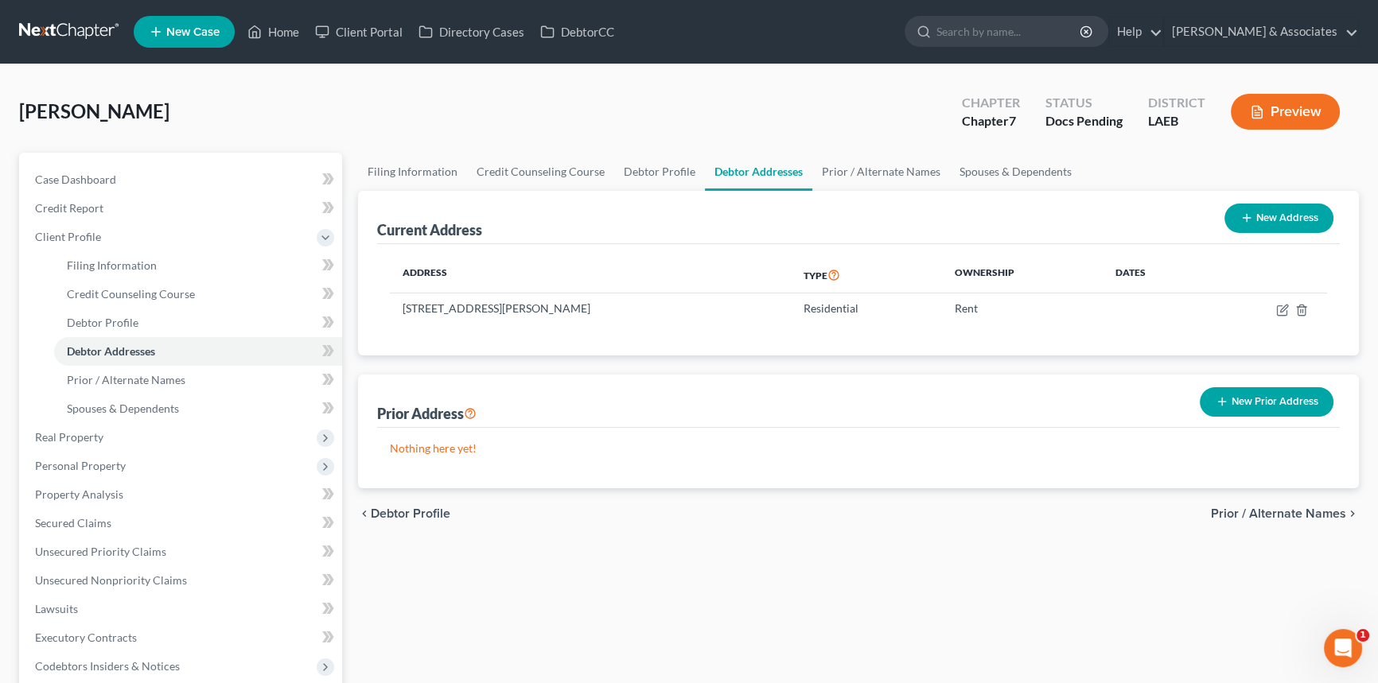
click at [1242, 405] on button "New Prior Address" at bounding box center [1267, 401] width 134 height 29
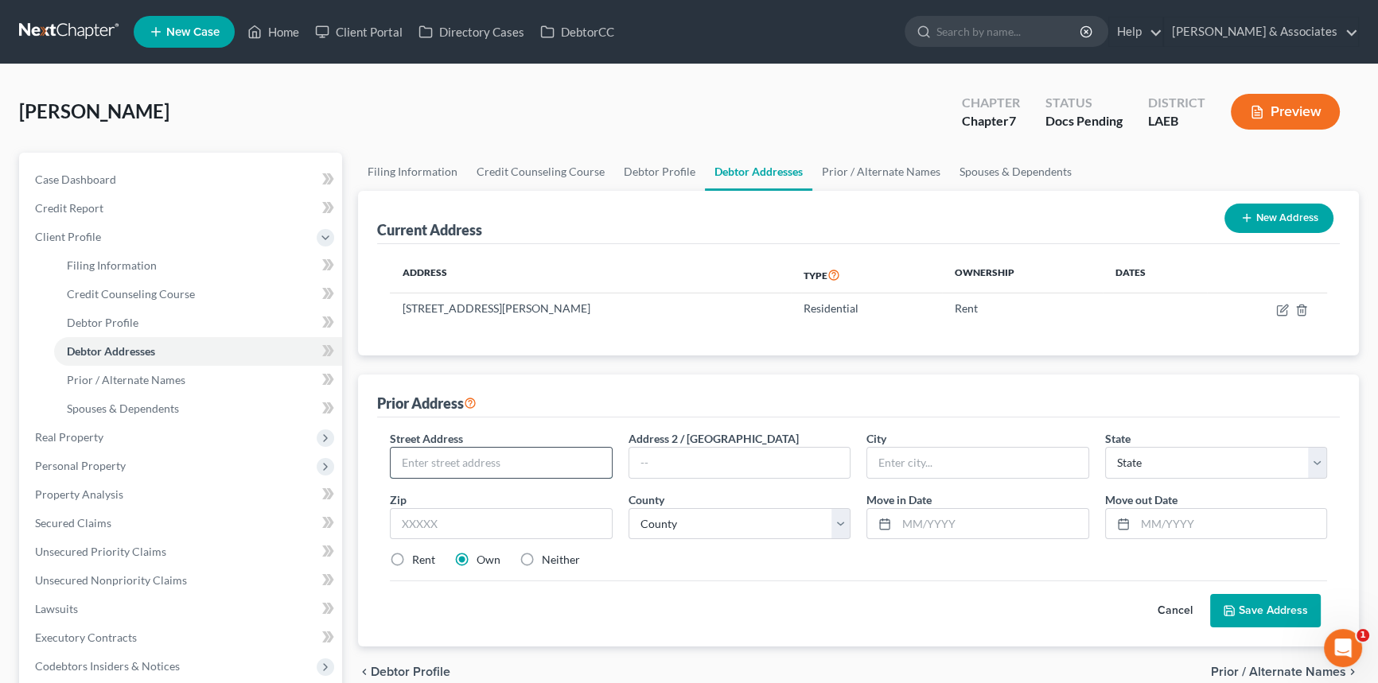
click at [463, 460] on input "text" at bounding box center [501, 463] width 221 height 30
click at [811, 464] on input "text" at bounding box center [739, 463] width 221 height 30
type input "Apt 140"
click at [493, 454] on input "text" at bounding box center [501, 463] width 221 height 30
type input "5000 Woodland Dr"
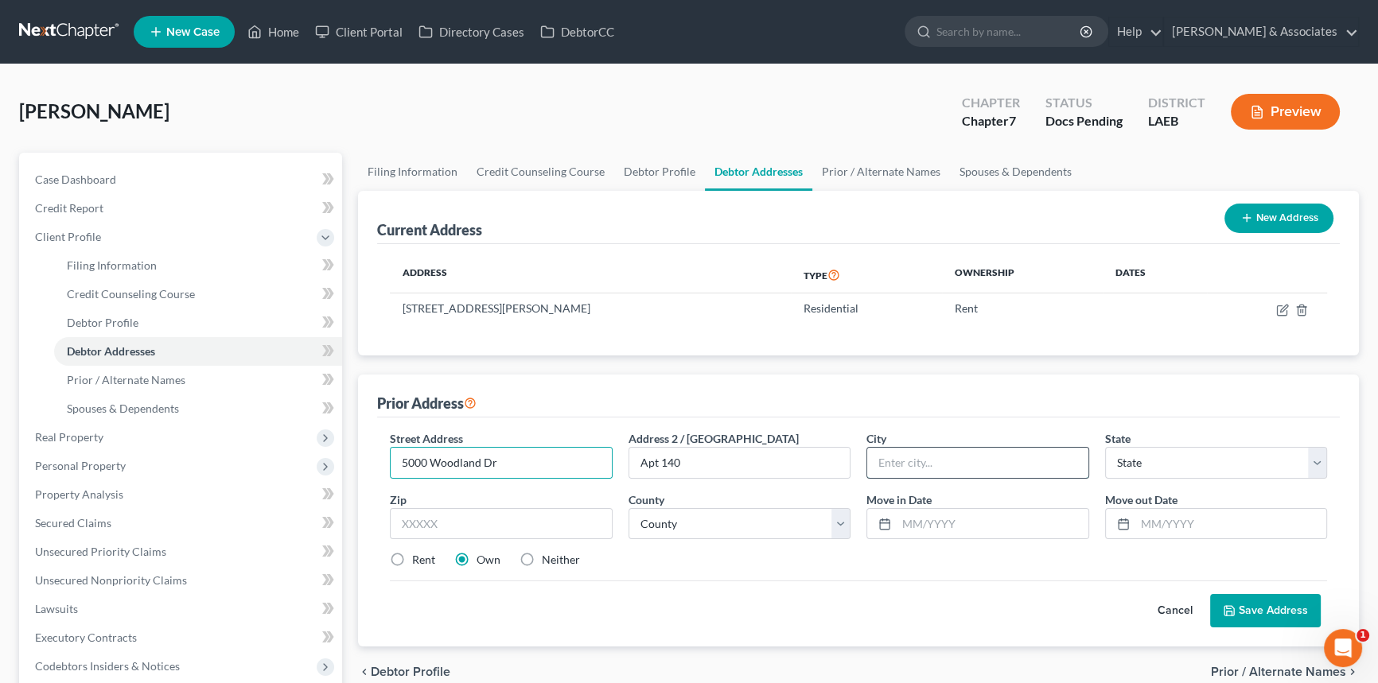
click at [923, 457] on input "text" at bounding box center [977, 463] width 221 height 30
type input "New Orleans"
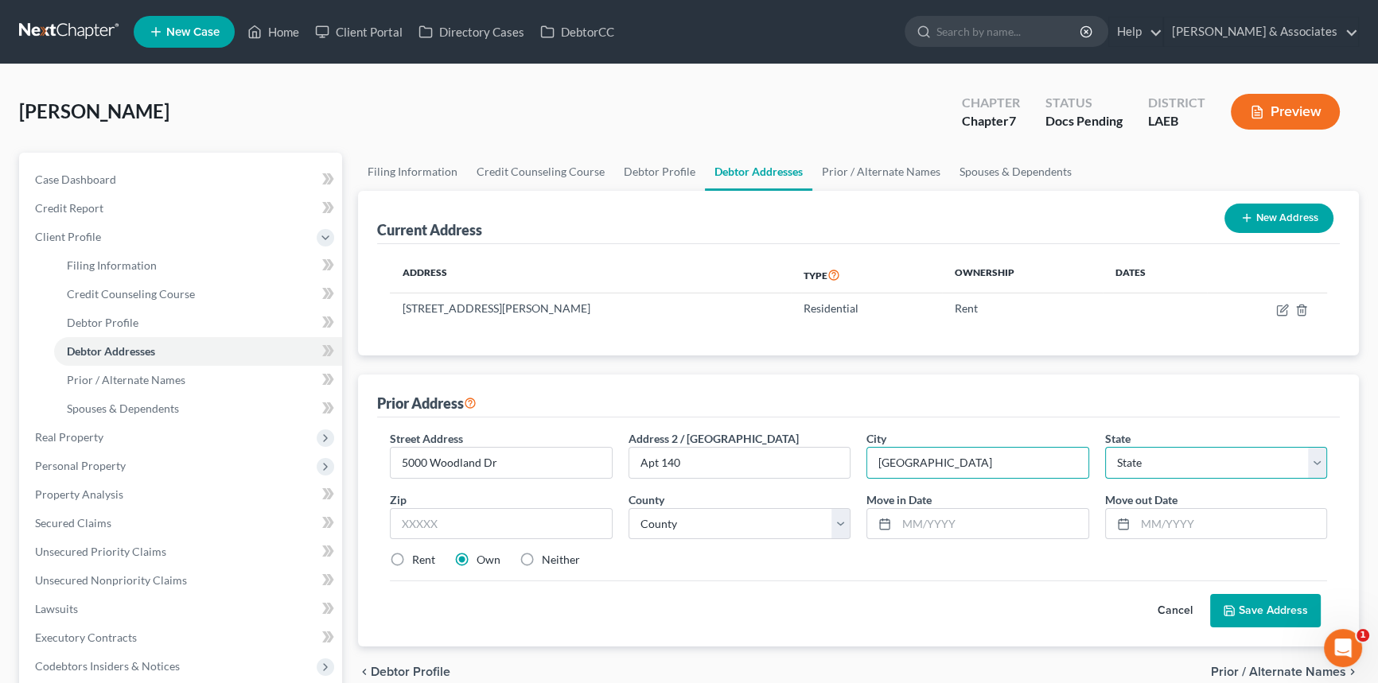
click at [1148, 469] on select "State AL AK AR AZ CA CO CT DE DC FL GA GU HI ID IL IN IA KS KY LA ME MD MA MI M…" at bounding box center [1216, 463] width 223 height 32
select select "19"
click at [1105, 447] on select "State AL AK AR AZ CA CO CT DE DC FL GA GU HI ID IL IN IA KS KY LA ME MD MA MI M…" at bounding box center [1216, 463] width 223 height 32
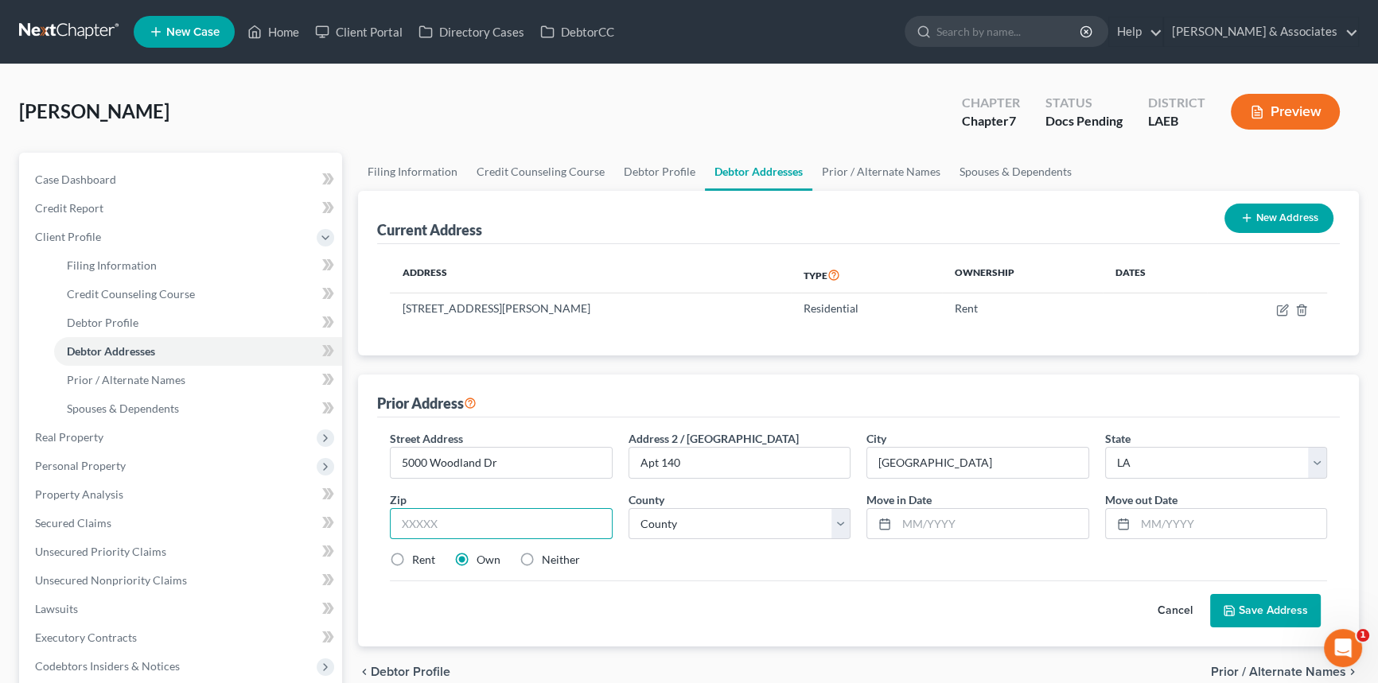
click at [477, 511] on input "text" at bounding box center [501, 524] width 223 height 32
type input "70131"
click at [416, 563] on label "Rent" at bounding box center [423, 560] width 23 height 16
click at [419, 563] on input "Rent" at bounding box center [424, 557] width 10 height 10
radio input "true"
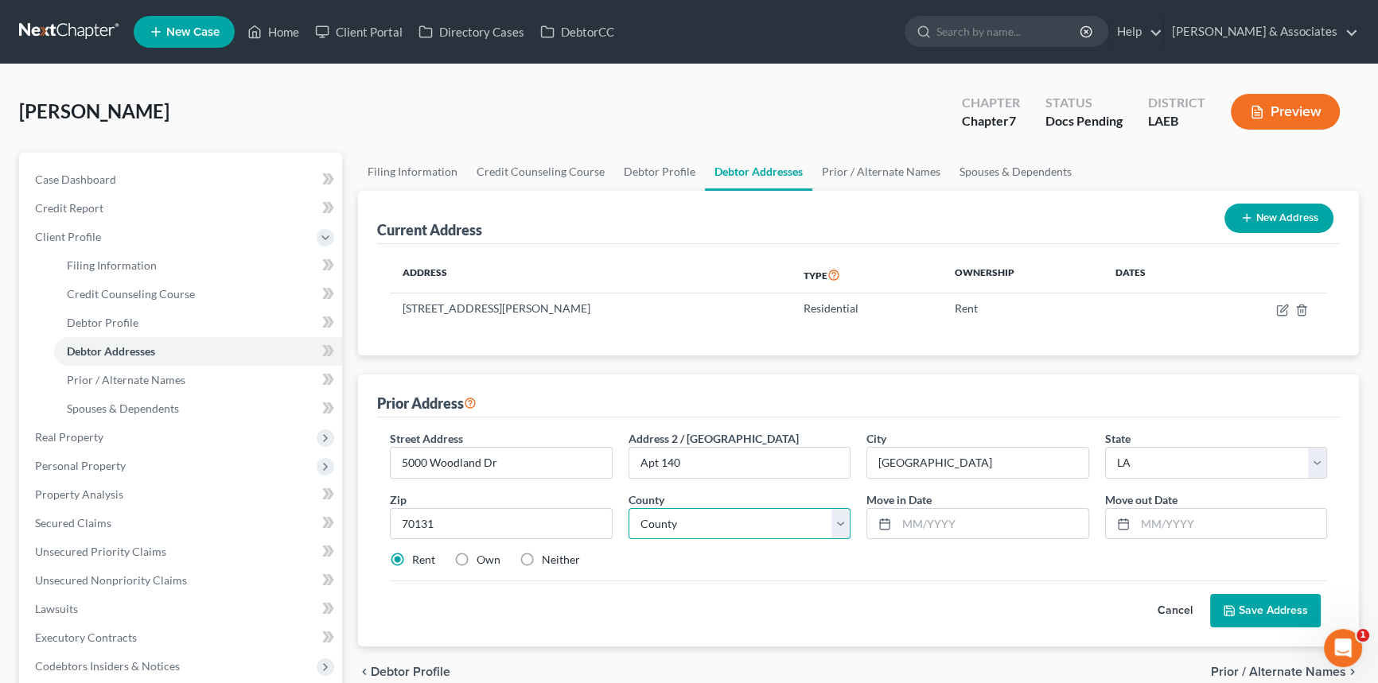
click at [689, 525] on select "County Acadia Allen Ascension Assumption Avoyelles Beauregard Bienville Bossier…" at bounding box center [740, 524] width 223 height 32
select select "35"
click at [629, 508] on select "County Acadia Allen Ascension Assumption Avoyelles Beauregard Bienville Bossier…" at bounding box center [740, 524] width 223 height 32
click at [1176, 518] on input "text" at bounding box center [1231, 524] width 192 height 30
click at [1178, 523] on input "text" at bounding box center [1231, 524] width 192 height 30
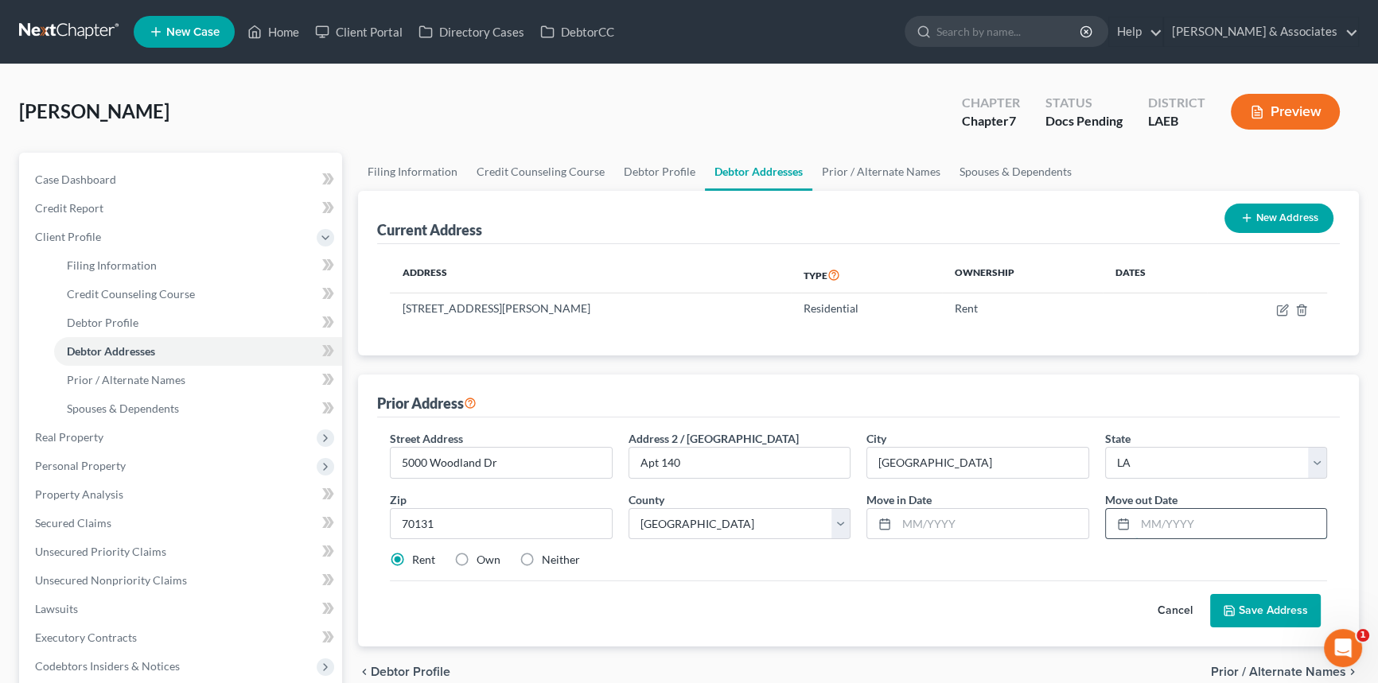
click at [1158, 530] on input "text" at bounding box center [1231, 524] width 192 height 30
type input "7/1/2024"
click at [984, 528] on input "text" at bounding box center [993, 524] width 192 height 30
type input "1/01/2022"
click at [1237, 601] on button "Save Address" at bounding box center [1265, 610] width 111 height 33
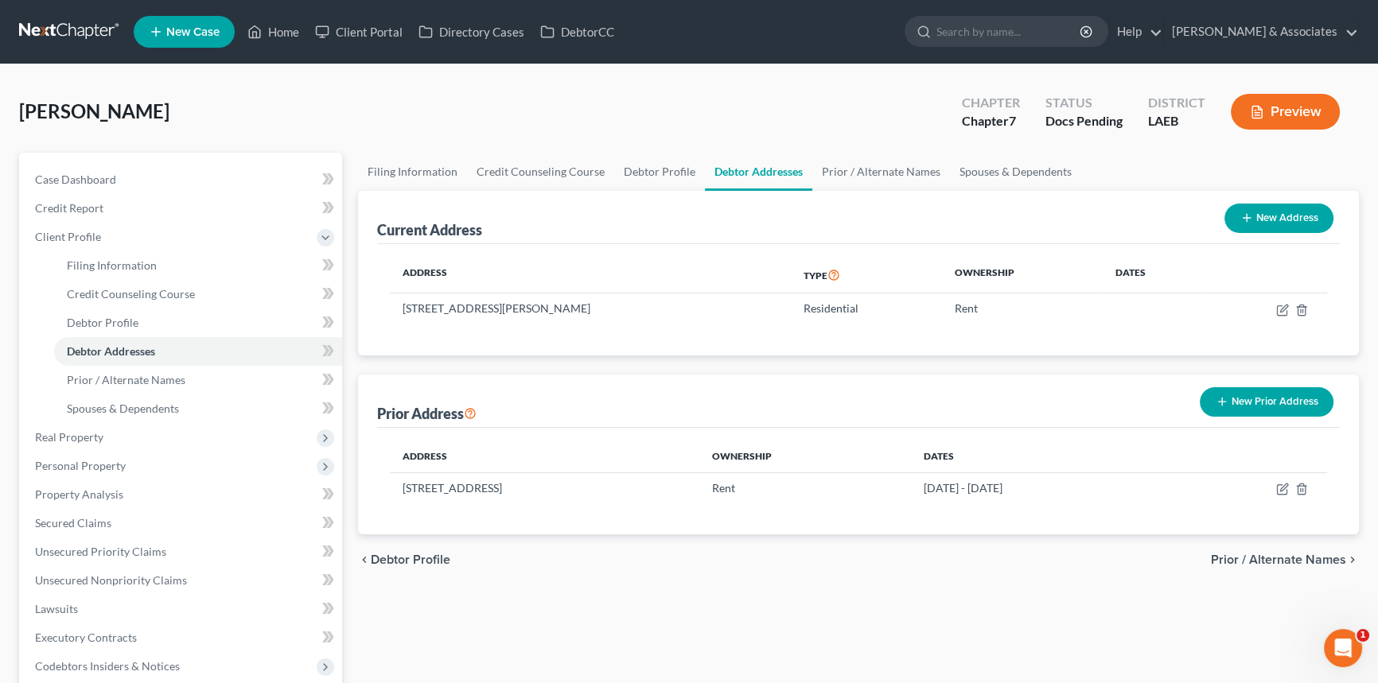
click at [1293, 404] on button "New Prior Address" at bounding box center [1267, 401] width 134 height 29
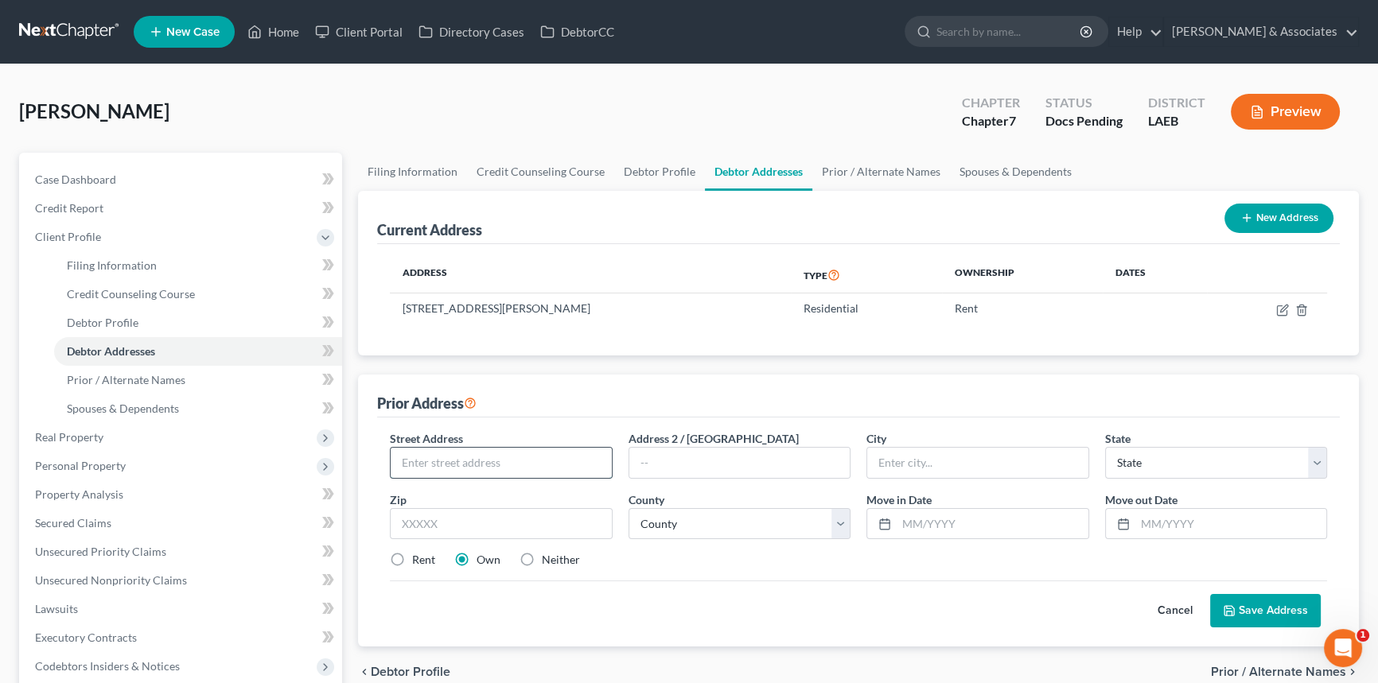
click at [542, 467] on input "text" at bounding box center [501, 463] width 221 height 30
type input "200 Cypress Grove Ct"
type input "78"
type input "New Orleans"
select select "19"
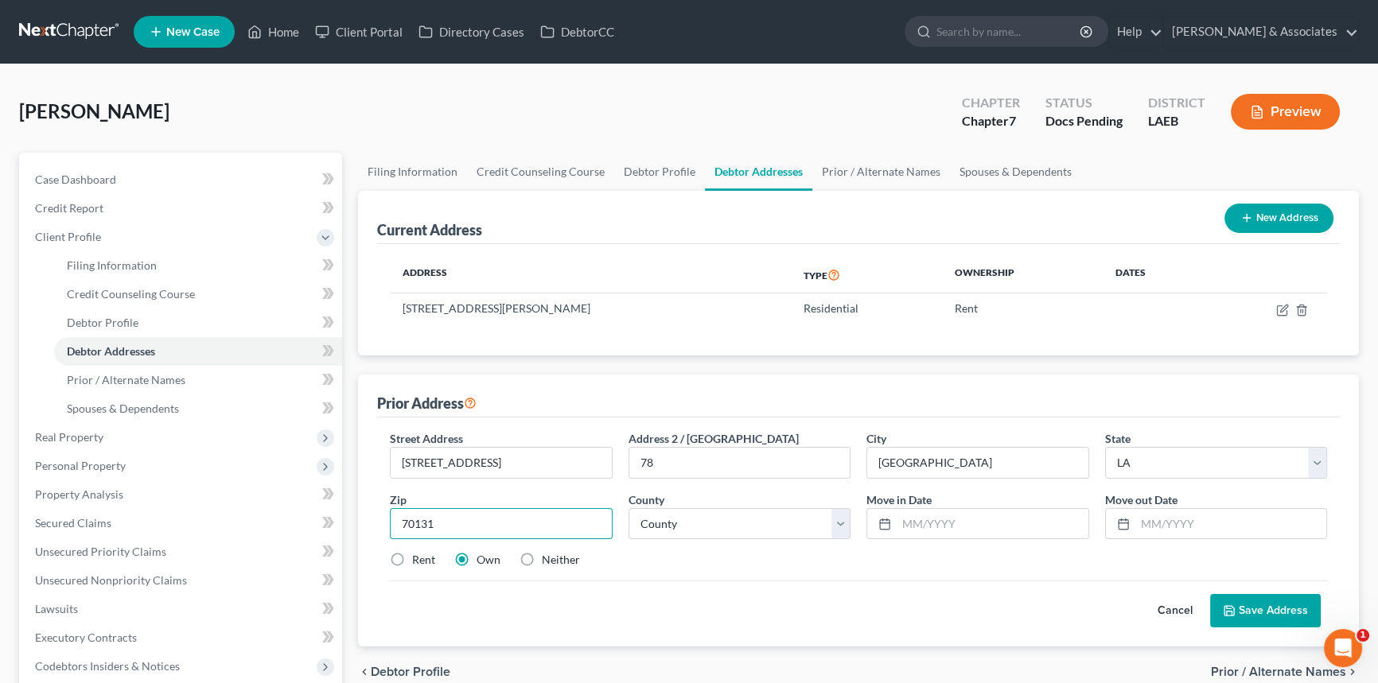
type input "70131"
drag, startPoint x: 695, startPoint y: 539, endPoint x: 697, endPoint y: 527, distance: 13.0
click at [695, 539] on div "Street Address * 200 Cypress Grove Ct Address 2 / PO Box 78 City * New Orleans …" at bounding box center [858, 505] width 953 height 151
click at [697, 527] on select "County Acadia Allen Ascension Assumption Avoyelles Beauregard Bienville Bossier…" at bounding box center [740, 524] width 223 height 32
select select "35"
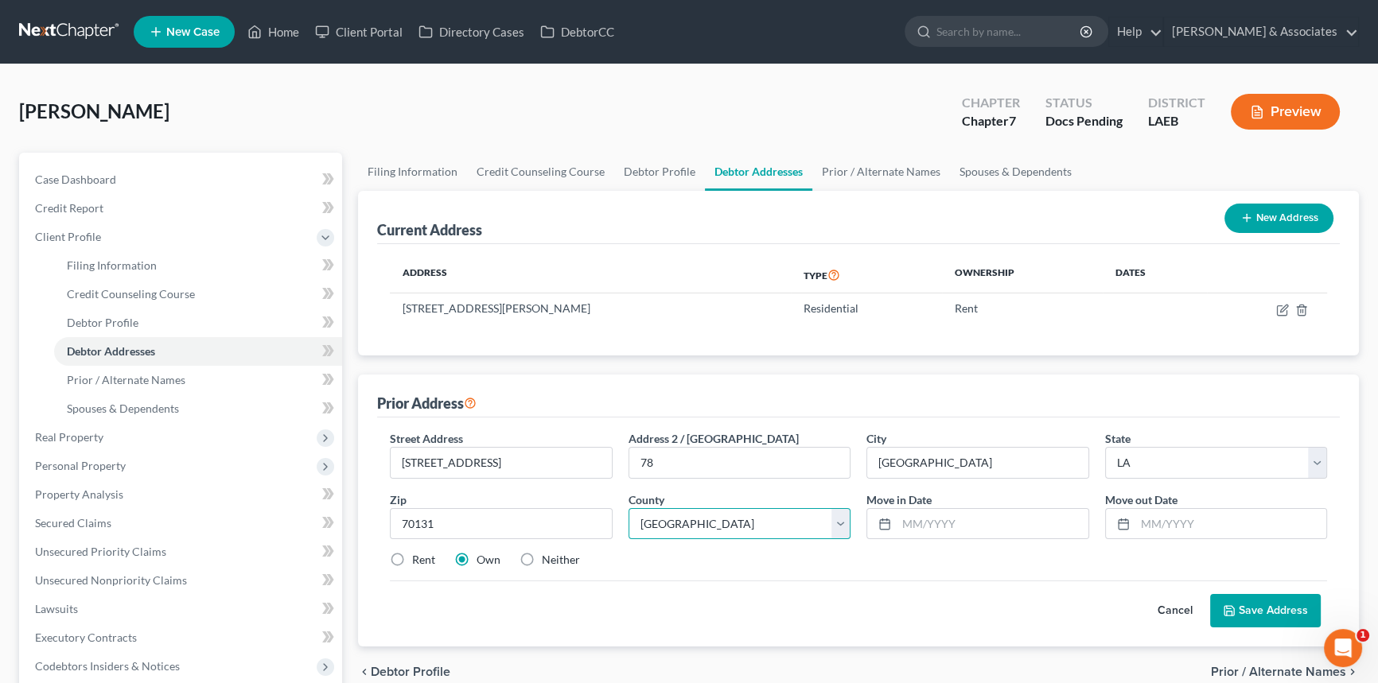
click at [629, 508] on select "County Acadia Allen Ascension Assumption Avoyelles Beauregard Bienville Bossier…" at bounding box center [740, 524] width 223 height 32
click at [939, 521] on input "text" at bounding box center [993, 524] width 192 height 30
type input "07/1/2024"
type input "03/01/2025"
click at [412, 562] on label "Rent" at bounding box center [423, 560] width 23 height 16
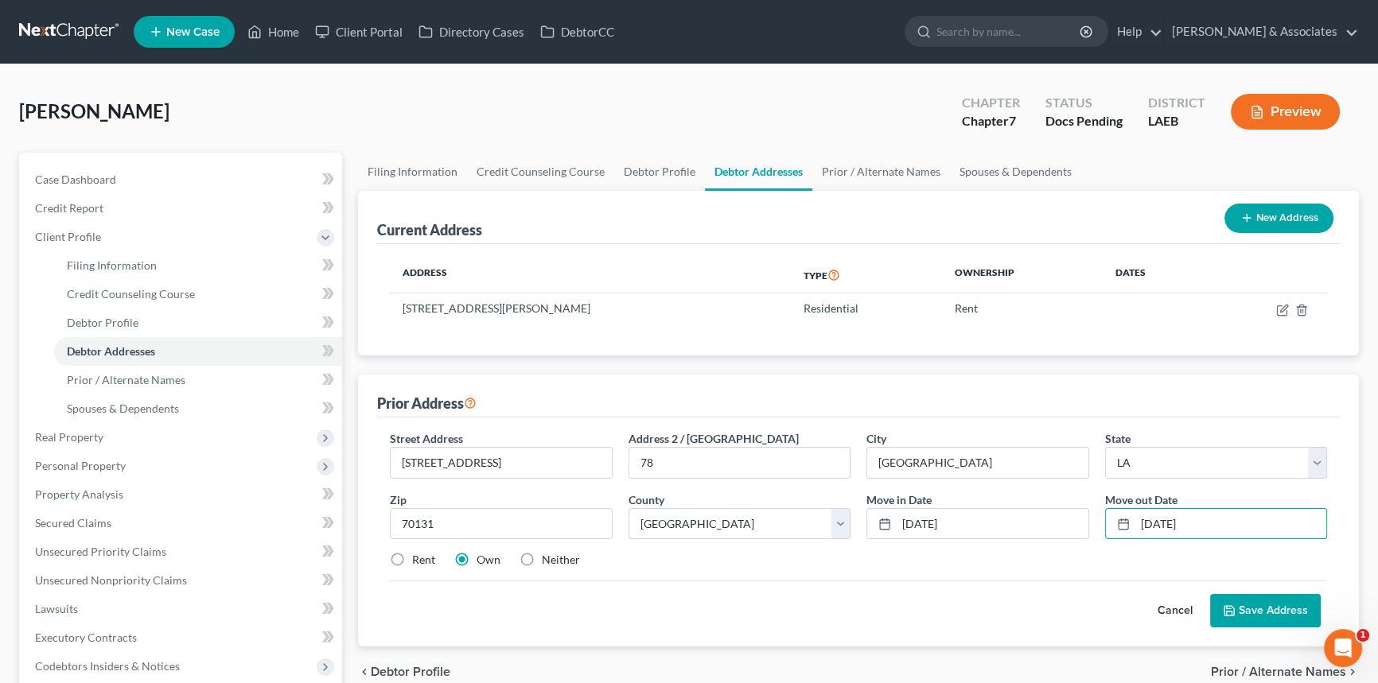
click at [419, 562] on input "Rent" at bounding box center [424, 557] width 10 height 10
radio input "true"
click at [1291, 608] on button "Save Address" at bounding box center [1265, 610] width 111 height 33
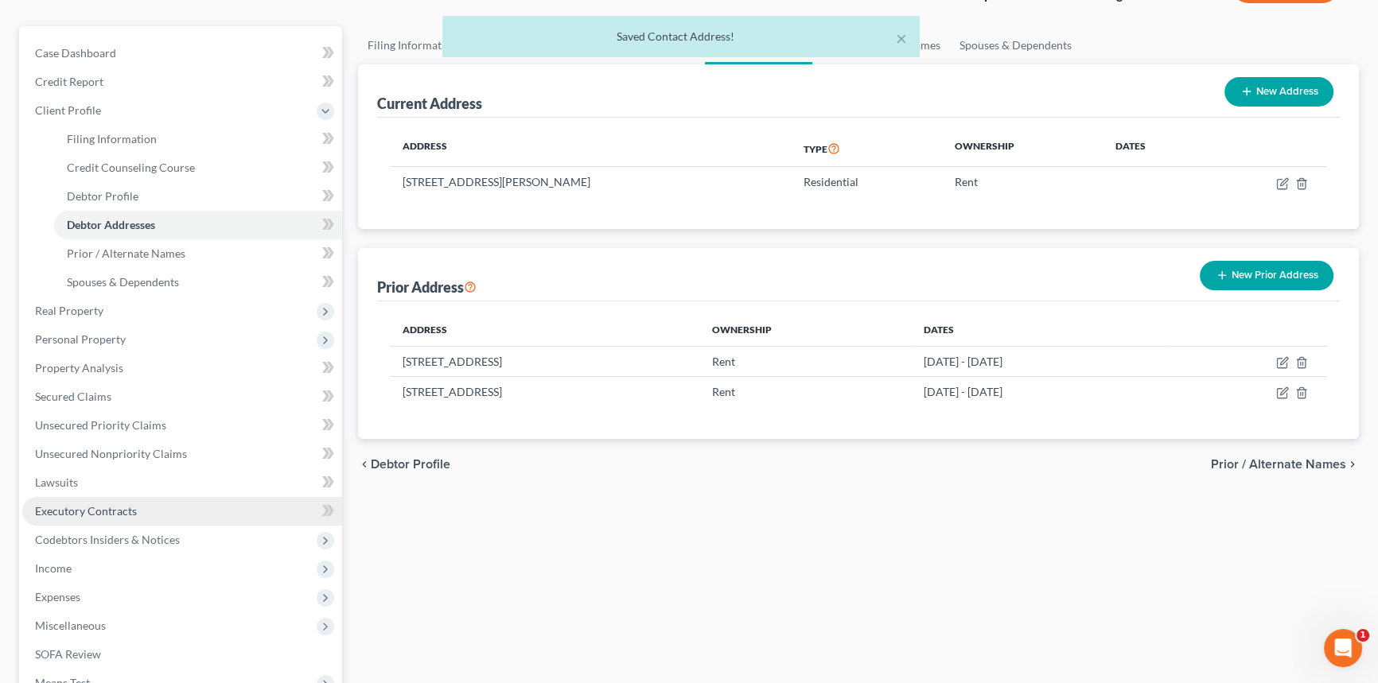
scroll to position [216, 0]
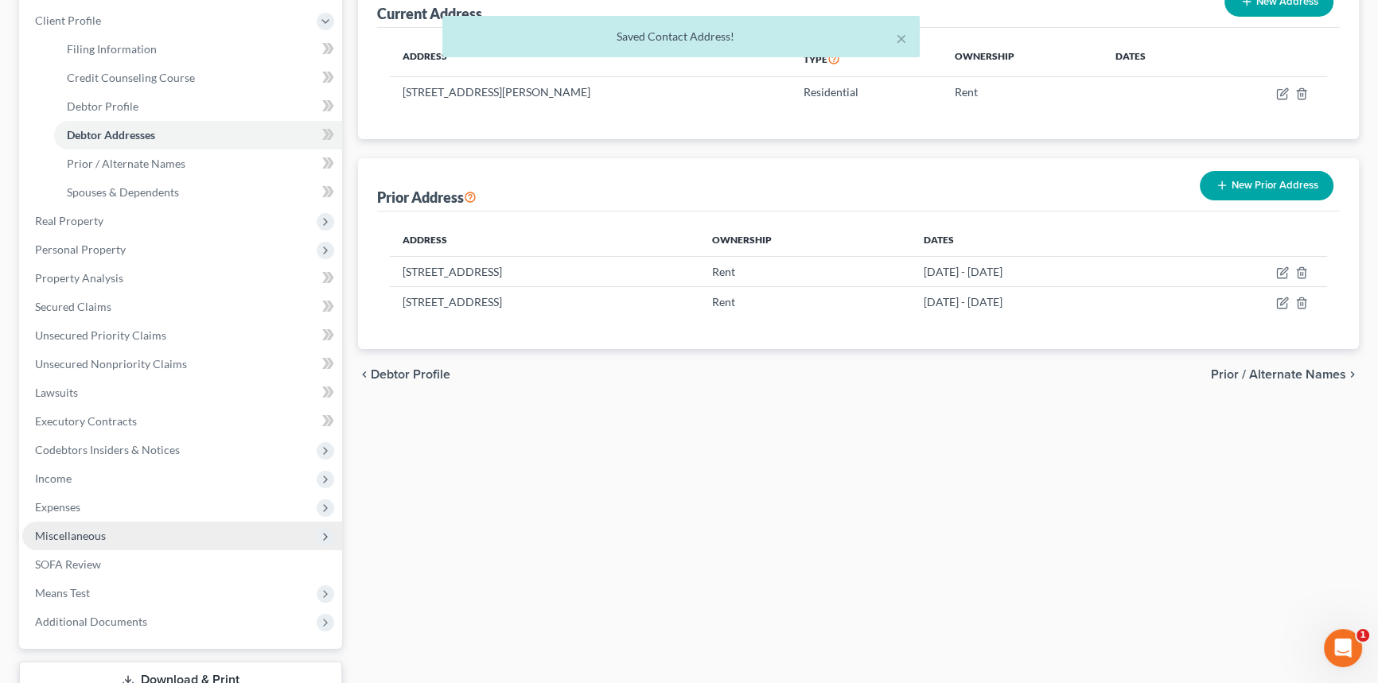
click at [187, 524] on span "Miscellaneous" at bounding box center [182, 536] width 320 height 29
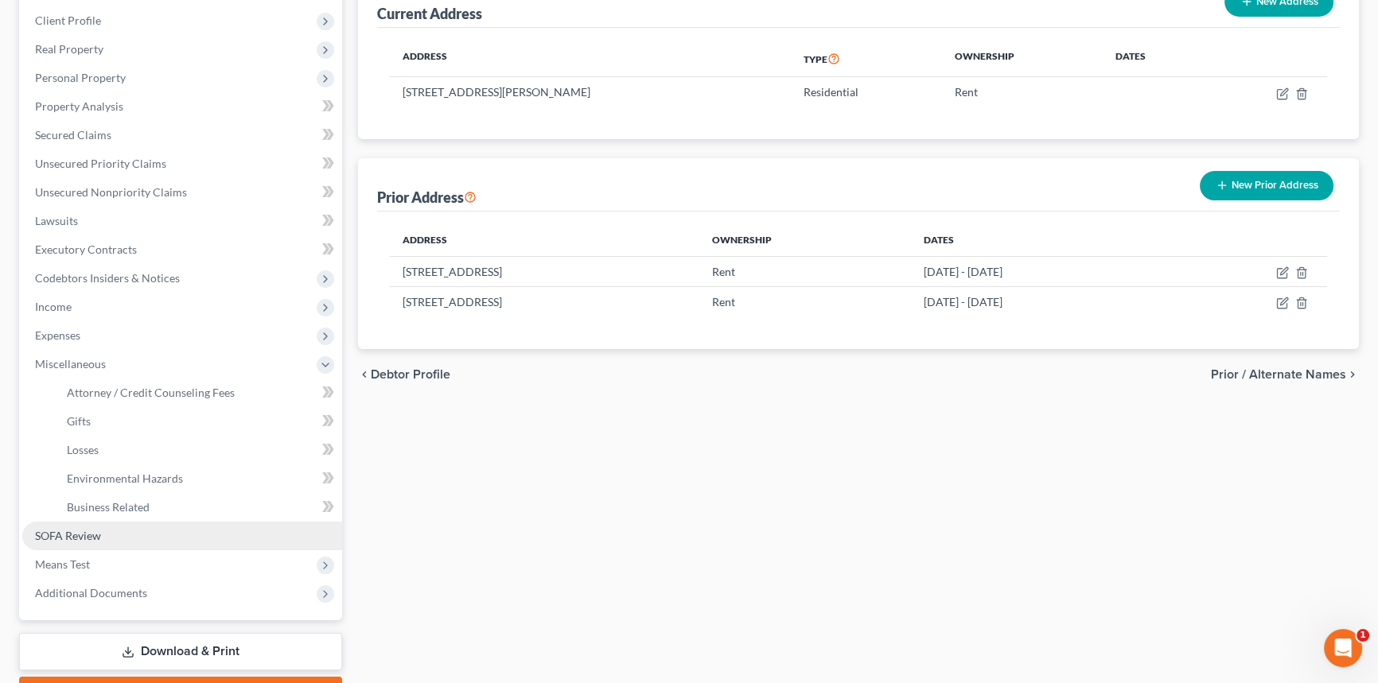
click at [113, 530] on link "SOFA Review" at bounding box center [182, 536] width 320 height 29
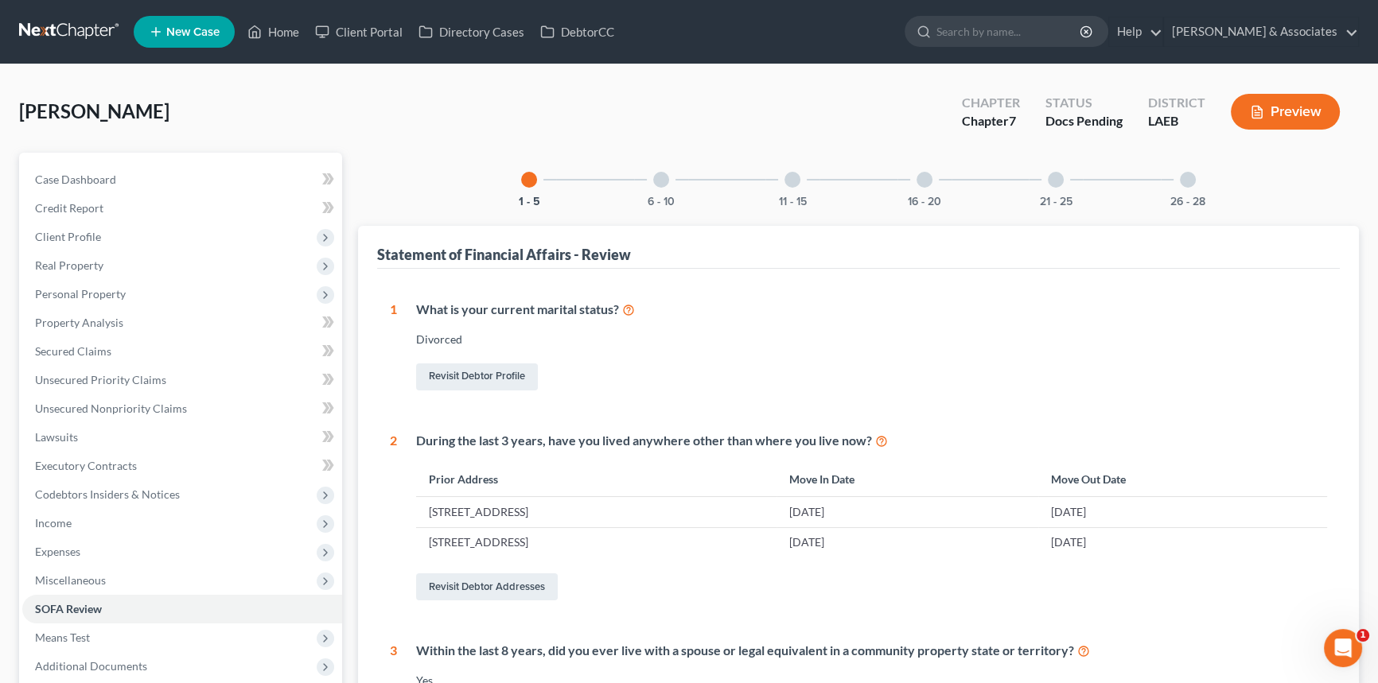
click at [668, 174] on div at bounding box center [661, 180] width 16 height 16
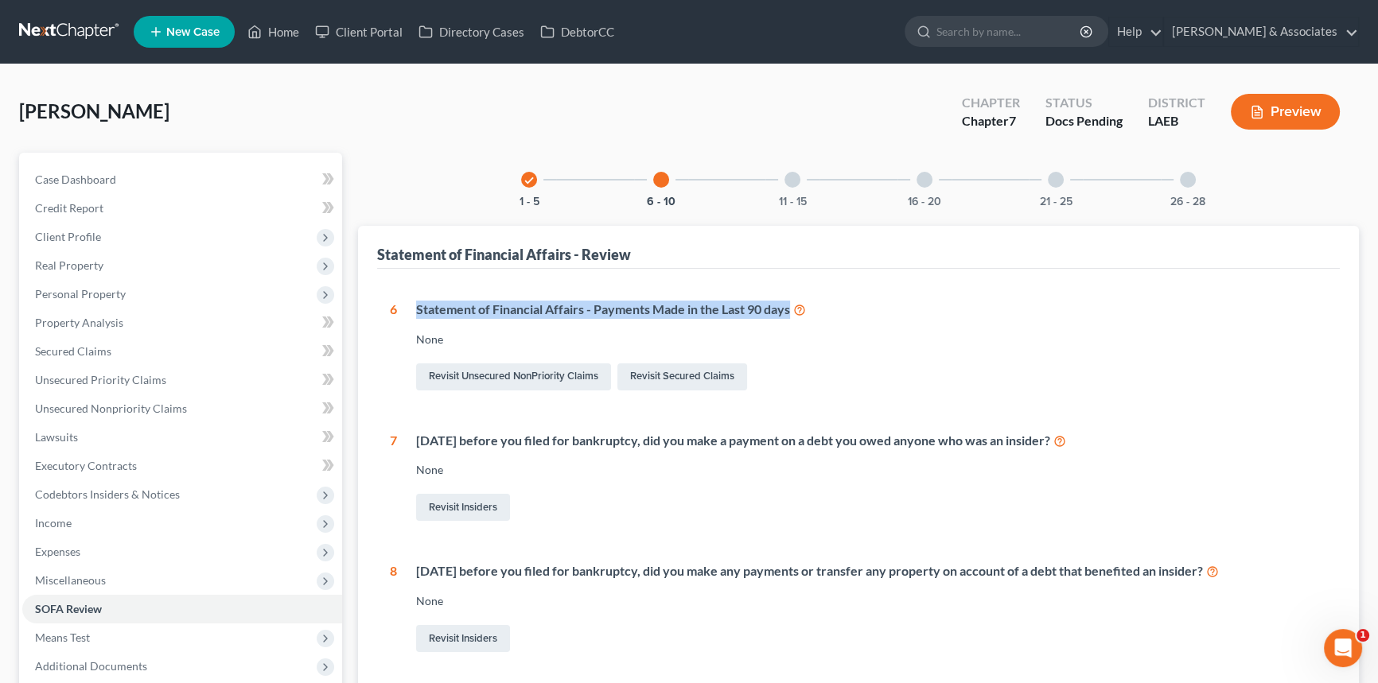
drag, startPoint x: 415, startPoint y: 310, endPoint x: 796, endPoint y: 316, distance: 381.2
click at [796, 316] on div "Statement of Financial Affairs - Payments Made in the Last 90 days None Revisit…" at bounding box center [862, 347] width 930 height 93
click at [1003, 354] on div "Statement of Financial Affairs - Payments Made in the Last 90 days None Revisit…" at bounding box center [862, 347] width 930 height 93
drag, startPoint x: 790, startPoint y: 310, endPoint x: 419, endPoint y: 311, distance: 371.6
click at [419, 311] on div "Statement of Financial Affairs - Payments Made in the Last 90 days" at bounding box center [871, 310] width 911 height 18
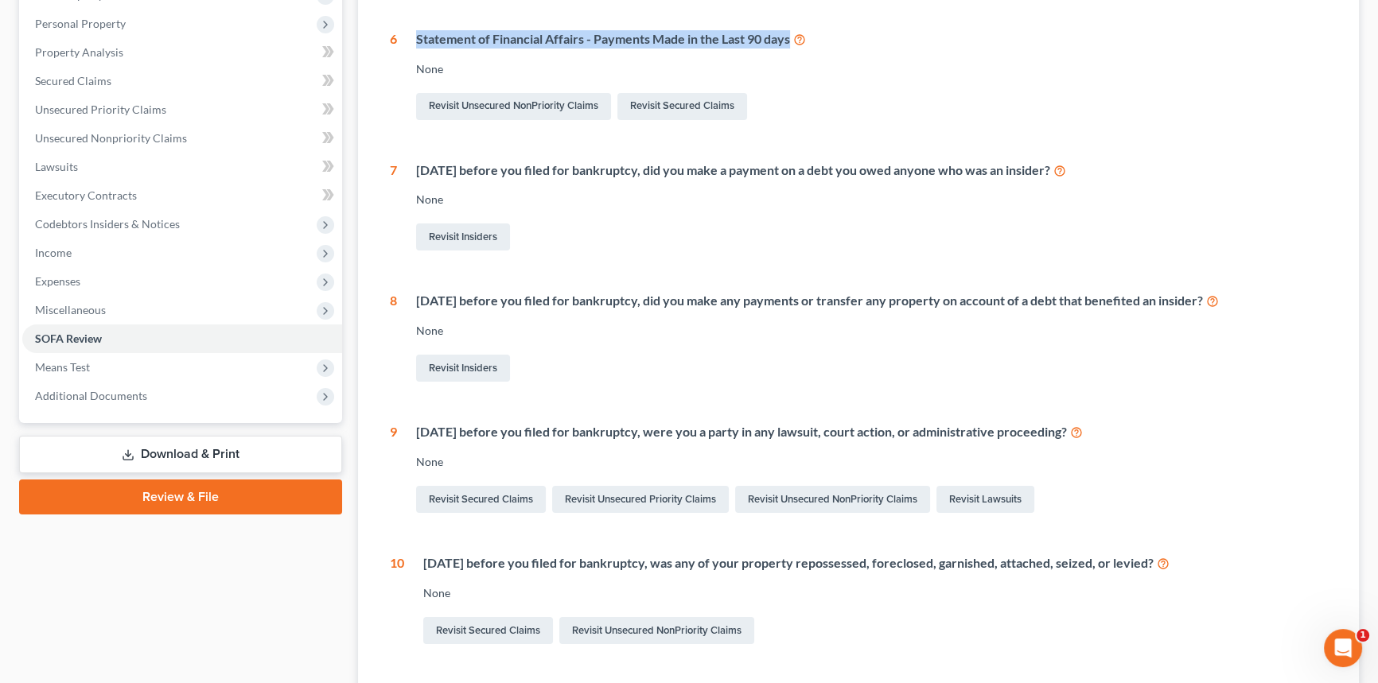
scroll to position [402, 0]
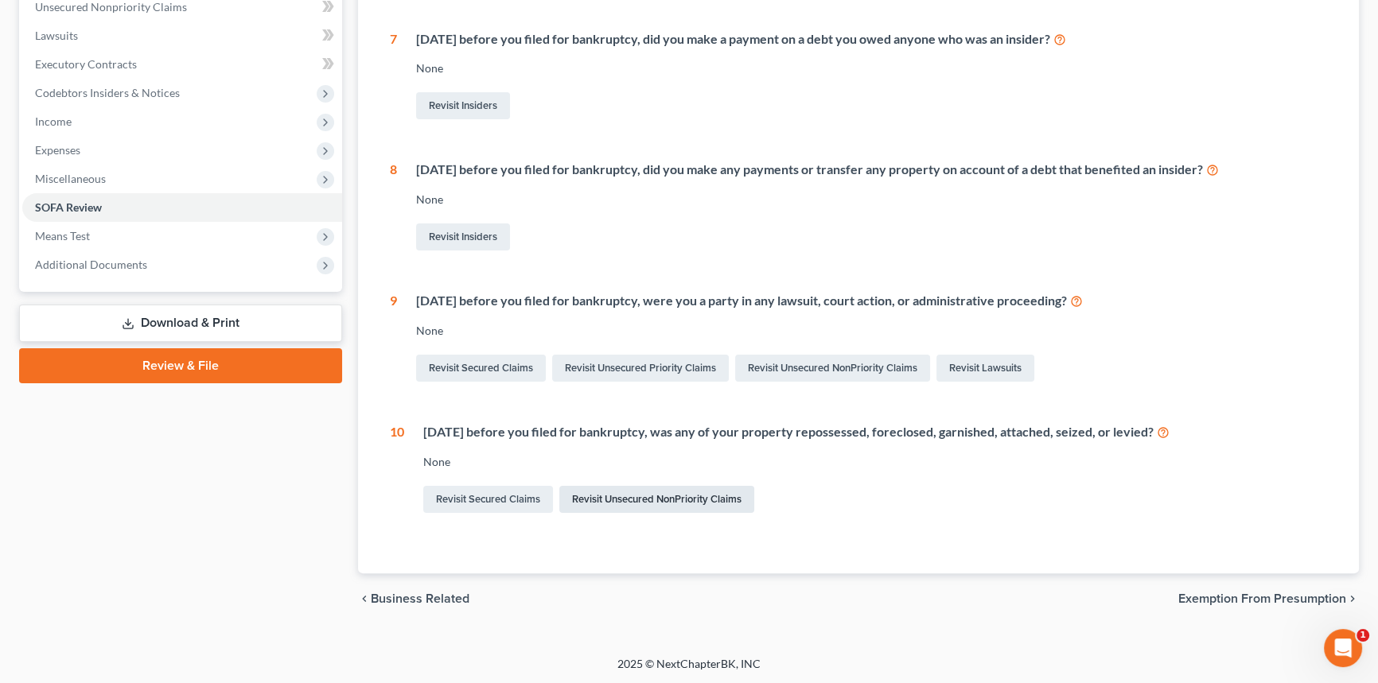
drag, startPoint x: 675, startPoint y: 501, endPoint x: 813, endPoint y: 501, distance: 138.4
click at [675, 501] on link "Revisit Unsecured NonPriority Claims" at bounding box center [656, 499] width 195 height 27
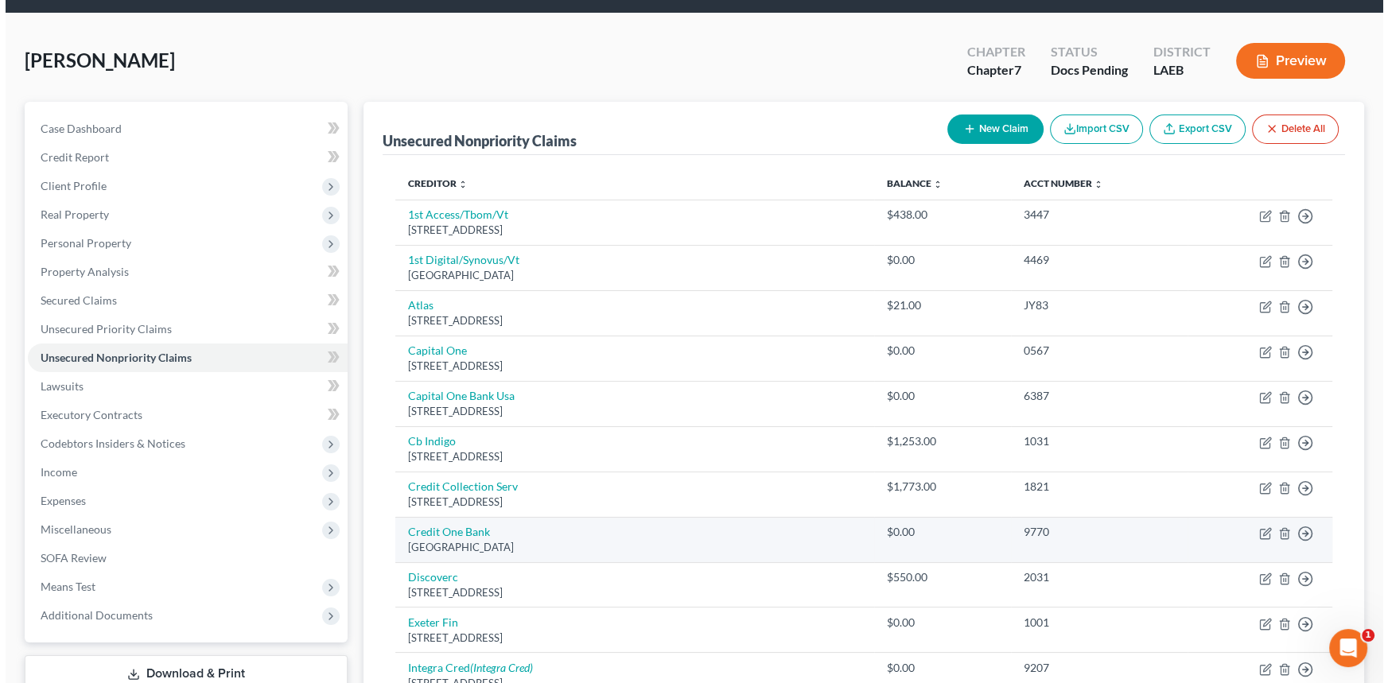
scroll to position [72, 0]
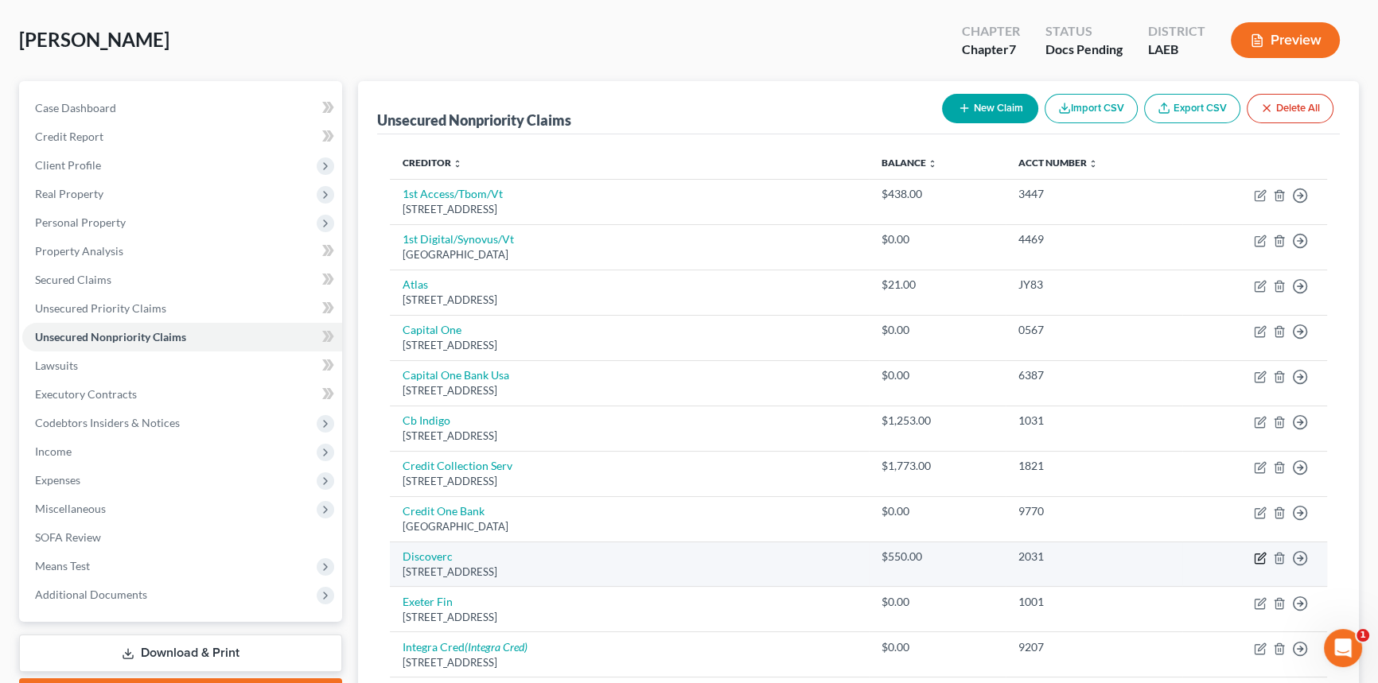
click at [1255, 557] on icon "button" at bounding box center [1260, 559] width 10 height 10
select select "46"
select select "2"
select select "0"
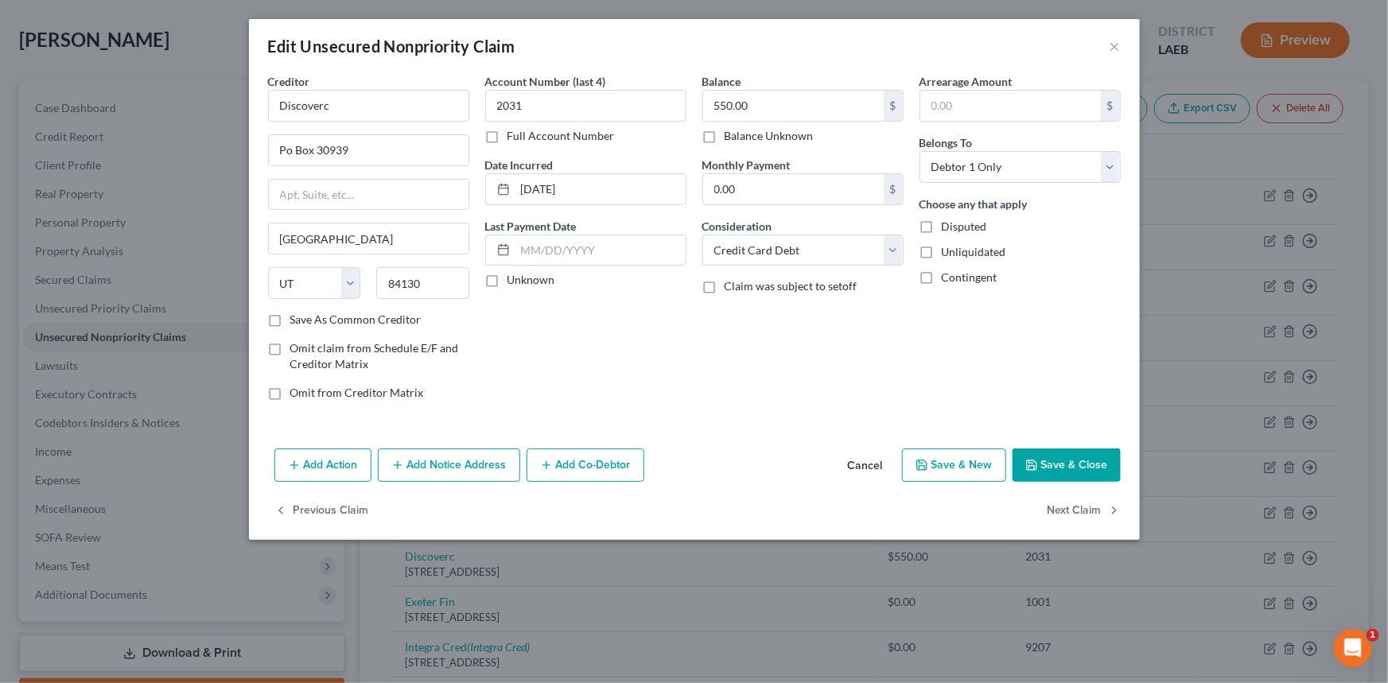
drag, startPoint x: 329, startPoint y: 468, endPoint x: 19, endPoint y: 478, distance: 309.7
click at [329, 468] on button "Add Action" at bounding box center [322, 465] width 97 height 33
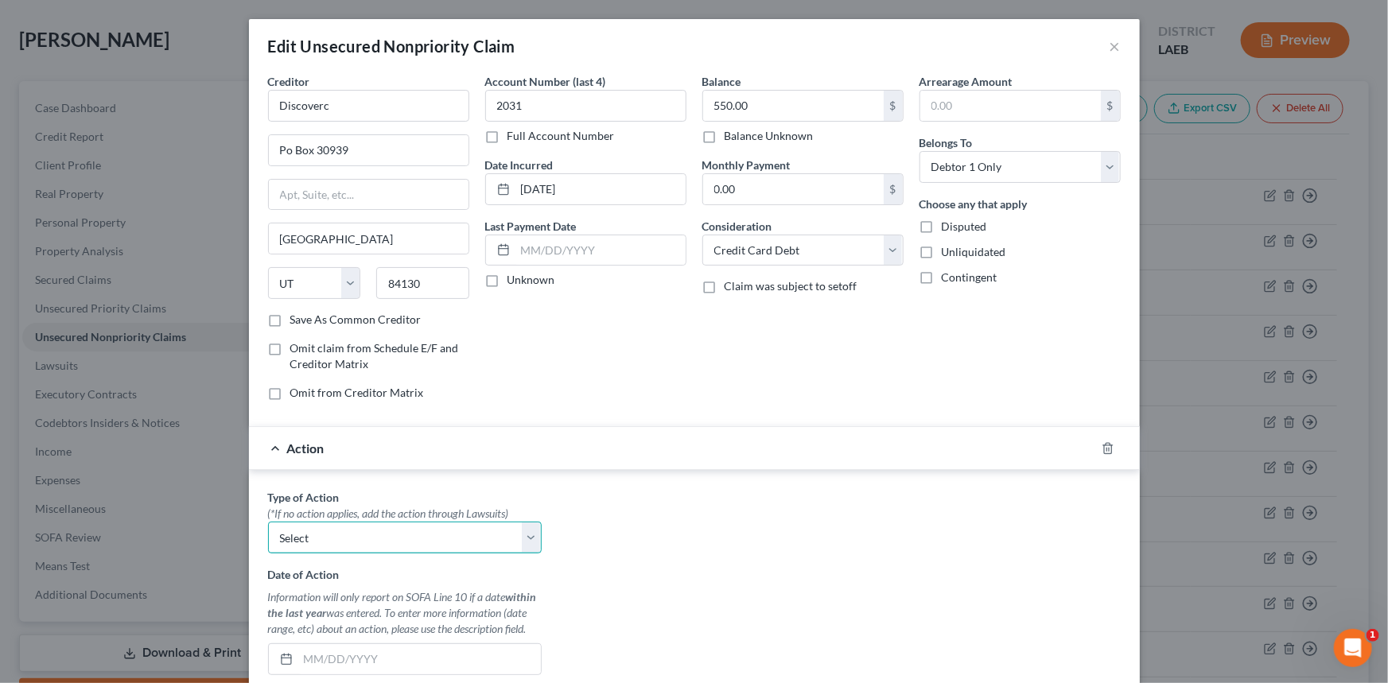
click at [439, 539] on select "Select Repossession Garnishment Foreclosure Personal Injury Attached, Seized, O…" at bounding box center [405, 538] width 274 height 32
select select "1"
click at [268, 522] on select "Select Repossession Garnishment Foreclosure Personal Injury Attached, Seized, O…" at bounding box center [405, 538] width 274 height 32
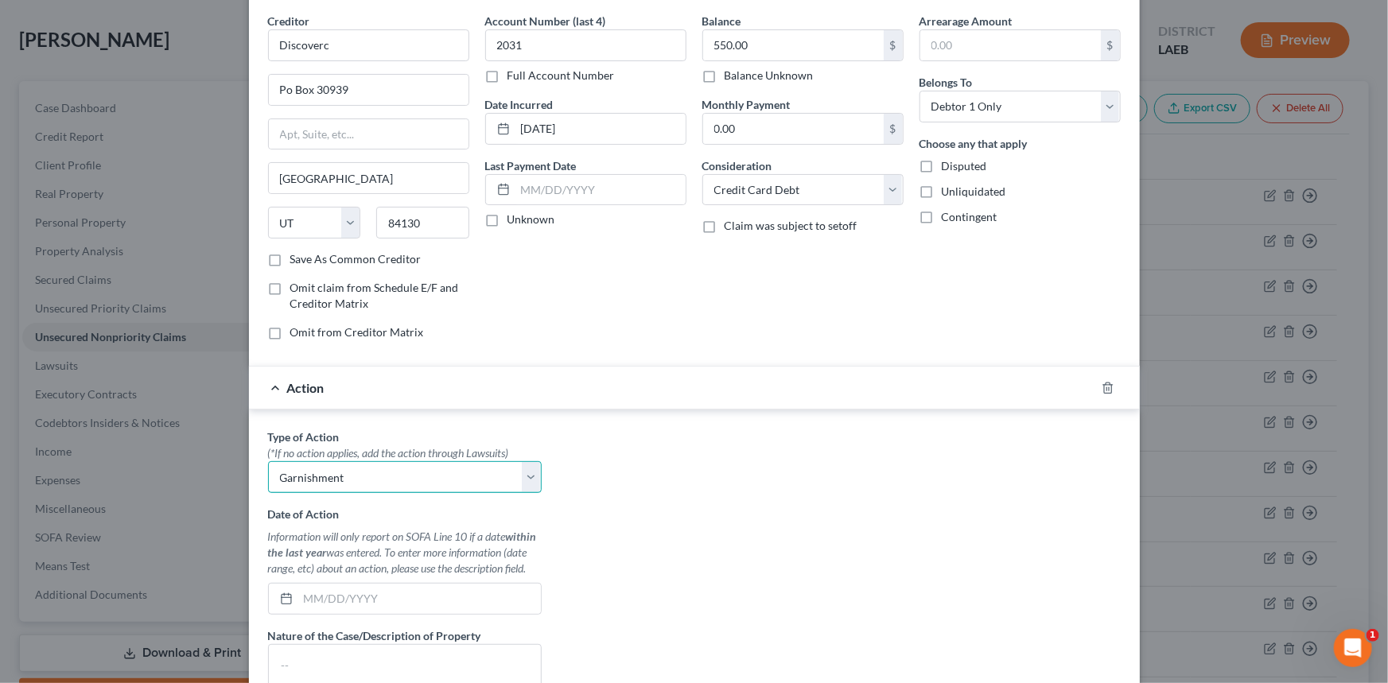
scroll to position [144, 0]
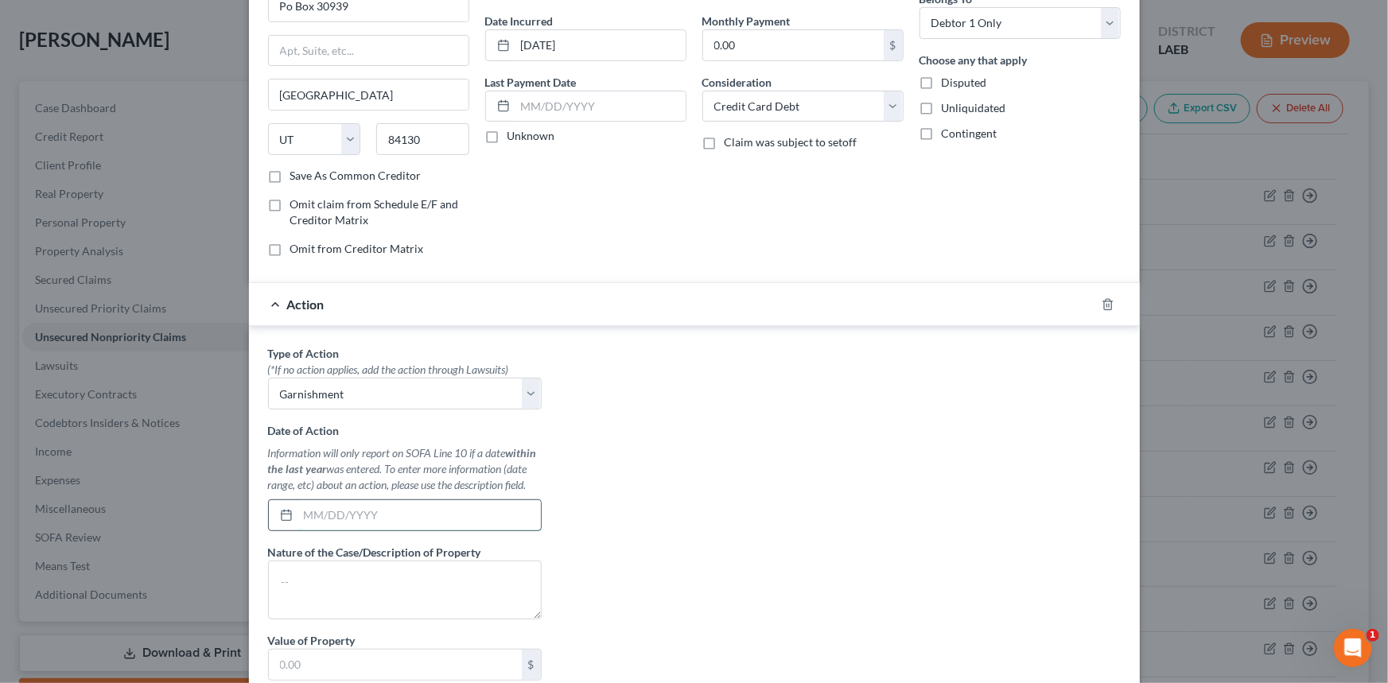
click at [328, 511] on input "text" at bounding box center [419, 515] width 243 height 30
type input "0"
type input "08/15/2025"
type textarea "Garnishment"
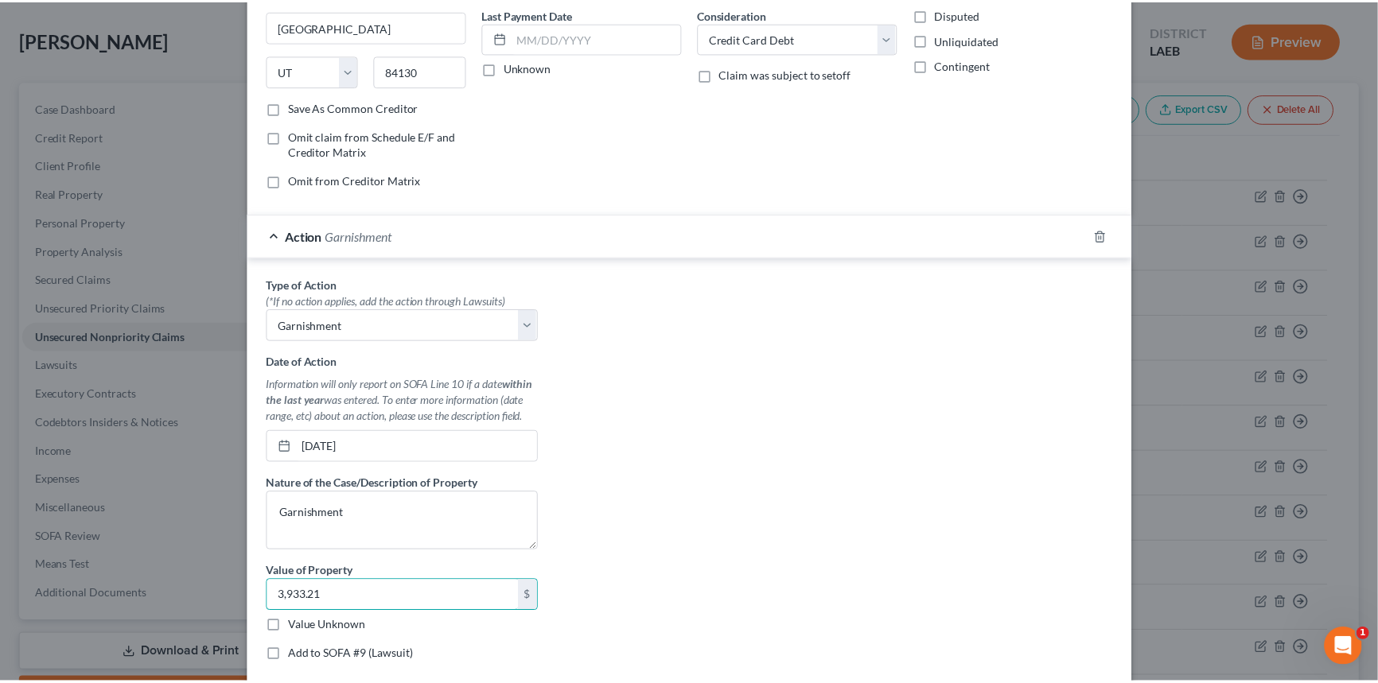
scroll to position [349, 0]
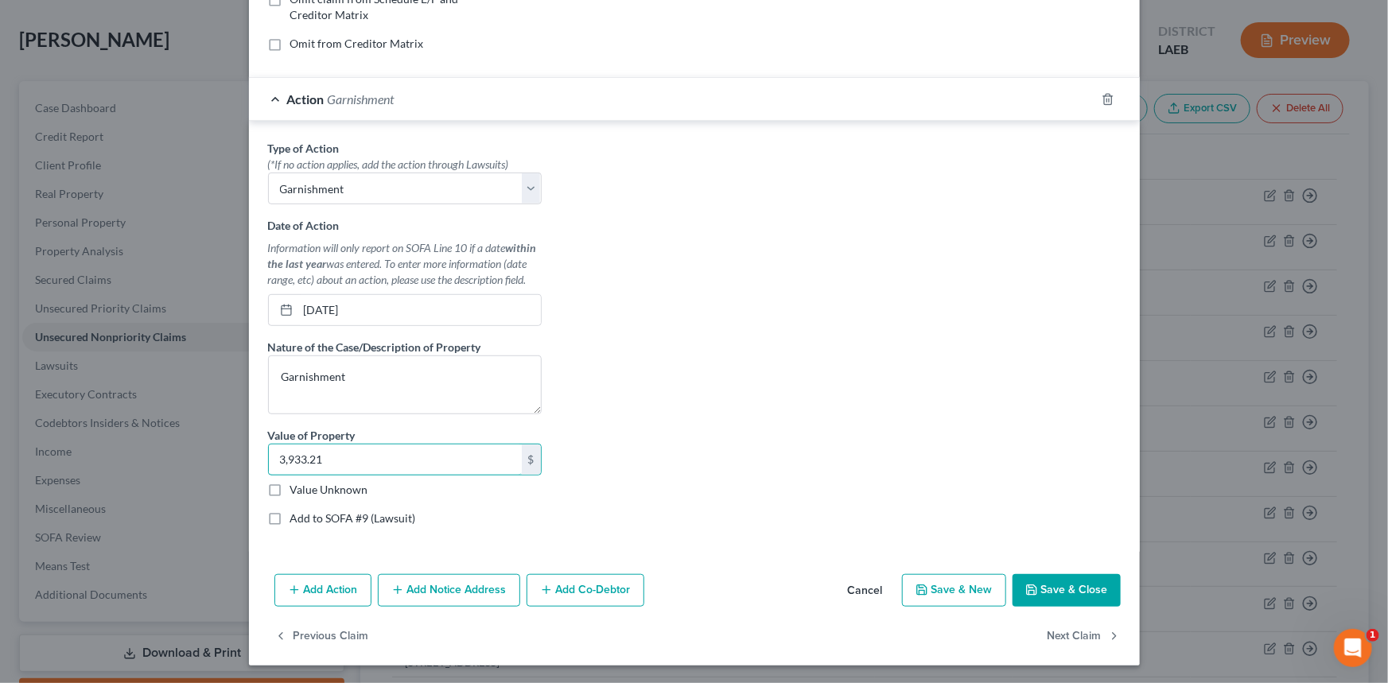
type input "3,933.21"
click at [1049, 594] on button "Save & Close" at bounding box center [1067, 590] width 108 height 33
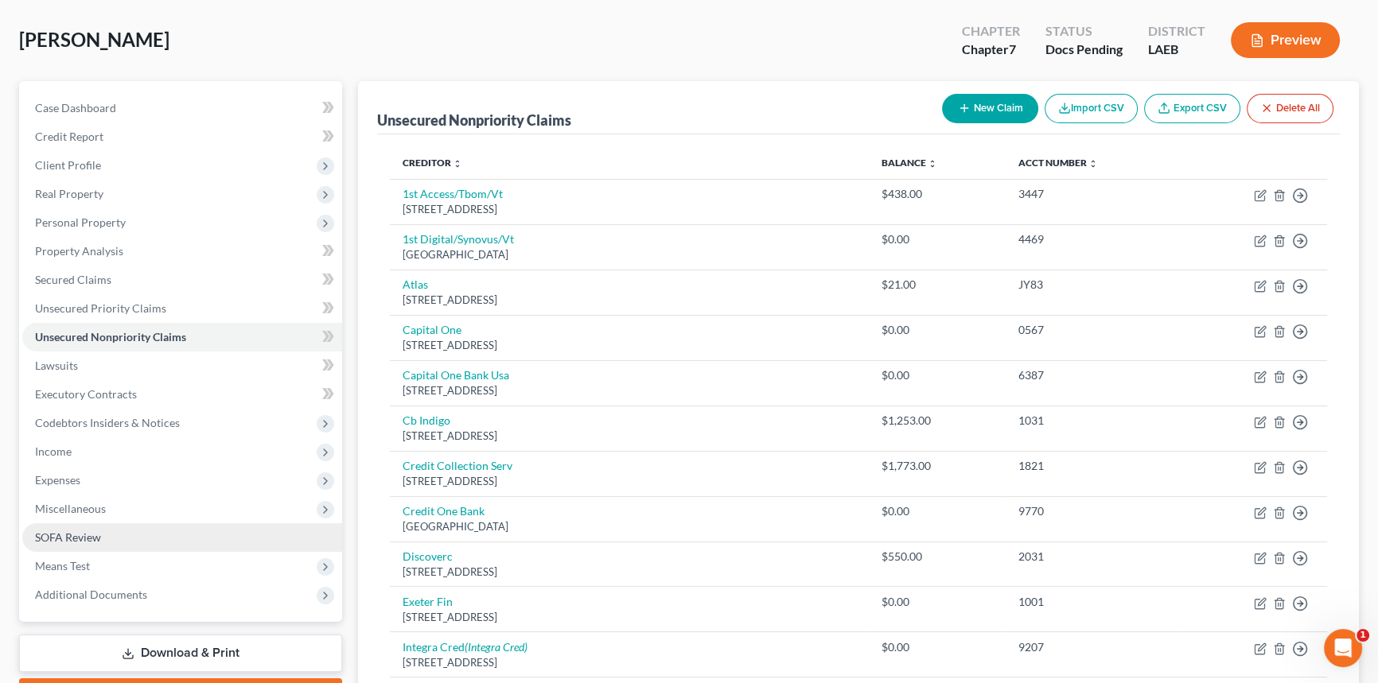
click at [143, 542] on link "SOFA Review" at bounding box center [182, 538] width 320 height 29
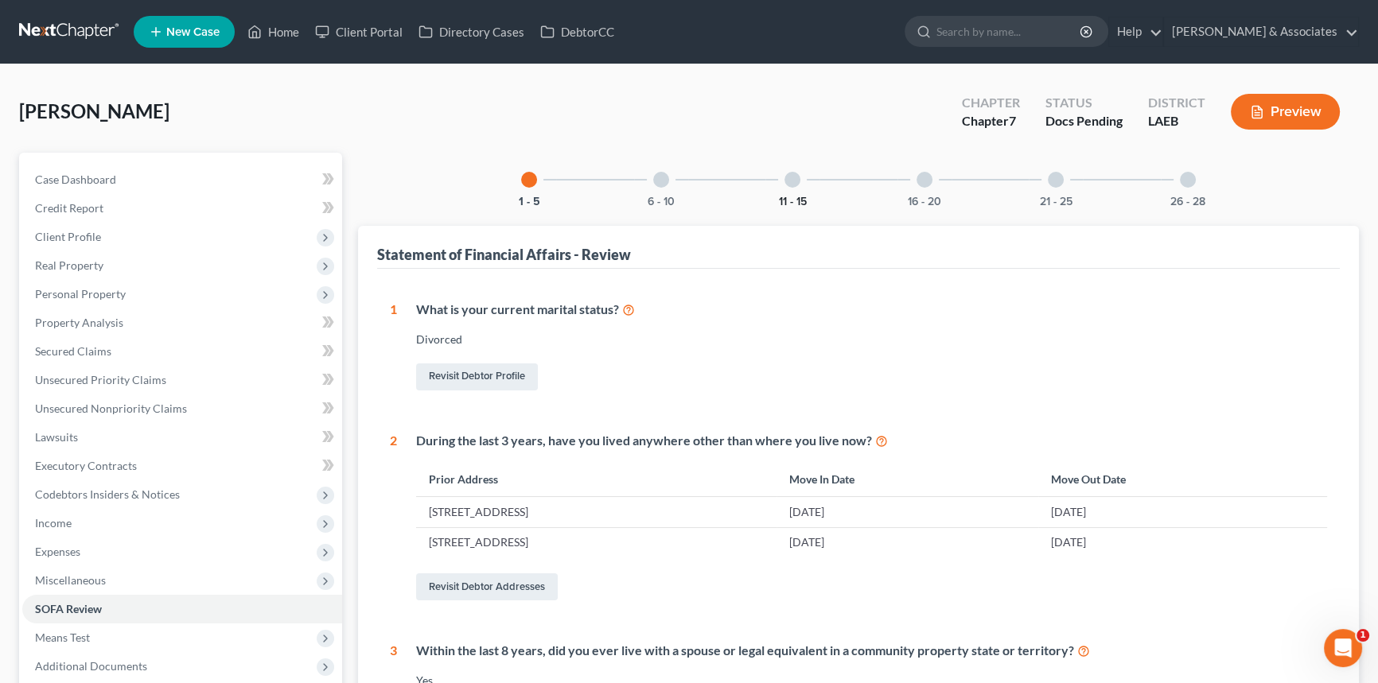
click at [798, 201] on button "11 - 15" at bounding box center [793, 202] width 28 height 11
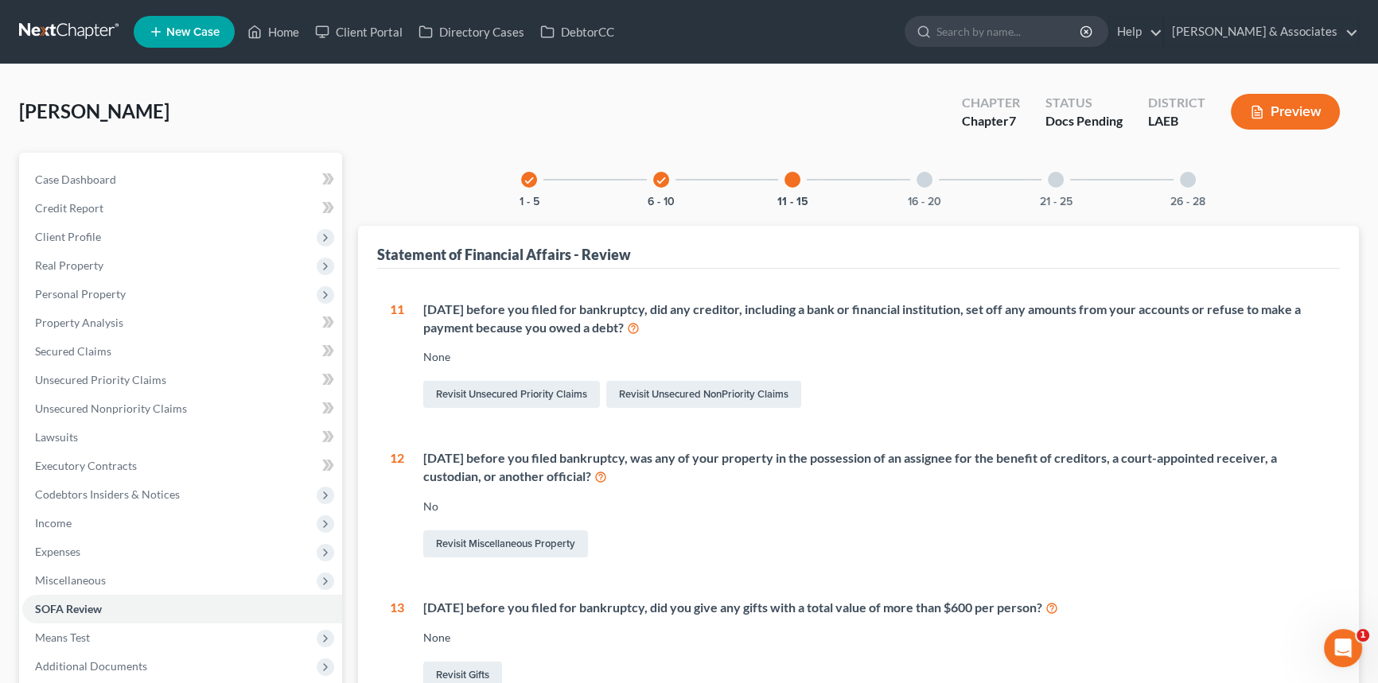
click at [663, 192] on div "check 6 - 10" at bounding box center [661, 180] width 54 height 54
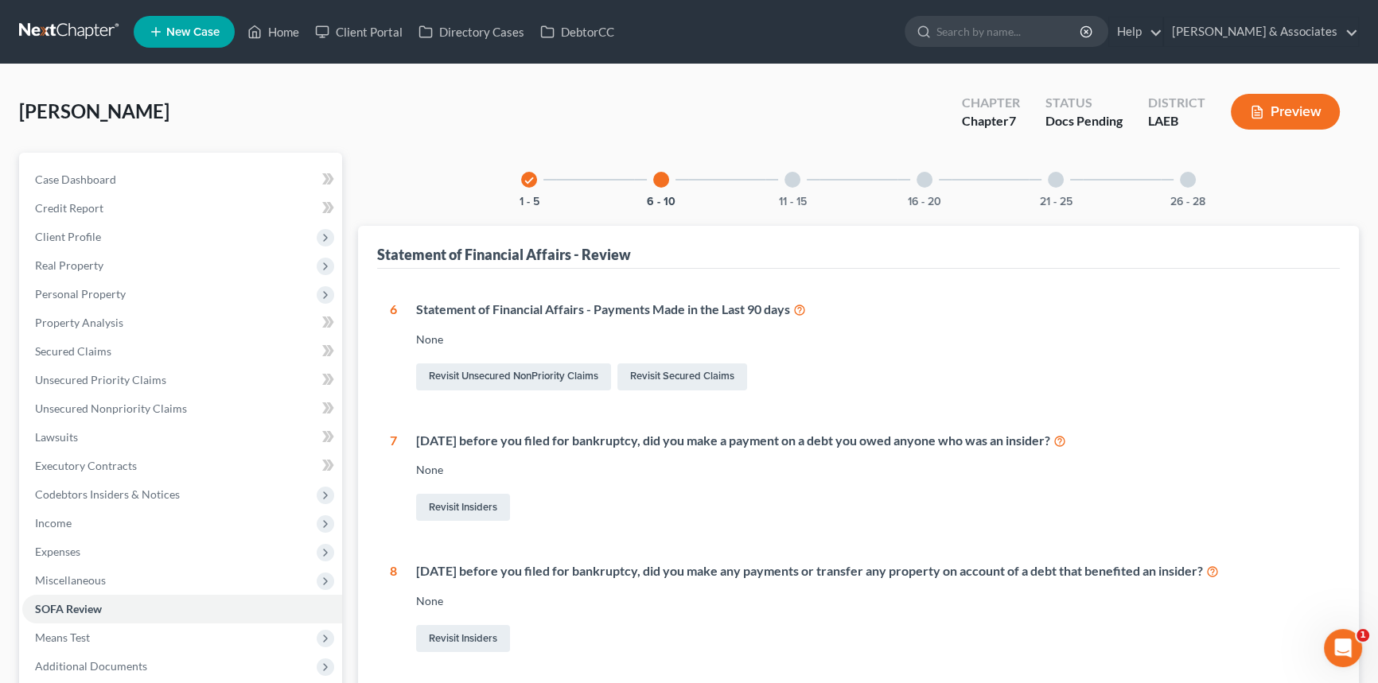
click at [825, 194] on div "check 1 - 5 6 - 10 11 - 15 16 - 20 21 - 25 26 - 28" at bounding box center [858, 180] width 713 height 54
click at [779, 180] on div "11 - 15" at bounding box center [792, 180] width 54 height 54
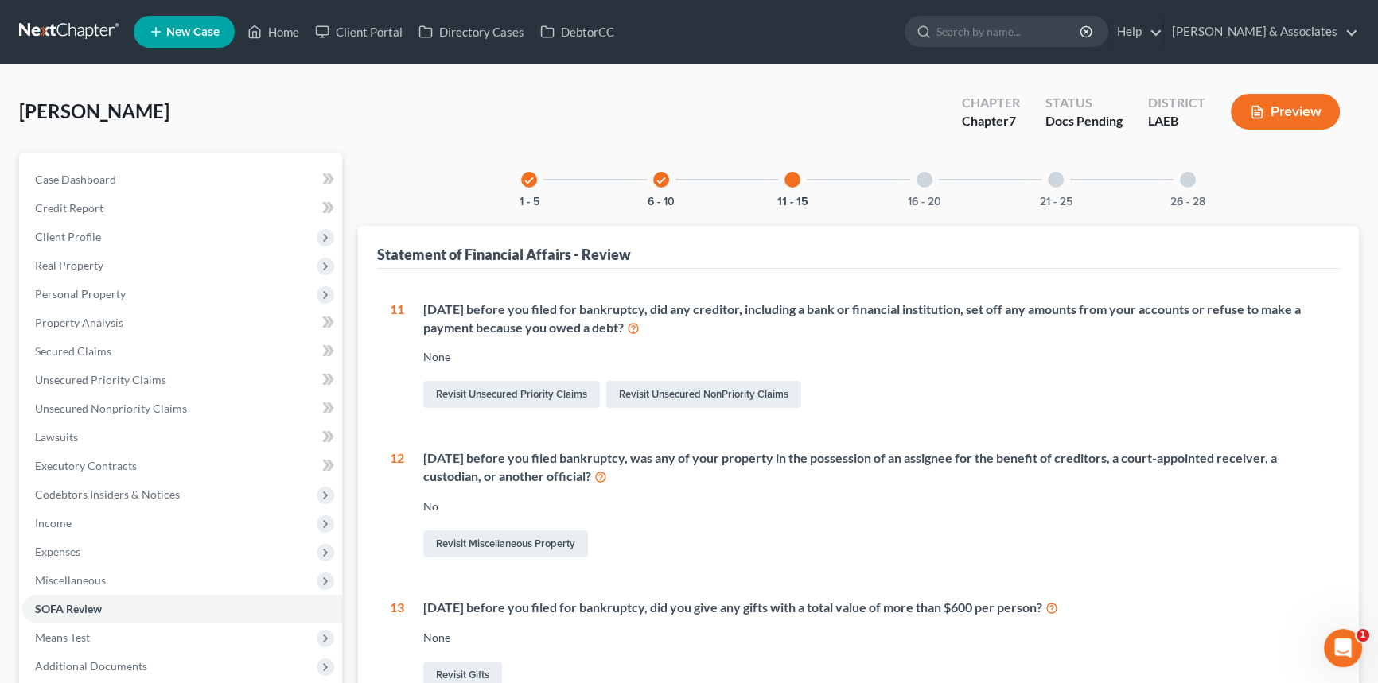
click at [920, 180] on div at bounding box center [925, 180] width 16 height 16
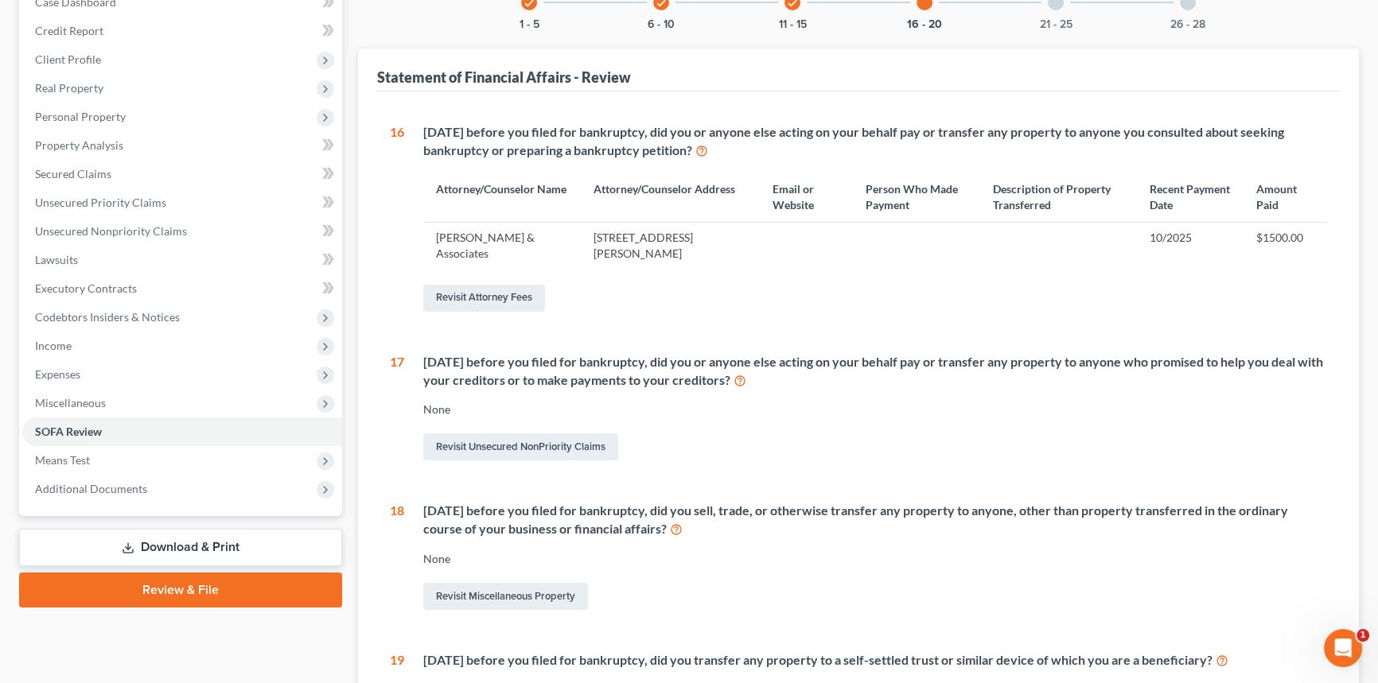
scroll to position [289, 0]
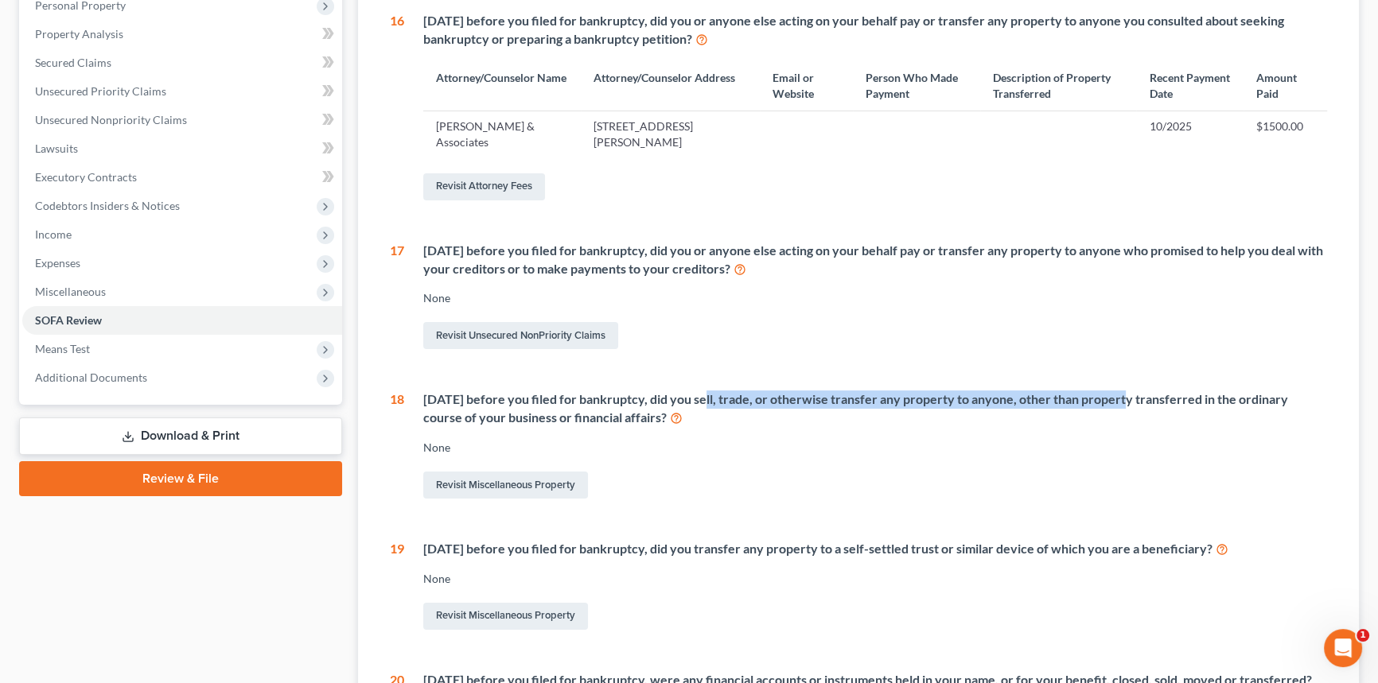
drag, startPoint x: 701, startPoint y: 399, endPoint x: 1113, endPoint y: 397, distance: 412.1
click at [1113, 397] on div "Within 2 years before you filed for bankruptcy, did you sell, trade, or otherwi…" at bounding box center [875, 409] width 904 height 37
click at [960, 470] on div "Revisit Miscellaneous Property" at bounding box center [875, 485] width 904 height 33
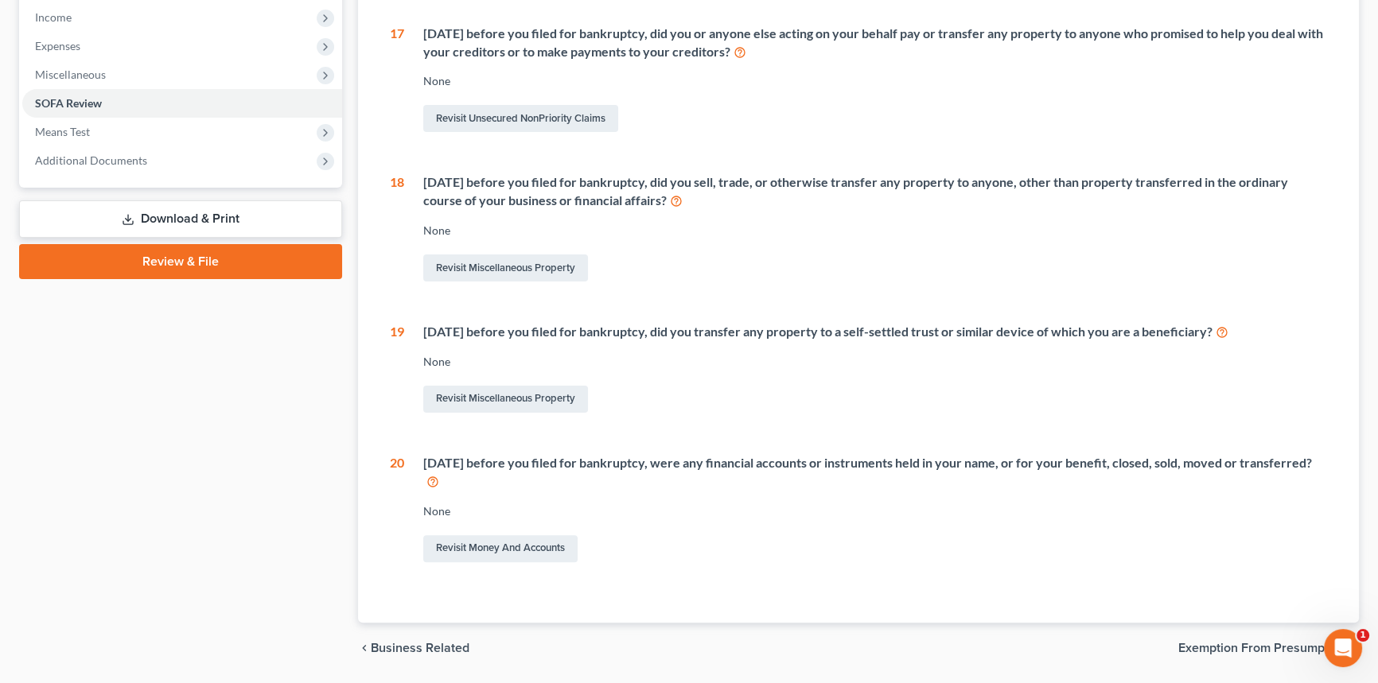
scroll to position [144, 0]
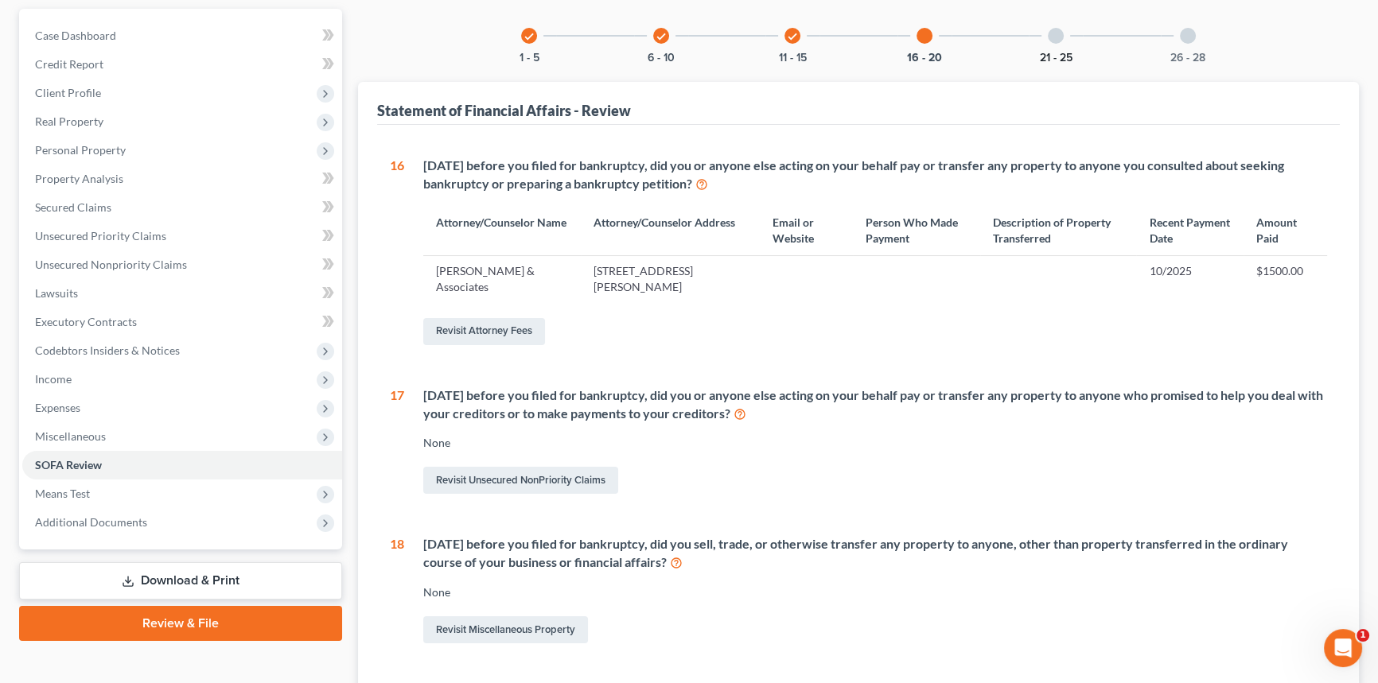
click at [1058, 47] on div "21 - 25" at bounding box center [1056, 36] width 54 height 54
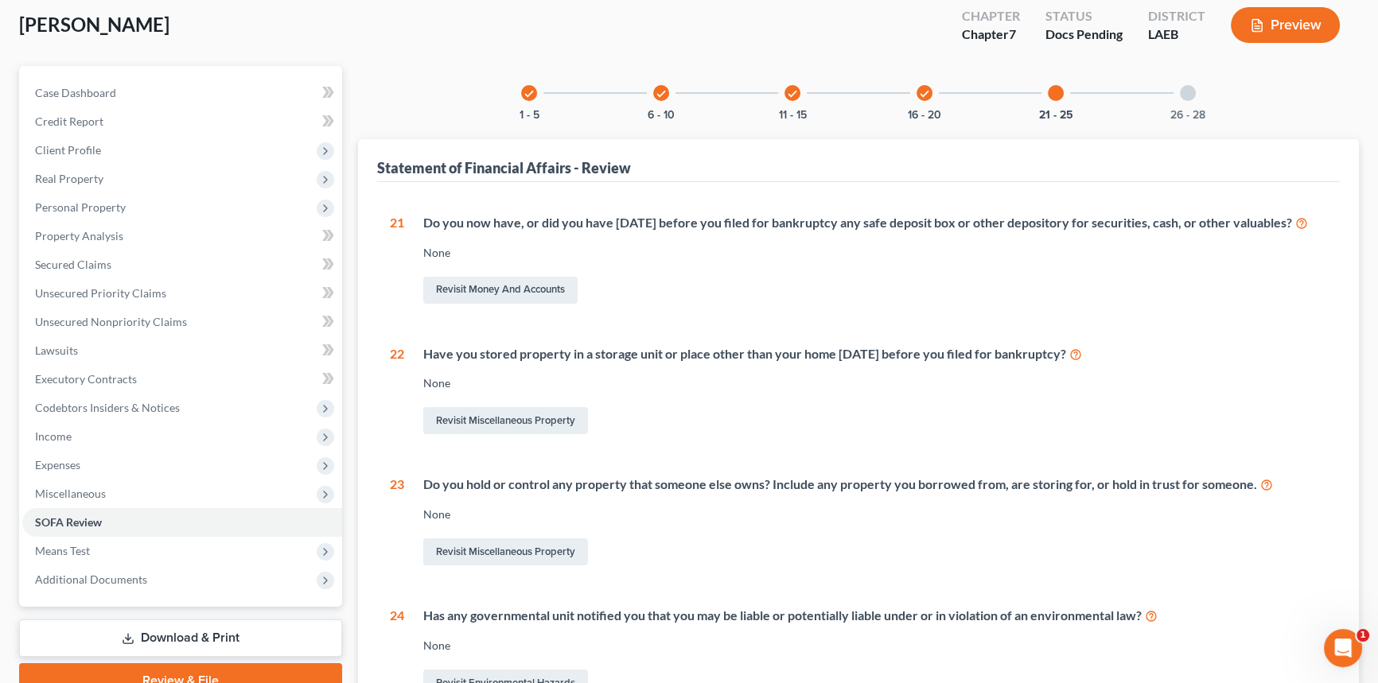
scroll to position [216, 0]
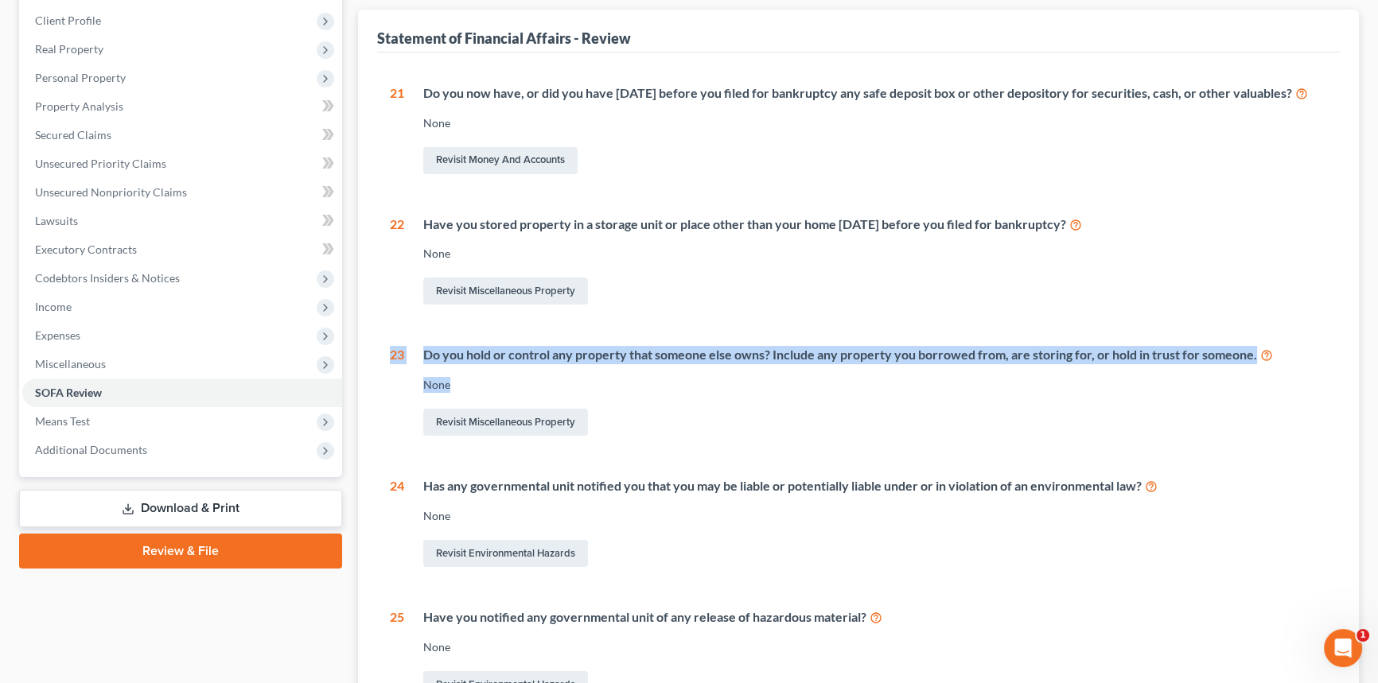
drag, startPoint x: 383, startPoint y: 374, endPoint x: 503, endPoint y: 404, distance: 123.1
click at [503, 404] on div "1 What is your current marital status? Divorced Revisit Debtor Profile 2 During…" at bounding box center [858, 406] width 963 height 707
click at [503, 393] on div "None" at bounding box center [875, 385] width 904 height 16
drag, startPoint x: 478, startPoint y: 402, endPoint x: 386, endPoint y: 355, distance: 103.5
click at [386, 355] on div "1 What is your current marital status? Divorced Revisit Debtor Profile 2 During…" at bounding box center [858, 406] width 963 height 707
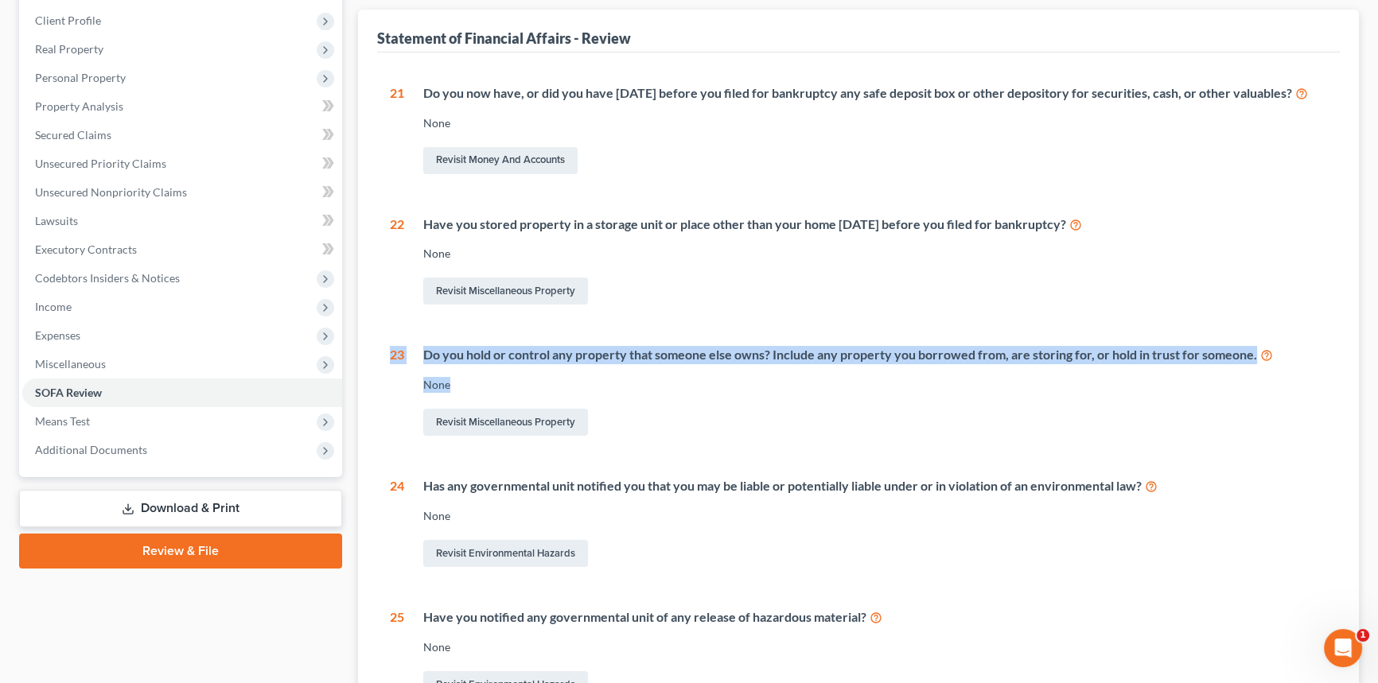
click at [386, 355] on div "1 What is your current marital status? Divorced Revisit Debtor Profile 2 During…" at bounding box center [858, 406] width 963 height 707
drag, startPoint x: 387, startPoint y: 366, endPoint x: 463, endPoint y: 393, distance: 81.0
click at [463, 393] on div "1 What is your current marital status? Divorced Revisit Debtor Profile 2 During…" at bounding box center [858, 406] width 963 height 707
click at [463, 393] on div "None" at bounding box center [875, 385] width 904 height 16
drag, startPoint x: 461, startPoint y: 398, endPoint x: 368, endPoint y: 377, distance: 95.4
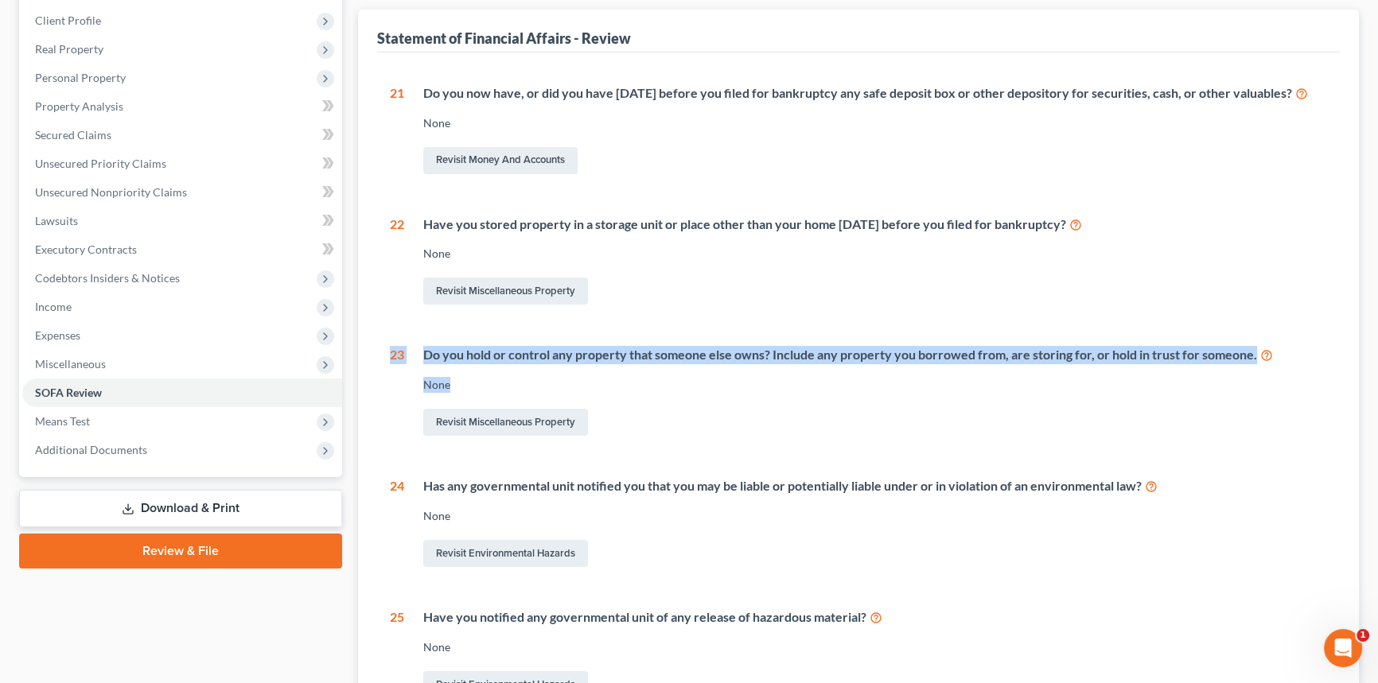
click at [368, 377] on div "Statement of Financial Affairs - Review 1 What is your current marital status? …" at bounding box center [858, 384] width 1001 height 749
click at [478, 364] on div "Do you hold or control any property that someone else owns? Include any propert…" at bounding box center [875, 355] width 904 height 18
drag, startPoint x: 463, startPoint y: 399, endPoint x: 386, endPoint y: 355, distance: 89.1
click at [386, 355] on div "1 What is your current marital status? Divorced Revisit Debtor Profile 2 During…" at bounding box center [858, 406] width 963 height 707
click at [391, 363] on div "23" at bounding box center [397, 392] width 14 height 93
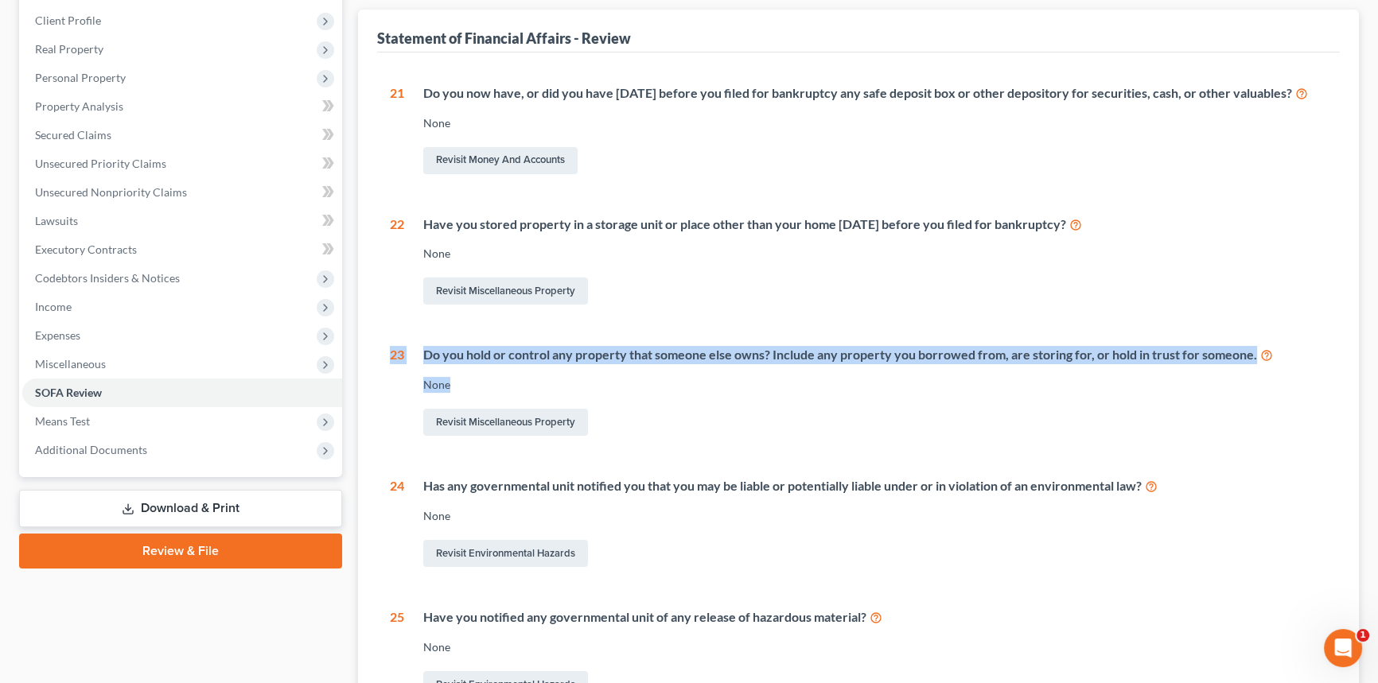
drag, startPoint x: 391, startPoint y: 372, endPoint x: 454, endPoint y: 399, distance: 68.4
click at [454, 399] on div "23 Do you hold or control any property that someone else owns? Include any prop…" at bounding box center [858, 392] width 937 height 93
click at [454, 393] on div "None" at bounding box center [875, 385] width 904 height 16
drag, startPoint x: 454, startPoint y: 399, endPoint x: 377, endPoint y: 367, distance: 83.8
click at [377, 367] on div "1 What is your current marital status? Divorced Revisit Debtor Profile 2 During…" at bounding box center [858, 406] width 963 height 707
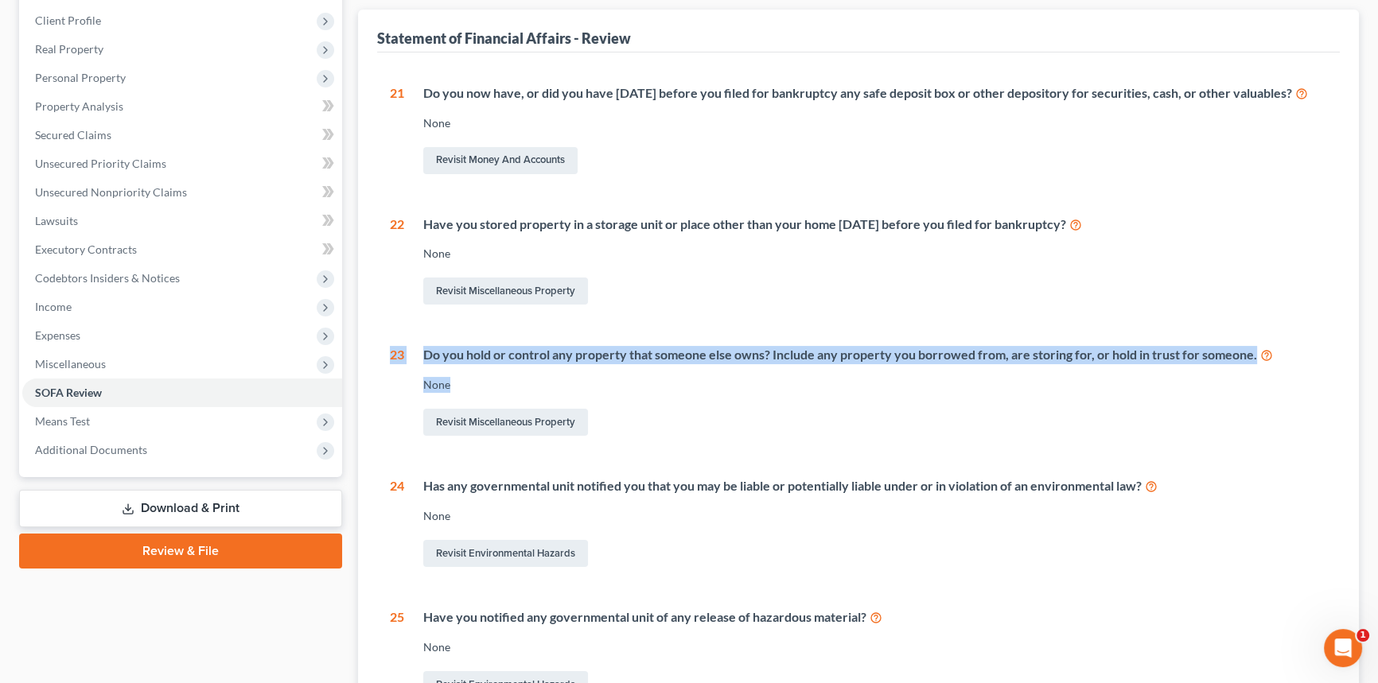
click at [377, 367] on div "1 What is your current marital status? Divorced Revisit Debtor Profile 2 During…" at bounding box center [858, 406] width 963 height 707
drag, startPoint x: 386, startPoint y: 367, endPoint x: 461, endPoint y: 410, distance: 86.3
click at [461, 410] on div "1 What is your current marital status? Divorced Revisit Debtor Profile 2 During…" at bounding box center [858, 406] width 963 height 707
click at [454, 393] on div "None" at bounding box center [875, 385] width 904 height 16
drag, startPoint x: 447, startPoint y: 400, endPoint x: 384, endPoint y: 357, distance: 76.1
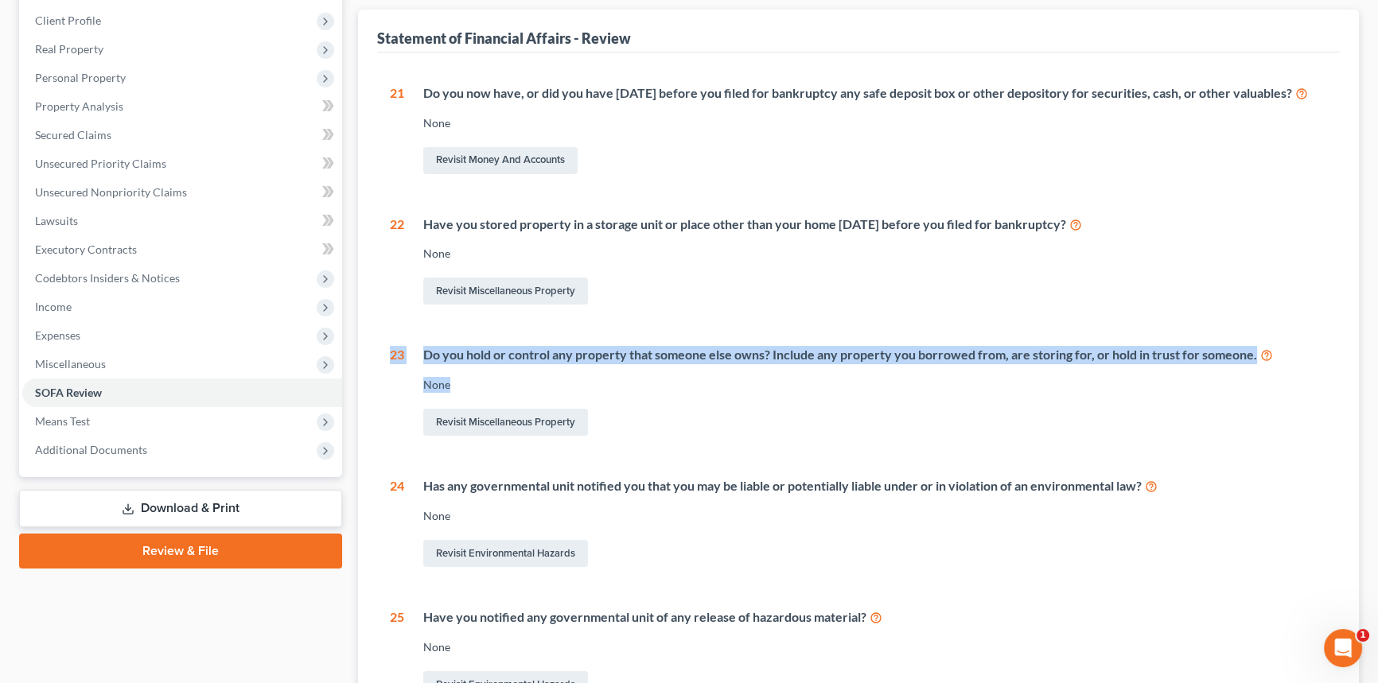
click at [384, 357] on div "1 What is your current marital status? Divorced Revisit Debtor Profile 2 During…" at bounding box center [858, 406] width 963 height 707
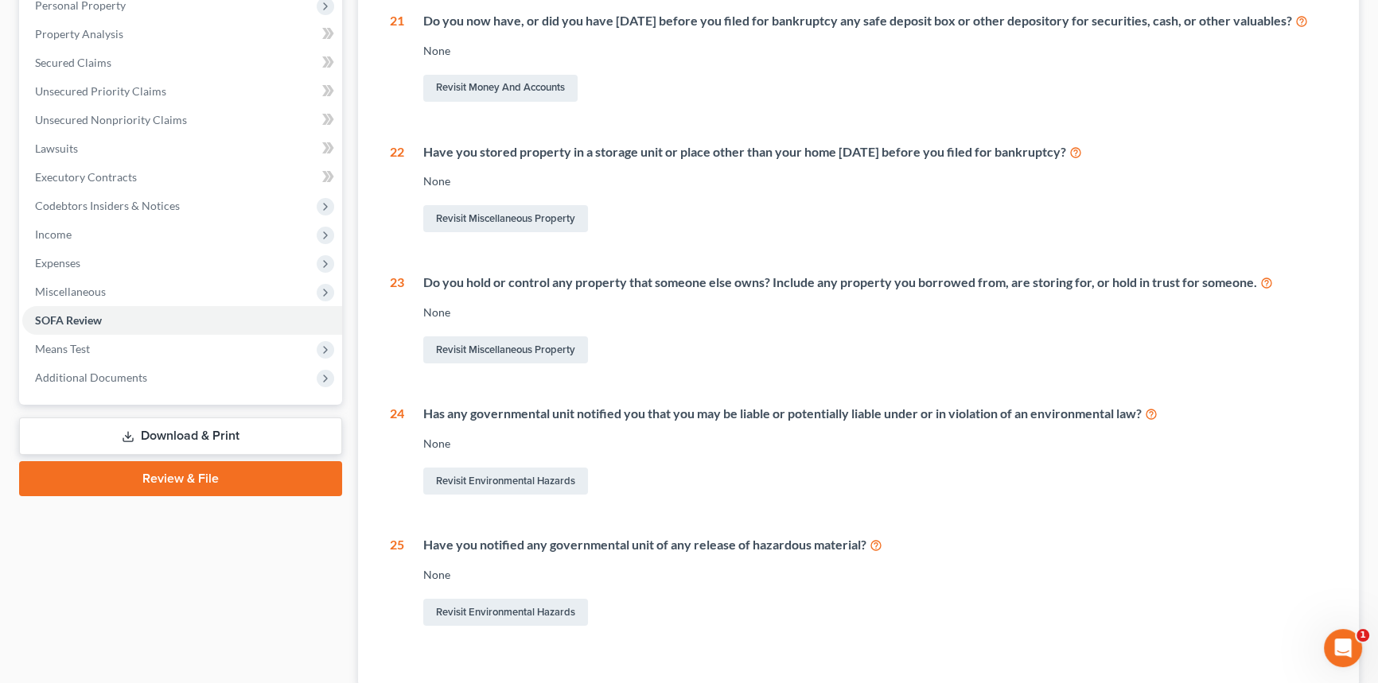
click at [827, 446] on div "Has any governmental unit notified you that you may be liable or potentially li…" at bounding box center [865, 451] width 923 height 93
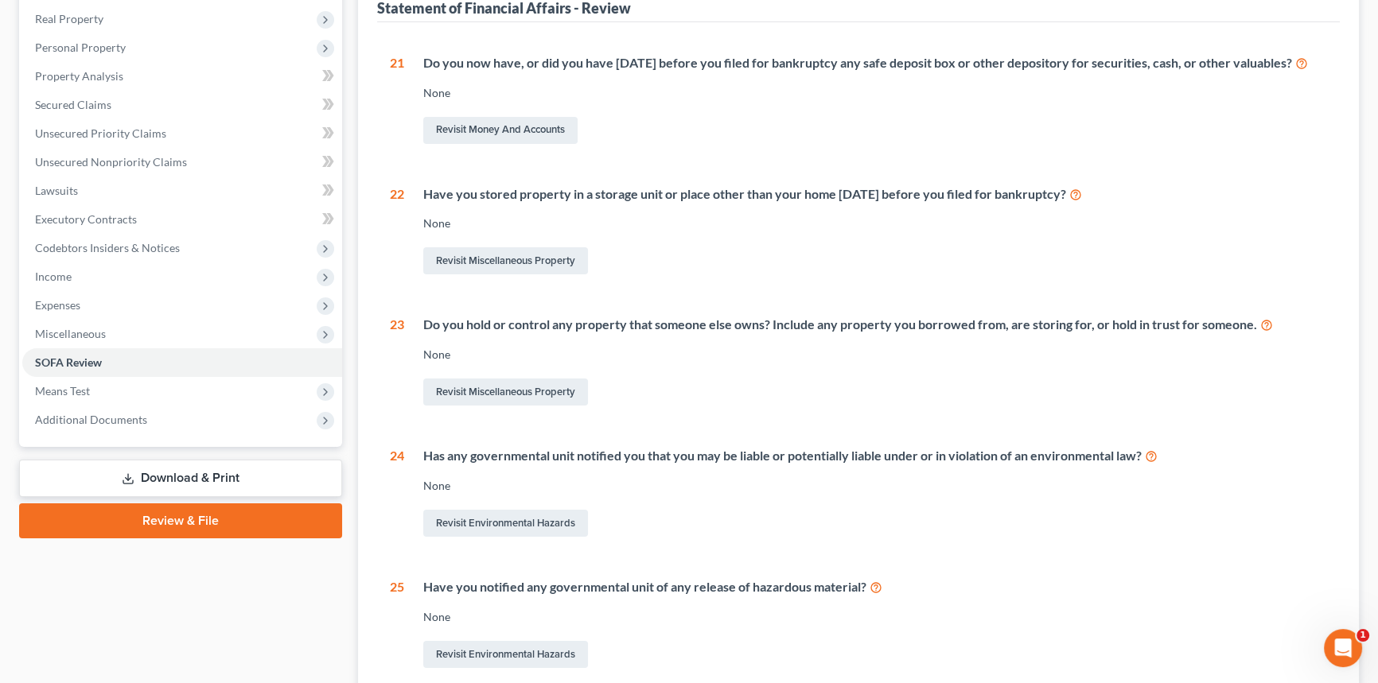
scroll to position [0, 0]
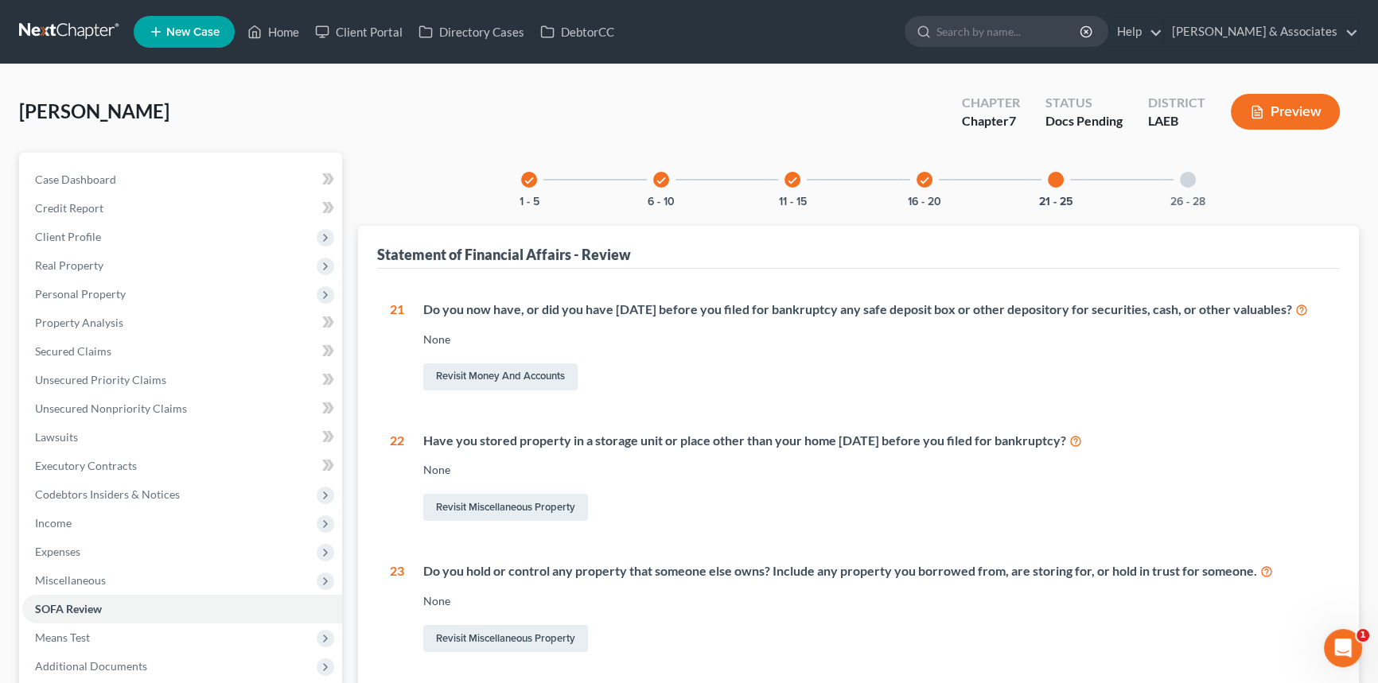
click at [1186, 186] on div "26 - 28" at bounding box center [1188, 180] width 54 height 54
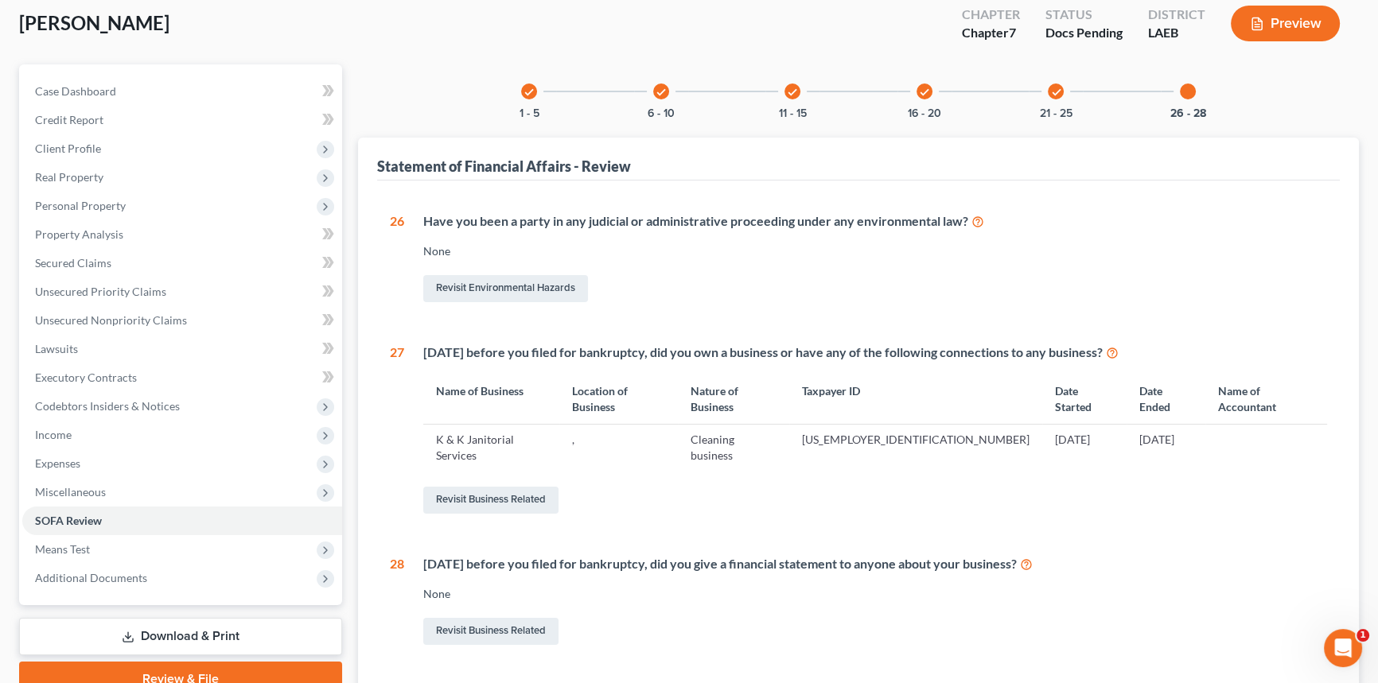
scroll to position [188, 0]
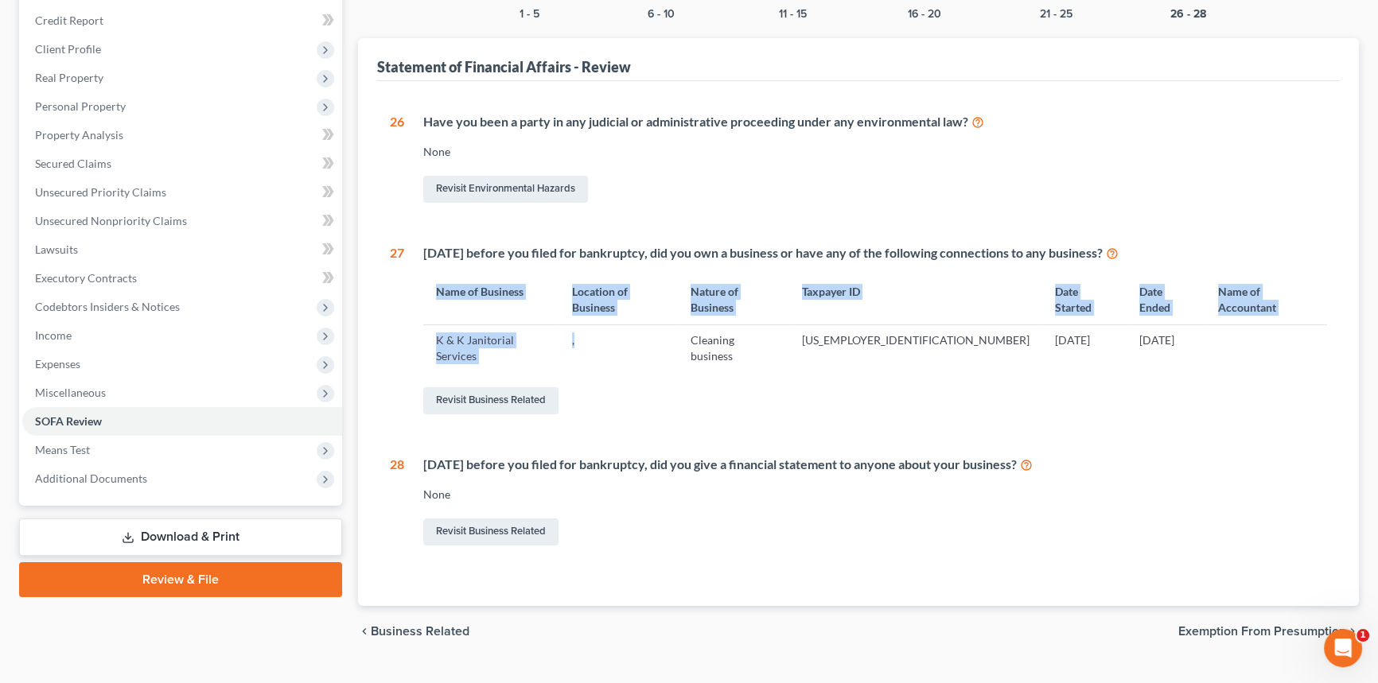
drag, startPoint x: 607, startPoint y: 325, endPoint x: 422, endPoint y: 325, distance: 185.4
click at [422, 325] on div "Within 4 years before you filed for bankruptcy, did you own a business or have …" at bounding box center [865, 330] width 923 height 173
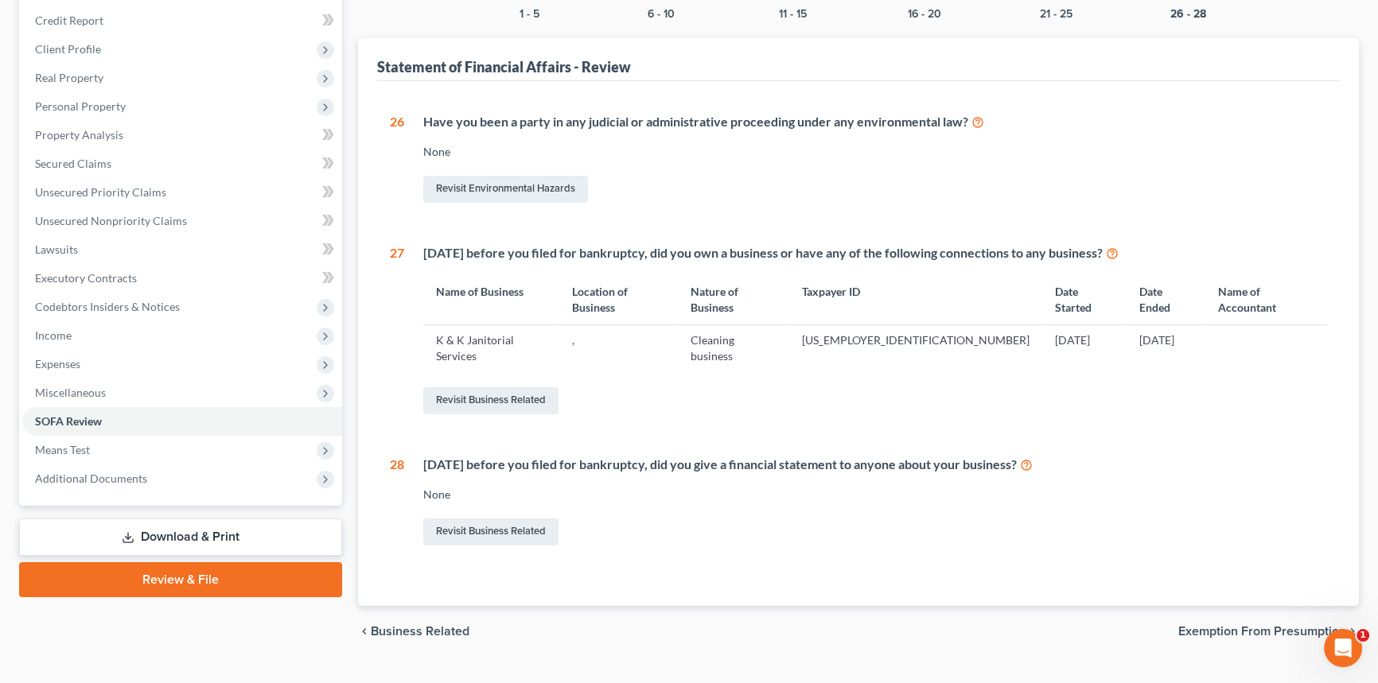
click at [730, 487] on div "None" at bounding box center [875, 495] width 904 height 16
click at [87, 438] on span "Means Test" at bounding box center [182, 450] width 320 height 29
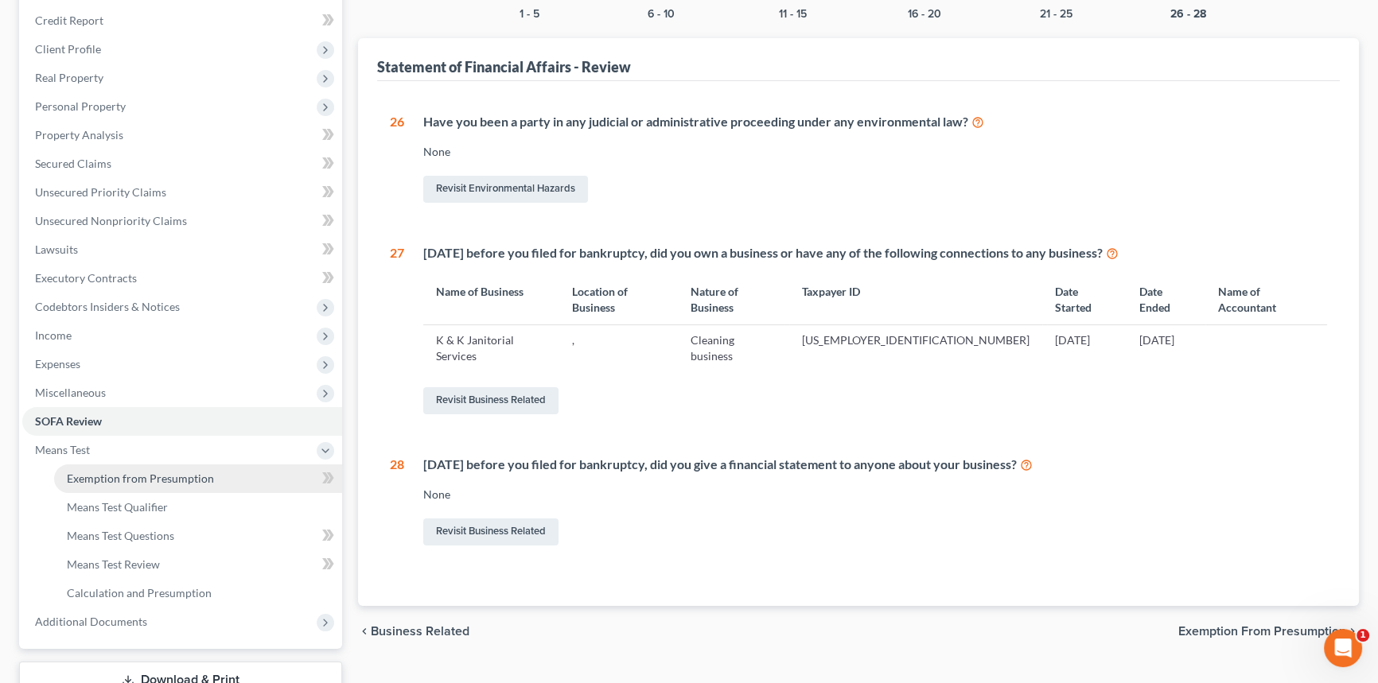
drag, startPoint x: 108, startPoint y: 477, endPoint x: 257, endPoint y: 481, distance: 148.9
click at [109, 477] on span "Exemption from Presumption" at bounding box center [140, 479] width 147 height 14
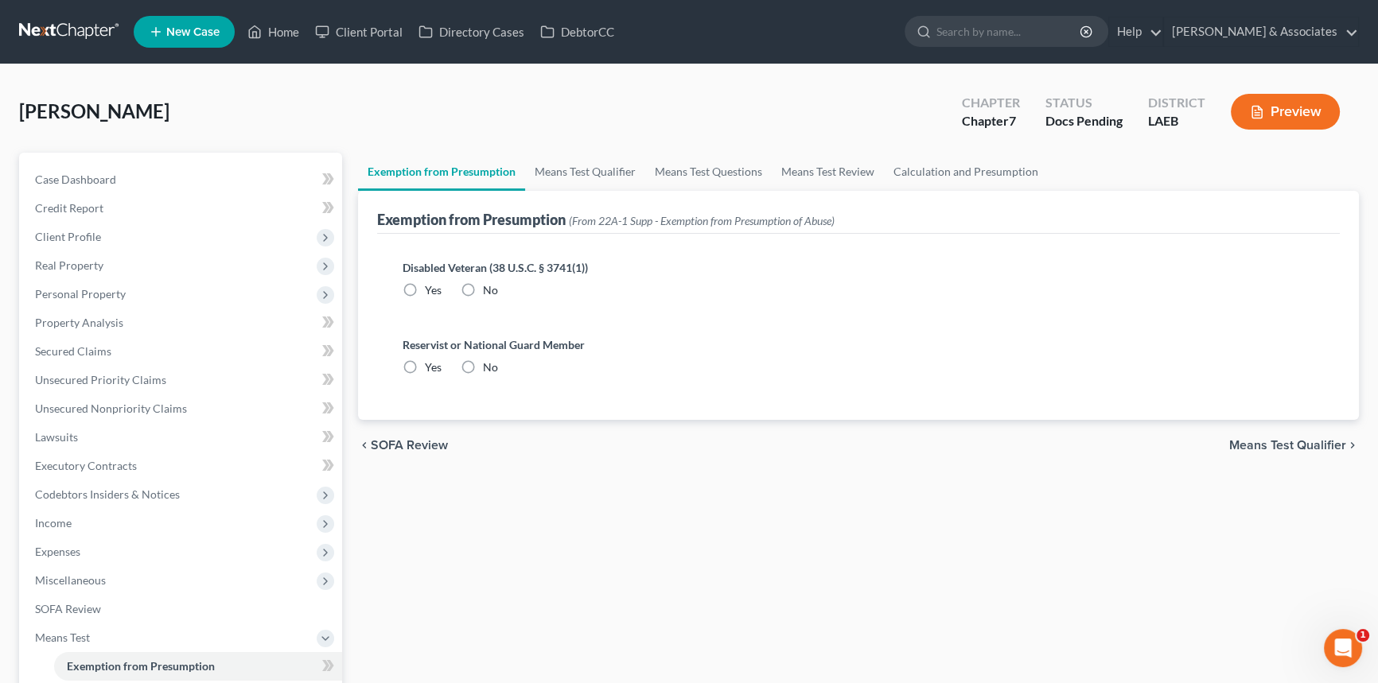
click at [485, 287] on span "No" at bounding box center [490, 290] width 15 height 14
click at [489, 287] on input "No" at bounding box center [494, 287] width 10 height 10
radio input "true"
click at [481, 360] on div "No" at bounding box center [479, 368] width 37 height 16
click at [483, 373] on label "No" at bounding box center [490, 368] width 15 height 16
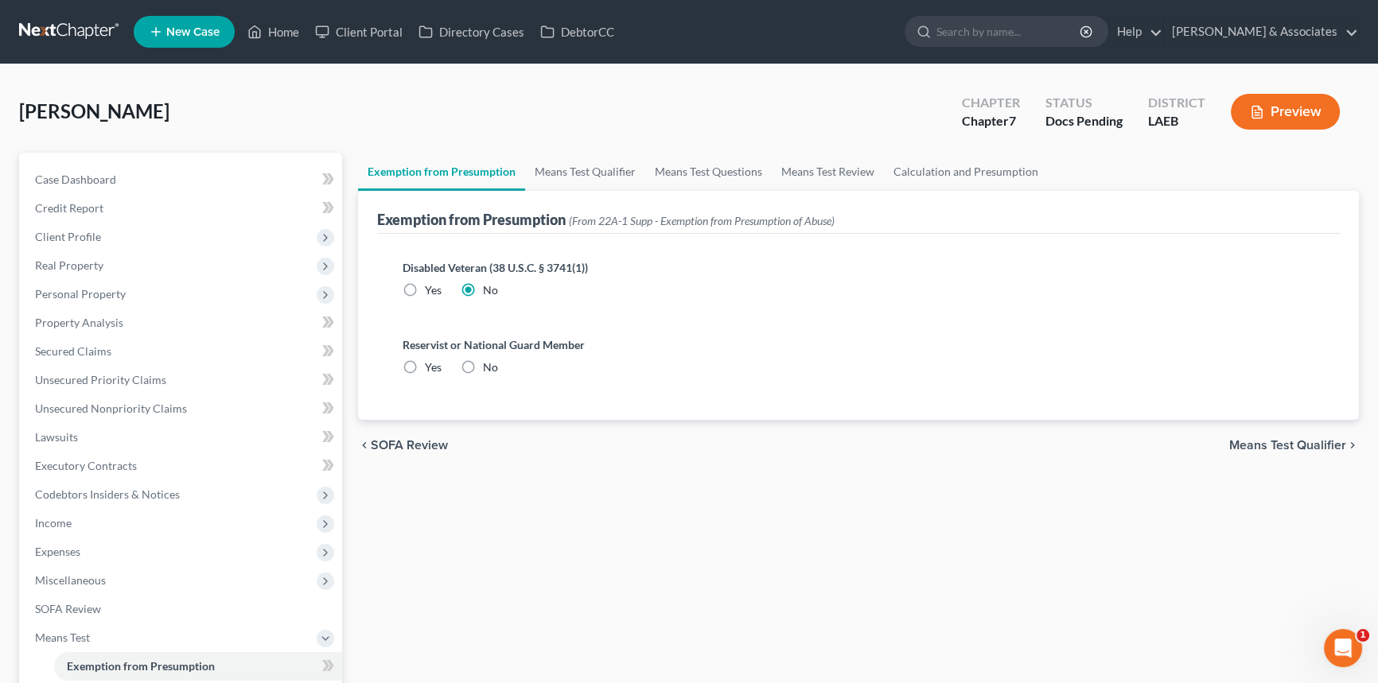
click at [489, 370] on input "No" at bounding box center [494, 365] width 10 height 10
radio input "true"
click at [1261, 450] on span "Means Test Qualifier" at bounding box center [1287, 445] width 117 height 13
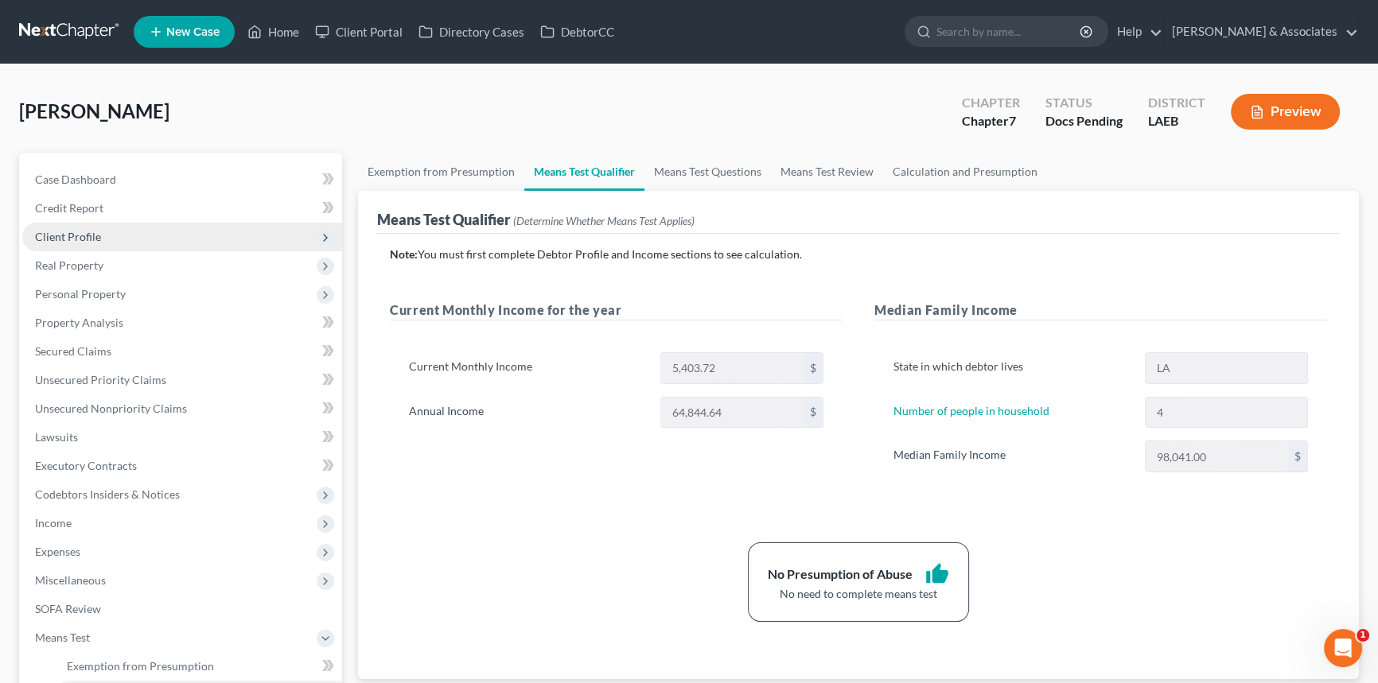
click at [172, 235] on span "Client Profile" at bounding box center [182, 237] width 320 height 29
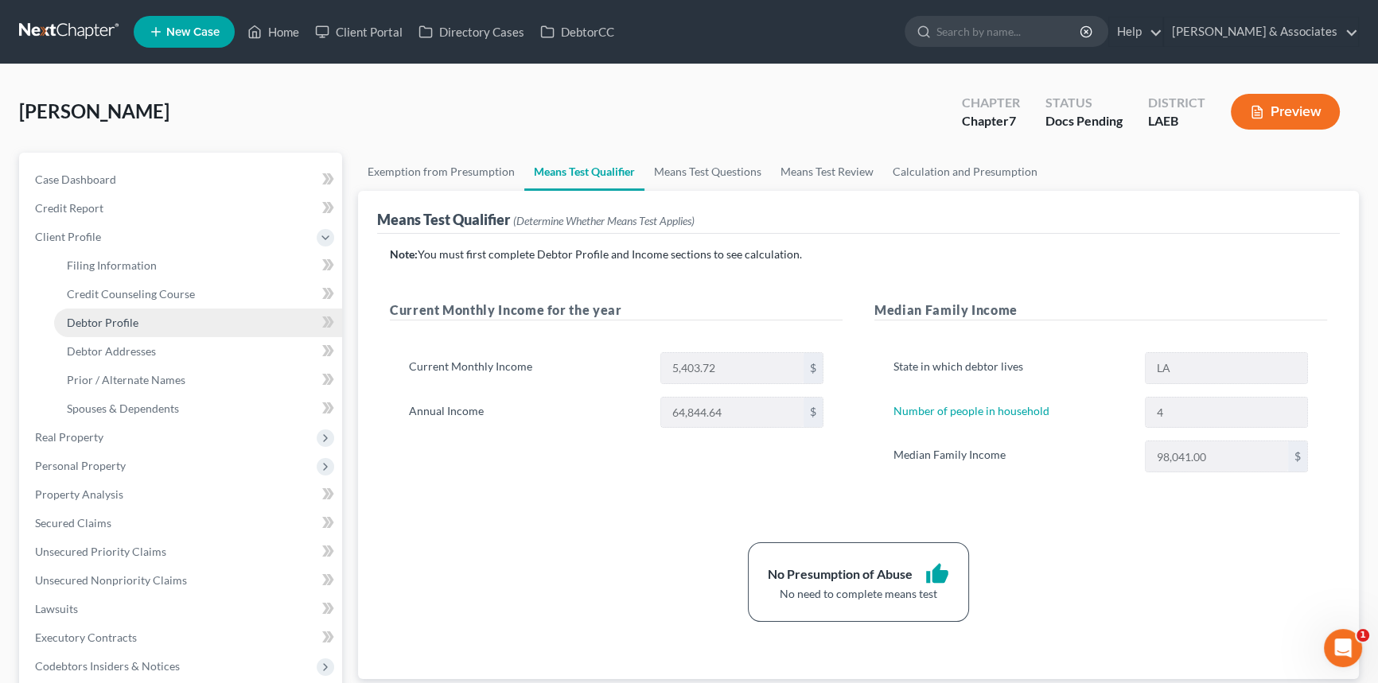
click at [151, 323] on link "Debtor Profile" at bounding box center [198, 323] width 288 height 29
select select "3"
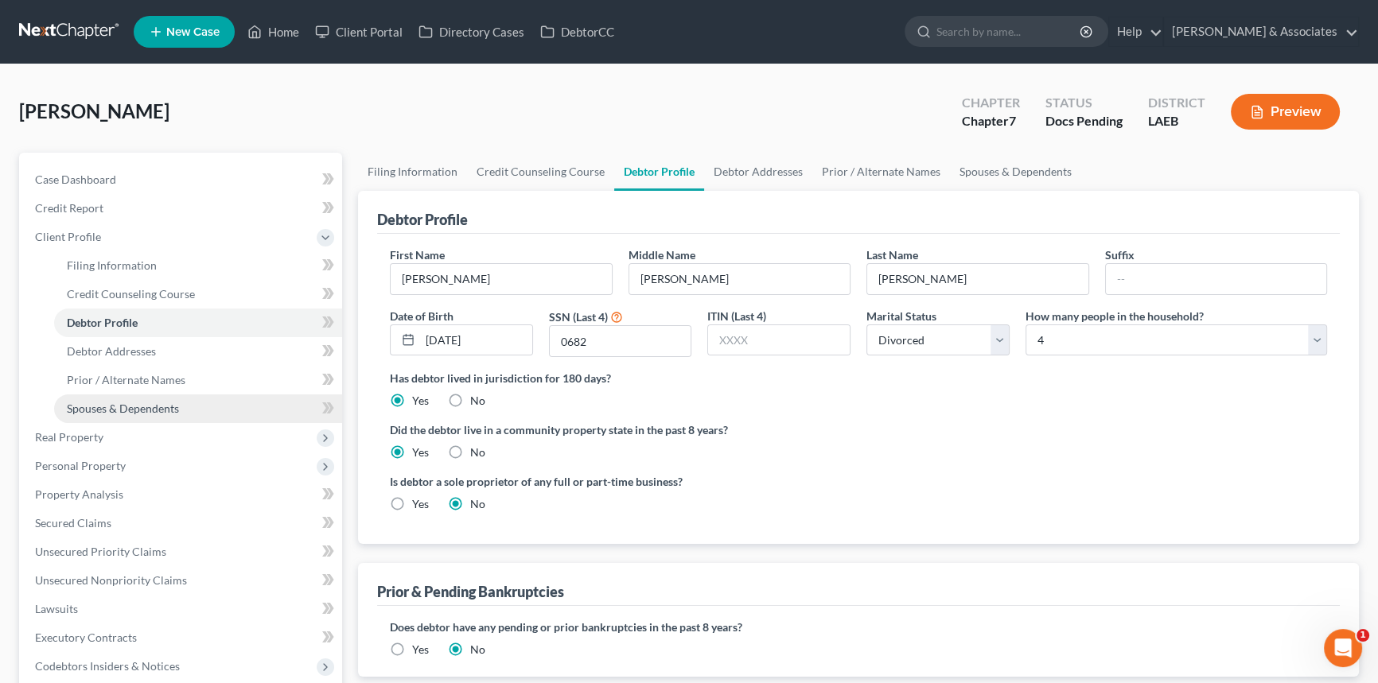
click at [137, 410] on span "Spouses & Dependents" at bounding box center [123, 409] width 112 height 14
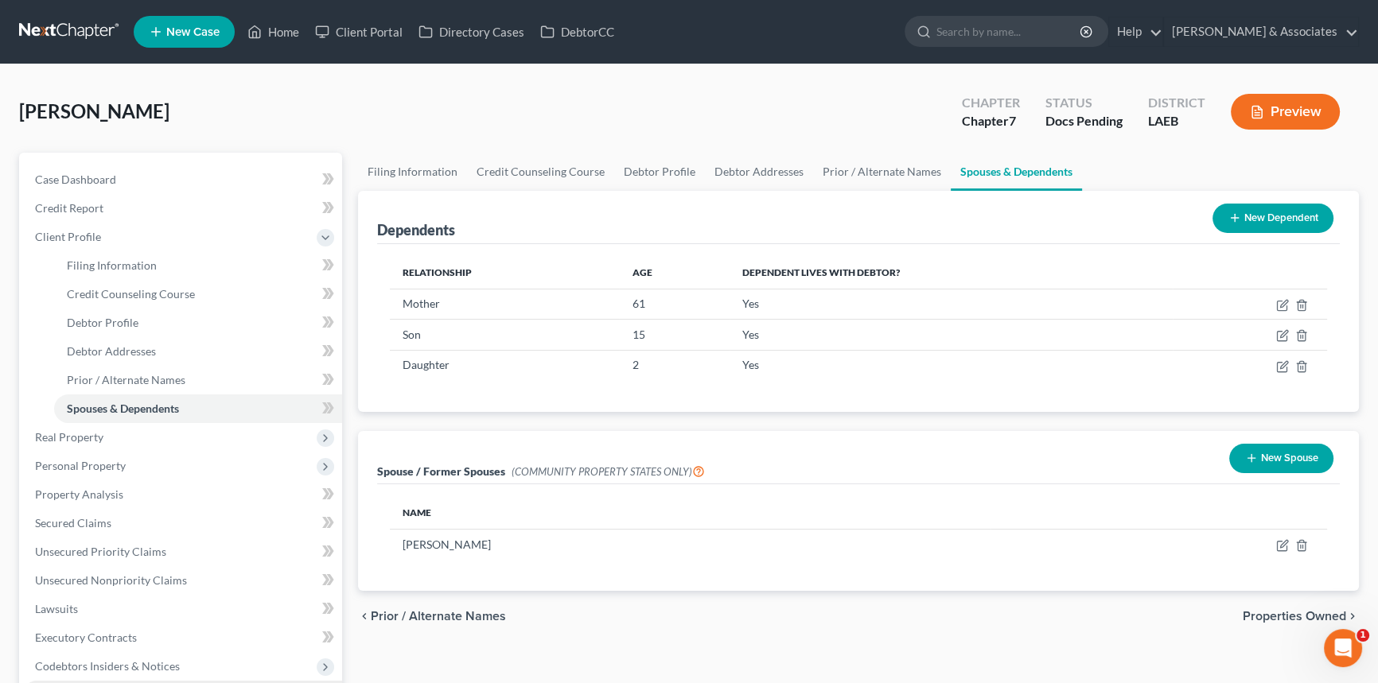
scroll to position [332, 0]
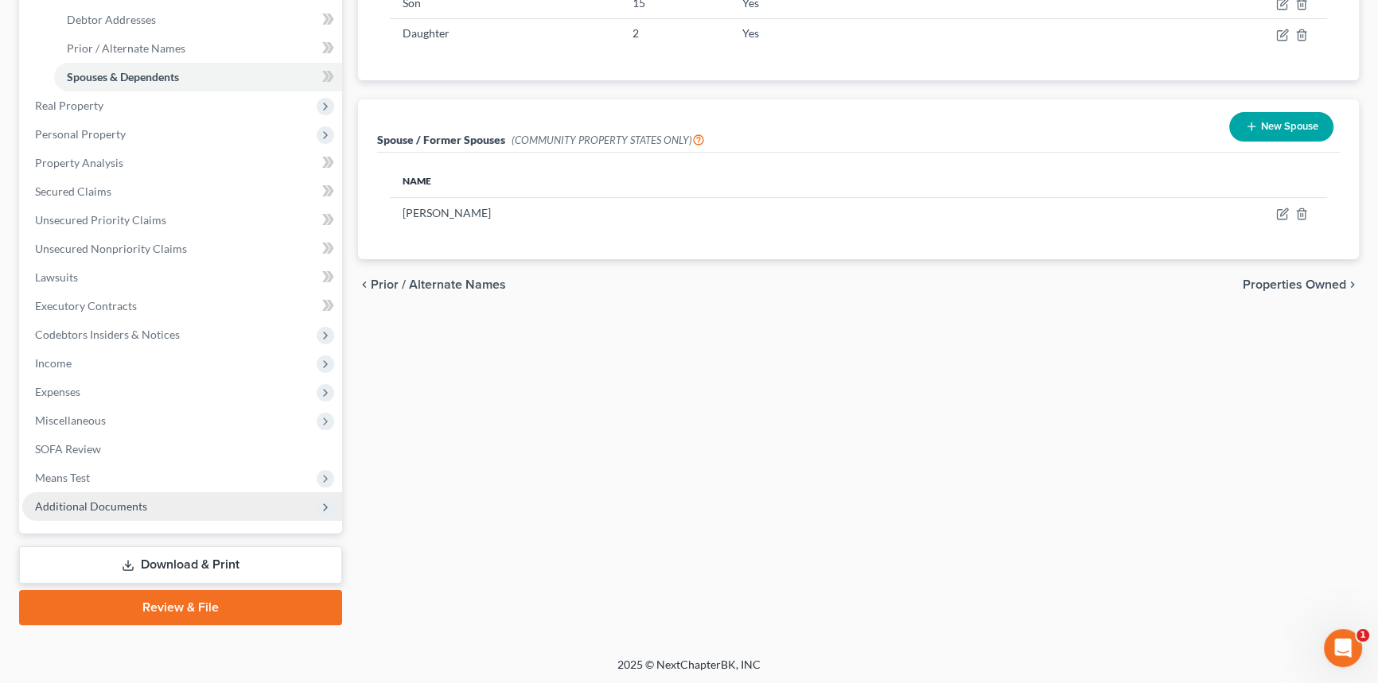
click at [146, 500] on span "Additional Documents" at bounding box center [182, 507] width 320 height 29
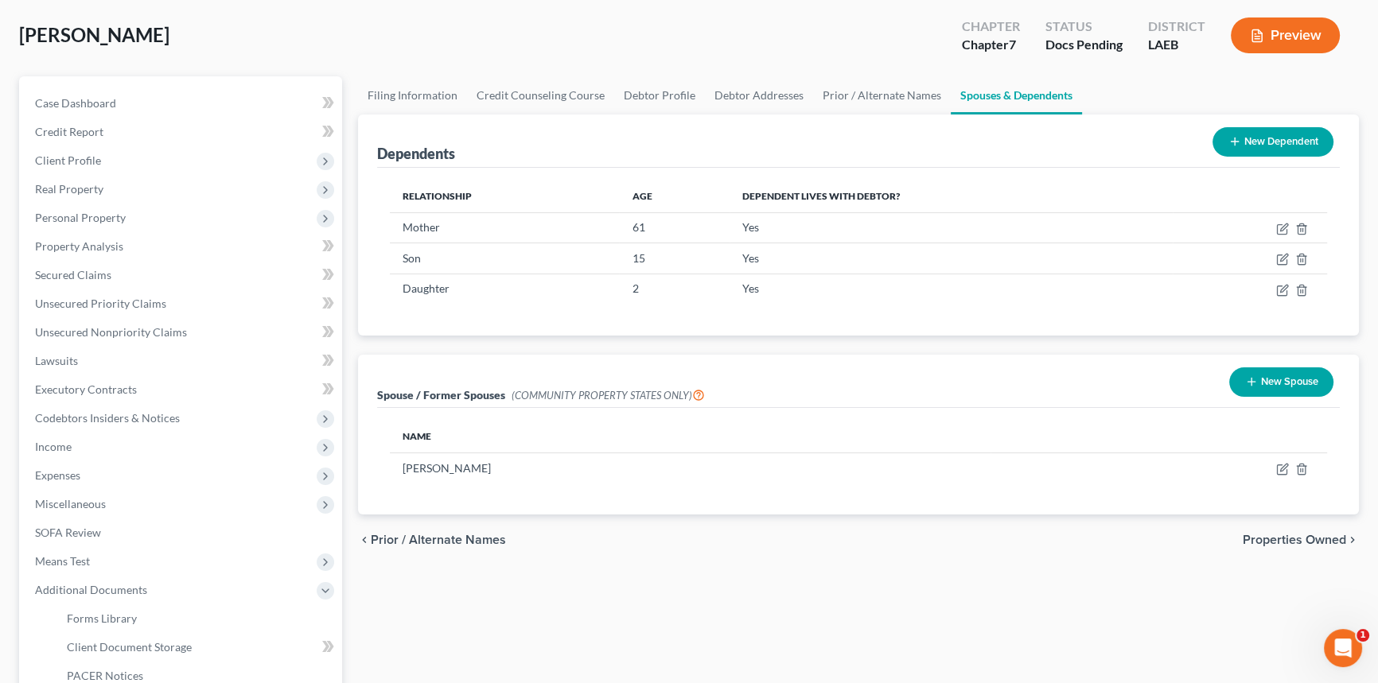
scroll to position [0, 0]
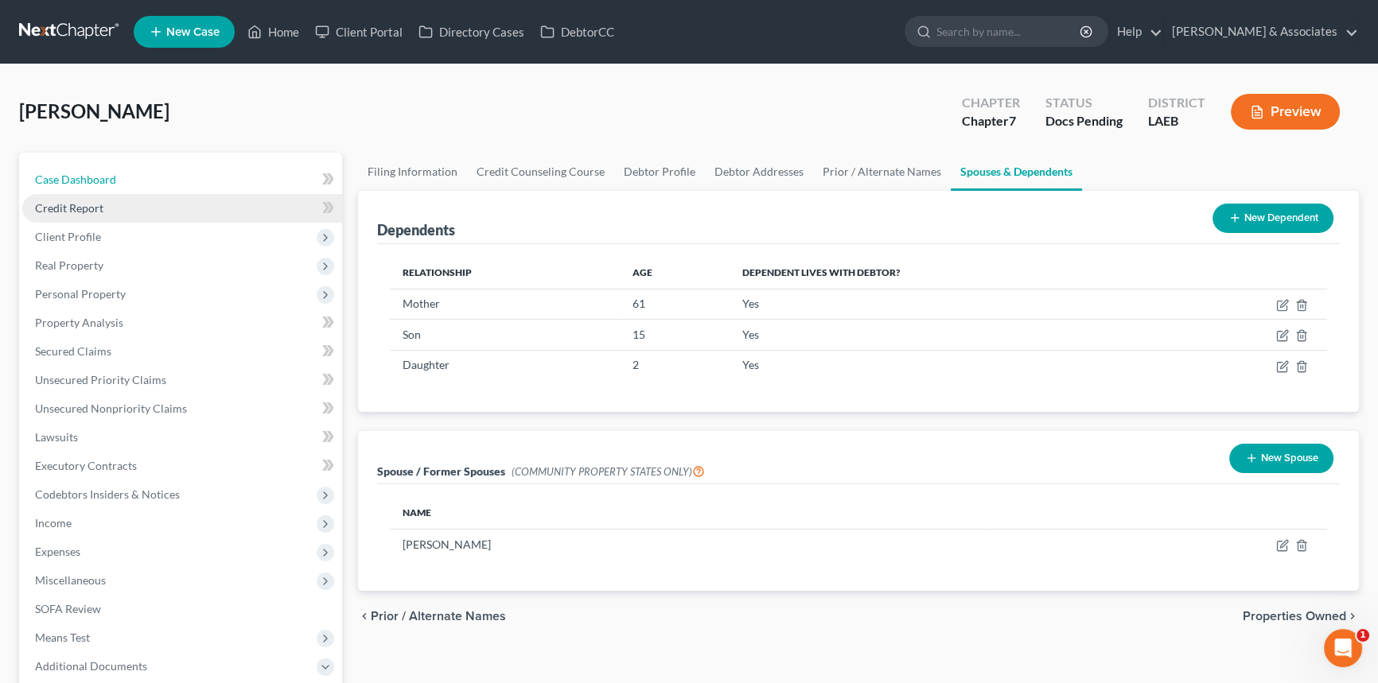
click at [172, 179] on link "Case Dashboard" at bounding box center [182, 179] width 320 height 29
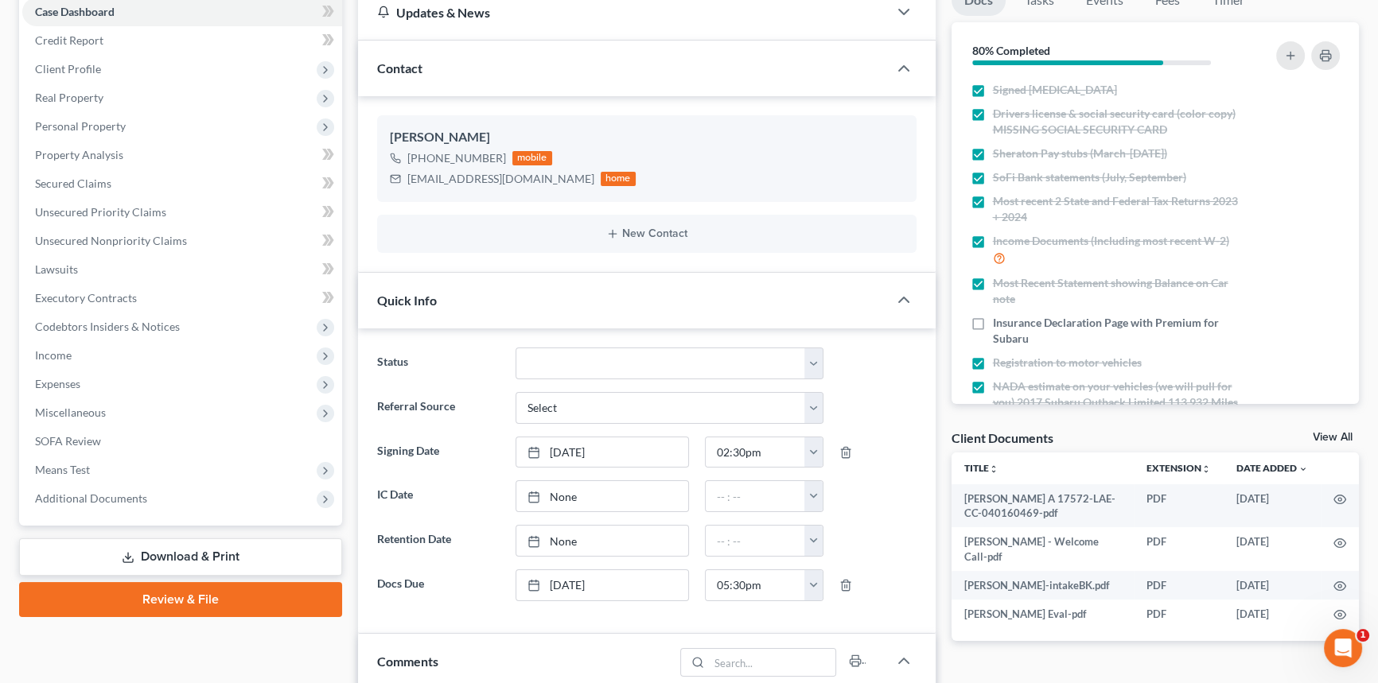
scroll to position [434, 0]
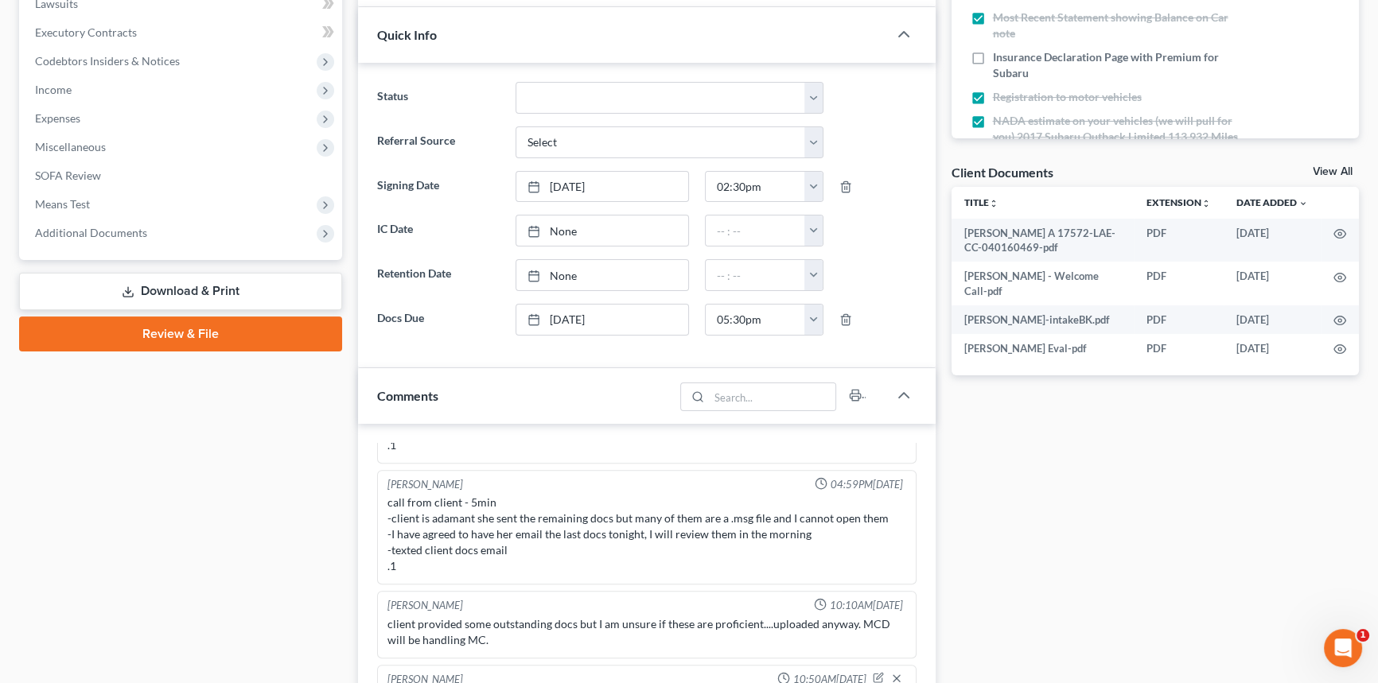
drag, startPoint x: 174, startPoint y: 522, endPoint x: 25, endPoint y: 508, distance: 150.3
click at [174, 522] on div "Case Dashboard Payments Invoices Payments Payments Credit Report Client Profile" at bounding box center [180, 389] width 339 height 1340
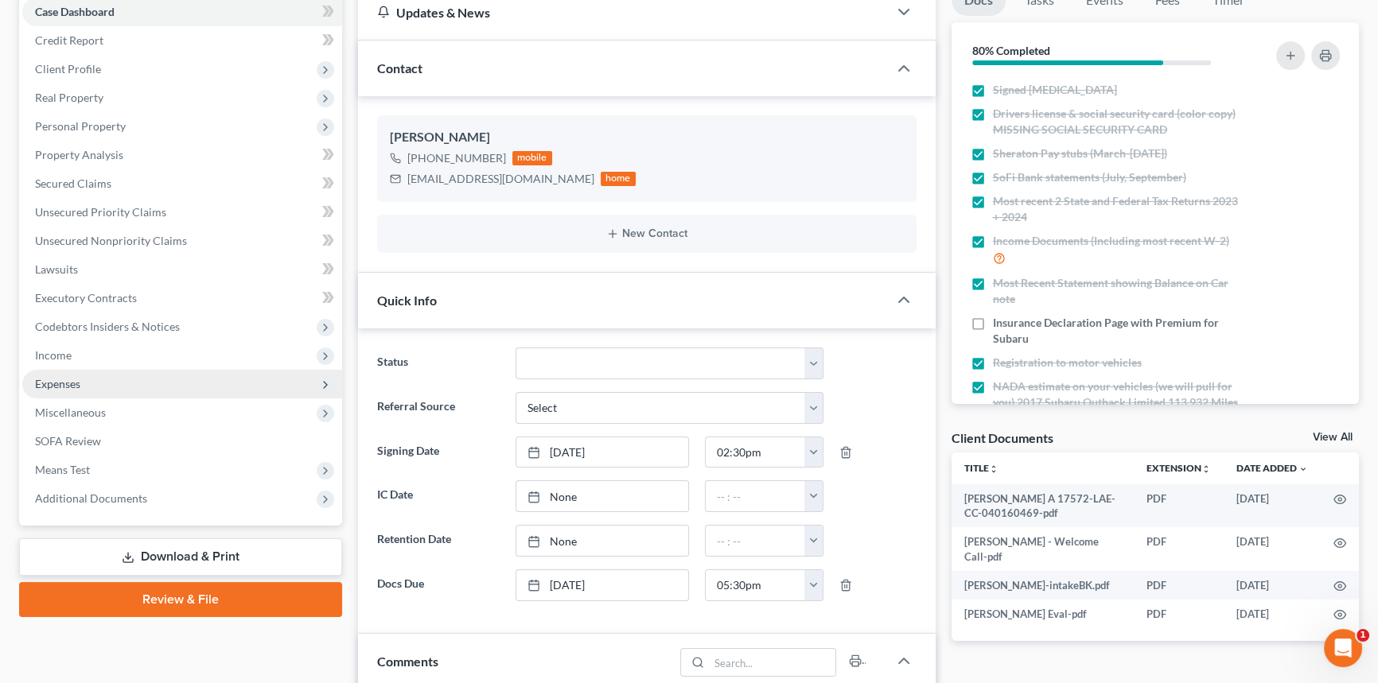
scroll to position [0, 0]
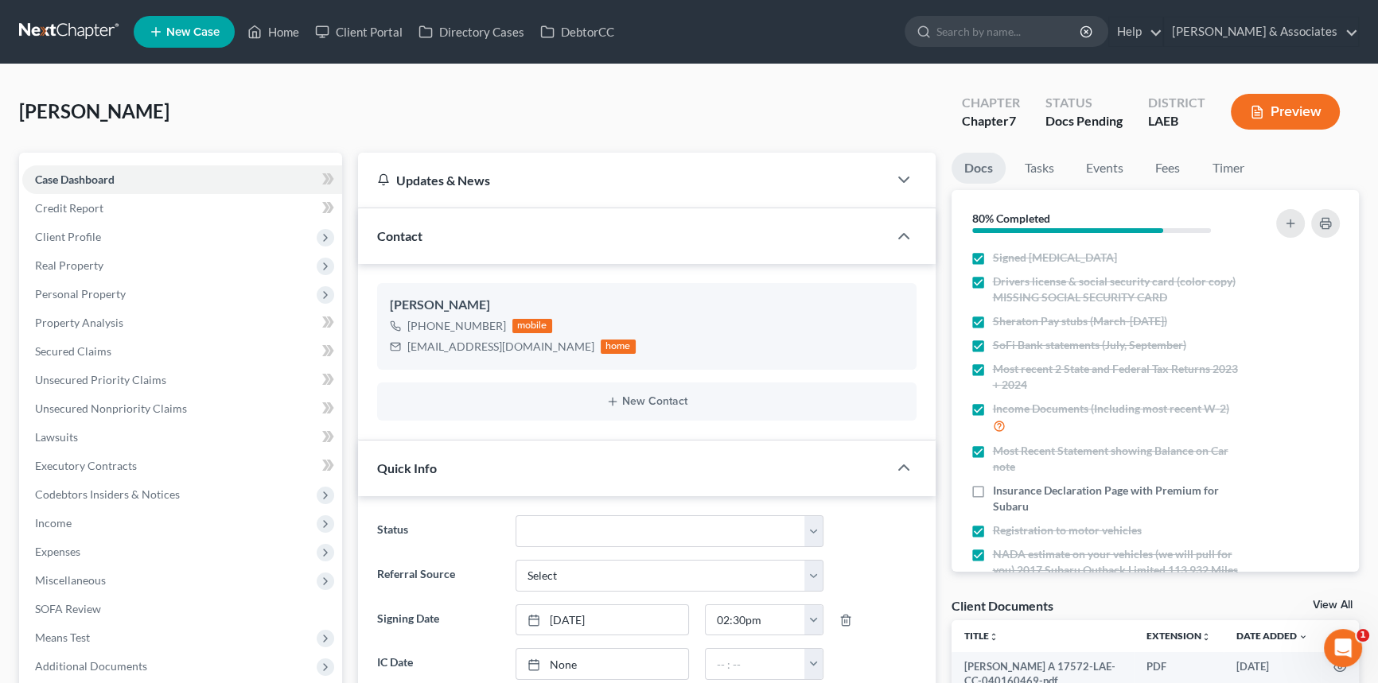
click at [130, 103] on span "[PERSON_NAME]" at bounding box center [94, 110] width 150 height 23
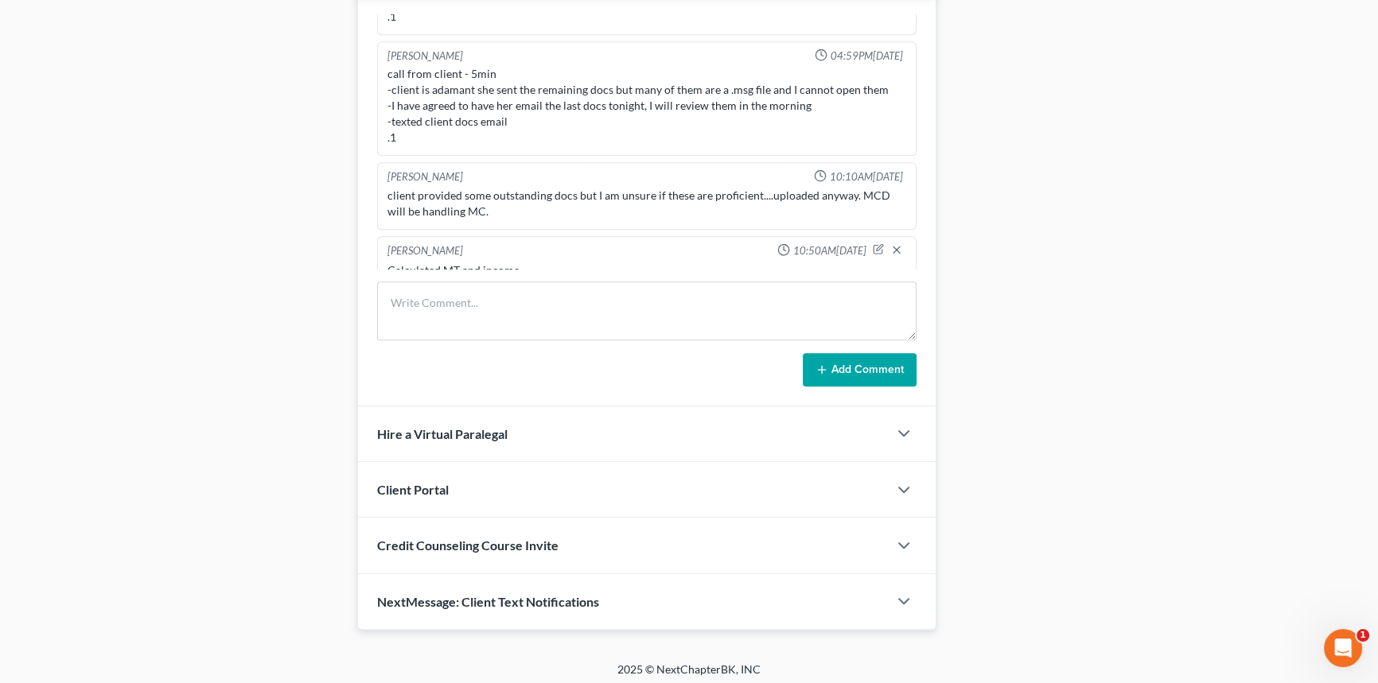
scroll to position [866, 0]
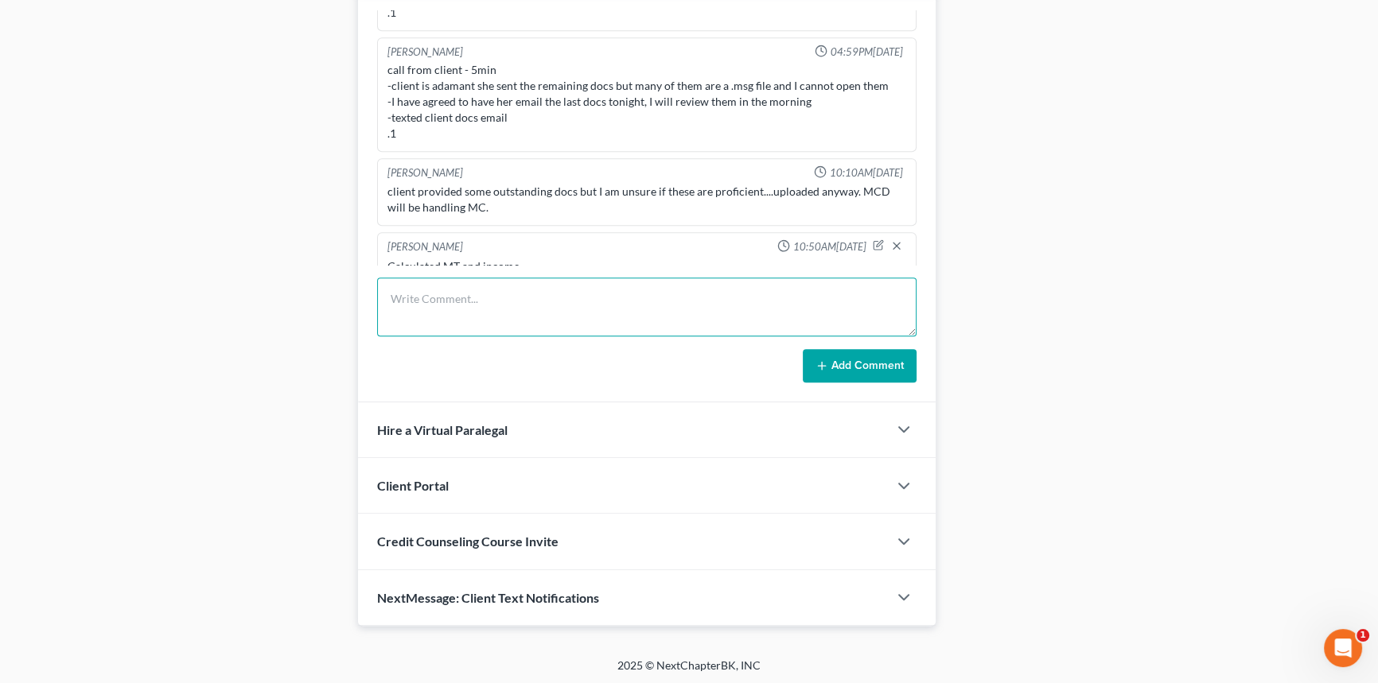
click at [517, 326] on textarea at bounding box center [646, 307] width 539 height 59
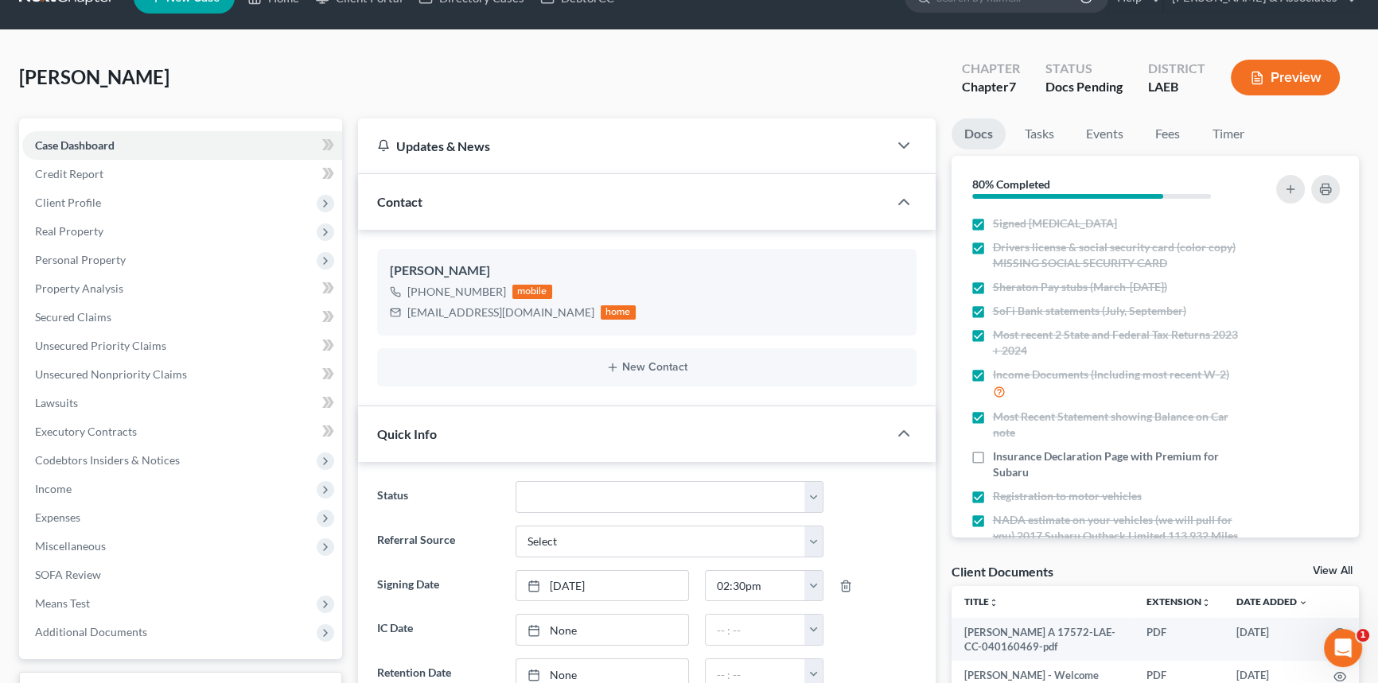
scroll to position [0, 0]
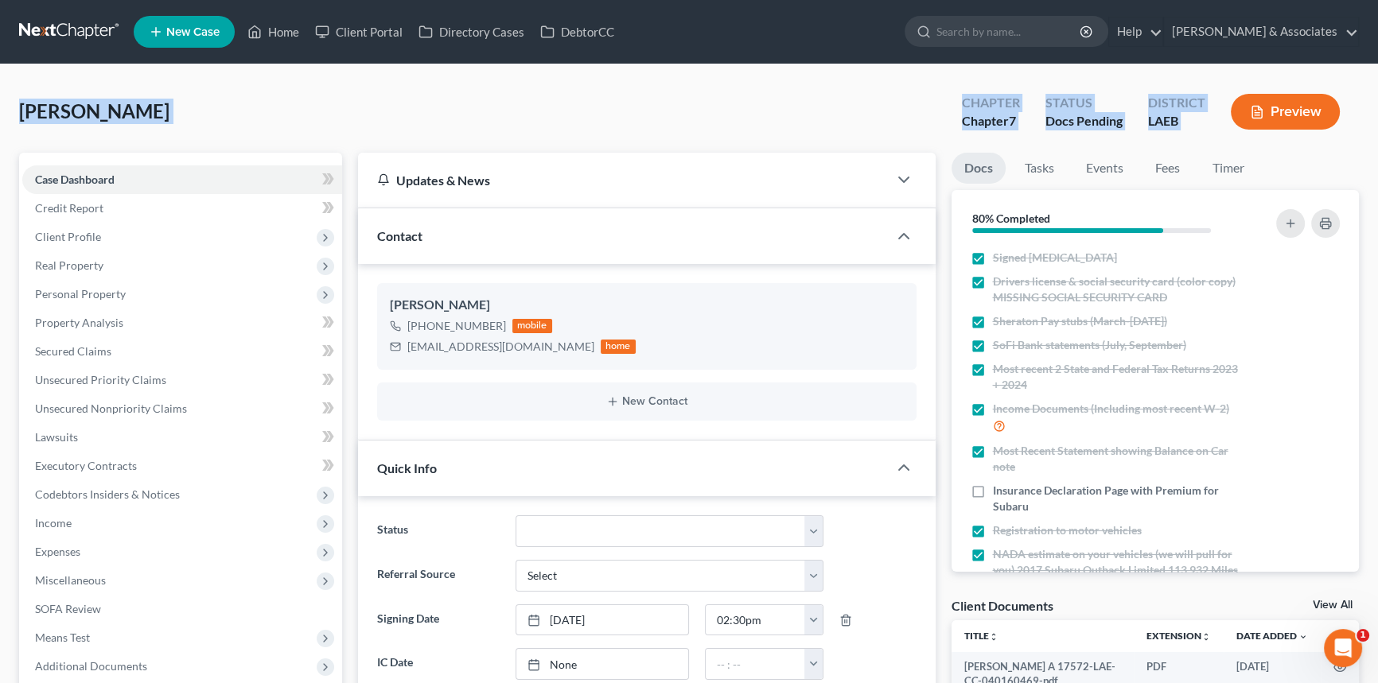
drag, startPoint x: 21, startPoint y: 109, endPoint x: 1238, endPoint y: 124, distance: 1216.6
click at [1238, 124] on div "Hudson, Kacey Upgraded Chapter Chapter 7 Status Docs Pending District LAEB Prev…" at bounding box center [689, 118] width 1340 height 69
click at [452, 99] on div "Hudson, Kacey Upgraded Chapter Chapter 7 Status Docs Pending District LAEB Prev…" at bounding box center [689, 118] width 1340 height 69
click at [69, 111] on span "[PERSON_NAME]" at bounding box center [94, 110] width 150 height 23
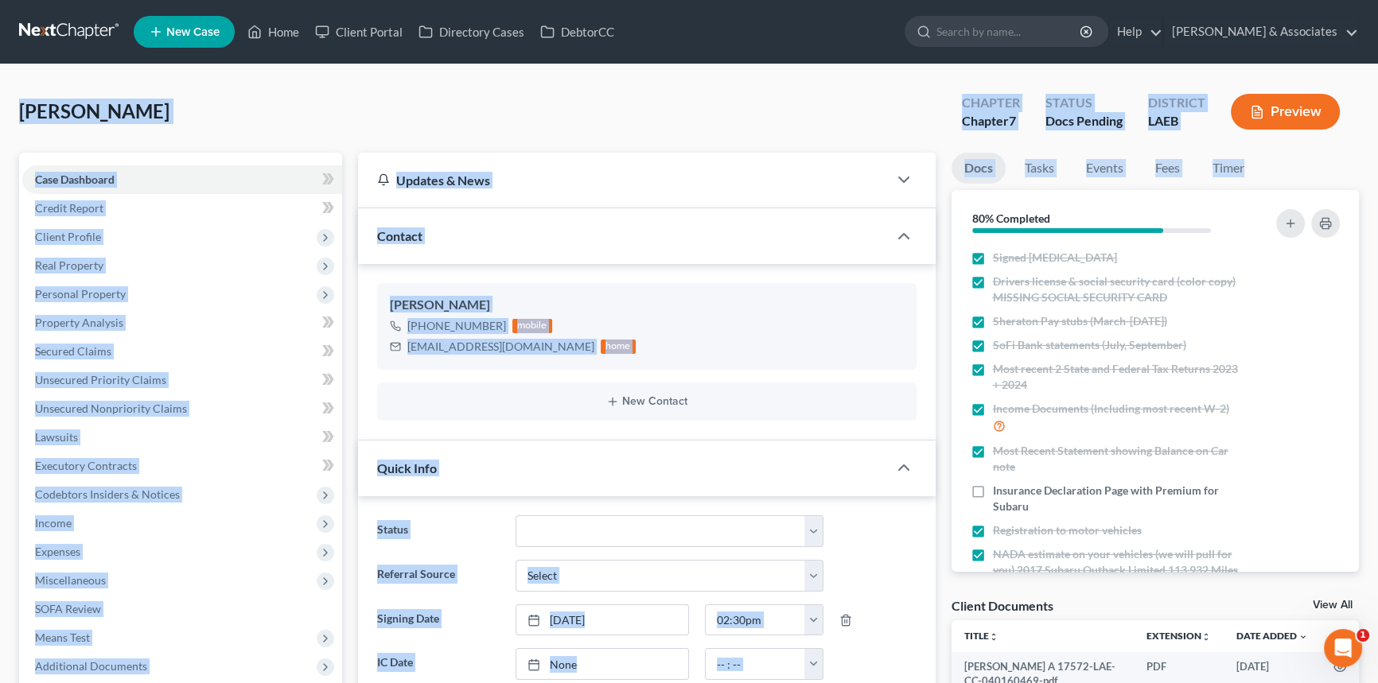
drag, startPoint x: 16, startPoint y: 108, endPoint x: 1271, endPoint y: 154, distance: 1256.4
click at [284, 127] on div "Hudson, Kacey Upgraded Chapter Chapter 7 Status Docs Pending District LAEB Prev…" at bounding box center [689, 118] width 1340 height 69
click at [359, 131] on div "Hudson, Kacey Upgraded Chapter Chapter 7 Status Docs Pending District LAEB Prev…" at bounding box center [689, 118] width 1340 height 69
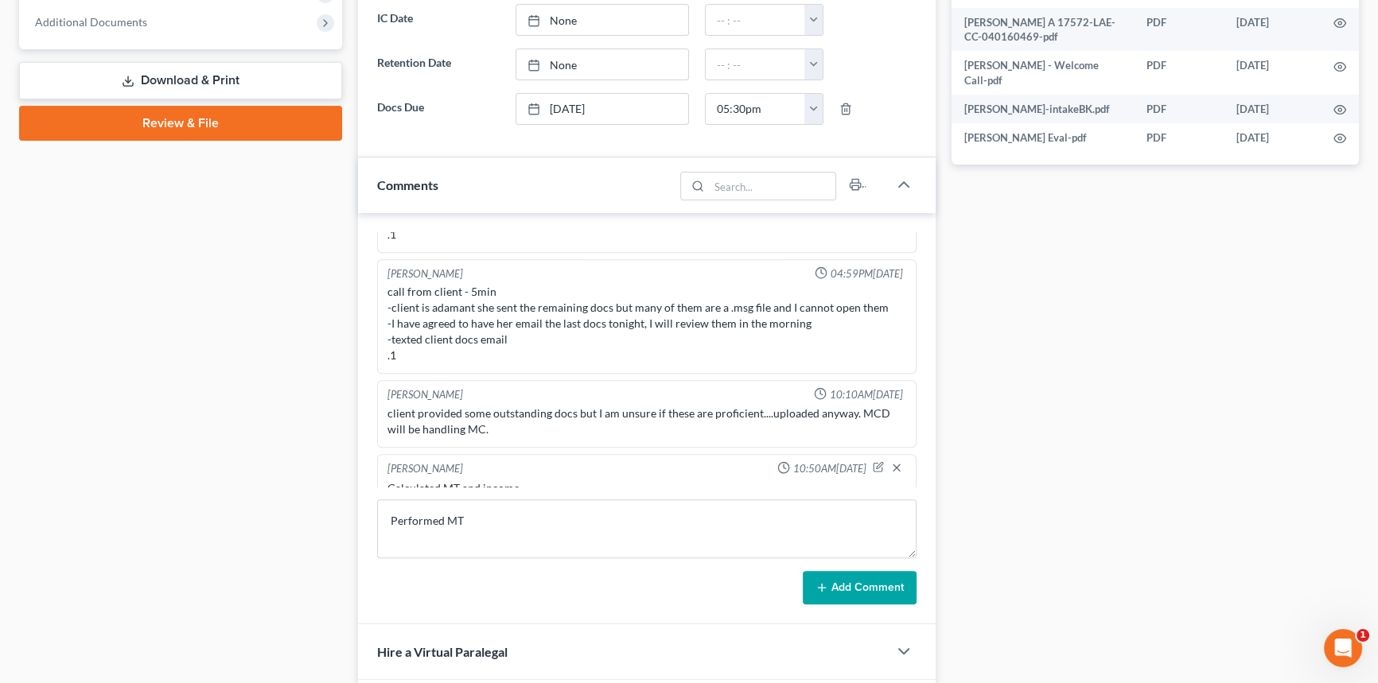
scroll to position [796, 0]
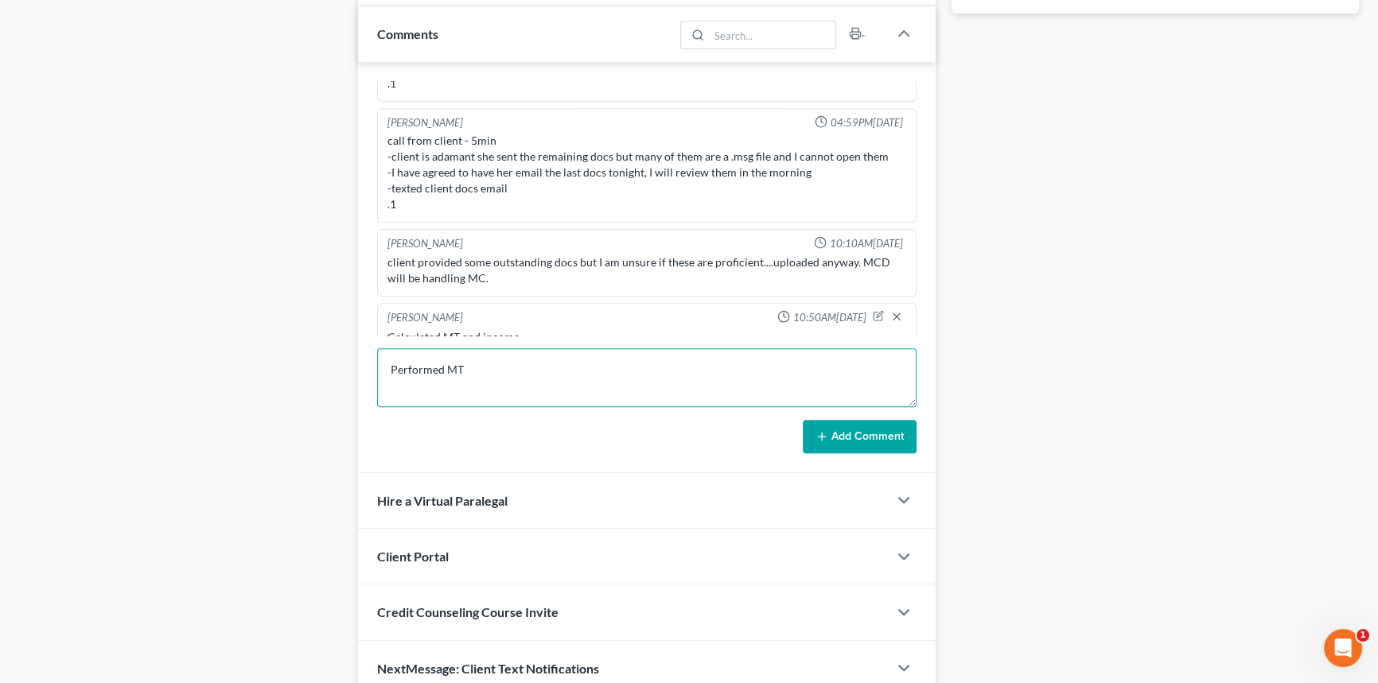
click at [629, 391] on textarea "Performed MT" at bounding box center [646, 377] width 539 height 59
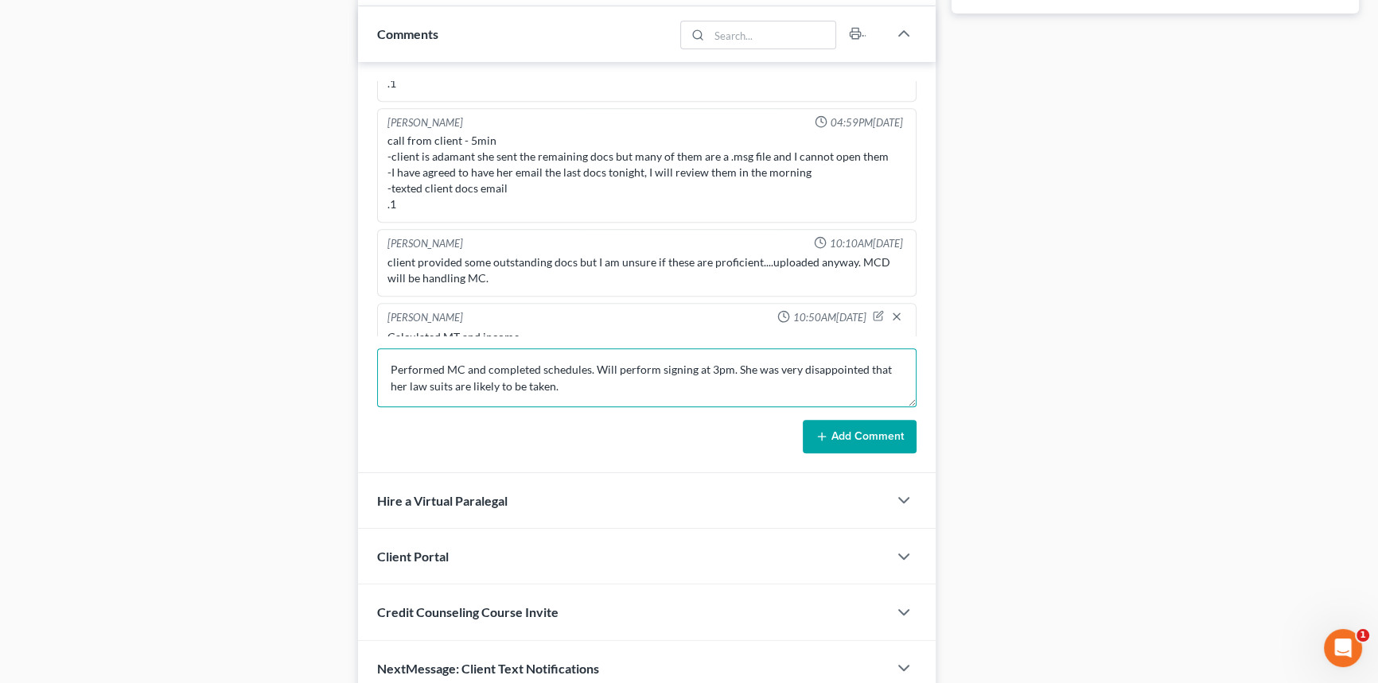
type textarea "Performed MC and completed schedules. Will perform signing at 3pm. She was very…"
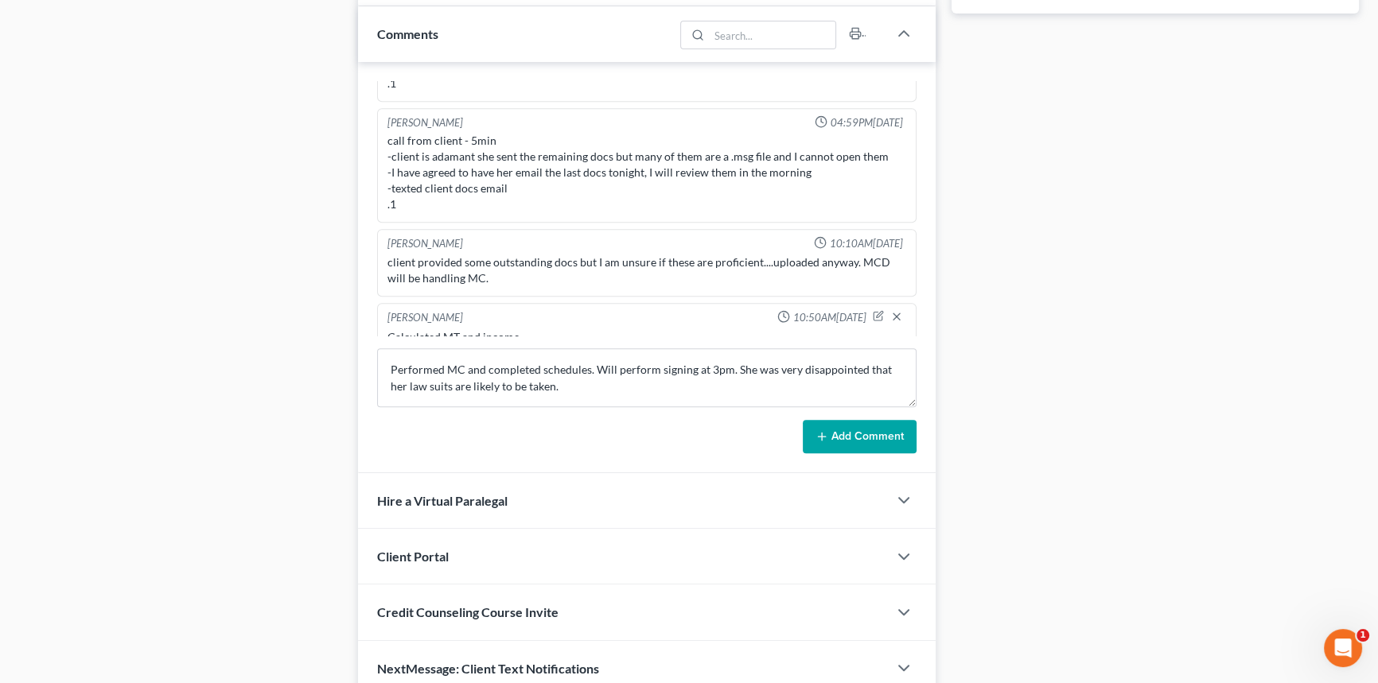
click at [897, 441] on button "Add Comment" at bounding box center [860, 436] width 114 height 33
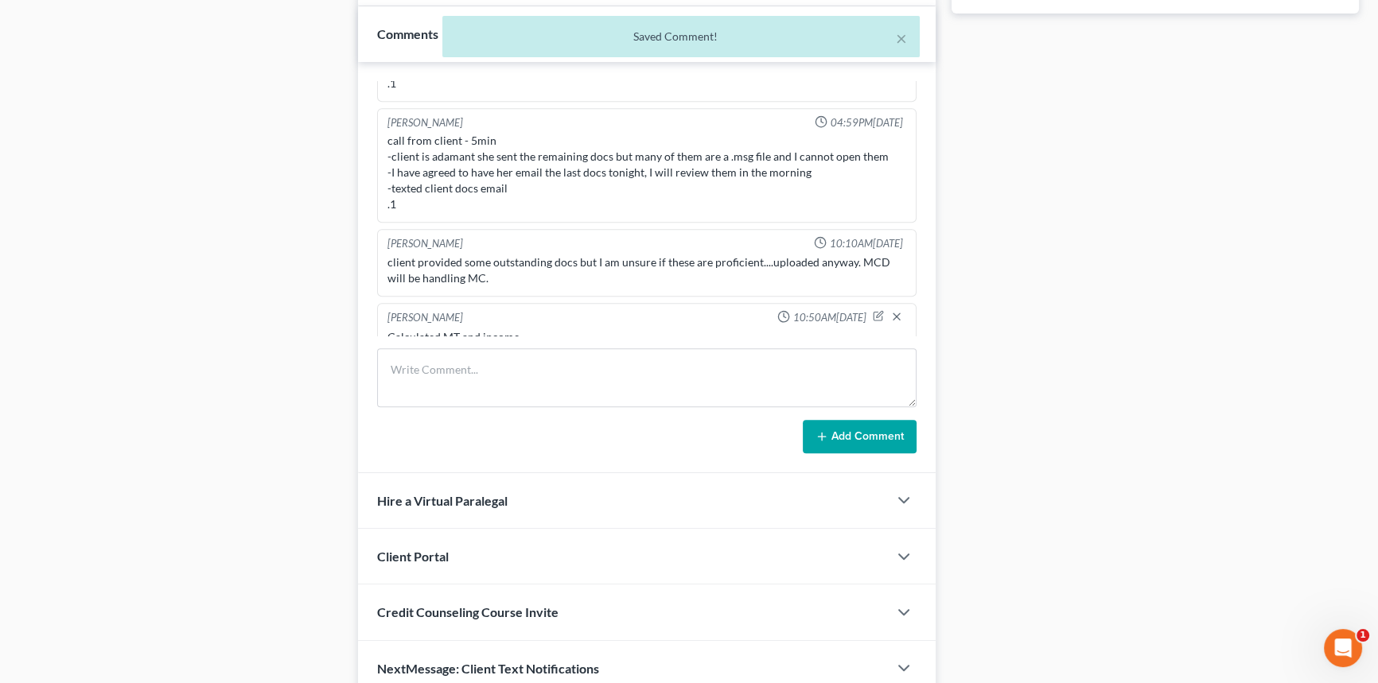
scroll to position [1313, 0]
